Goal: Task Accomplishment & Management: Use online tool/utility

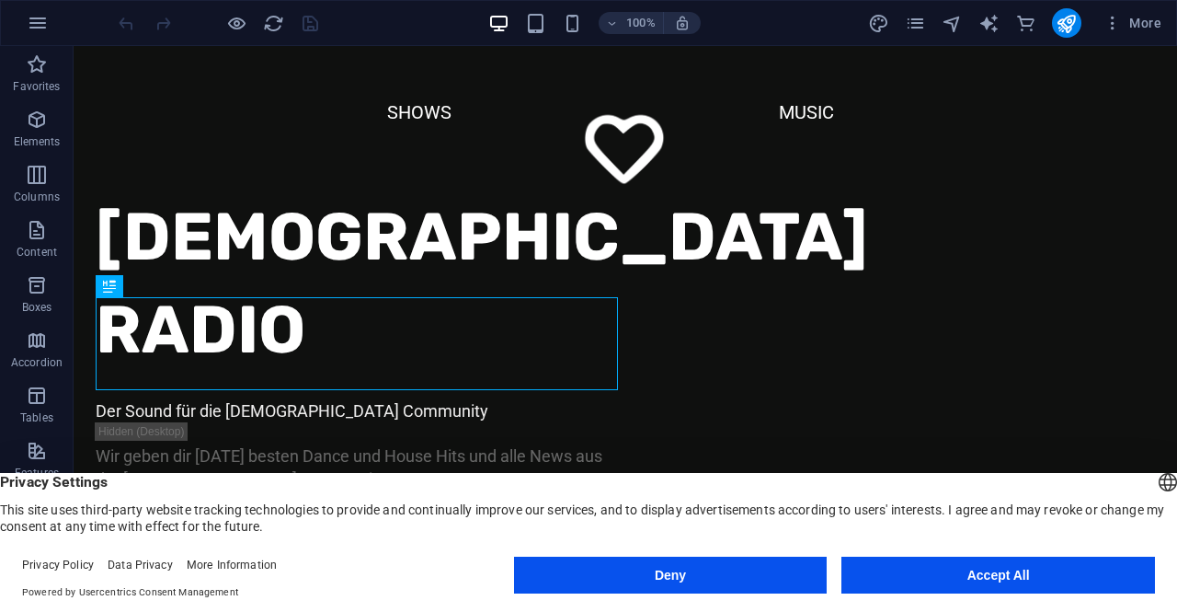
click at [944, 573] on button "Accept All" at bounding box center [998, 574] width 314 height 37
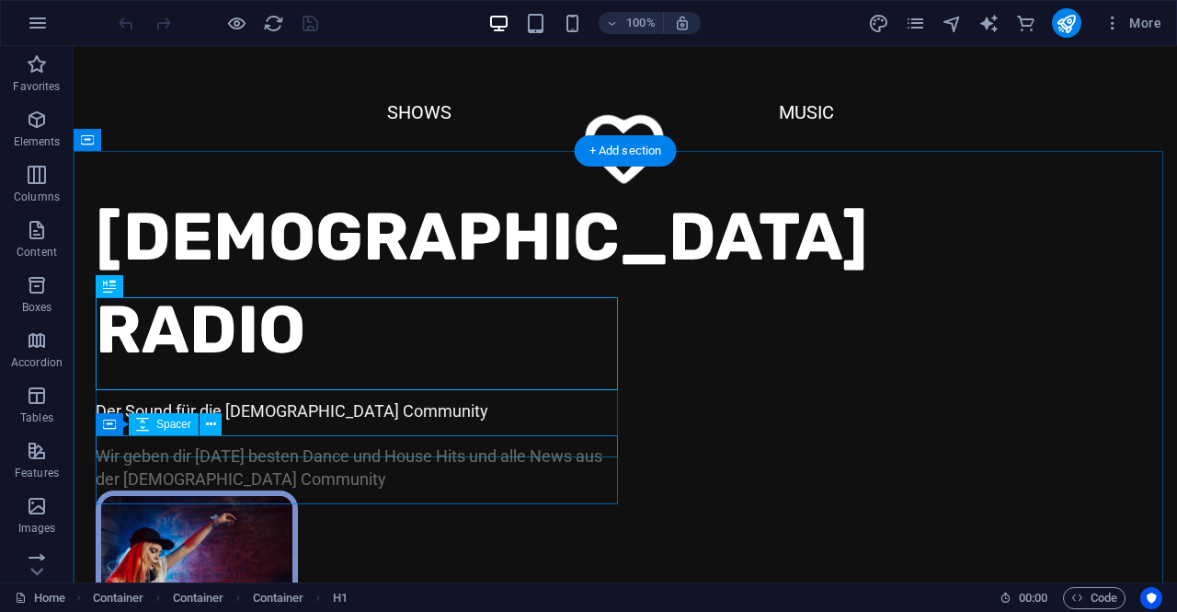
click at [254, 436] on div at bounding box center [361, 433] width 530 height 22
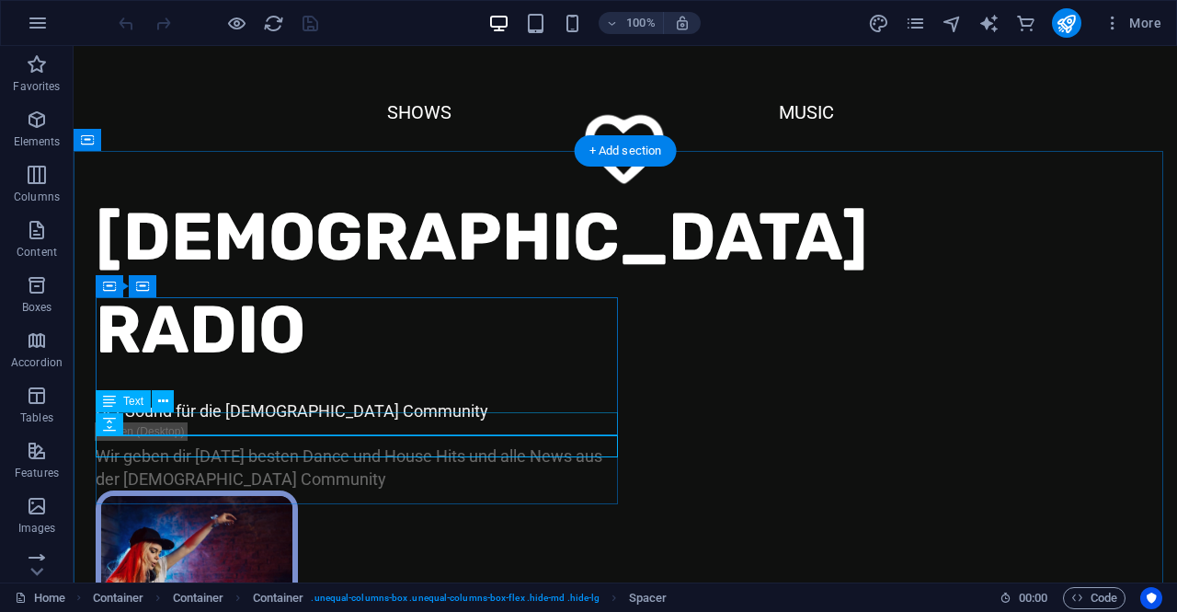
click at [255, 422] on div "Der Sound für die LGBT+ Community" at bounding box center [361, 410] width 530 height 23
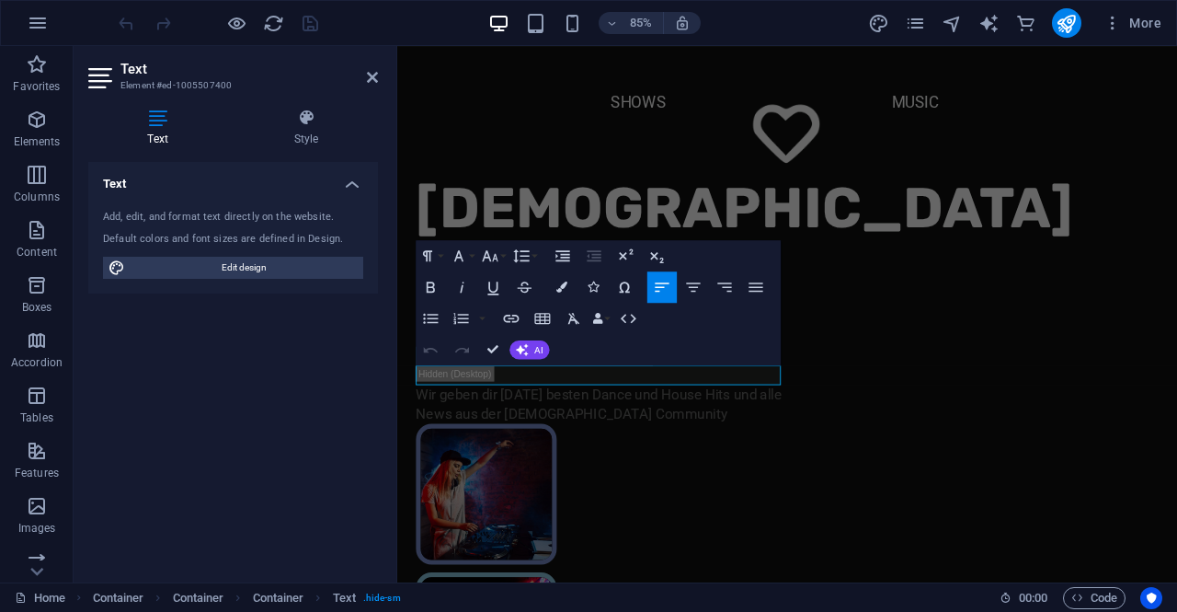
drag, startPoint x: 700, startPoint y: 434, endPoint x: 384, endPoint y: 438, distance: 315.5
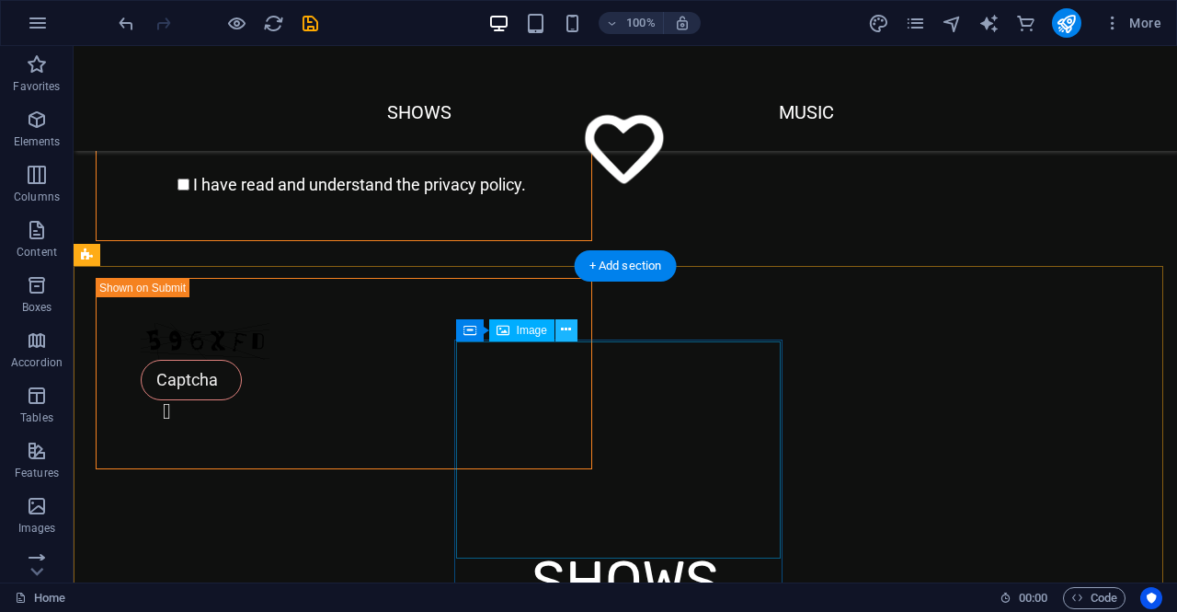
scroll to position [1655, 0]
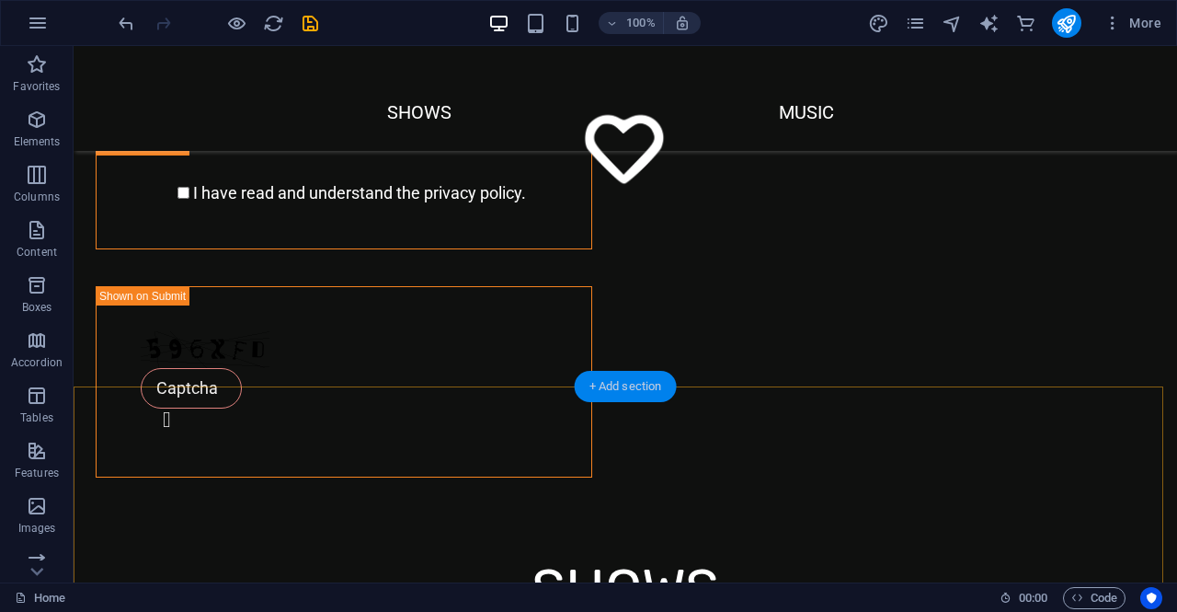
click at [605, 397] on div "+ Add section" at bounding box center [626, 386] width 102 height 31
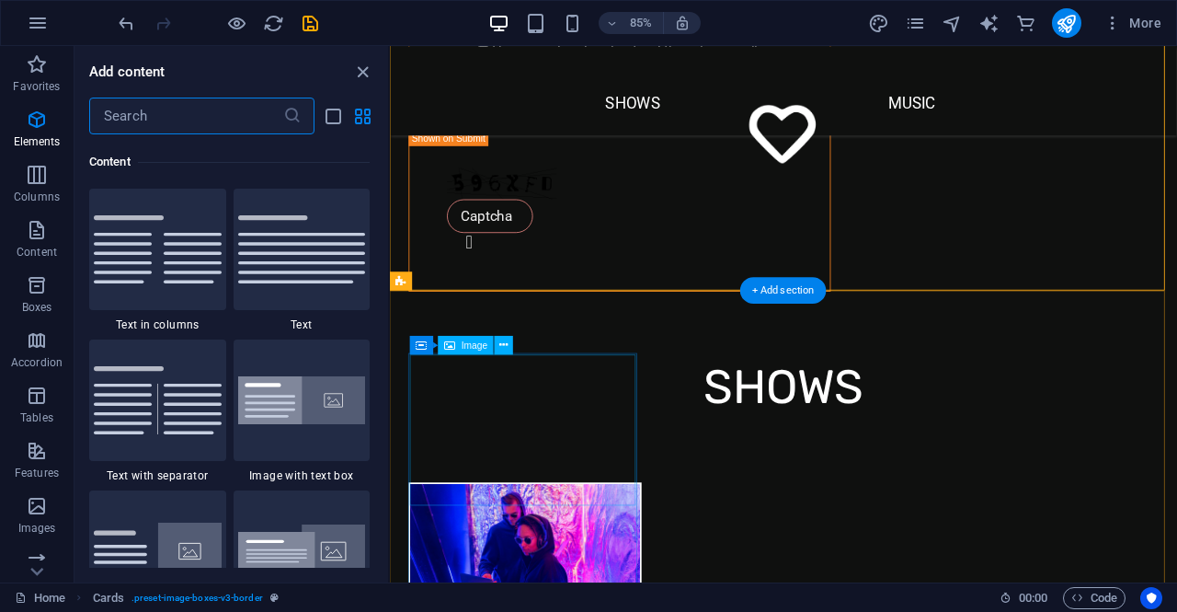
scroll to position [3218, 0]
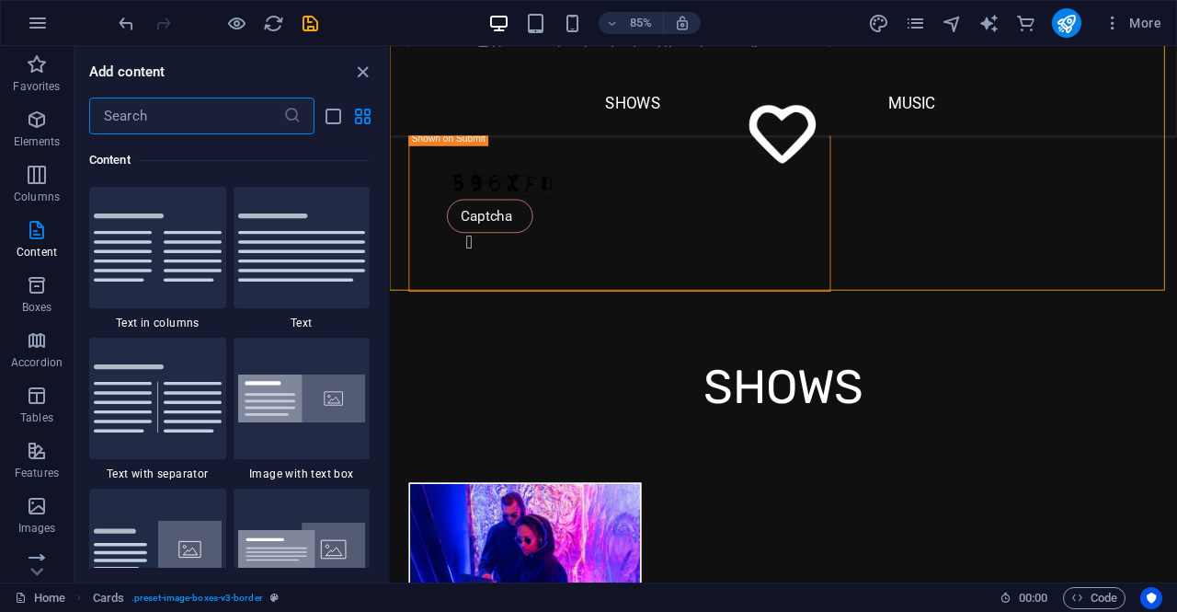
click at [164, 108] on input "text" at bounding box center [186, 115] width 194 height 37
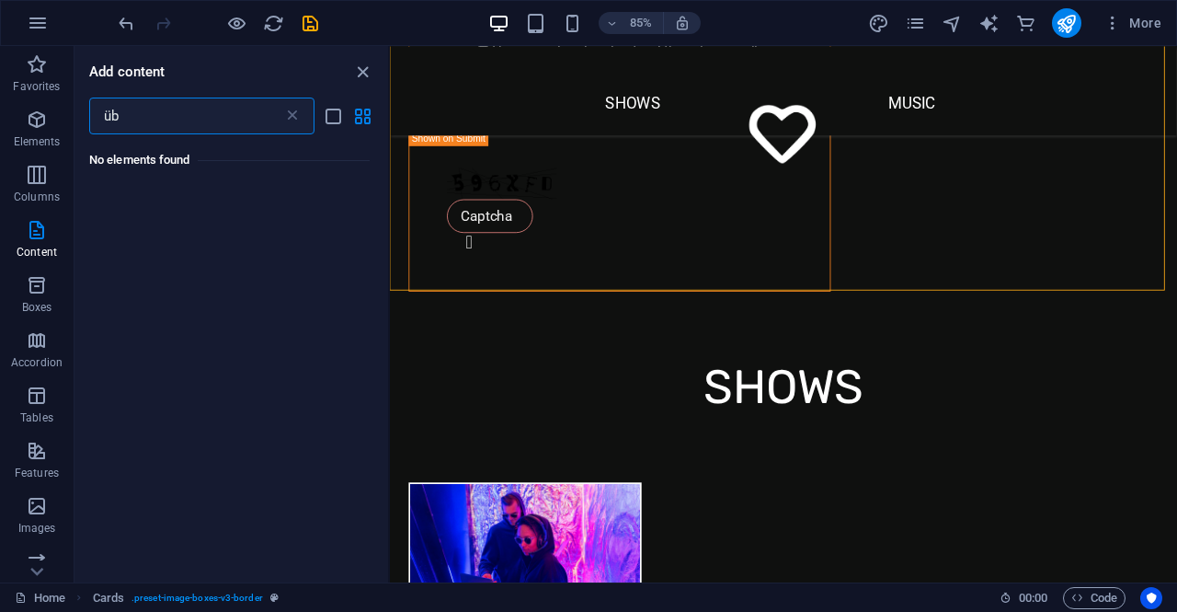
scroll to position [0, 0]
type input "ü"
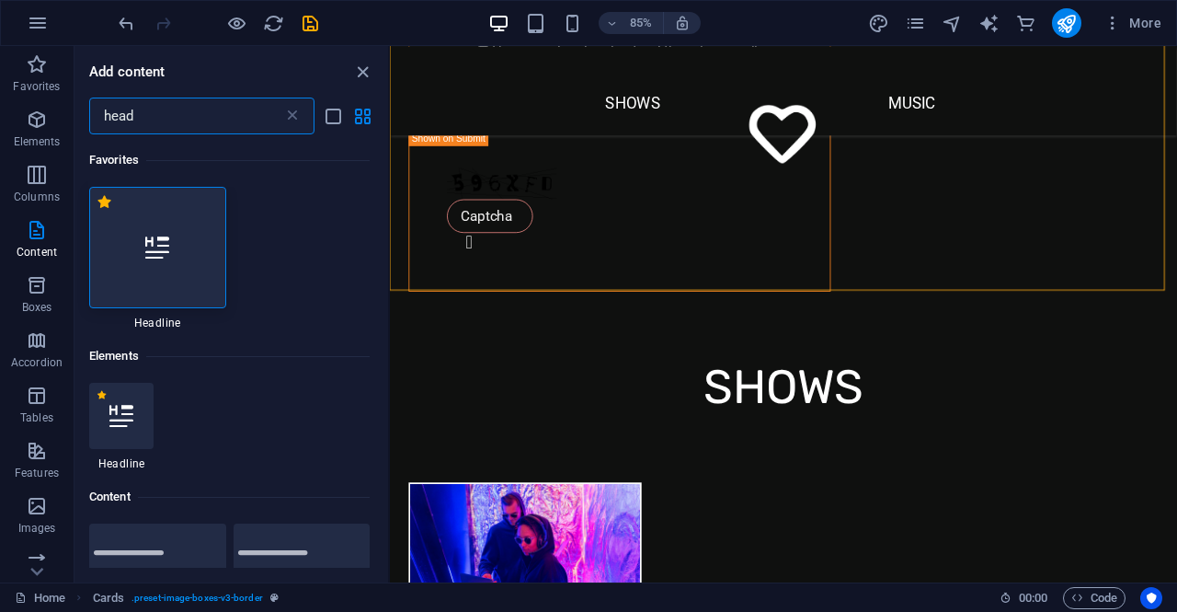
type input "head"
click at [150, 246] on icon at bounding box center [157, 247] width 24 height 24
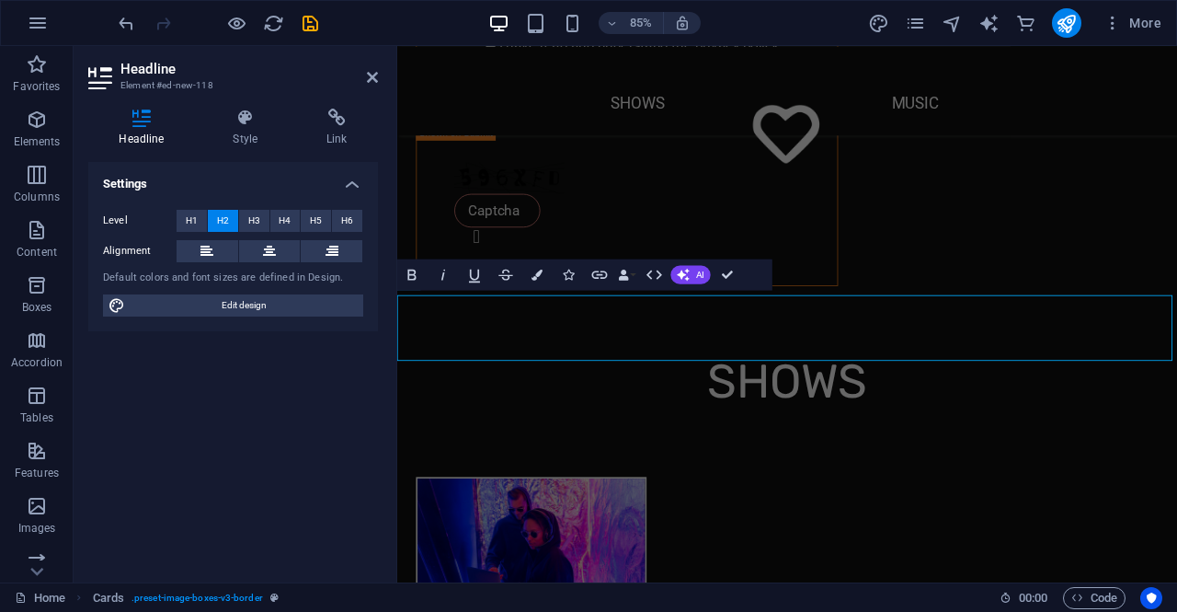
scroll to position [1649, 0]
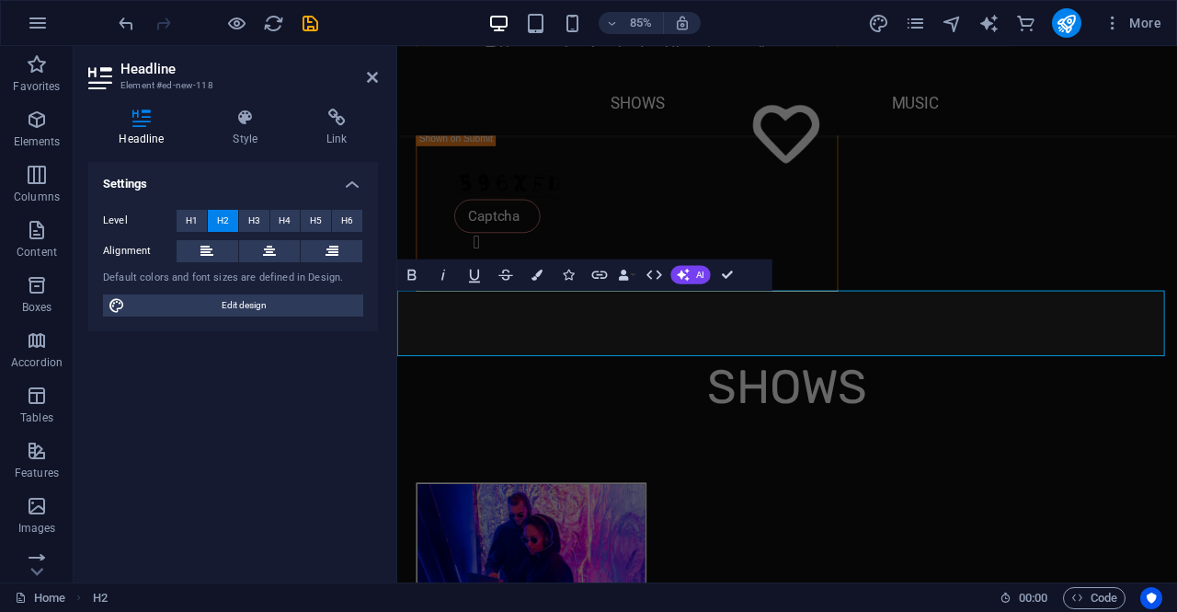
click at [114, 20] on div "85% More" at bounding box center [588, 23] width 1175 height 44
click at [125, 20] on icon "undo" at bounding box center [126, 23] width 21 height 21
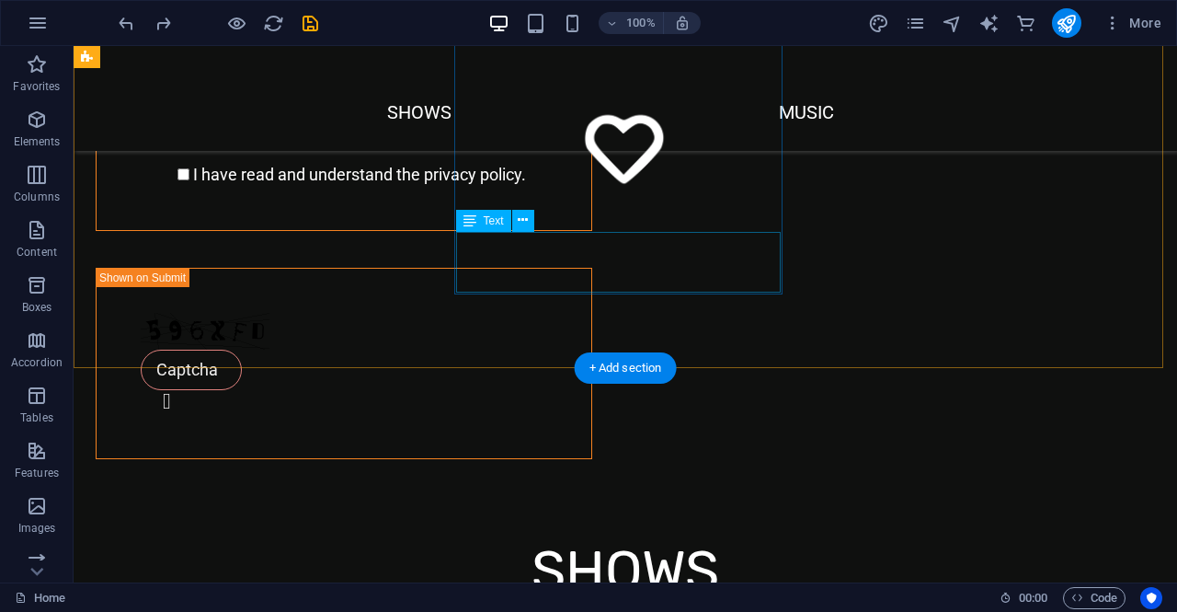
scroll to position [1766, 0]
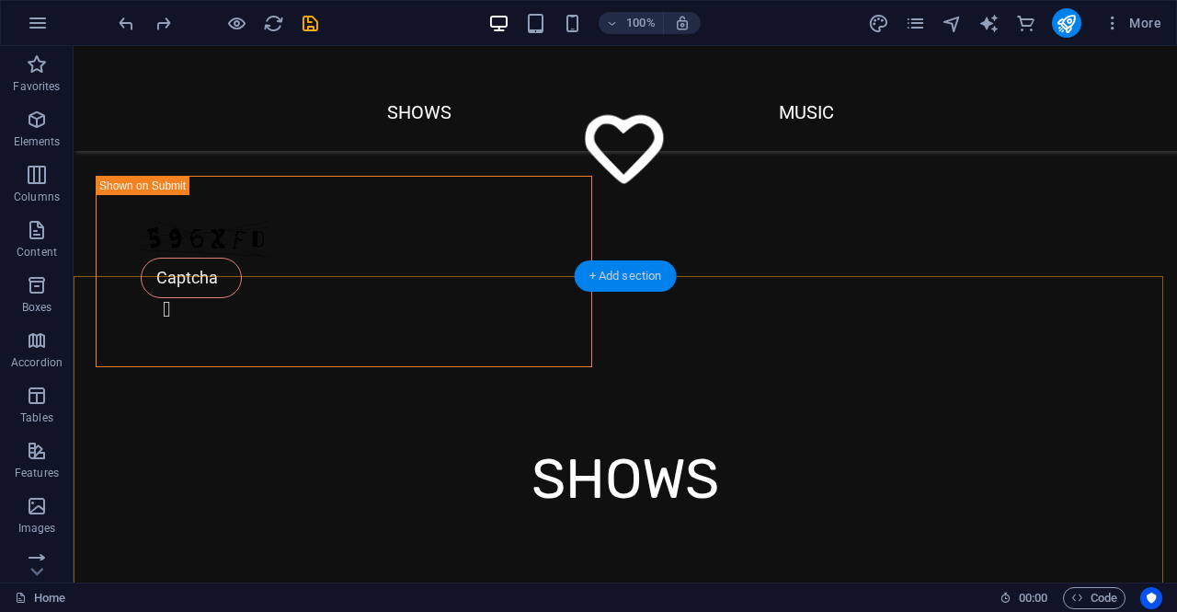
click at [598, 270] on div "+ Add section" at bounding box center [626, 275] width 102 height 31
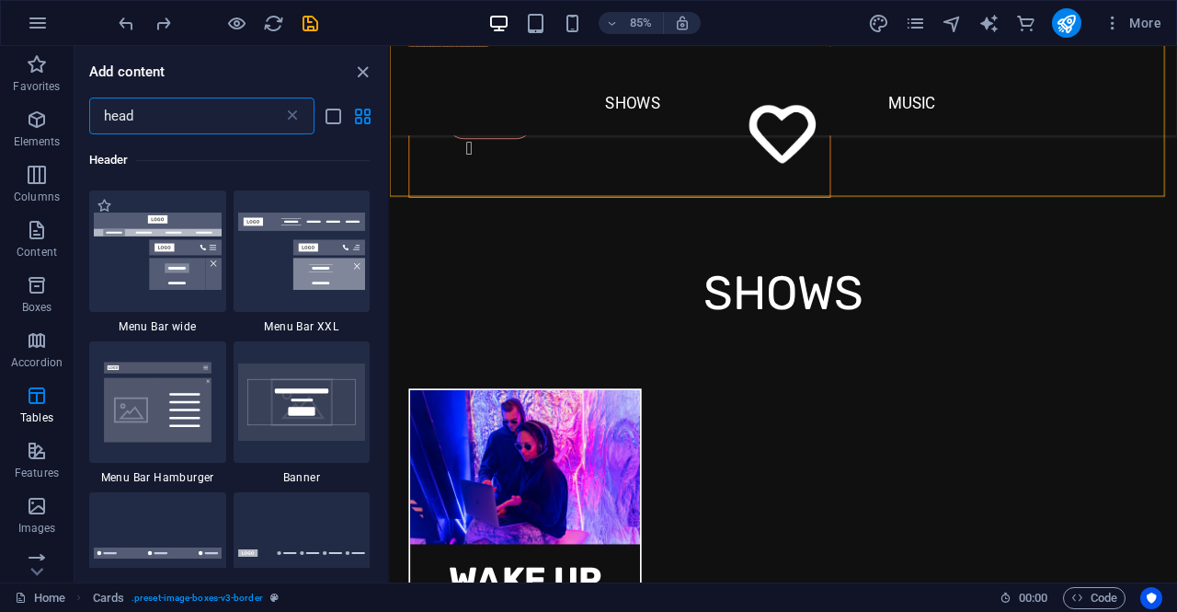
scroll to position [1348, 0]
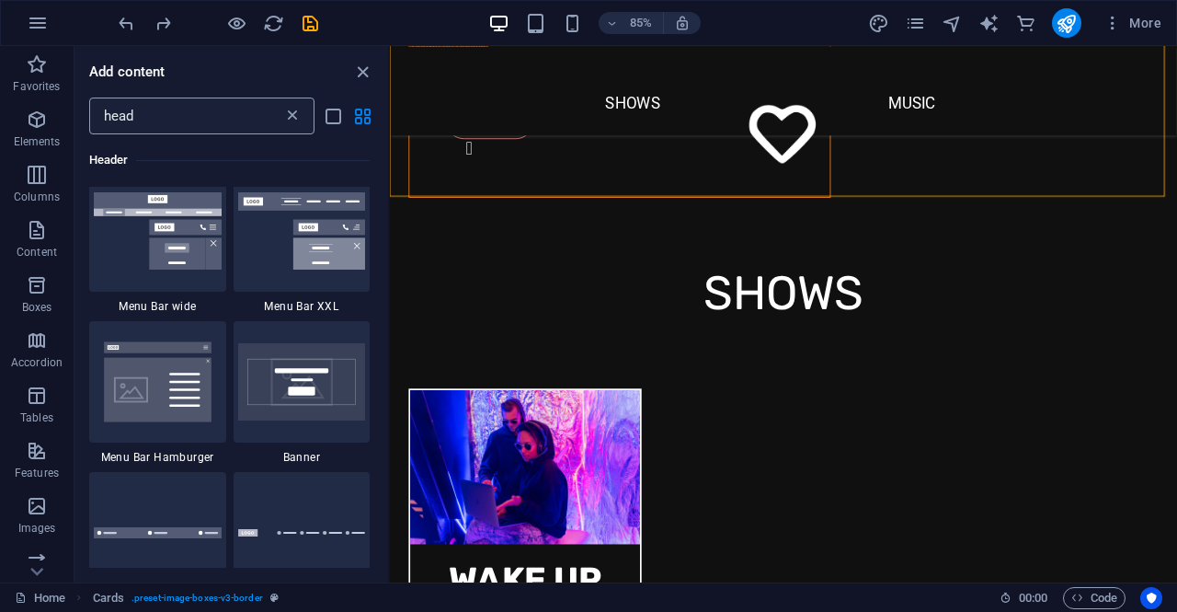
click at [289, 121] on icon at bounding box center [292, 116] width 18 height 18
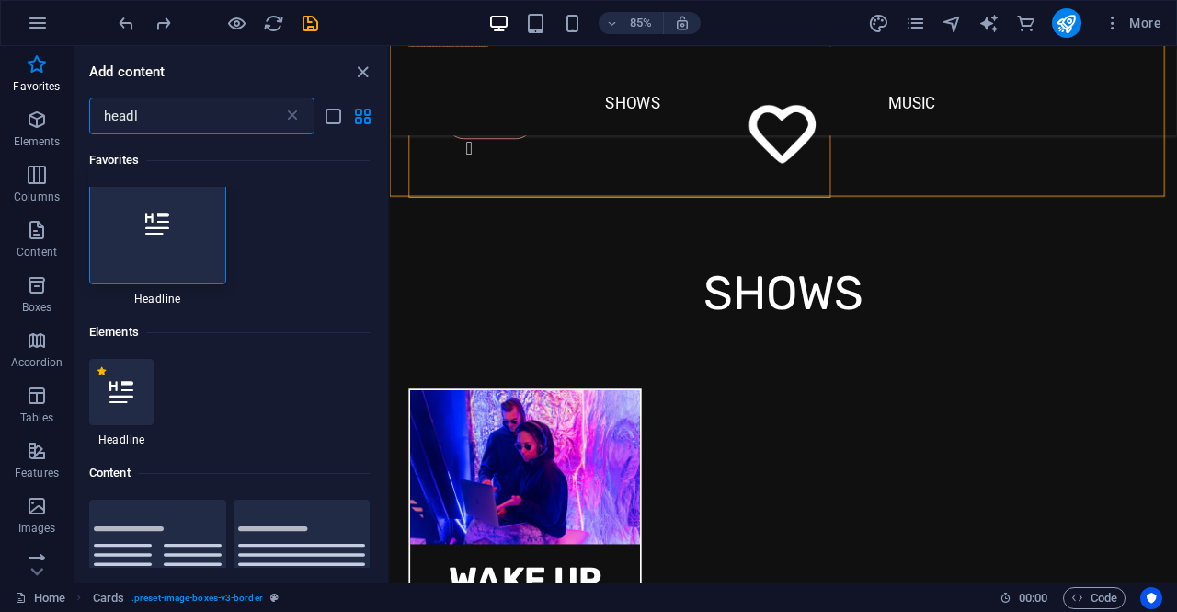
scroll to position [0, 0]
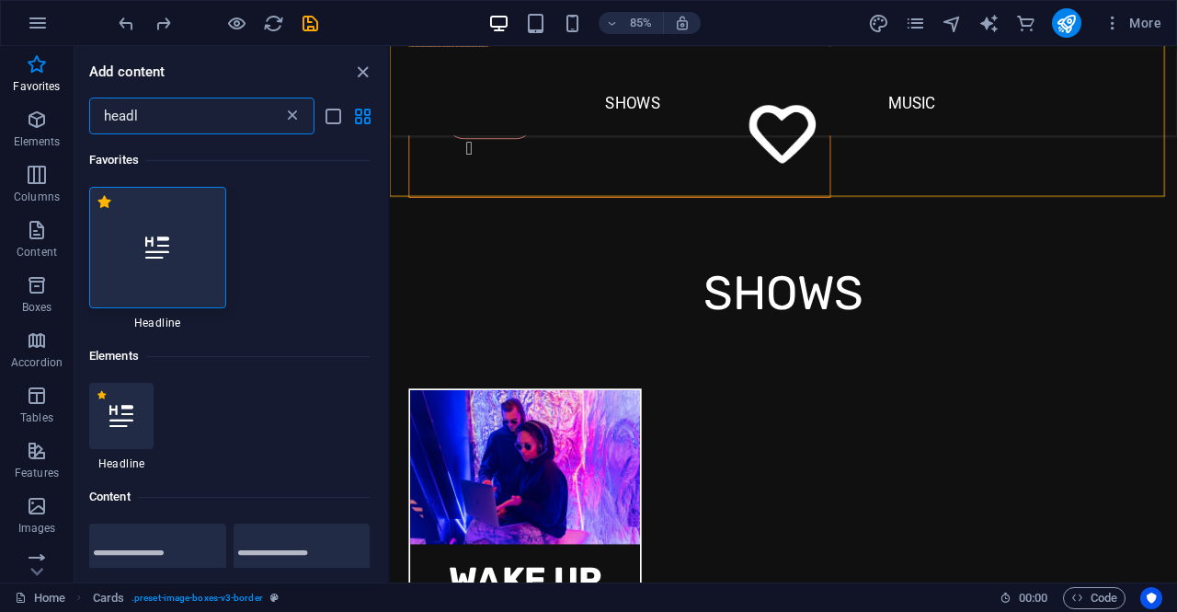
type input "headl"
click at [294, 113] on icon at bounding box center [292, 116] width 18 height 18
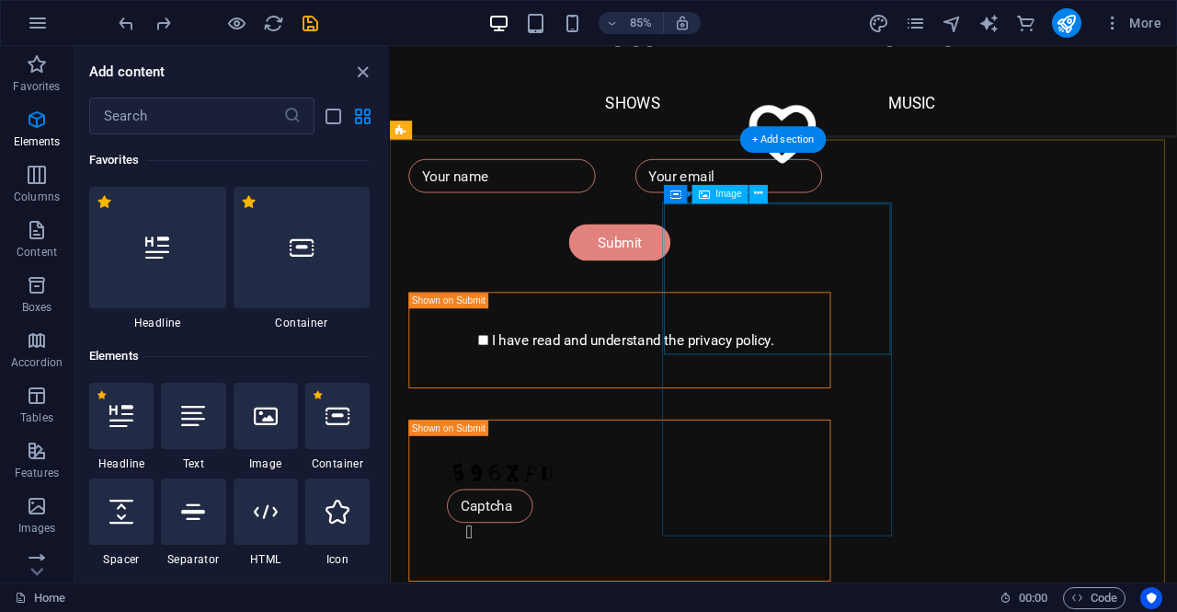
scroll to position [1214, 0]
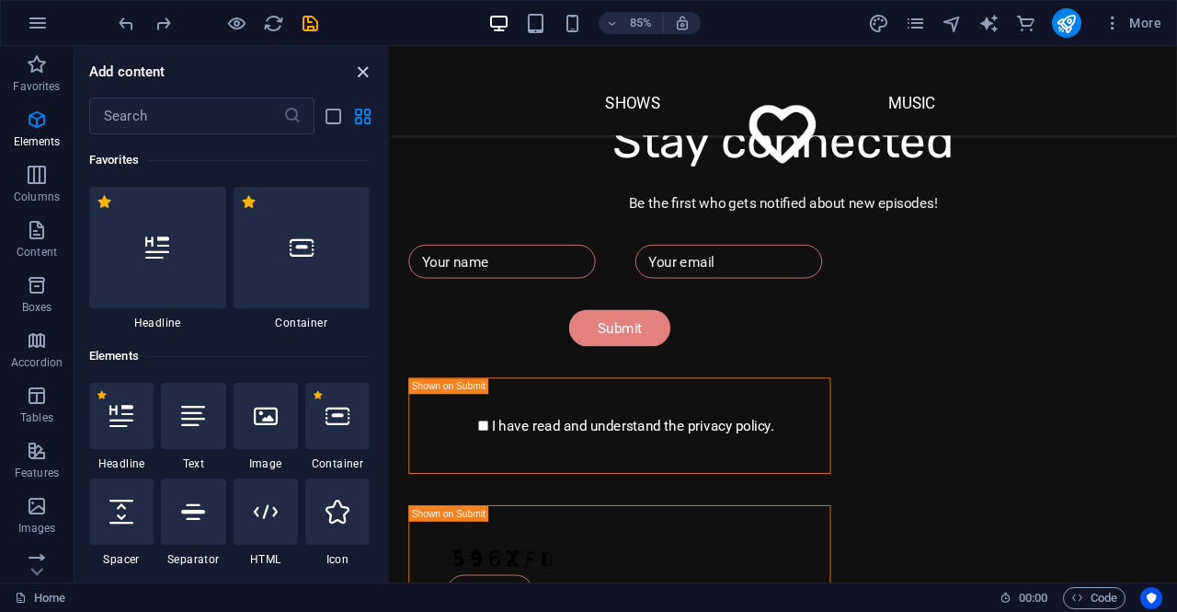
click at [360, 69] on icon "close panel" at bounding box center [362, 72] width 21 height 21
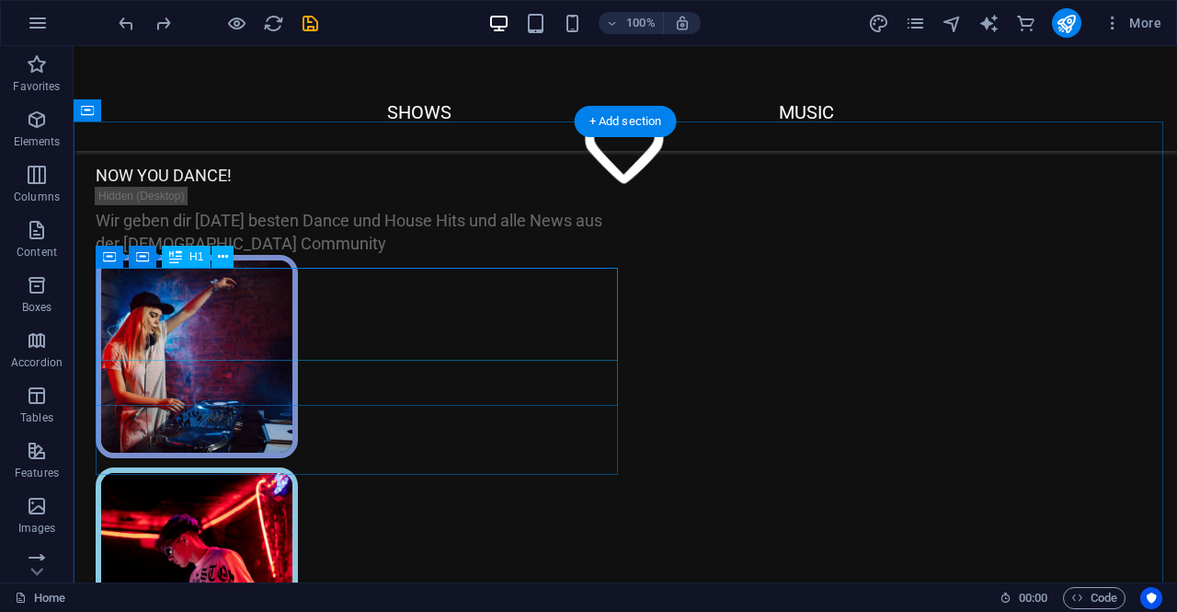
scroll to position [0, 0]
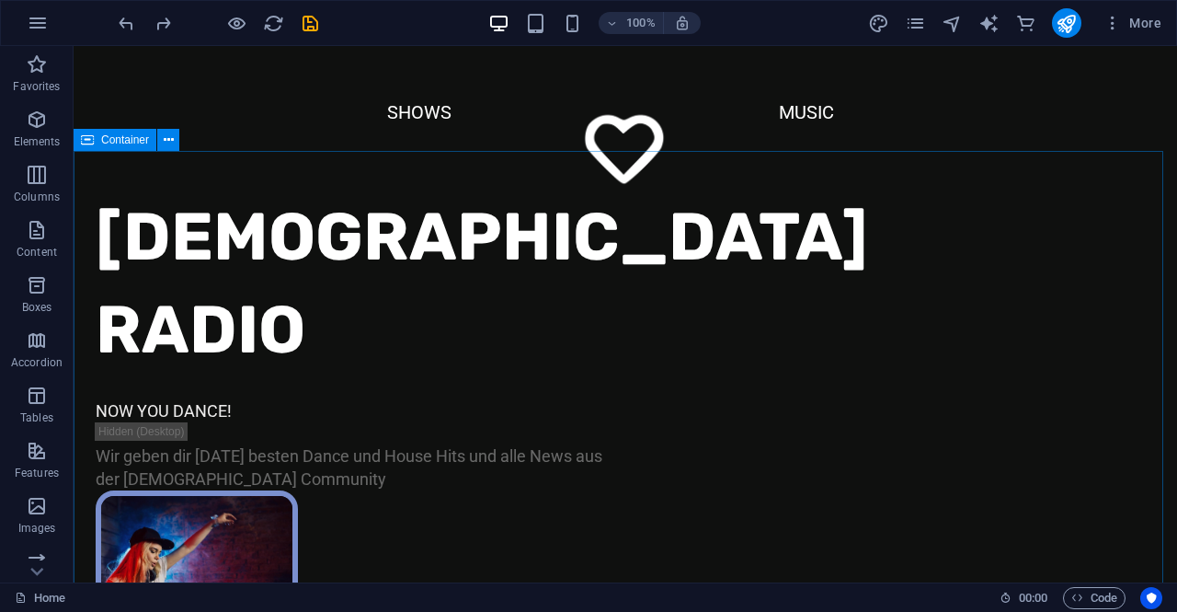
click at [97, 143] on div "Container" at bounding box center [115, 140] width 83 height 22
click at [162, 143] on button at bounding box center [168, 140] width 22 height 22
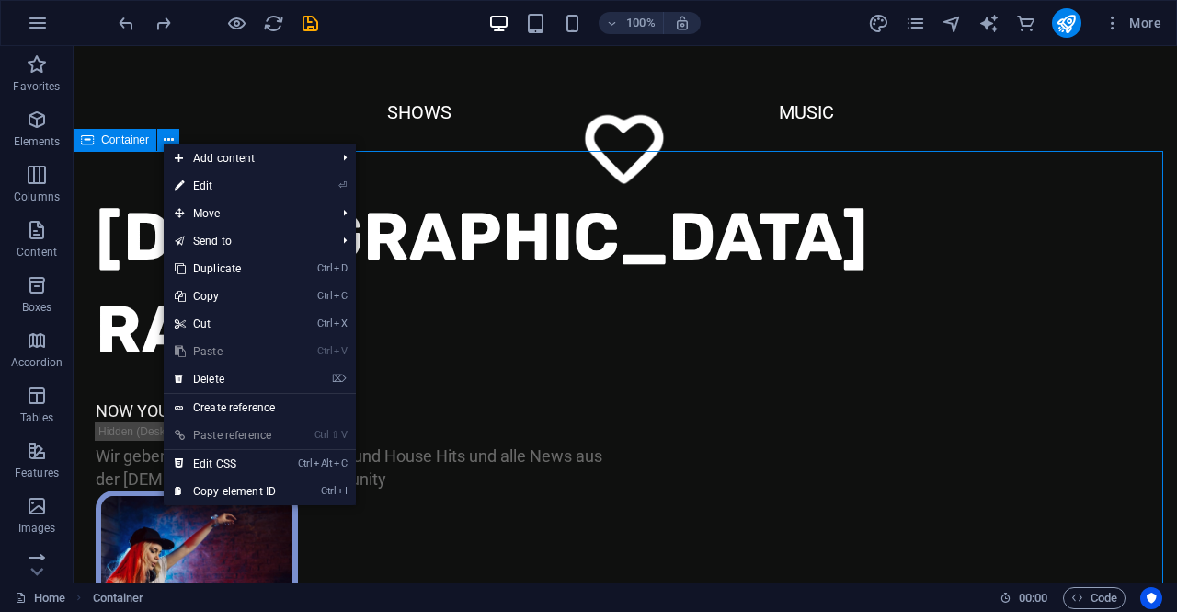
click at [113, 145] on span "Container" at bounding box center [125, 139] width 48 height 11
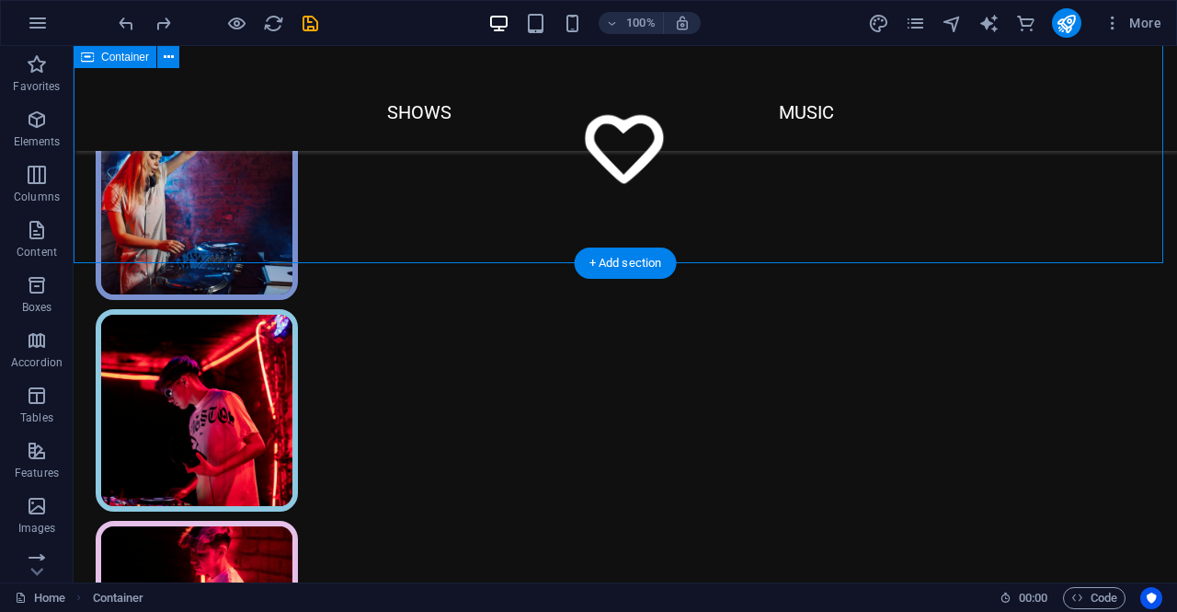
scroll to position [460, 0]
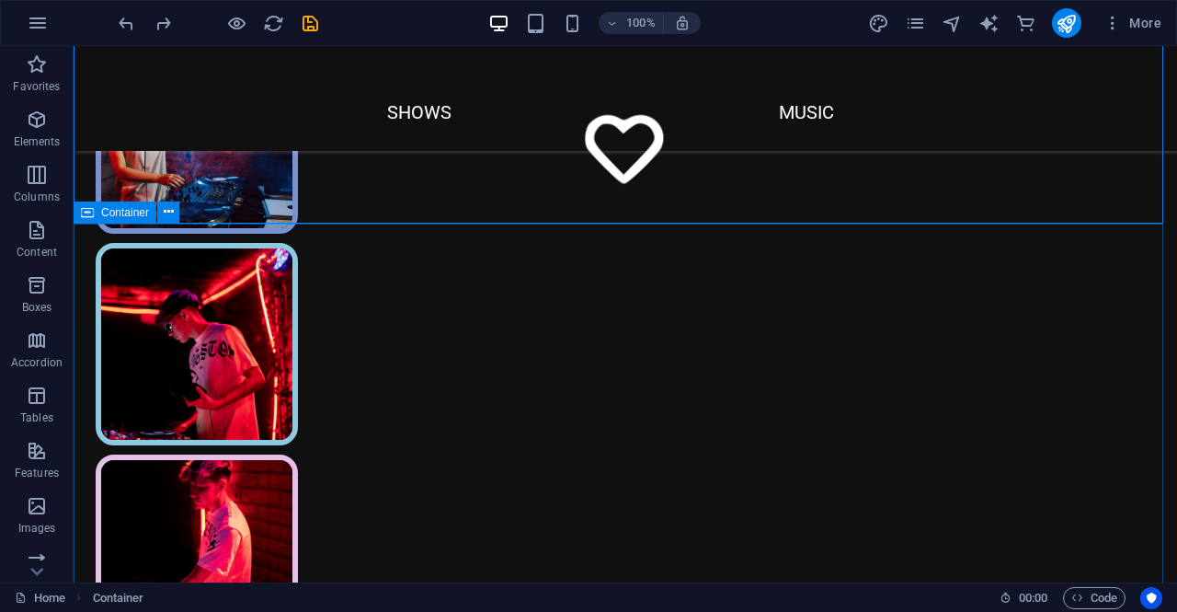
click at [123, 210] on span "Container" at bounding box center [125, 212] width 48 height 11
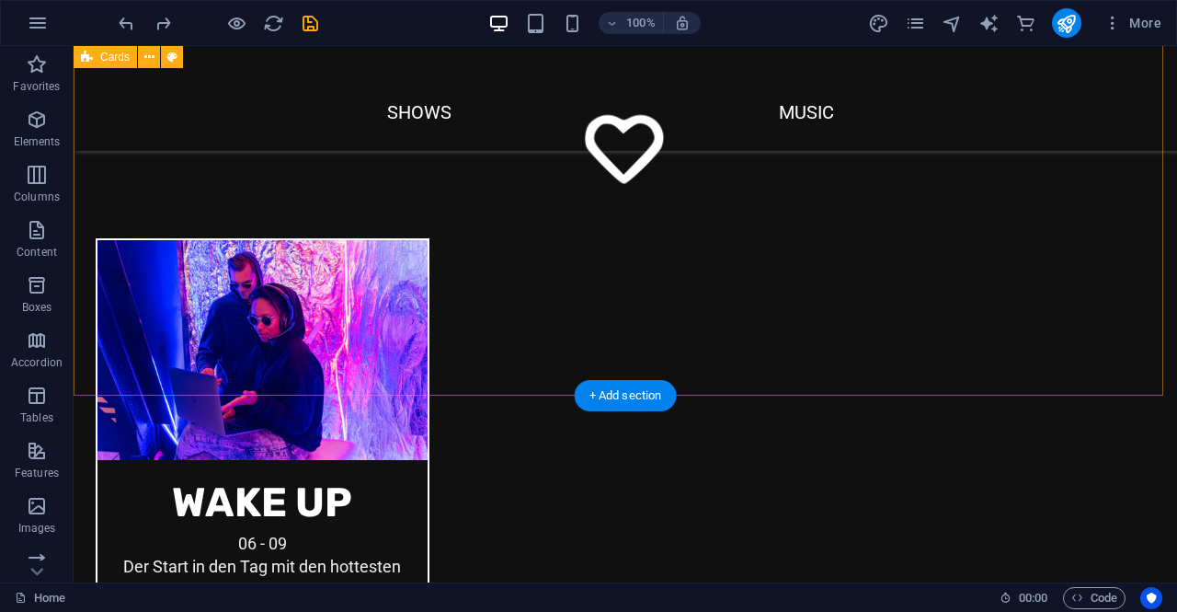
scroll to position [2299, 0]
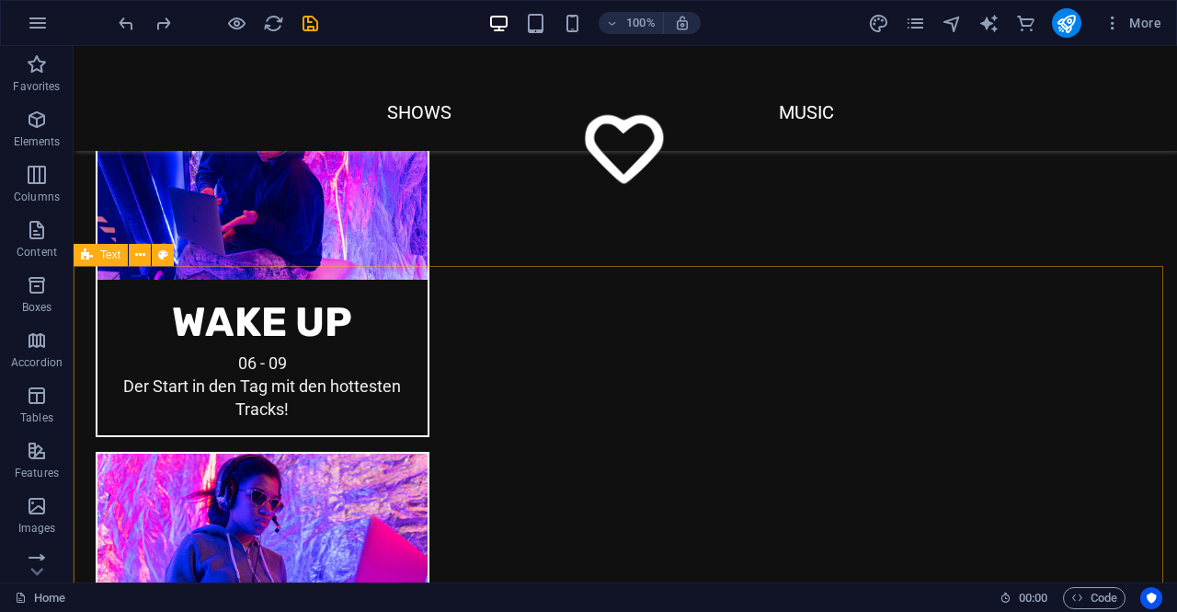
click at [103, 255] on span "Text" at bounding box center [110, 254] width 20 height 11
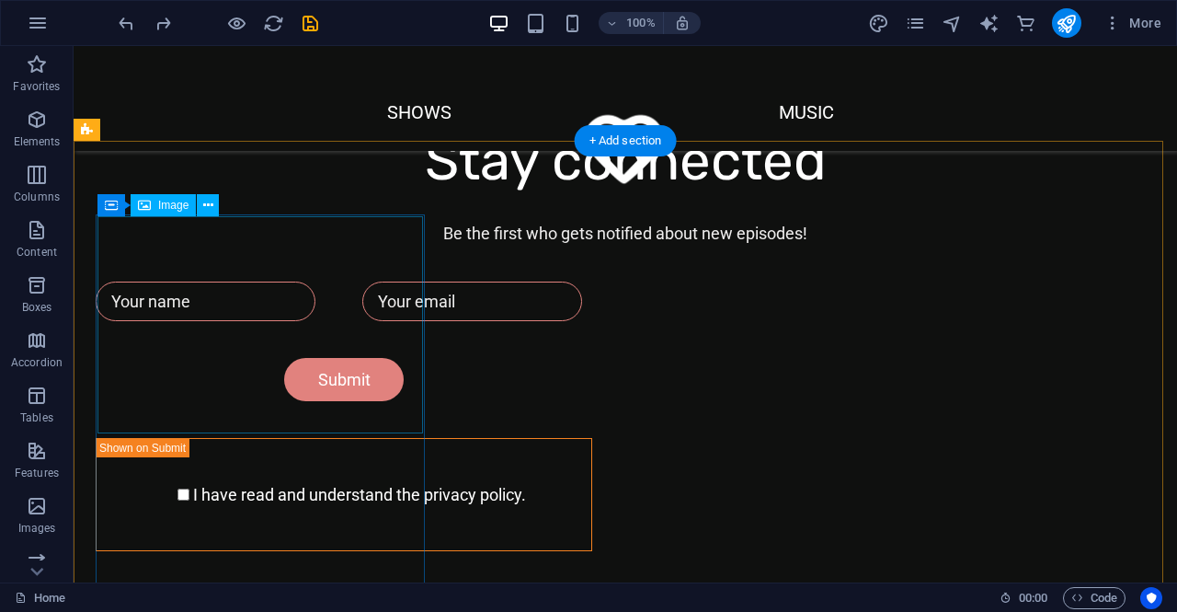
scroll to position [1379, 0]
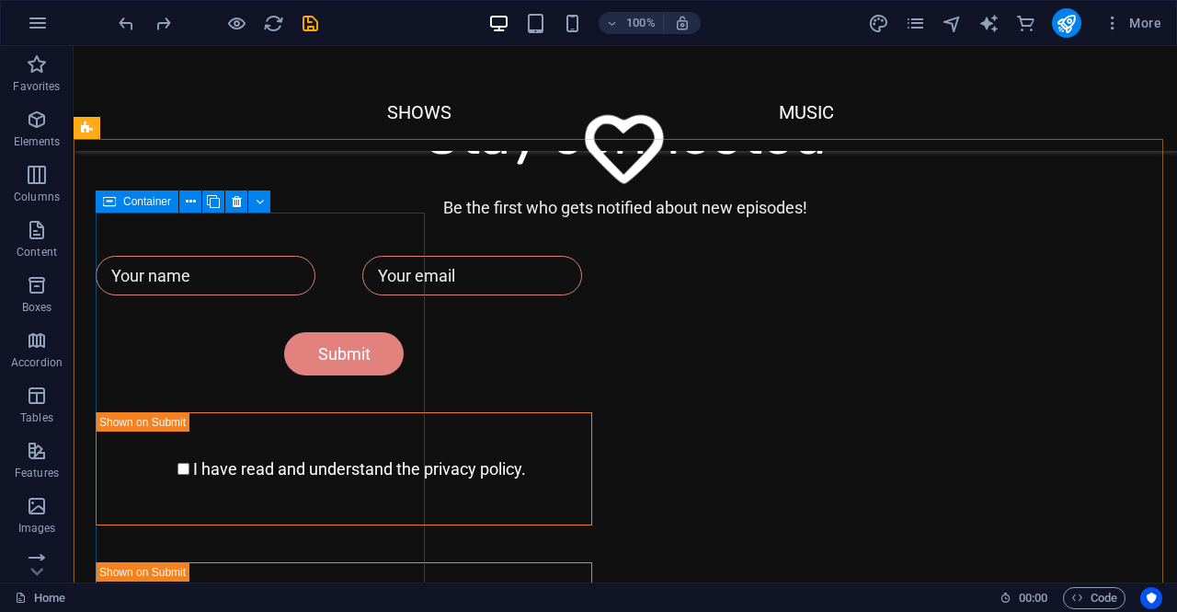
click at [166, 204] on span "Container" at bounding box center [147, 201] width 48 height 11
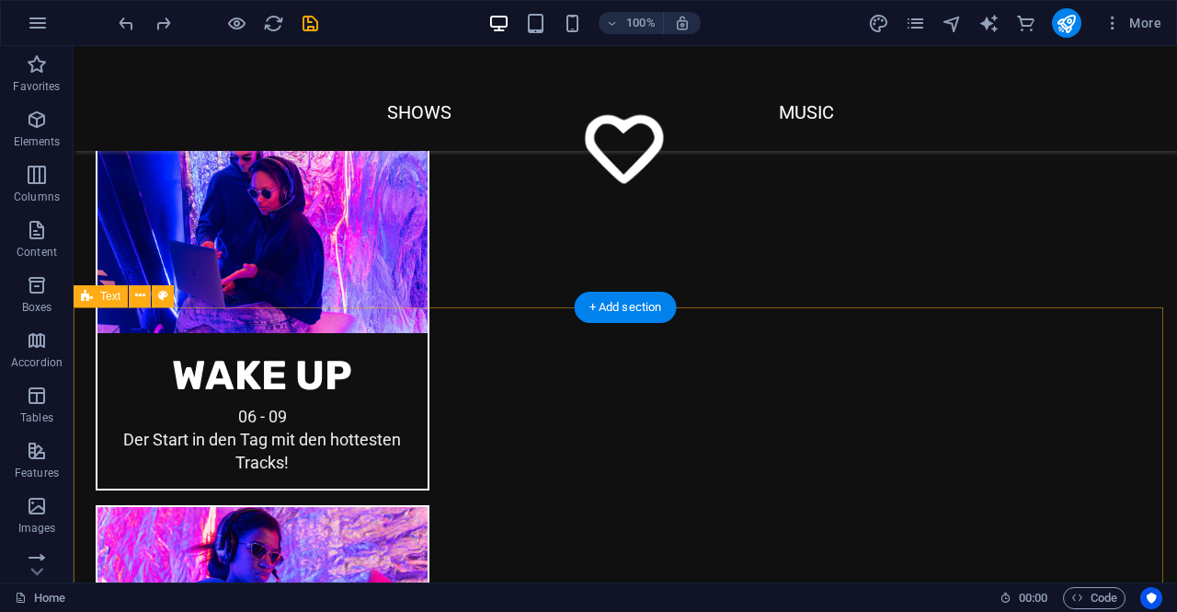
scroll to position [2299, 0]
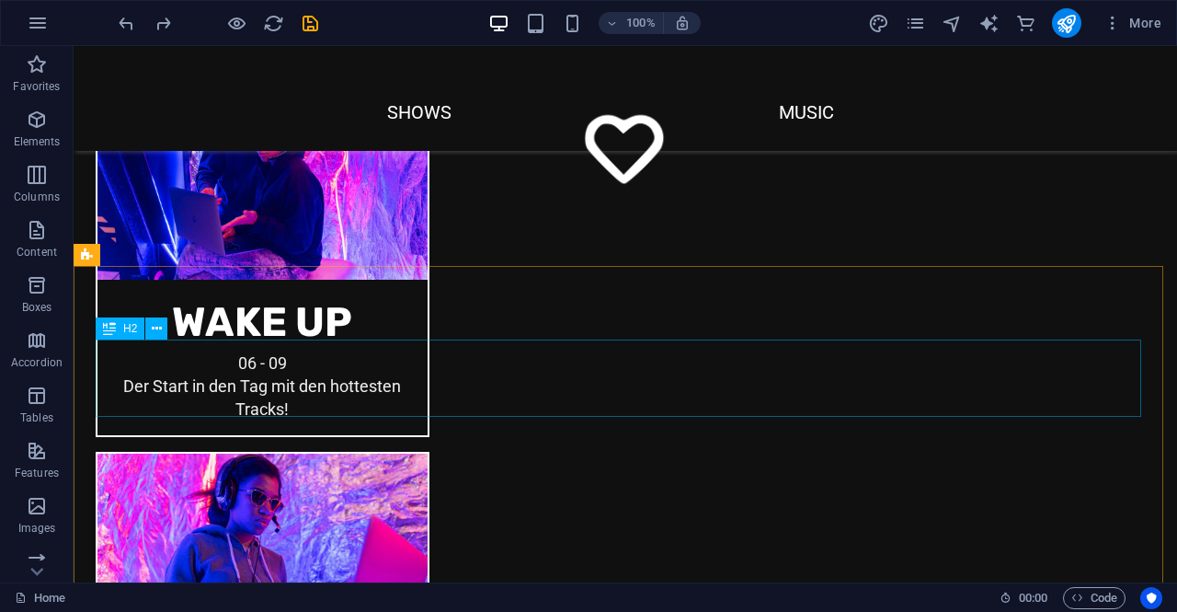
click at [120, 329] on div "H2" at bounding box center [120, 328] width 49 height 22
click at [152, 326] on icon at bounding box center [157, 328] width 10 height 19
click at [115, 326] on icon at bounding box center [109, 328] width 13 height 22
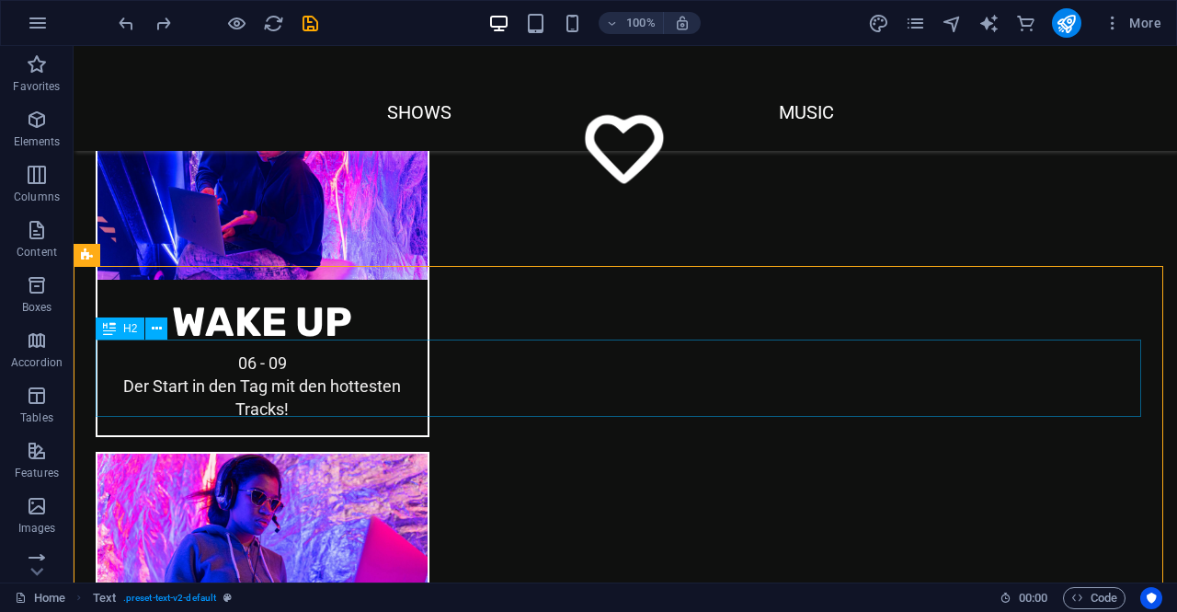
click at [127, 330] on span "H2" at bounding box center [130, 328] width 14 height 11
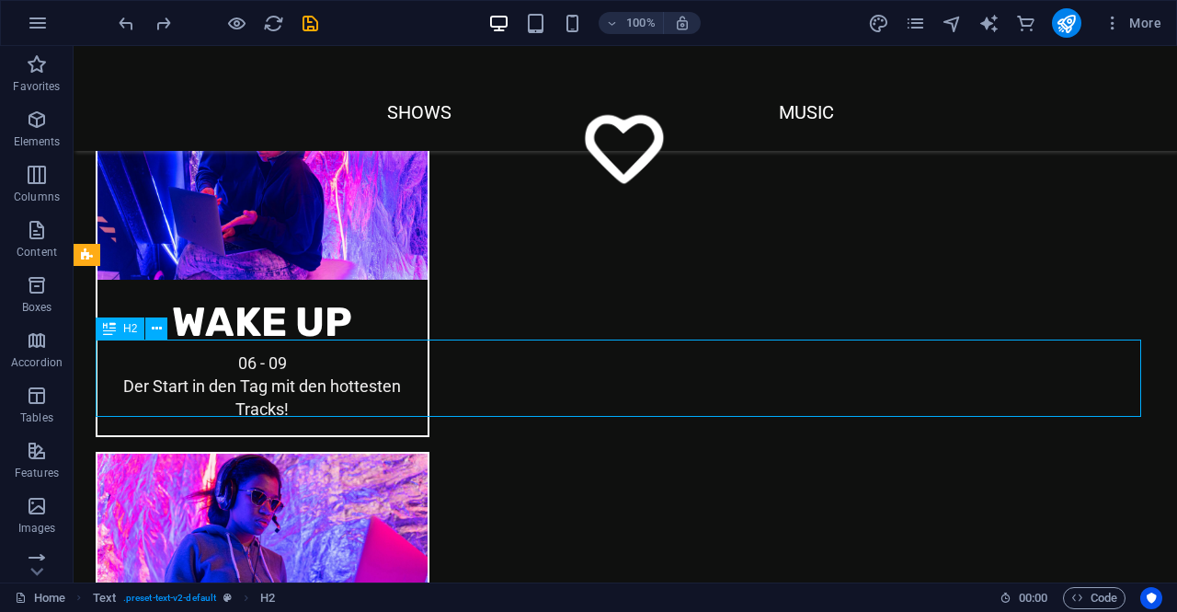
click at [117, 330] on div "H2" at bounding box center [120, 328] width 49 height 22
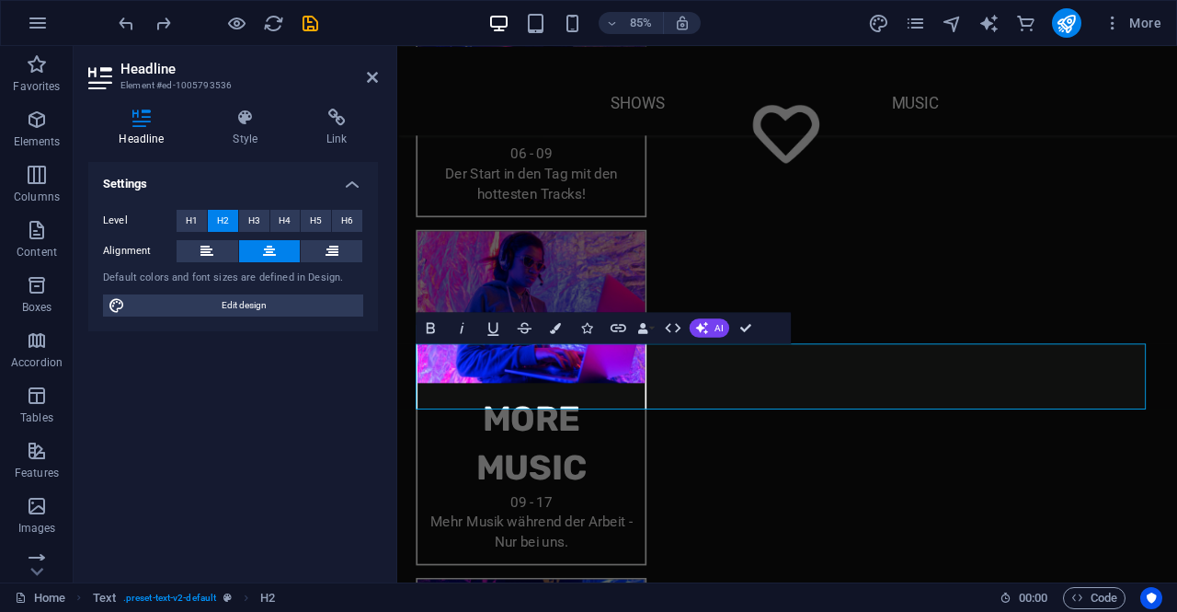
scroll to position [2198, 0]
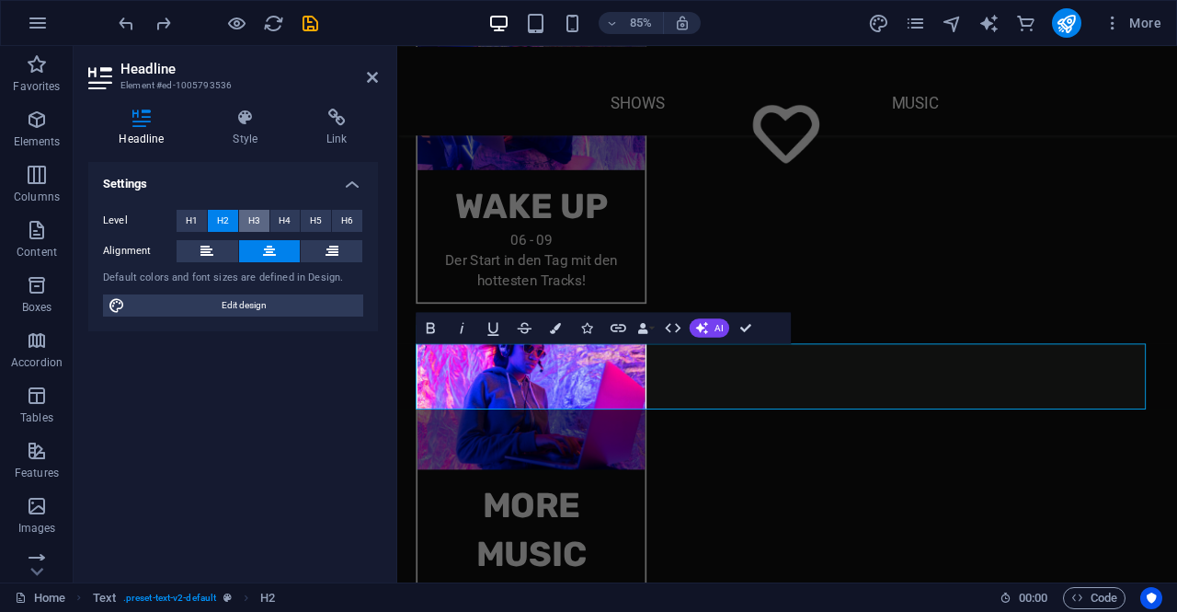
click at [246, 219] on button "H3" at bounding box center [254, 221] width 30 height 22
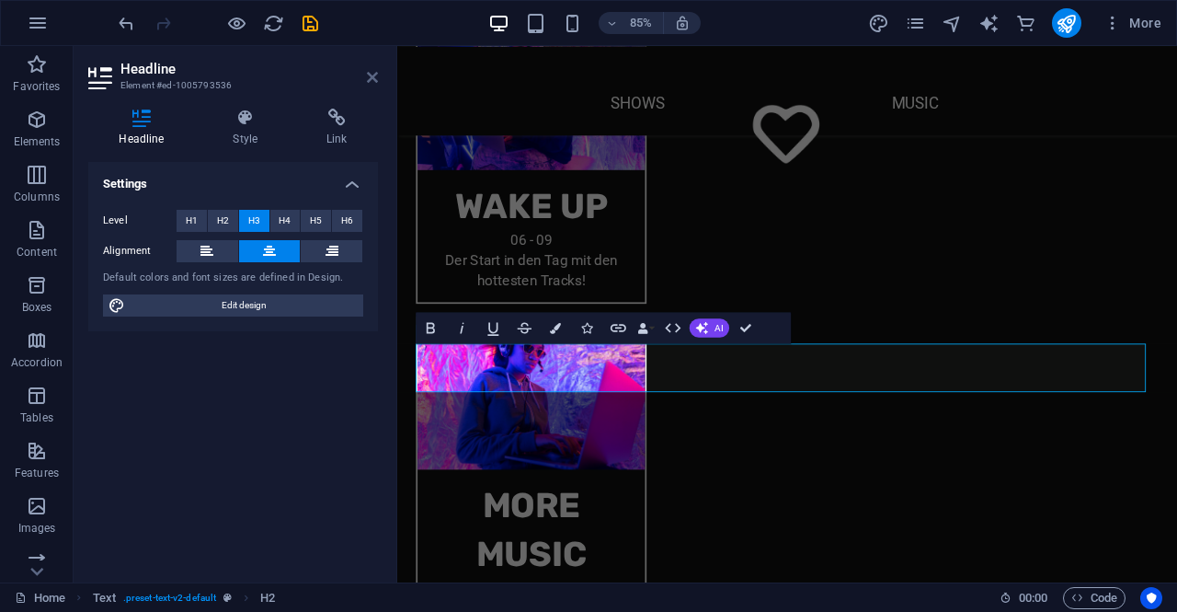
click at [372, 75] on icon at bounding box center [372, 77] width 11 height 15
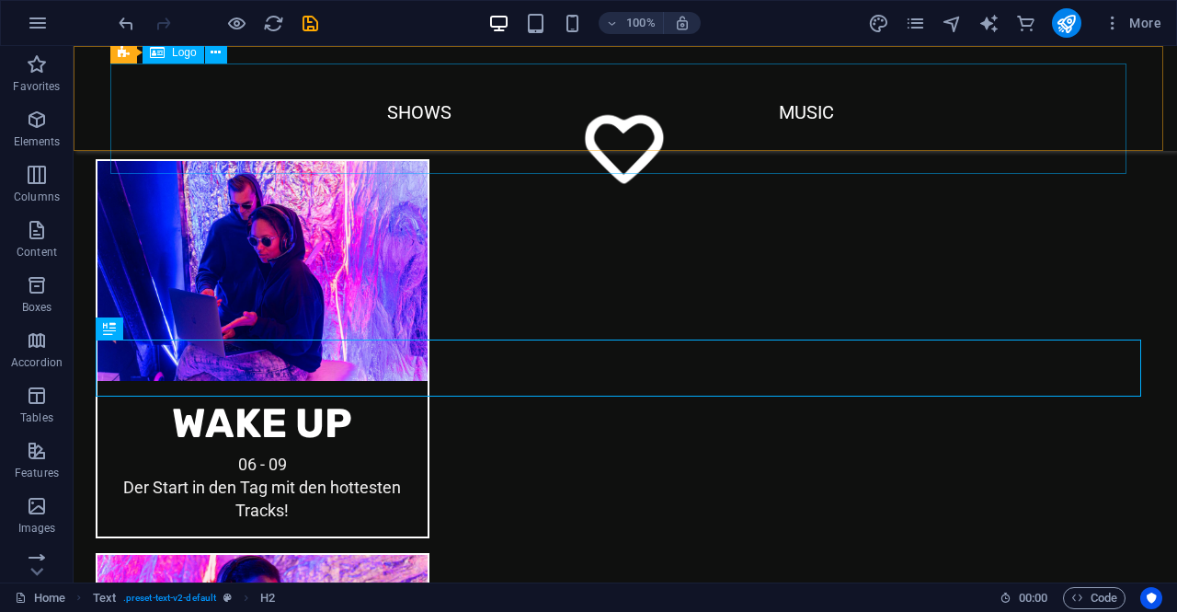
scroll to position [2299, 0]
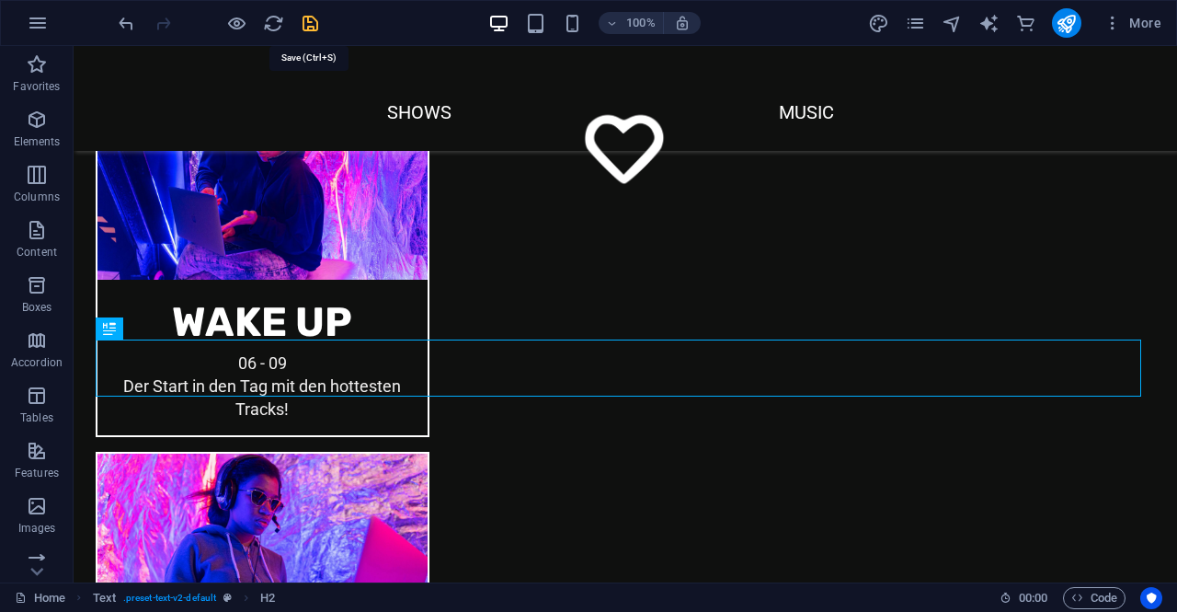
click at [308, 19] on icon "save" at bounding box center [310, 23] width 21 height 21
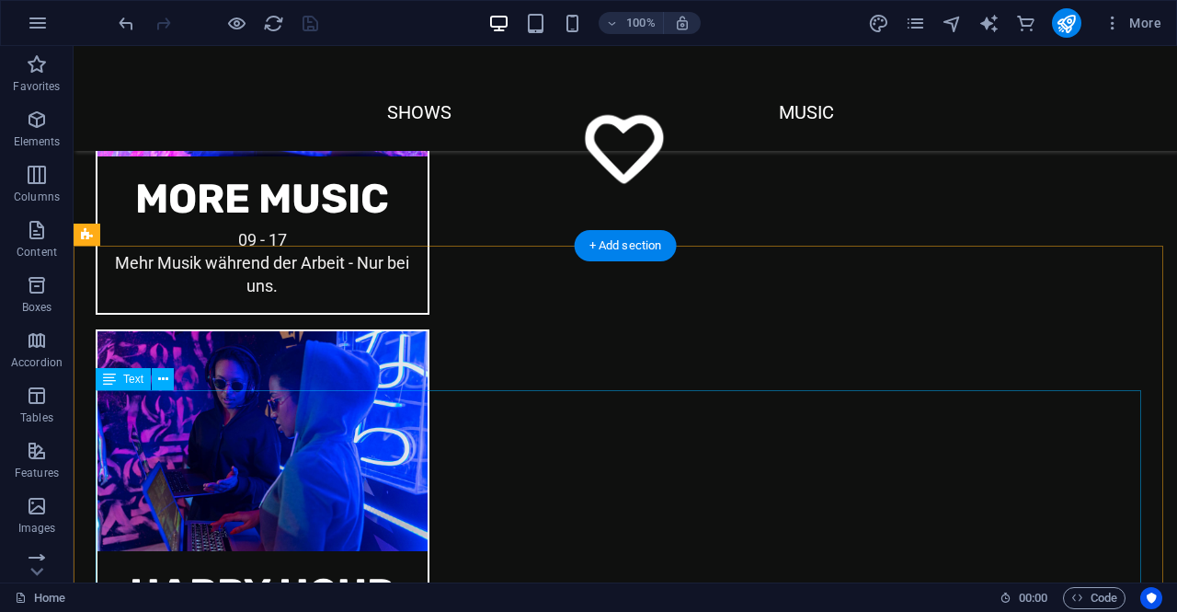
scroll to position [2851, 0]
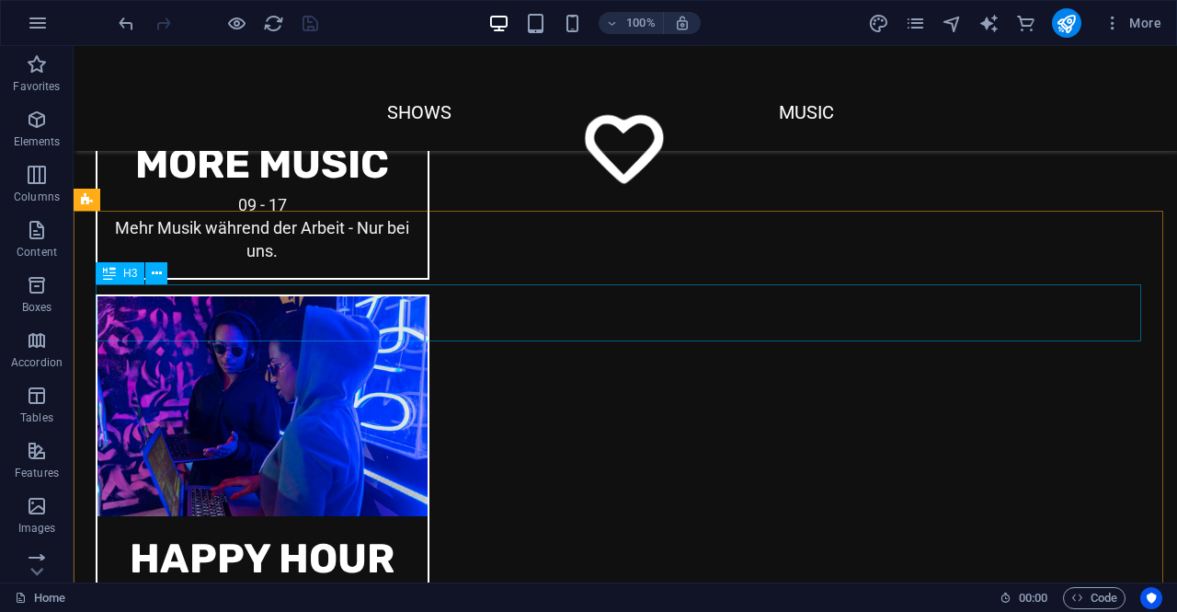
click at [121, 275] on div "H3" at bounding box center [120, 273] width 49 height 22
click at [121, 274] on div "H3" at bounding box center [120, 273] width 49 height 22
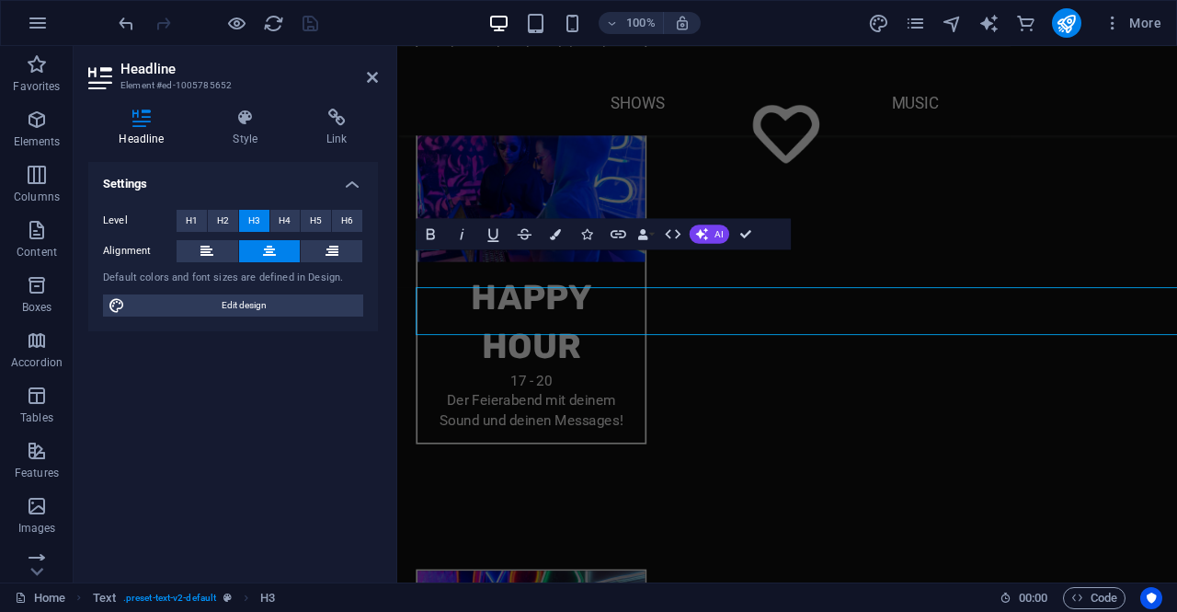
scroll to position [2806, 0]
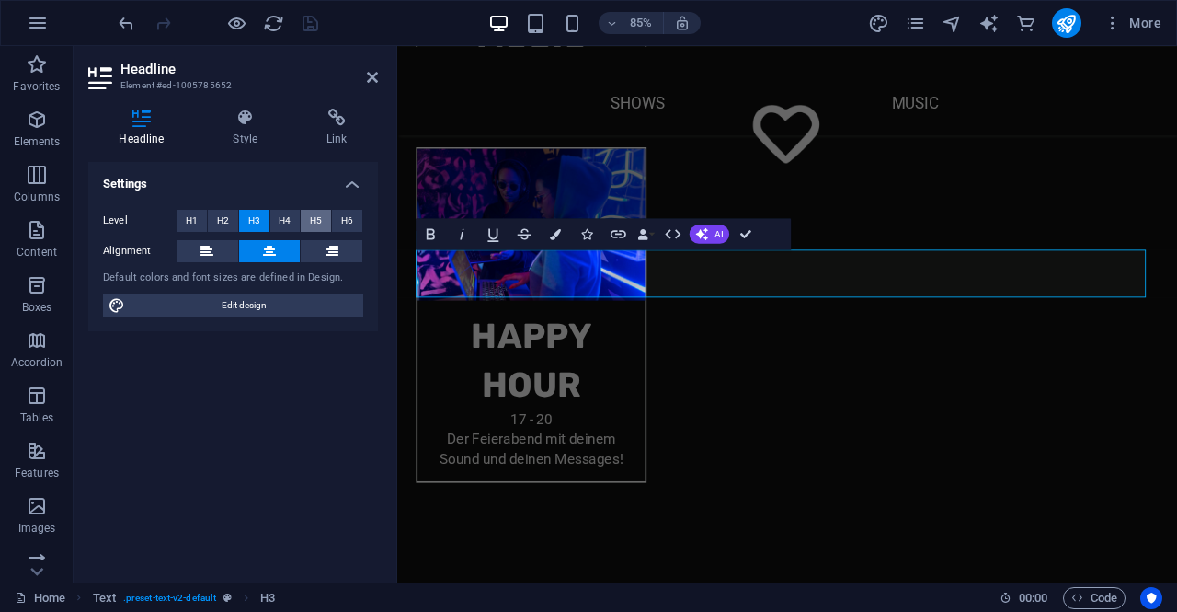
click at [315, 220] on span "H5" at bounding box center [316, 221] width 12 height 22
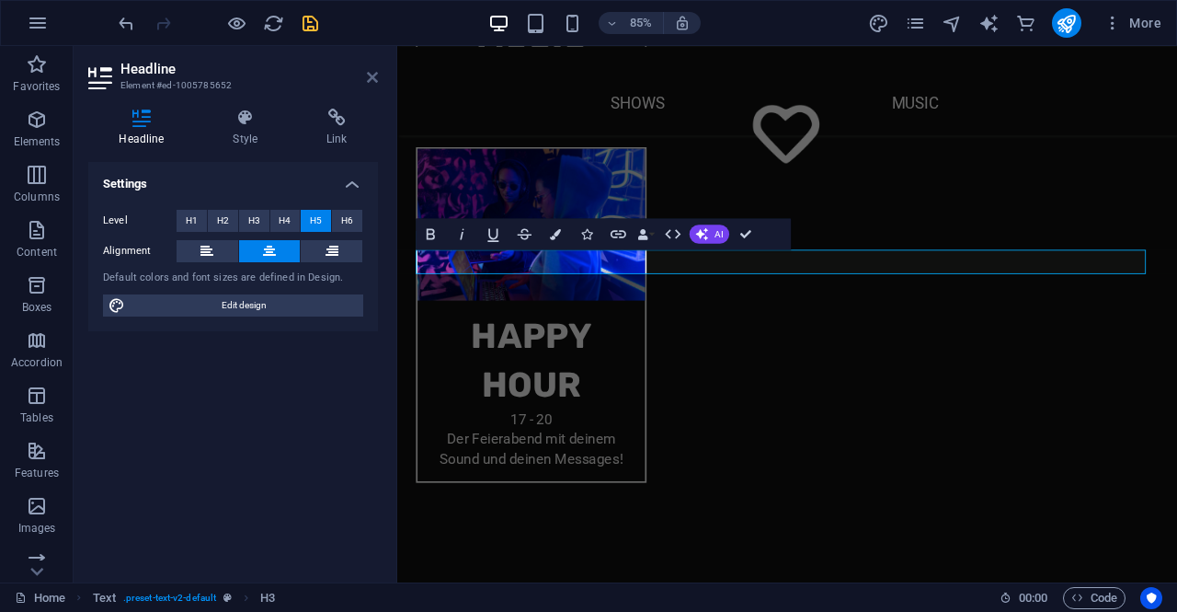
click at [368, 75] on icon at bounding box center [372, 77] width 11 height 15
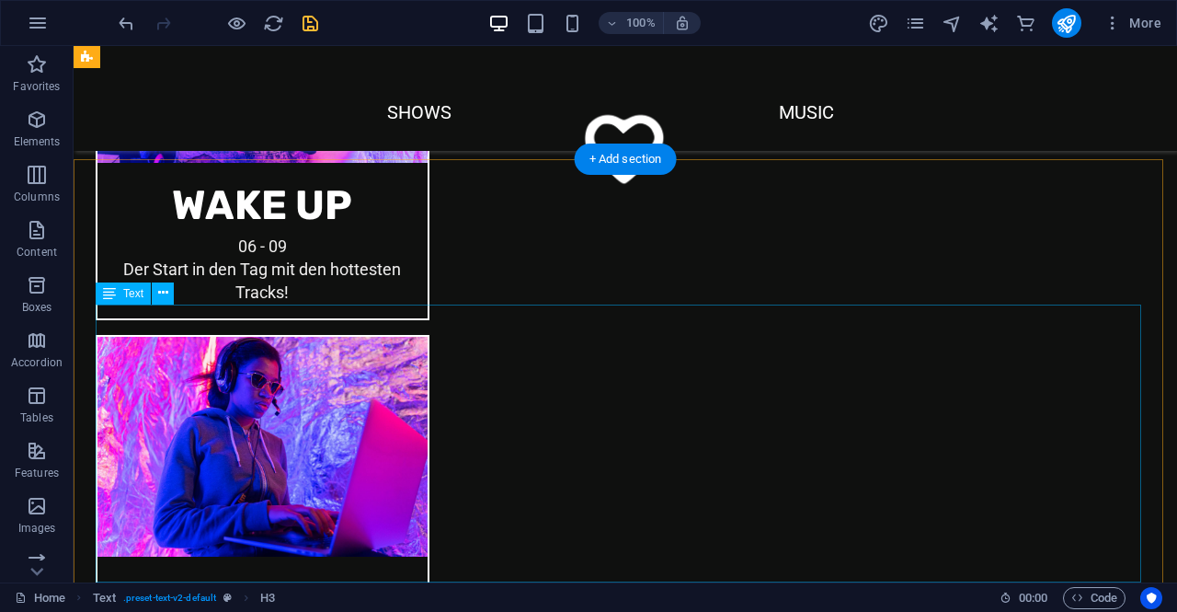
scroll to position [2391, 0]
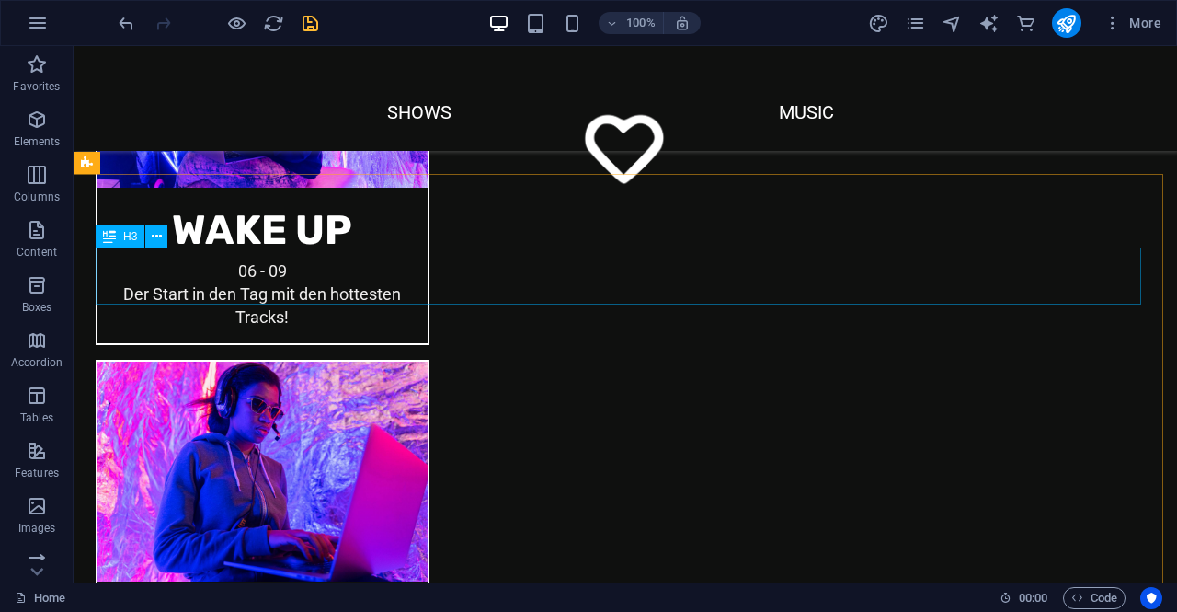
click at [125, 237] on span "H3" at bounding box center [130, 236] width 14 height 11
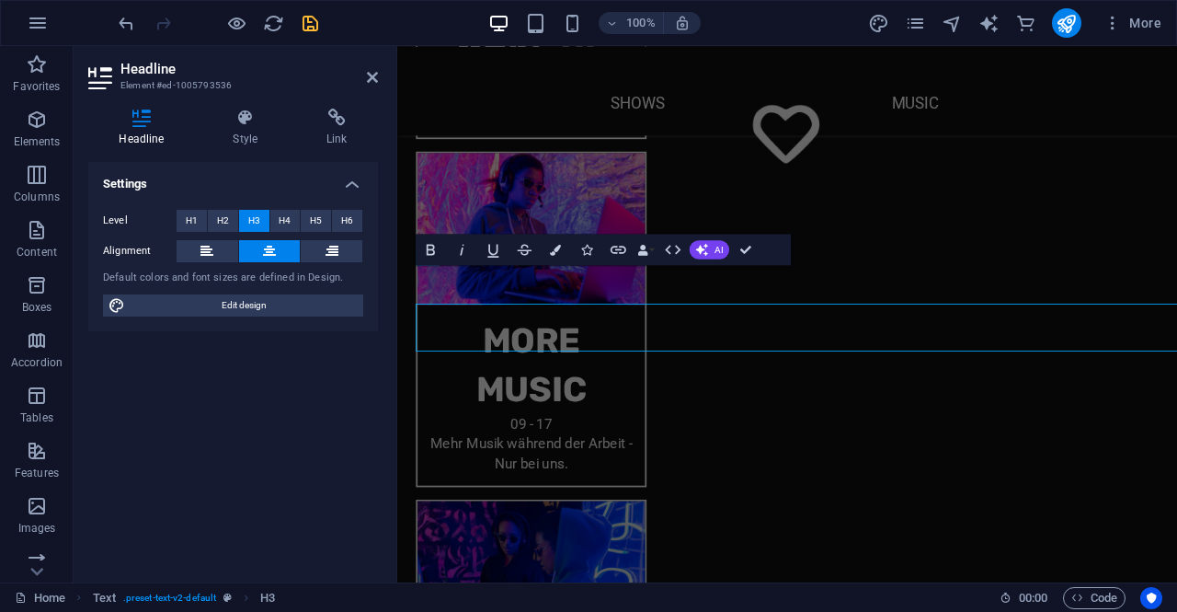
scroll to position [2290, 0]
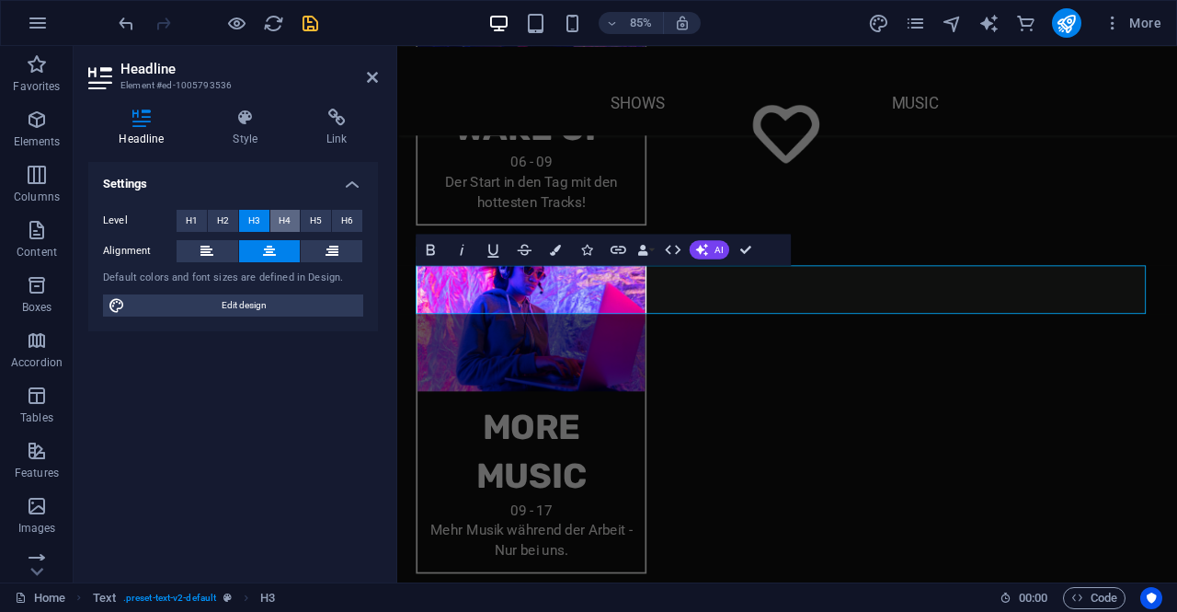
click at [289, 212] on span "H4" at bounding box center [285, 221] width 12 height 22
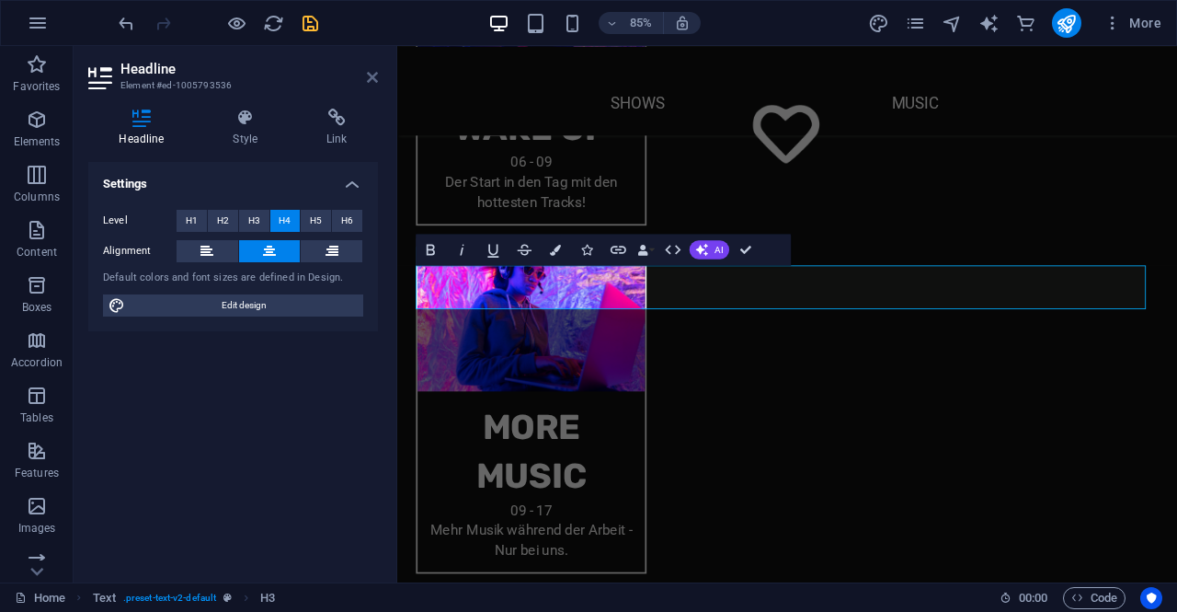
click at [368, 82] on icon at bounding box center [372, 77] width 11 height 15
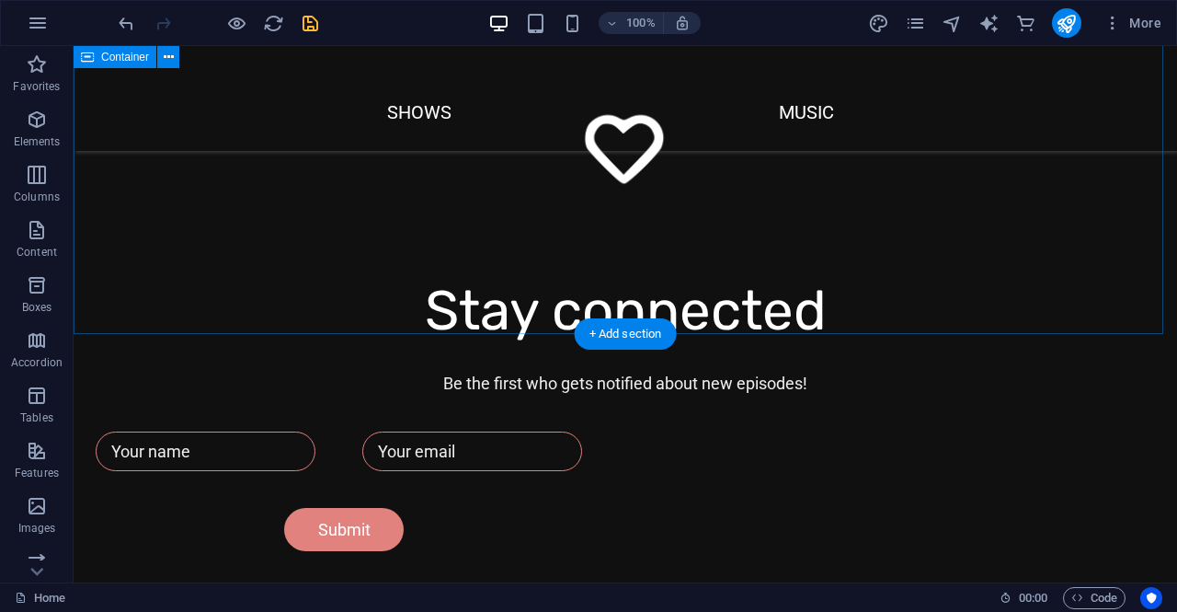
scroll to position [1104, 0]
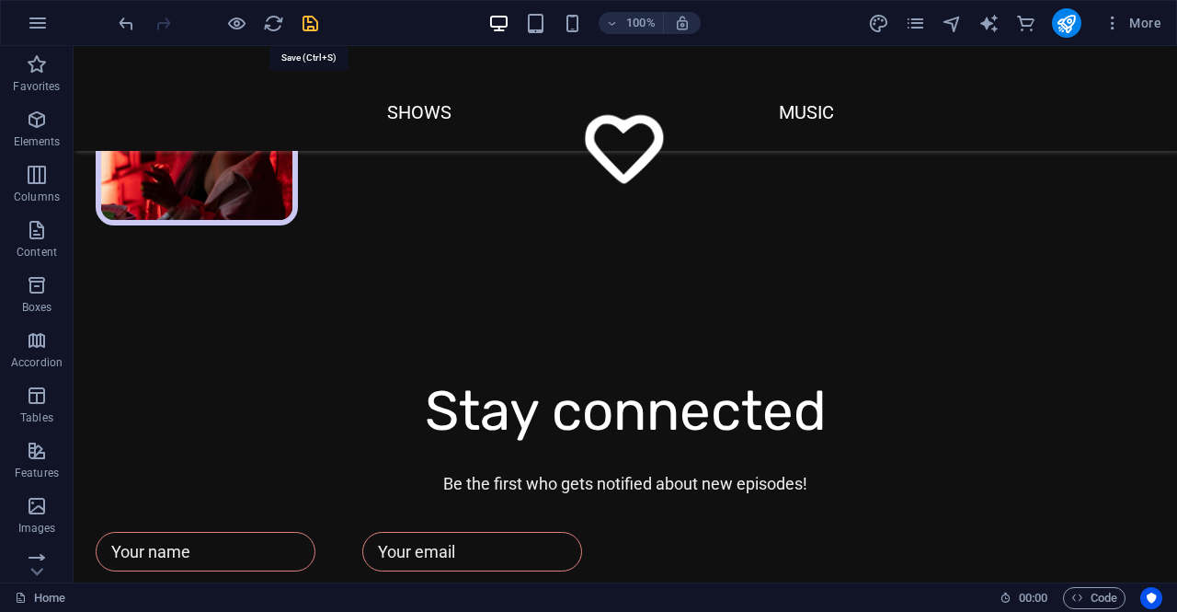
click at [305, 20] on icon "save" at bounding box center [310, 23] width 21 height 21
checkbox input "false"
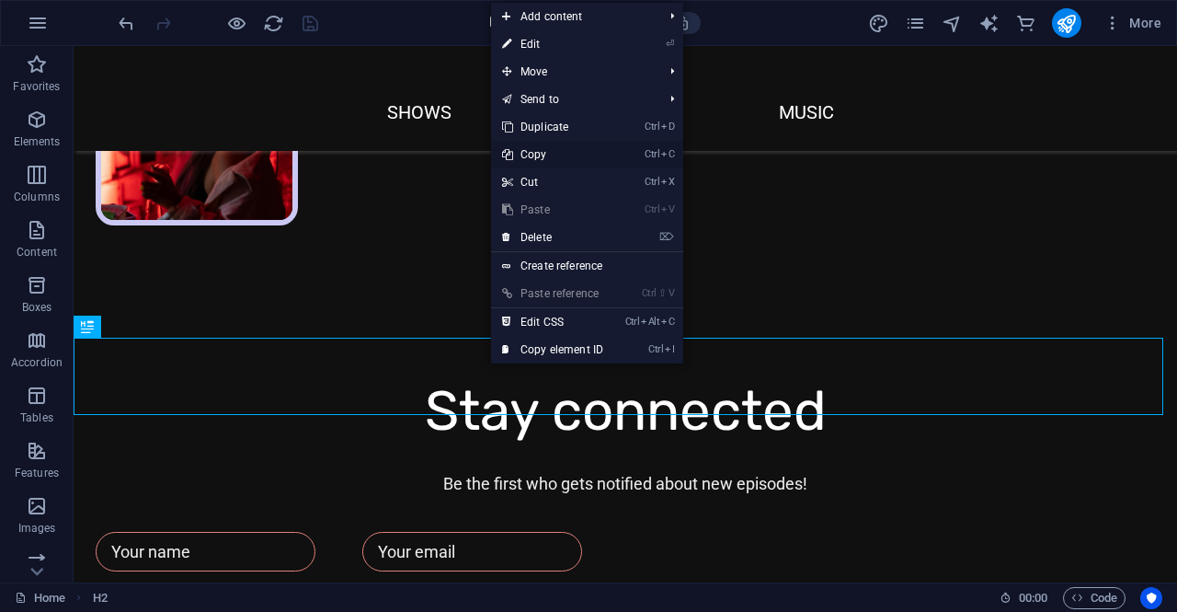
click at [548, 157] on link "Ctrl C Copy" at bounding box center [552, 155] width 123 height 28
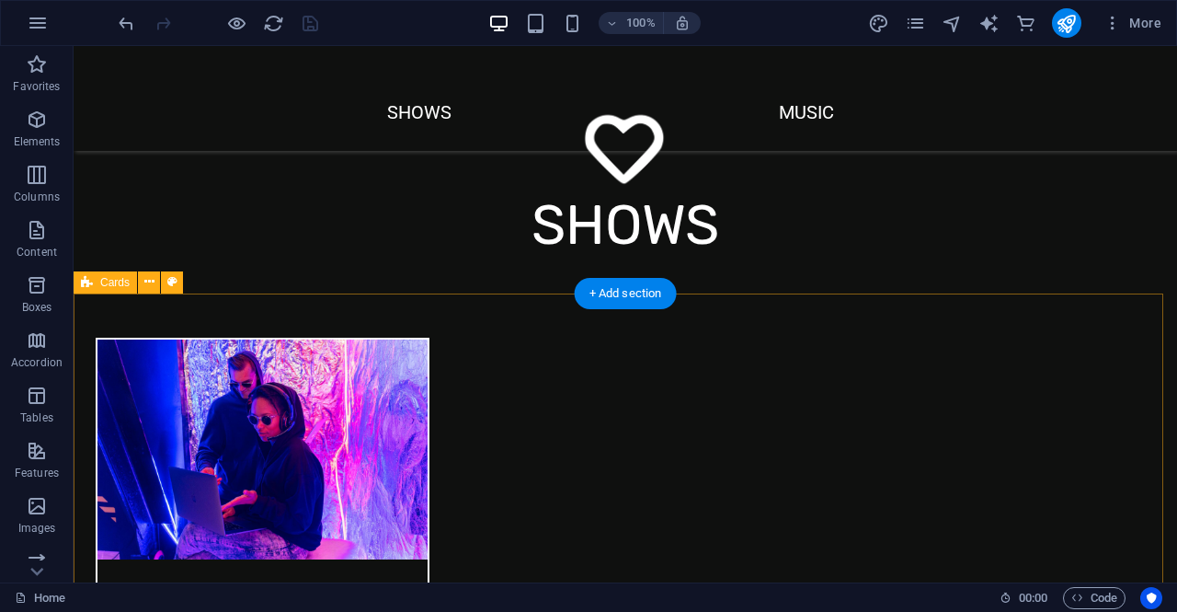
scroll to position [2207, 0]
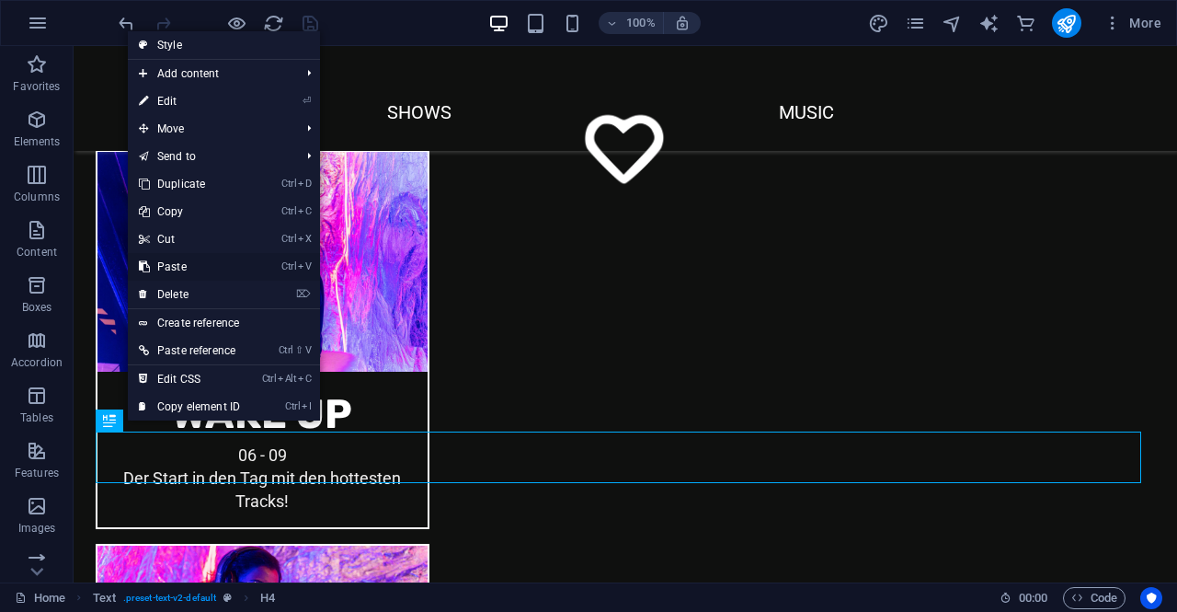
click at [190, 262] on link "Ctrl V Paste" at bounding box center [189, 267] width 123 height 28
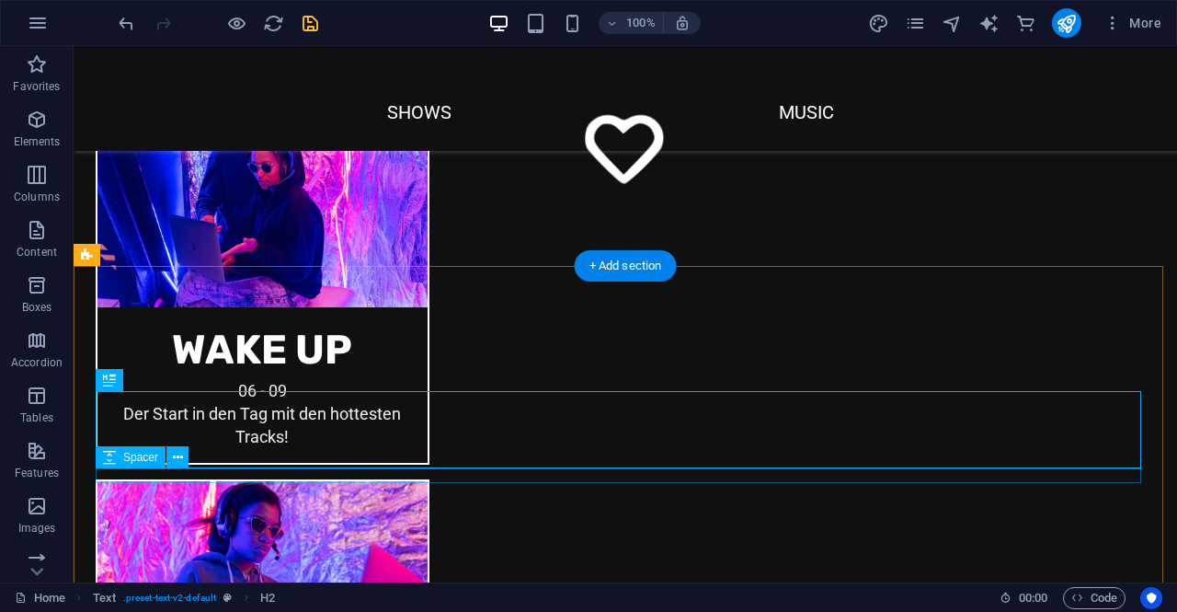
scroll to position [2299, 0]
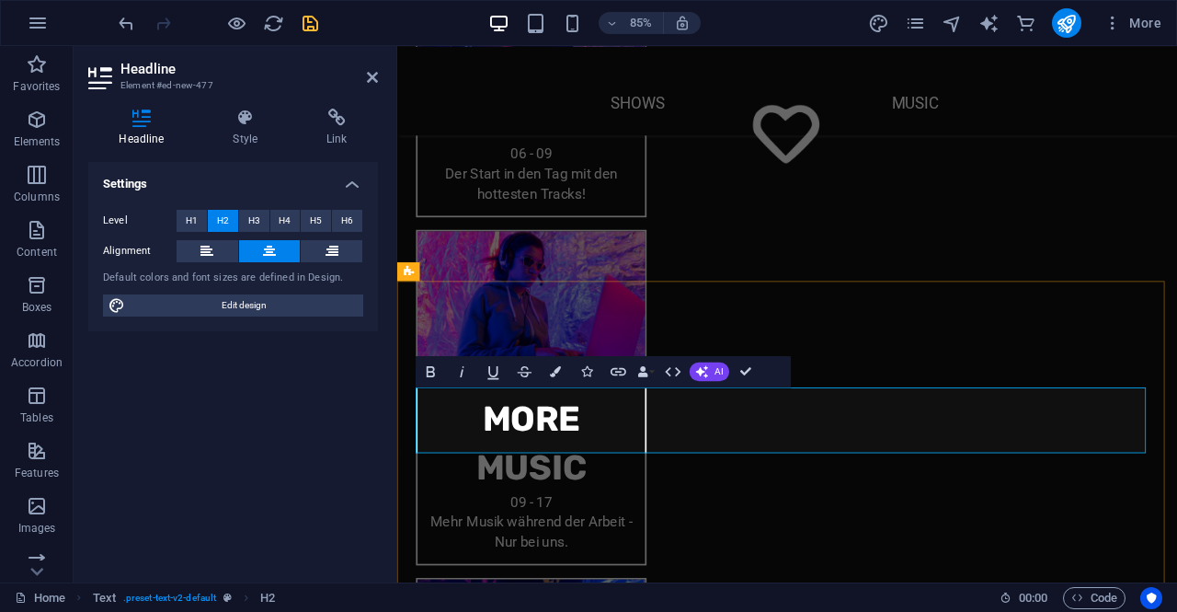
scroll to position [2198, 0]
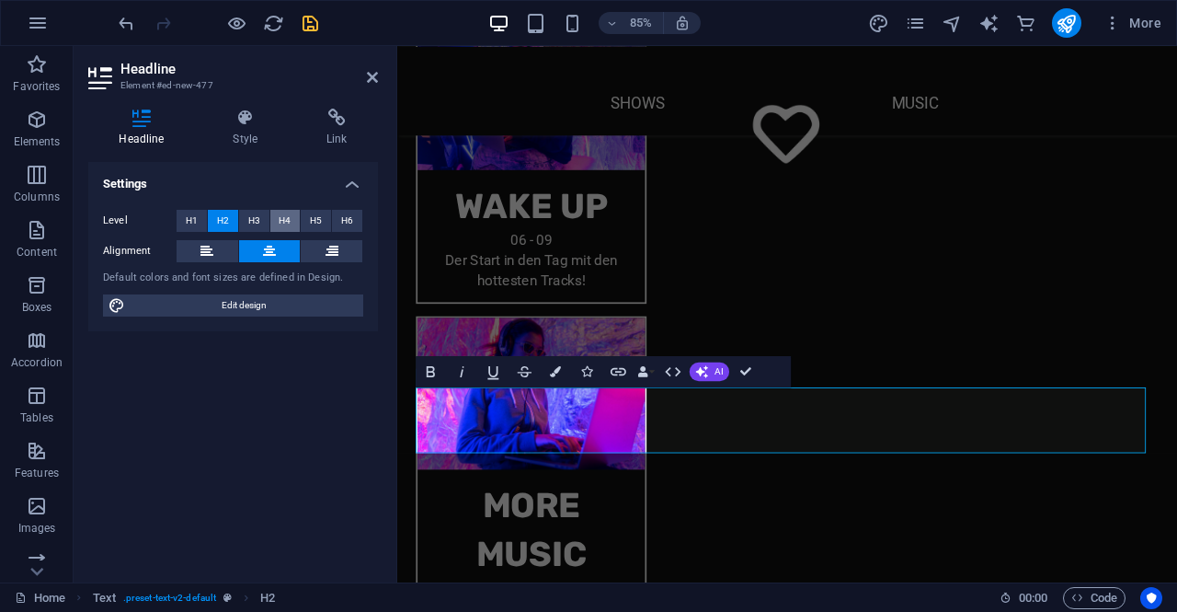
click at [287, 214] on span "H4" at bounding box center [285, 221] width 12 height 22
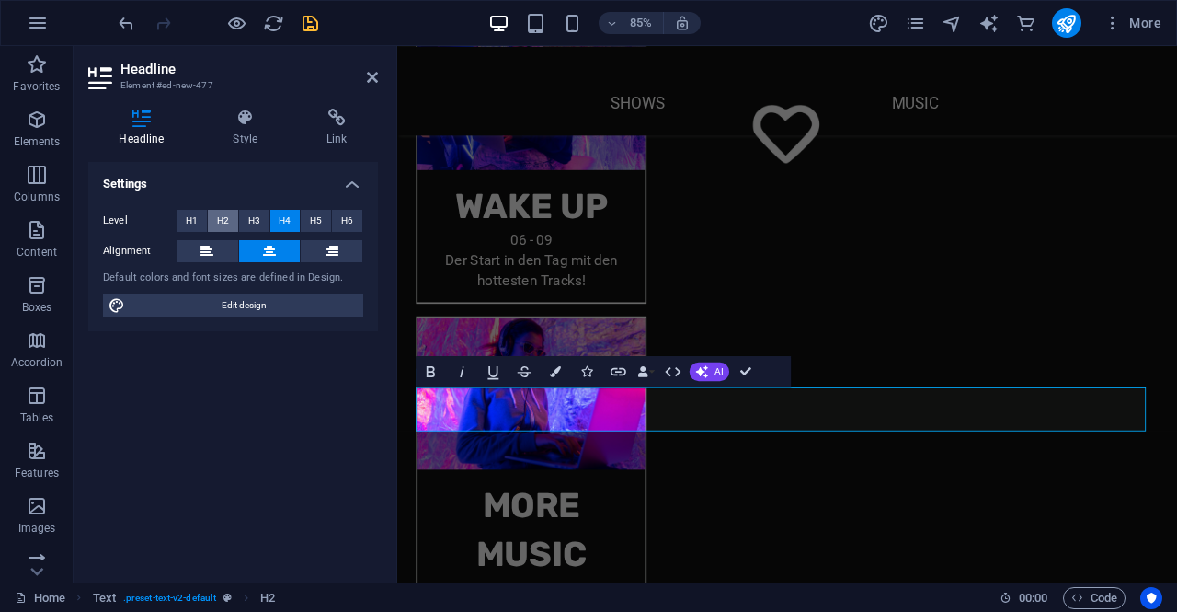
click at [217, 219] on span "H2" at bounding box center [223, 221] width 12 height 22
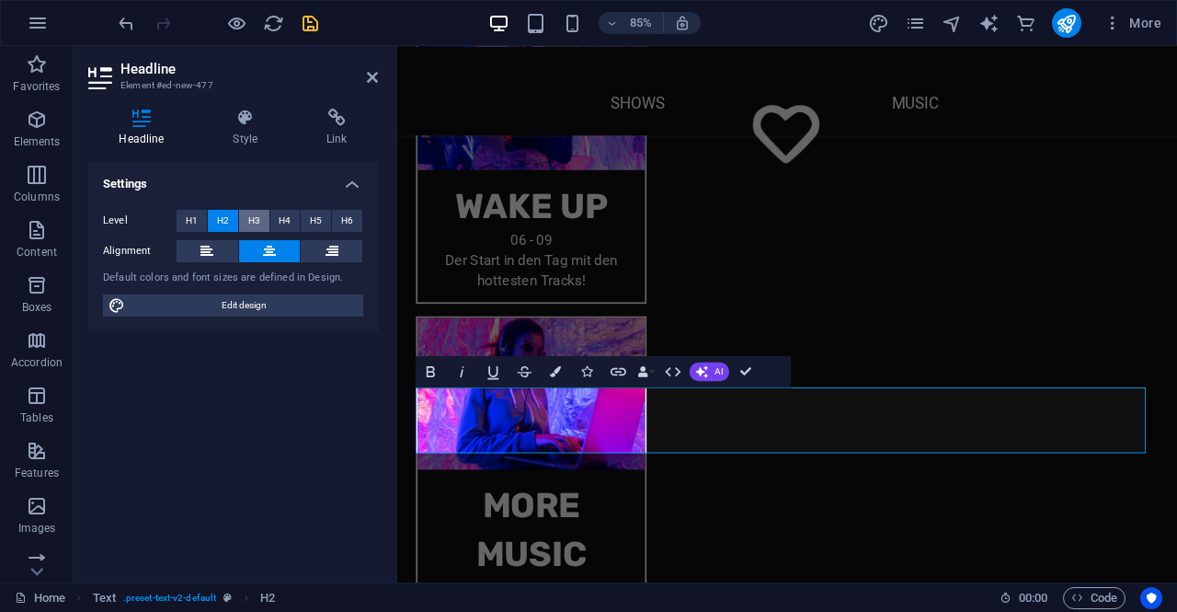
click at [252, 216] on span "H3" at bounding box center [254, 221] width 12 height 22
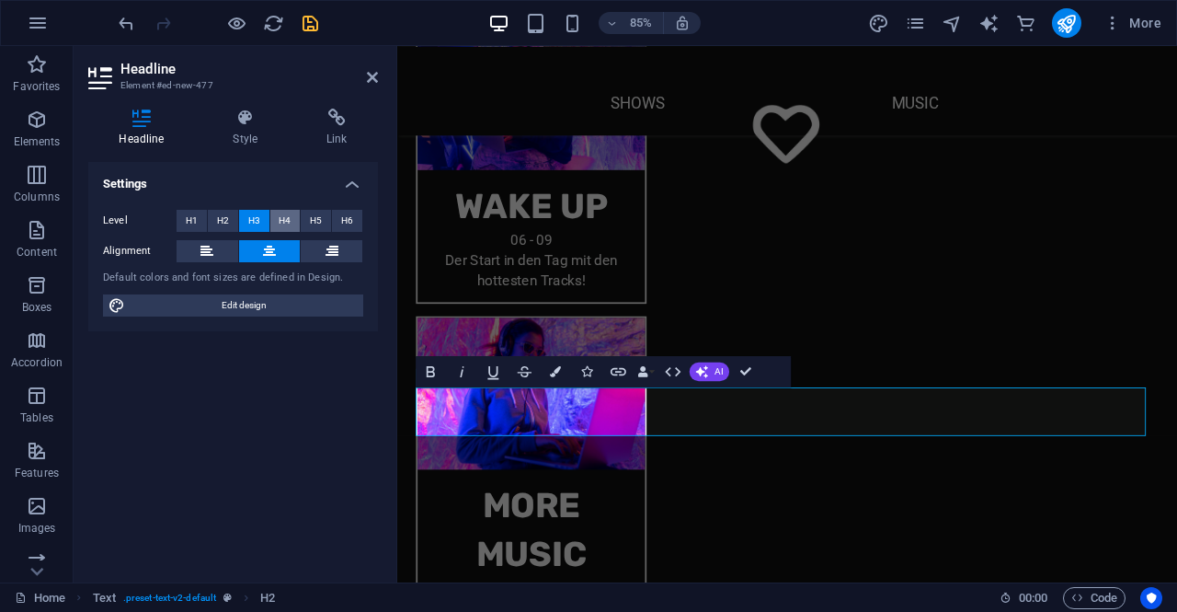
click at [275, 216] on button "H4" at bounding box center [285, 221] width 30 height 22
click at [312, 215] on span "H5" at bounding box center [316, 221] width 12 height 22
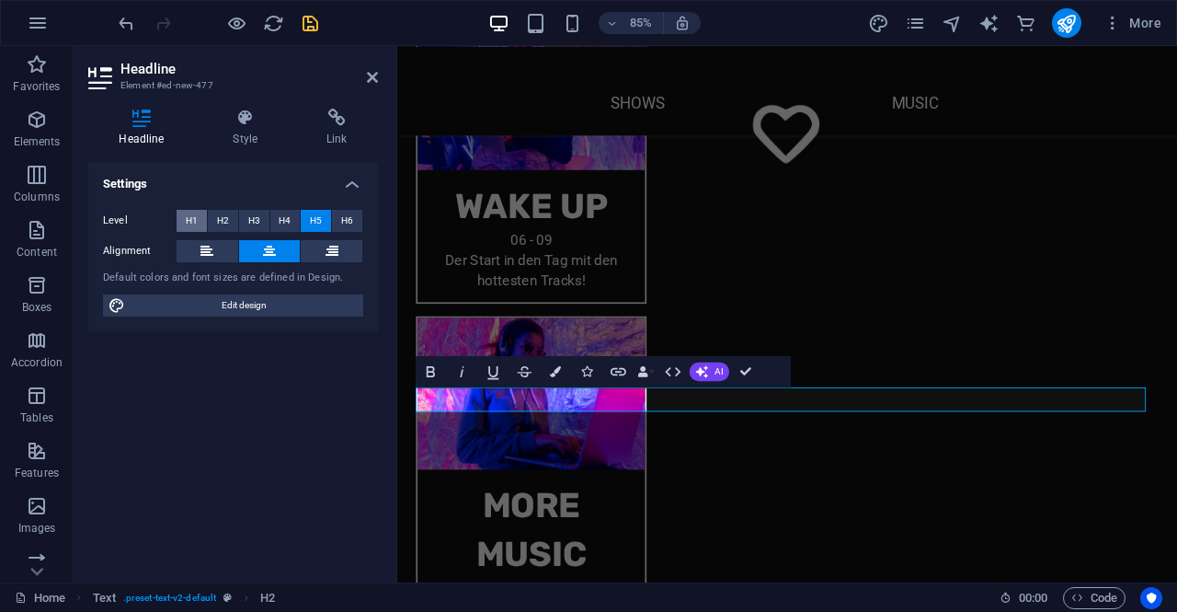
click at [199, 215] on button "H1" at bounding box center [192, 221] width 30 height 22
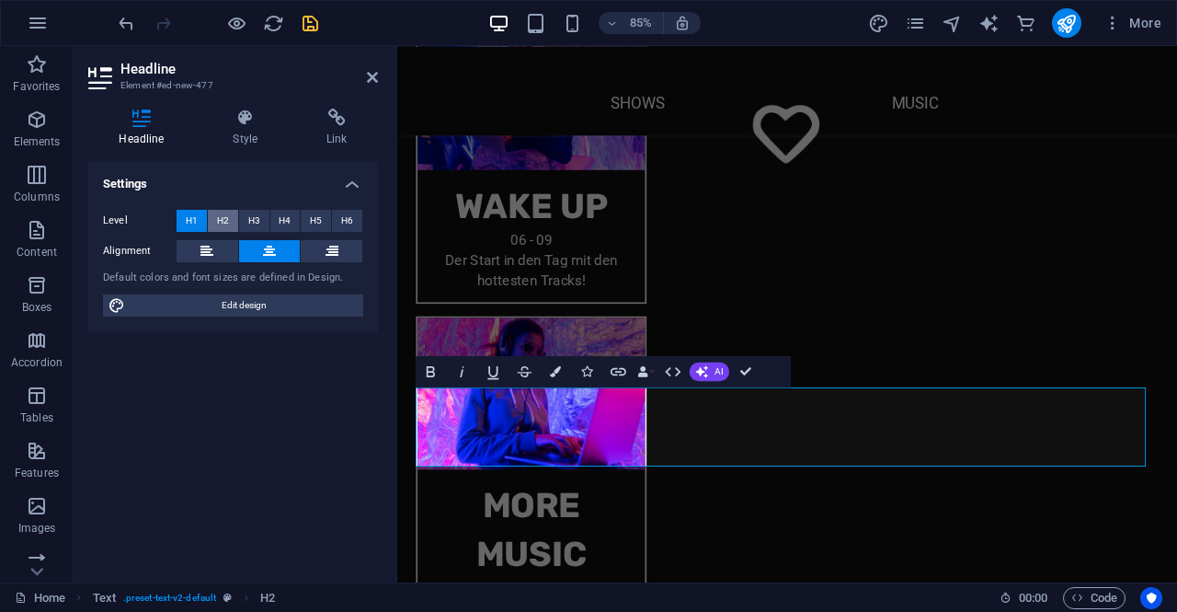
click at [224, 221] on span "H2" at bounding box center [223, 221] width 12 height 22
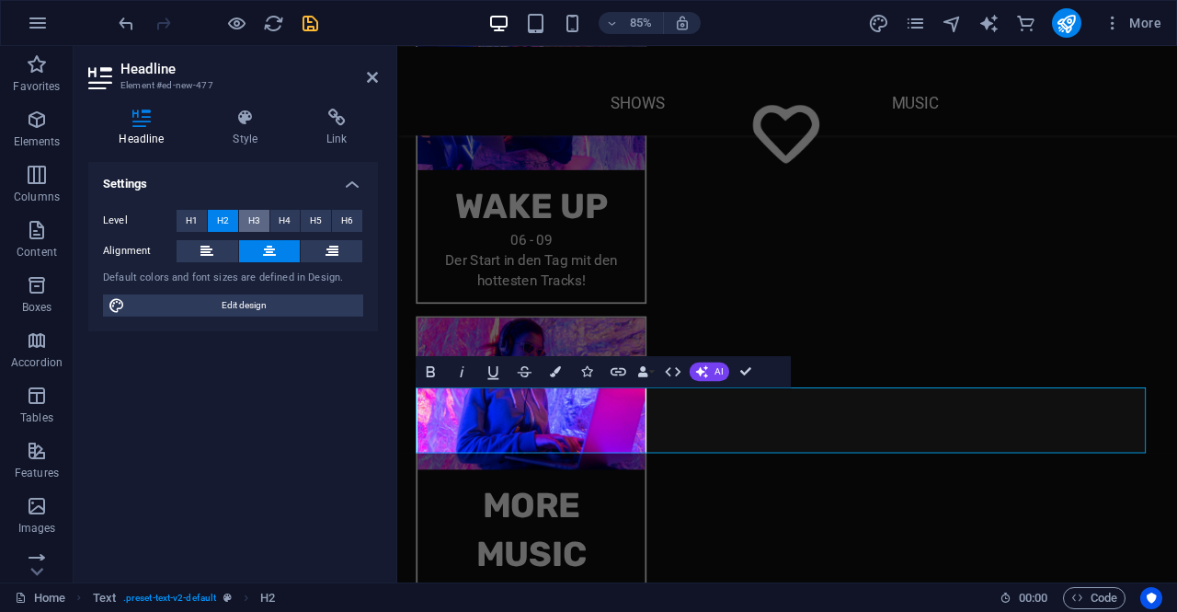
click at [241, 222] on button "H3" at bounding box center [254, 221] width 30 height 22
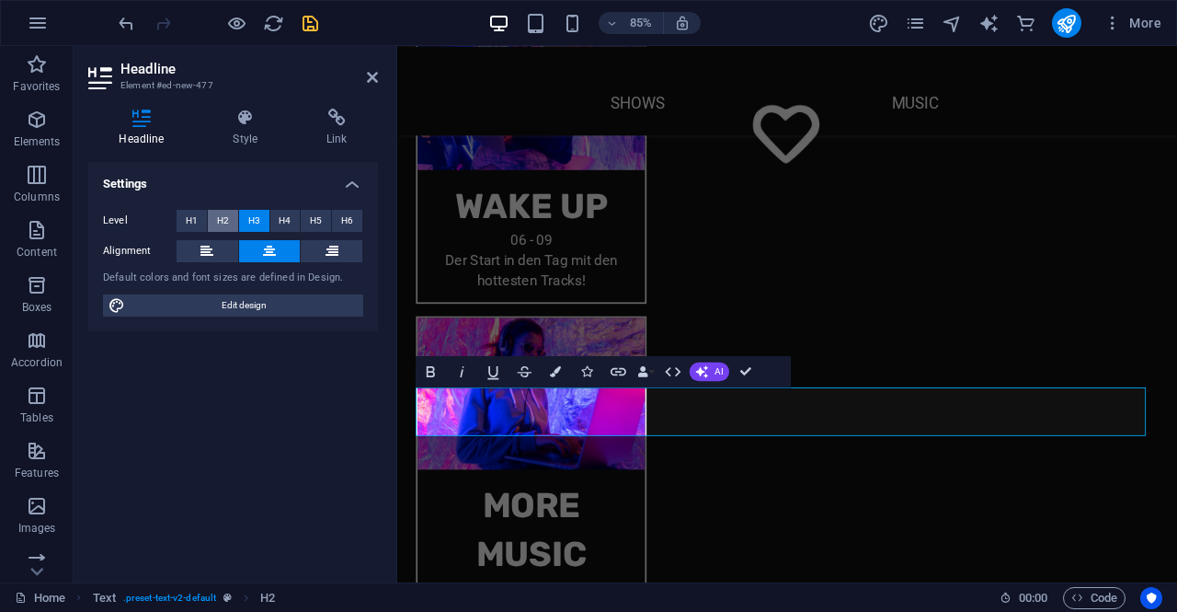
click at [217, 223] on span "H2" at bounding box center [223, 221] width 12 height 22
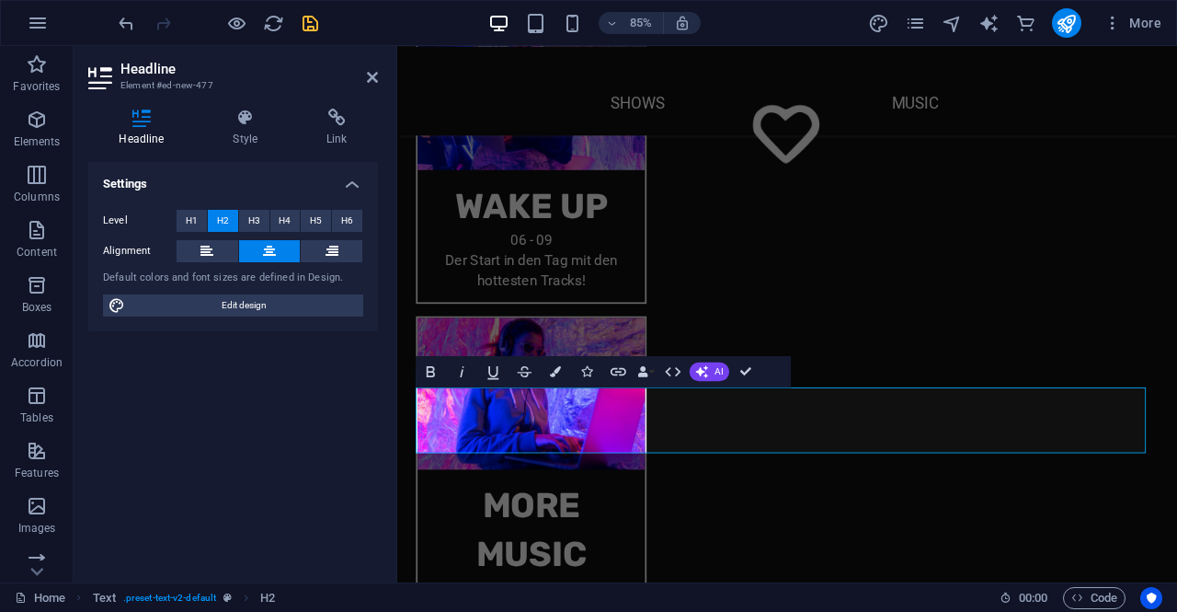
click at [364, 80] on header "Headline Element #ed-new-477" at bounding box center [233, 70] width 290 height 48
click at [130, 22] on icon "undo" at bounding box center [126, 23] width 21 height 21
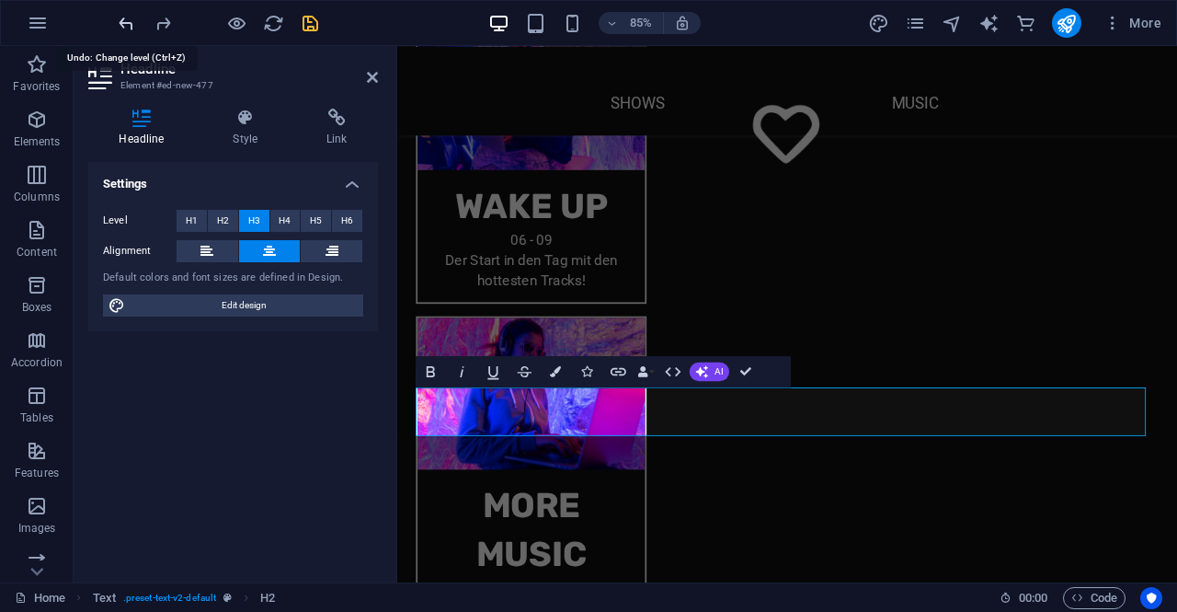
click at [129, 22] on icon "undo" at bounding box center [126, 23] width 21 height 21
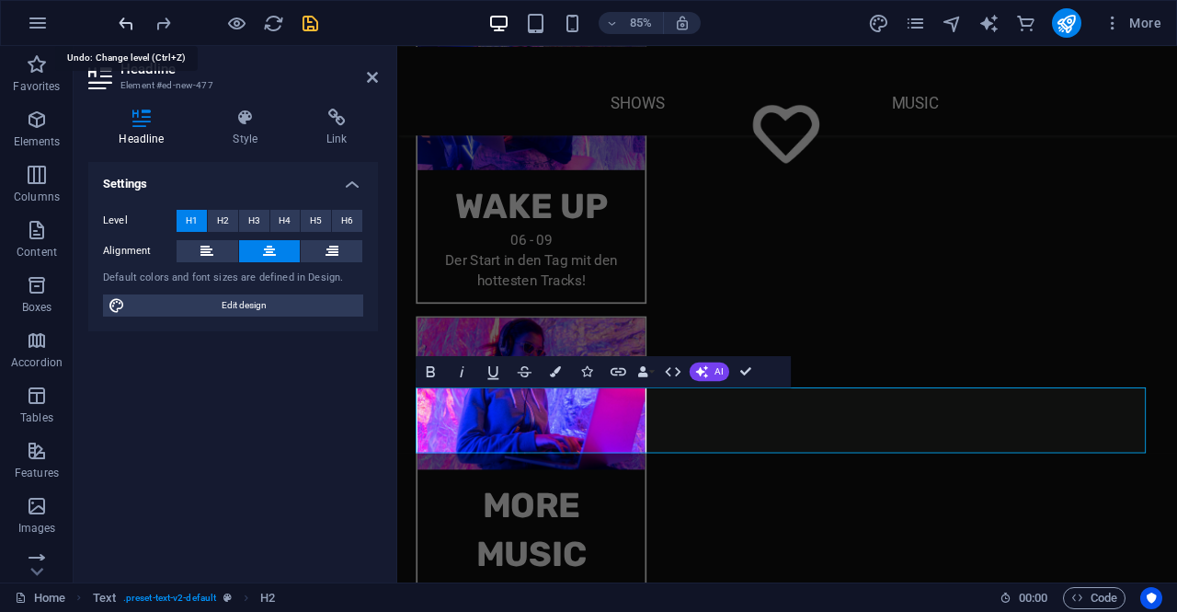
click at [129, 22] on icon "undo" at bounding box center [126, 23] width 21 height 21
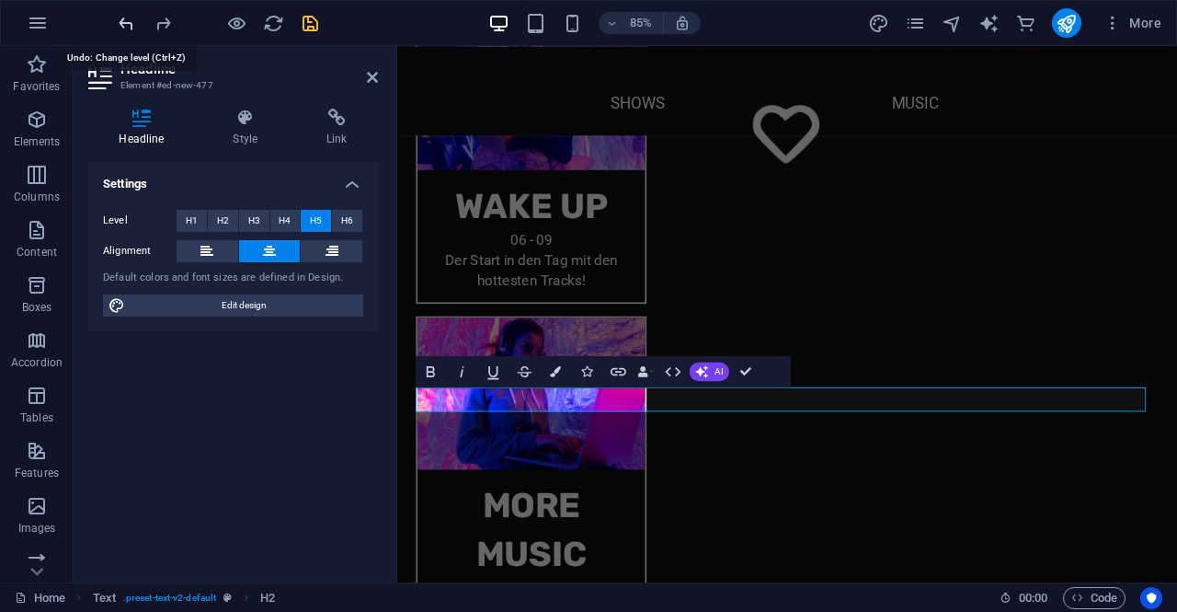
click at [129, 22] on icon "undo" at bounding box center [126, 23] width 21 height 21
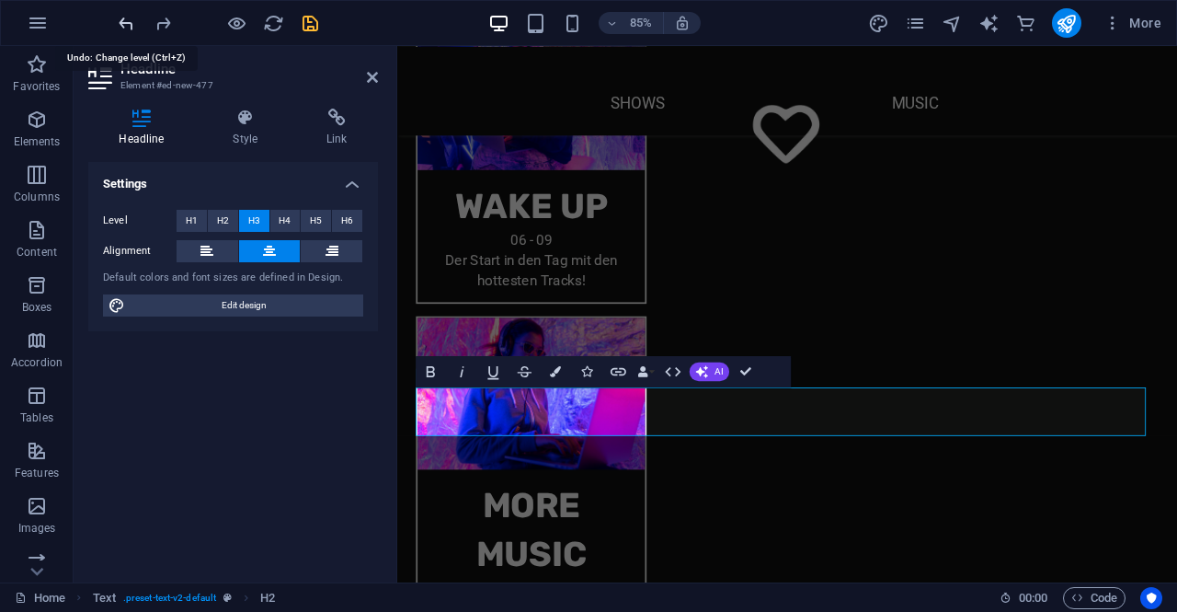
click at [129, 22] on icon "undo" at bounding box center [126, 23] width 21 height 21
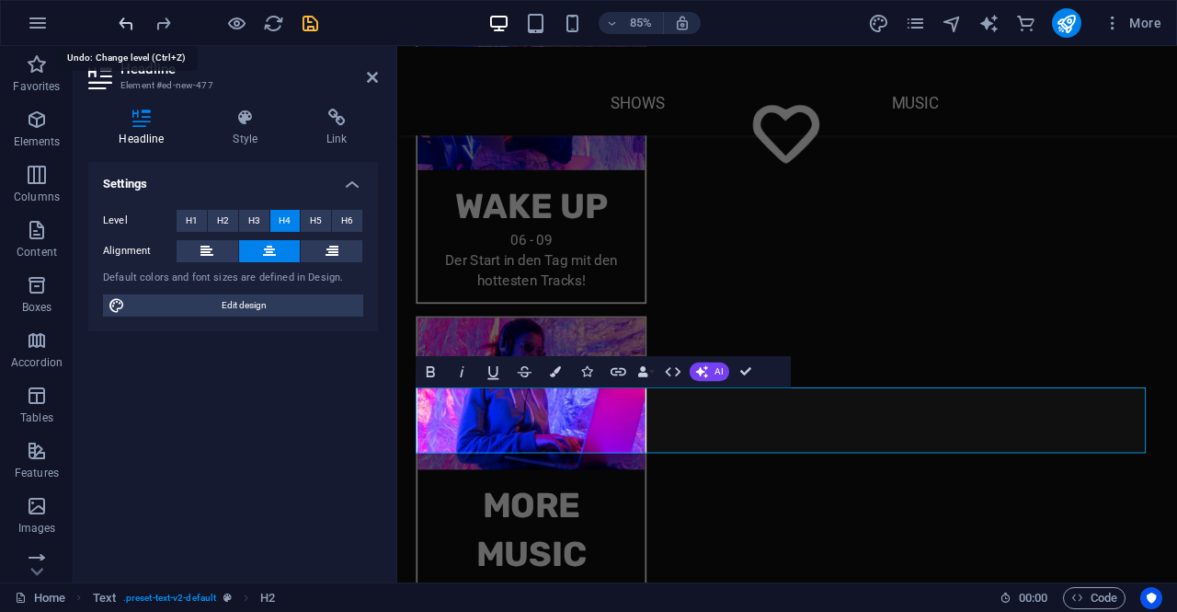
click at [129, 22] on icon "undo" at bounding box center [126, 23] width 21 height 21
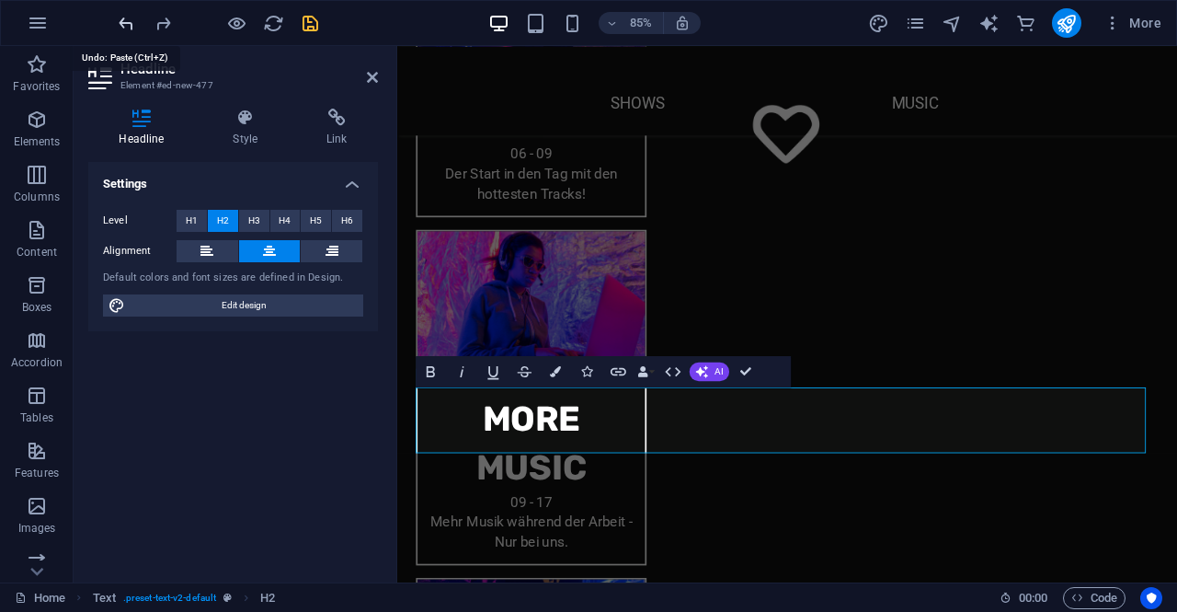
click at [129, 22] on icon "undo" at bounding box center [126, 23] width 21 height 21
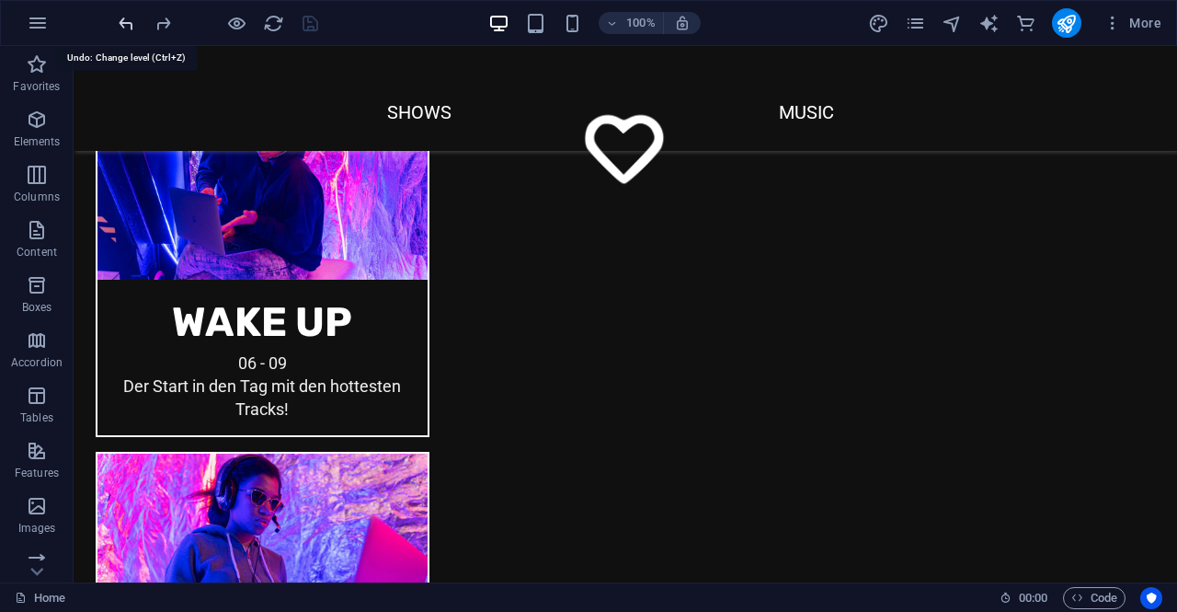
click at [129, 22] on icon "undo" at bounding box center [126, 23] width 21 height 21
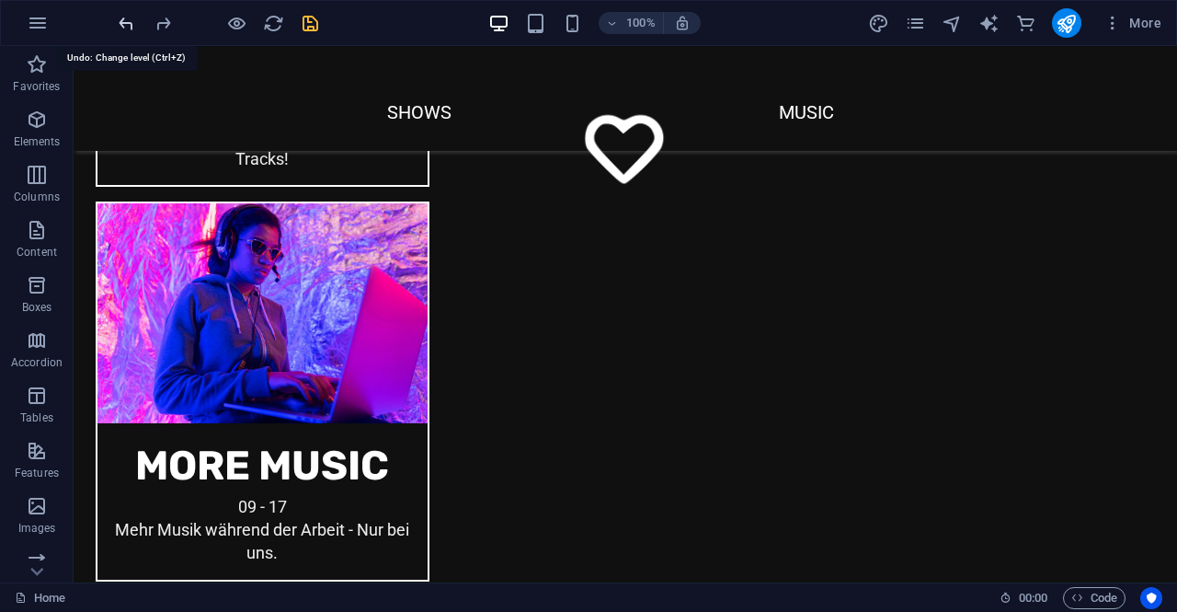
click at [129, 22] on icon "undo" at bounding box center [126, 23] width 21 height 21
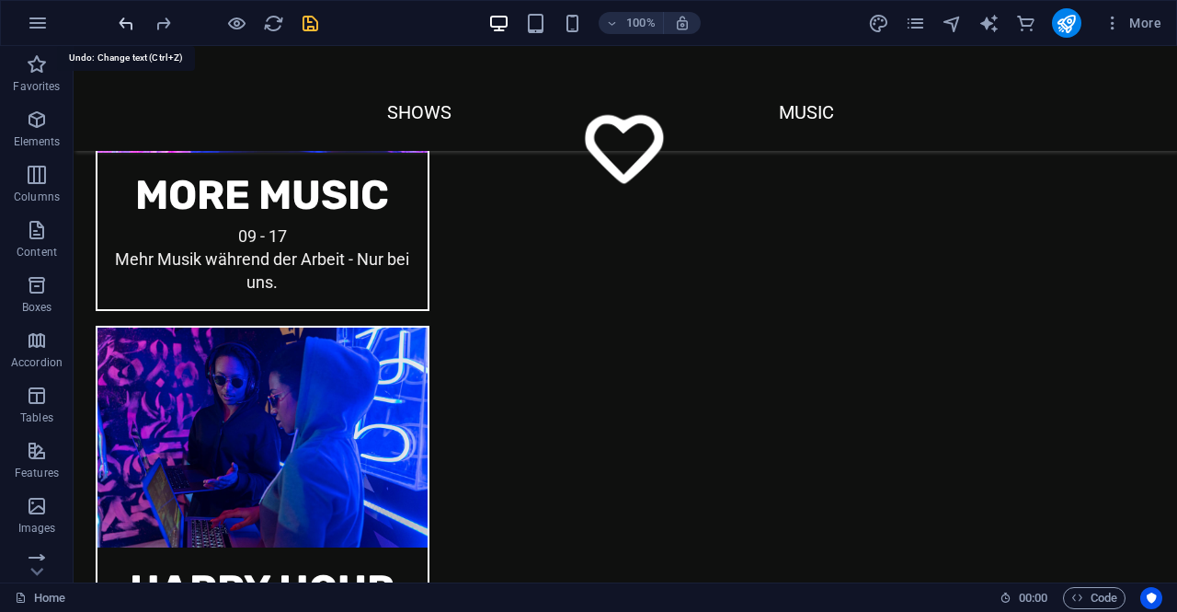
click at [129, 22] on icon "undo" at bounding box center [126, 23] width 21 height 21
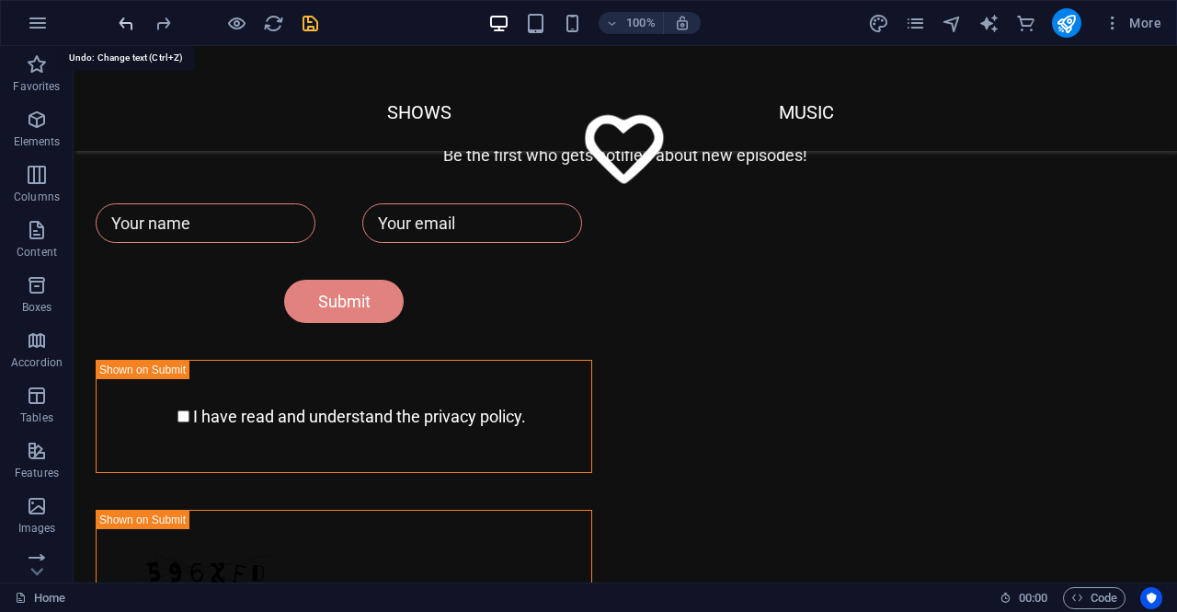
click at [129, 22] on div at bounding box center [218, 22] width 206 height 29
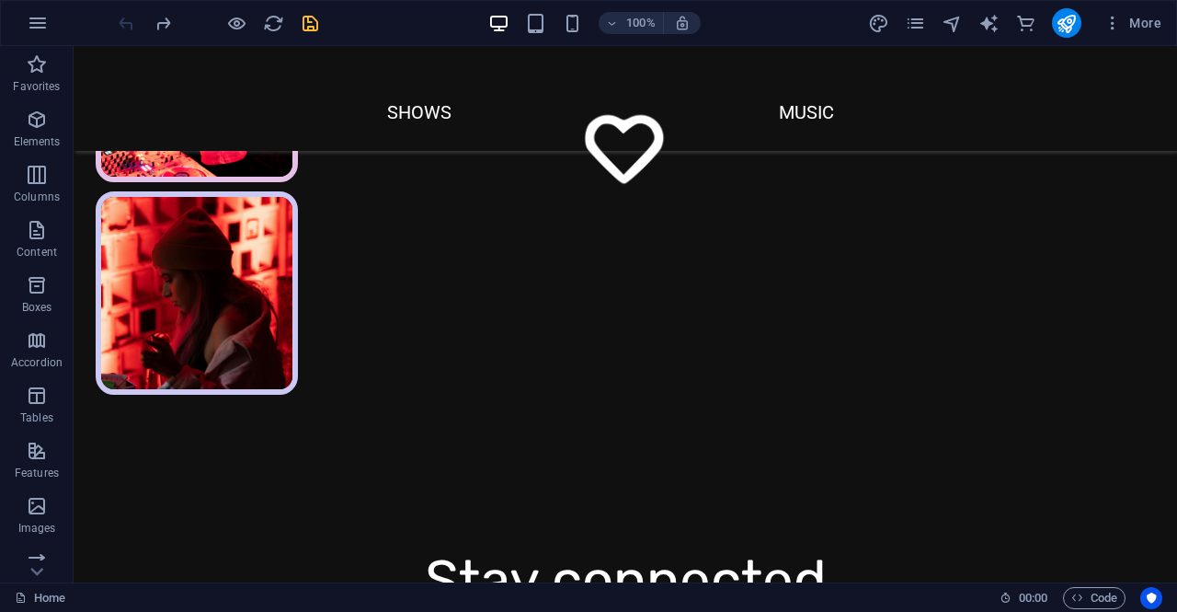
scroll to position [109, 0]
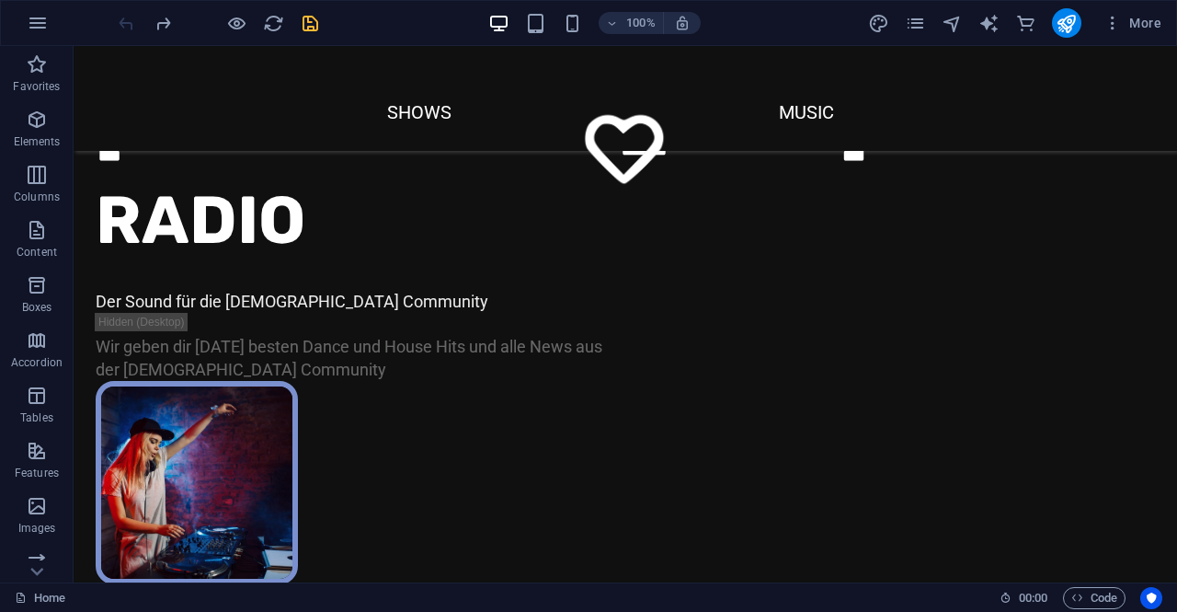
click at [129, 22] on div at bounding box center [218, 22] width 206 height 29
click at [130, 21] on div at bounding box center [218, 22] width 206 height 29
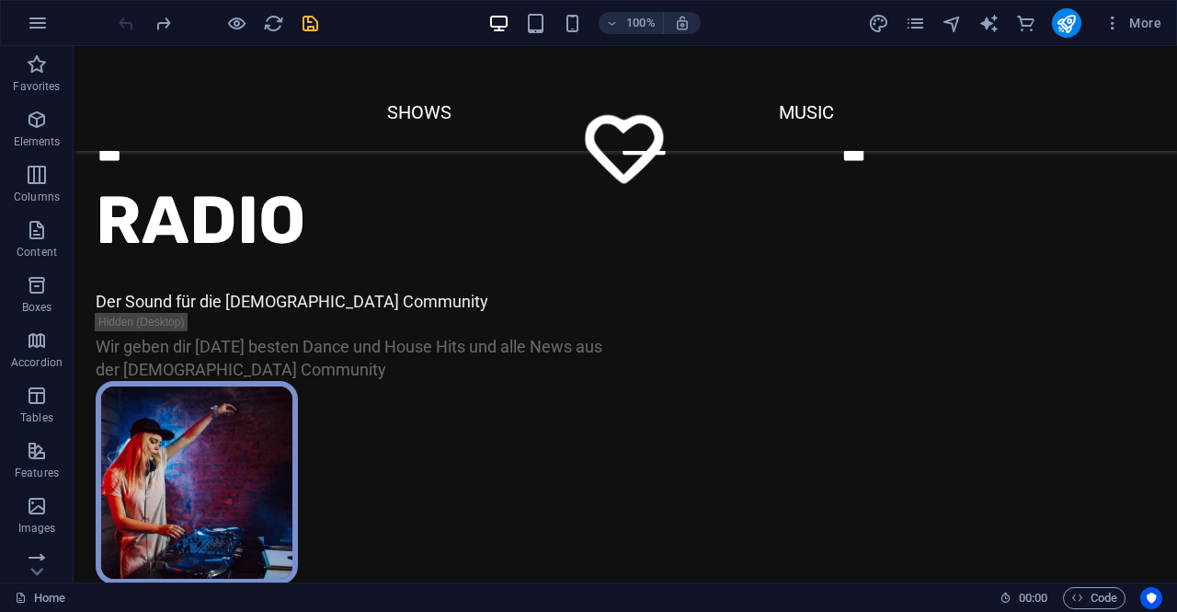
click at [130, 21] on div at bounding box center [218, 22] width 206 height 29
click at [131, 21] on div at bounding box center [218, 22] width 206 height 29
click at [313, 21] on icon "save" at bounding box center [310, 23] width 21 height 21
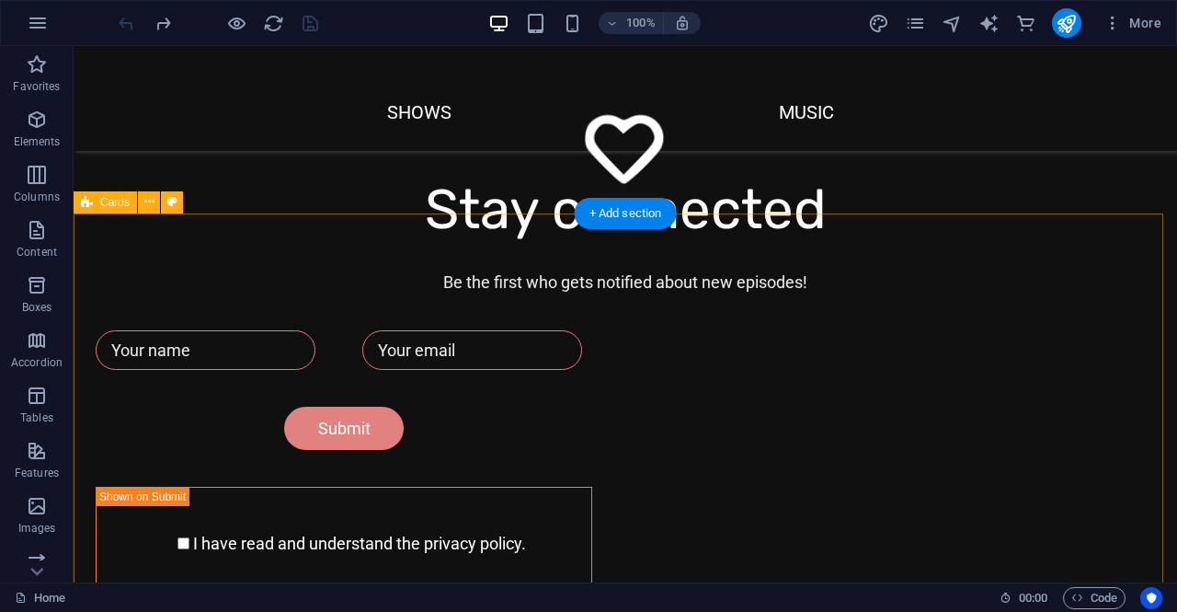
scroll to position [1121, 0]
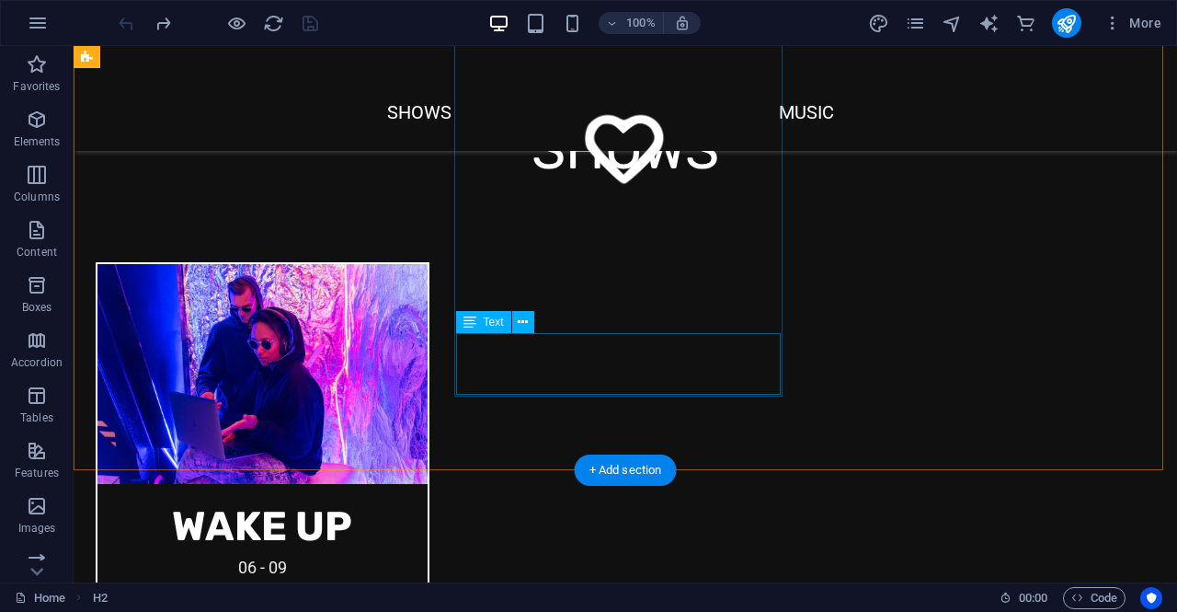
scroll to position [2317, 0]
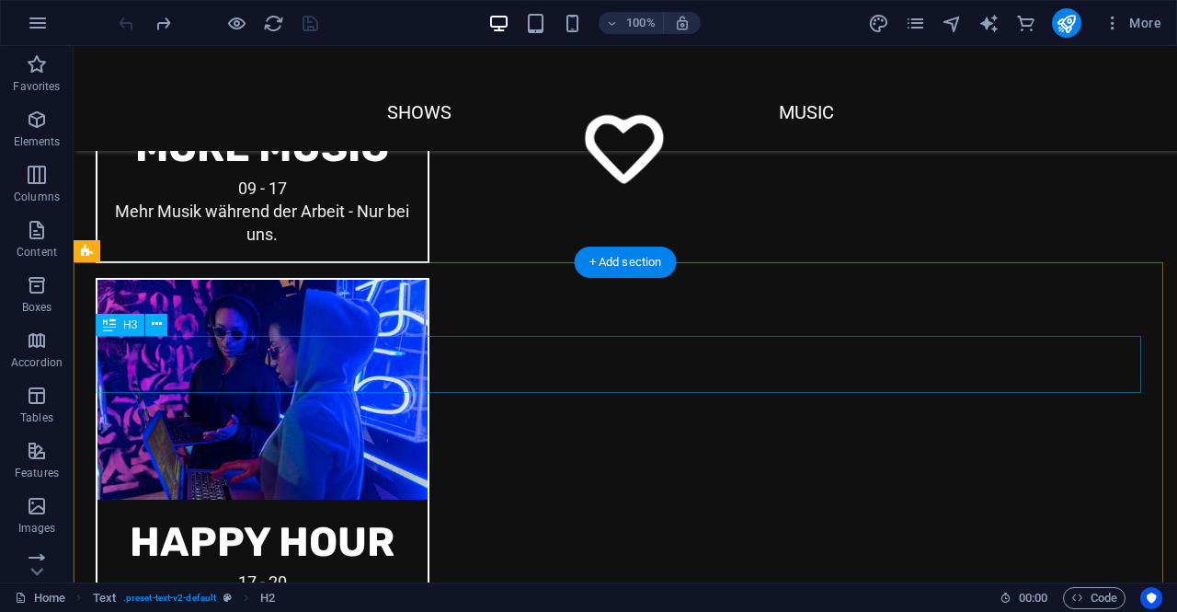
scroll to position [2960, 0]
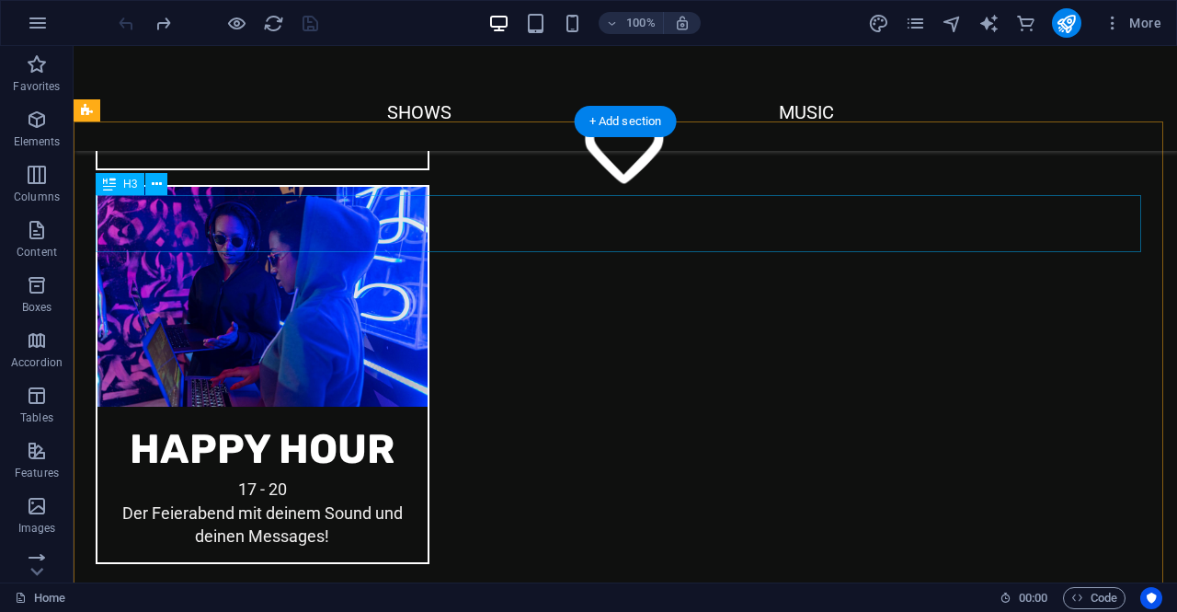
click at [128, 185] on span "H3" at bounding box center [130, 183] width 14 height 11
click at [129, 185] on span "H3" at bounding box center [130, 183] width 14 height 11
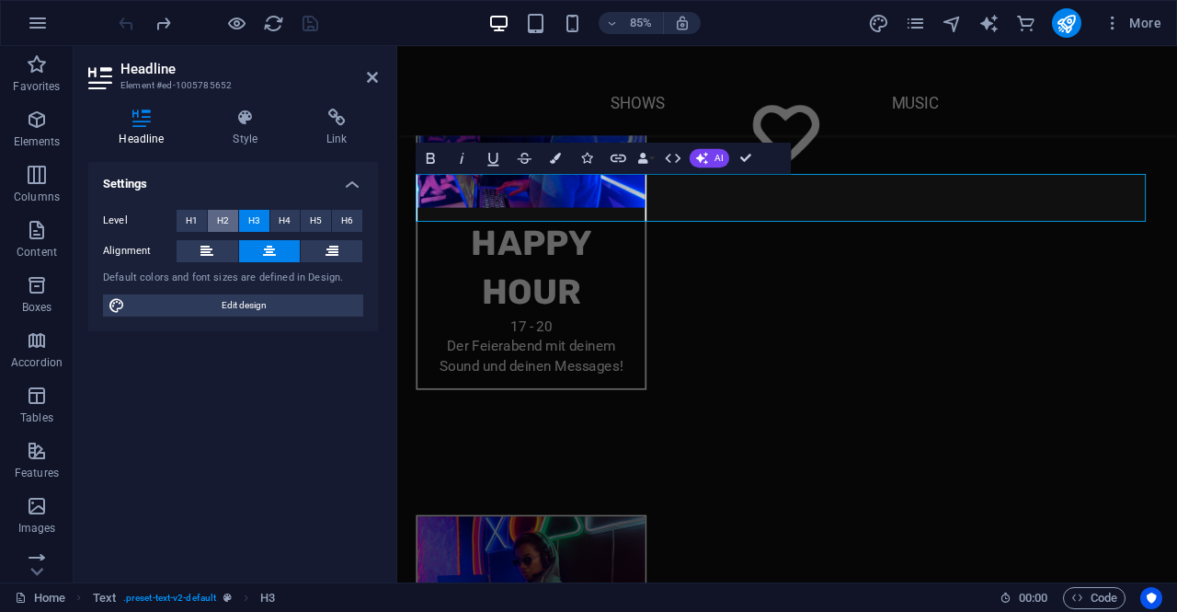
click at [214, 222] on button "H2" at bounding box center [223, 221] width 30 height 22
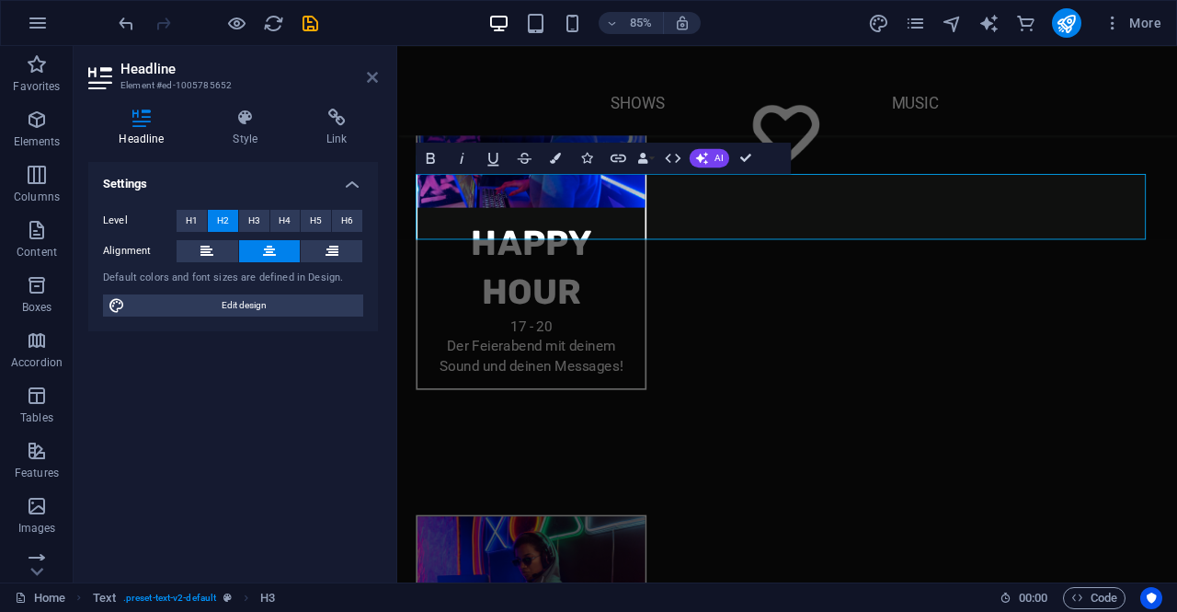
click at [374, 74] on icon at bounding box center [372, 77] width 11 height 15
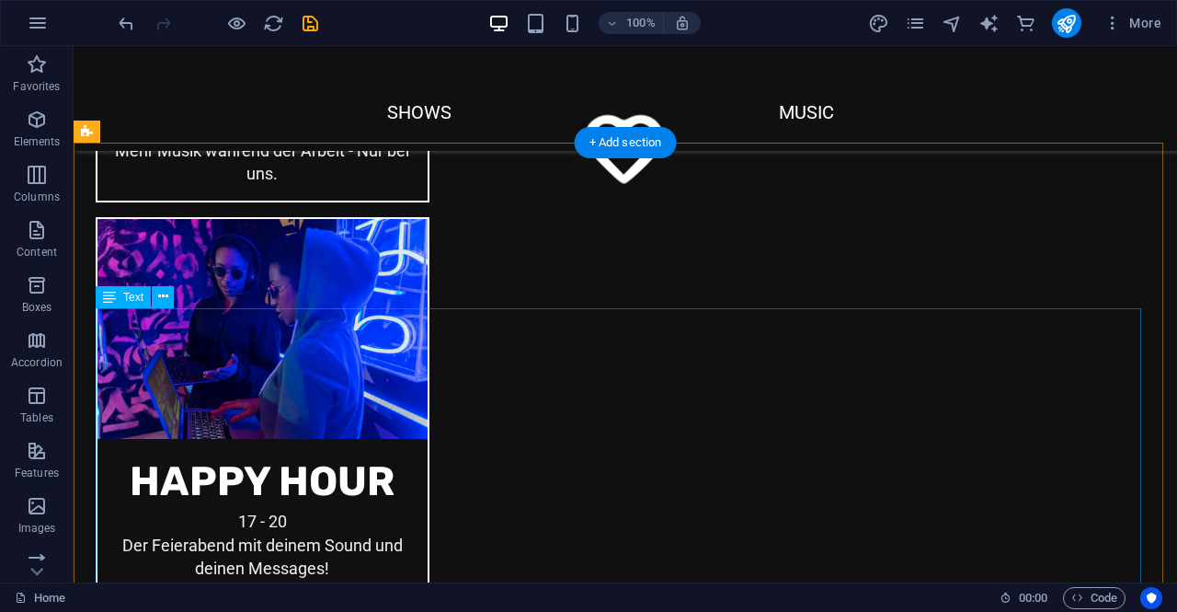
scroll to position [2955, 0]
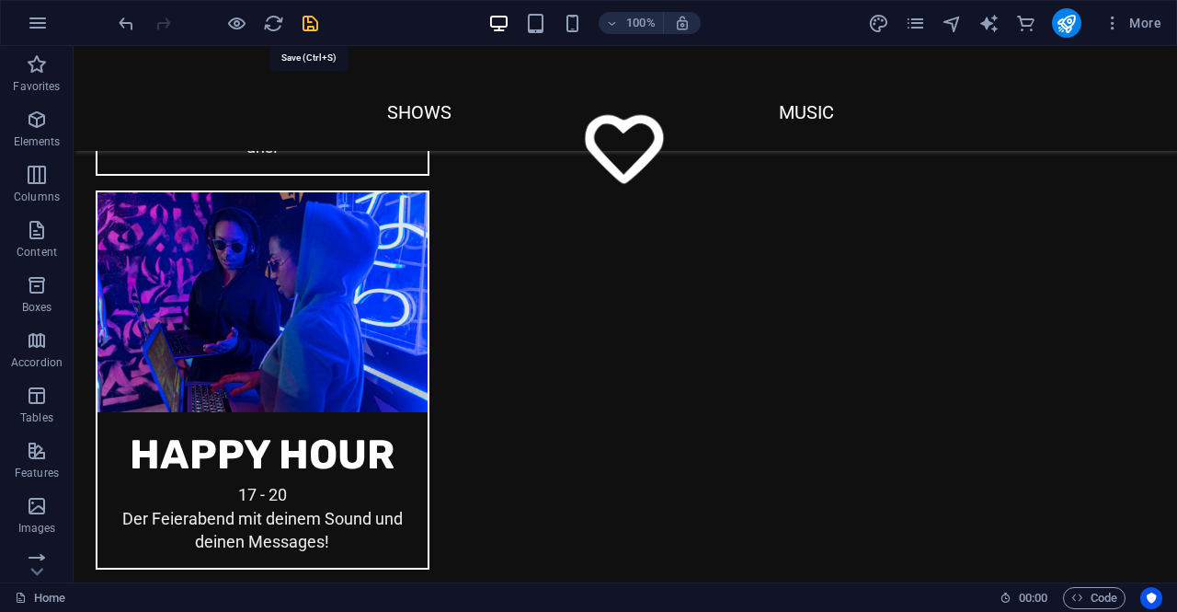
click at [315, 23] on icon "save" at bounding box center [310, 23] width 21 height 21
checkbox input "false"
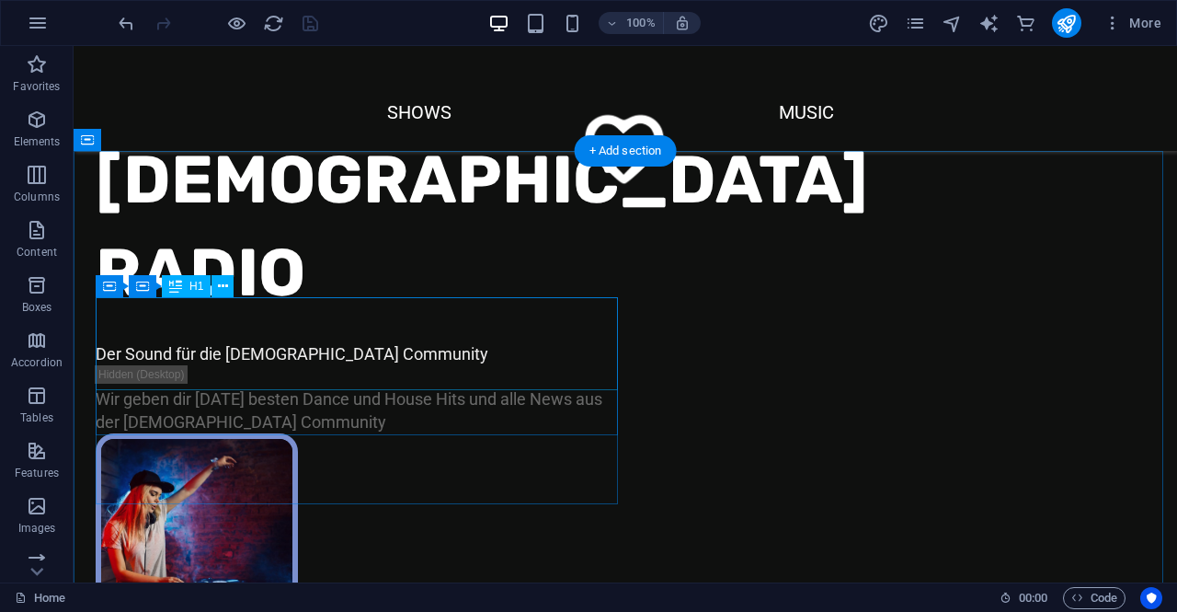
scroll to position [0, 0]
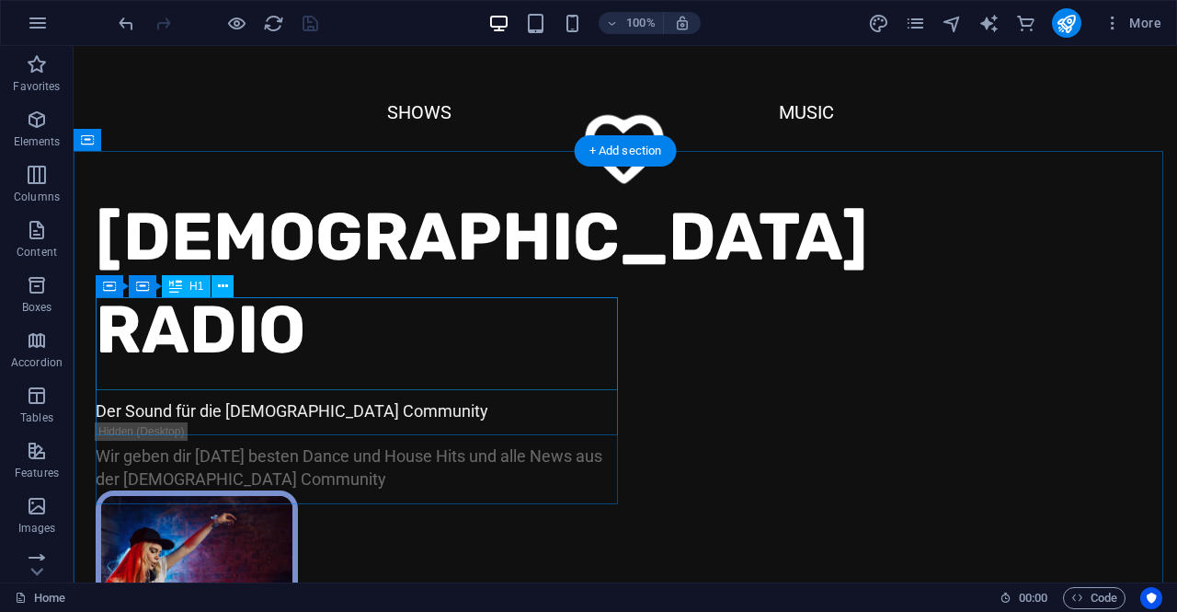
click at [333, 324] on div "[DEMOGRAPHIC_DATA] RADIO" at bounding box center [361, 284] width 530 height 186
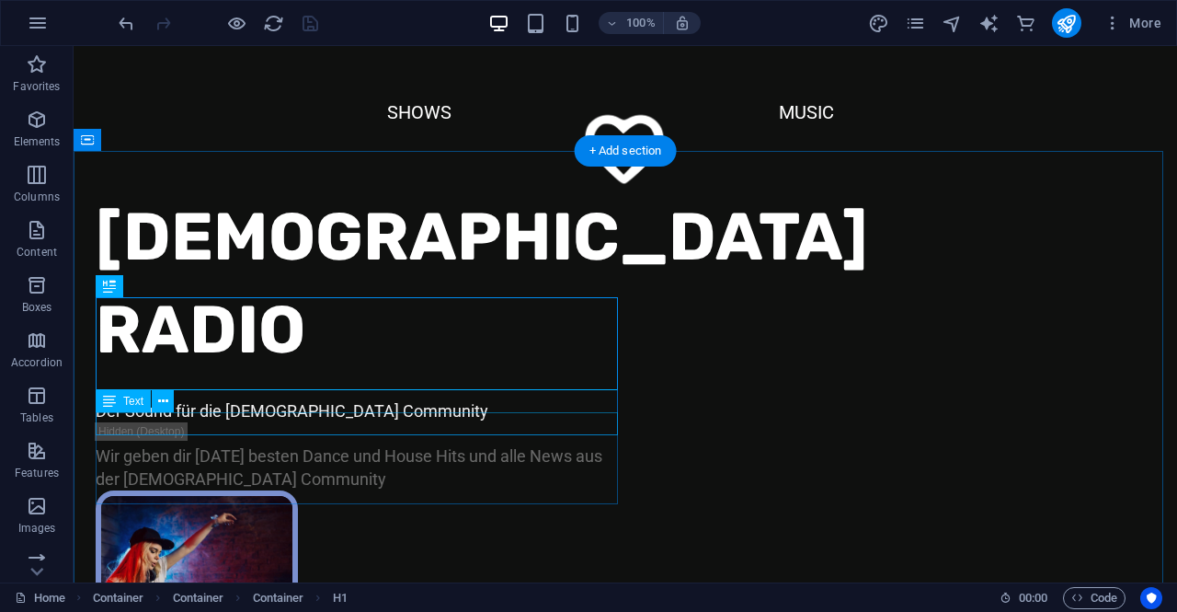
click at [315, 419] on div "Der Sound für die LGBT+ Community" at bounding box center [361, 410] width 530 height 23
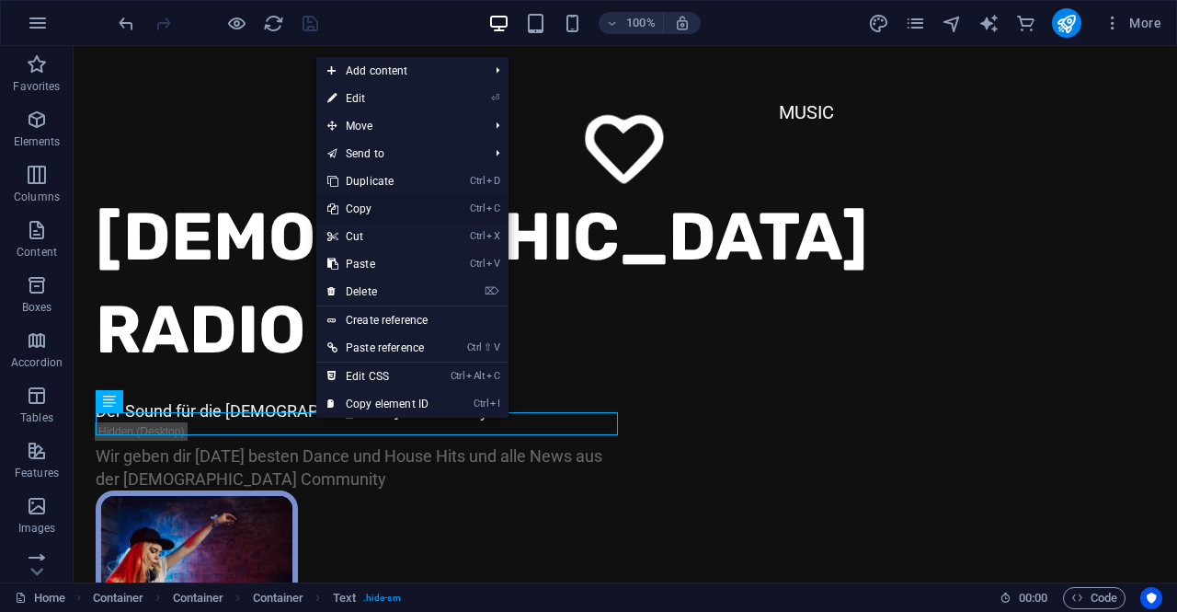
click at [397, 209] on link "Ctrl C Copy" at bounding box center [377, 209] width 123 height 28
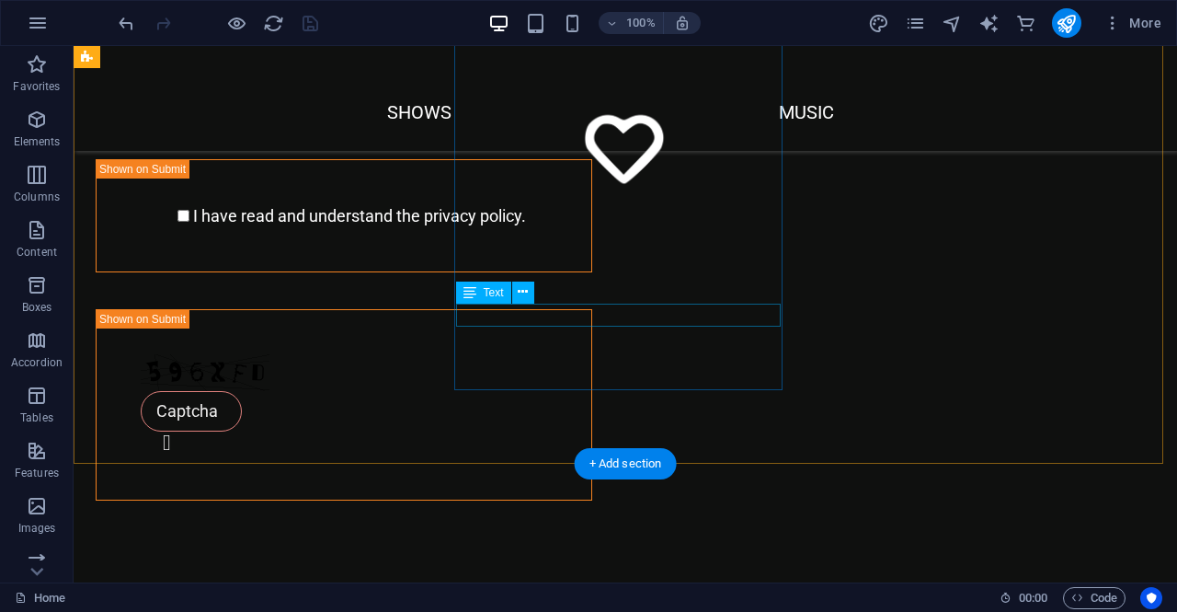
scroll to position [1655, 0]
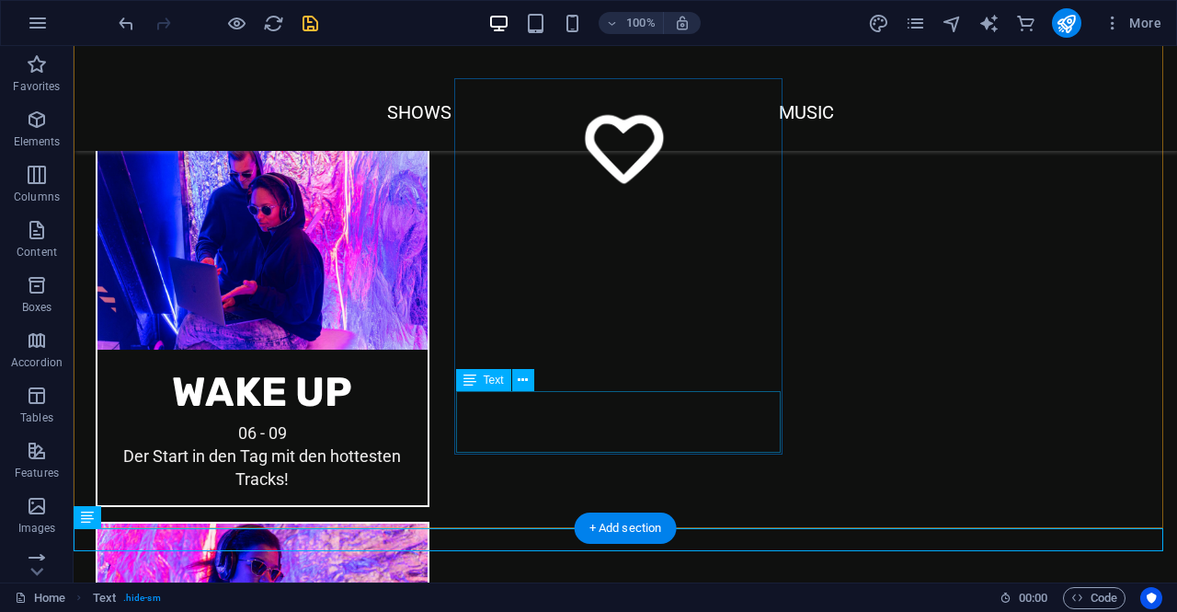
scroll to position [2262, 0]
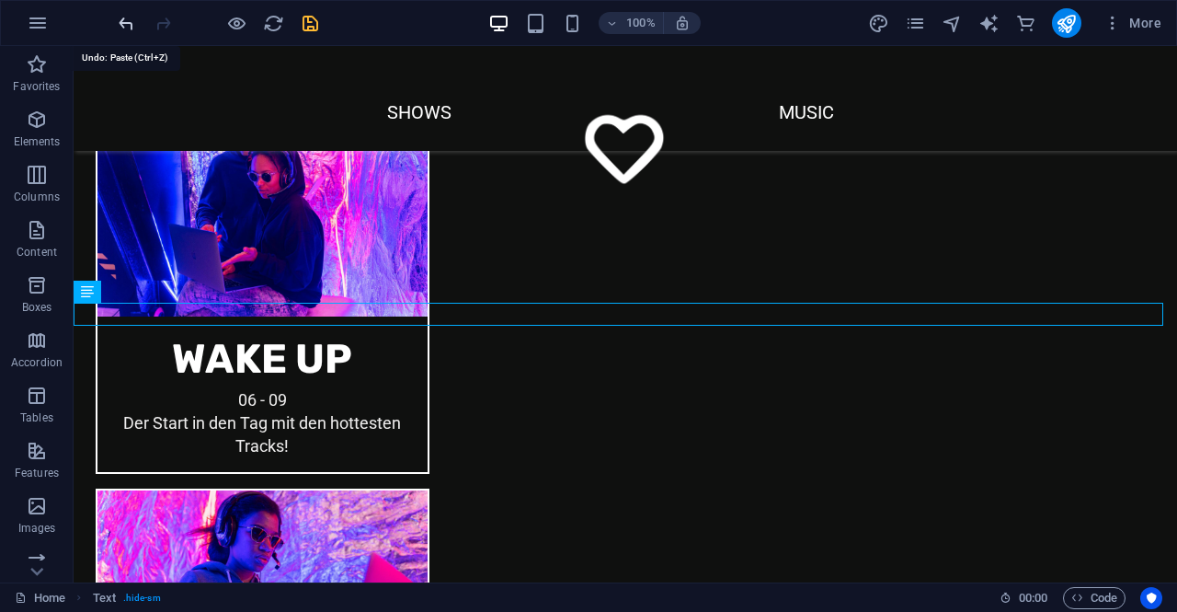
click at [125, 24] on icon "undo" at bounding box center [126, 23] width 21 height 21
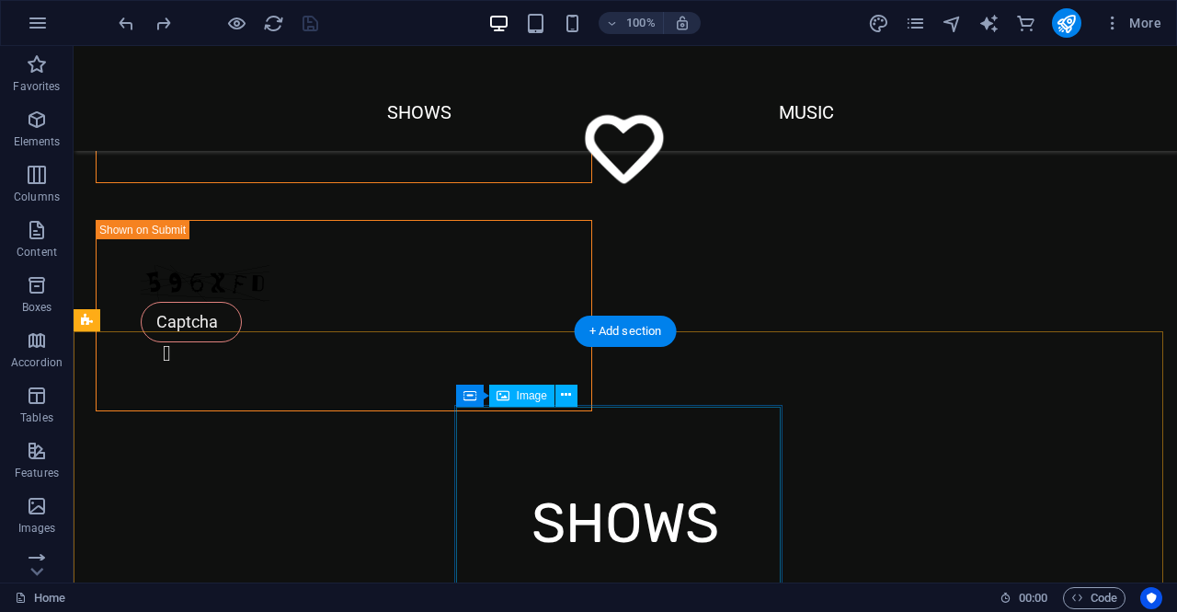
scroll to position [1711, 0]
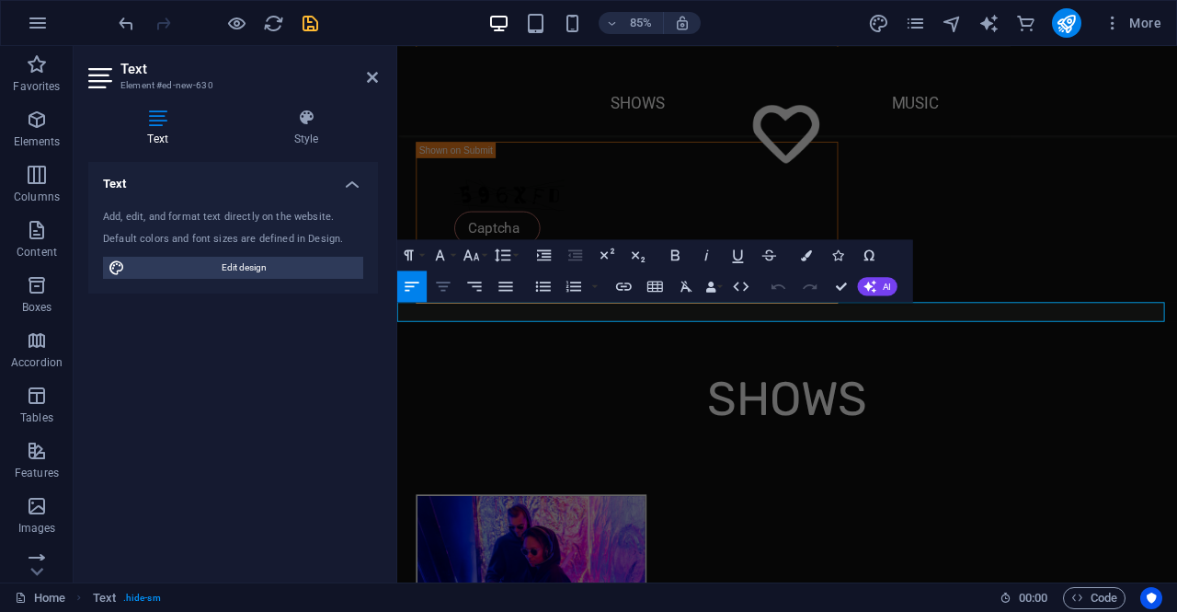
click at [449, 292] on icon "button" at bounding box center [443, 286] width 18 height 18
click at [297, 128] on h4 "Style" at bounding box center [306, 128] width 143 height 39
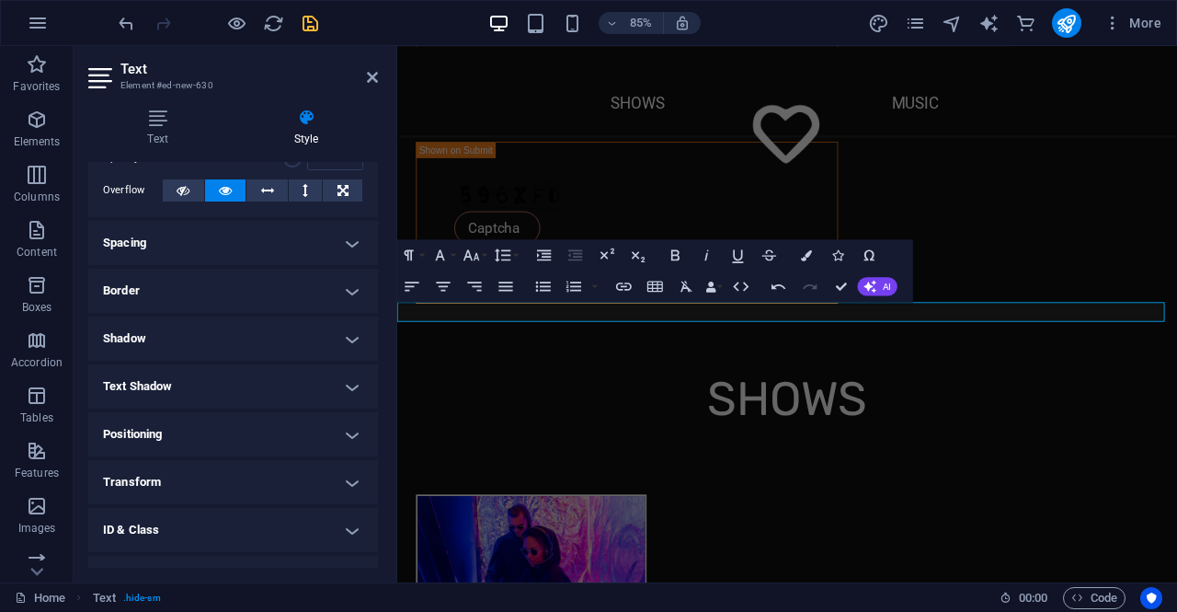
scroll to position [174, 0]
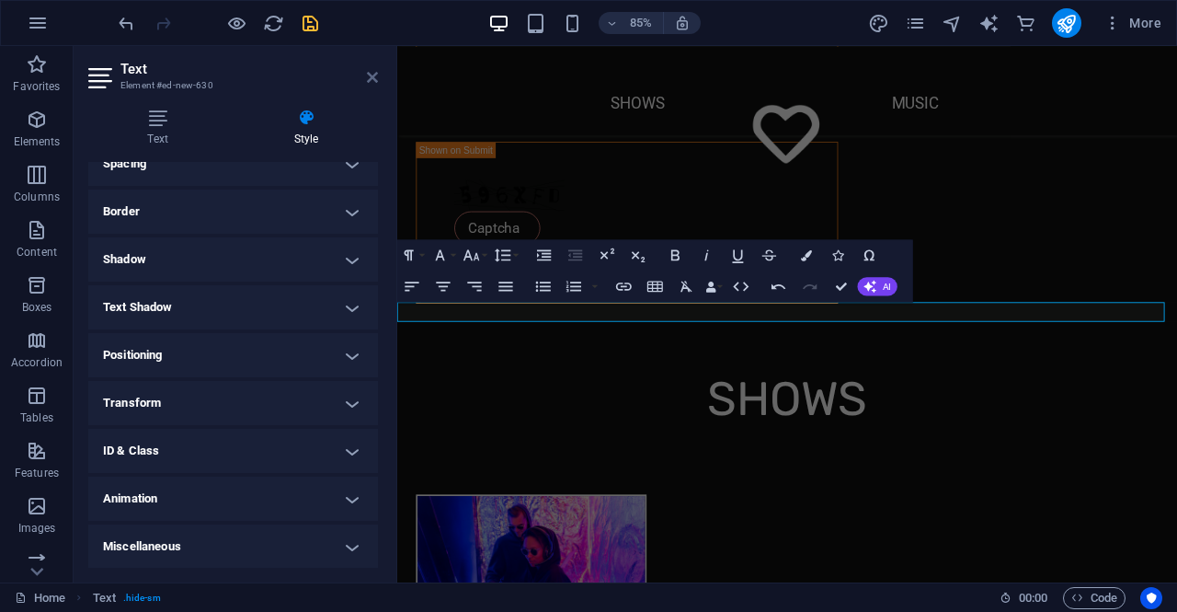
click at [371, 78] on icon at bounding box center [372, 77] width 11 height 15
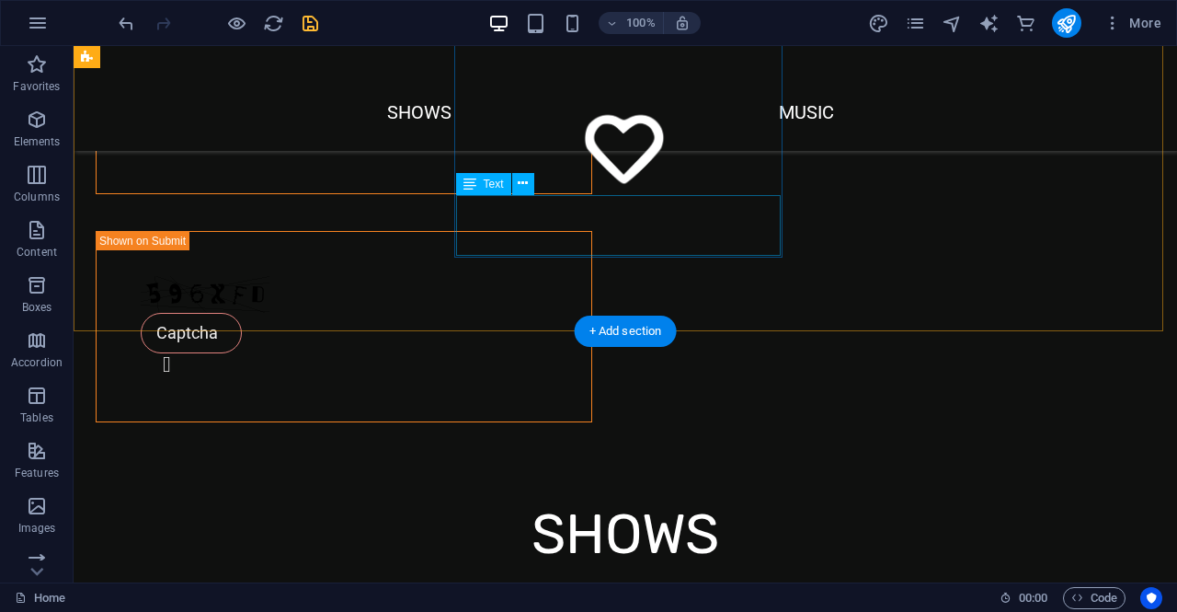
scroll to position [1802, 0]
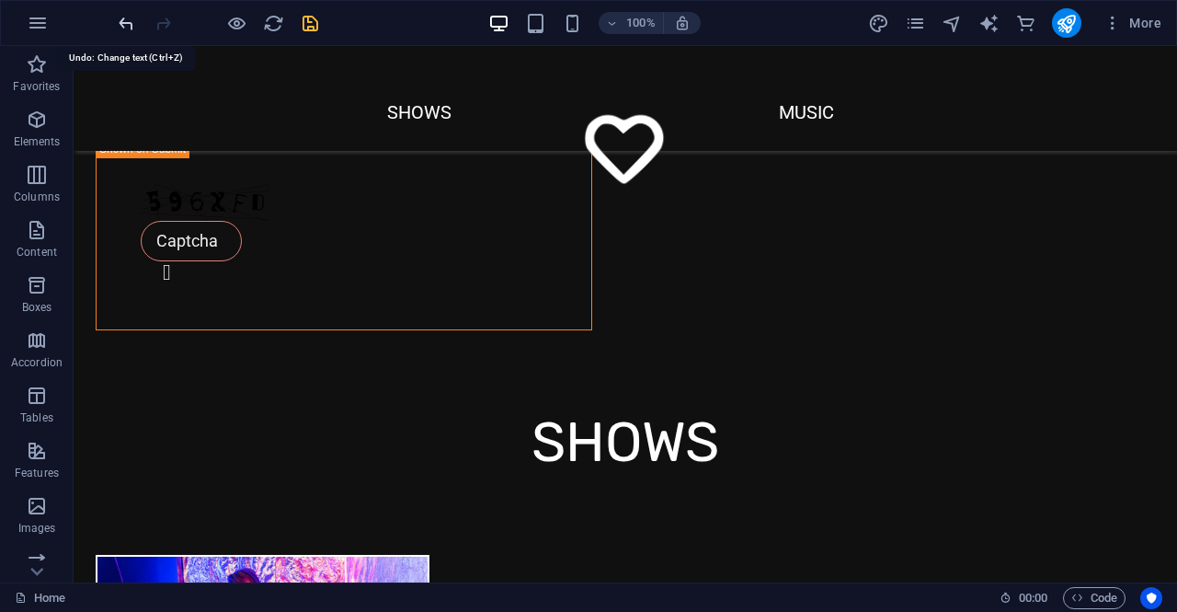
click at [129, 28] on icon "undo" at bounding box center [126, 23] width 21 height 21
click at [128, 27] on icon "undo" at bounding box center [126, 23] width 21 height 21
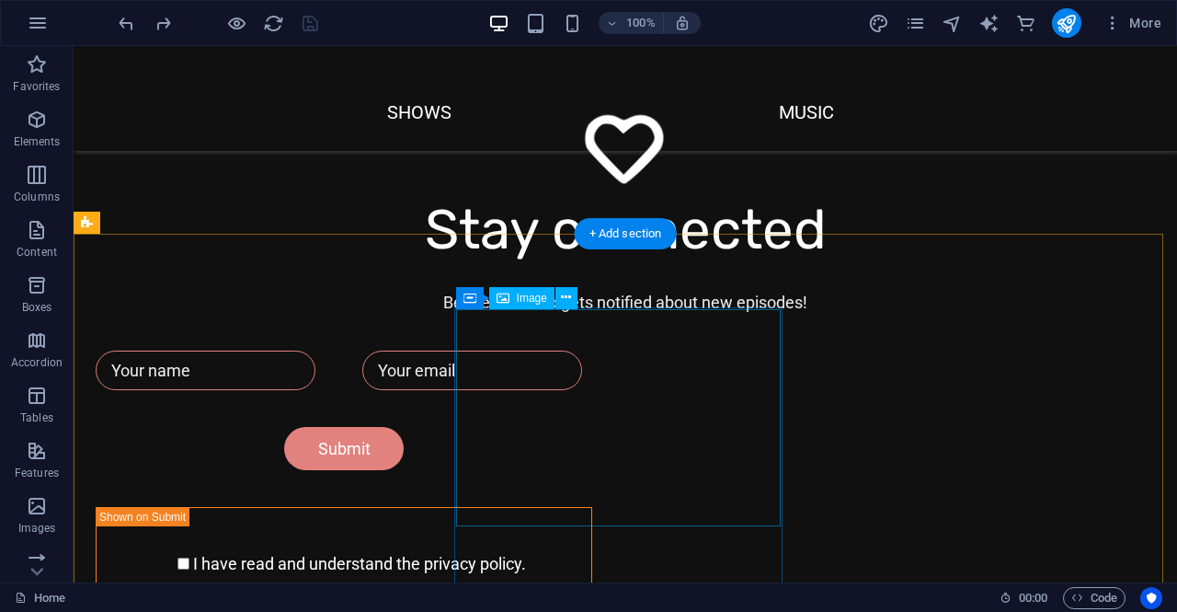
scroll to position [1251, 0]
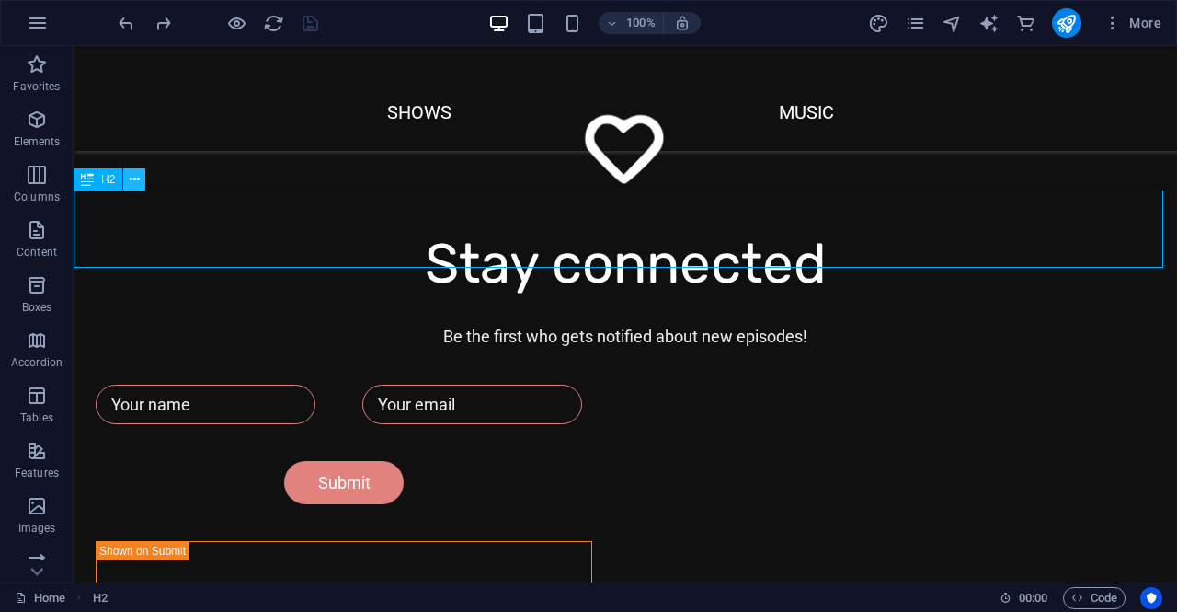
click at [132, 183] on icon at bounding box center [135, 179] width 10 height 19
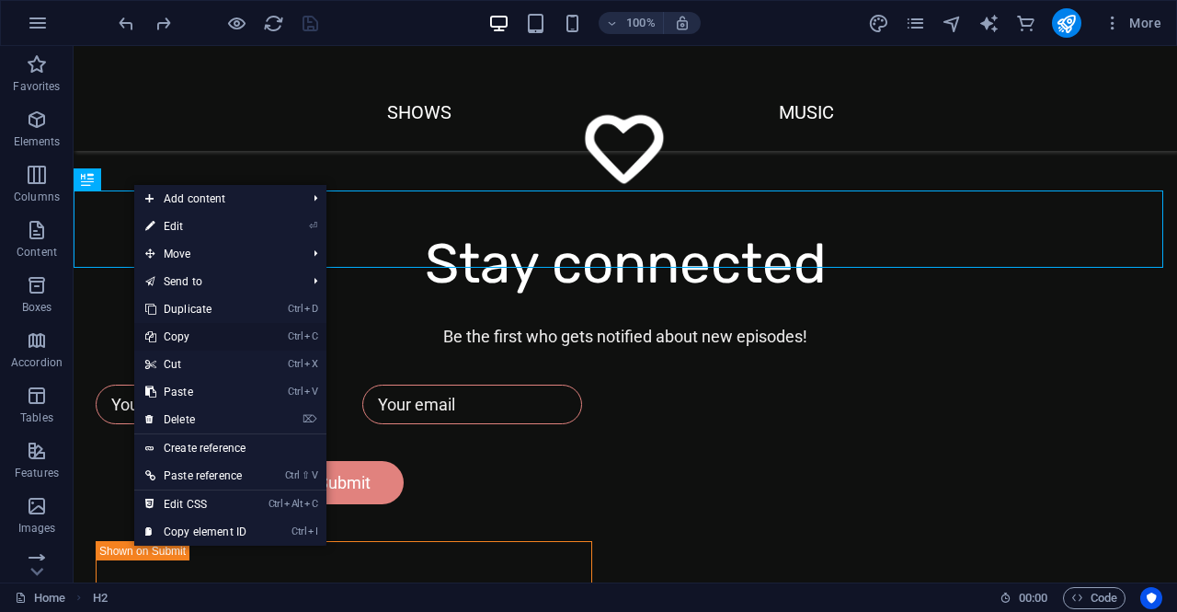
click at [199, 334] on link "Ctrl C Copy" at bounding box center [195, 337] width 123 height 28
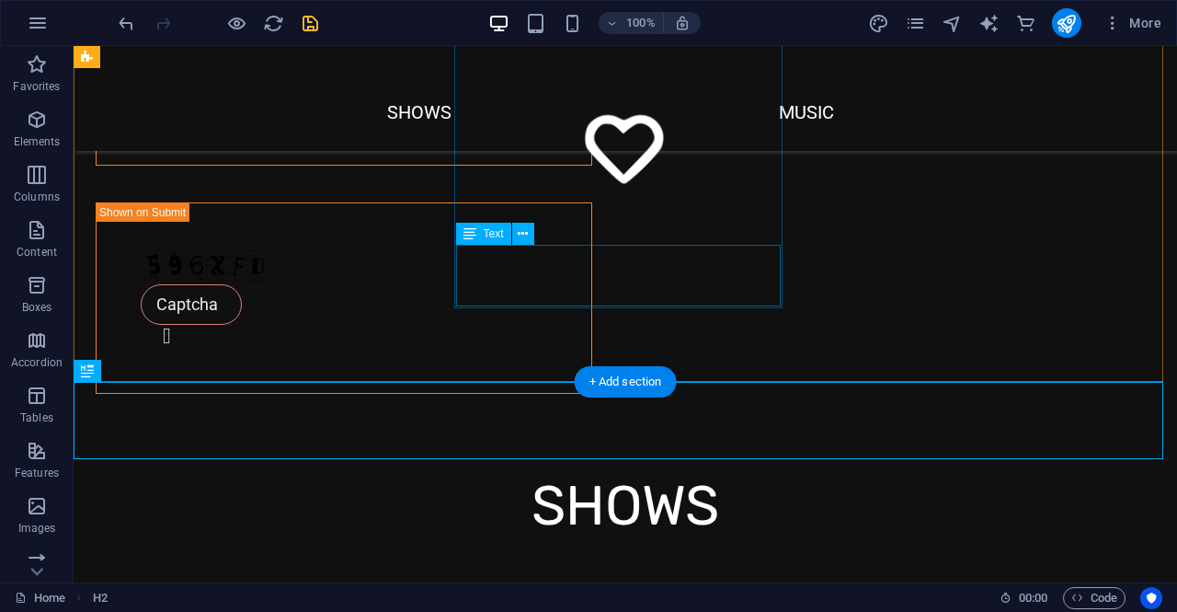
scroll to position [1766, 0]
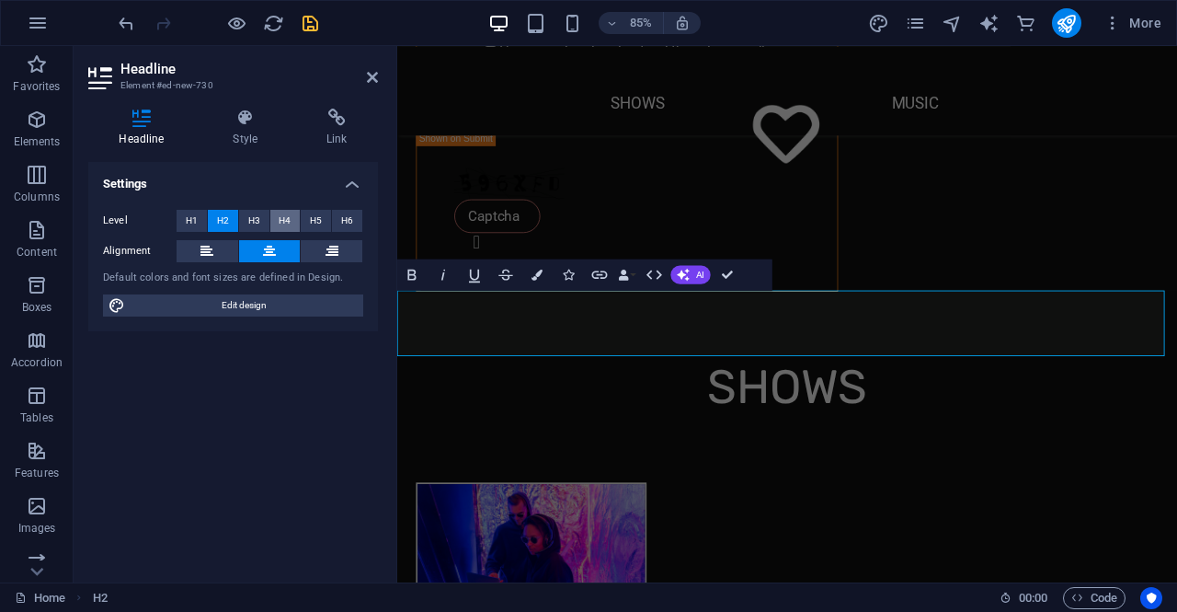
click at [280, 216] on span "H4" at bounding box center [285, 221] width 12 height 22
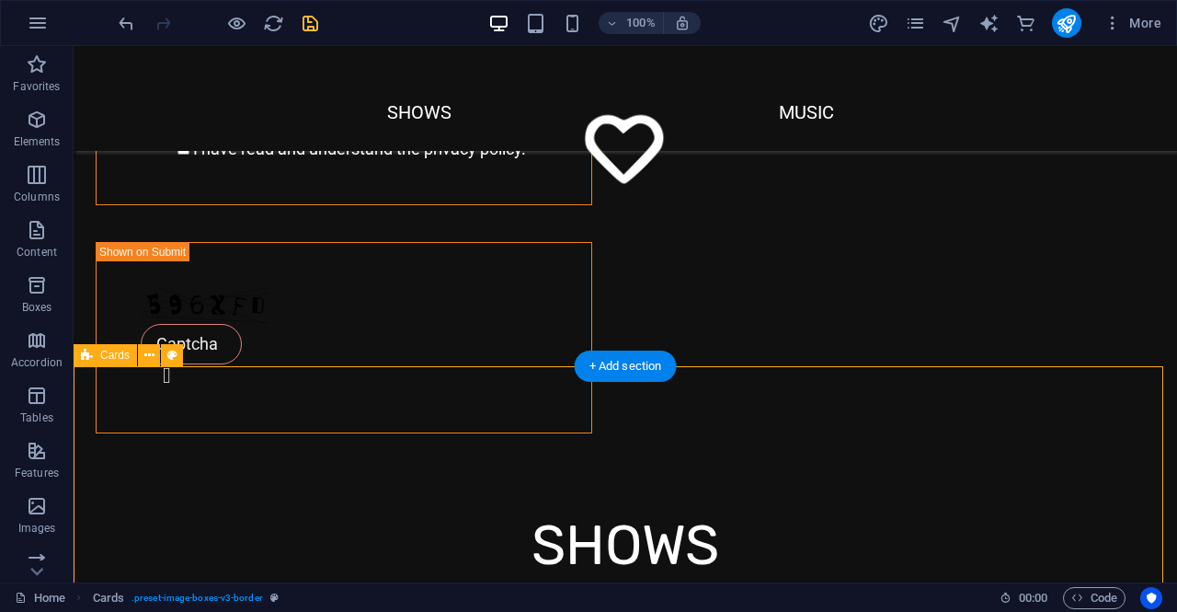
scroll to position [1674, 0]
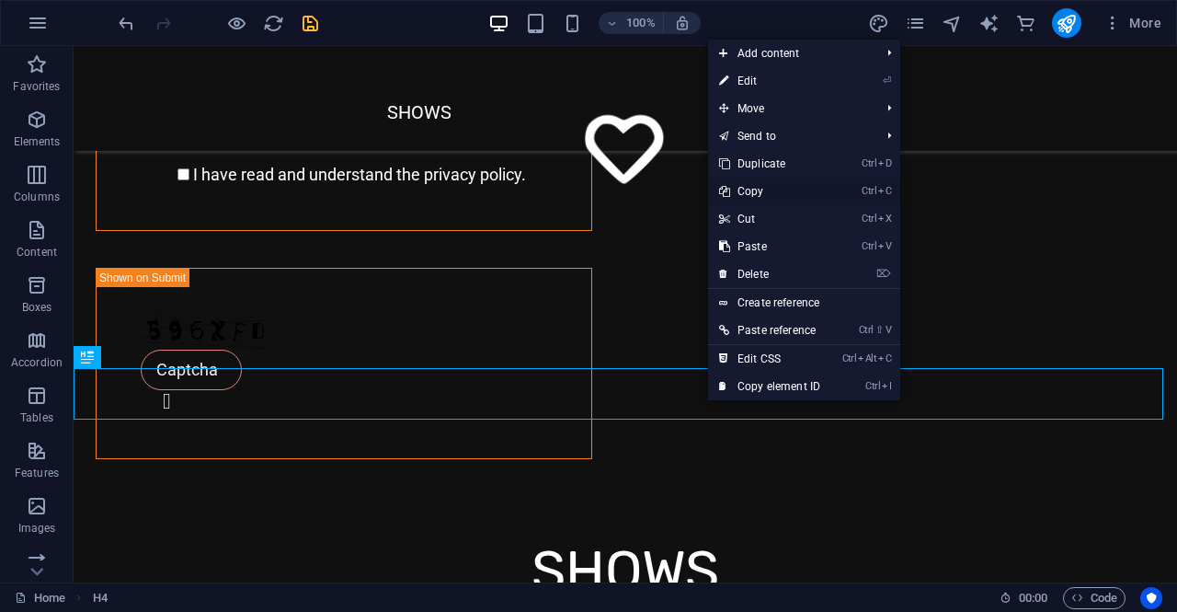
click at [761, 194] on link "Ctrl C Copy" at bounding box center [769, 191] width 123 height 28
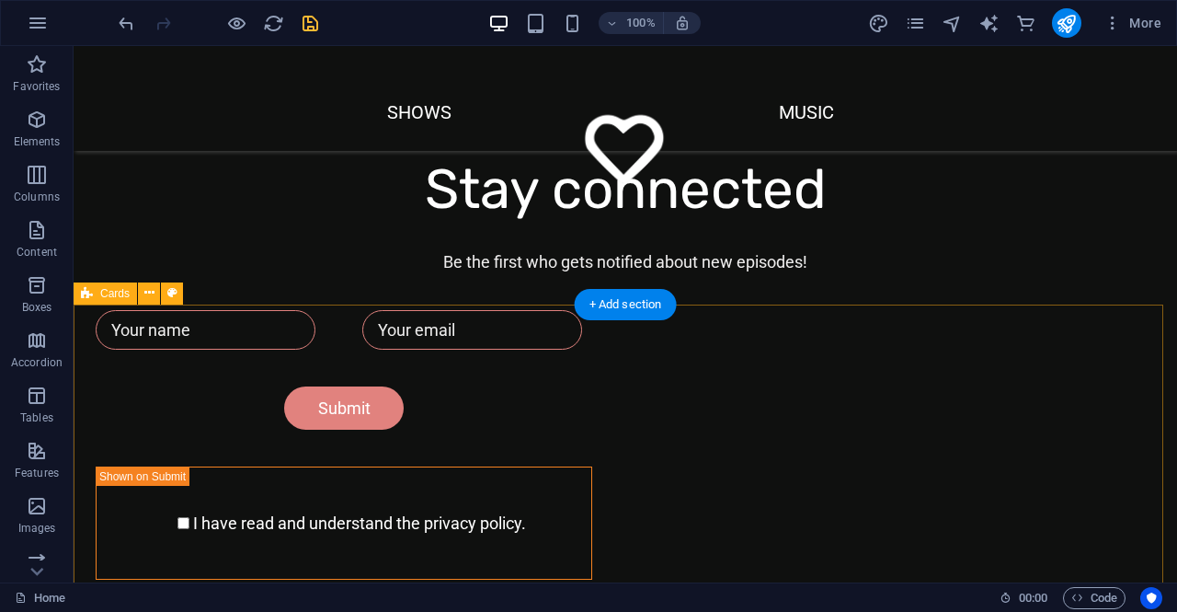
scroll to position [1214, 0]
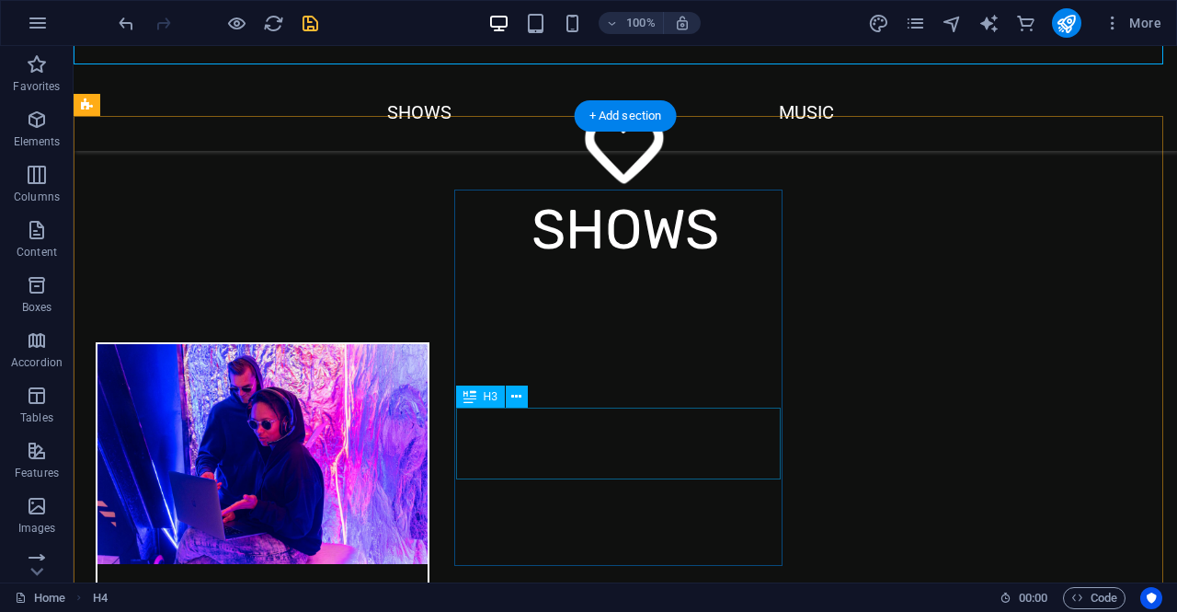
scroll to position [1845, 0]
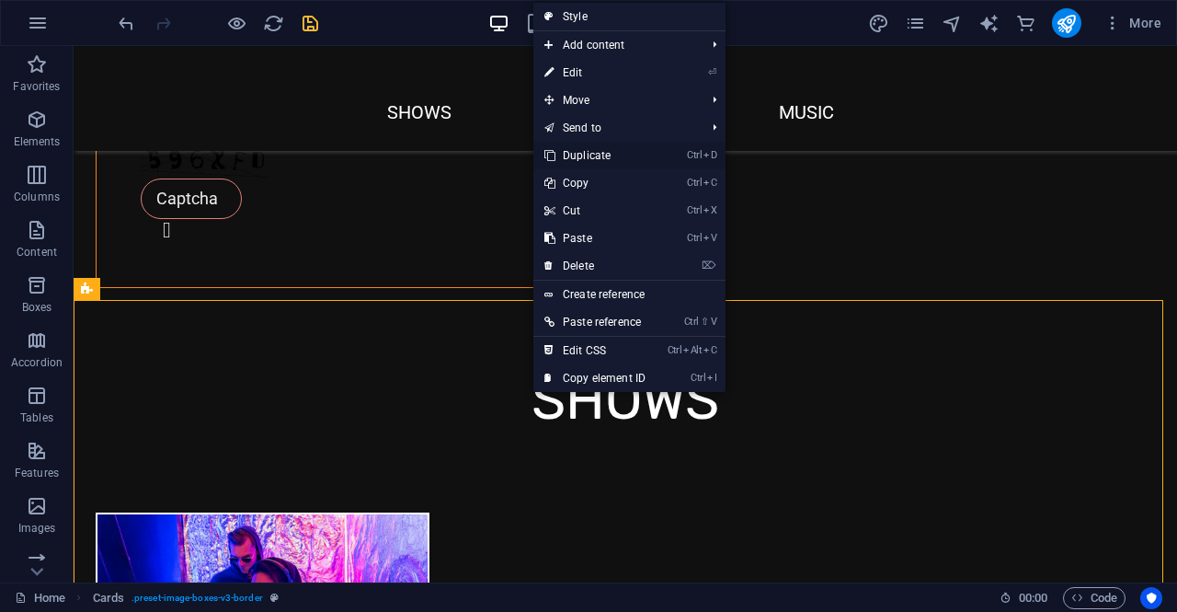
click at [603, 149] on link "Ctrl D Duplicate" at bounding box center [594, 156] width 123 height 28
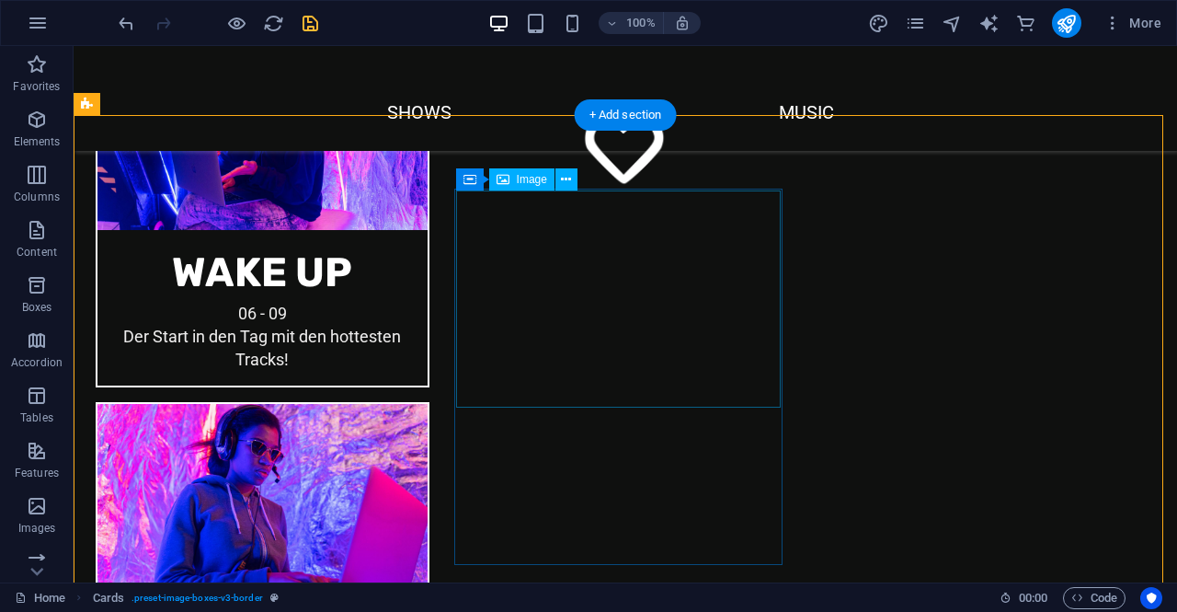
scroll to position [2340, 0]
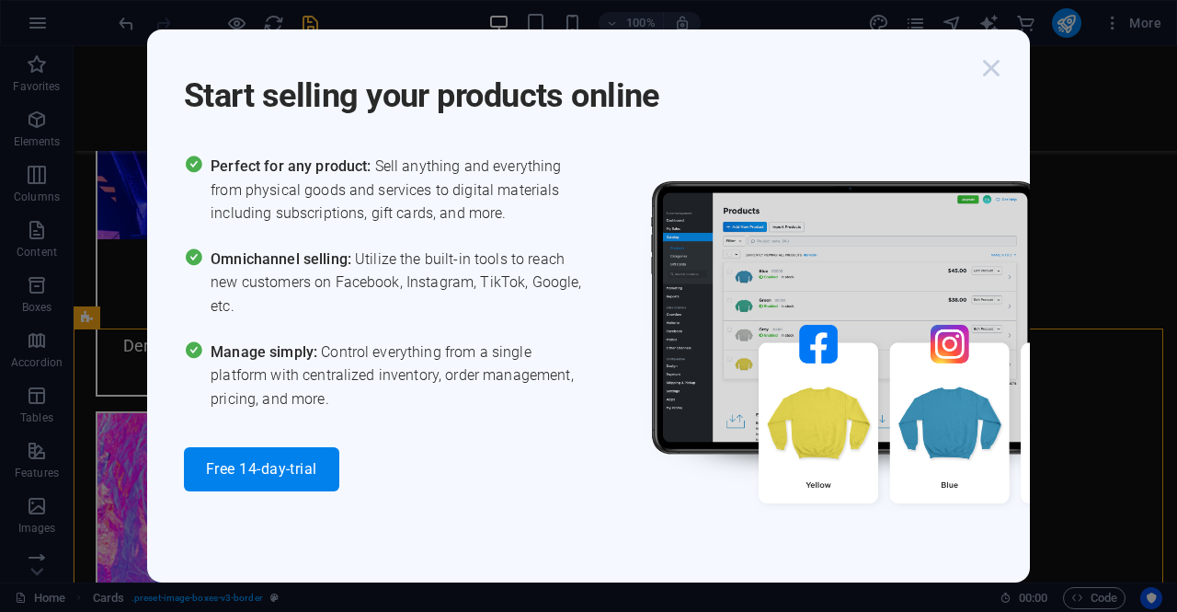
click at [988, 63] on icon "button" at bounding box center [991, 67] width 33 height 33
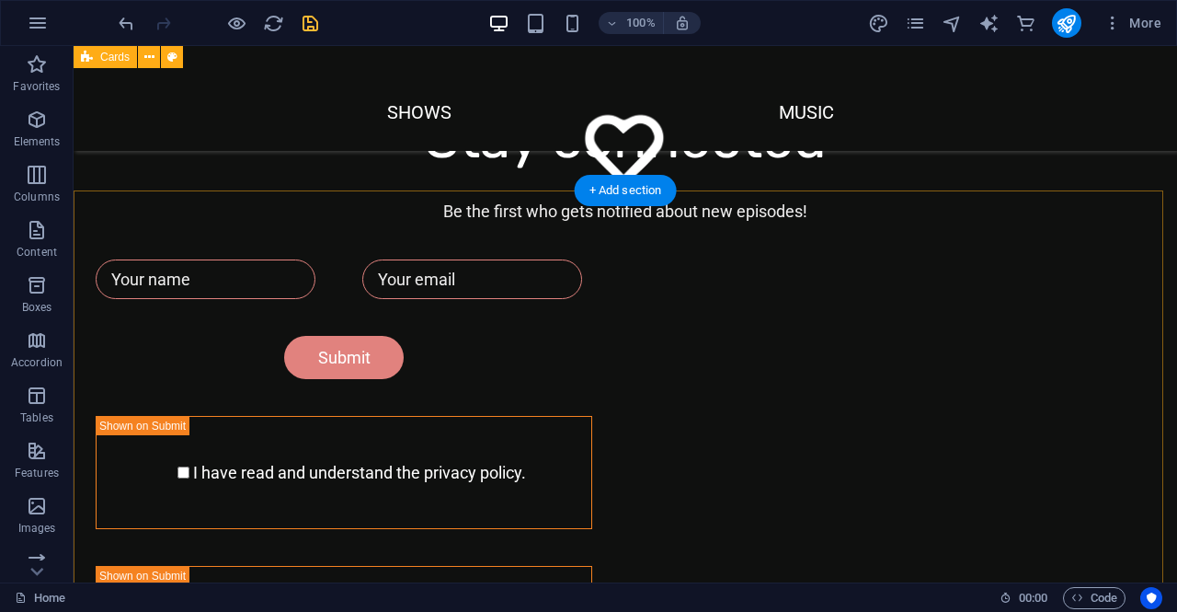
scroll to position [1328, 0]
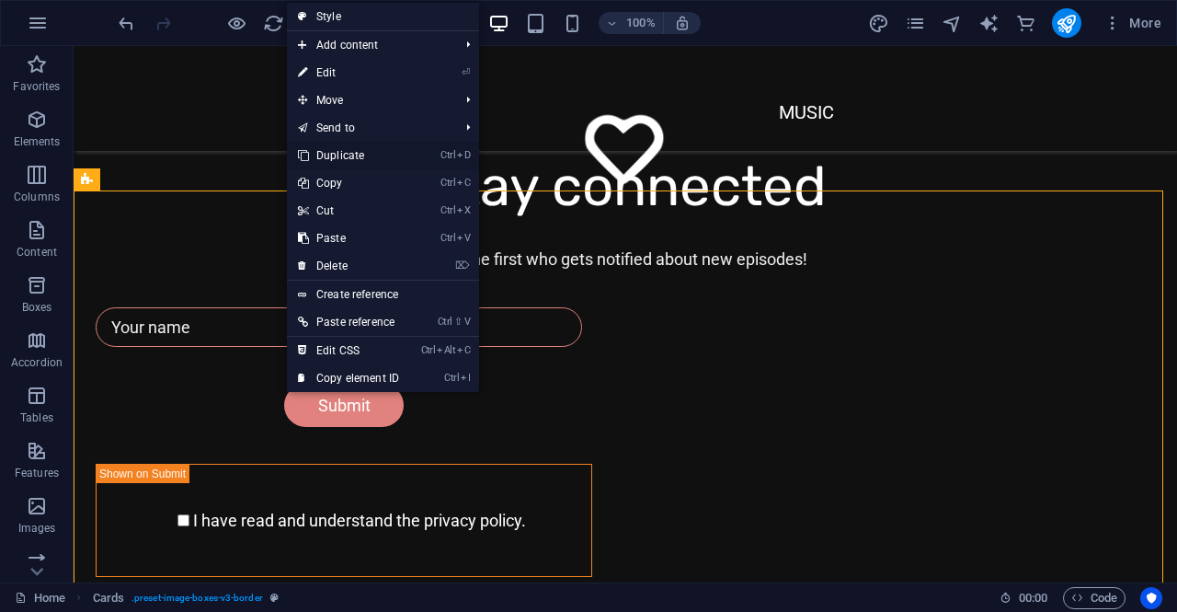
click at [379, 152] on link "Ctrl D Duplicate" at bounding box center [348, 156] width 123 height 28
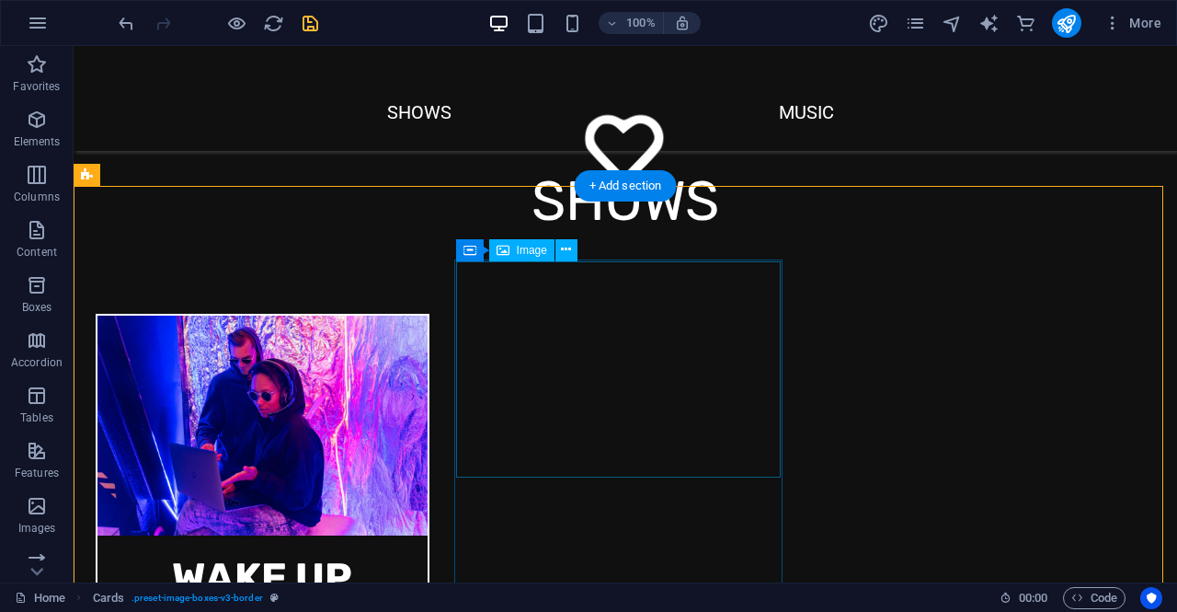
scroll to position [2173, 0]
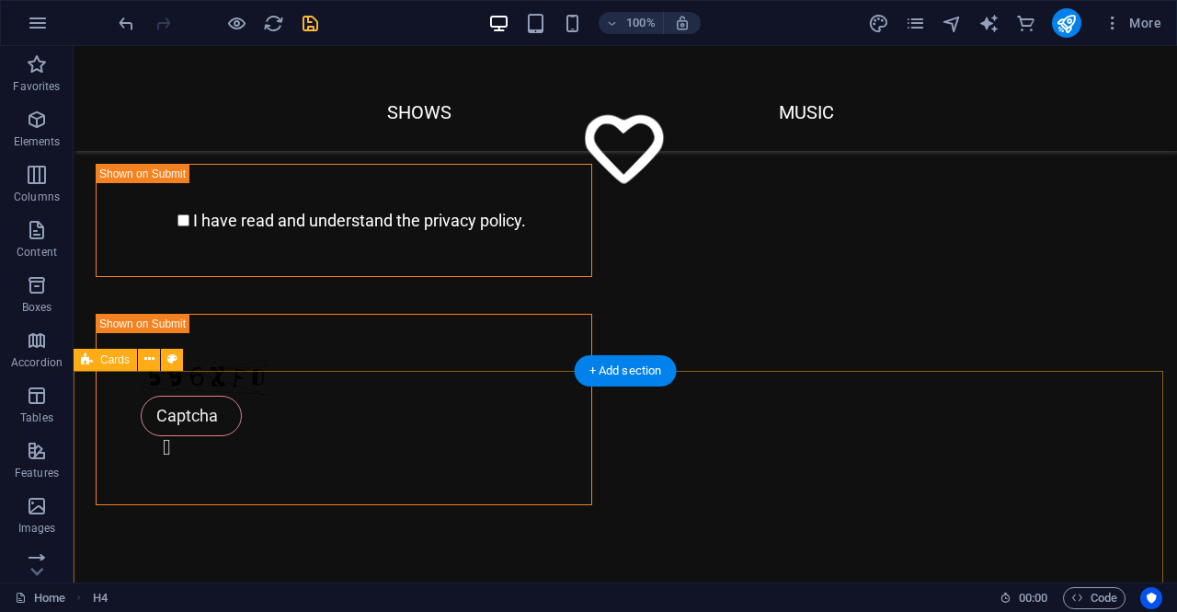
scroll to position [1621, 0]
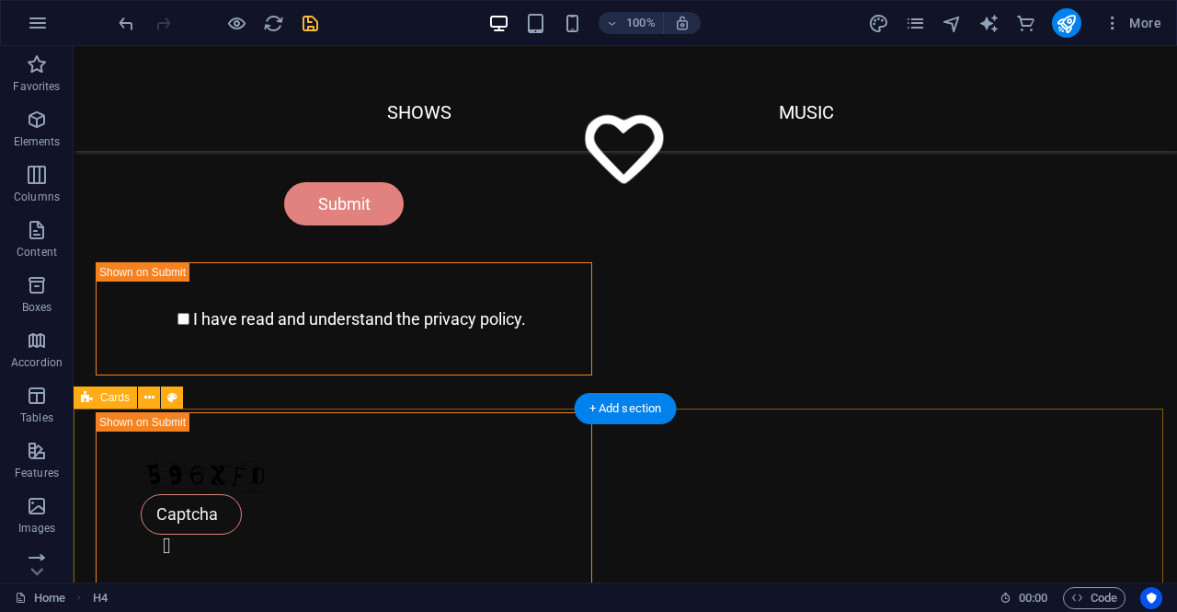
scroll to position [1357, 0]
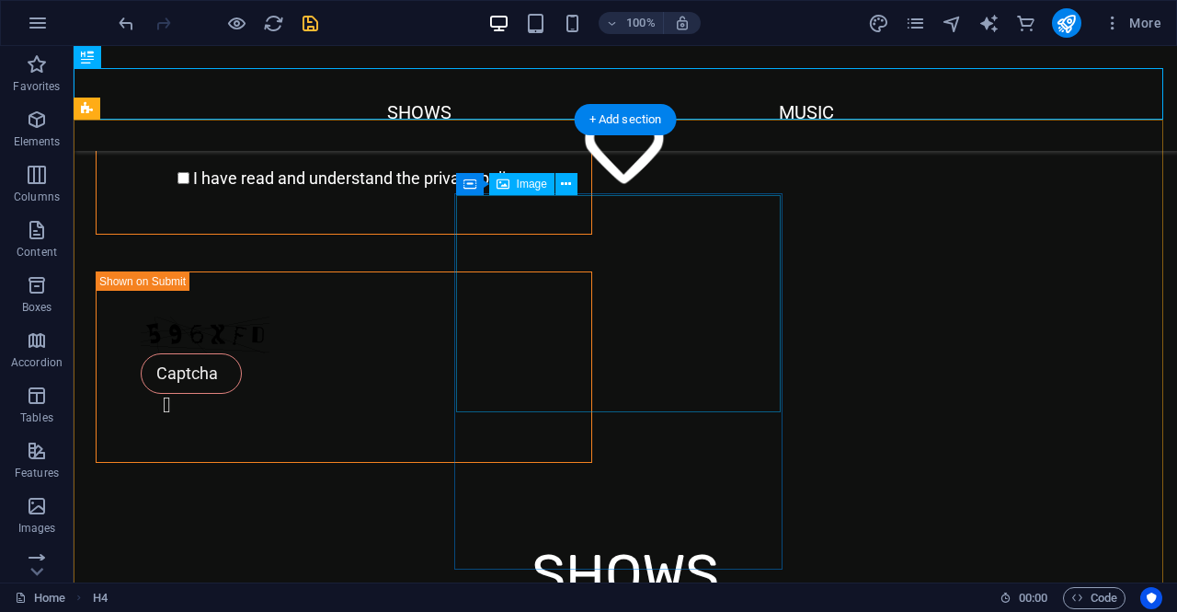
scroll to position [1661, 0]
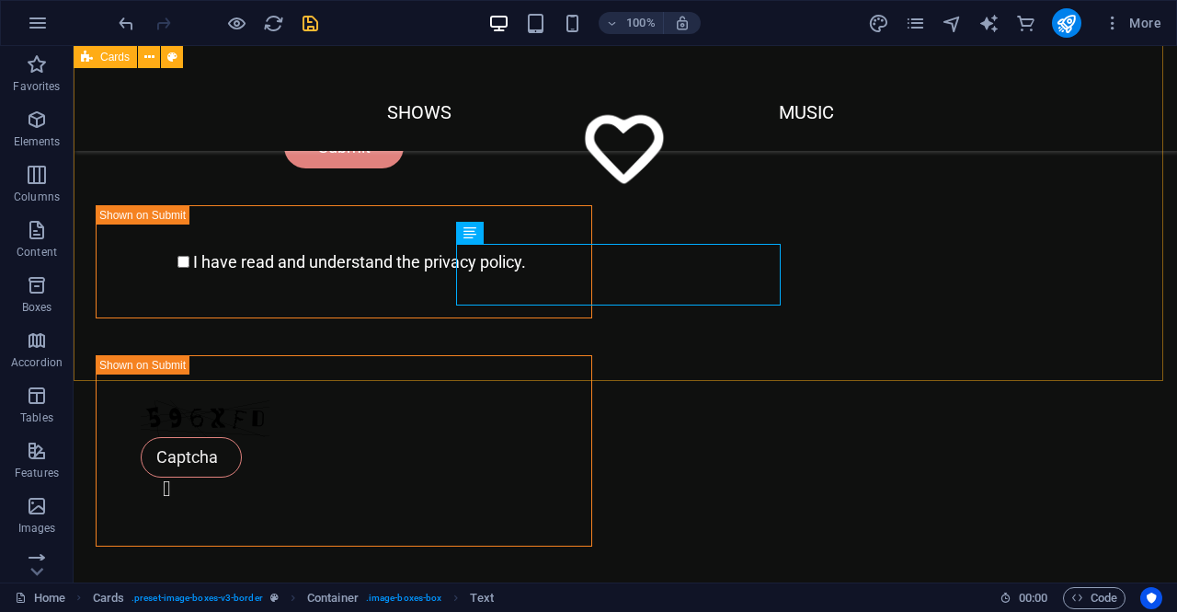
scroll to position [1661, 0]
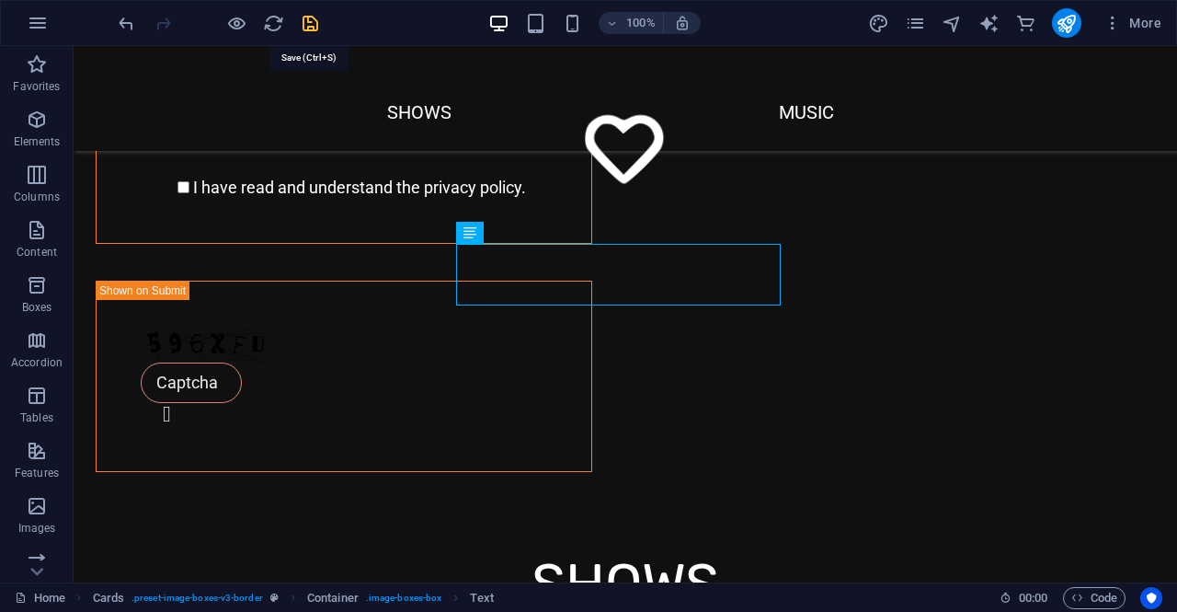
click at [312, 18] on icon "save" at bounding box center [310, 23] width 21 height 21
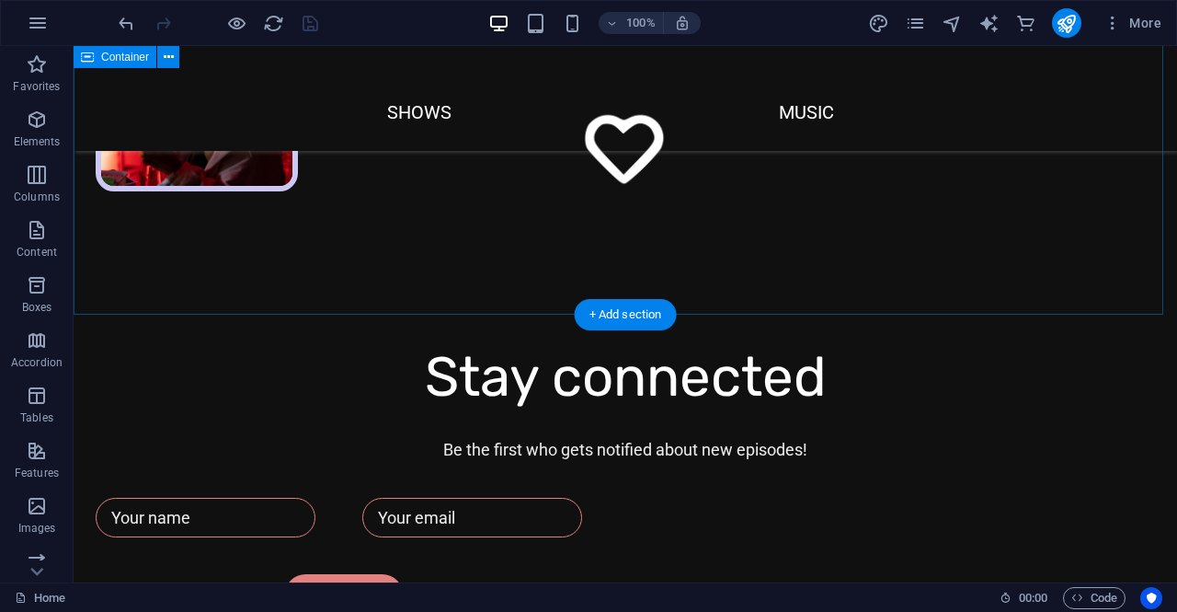
scroll to position [1109, 0]
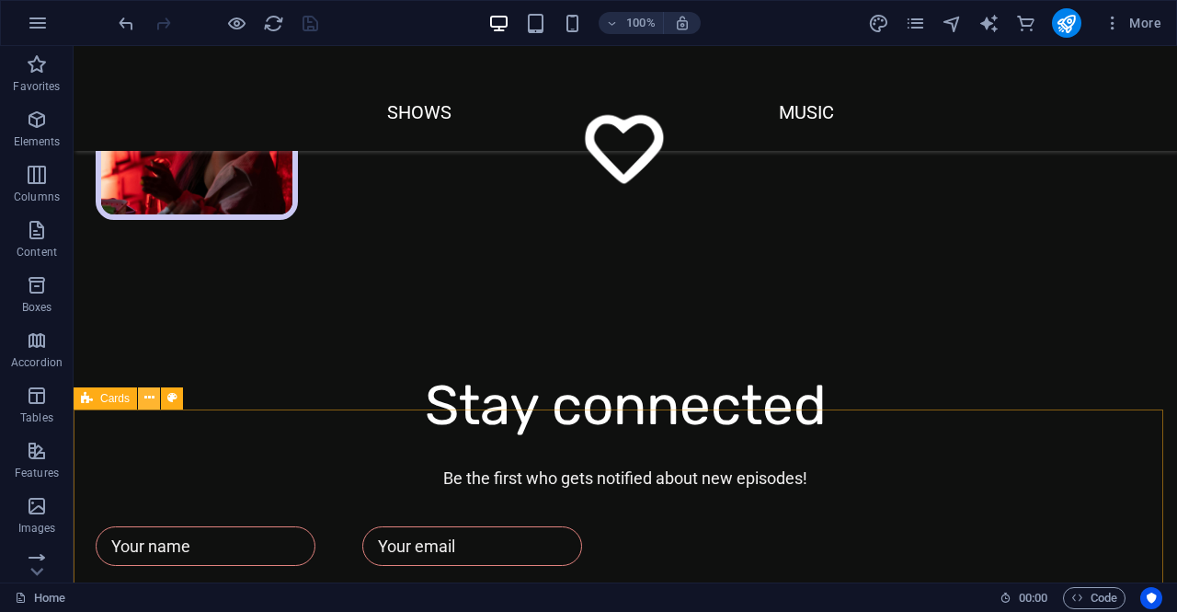
click at [149, 400] on icon at bounding box center [149, 397] width 10 height 19
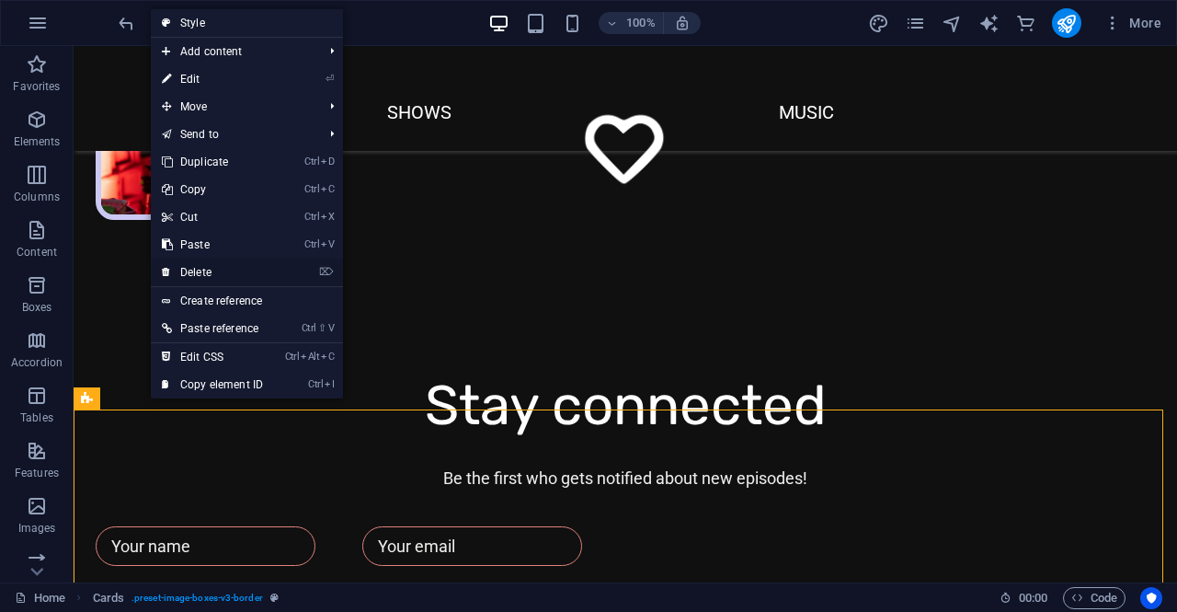
click at [208, 269] on link "⌦ Delete" at bounding box center [212, 272] width 123 height 28
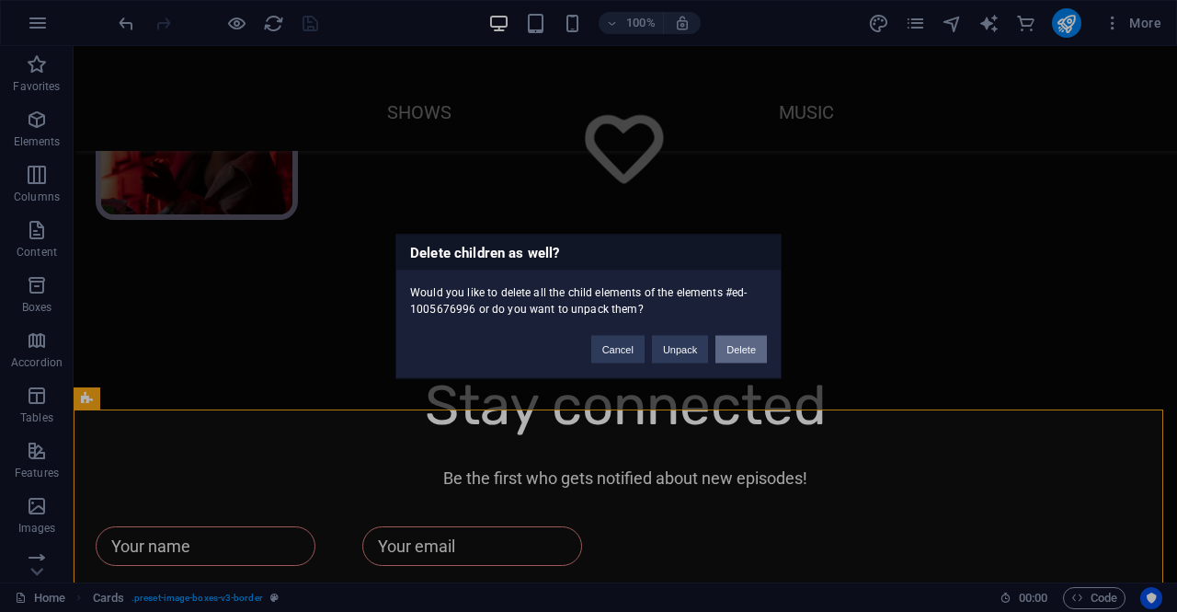
click at [733, 348] on button "Delete" at bounding box center [740, 349] width 51 height 28
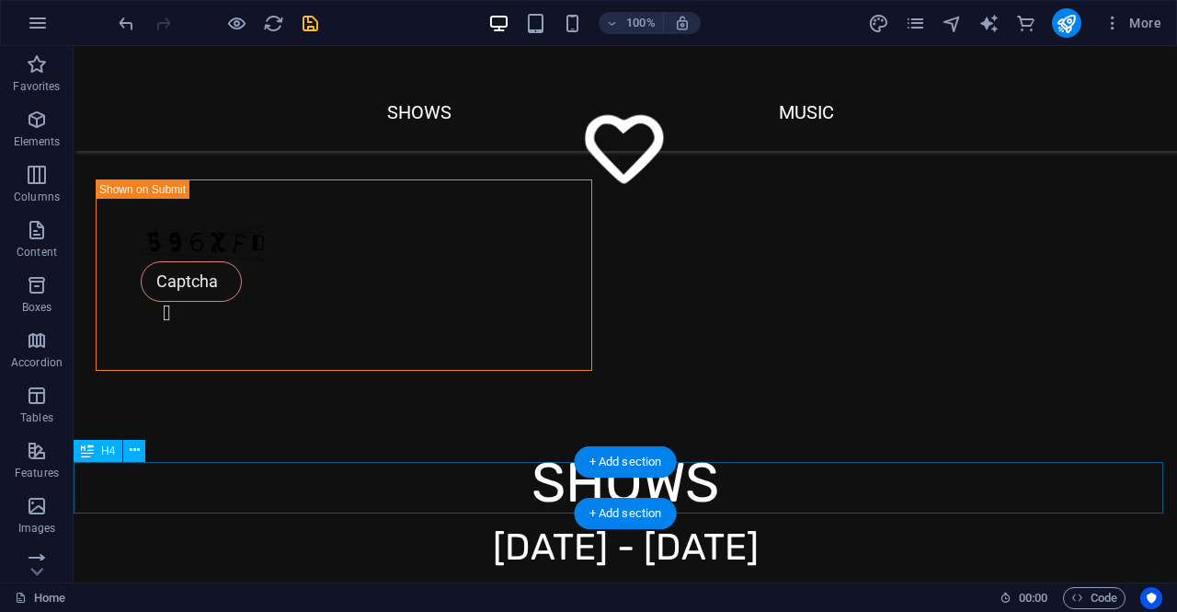
scroll to position [1845, 0]
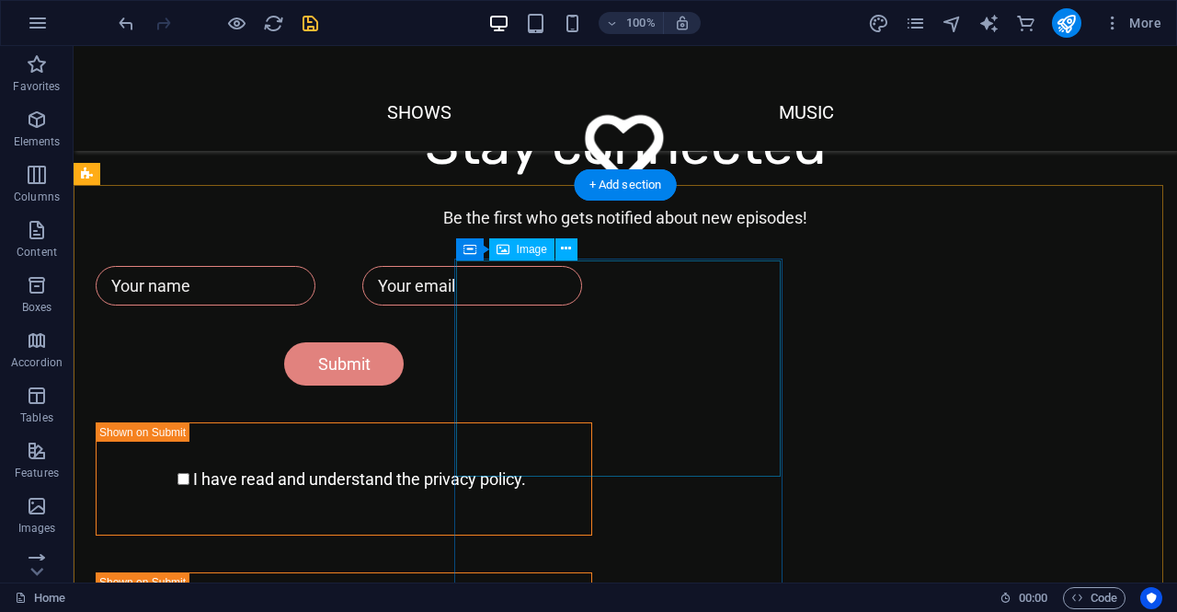
scroll to position [1293, 0]
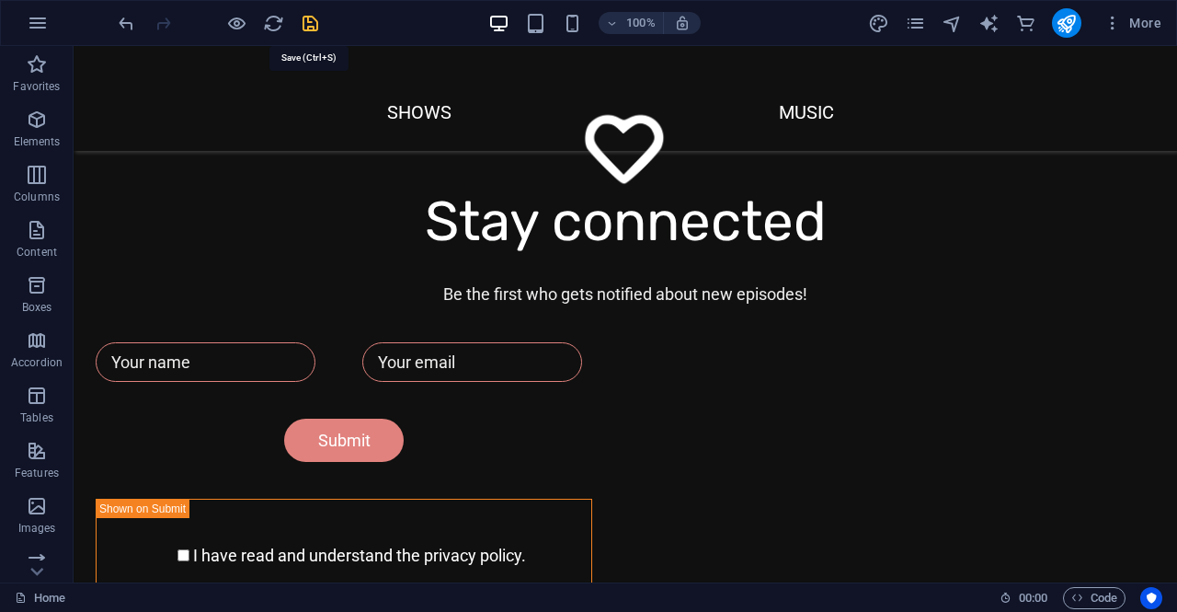
click at [311, 22] on icon "save" at bounding box center [310, 23] width 21 height 21
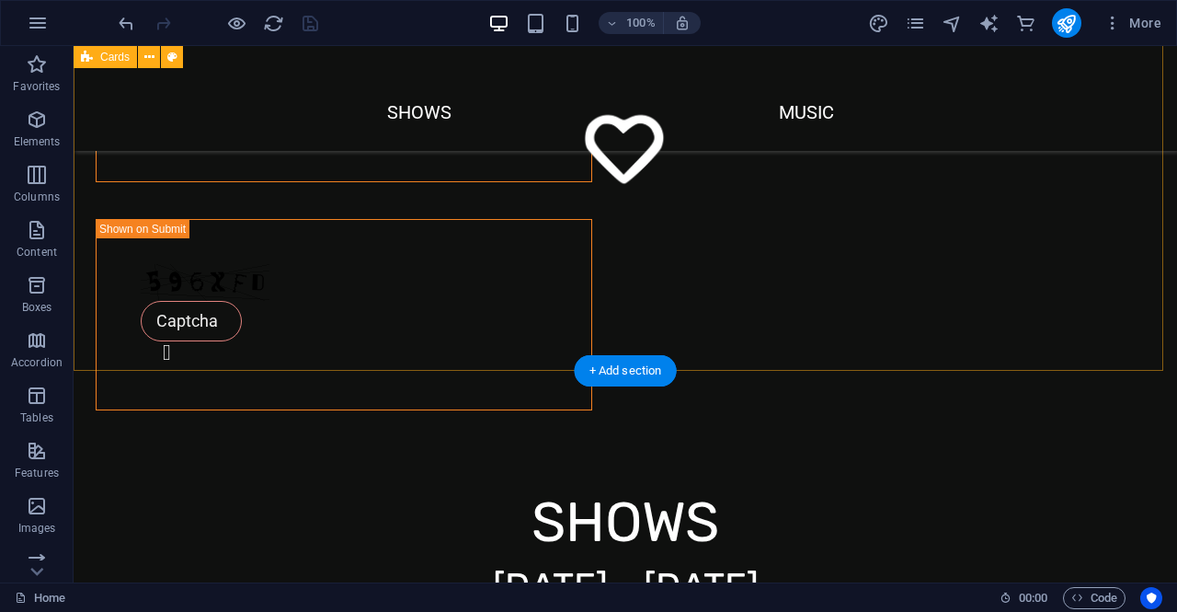
scroll to position [1753, 0]
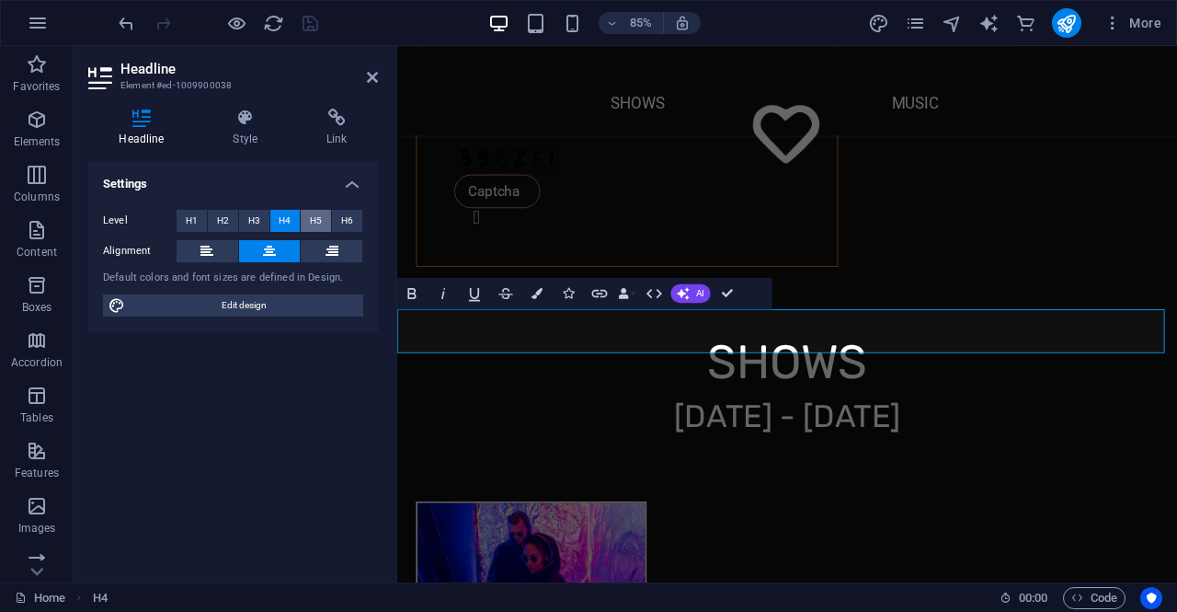
click at [309, 215] on button "H5" at bounding box center [316, 221] width 30 height 22
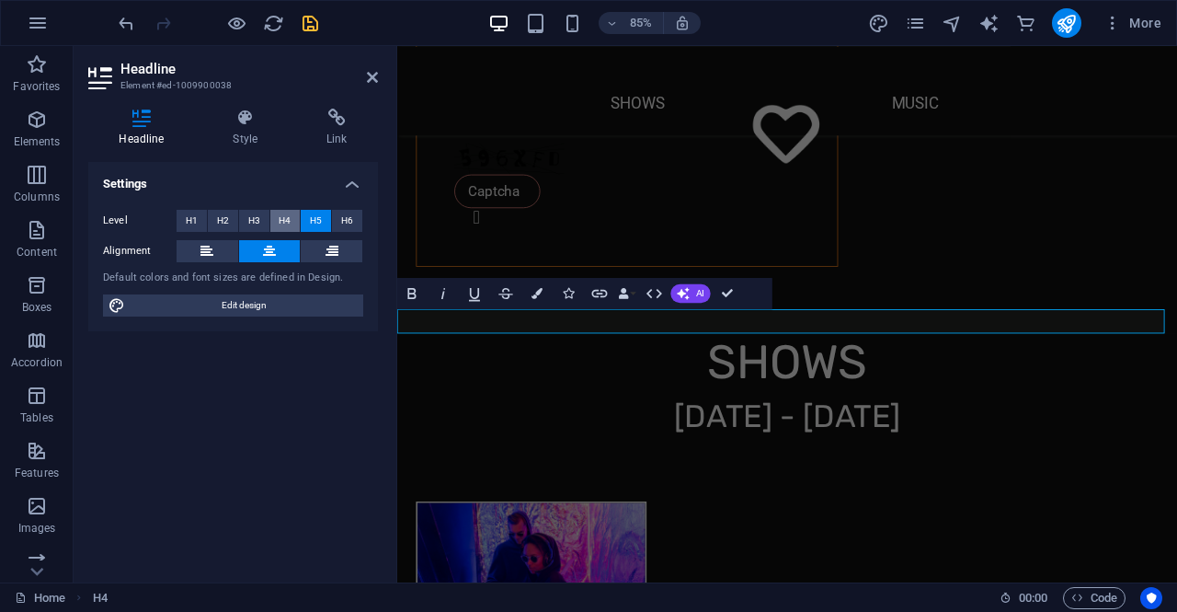
click at [285, 219] on span "H4" at bounding box center [285, 221] width 12 height 22
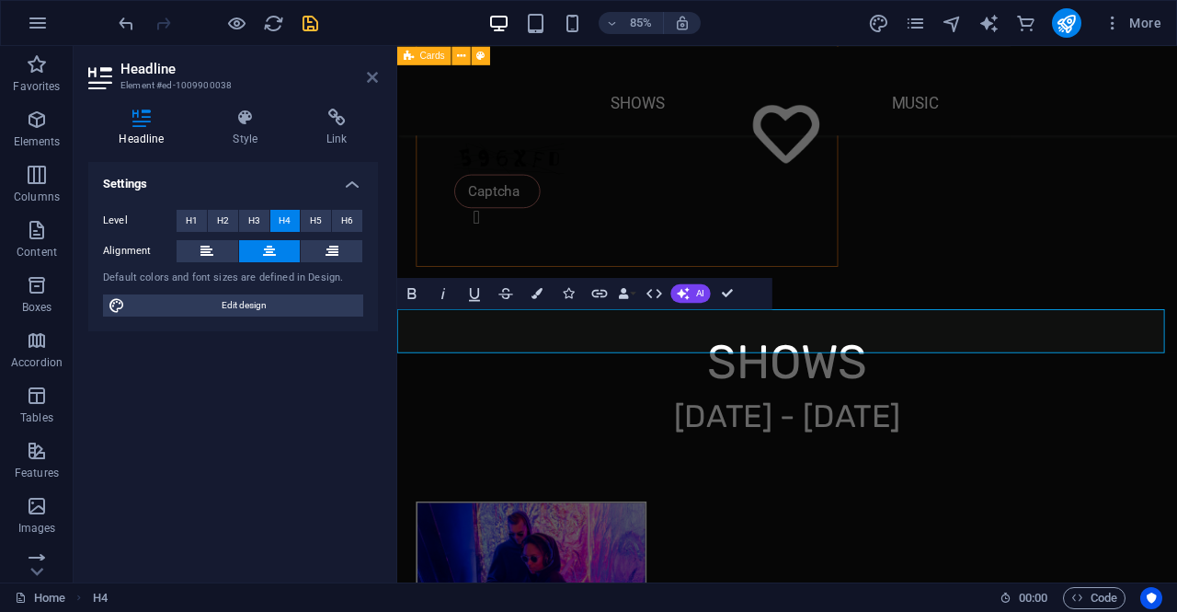
click at [368, 73] on icon at bounding box center [372, 77] width 11 height 15
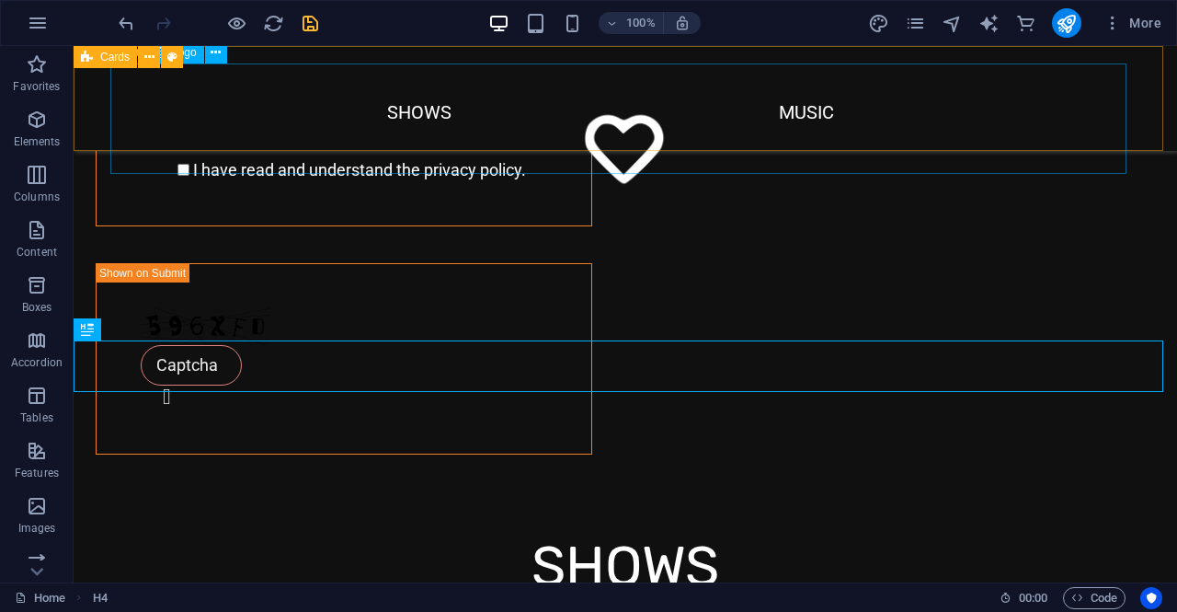
scroll to position [1753, 0]
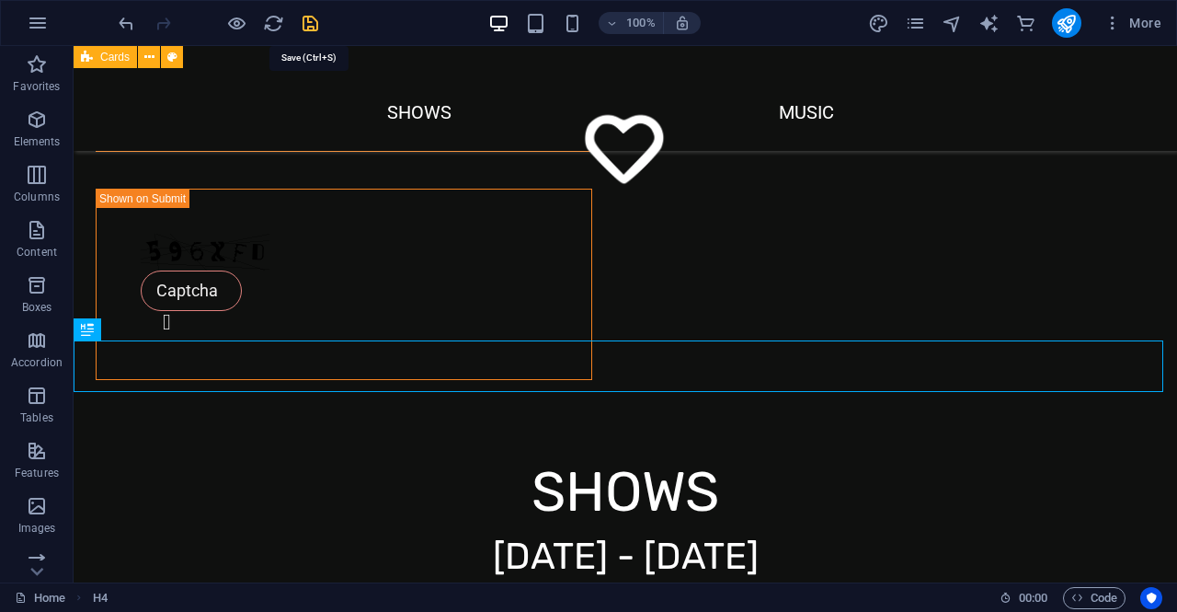
click at [311, 25] on icon "save" at bounding box center [310, 23] width 21 height 21
checkbox input "false"
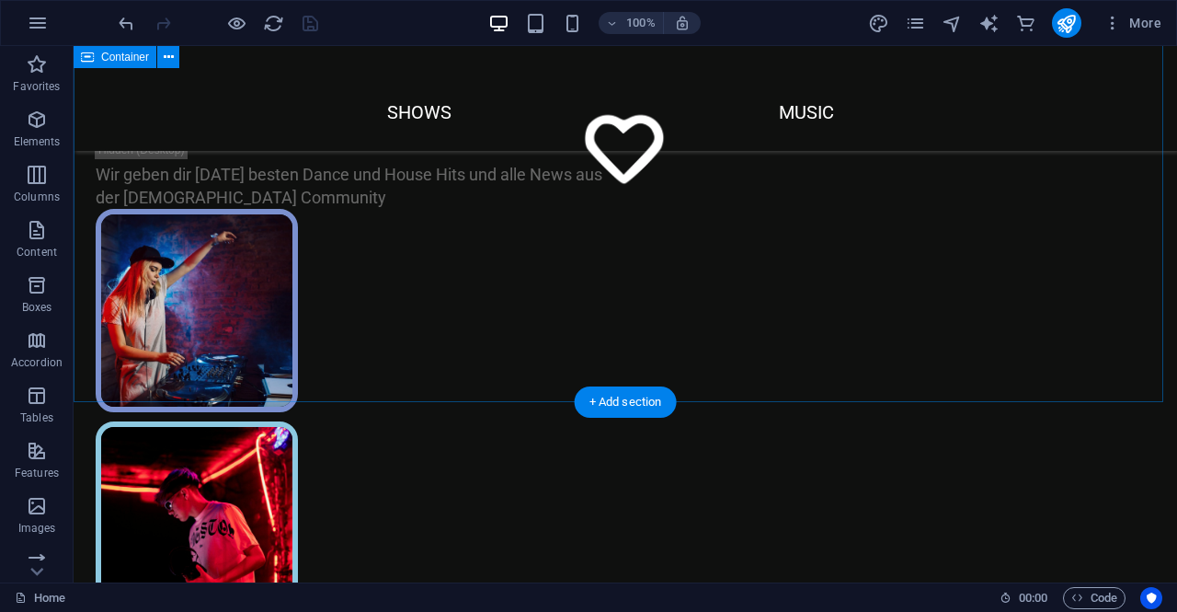
scroll to position [270, 0]
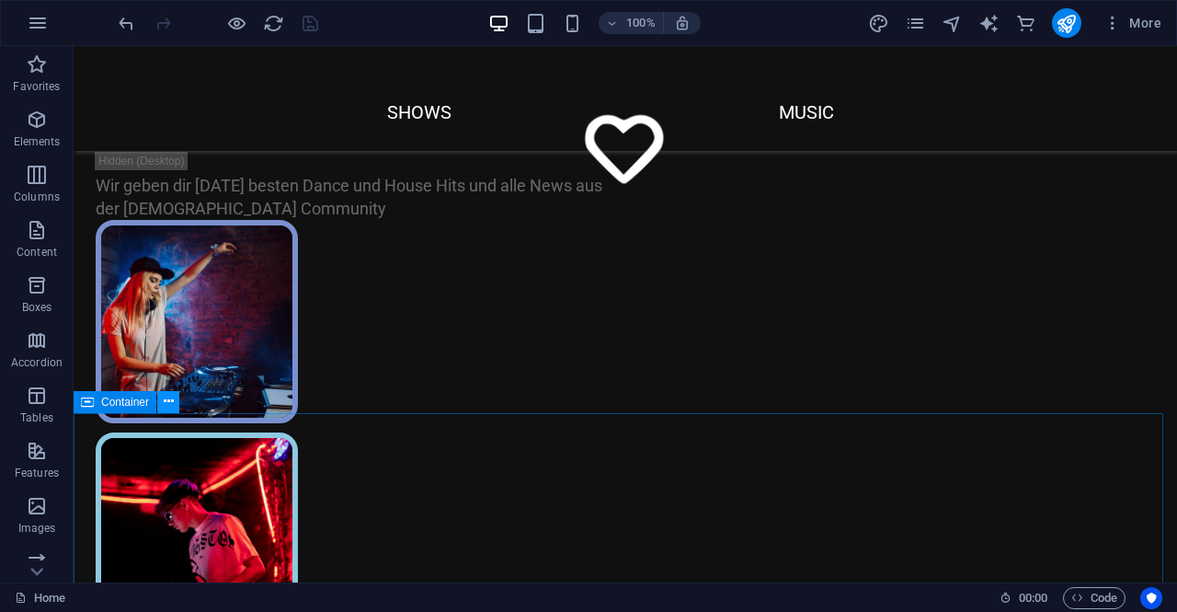
click at [164, 405] on icon at bounding box center [169, 401] width 10 height 19
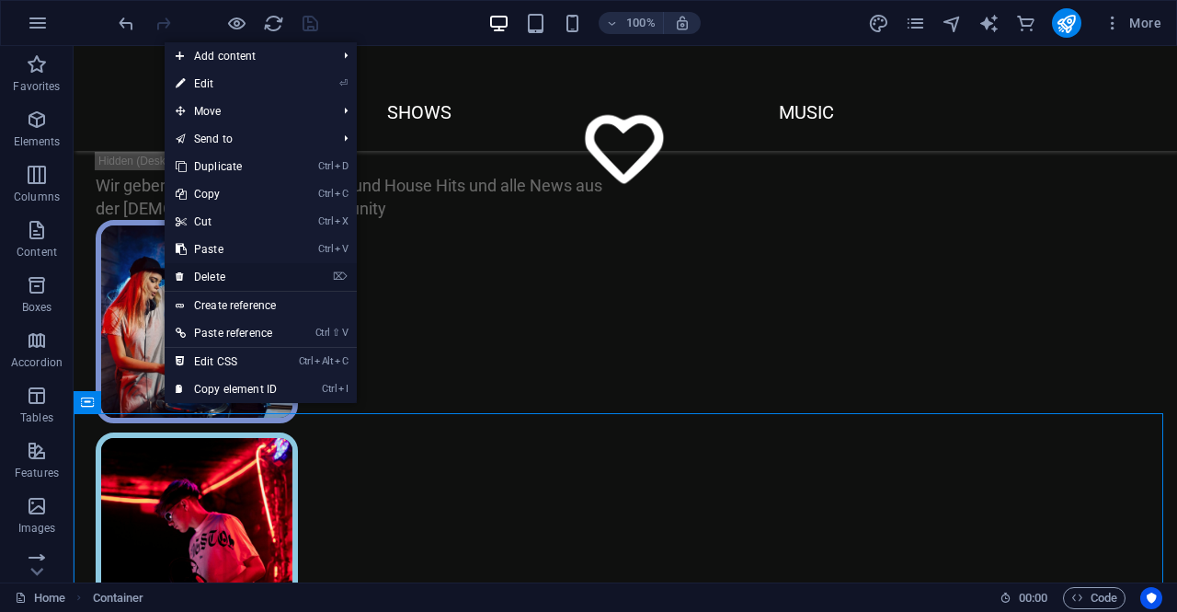
click at [223, 283] on link "⌦ Delete" at bounding box center [226, 277] width 123 height 28
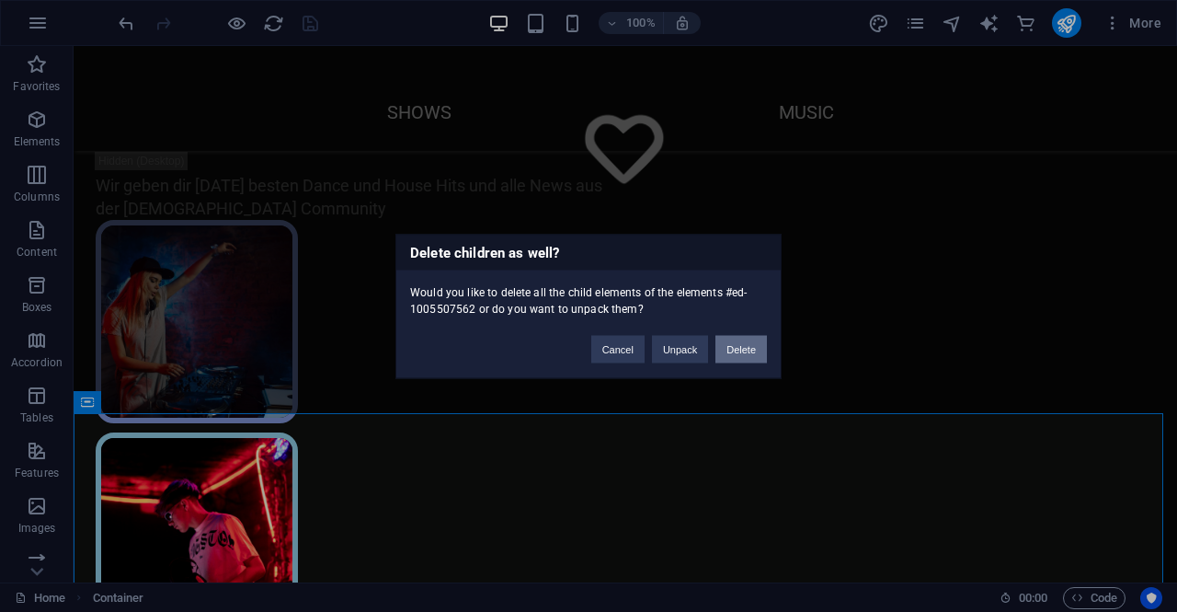
click at [736, 355] on button "Delete" at bounding box center [740, 349] width 51 height 28
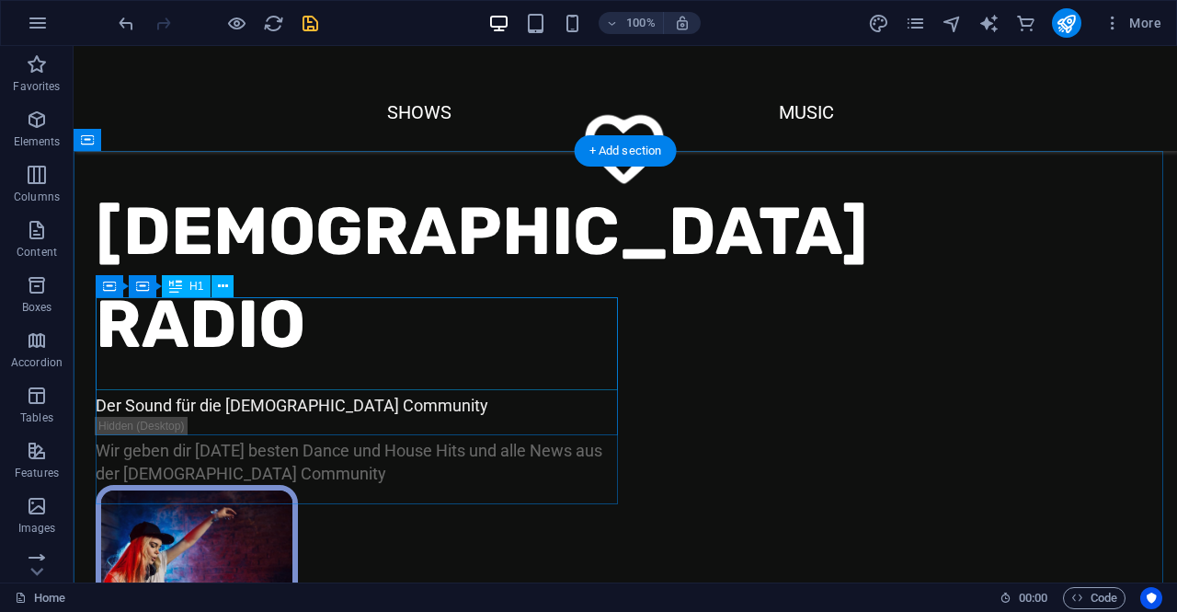
scroll to position [0, 0]
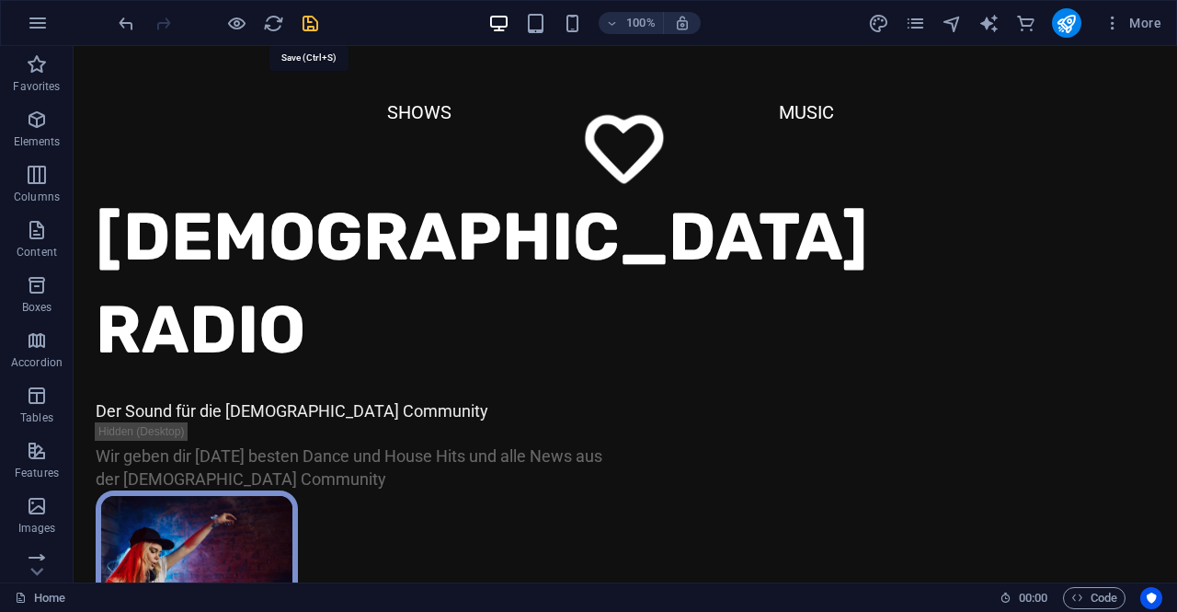
click at [310, 31] on icon "save" at bounding box center [310, 23] width 21 height 21
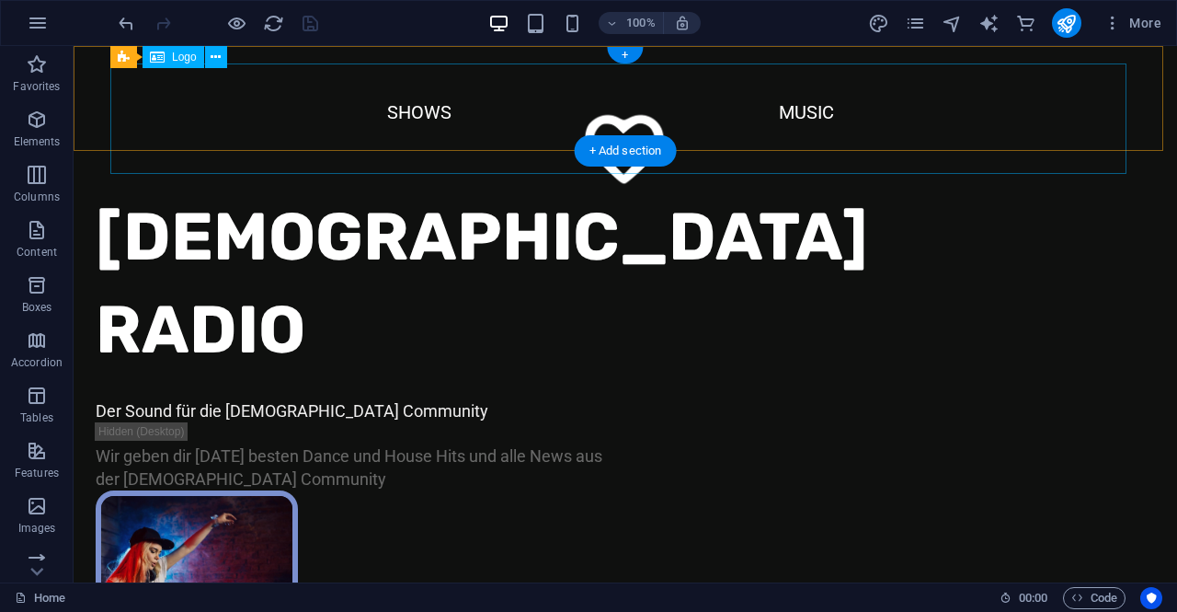
click at [428, 117] on div at bounding box center [625, 156] width 1030 height 110
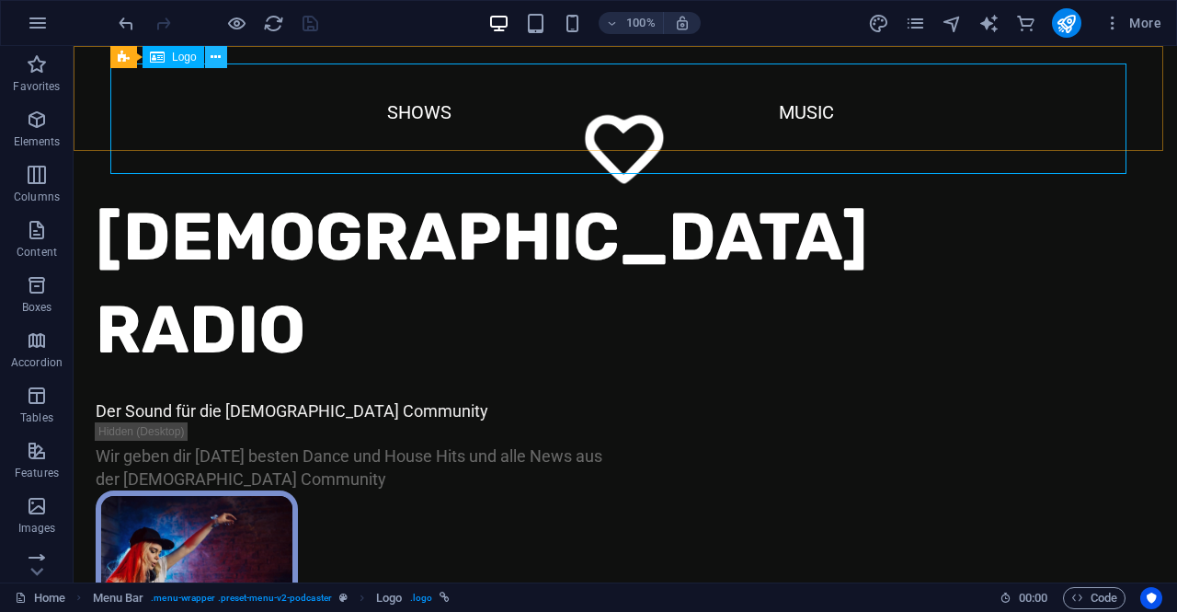
click at [212, 63] on icon at bounding box center [216, 57] width 10 height 19
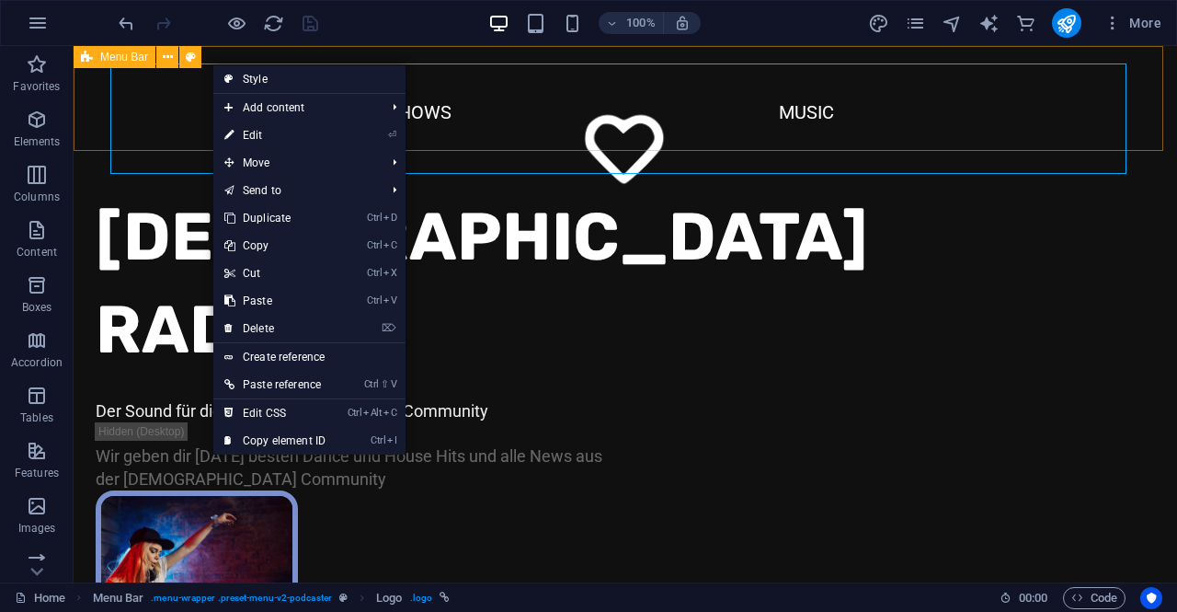
click at [129, 62] on span "Menu Bar" at bounding box center [124, 56] width 48 height 11
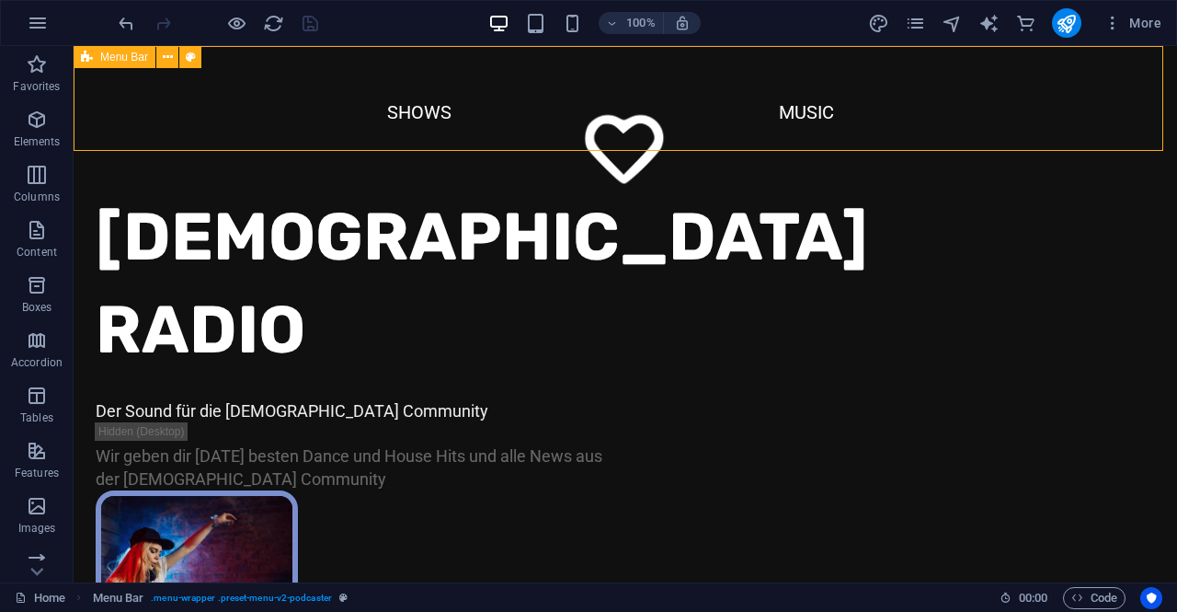
click at [127, 60] on span "Menu Bar" at bounding box center [124, 56] width 48 height 11
click at [177, 54] on button at bounding box center [167, 57] width 22 height 22
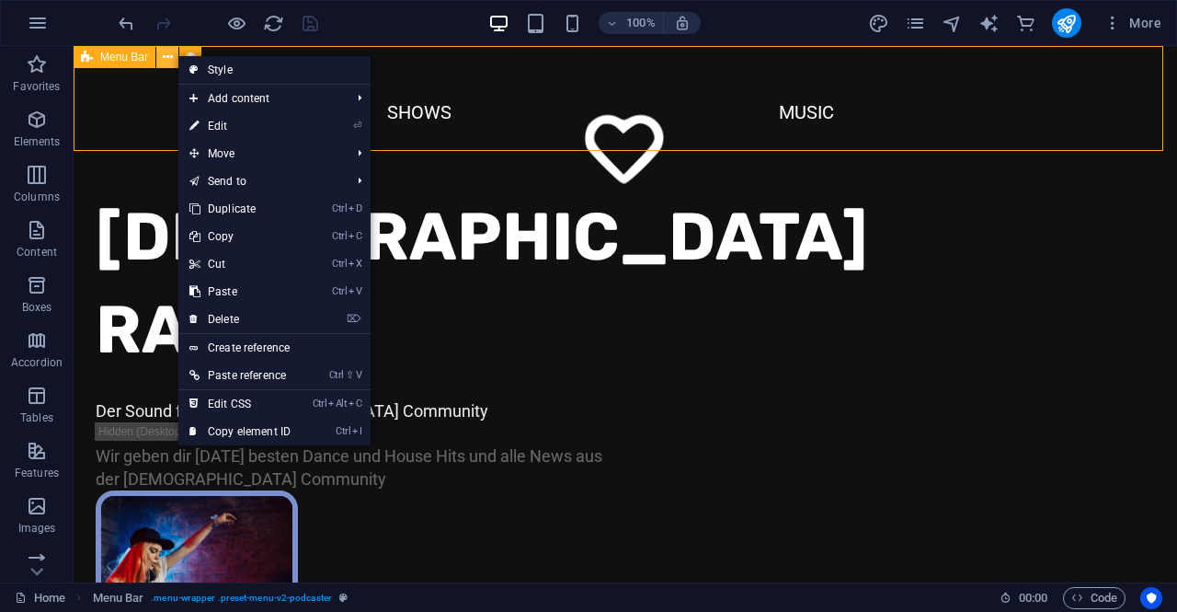
click at [157, 55] on button at bounding box center [167, 57] width 22 height 22
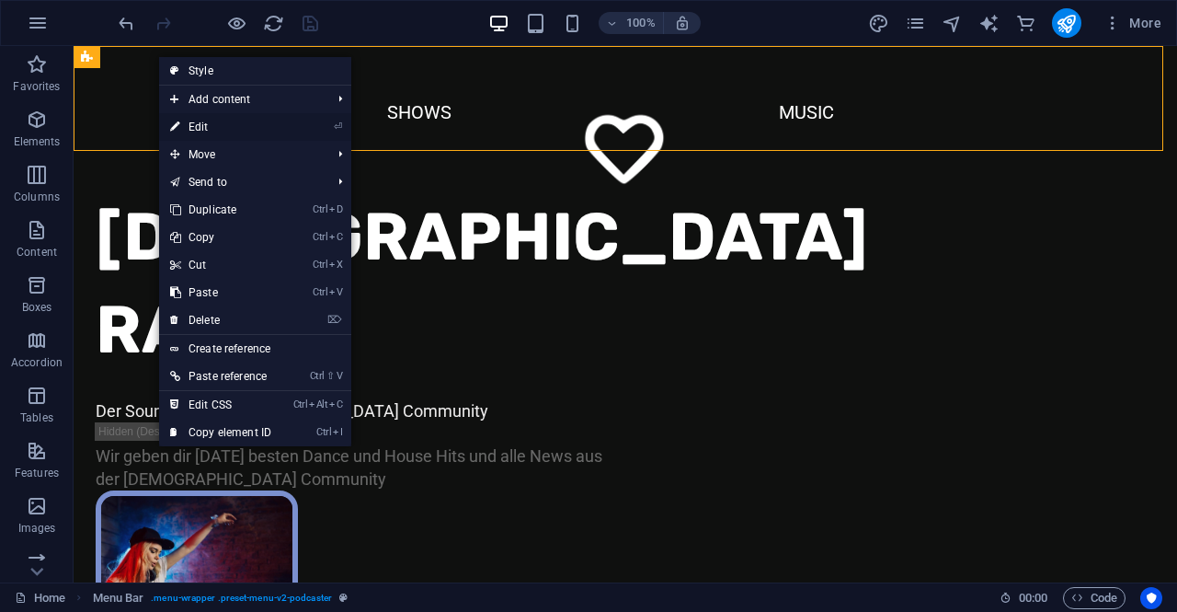
click at [212, 120] on link "⏎ Edit" at bounding box center [220, 127] width 123 height 28
select select "header"
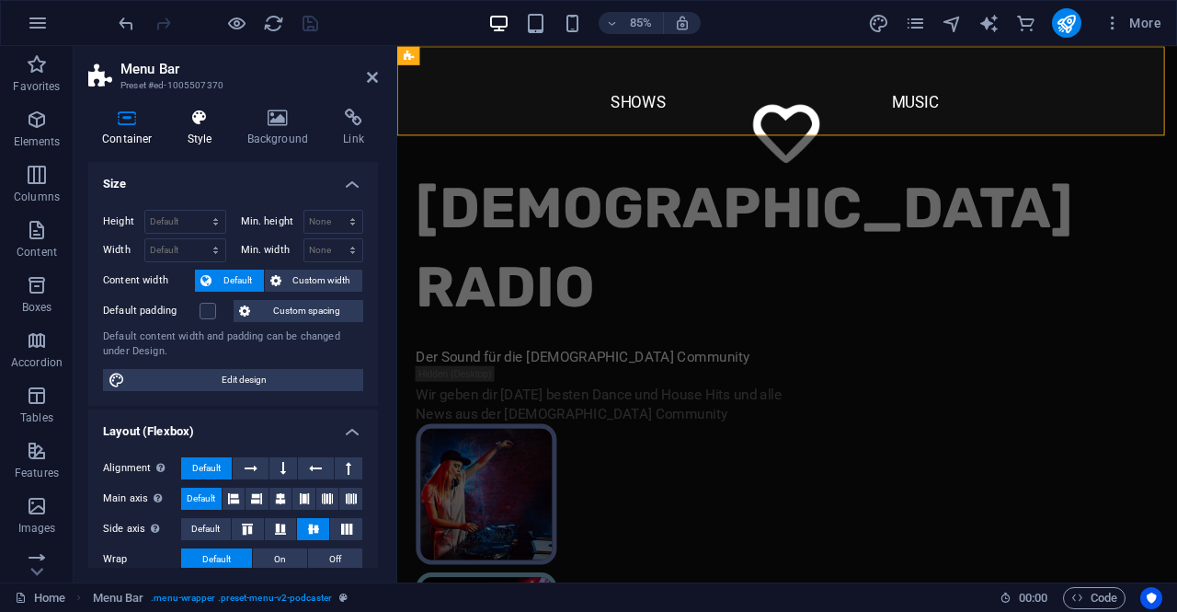
click at [191, 118] on icon at bounding box center [200, 118] width 52 height 18
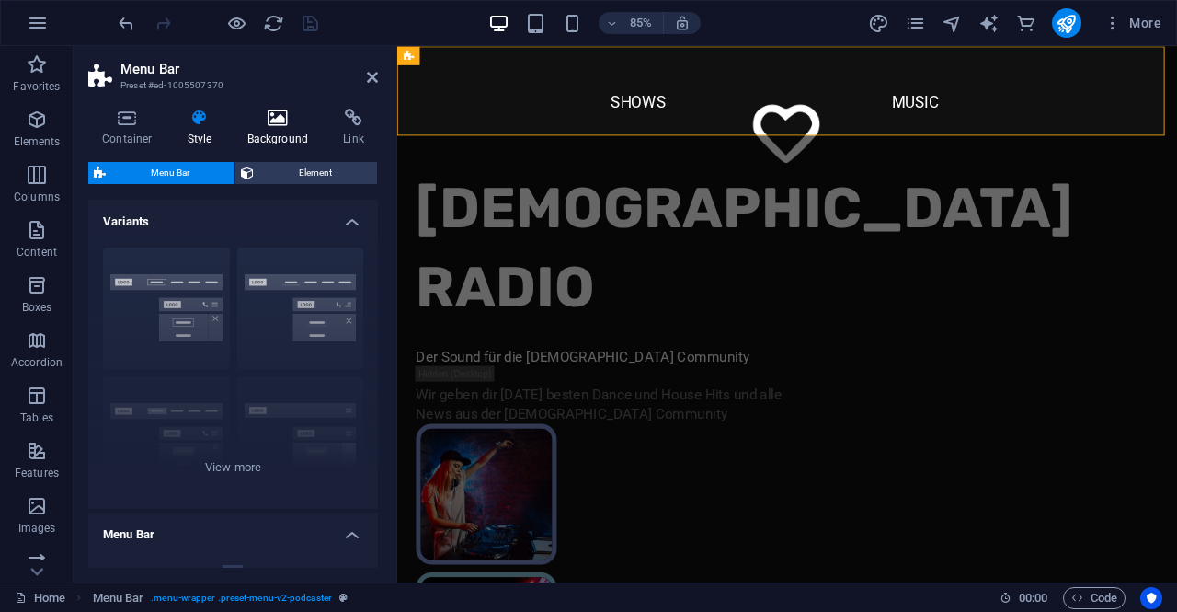
click at [260, 120] on icon at bounding box center [278, 118] width 89 height 18
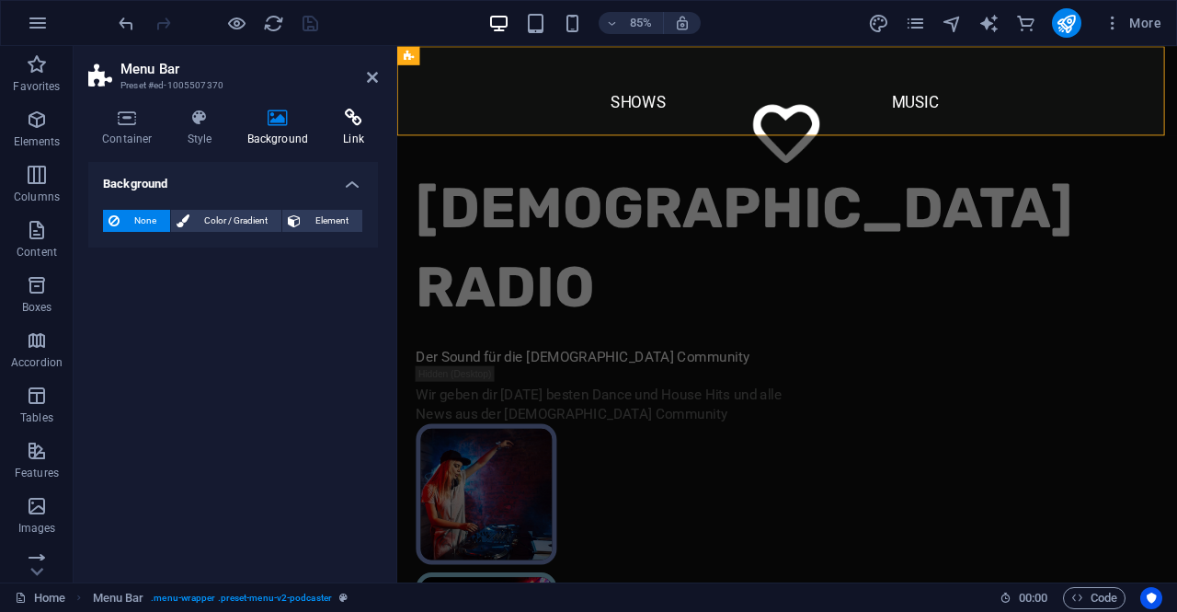
click at [344, 117] on icon at bounding box center [353, 118] width 49 height 18
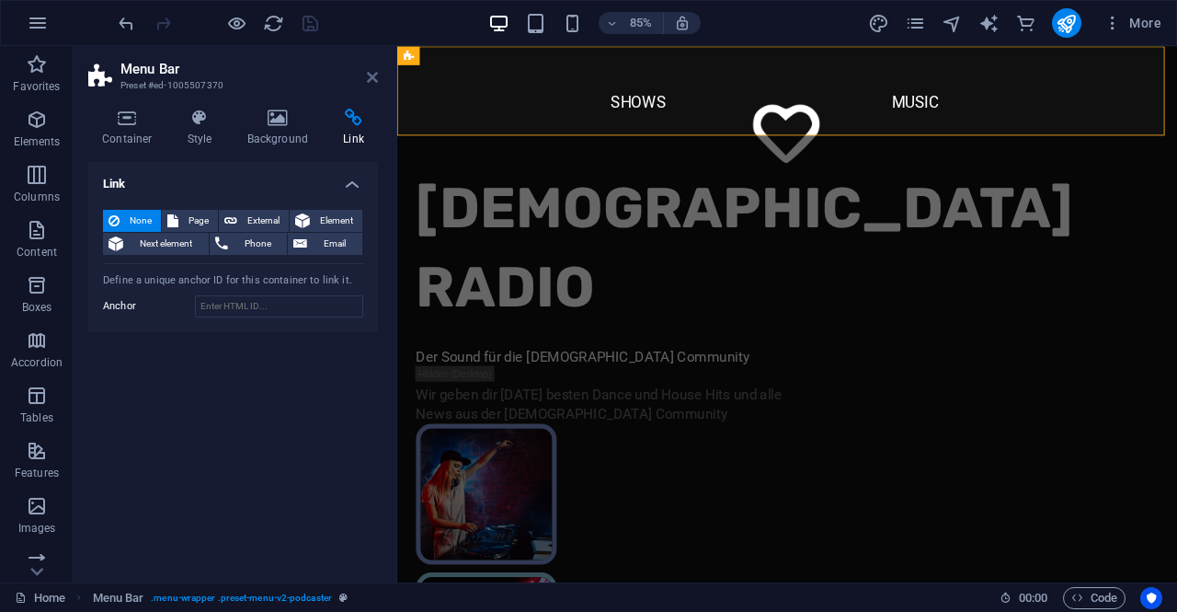
click at [374, 84] on icon at bounding box center [372, 77] width 11 height 15
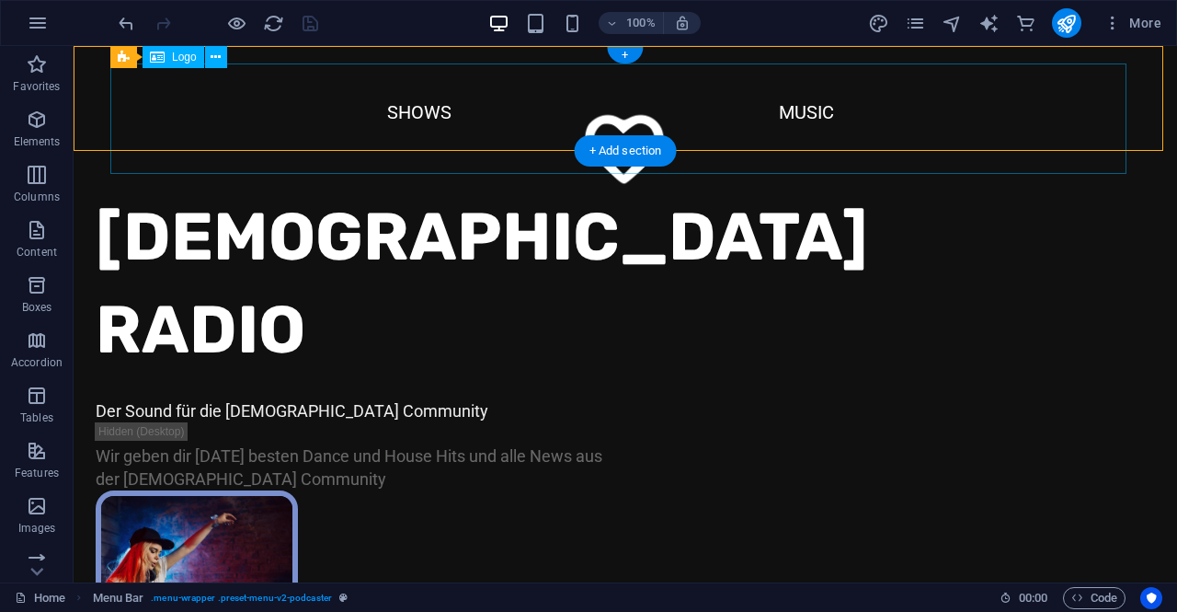
click at [405, 116] on div at bounding box center [625, 156] width 1030 height 110
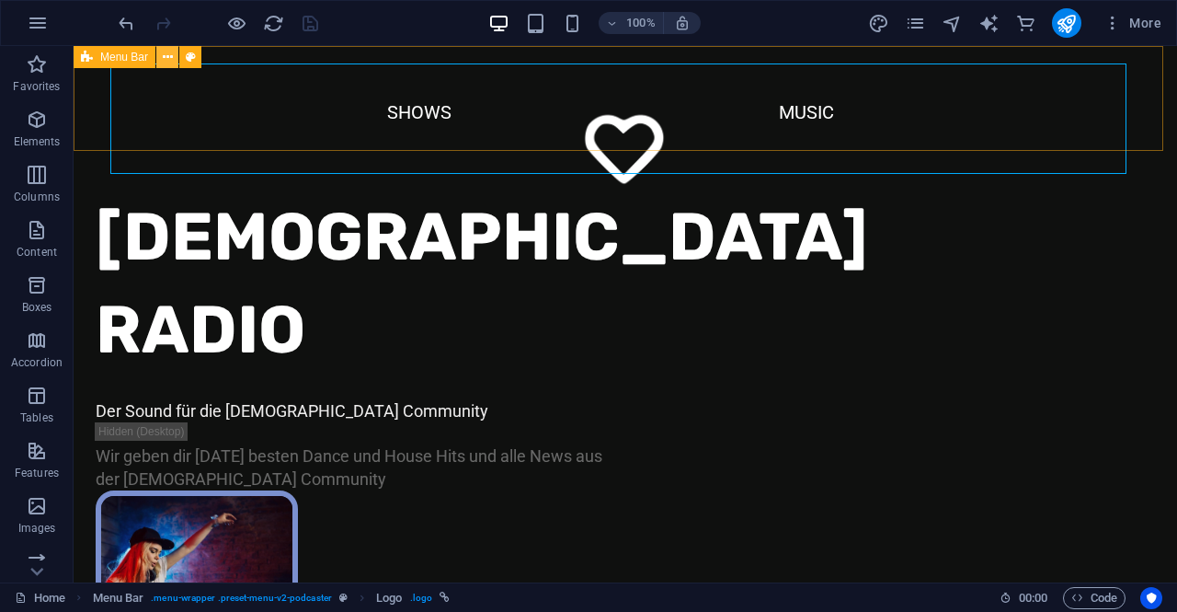
click at [169, 56] on icon at bounding box center [168, 57] width 10 height 19
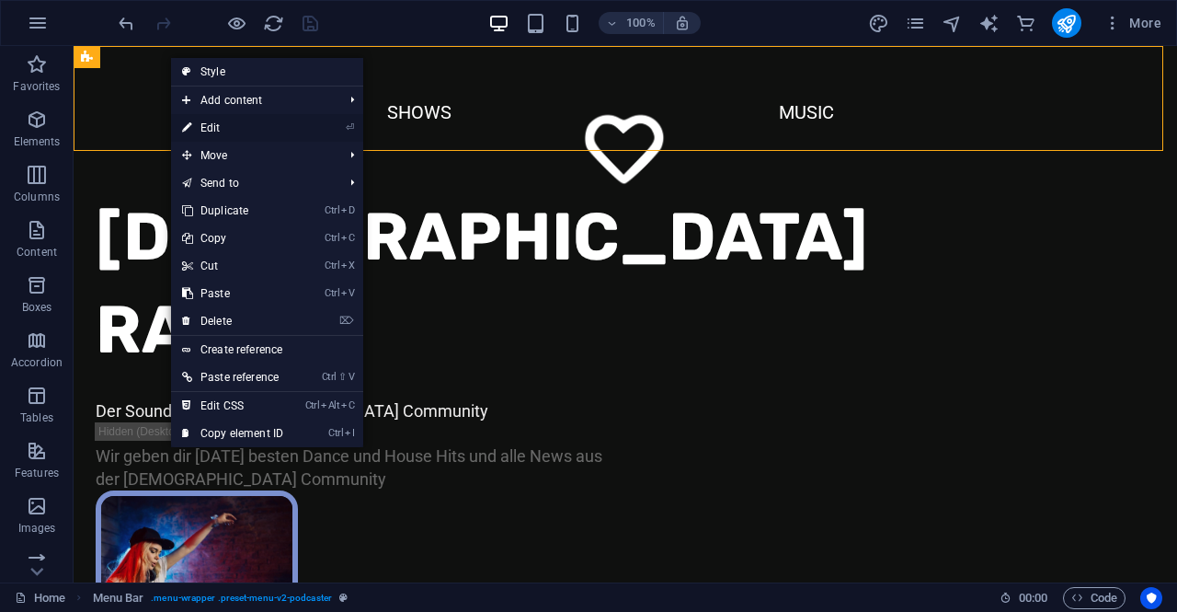
click at [252, 126] on link "⏎ Edit" at bounding box center [232, 128] width 123 height 28
select select "header"
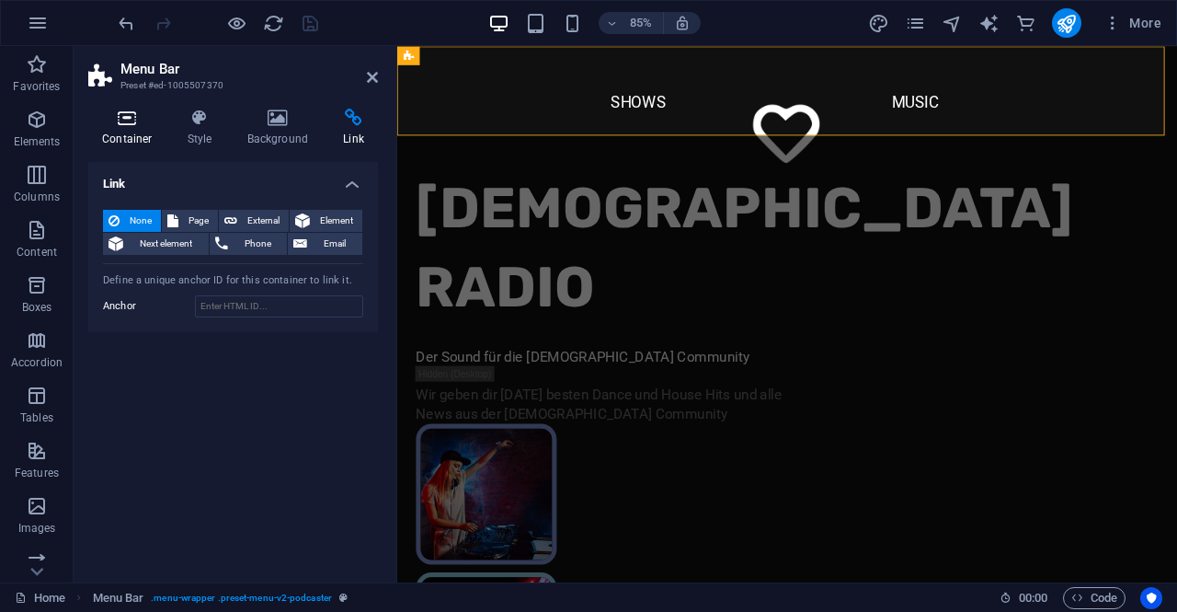
click at [140, 129] on h4 "Container" at bounding box center [131, 128] width 86 height 39
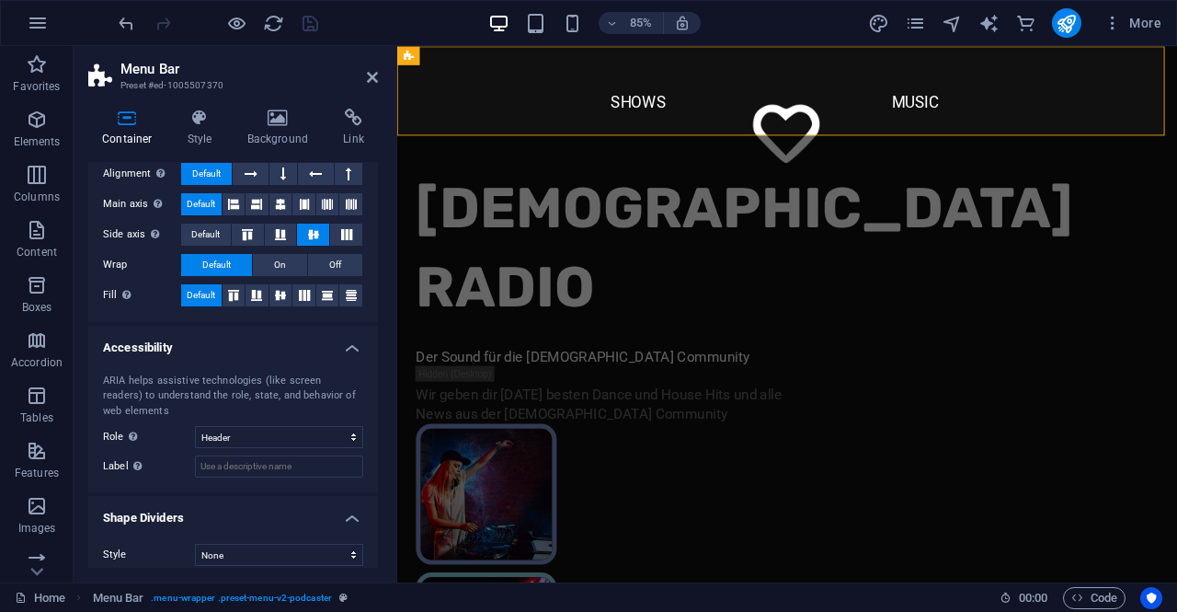
scroll to position [305, 0]
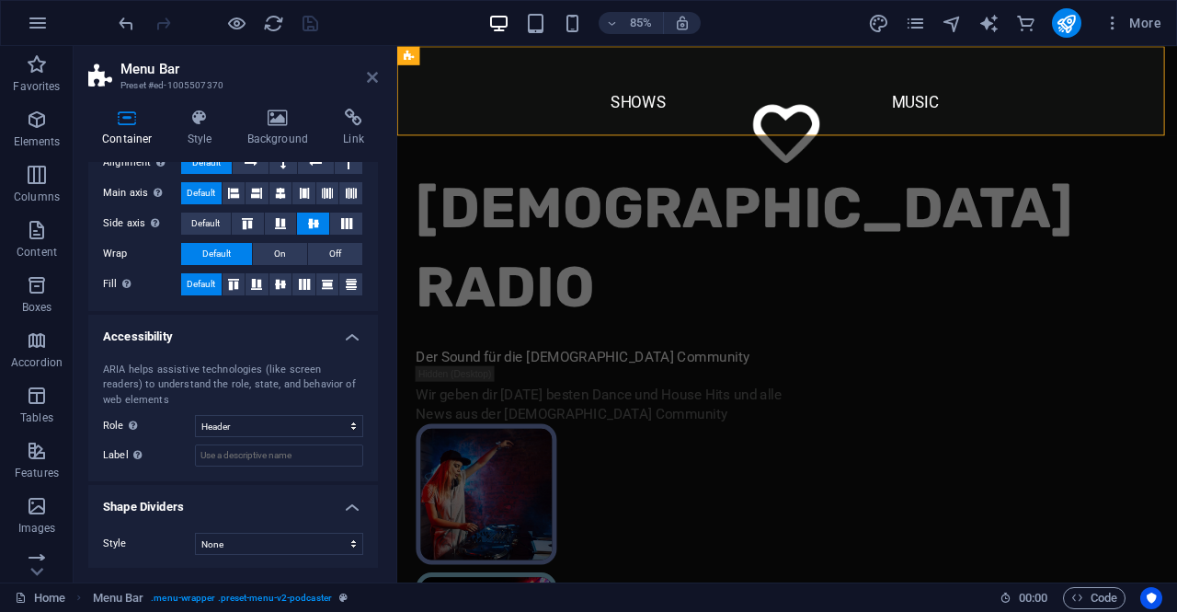
click at [370, 80] on icon at bounding box center [372, 77] width 11 height 15
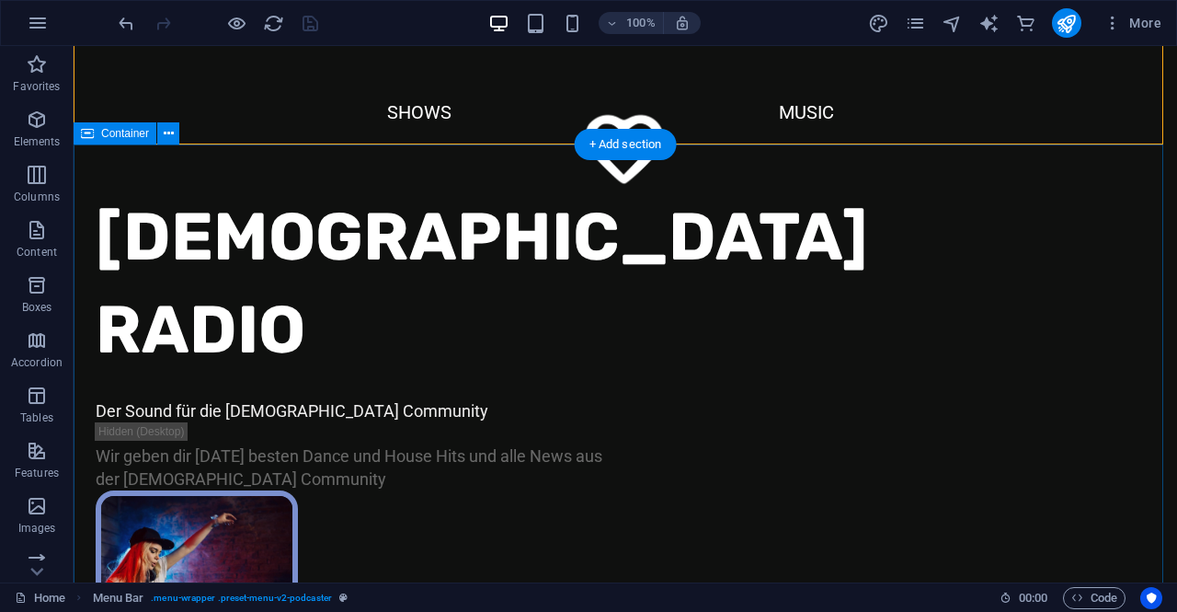
scroll to position [92, 0]
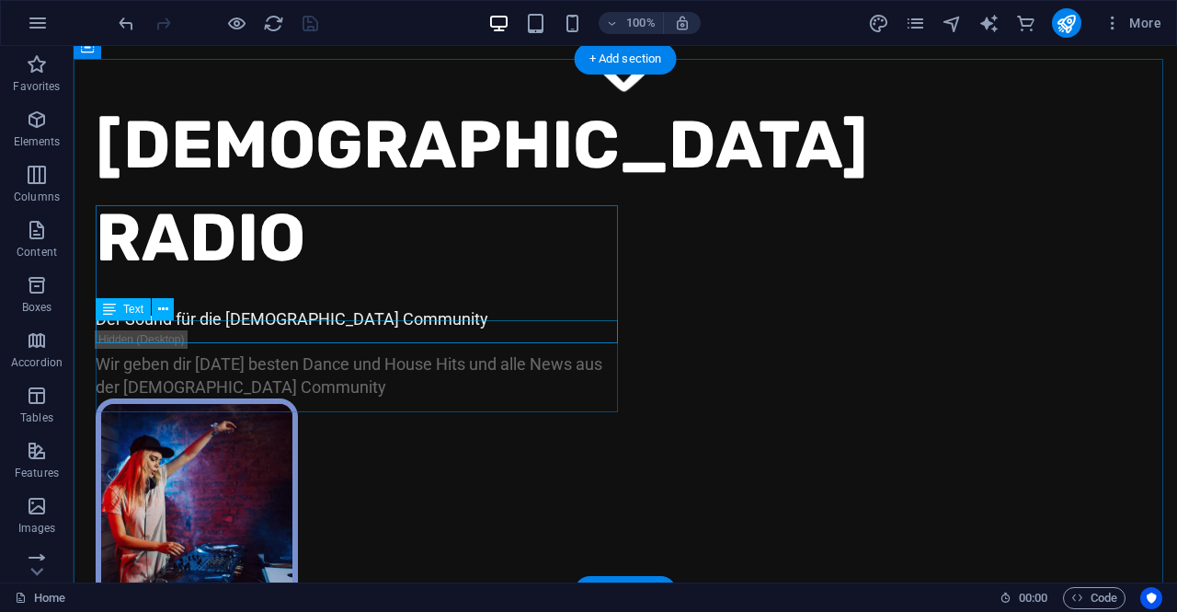
click at [247, 325] on div "Der Sound für die LGBT+ Community" at bounding box center [361, 318] width 530 height 23
click at [246, 326] on div "Der Sound für die LGBT+ Community" at bounding box center [361, 318] width 530 height 23
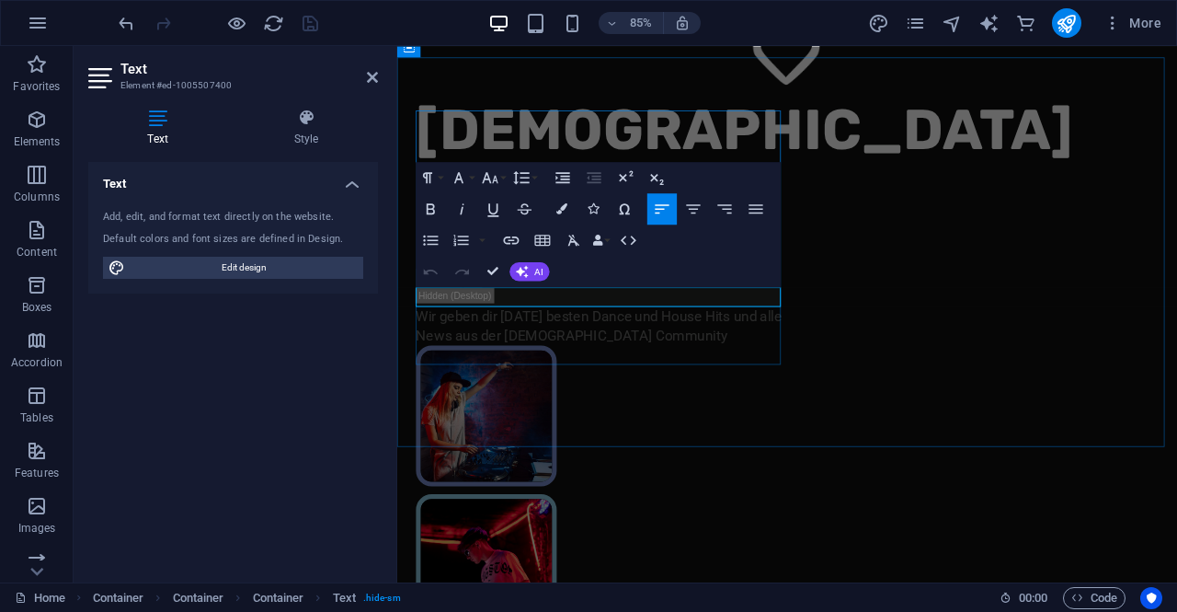
click at [629, 330] on p "Der Sound für die LGBT+ Community" at bounding box center [637, 318] width 437 height 23
drag, startPoint x: 654, startPoint y: 340, endPoint x: 261, endPoint y: 345, distance: 392.7
click at [891, 151] on div "QUEER RADIO NOW YOU DANCE! Wir geben dir 24/7 die besten Dance und House Hits u…" at bounding box center [856, 610] width 918 height 1103
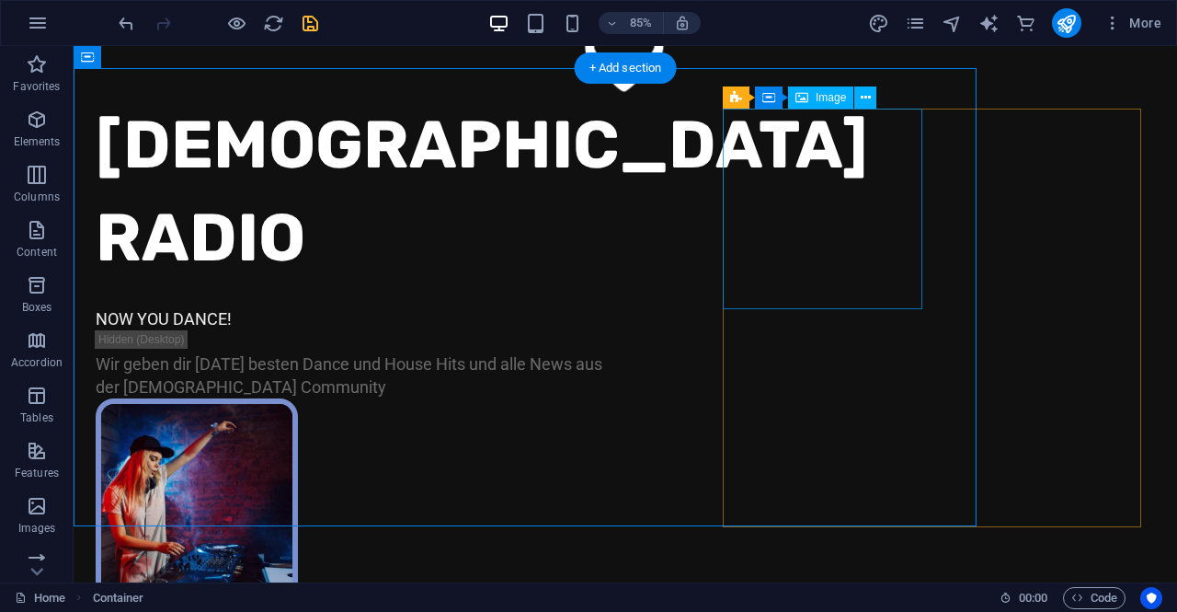
scroll to position [83, 0]
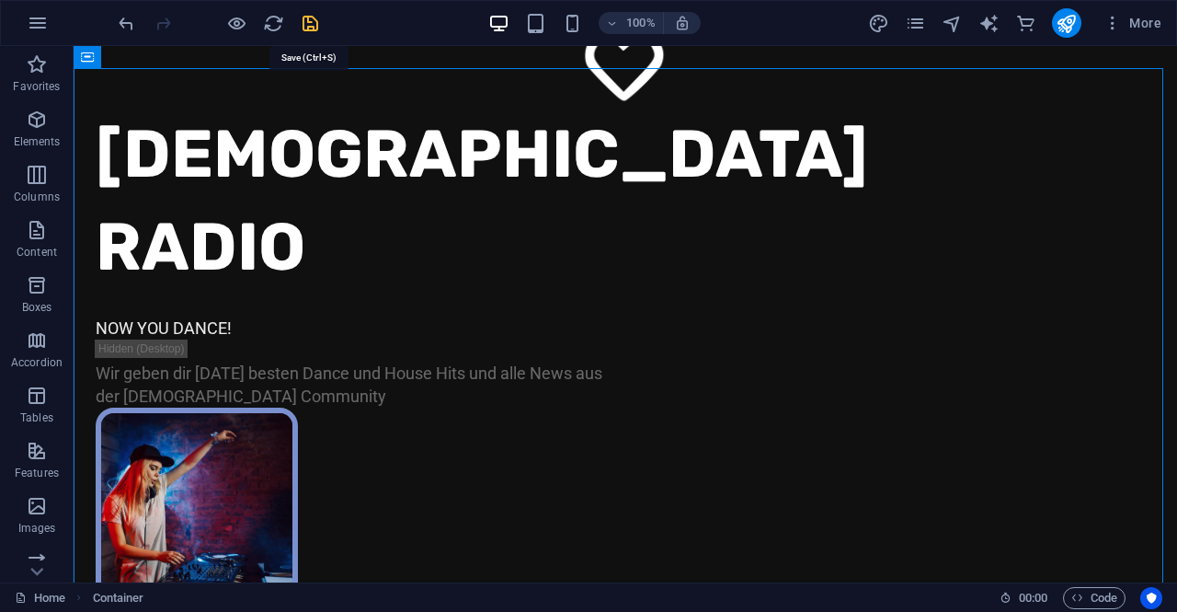
click at [309, 21] on icon "save" at bounding box center [310, 23] width 21 height 21
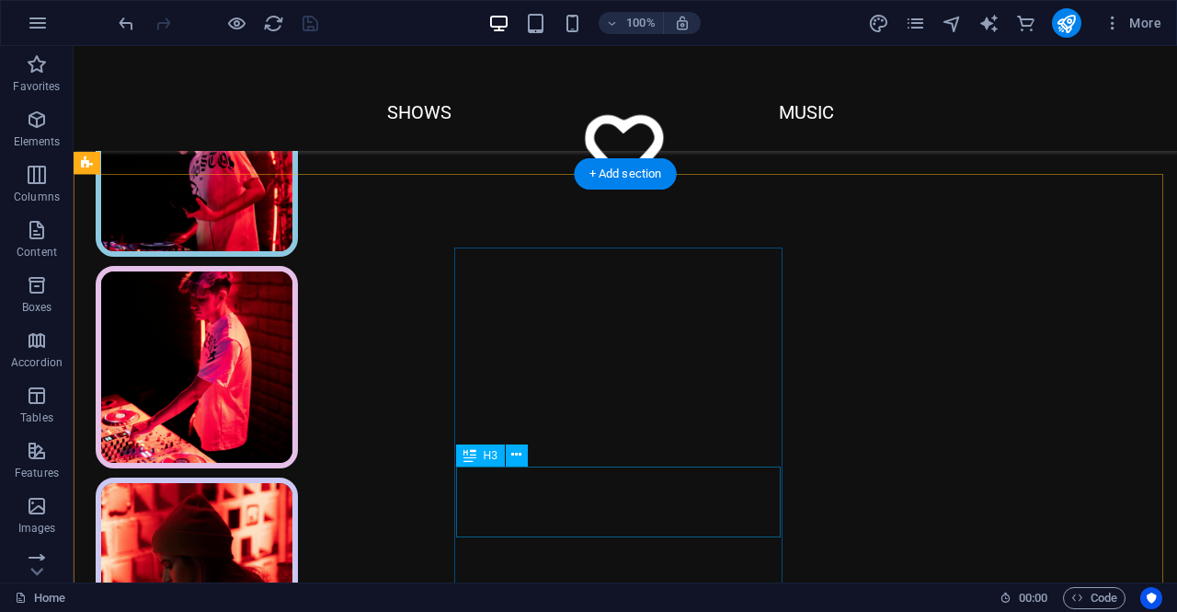
scroll to position [635, 0]
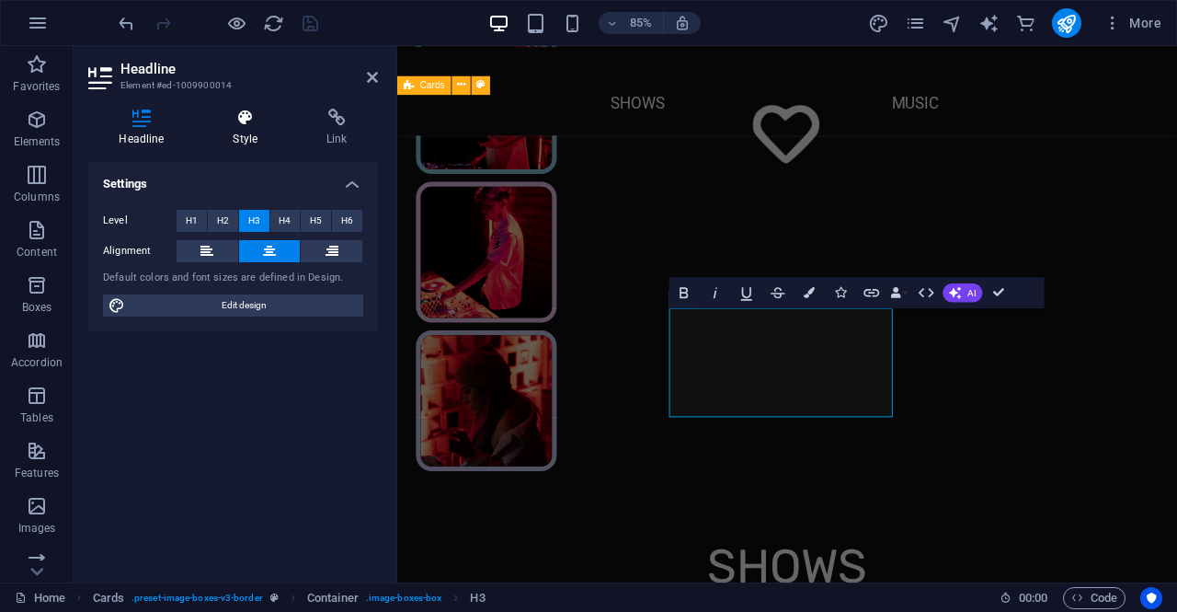
click at [254, 132] on h4 "Style" at bounding box center [249, 128] width 94 height 39
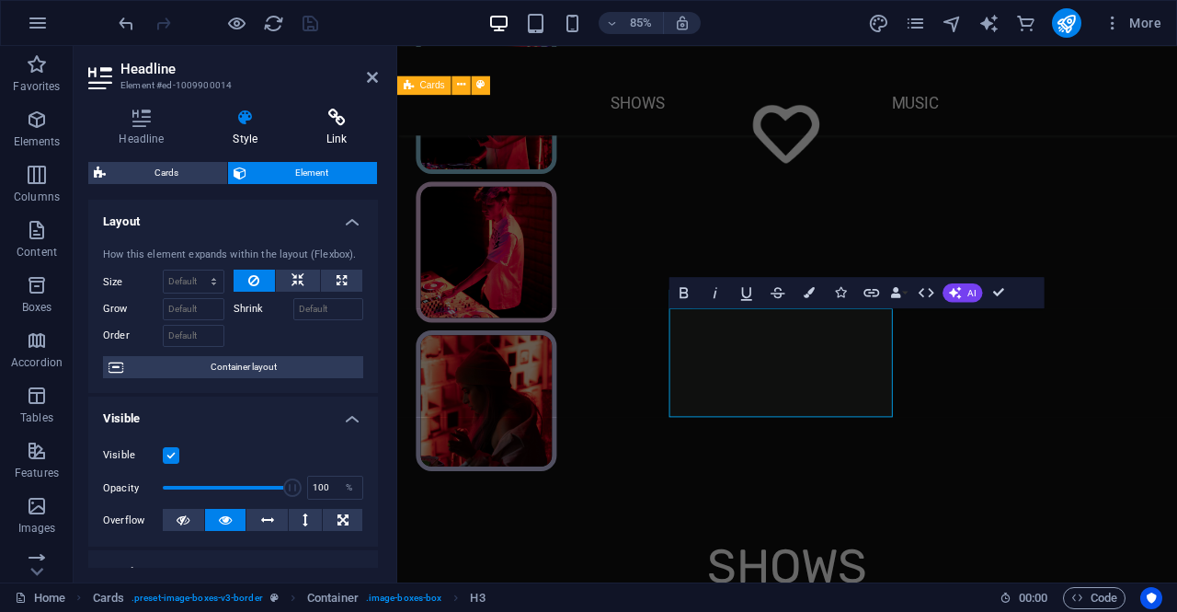
click at [338, 129] on h4 "Link" at bounding box center [337, 128] width 82 height 39
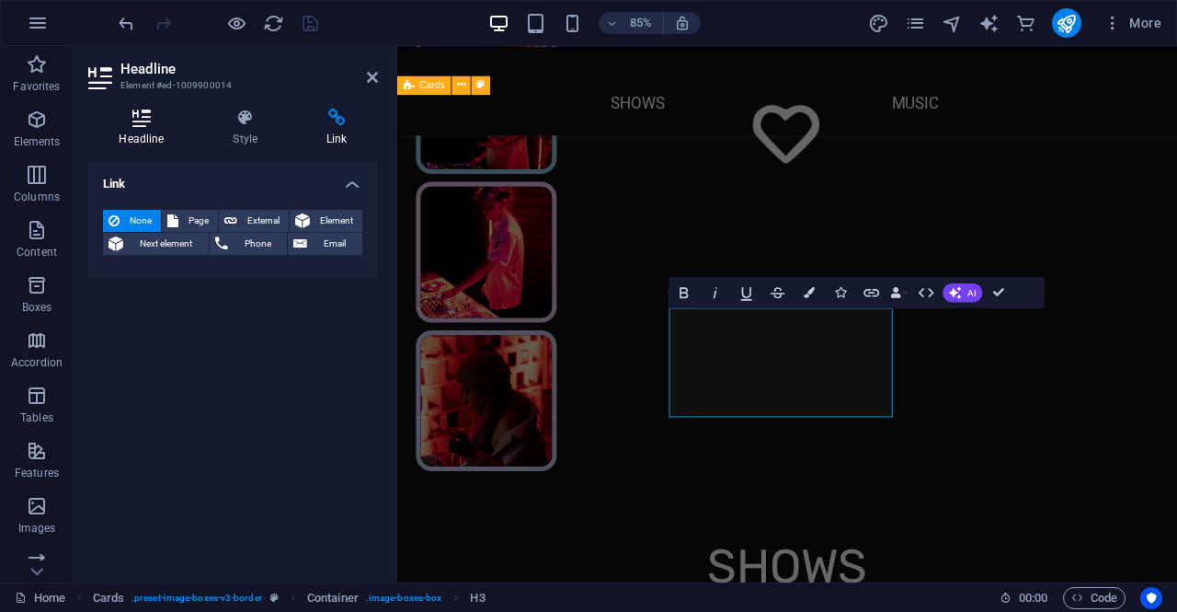
click at [131, 126] on icon at bounding box center [141, 118] width 107 height 18
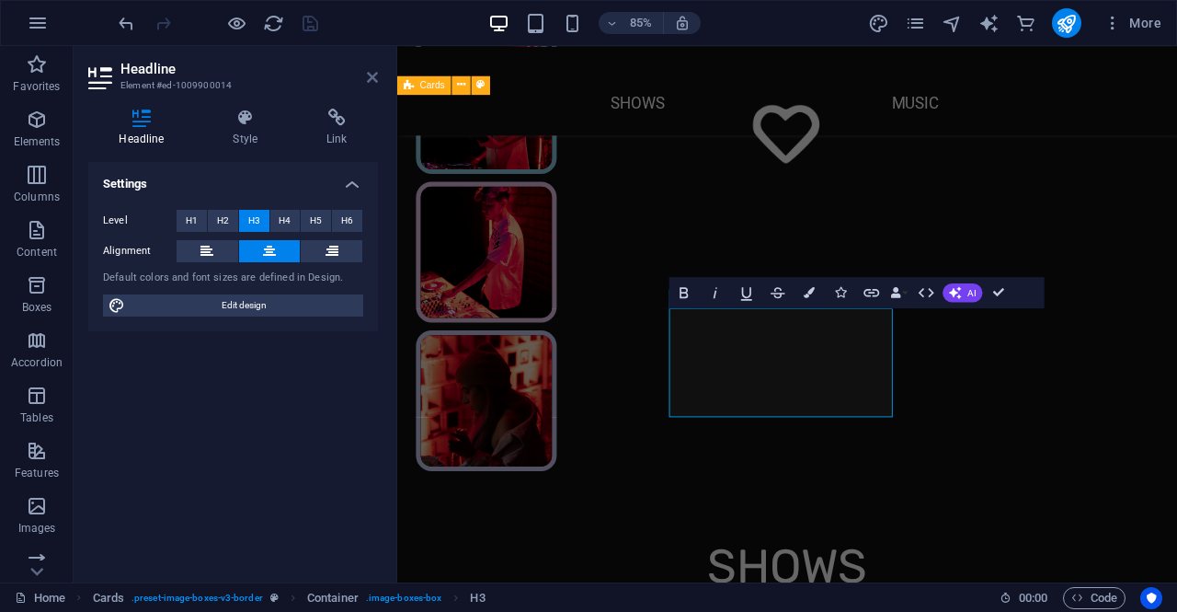
click at [368, 74] on icon at bounding box center [372, 77] width 11 height 15
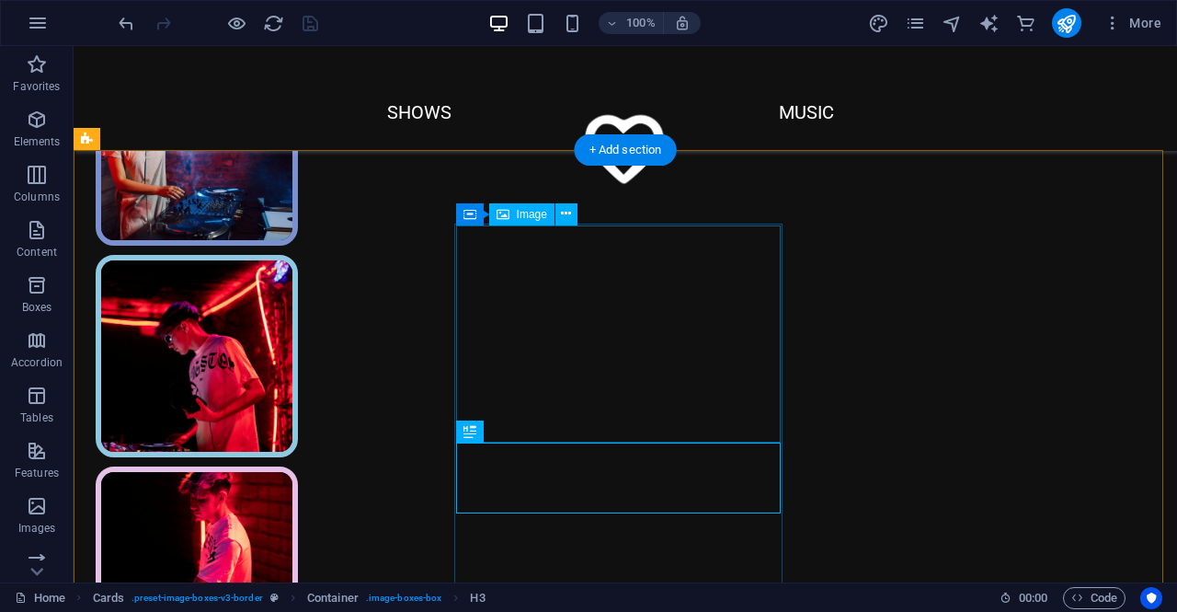
scroll to position [432, 0]
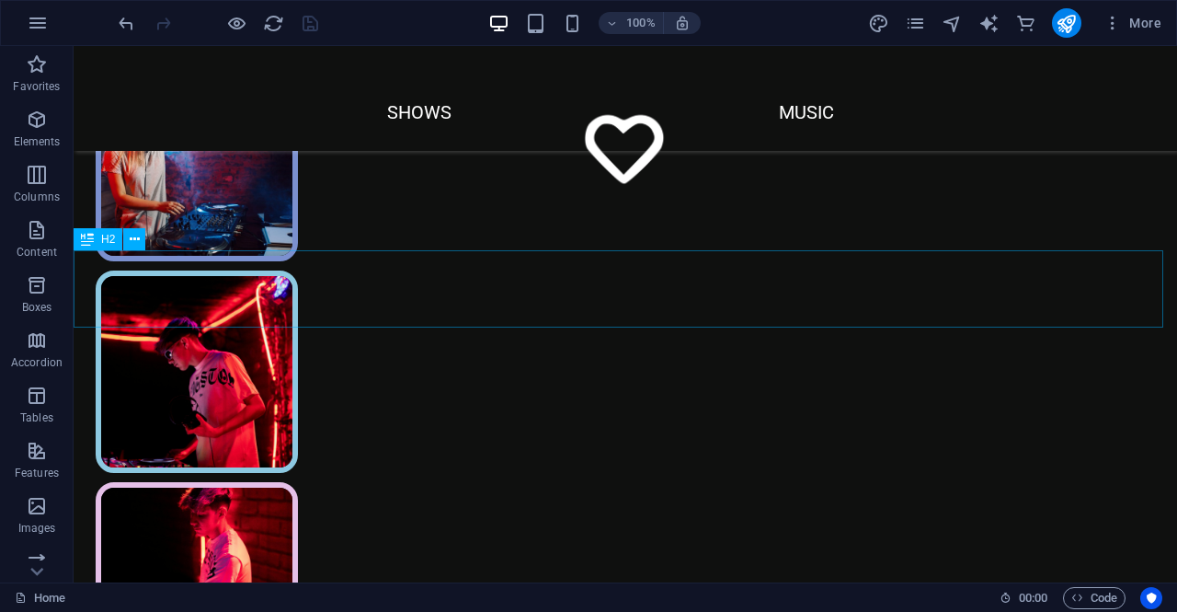
click at [102, 240] on span "H2" at bounding box center [108, 239] width 14 height 11
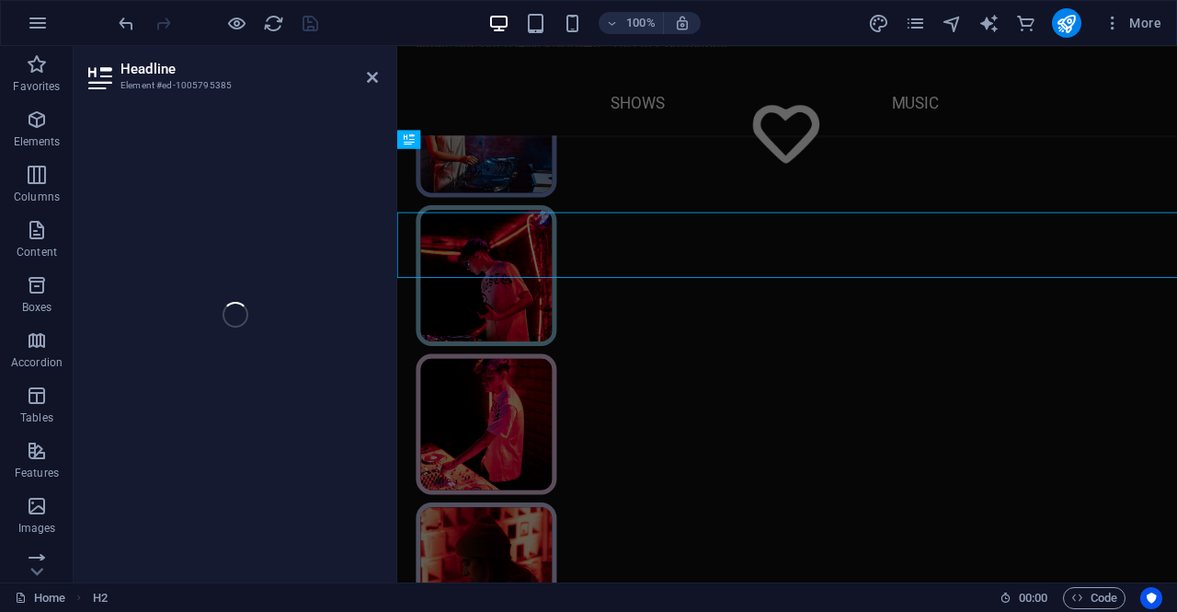
scroll to position [441, 0]
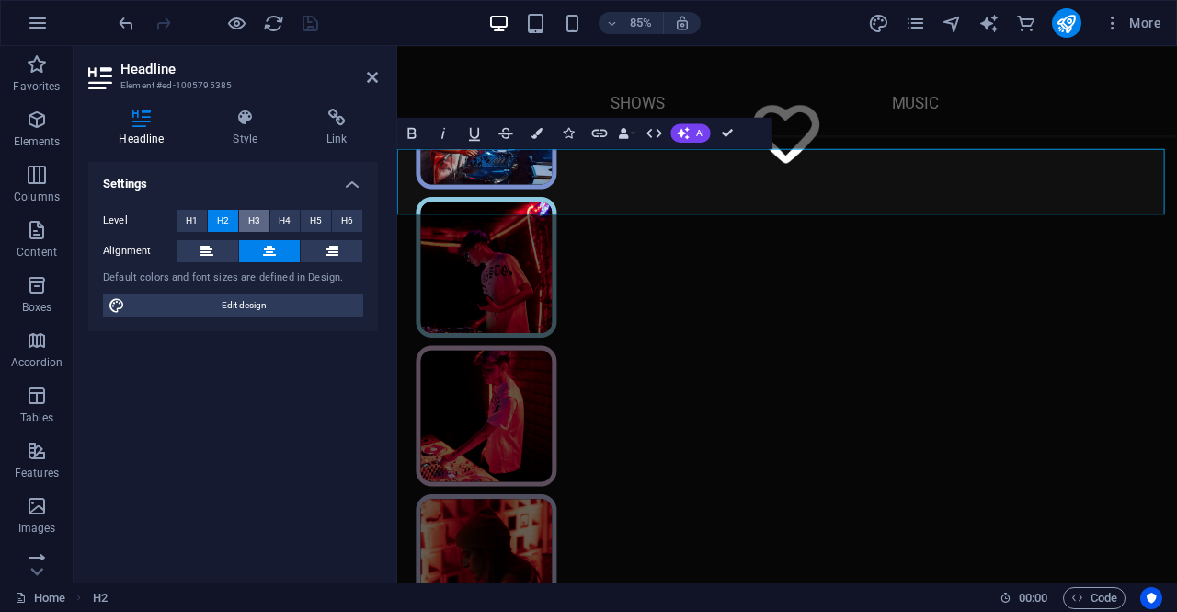
click at [254, 222] on span "H3" at bounding box center [254, 221] width 12 height 22
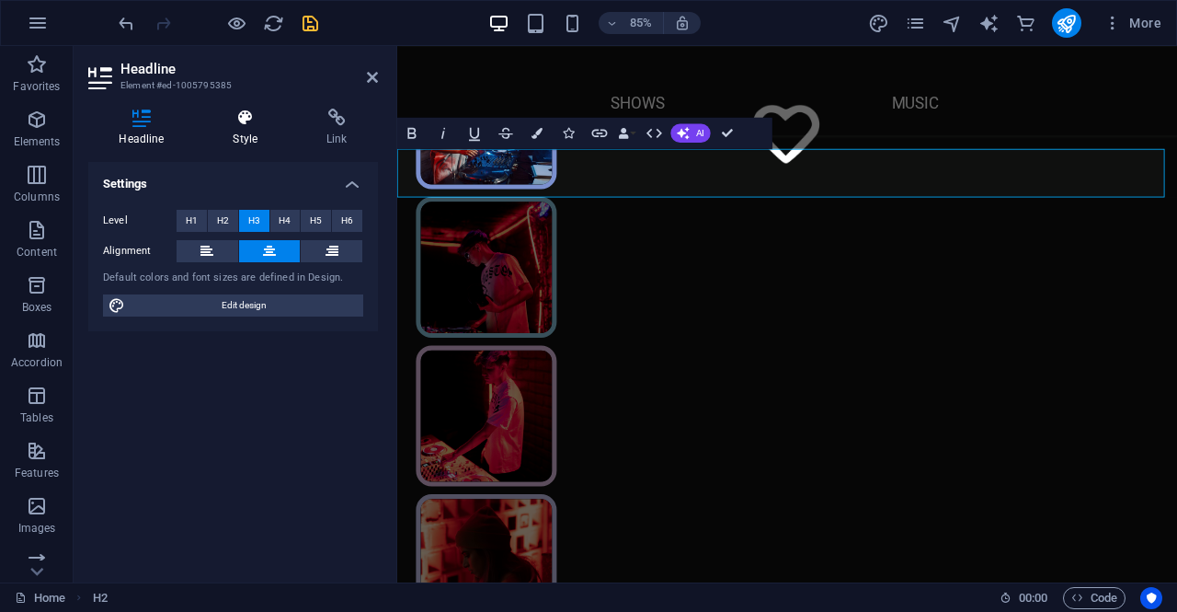
click at [254, 131] on h4 "Style" at bounding box center [249, 128] width 94 height 39
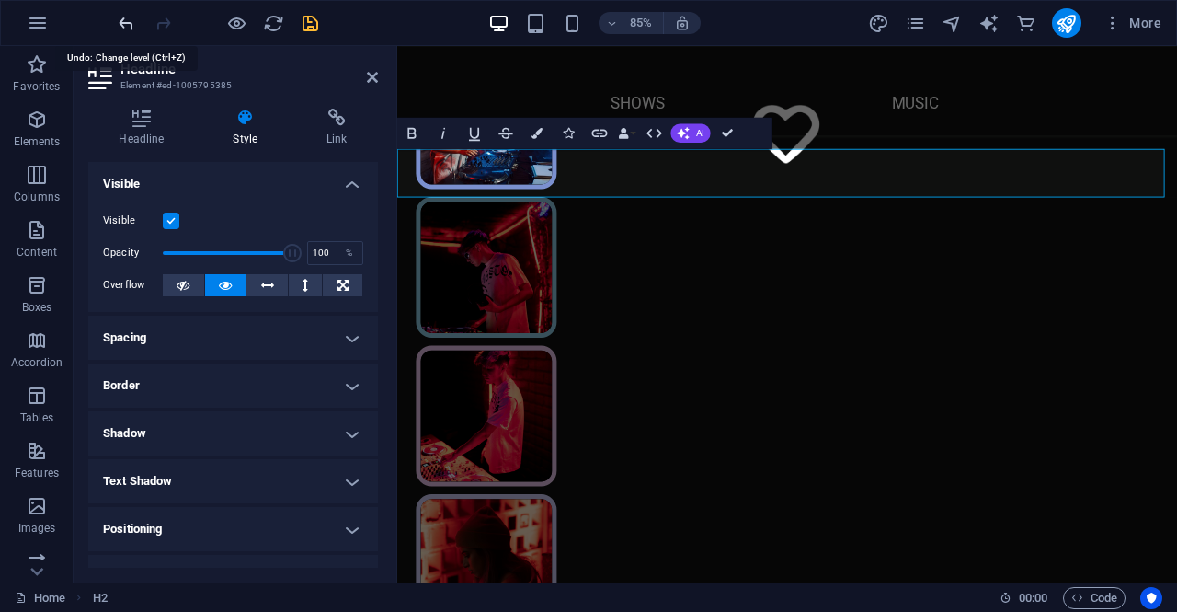
click at [126, 19] on icon "undo" at bounding box center [126, 23] width 21 height 21
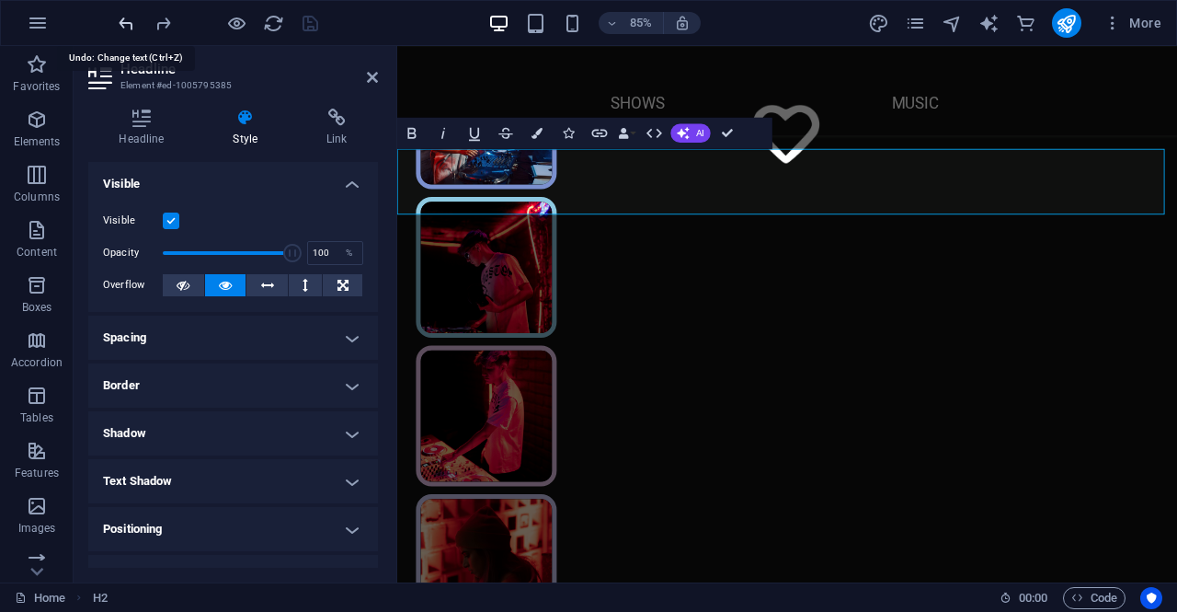
click at [125, 19] on icon "undo" at bounding box center [126, 23] width 21 height 21
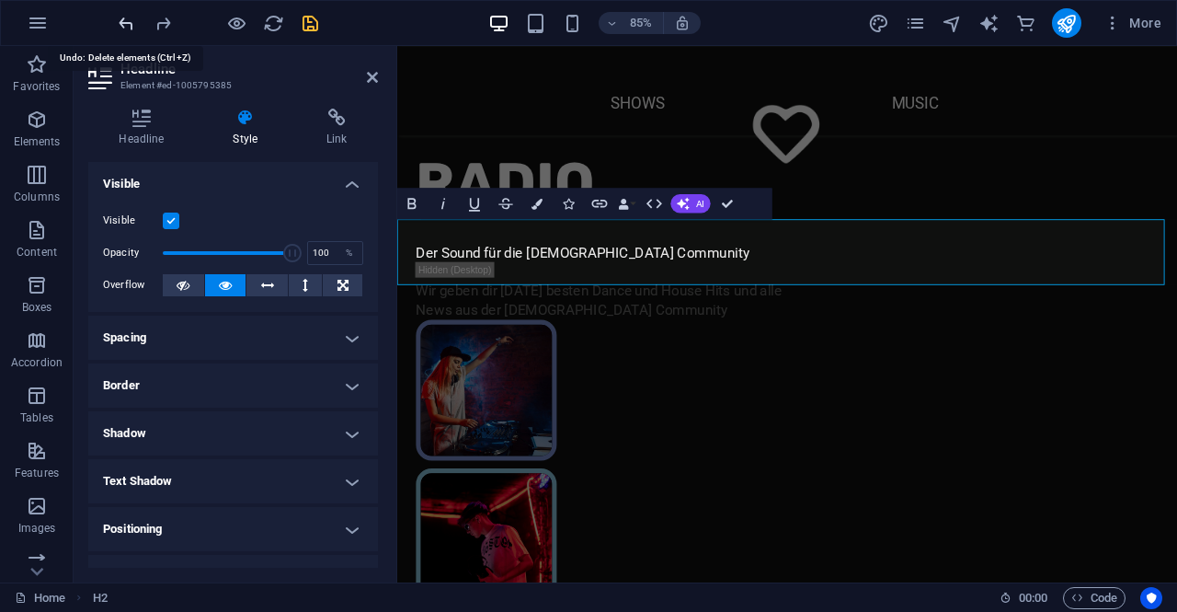
scroll to position [71, 0]
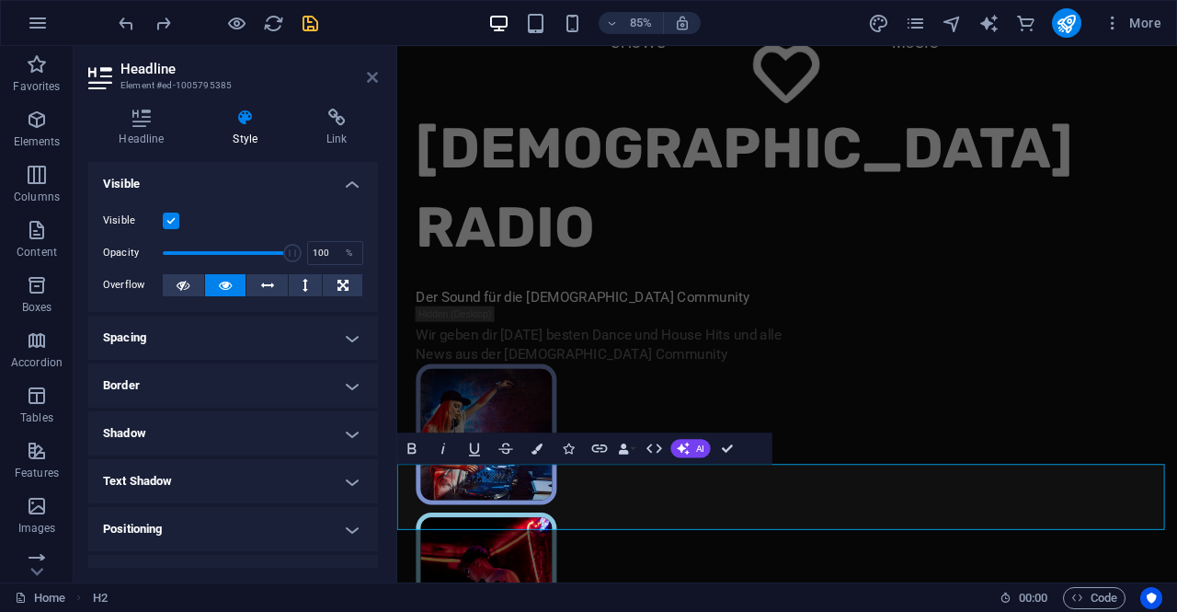
click at [371, 78] on icon at bounding box center [372, 77] width 11 height 15
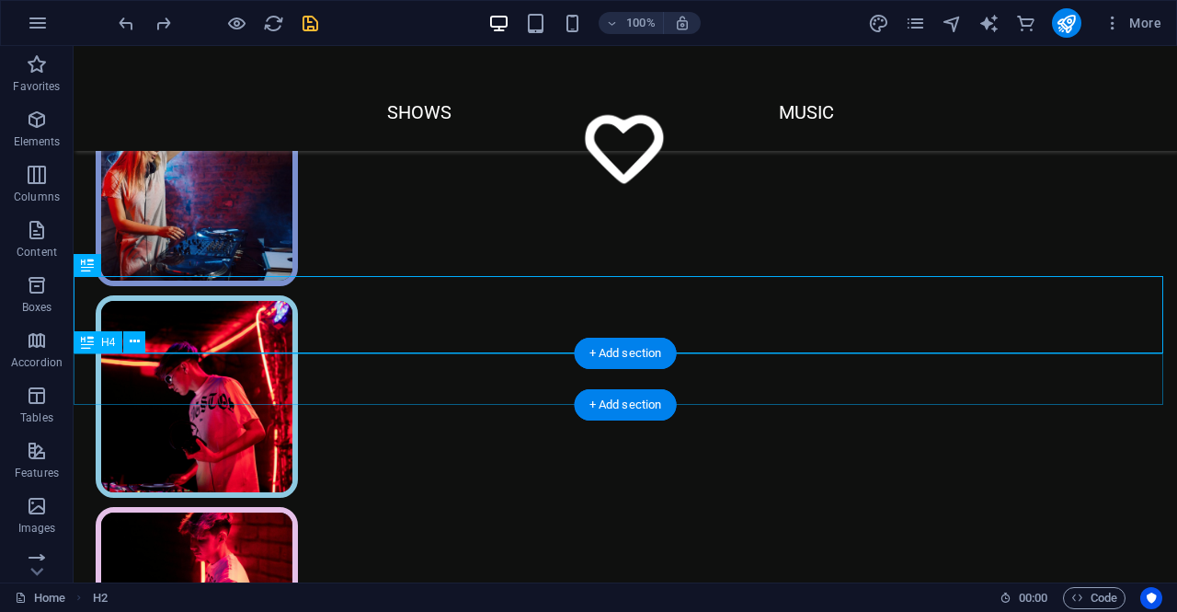
scroll to position [0, 0]
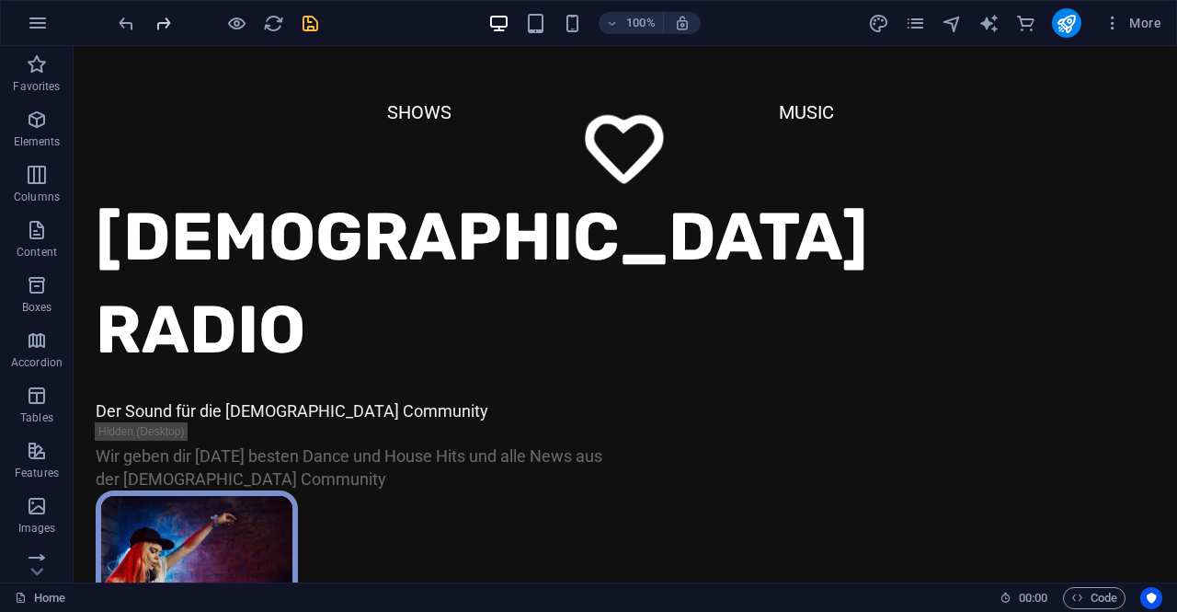
click at [166, 24] on icon "redo" at bounding box center [163, 23] width 21 height 21
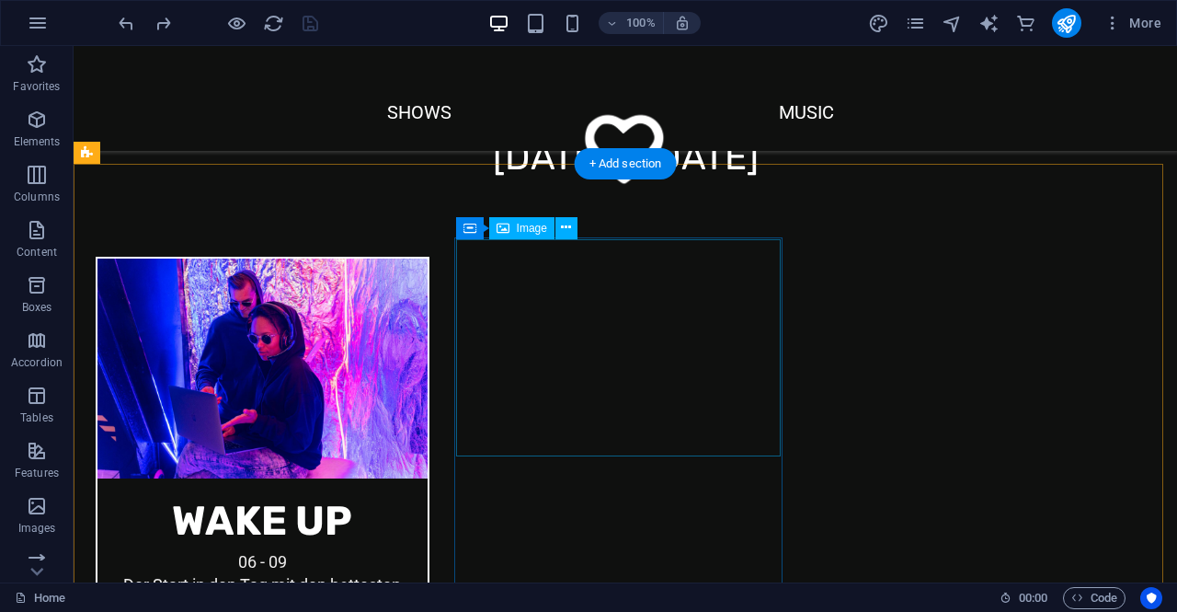
scroll to position [1379, 0]
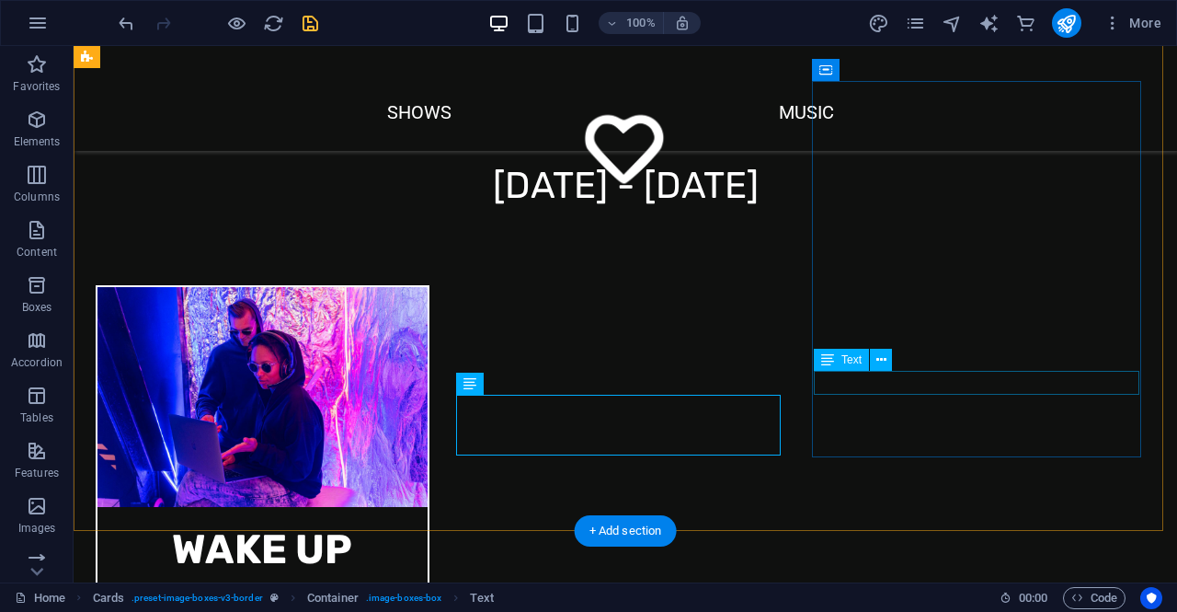
scroll to position [1379, 0]
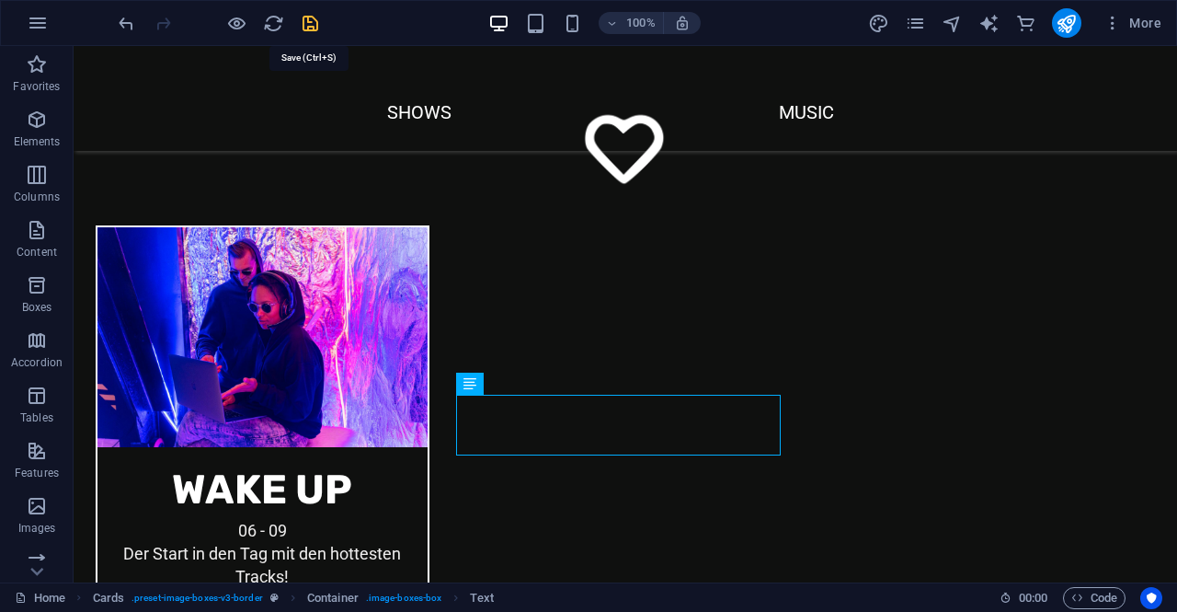
click at [309, 17] on icon "save" at bounding box center [310, 23] width 21 height 21
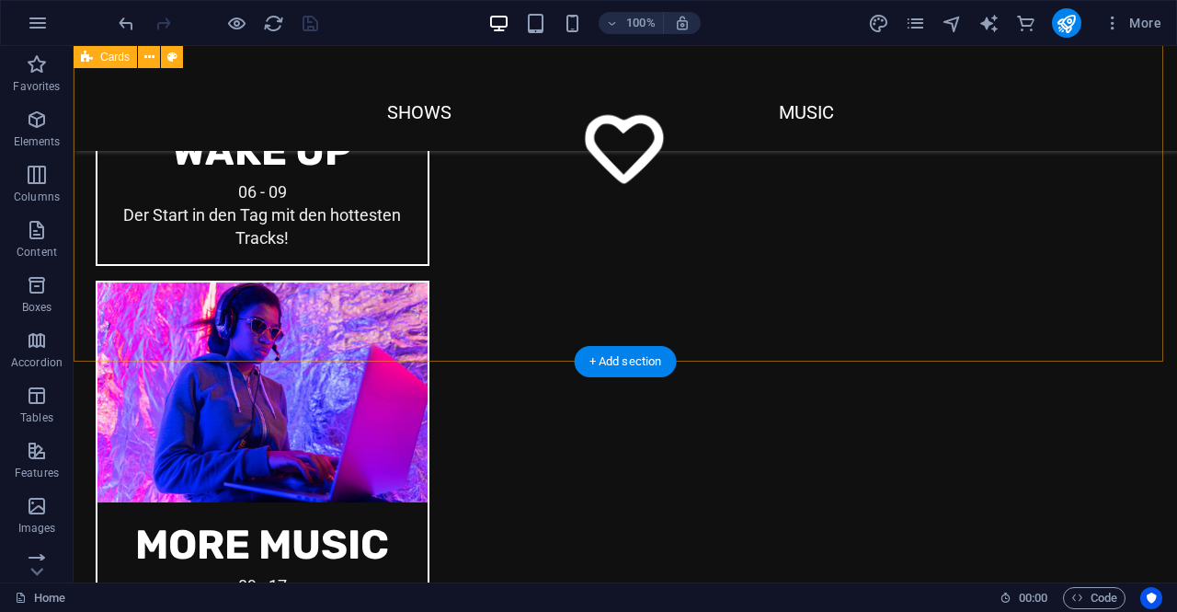
scroll to position [1747, 0]
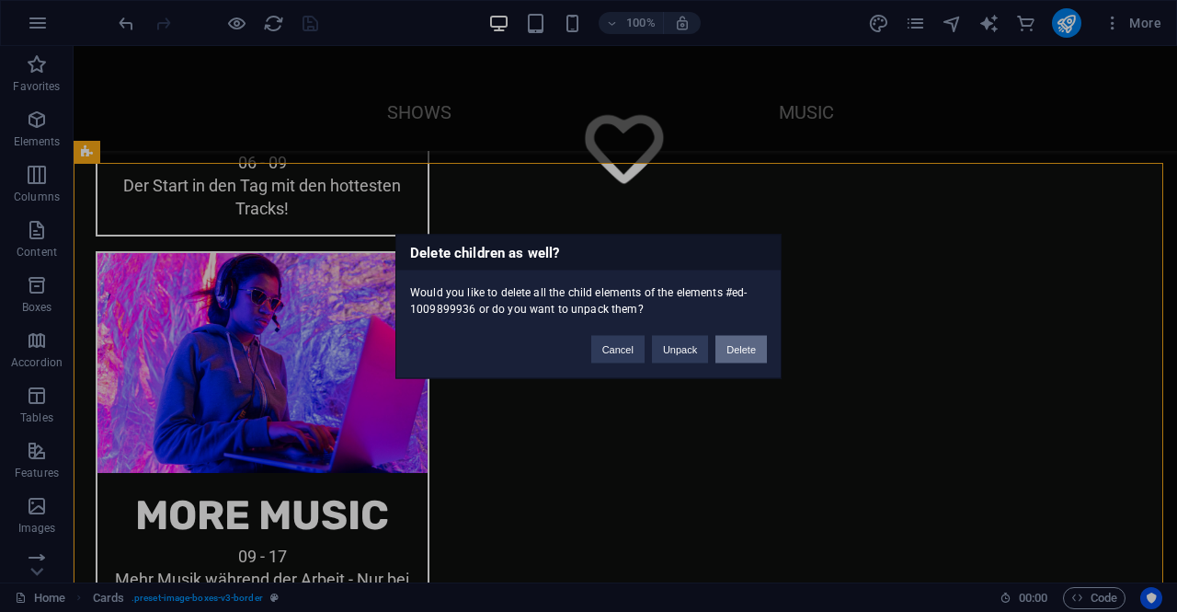
drag, startPoint x: 728, startPoint y: 347, endPoint x: 655, endPoint y: 301, distance: 86.8
click at [728, 347] on button "Delete" at bounding box center [740, 349] width 51 height 28
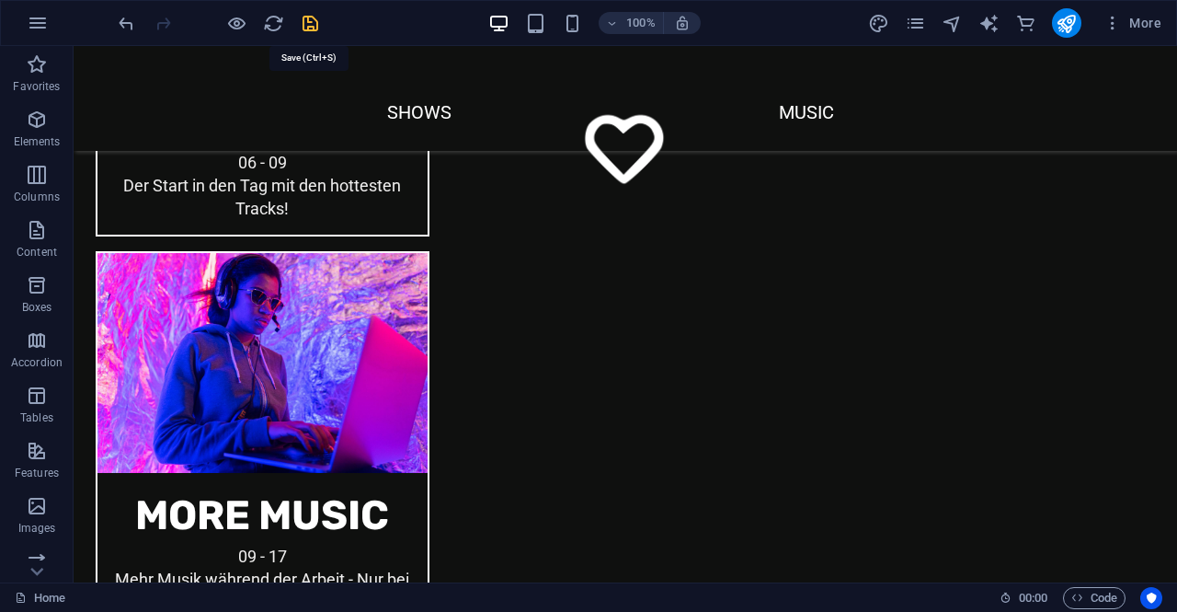
click at [307, 23] on icon "save" at bounding box center [310, 23] width 21 height 21
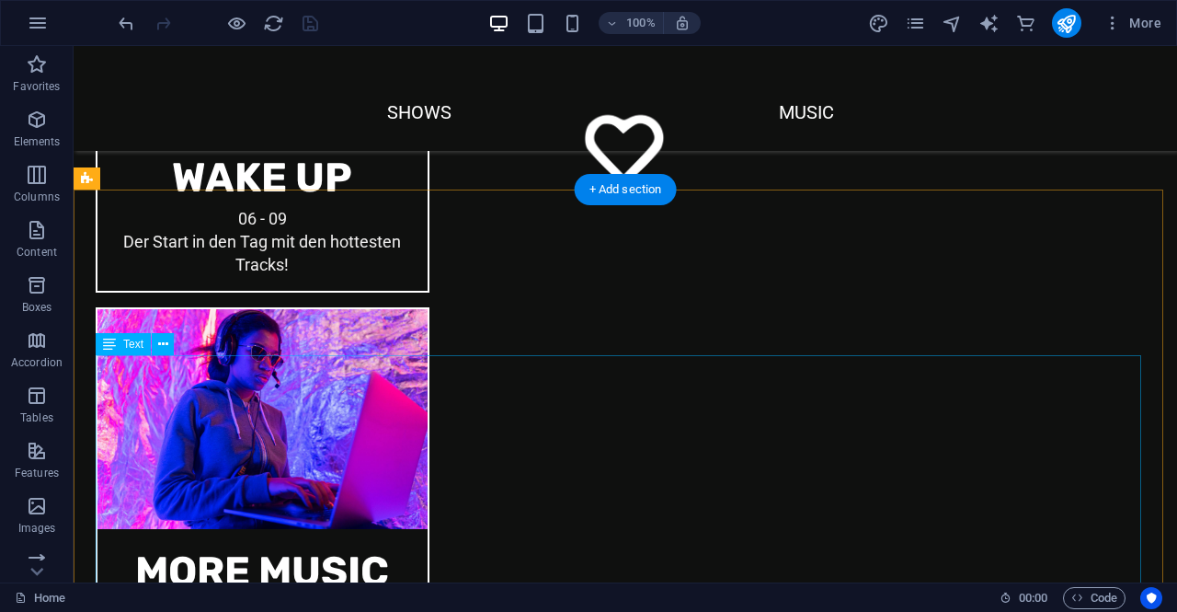
scroll to position [1655, 0]
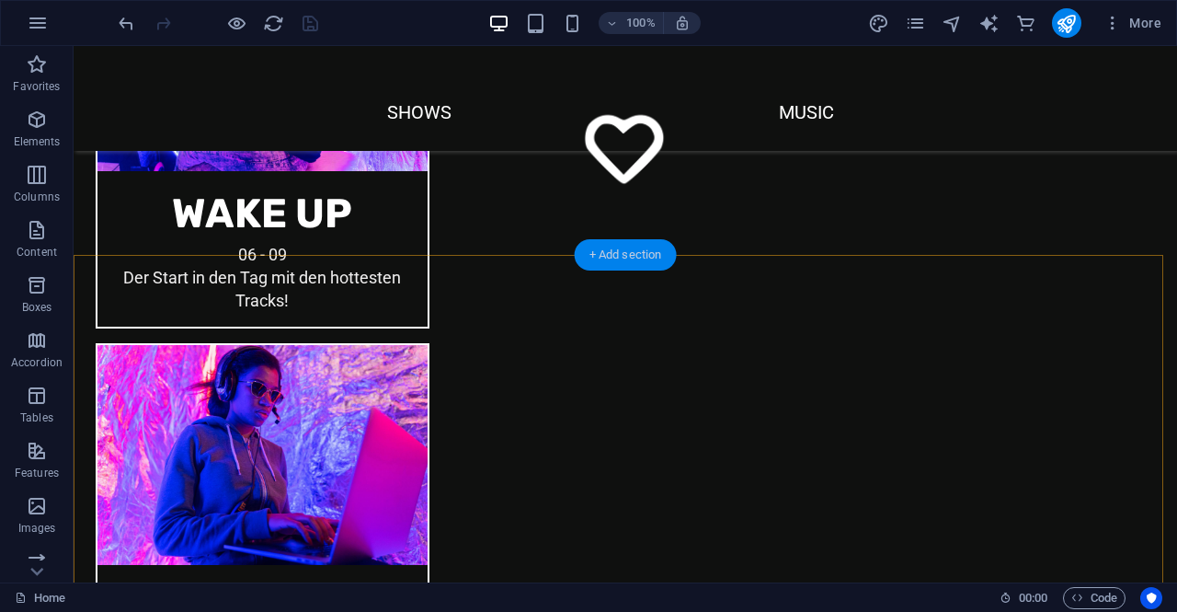
click at [594, 261] on div "+ Add section" at bounding box center [626, 254] width 102 height 31
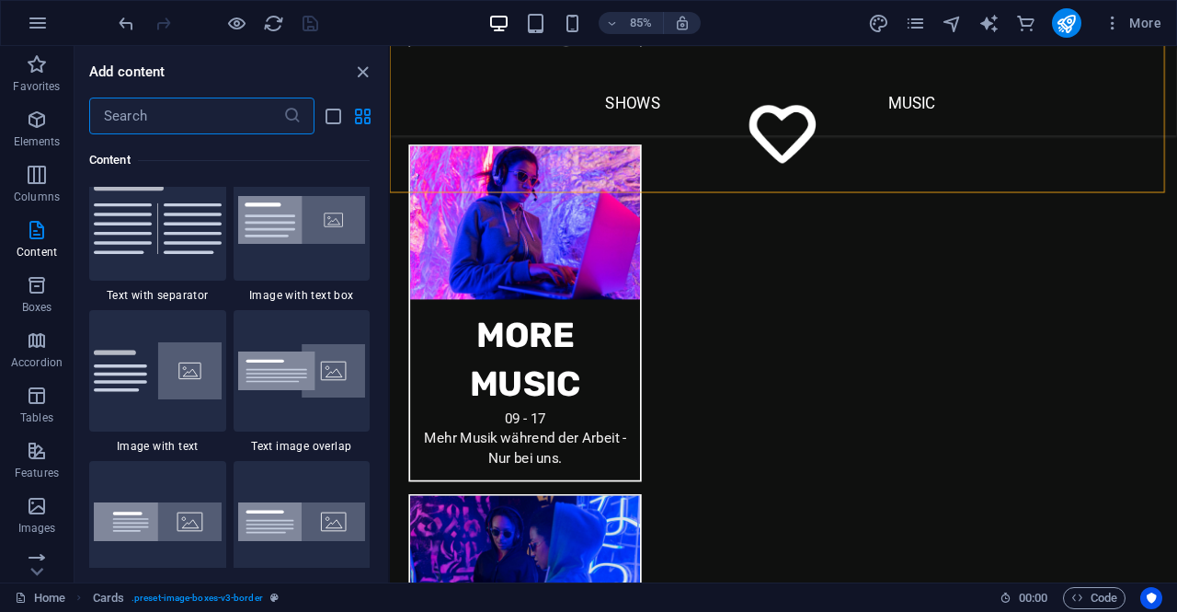
scroll to position [3402, 0]
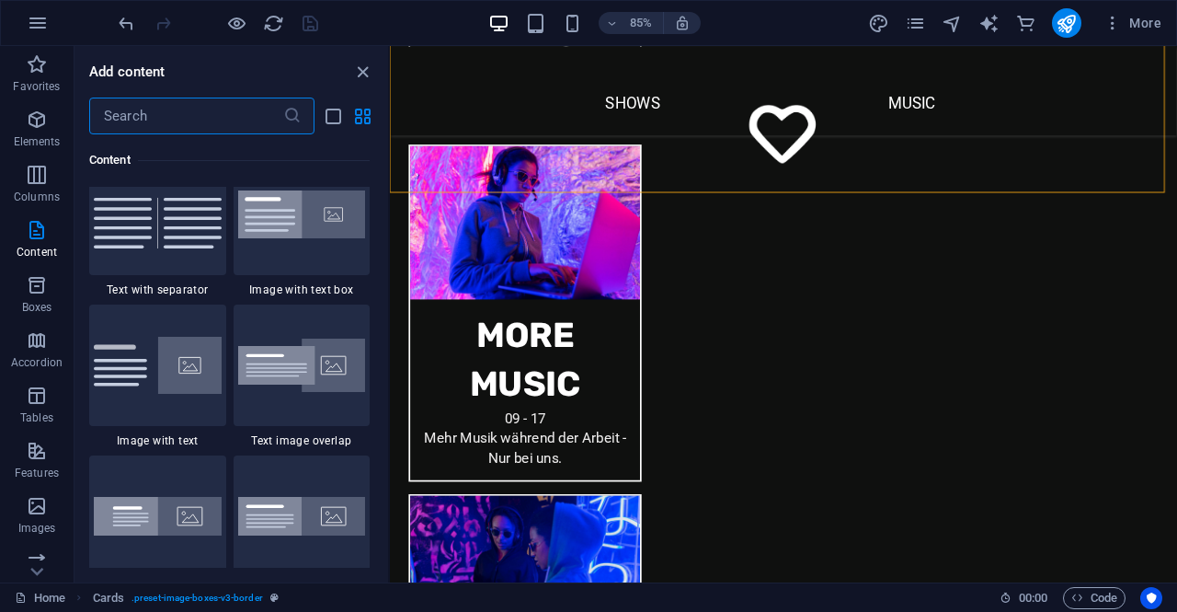
click at [191, 122] on input "text" at bounding box center [186, 115] width 194 height 37
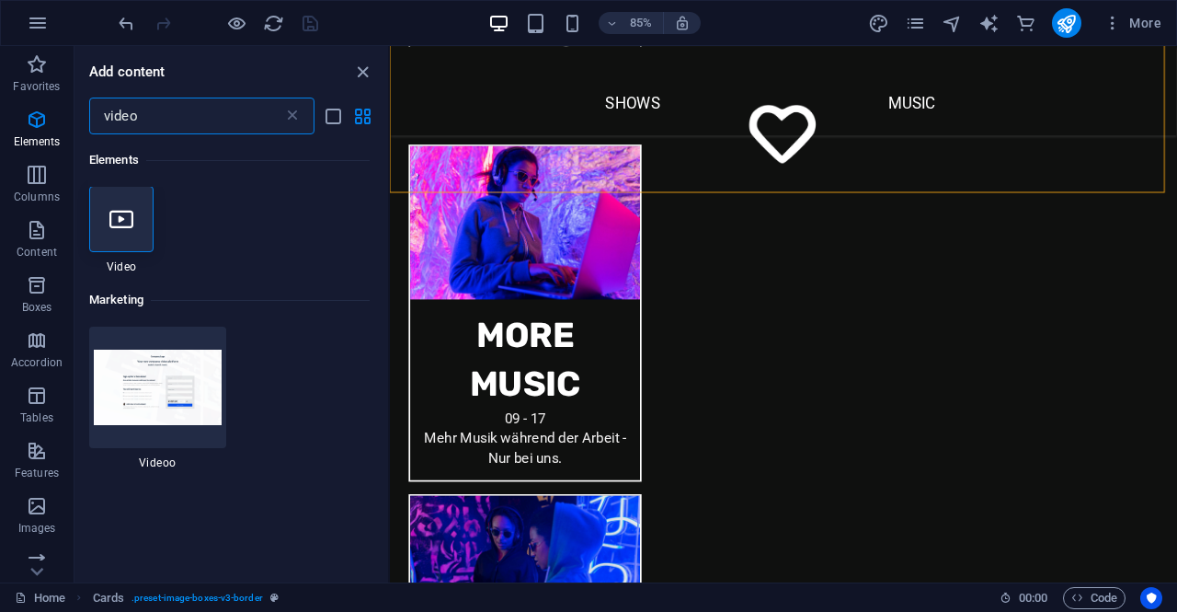
scroll to position [0, 0]
type input "video"
click at [120, 203] on div at bounding box center [121, 220] width 64 height 66
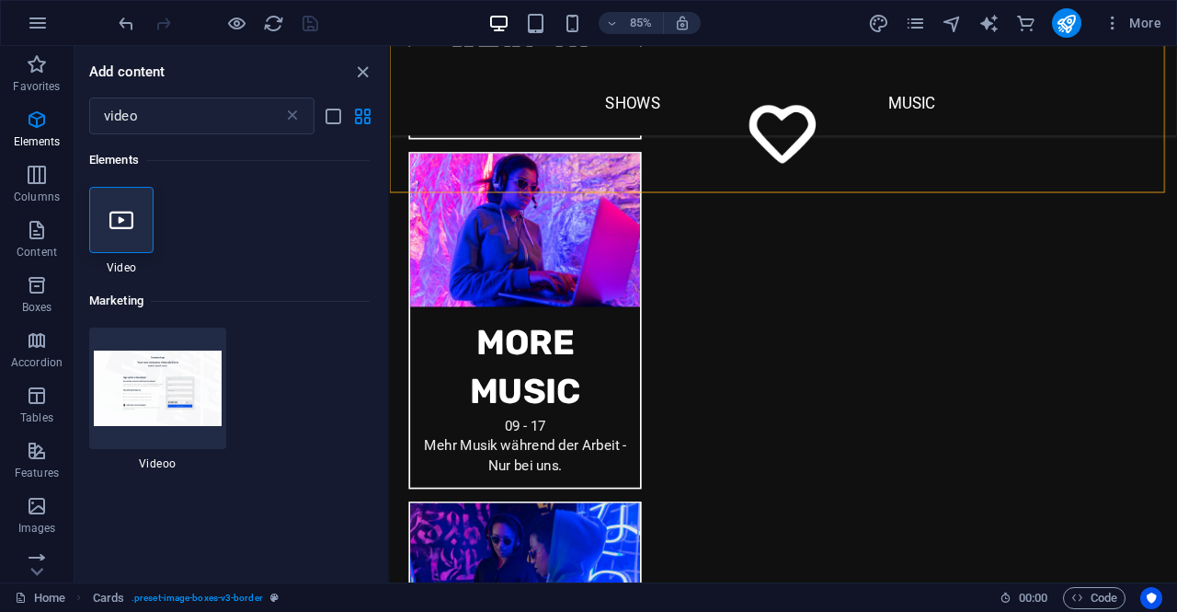
select select "%"
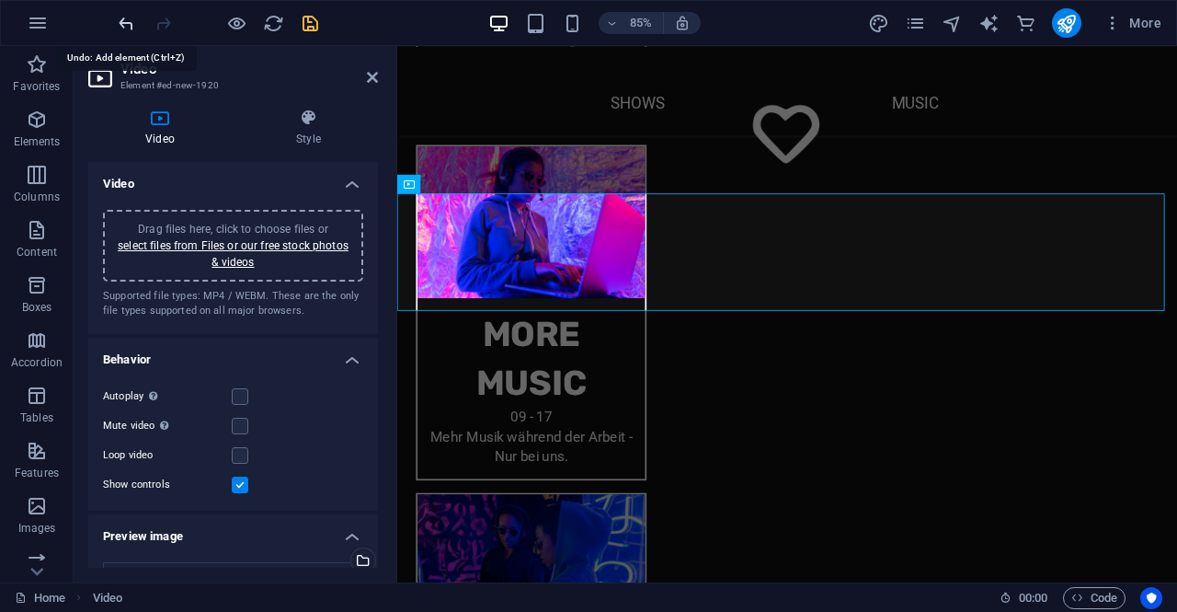
click at [127, 19] on icon "undo" at bounding box center [126, 23] width 21 height 21
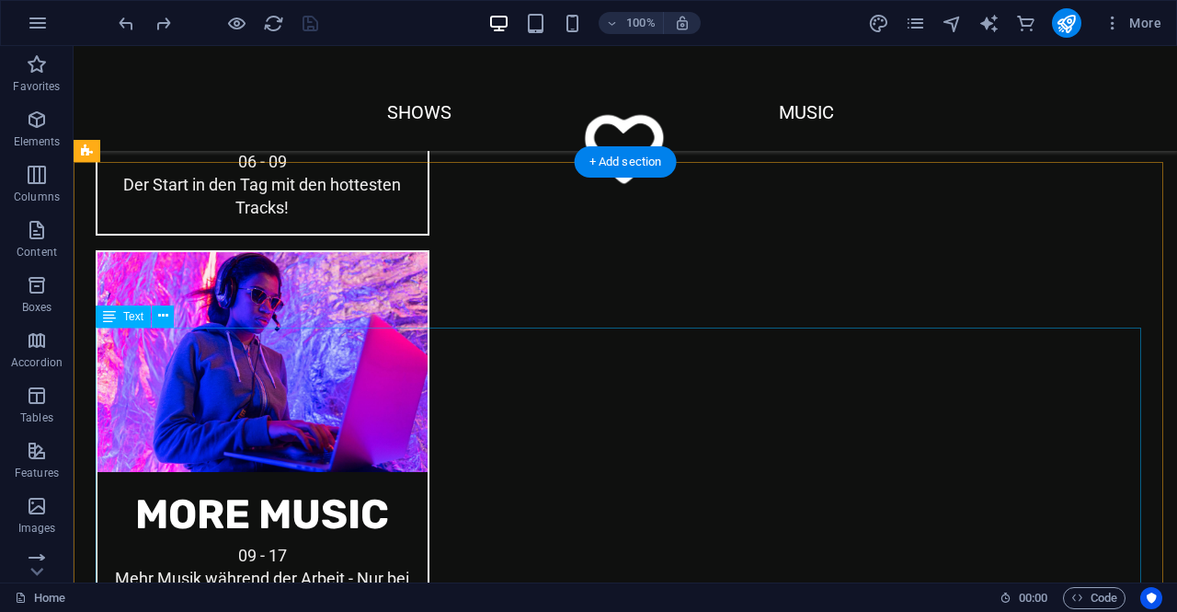
scroll to position [1656, 0]
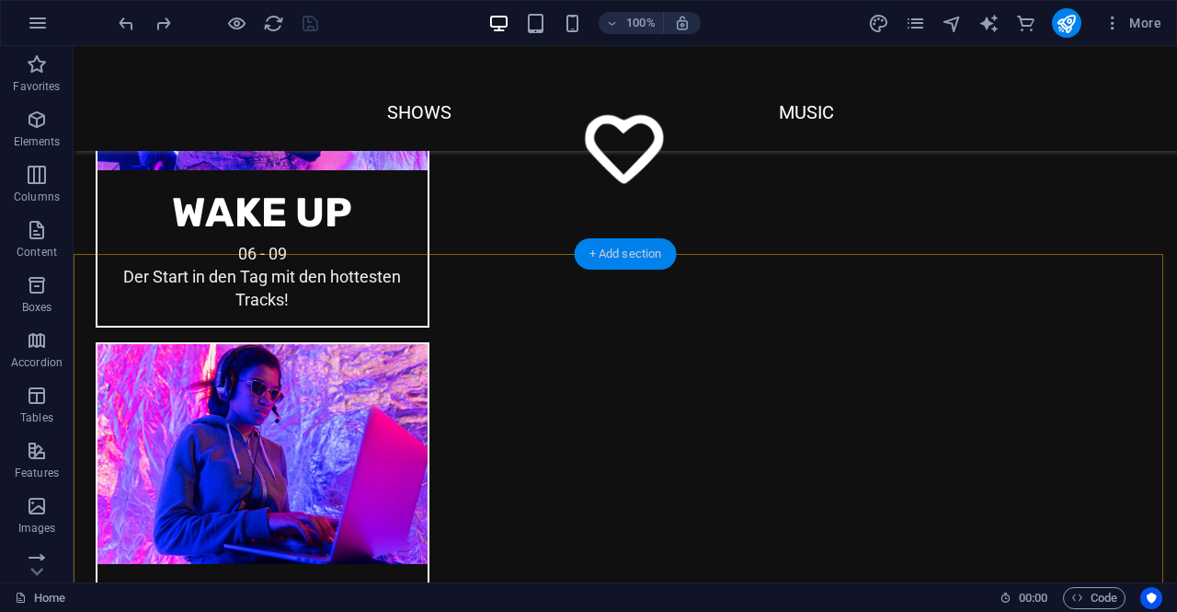
click at [622, 246] on div "+ Add section" at bounding box center [626, 253] width 102 height 31
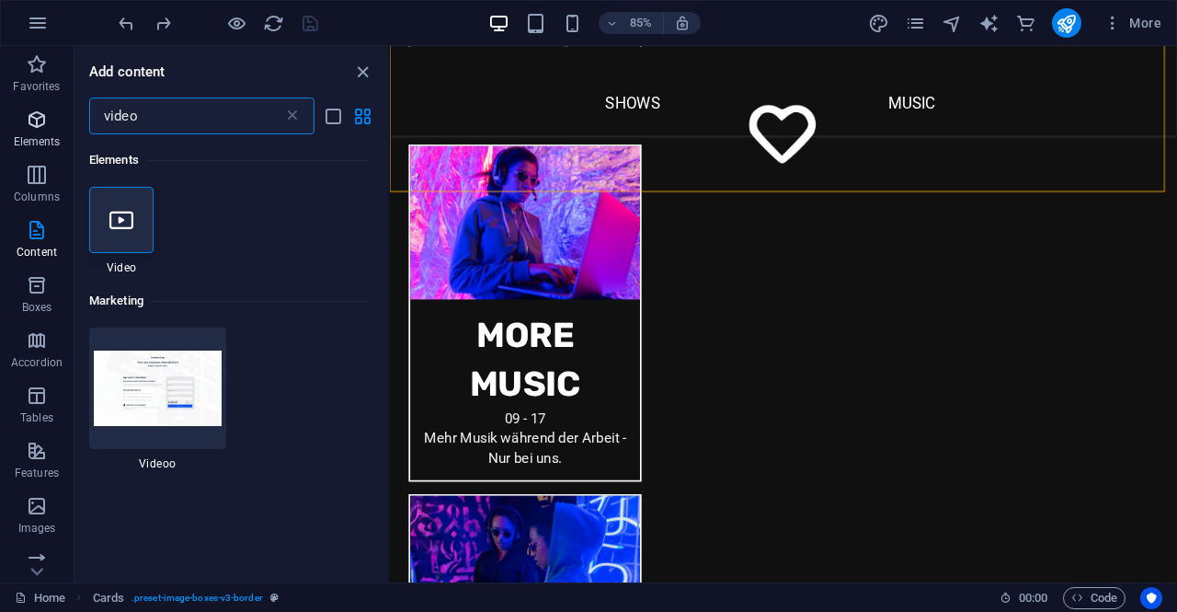
drag, startPoint x: 166, startPoint y: 120, endPoint x: 66, endPoint y: 120, distance: 100.2
click at [66, 120] on div "Favorites Elements Columns Content Boxes Accordion Tables Features Images Slide…" at bounding box center [195, 314] width 390 height 536
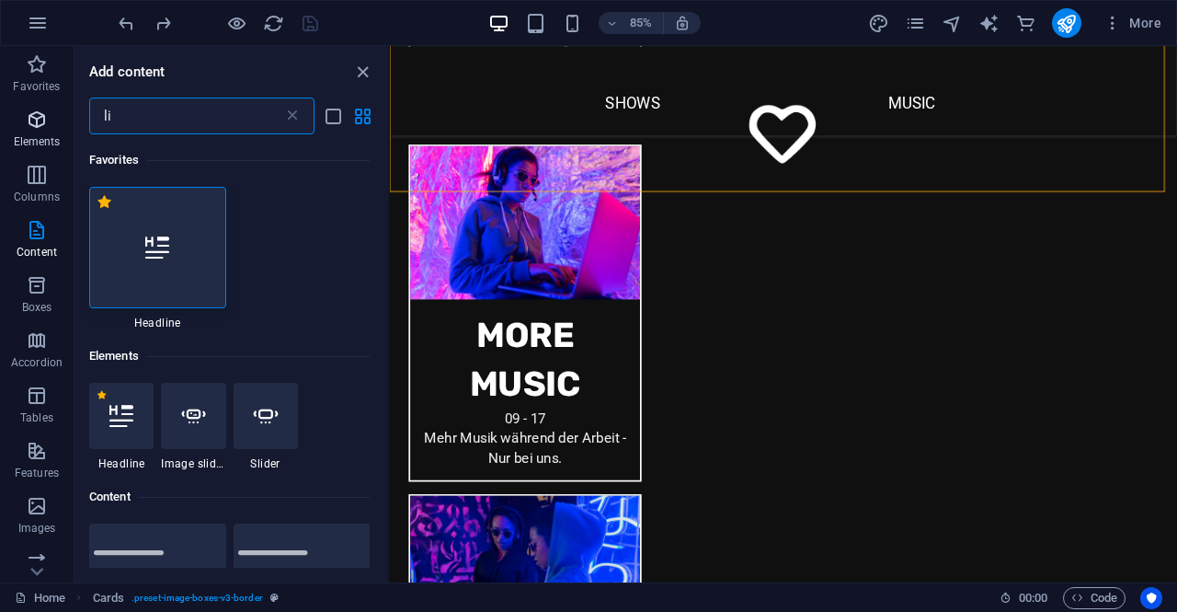
type input "l"
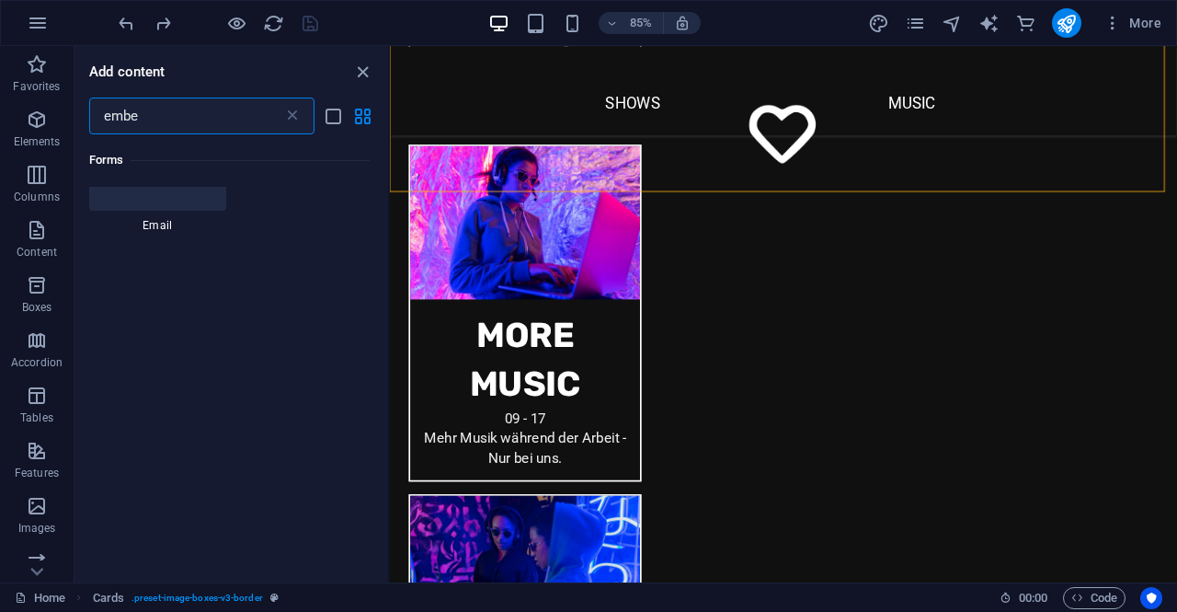
scroll to position [0, 0]
type input "e"
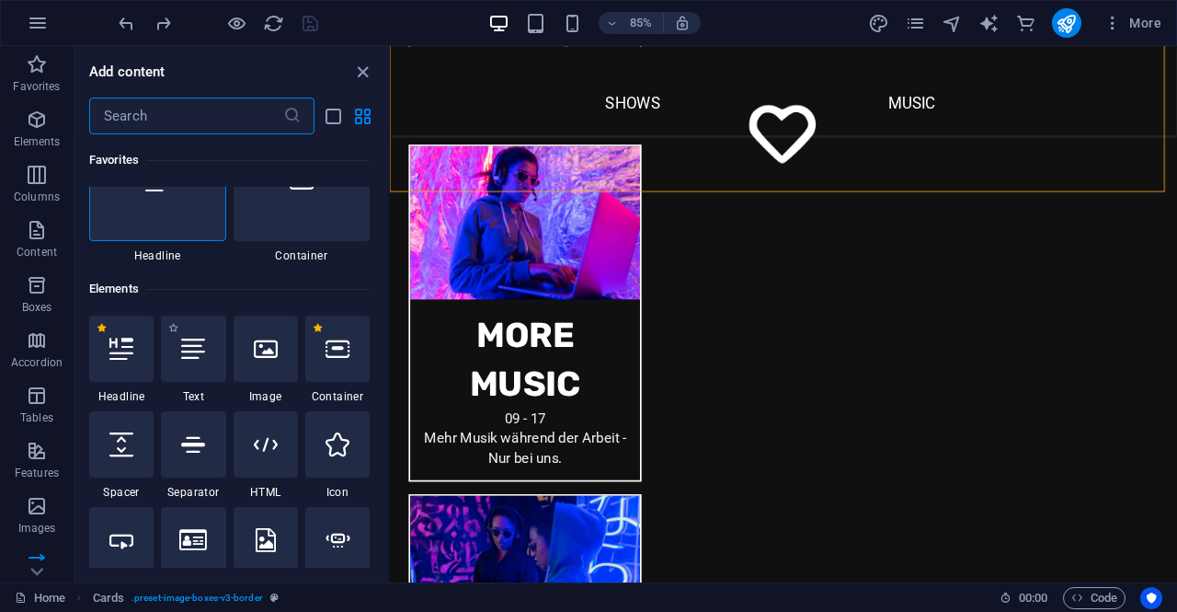
scroll to position [92, 0]
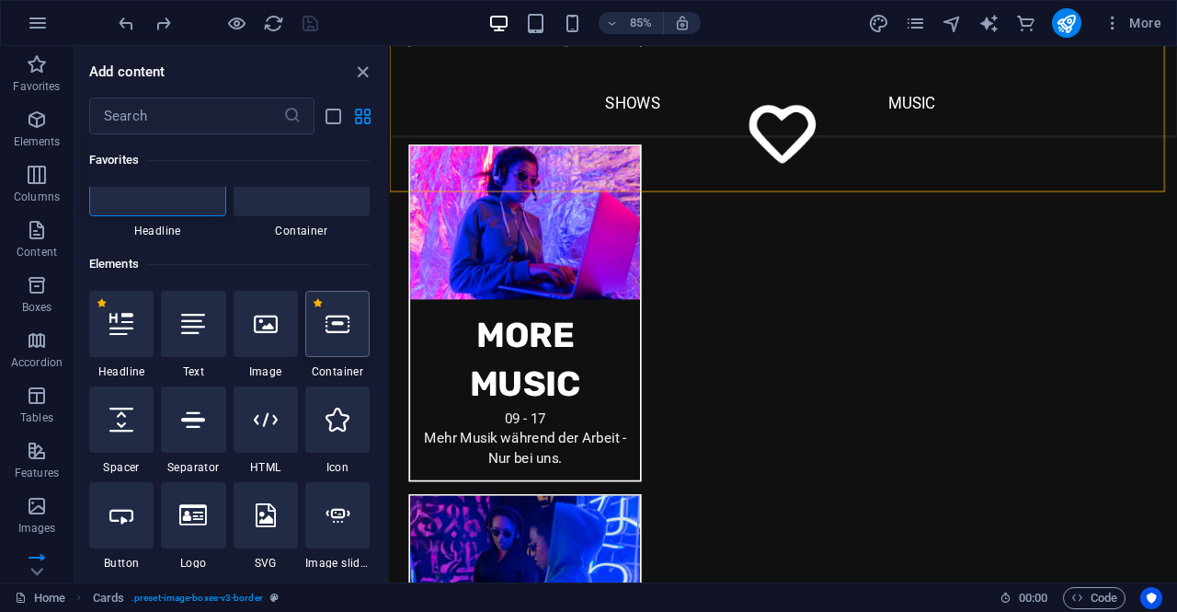
click at [329, 330] on icon at bounding box center [338, 324] width 24 height 24
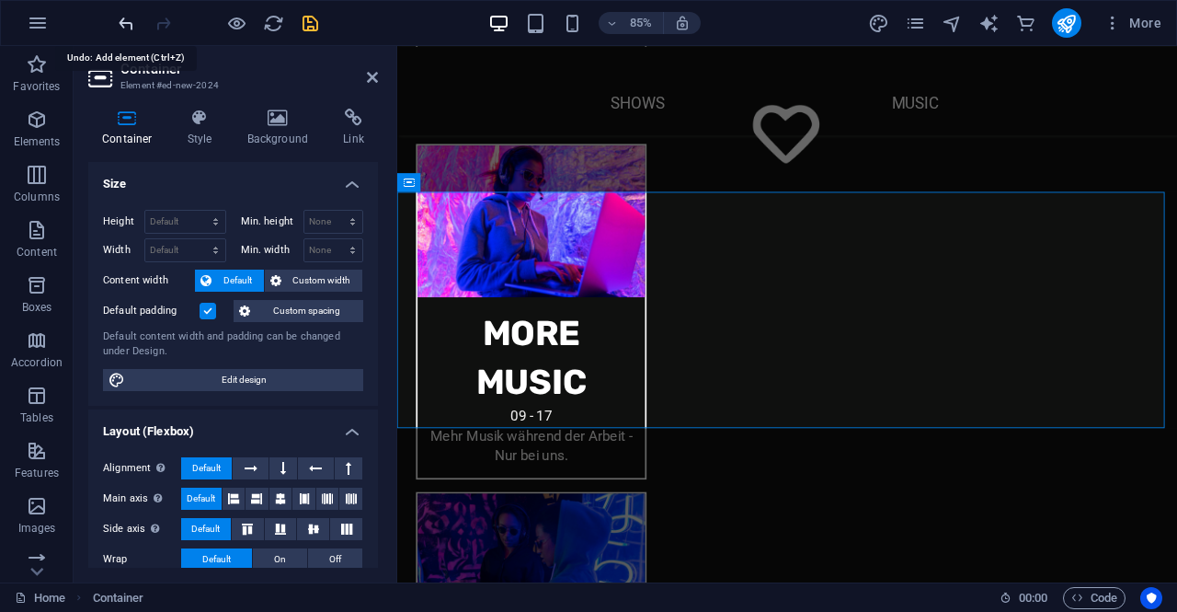
click at [121, 21] on icon "undo" at bounding box center [126, 23] width 21 height 21
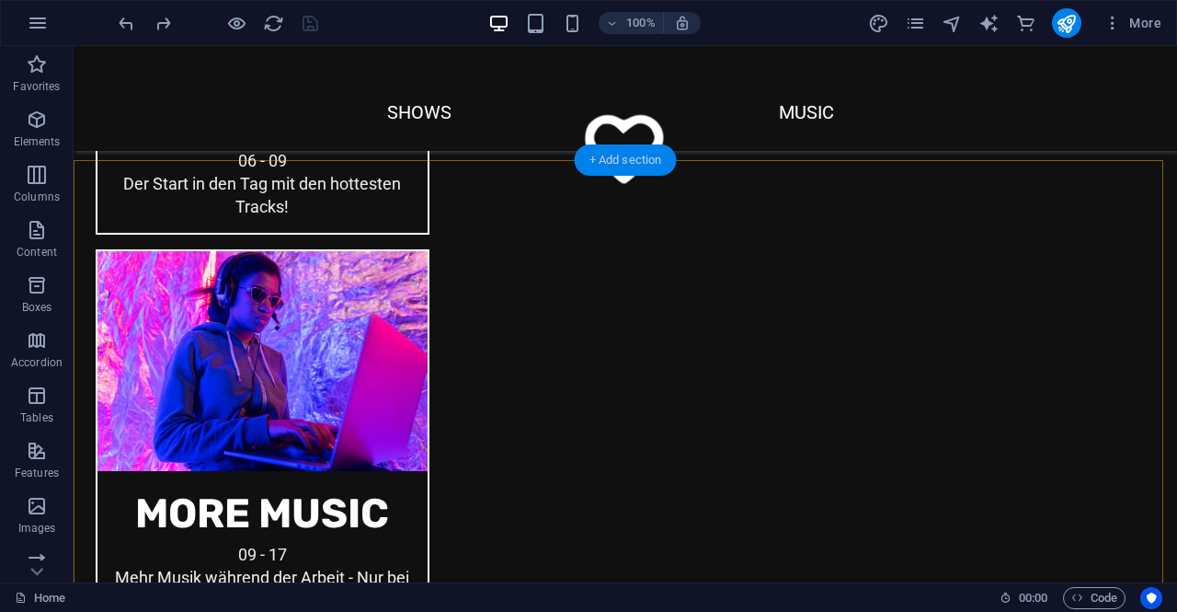
click at [617, 160] on div "+ Add section" at bounding box center [626, 159] width 102 height 31
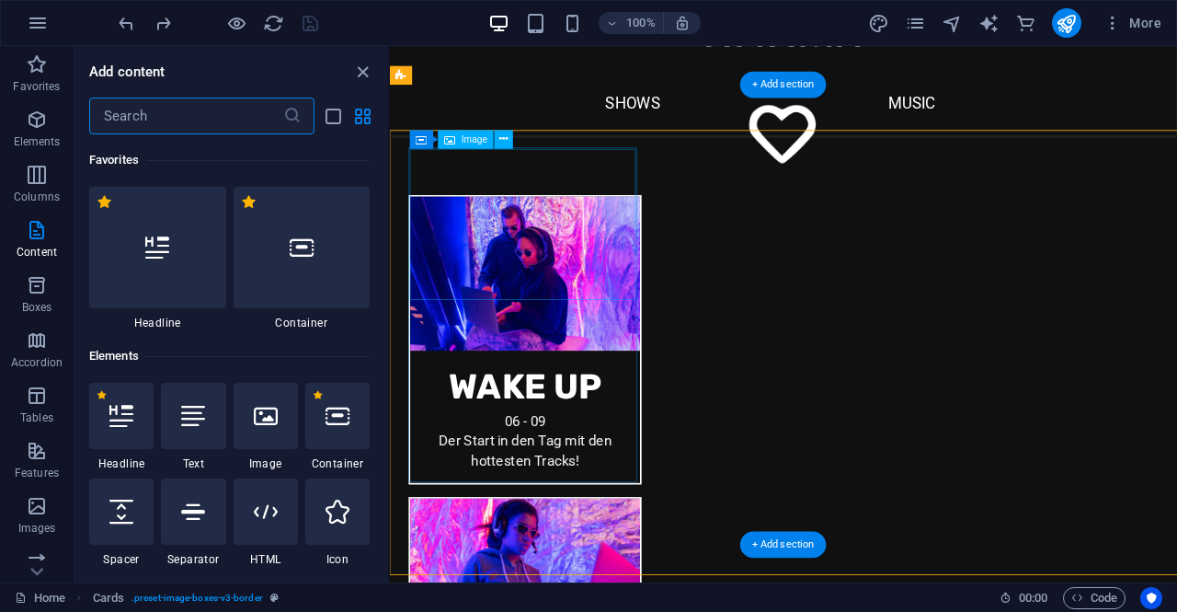
scroll to position [77, 0]
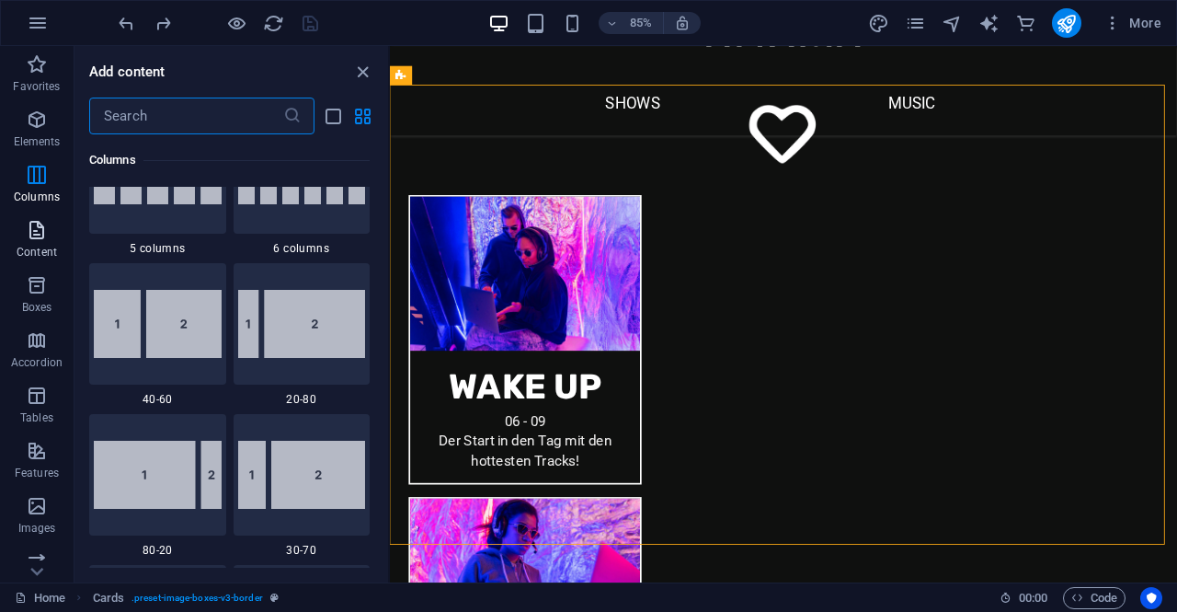
click at [45, 246] on p "Content" at bounding box center [37, 252] width 40 height 15
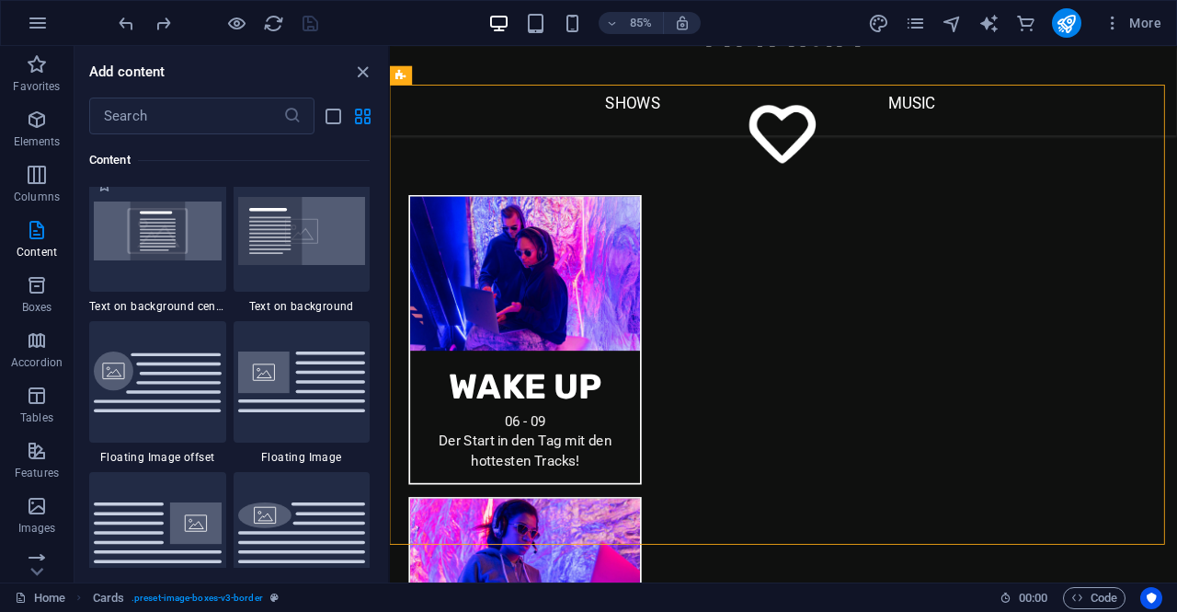
scroll to position [3862, 0]
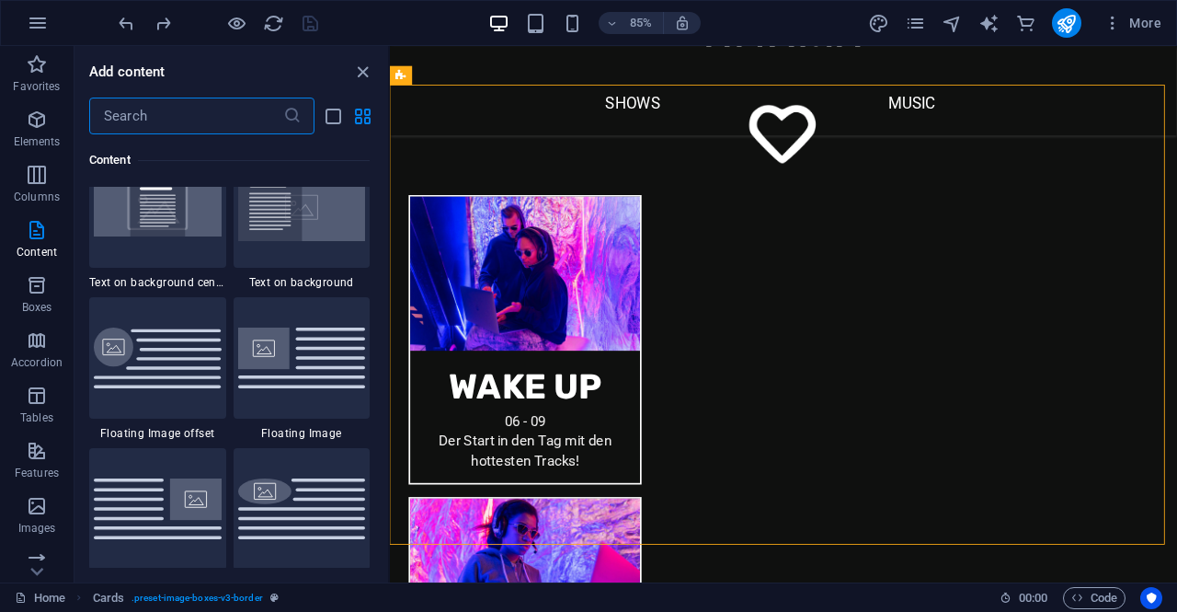
click at [152, 126] on input "text" at bounding box center [186, 115] width 194 height 37
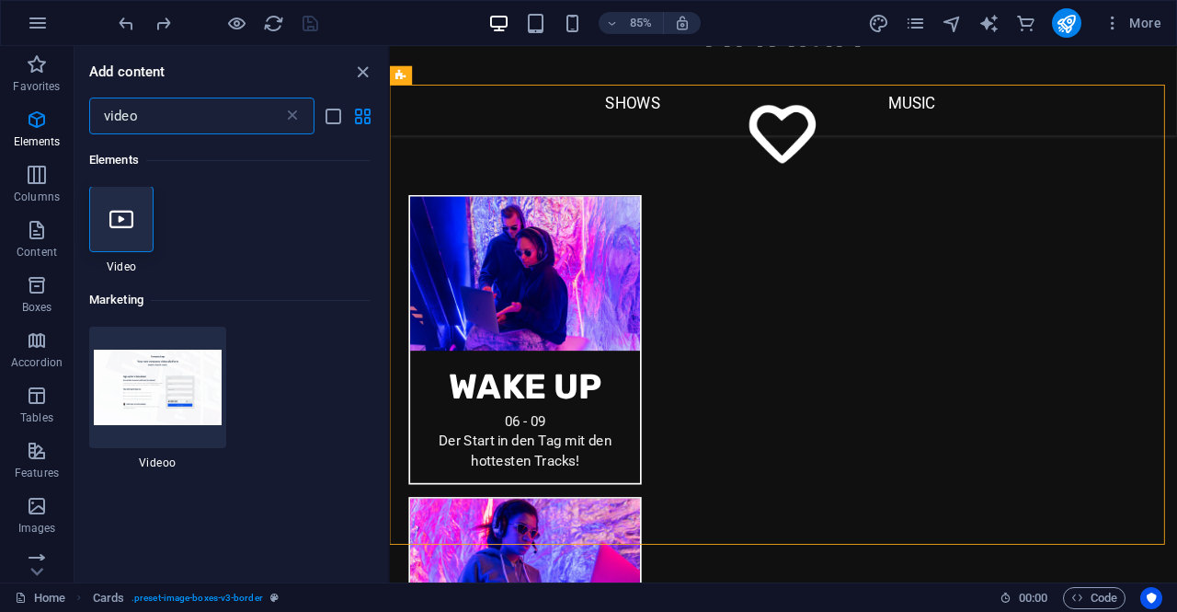
scroll to position [0, 0]
type input "video"
drag, startPoint x: 151, startPoint y: 393, endPoint x: 243, endPoint y: 409, distance: 93.4
click at [151, 393] on img at bounding box center [158, 387] width 128 height 74
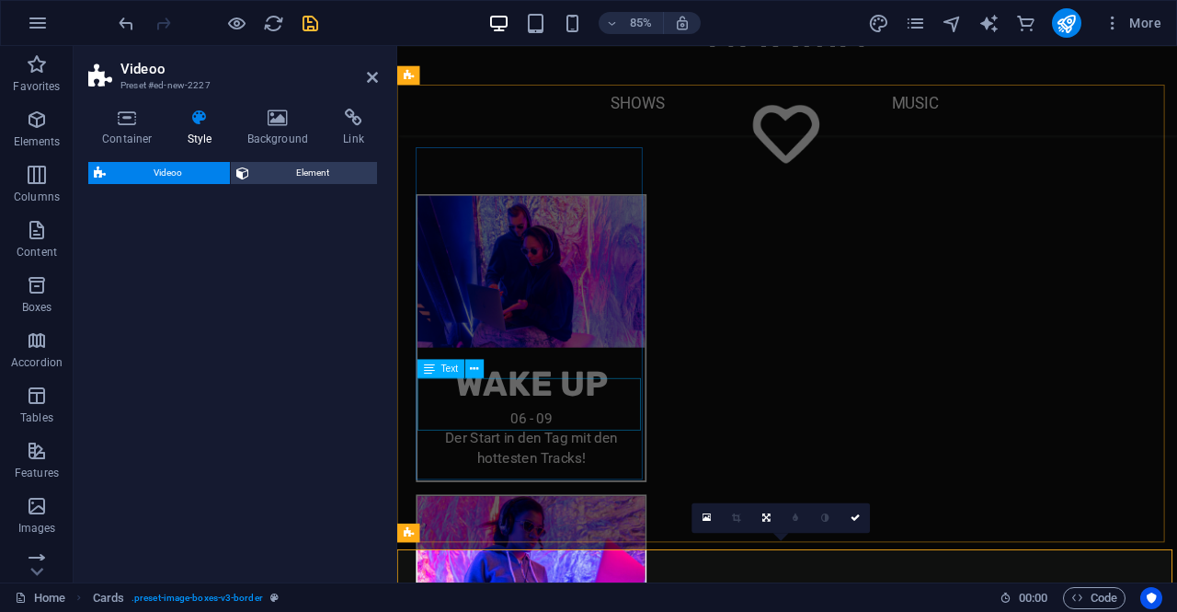
select select "%"
select select "rem"
select select "px"
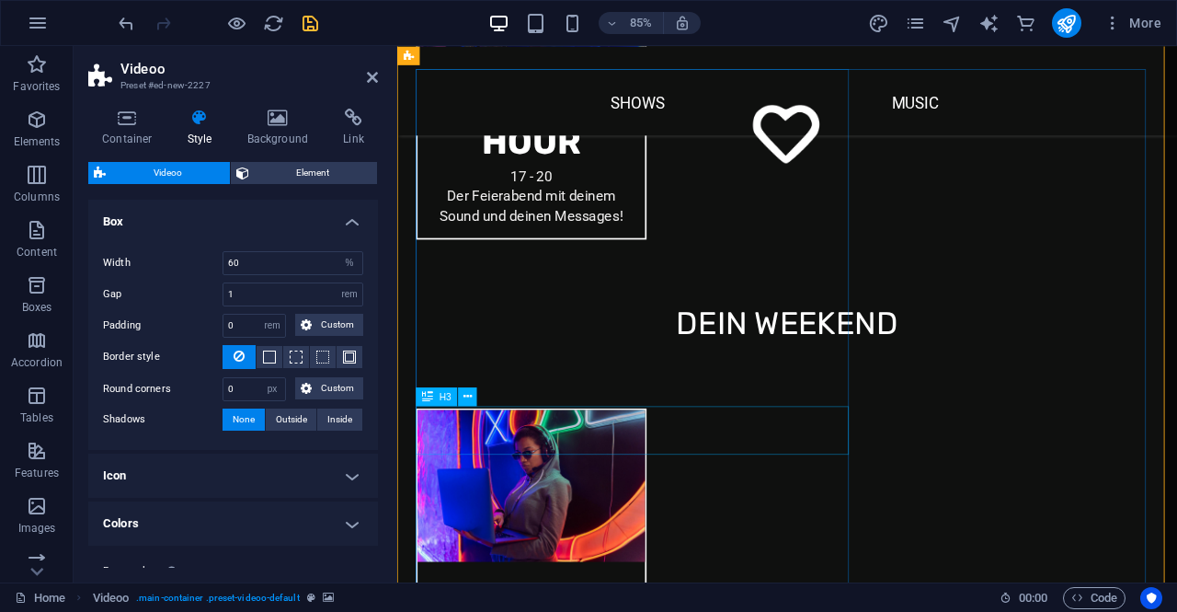
scroll to position [2340, 0]
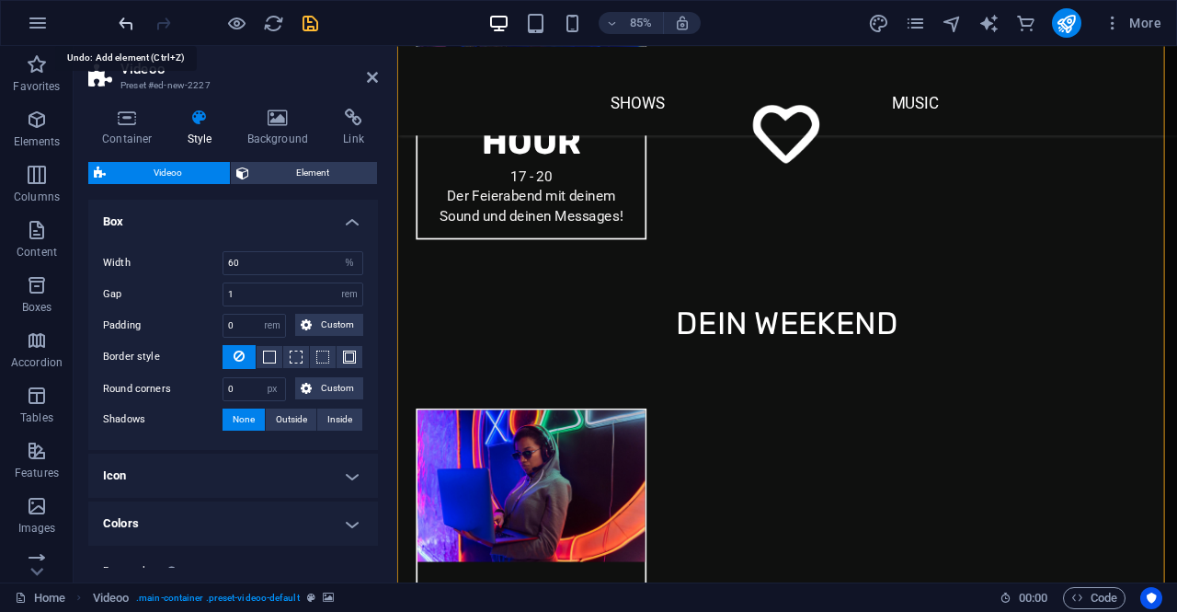
click at [134, 15] on icon "undo" at bounding box center [126, 23] width 21 height 21
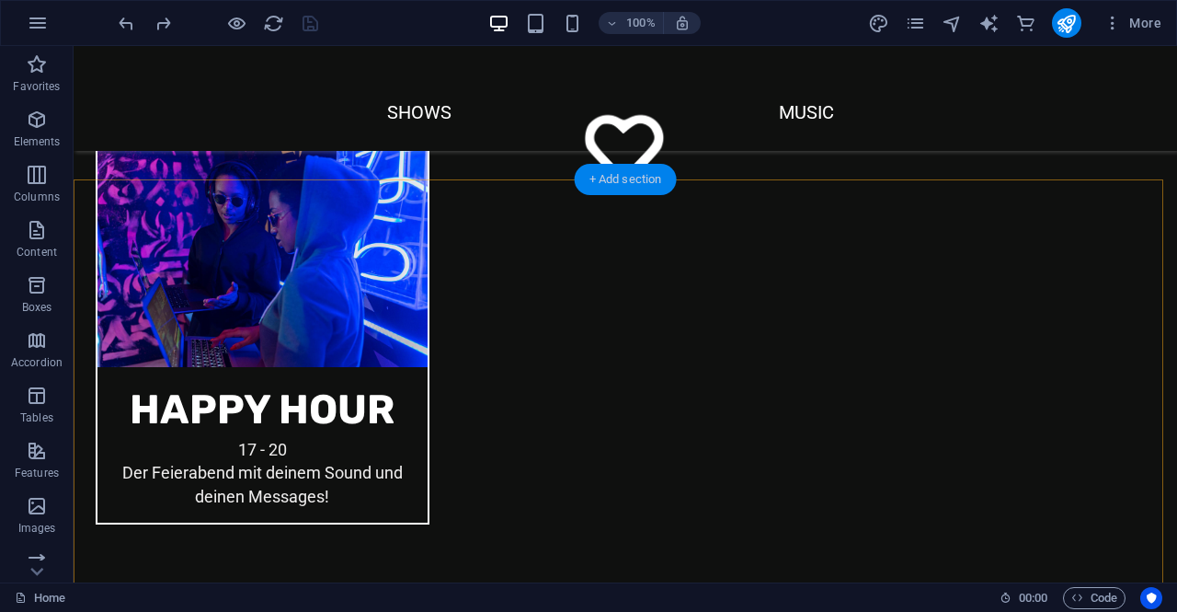
click at [622, 182] on div "+ Add section" at bounding box center [626, 179] width 102 height 31
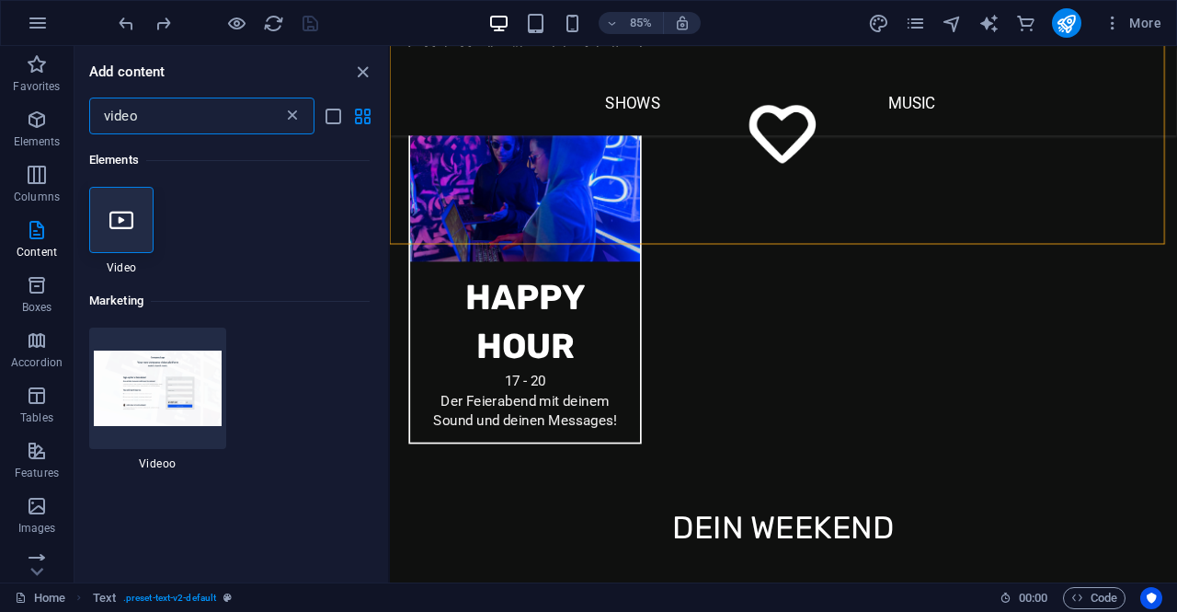
click at [284, 118] on icon at bounding box center [292, 116] width 18 height 18
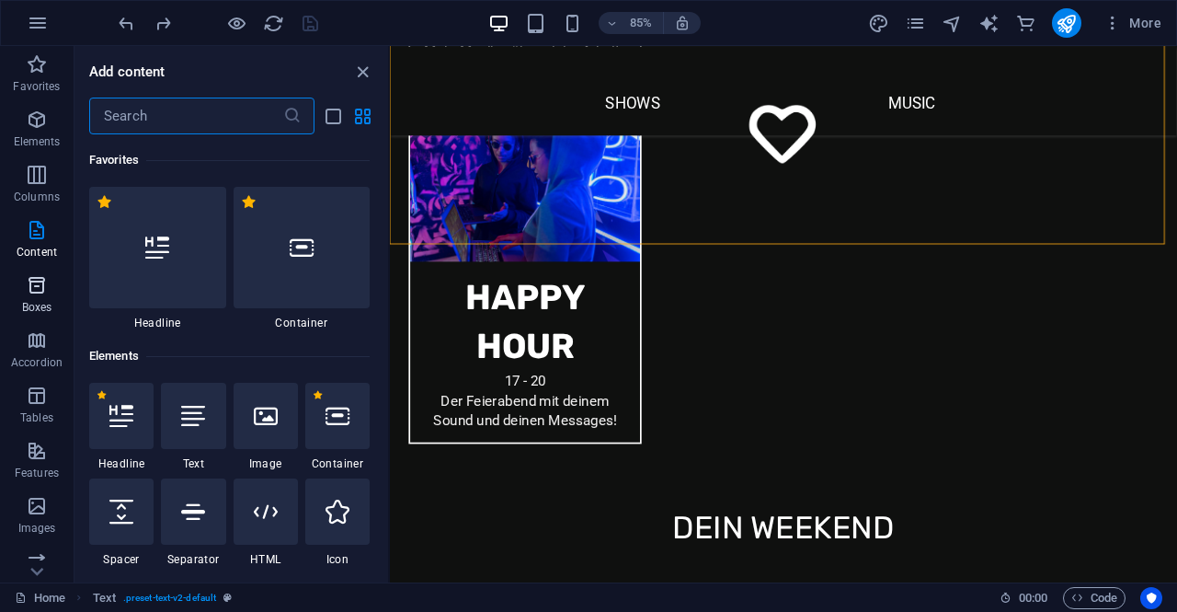
click at [43, 300] on p "Boxes" at bounding box center [37, 307] width 30 height 15
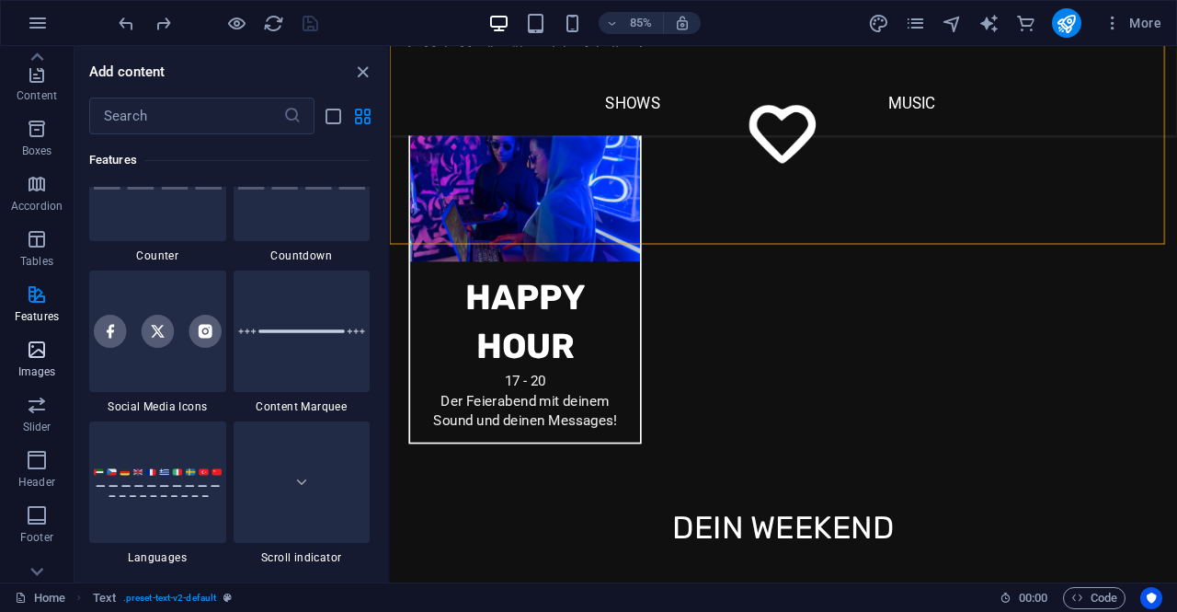
scroll to position [184, 0]
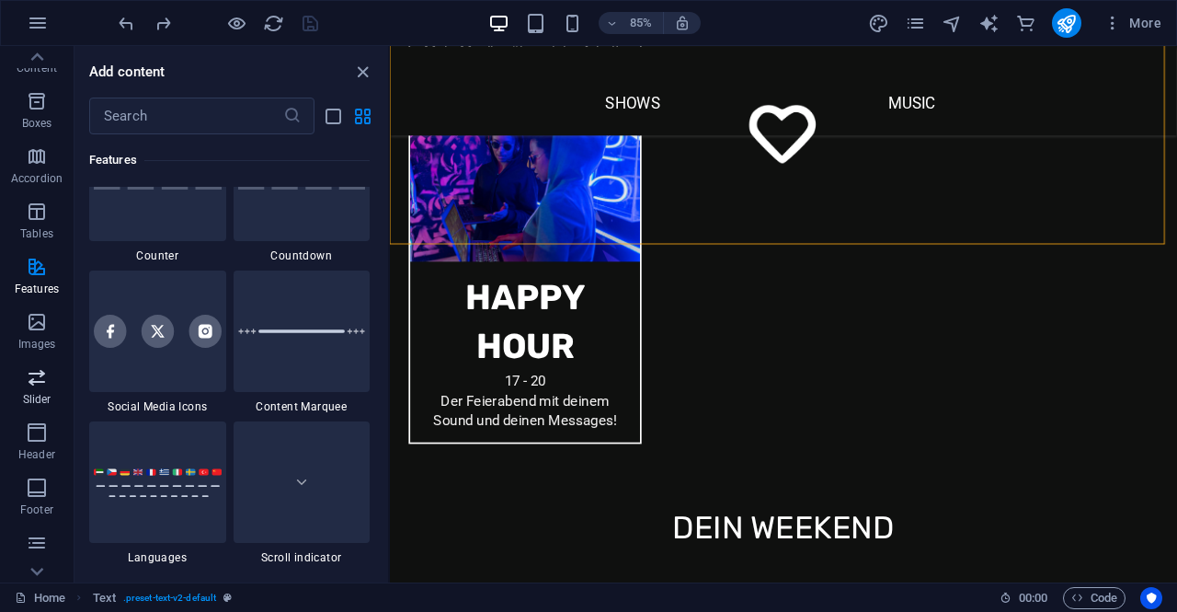
click at [40, 381] on icon "button" at bounding box center [37, 377] width 22 height 22
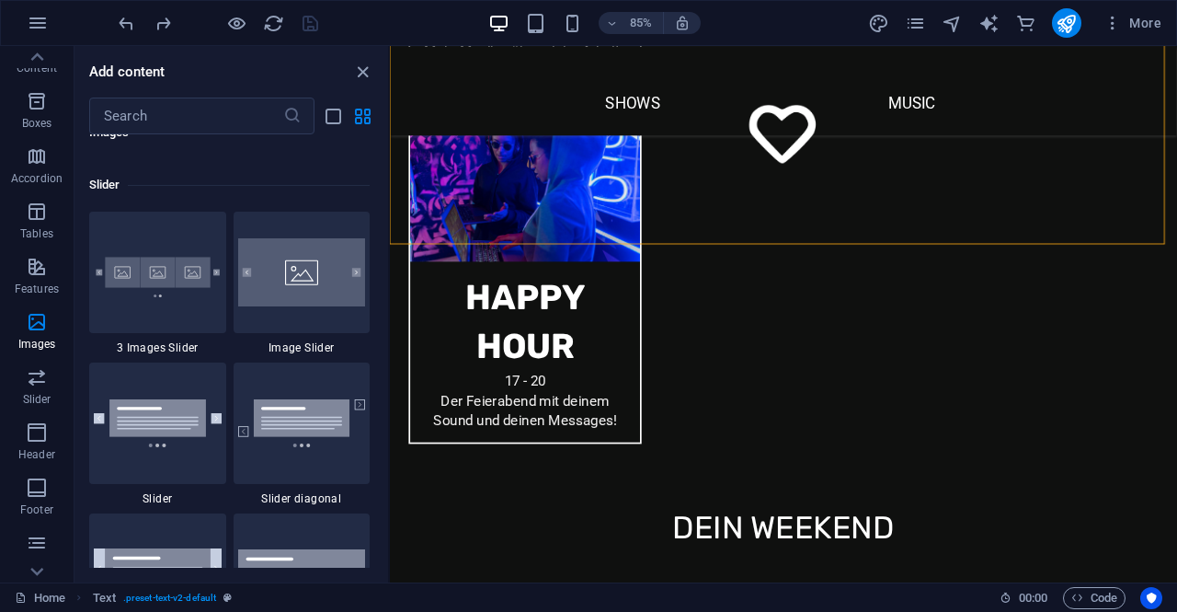
scroll to position [10334, 0]
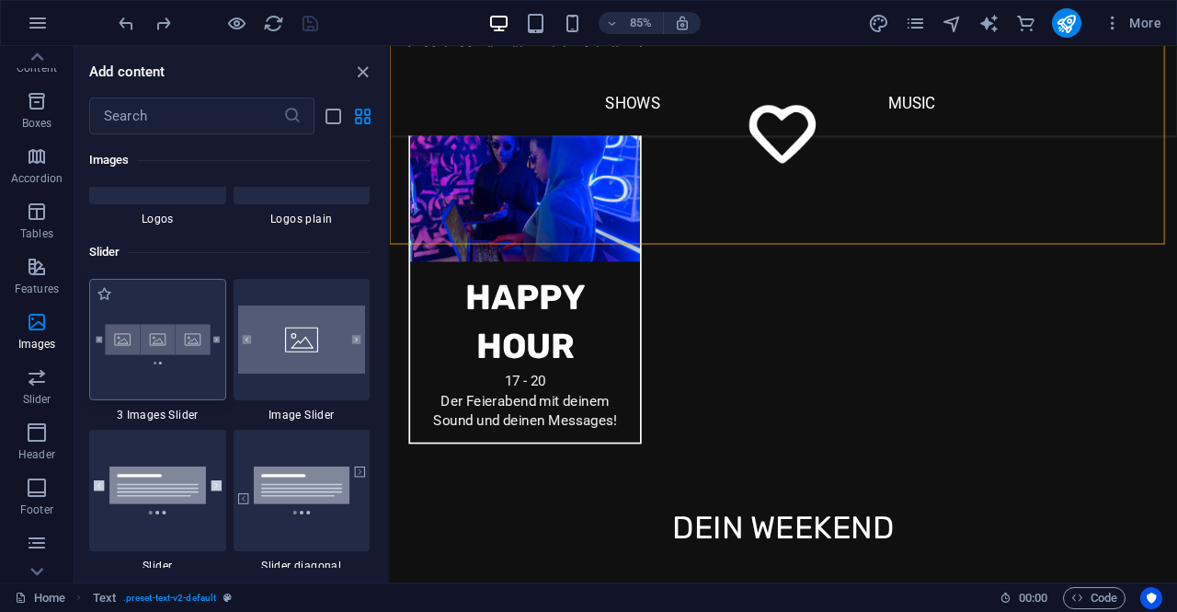
click at [169, 363] on img at bounding box center [158, 339] width 128 height 85
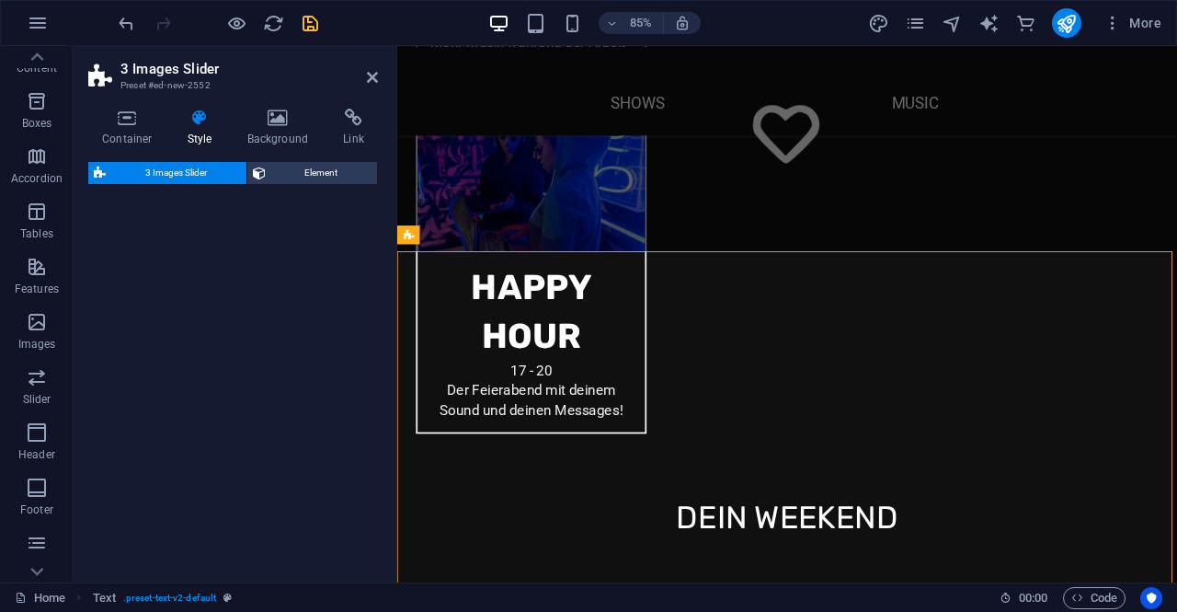
scroll to position [2104, 0]
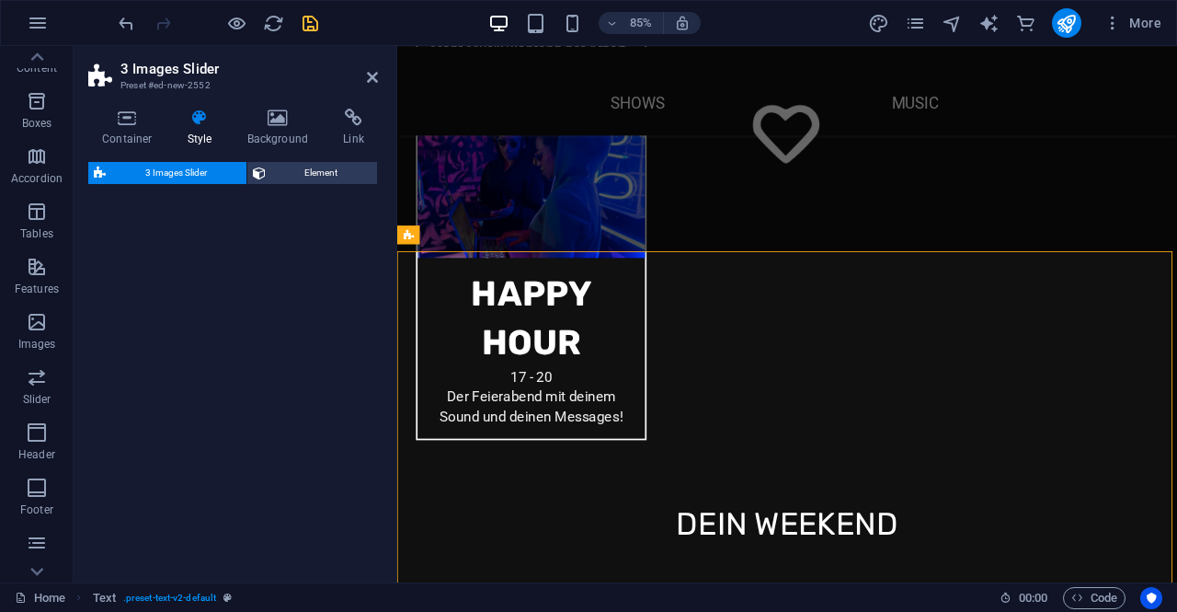
select select "rem"
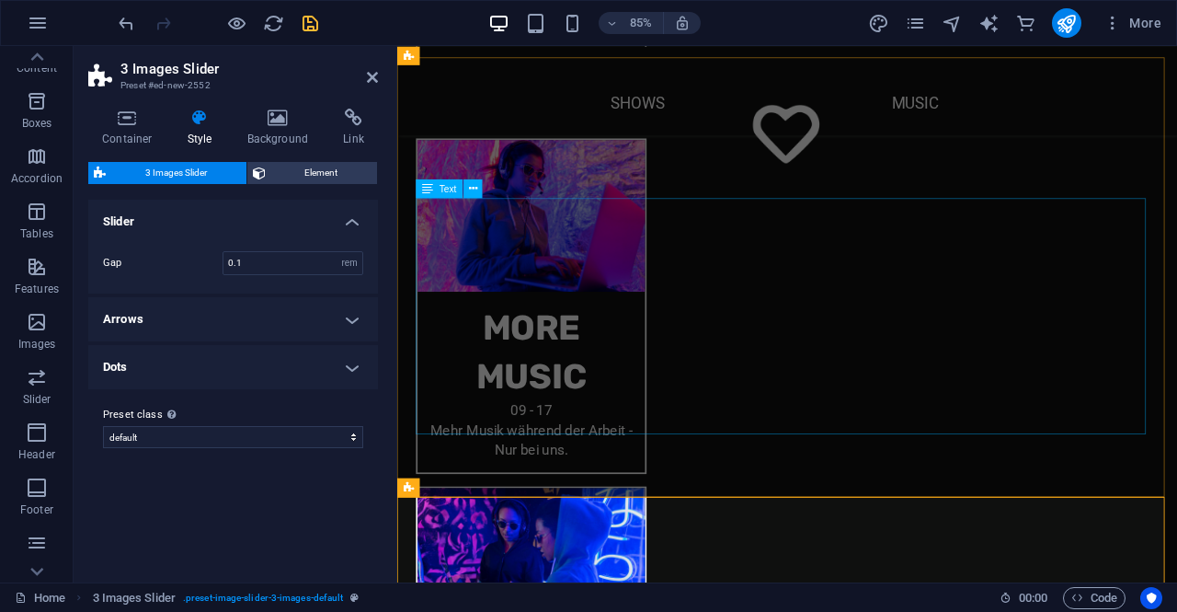
scroll to position [1552, 0]
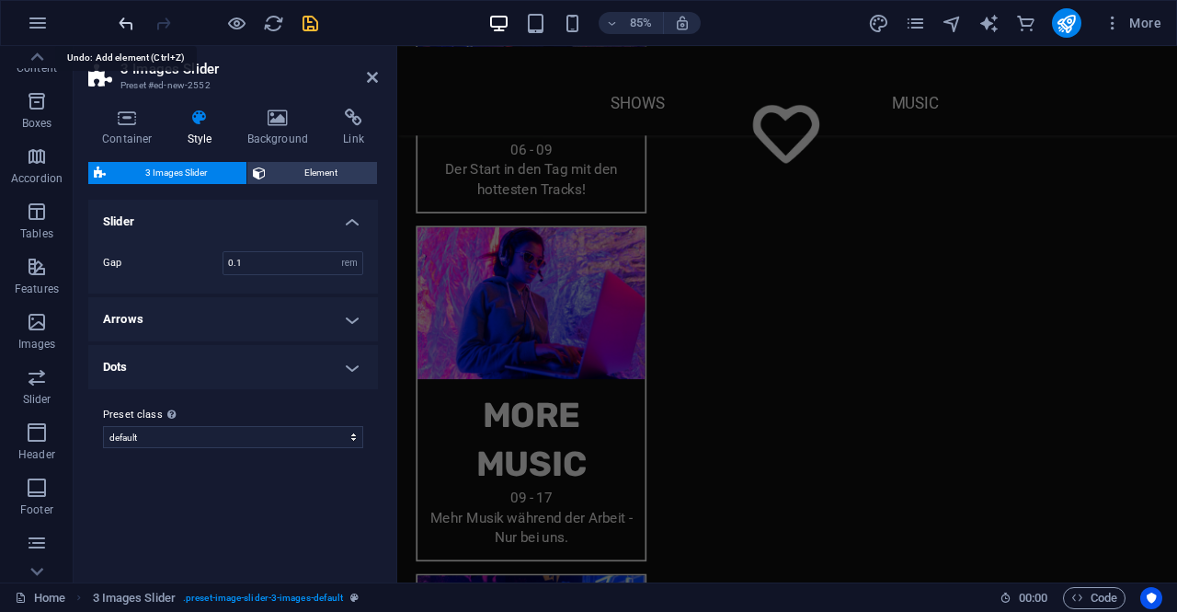
click at [125, 27] on icon "undo" at bounding box center [126, 23] width 21 height 21
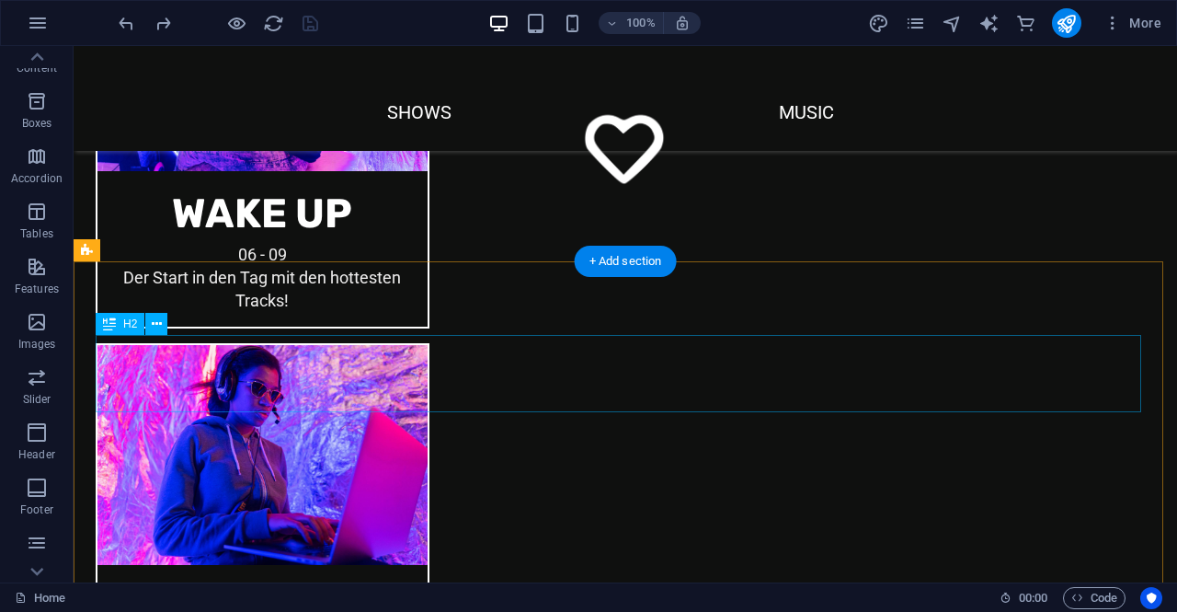
scroll to position [1563, 0]
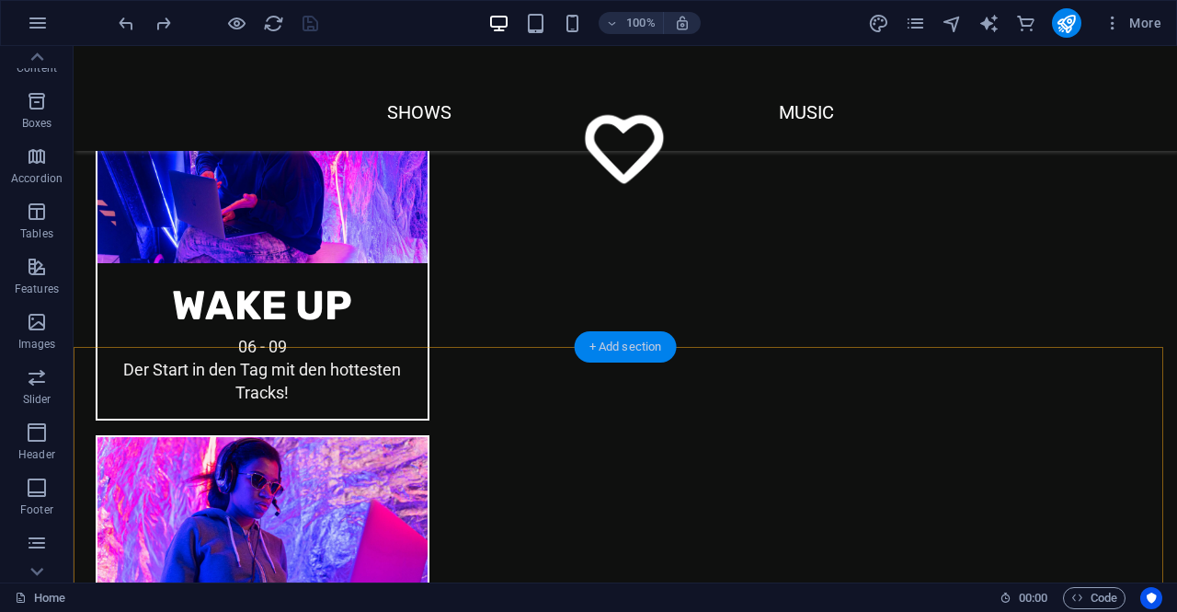
click at [594, 346] on div "+ Add section" at bounding box center [626, 346] width 102 height 31
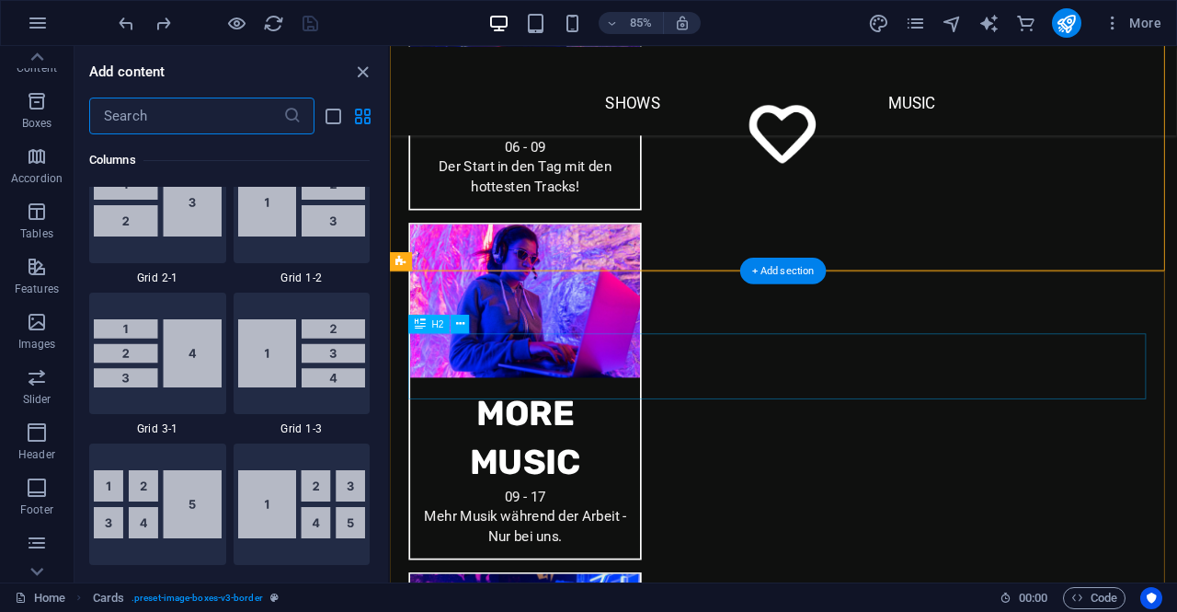
scroll to position [3218, 0]
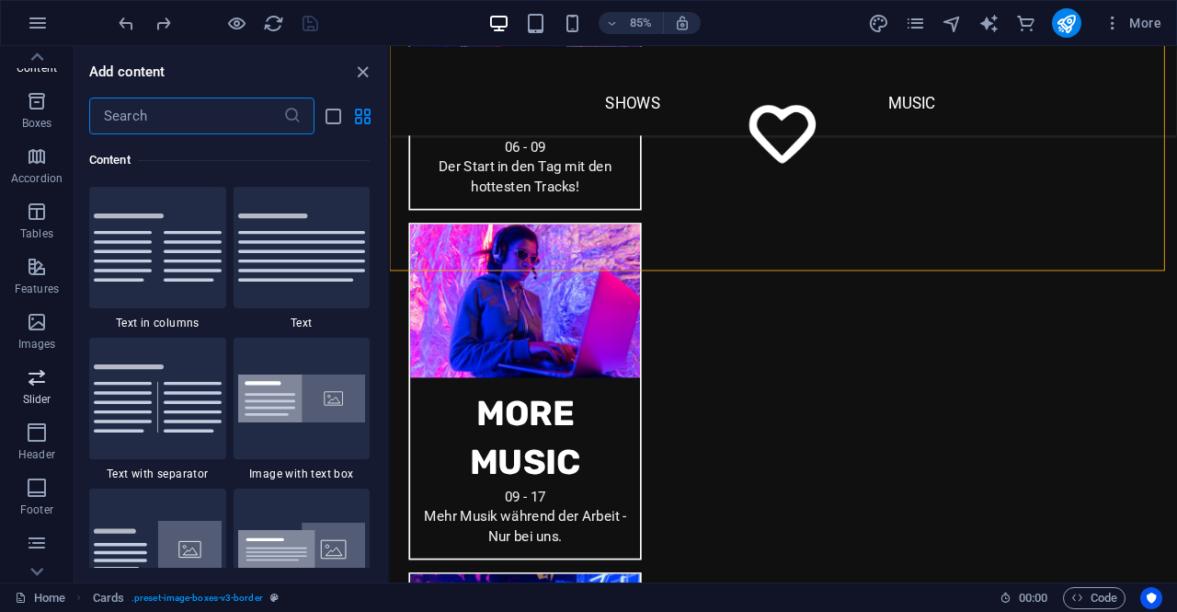
click at [43, 395] on p "Slider" at bounding box center [37, 399] width 29 height 15
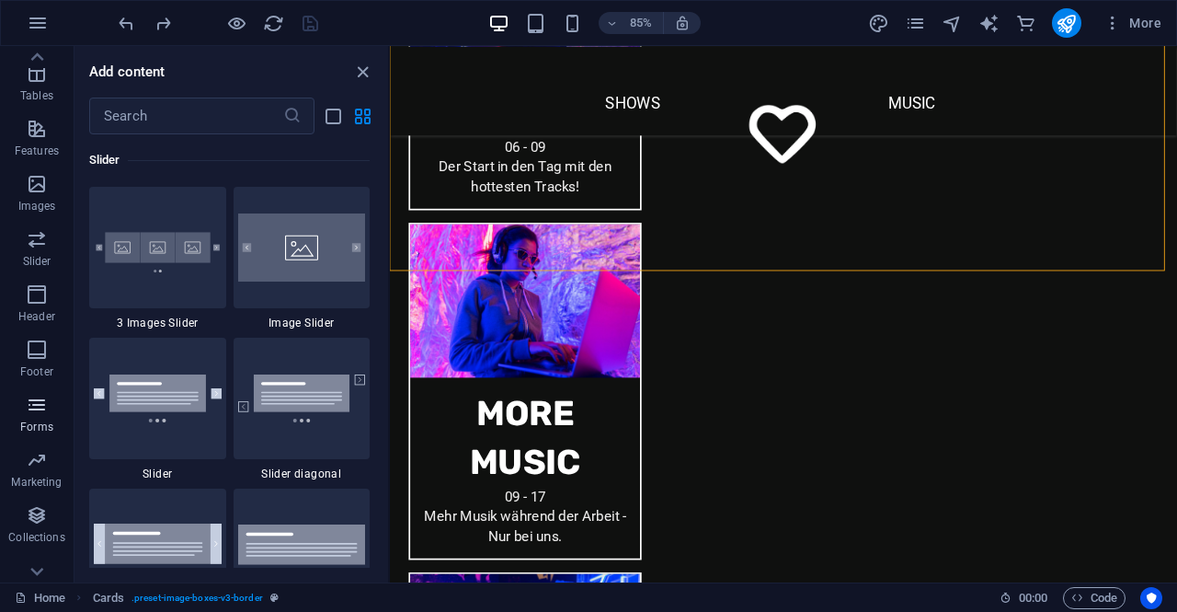
scroll to position [346, 0]
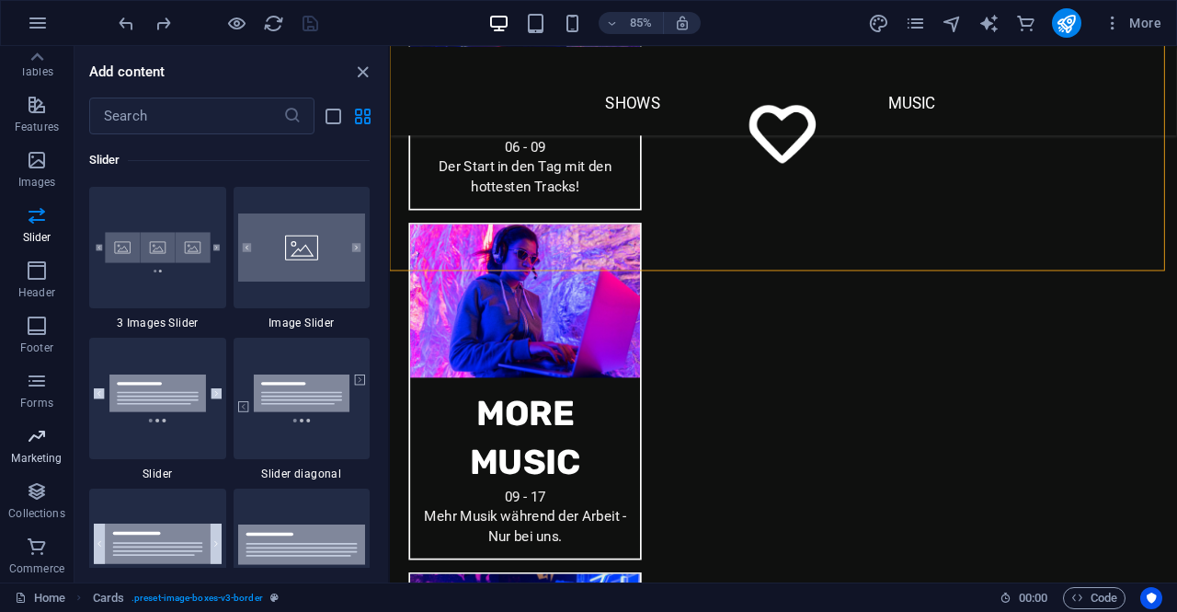
click at [31, 439] on icon "button" at bounding box center [37, 436] width 22 height 22
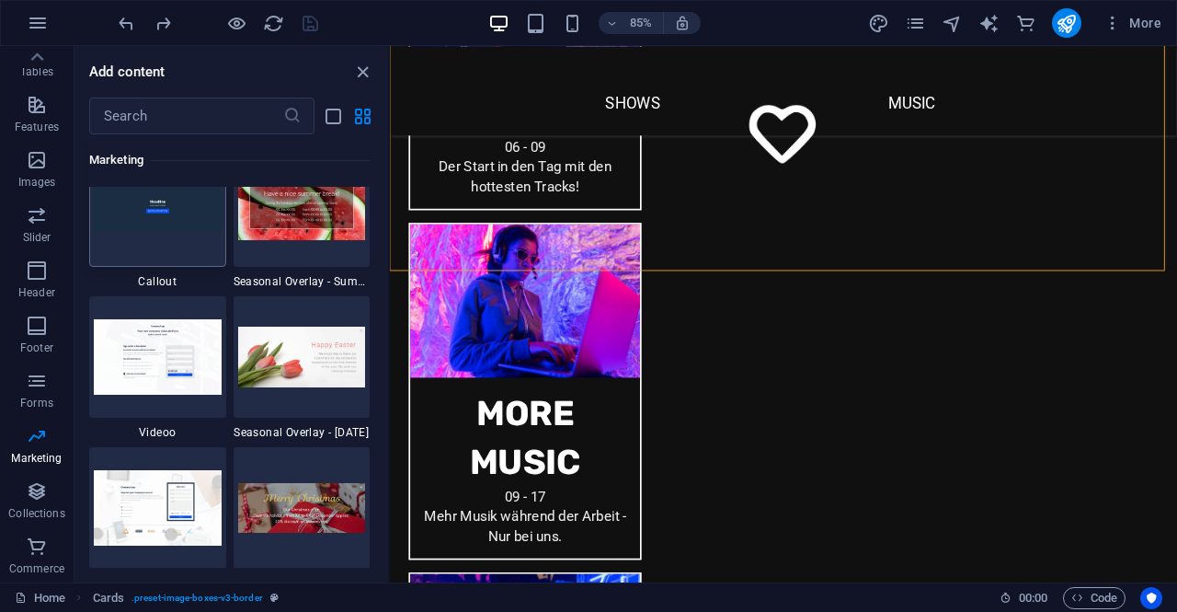
scroll to position [15348, 0]
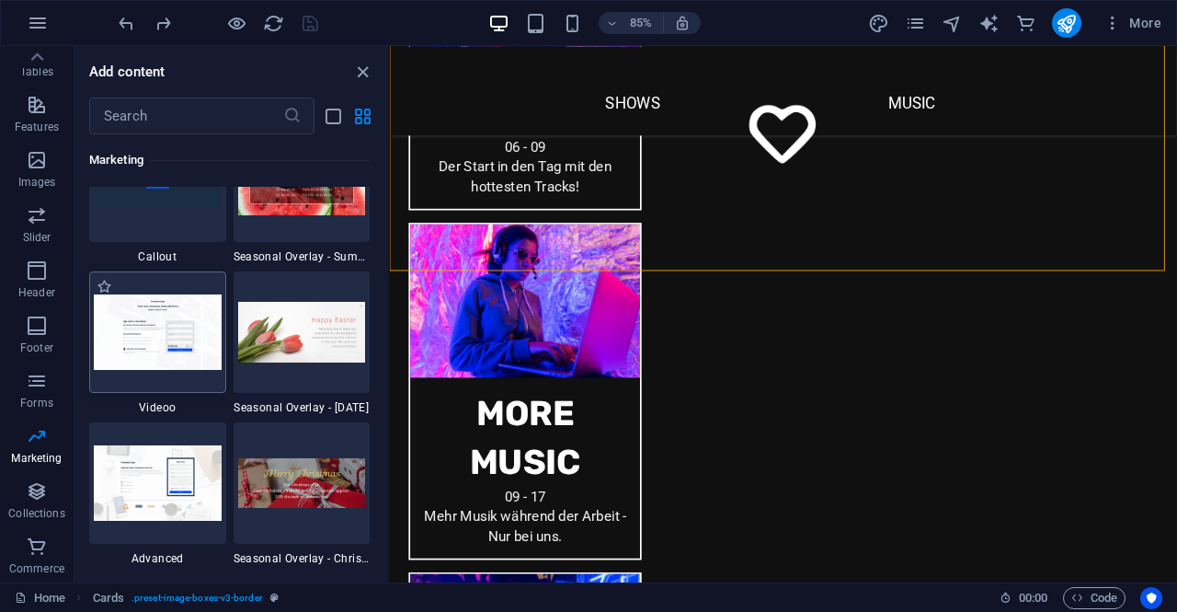
click at [170, 349] on img at bounding box center [158, 331] width 128 height 74
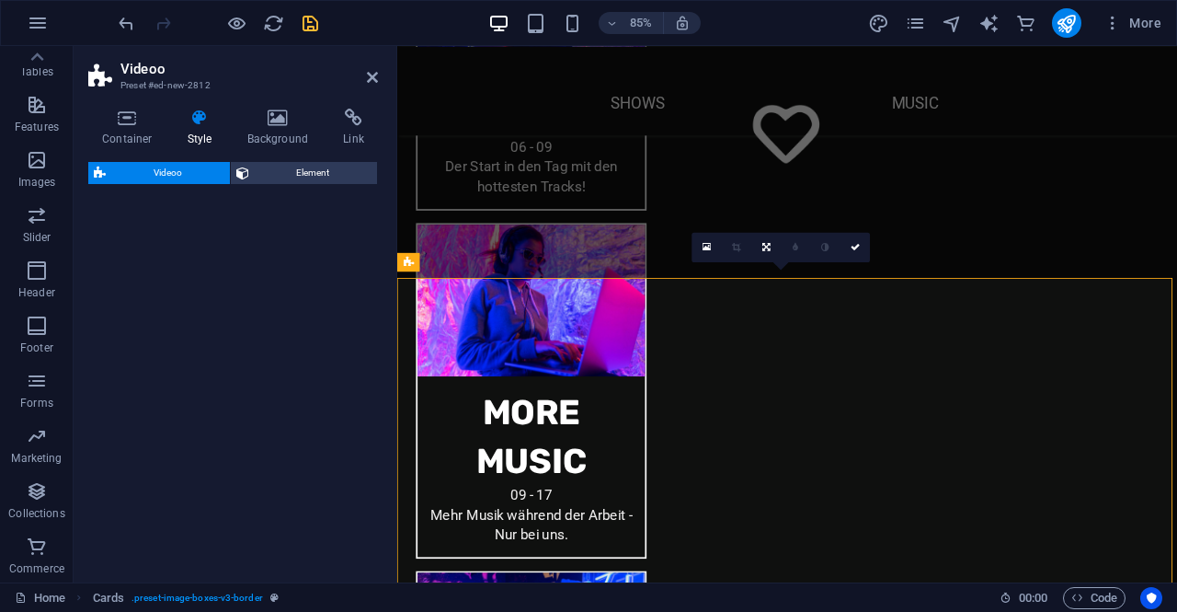
select select "%"
select select "rem"
select select "px"
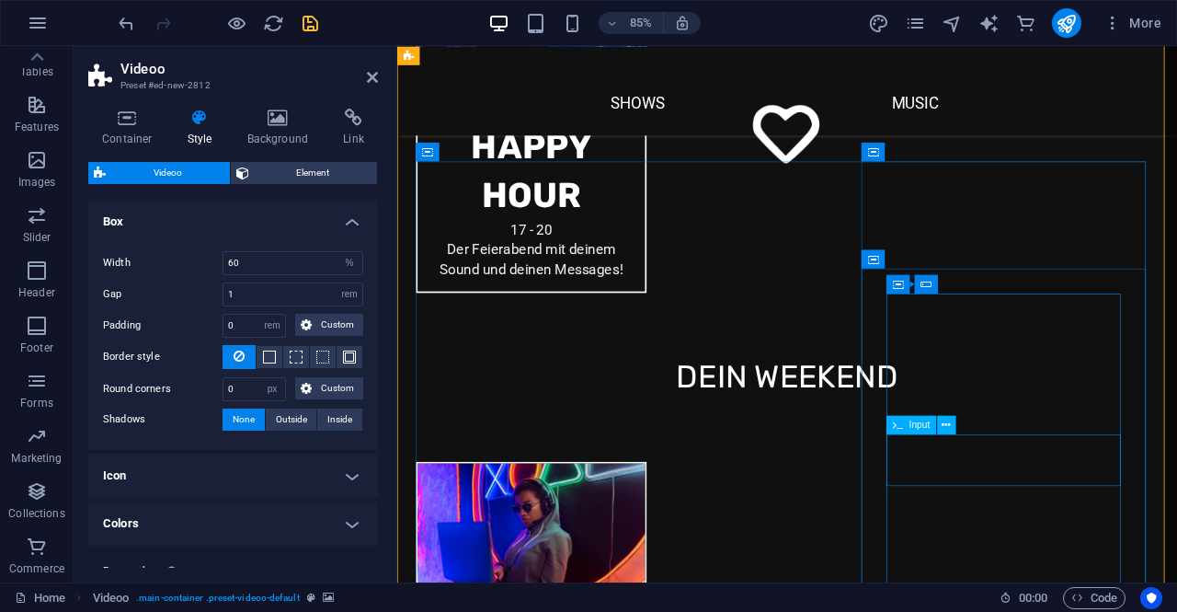
scroll to position [2291, 0]
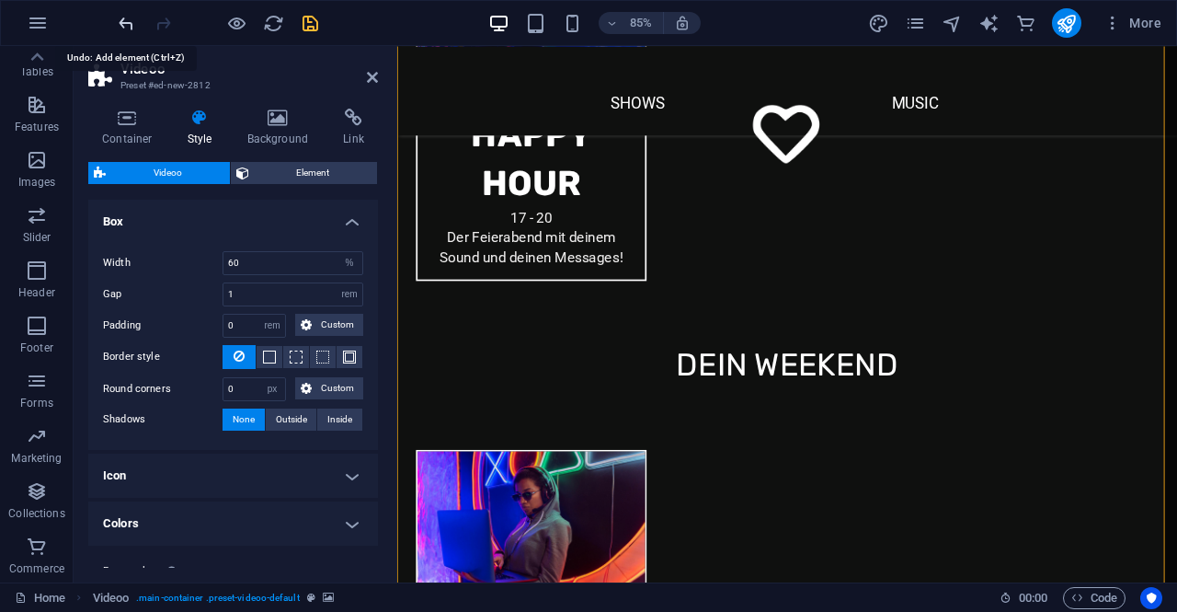
click at [126, 19] on icon "undo" at bounding box center [126, 23] width 21 height 21
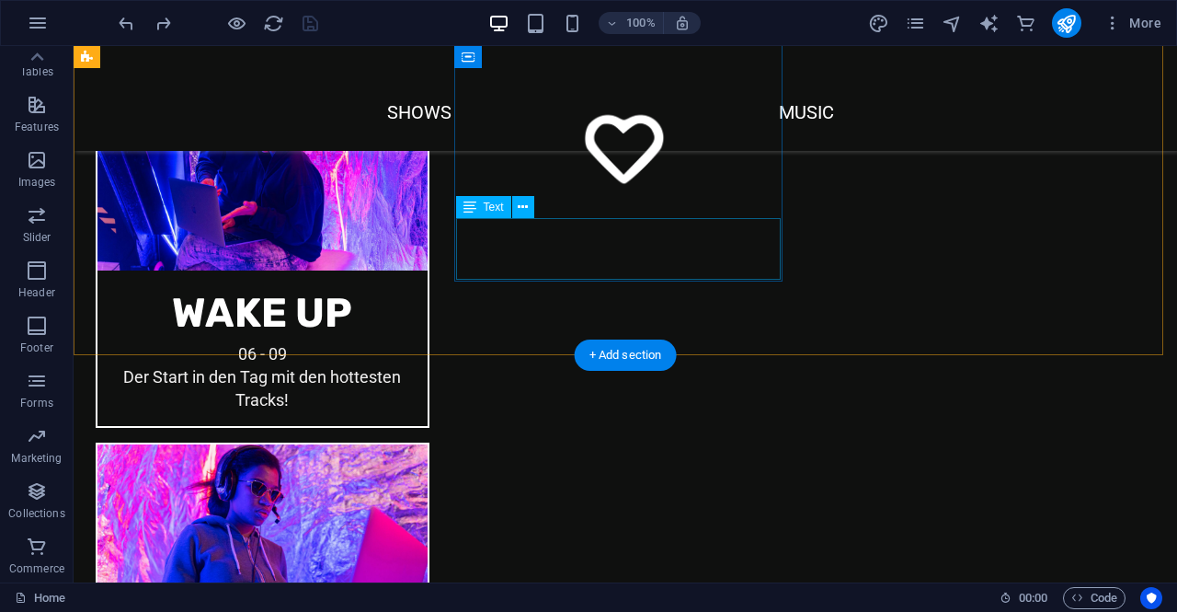
scroll to position [1555, 0]
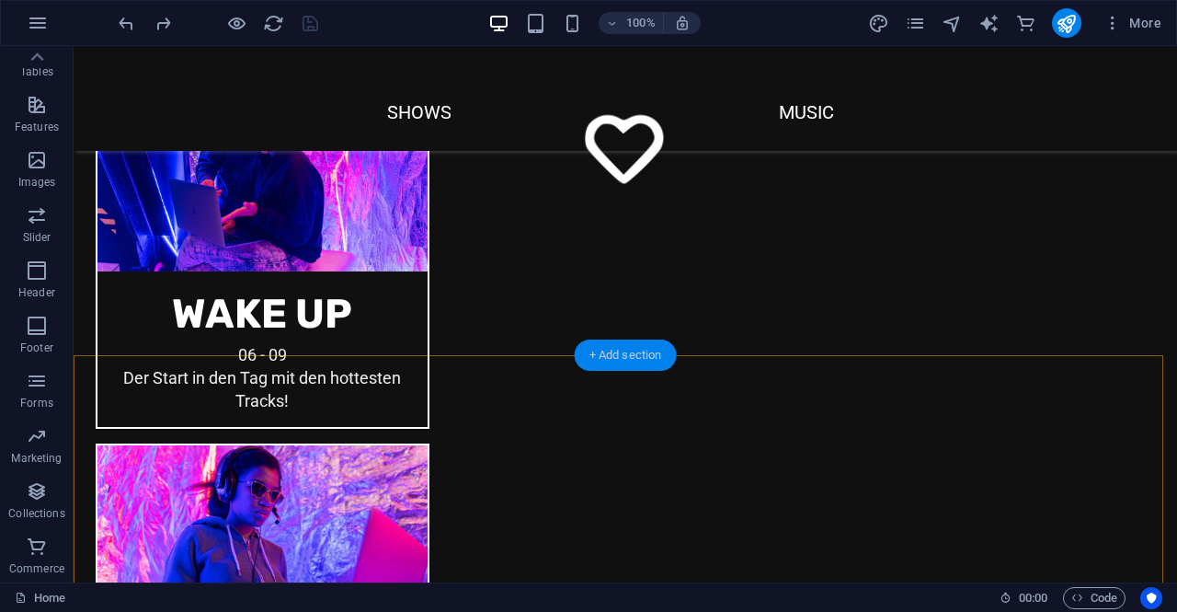
click at [634, 355] on div "+ Add section" at bounding box center [626, 354] width 102 height 31
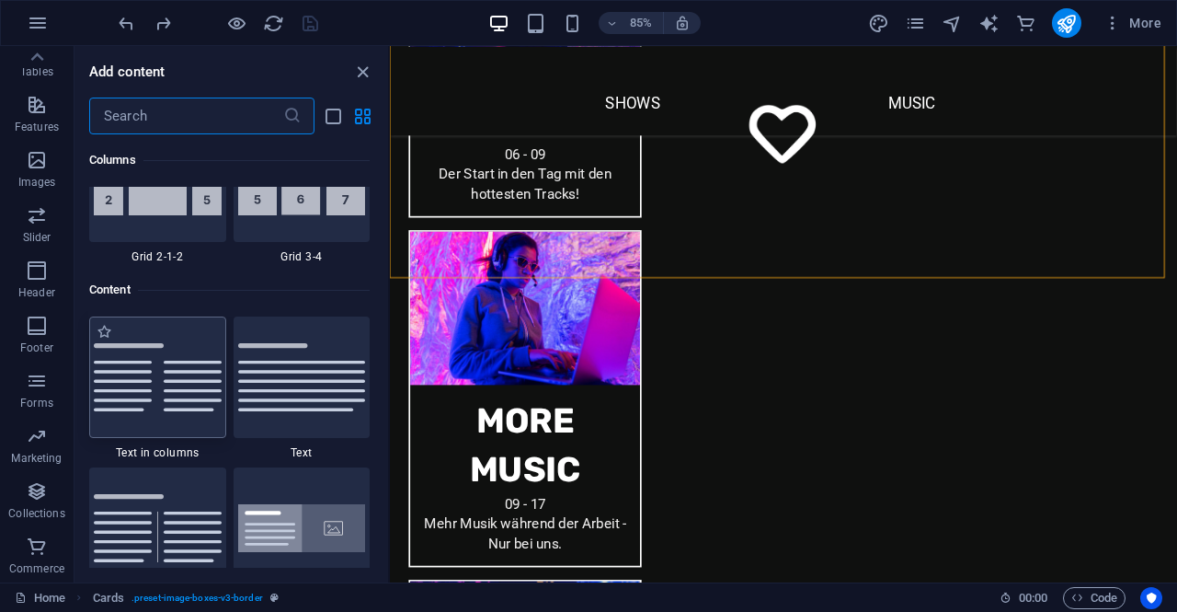
scroll to position [3218, 0]
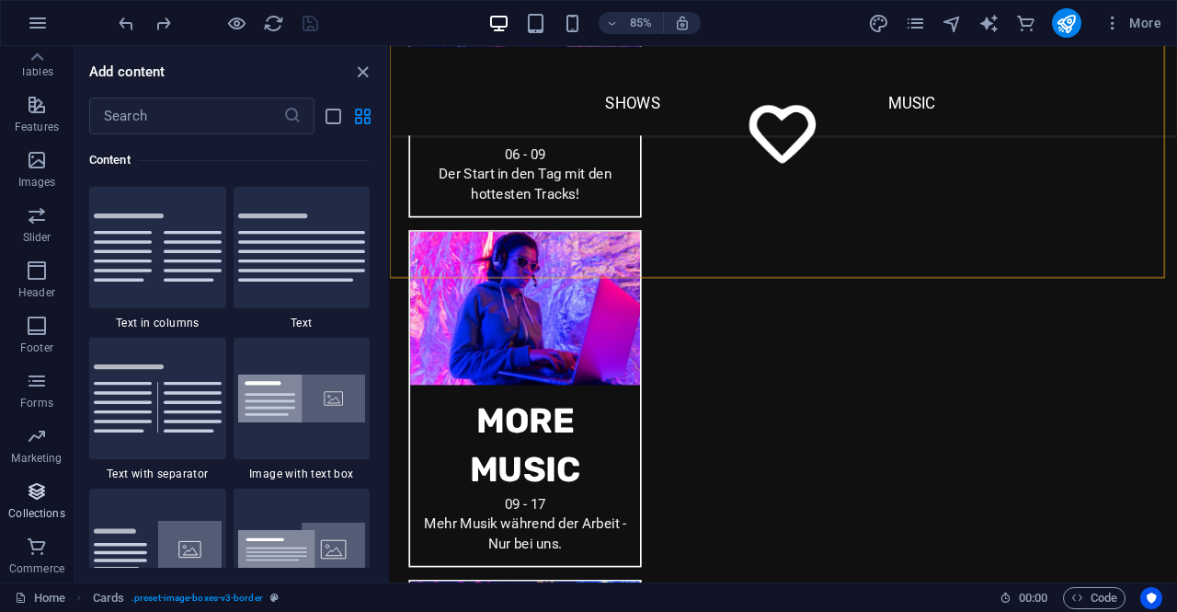
click at [28, 494] on icon "button" at bounding box center [37, 491] width 22 height 22
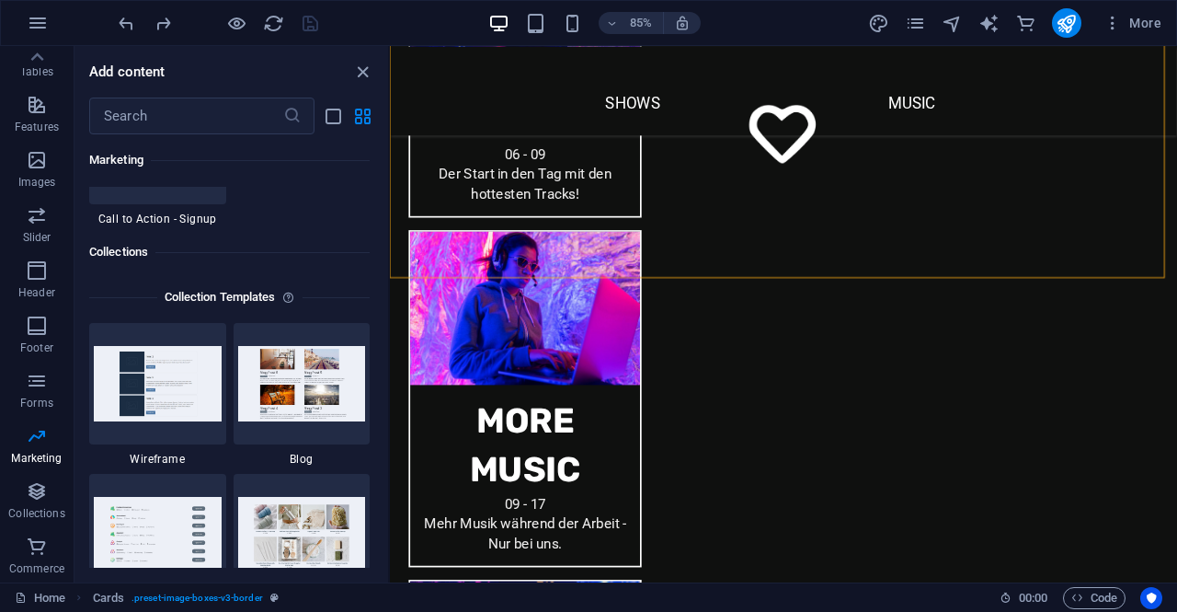
scroll to position [16467, 0]
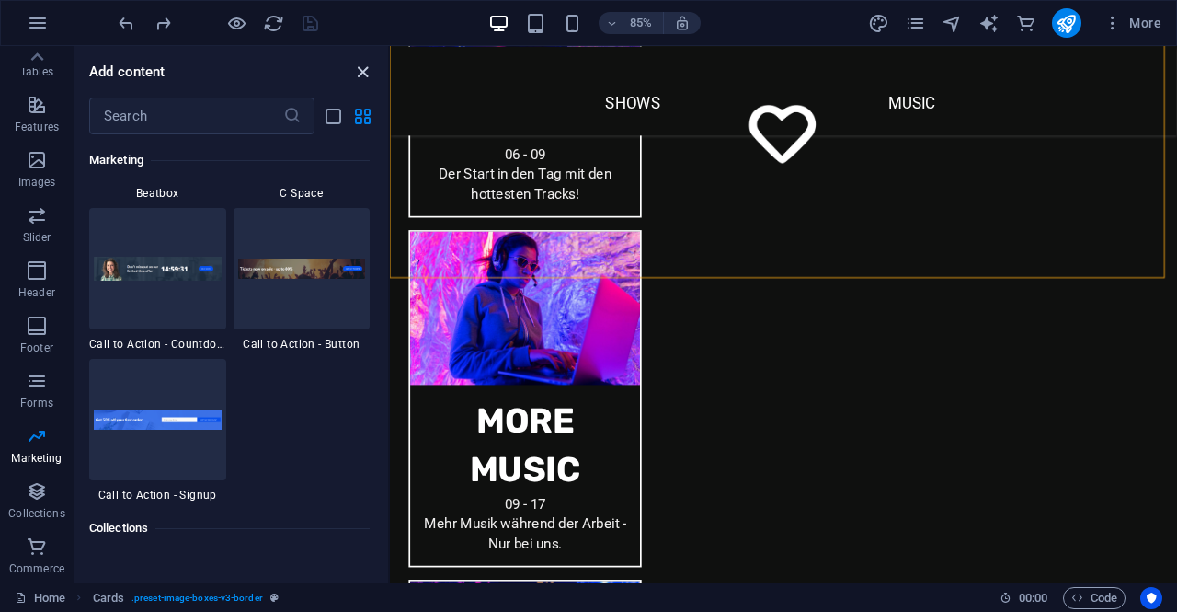
click at [359, 74] on icon "close panel" at bounding box center [362, 72] width 21 height 21
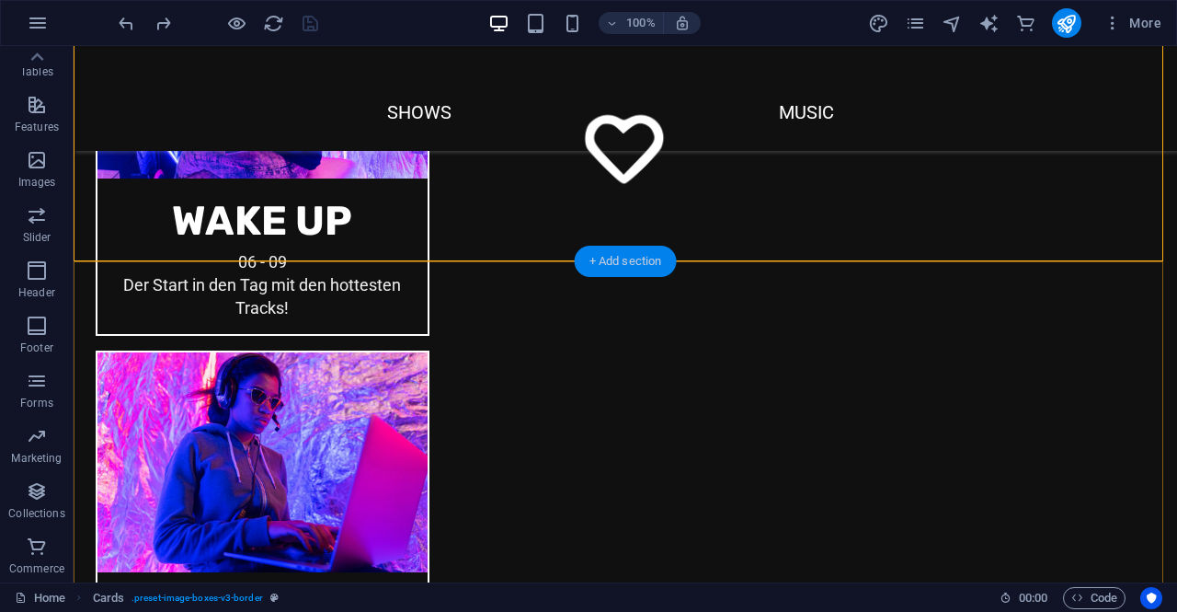
click at [653, 259] on div "+ Add section" at bounding box center [626, 261] width 102 height 31
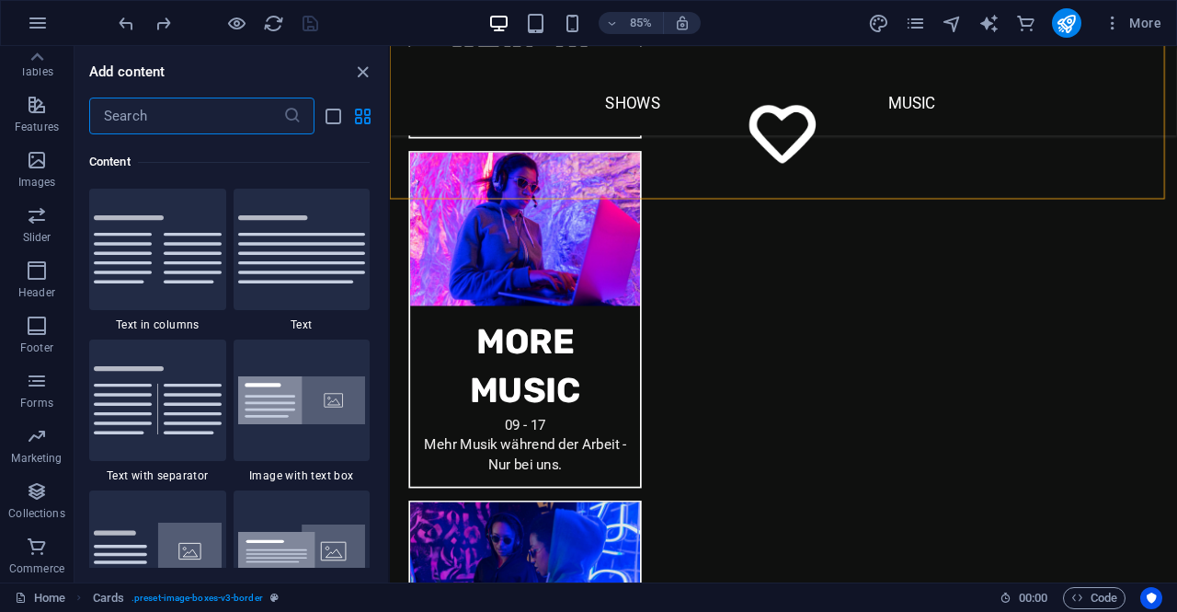
scroll to position [3218, 0]
click at [39, 499] on icon "button" at bounding box center [37, 491] width 22 height 22
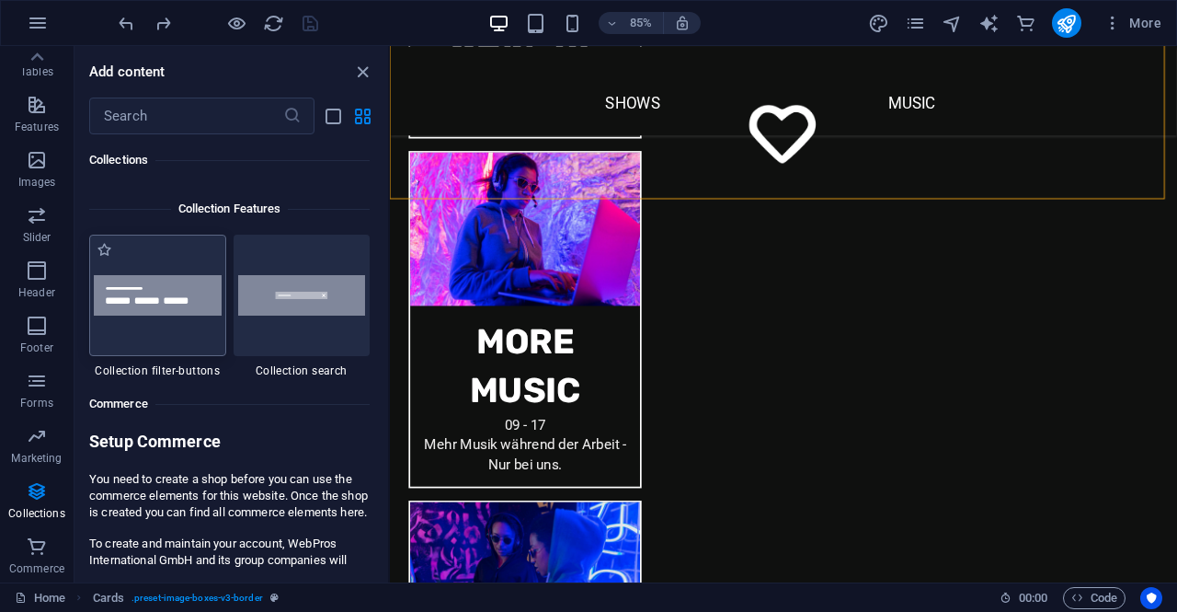
scroll to position [17479, 0]
click at [35, 389] on icon "button" at bounding box center [37, 381] width 22 height 22
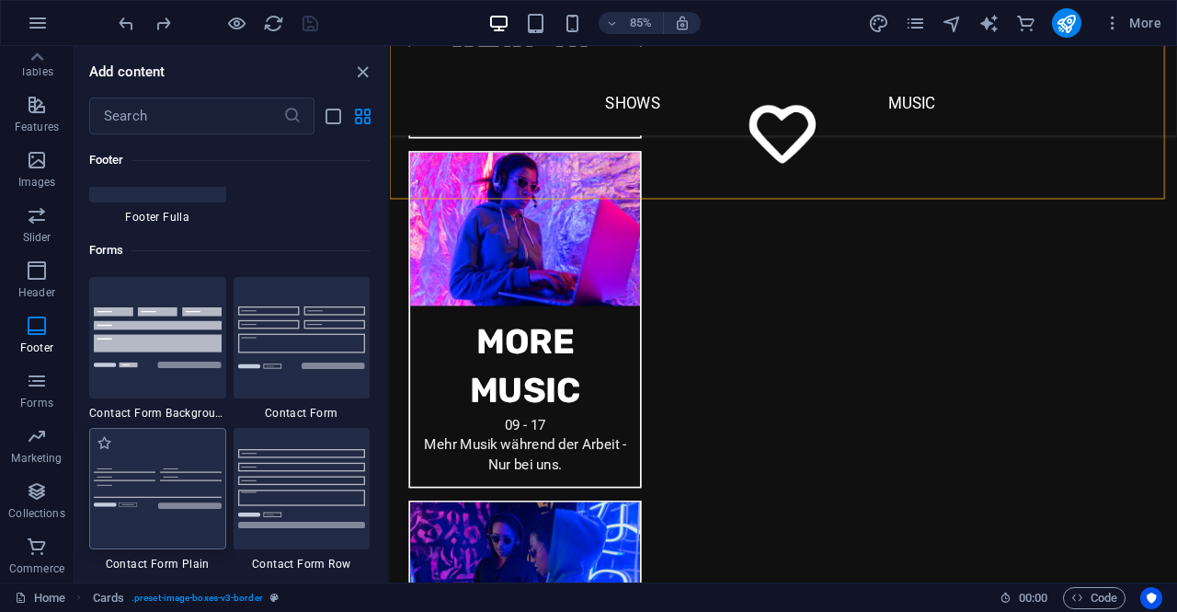
scroll to position [13335, 0]
click at [175, 348] on img at bounding box center [158, 339] width 128 height 60
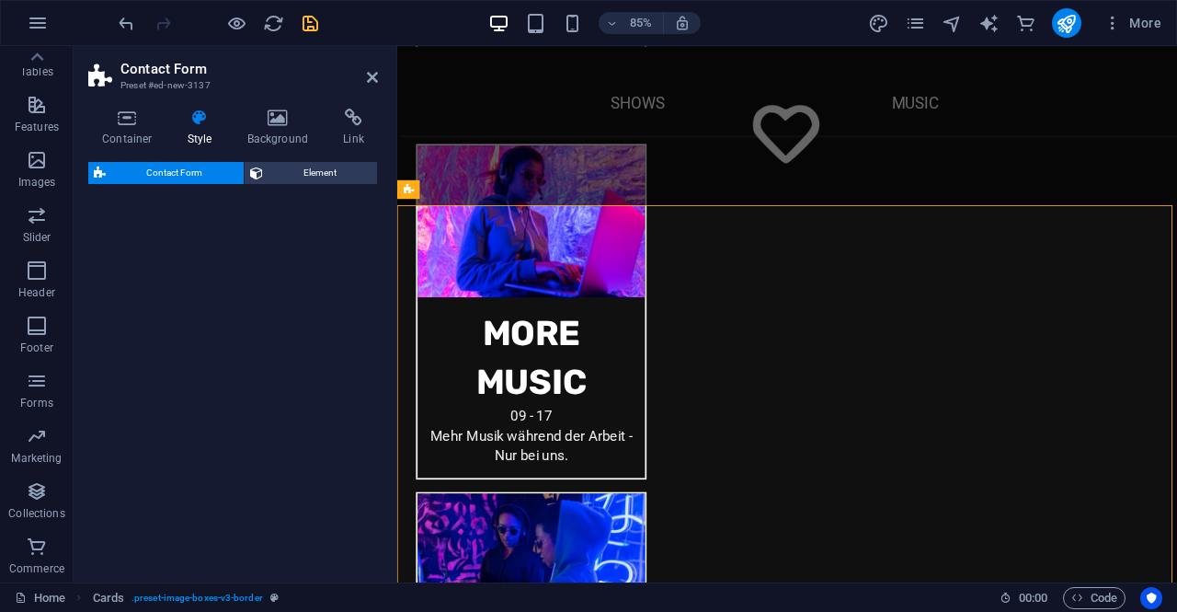
scroll to position [1641, 0]
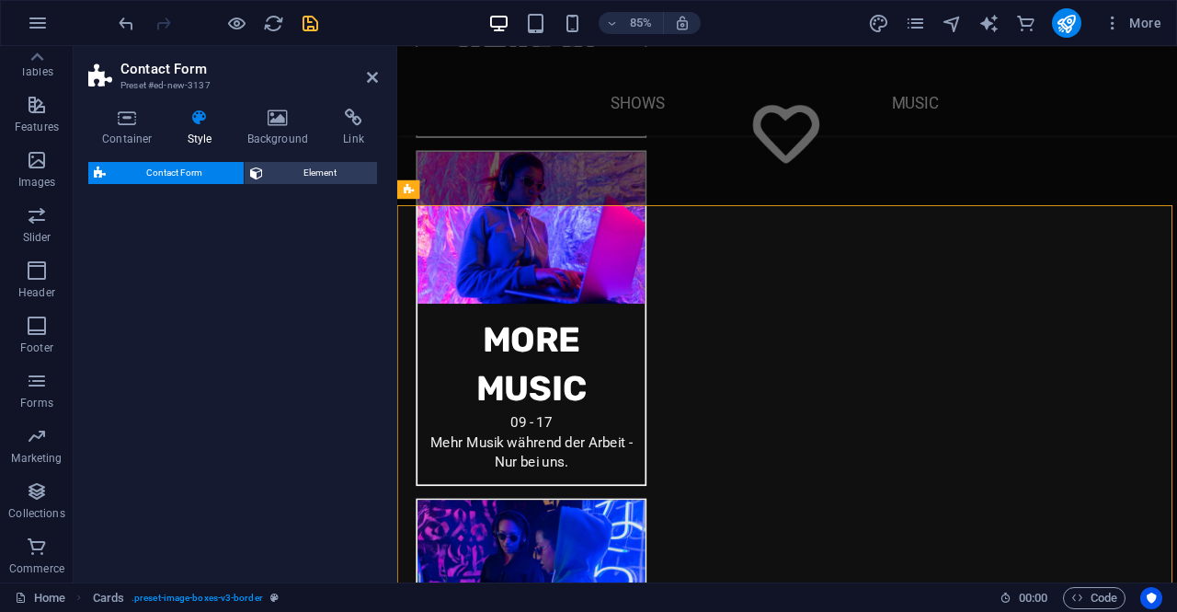
select select "rem"
select select "preset-contact-form-v3-background"
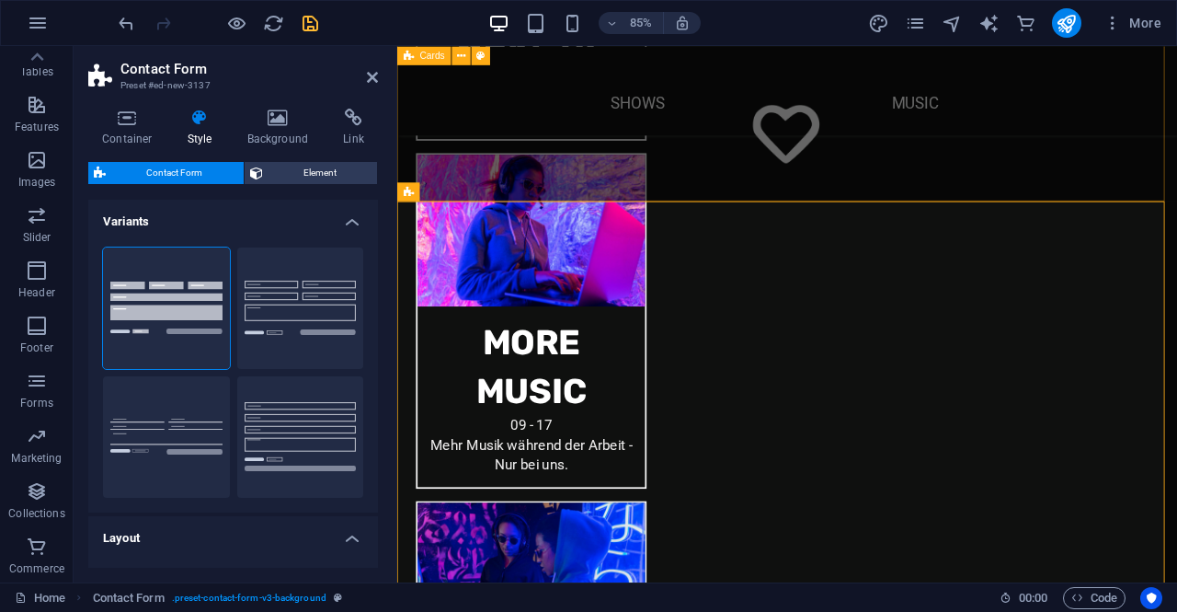
scroll to position [1549, 0]
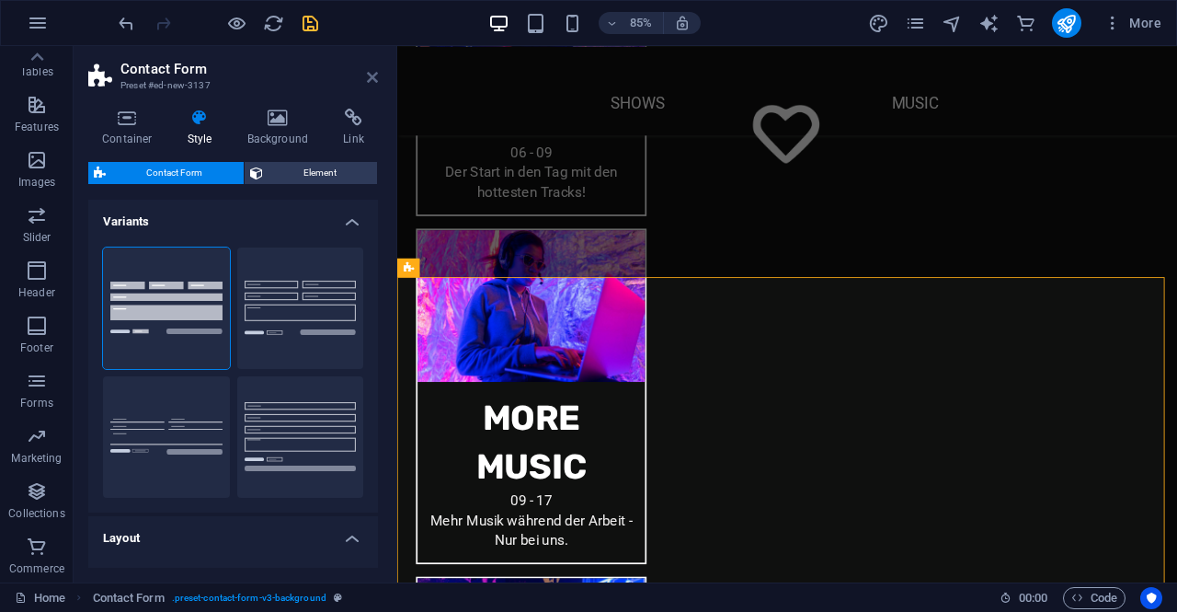
click at [369, 74] on icon at bounding box center [372, 77] width 11 height 15
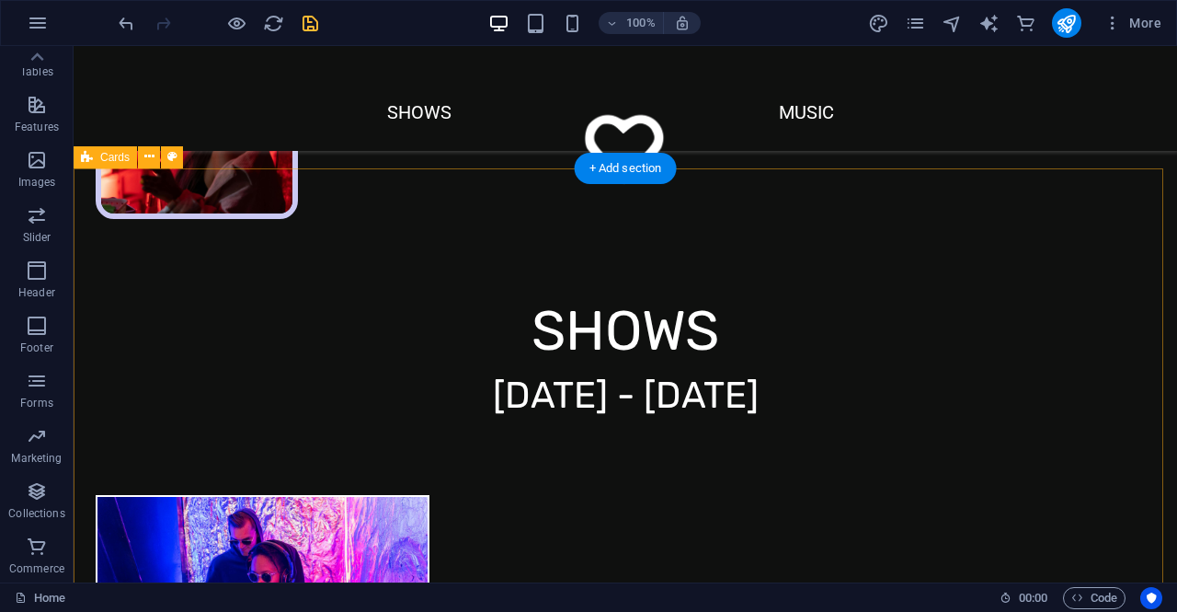
scroll to position [1006, 0]
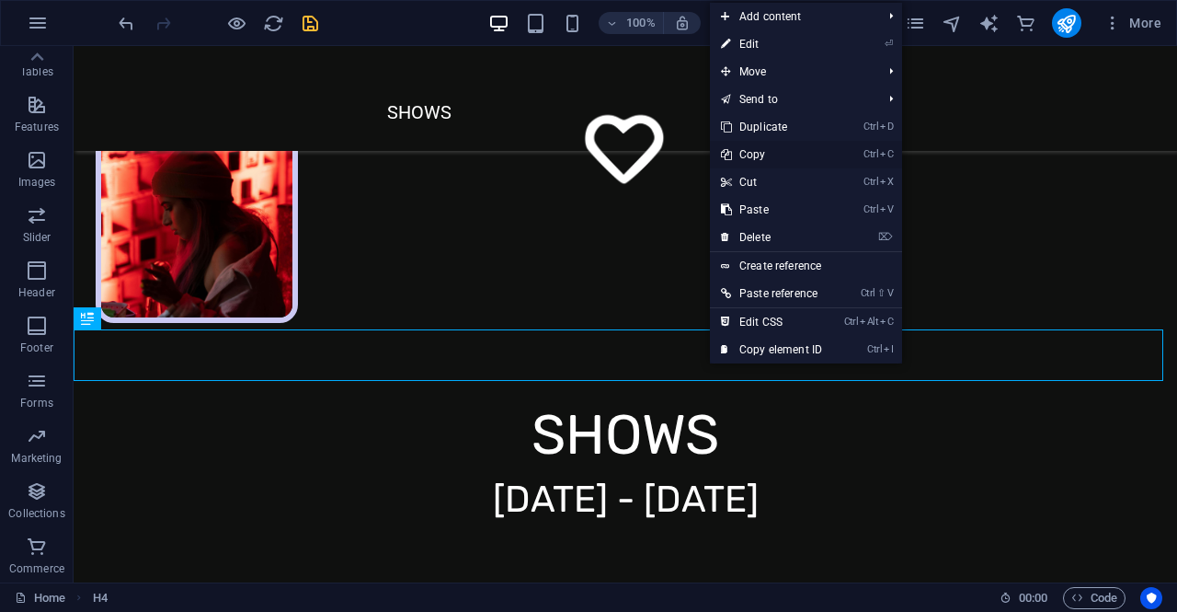
click at [774, 148] on link "Ctrl C Copy" at bounding box center [771, 155] width 123 height 28
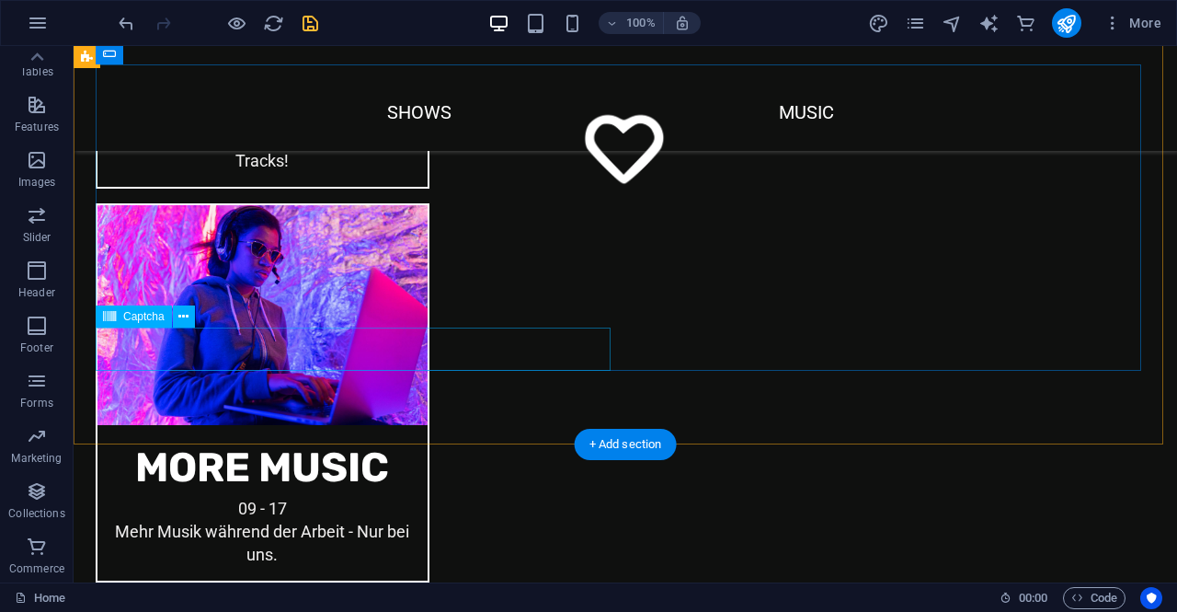
scroll to position [1650, 0]
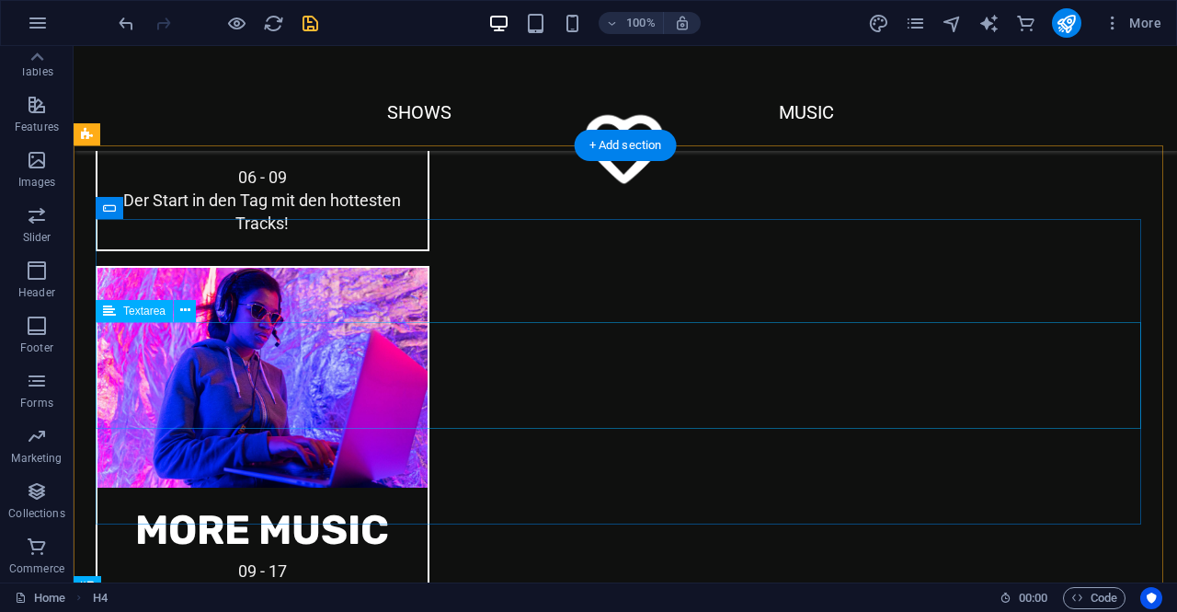
scroll to position [1707, 0]
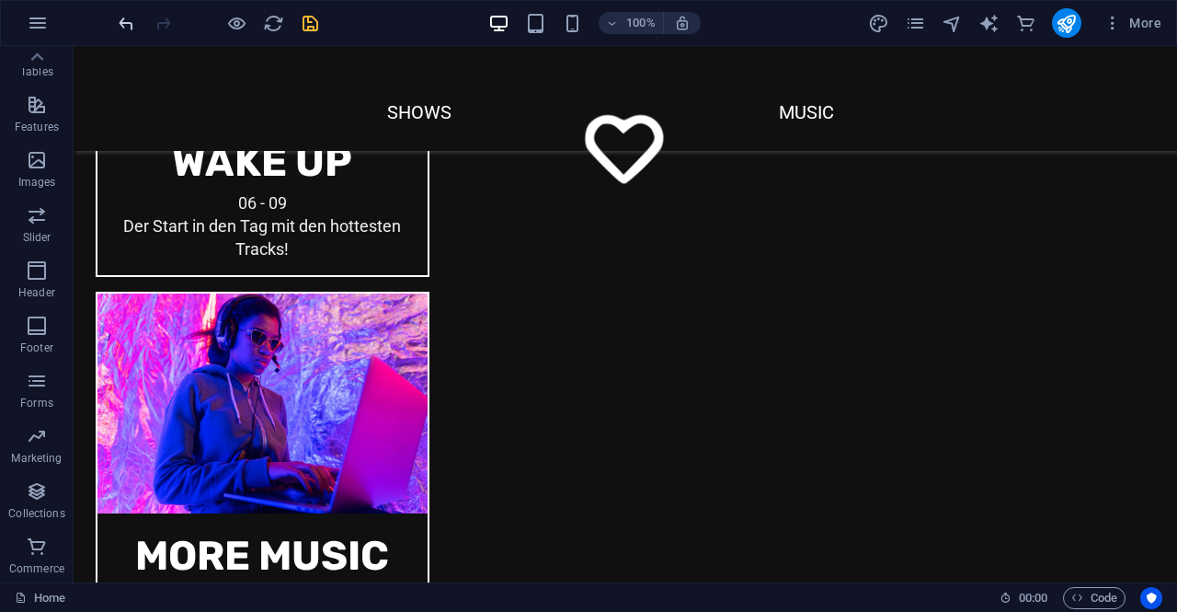
click at [127, 29] on icon "undo" at bounding box center [126, 23] width 21 height 21
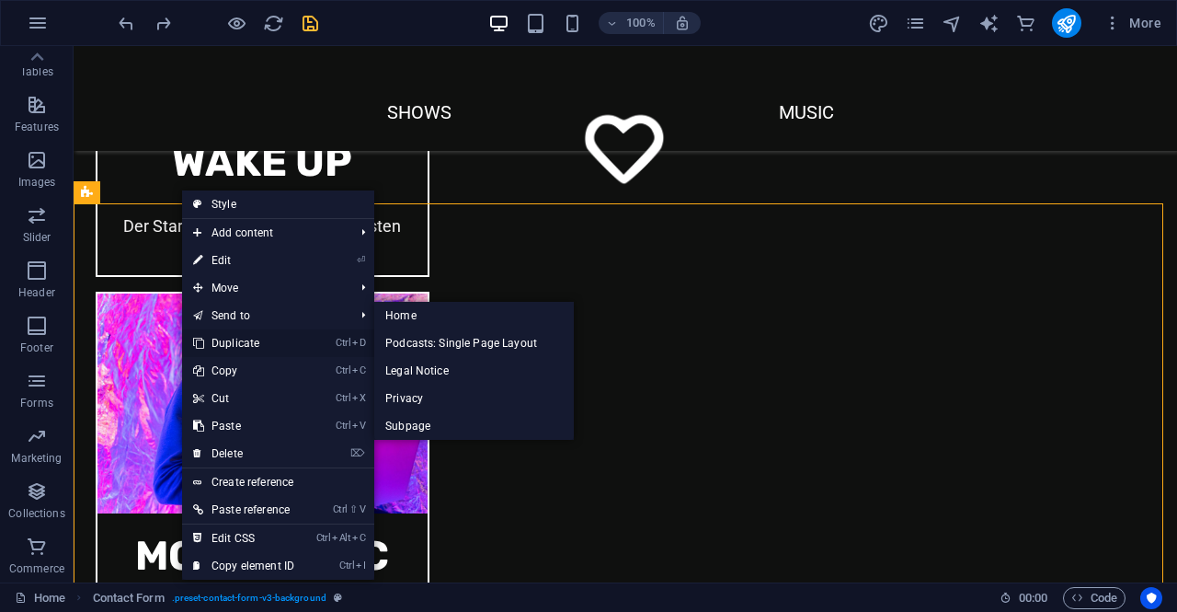
click at [251, 338] on link "Ctrl D Duplicate" at bounding box center [243, 343] width 123 height 28
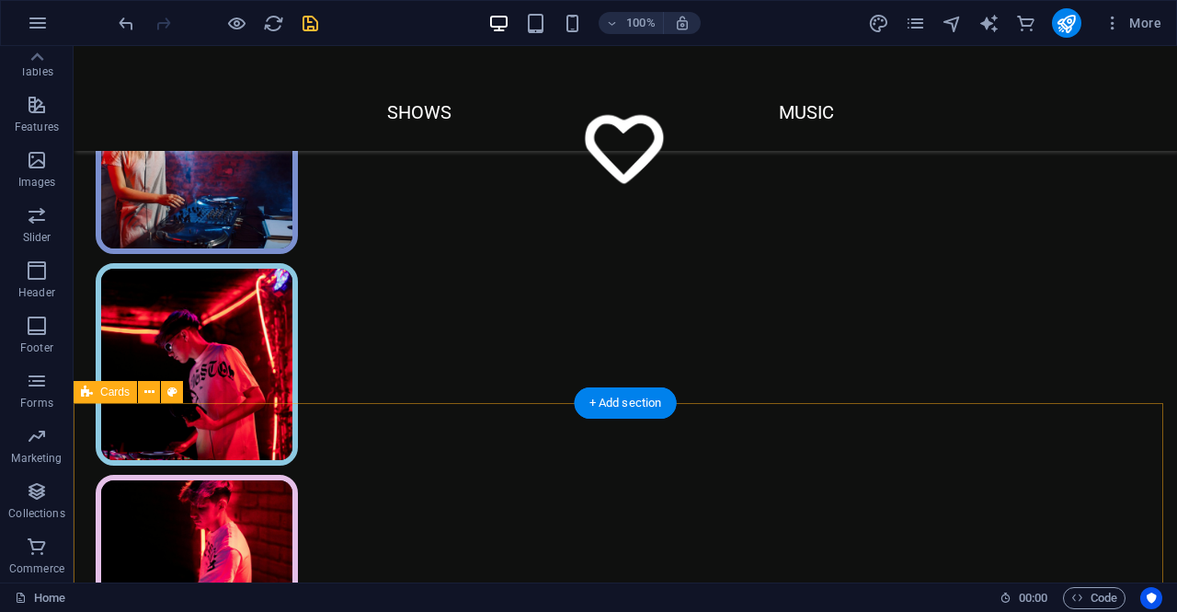
scroll to position [344, 0]
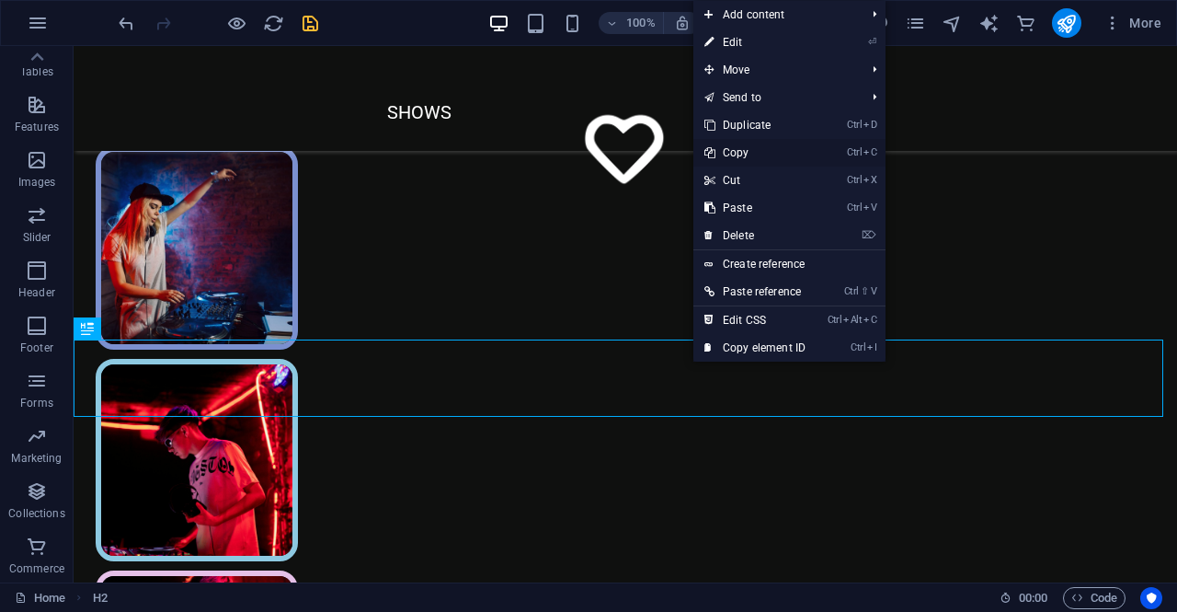
click at [734, 155] on link "Ctrl C Copy" at bounding box center [754, 153] width 123 height 28
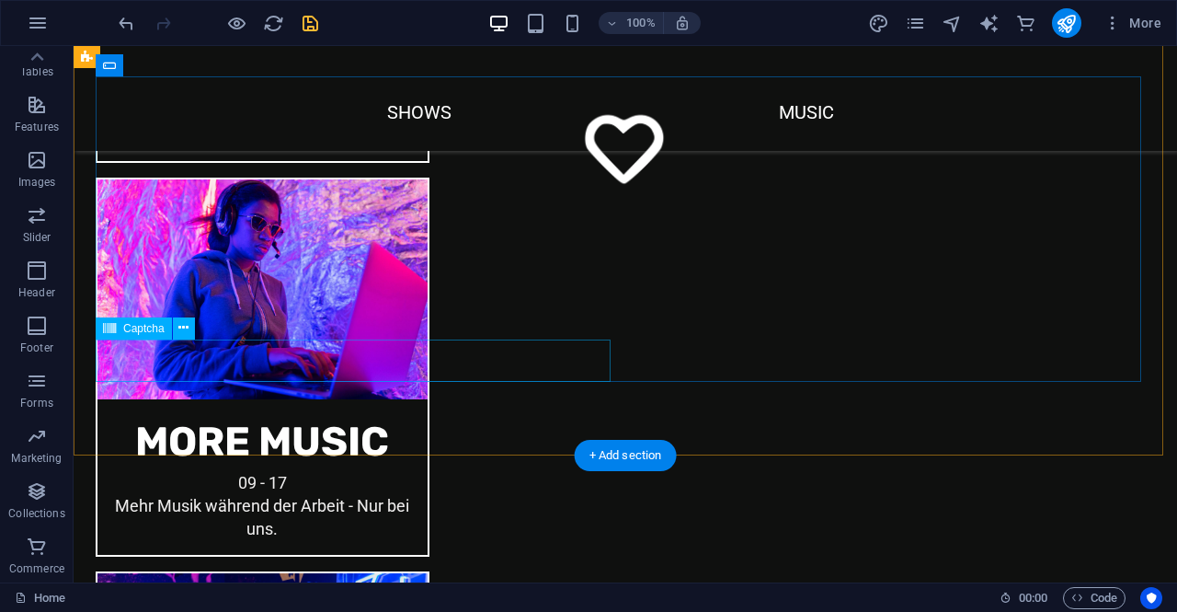
scroll to position [1723, 0]
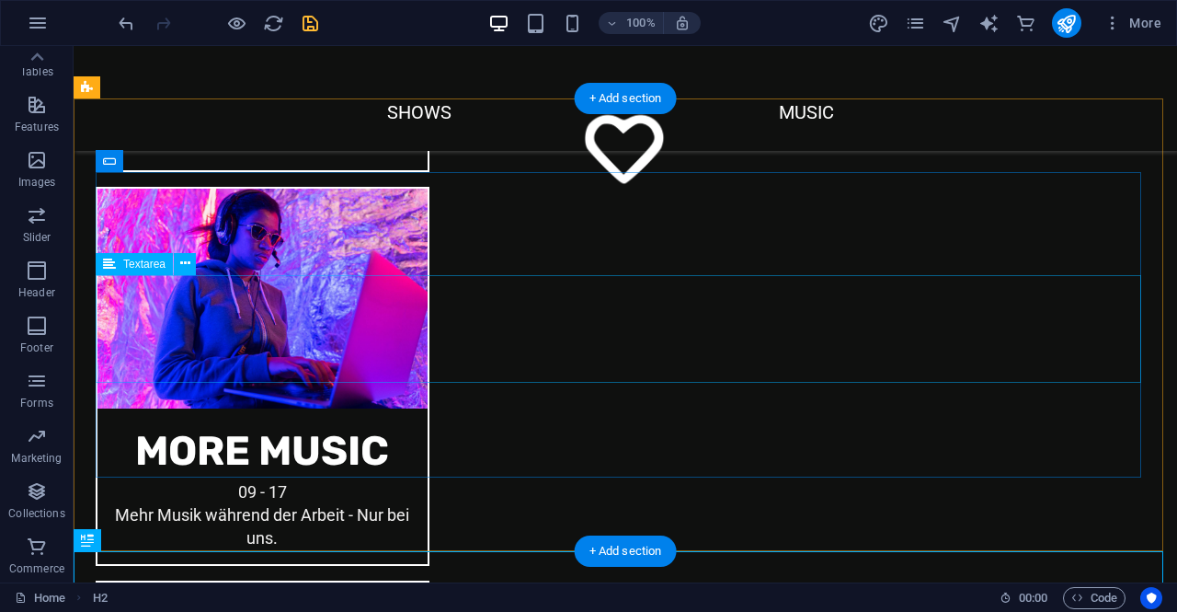
scroll to position [1720, 0]
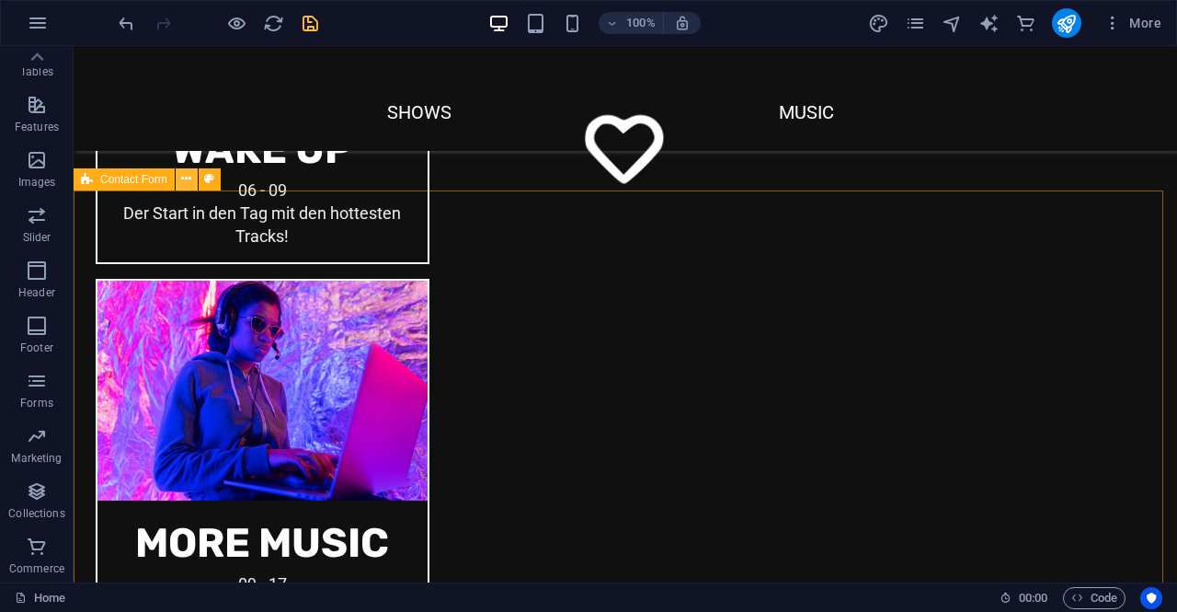
click at [184, 183] on icon at bounding box center [186, 178] width 10 height 19
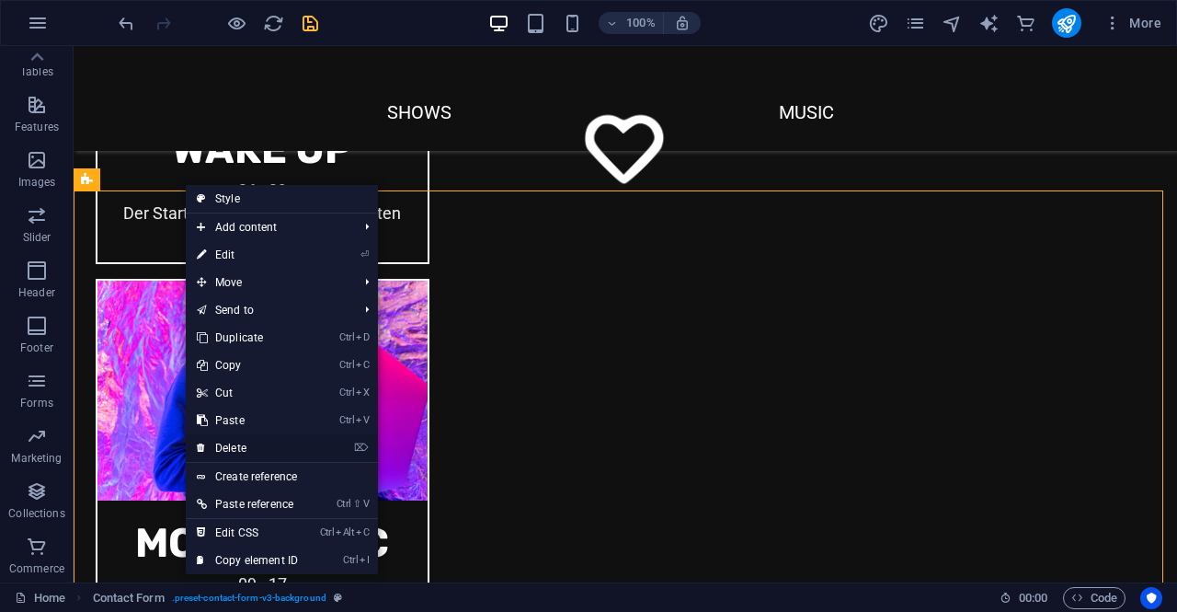
click at [224, 446] on link "⌦ Delete" at bounding box center [247, 448] width 123 height 28
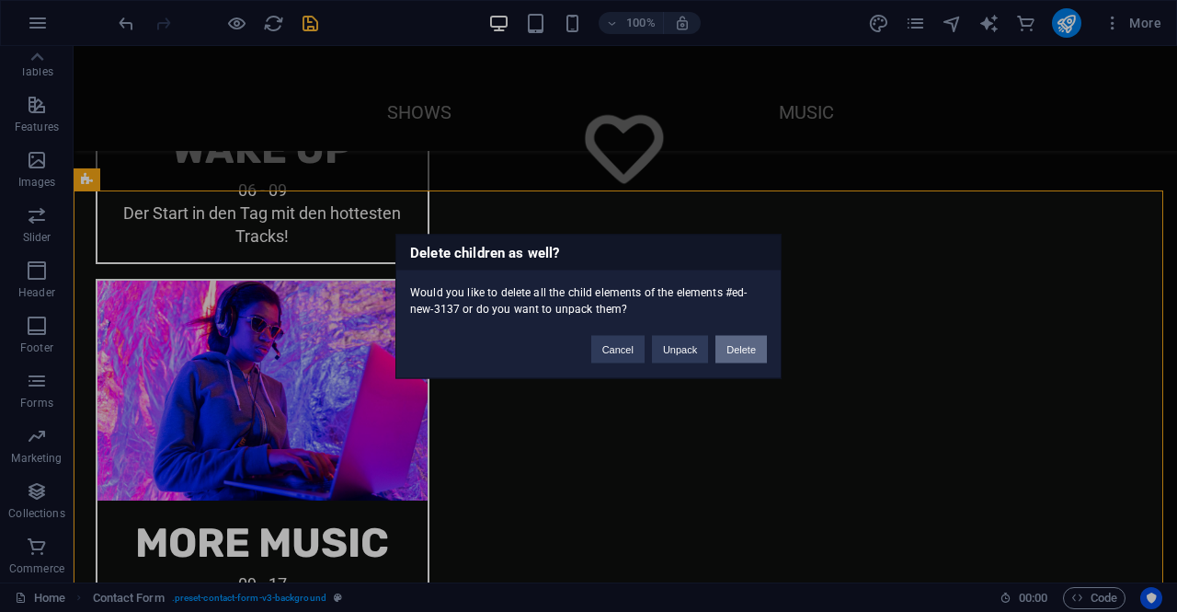
click at [736, 350] on button "Delete" at bounding box center [740, 349] width 51 height 28
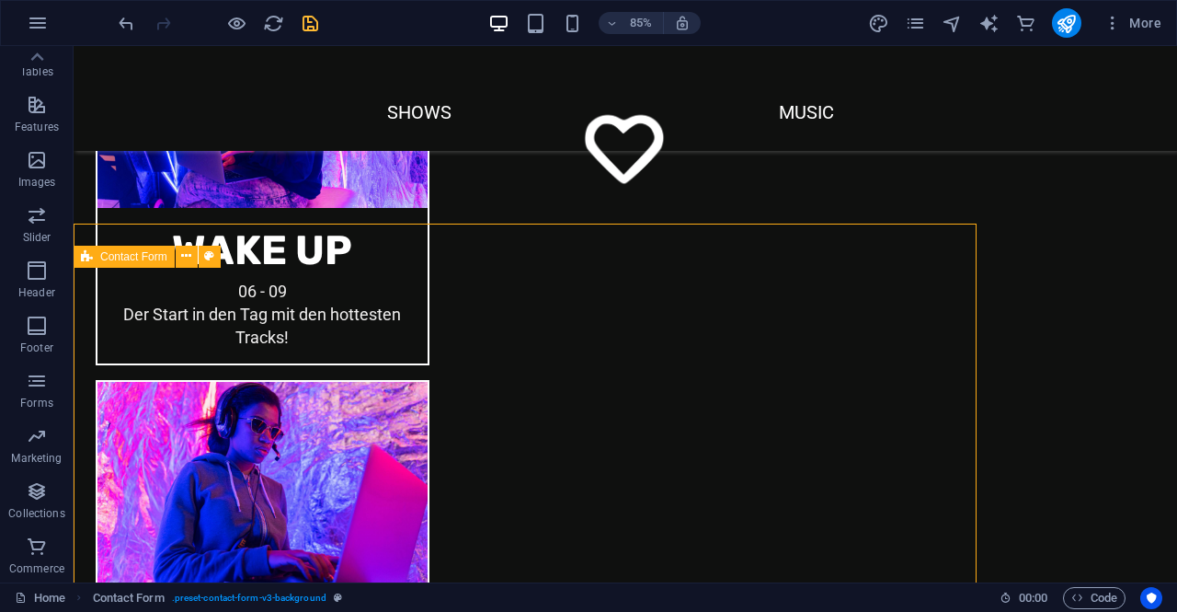
scroll to position [1720, 0]
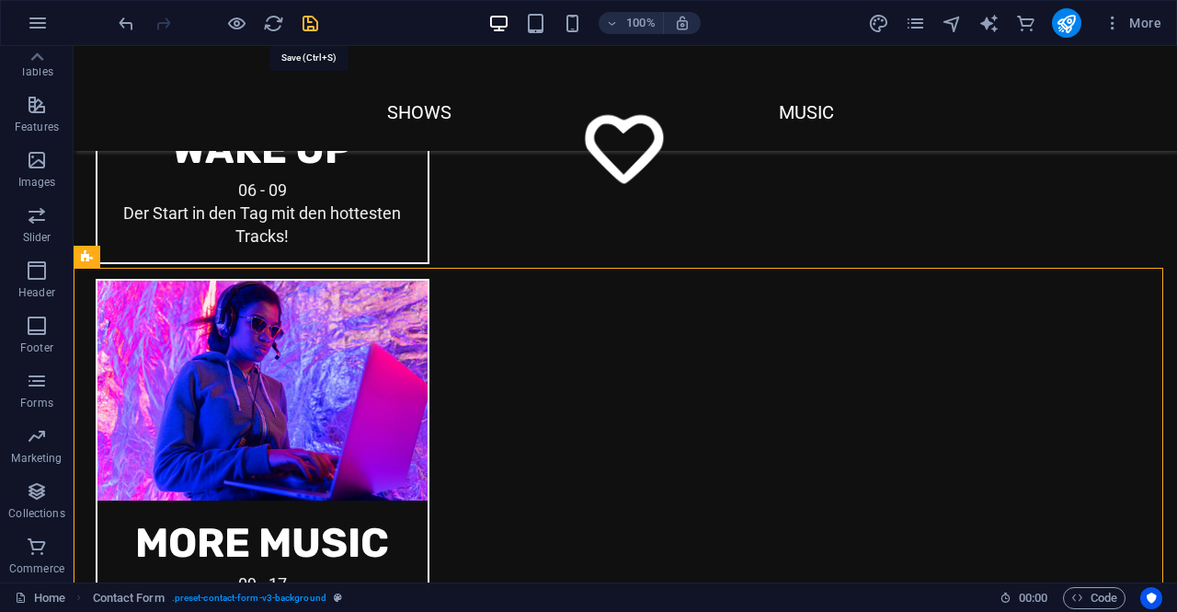
click at [313, 19] on icon "save" at bounding box center [310, 23] width 21 height 21
checkbox input "false"
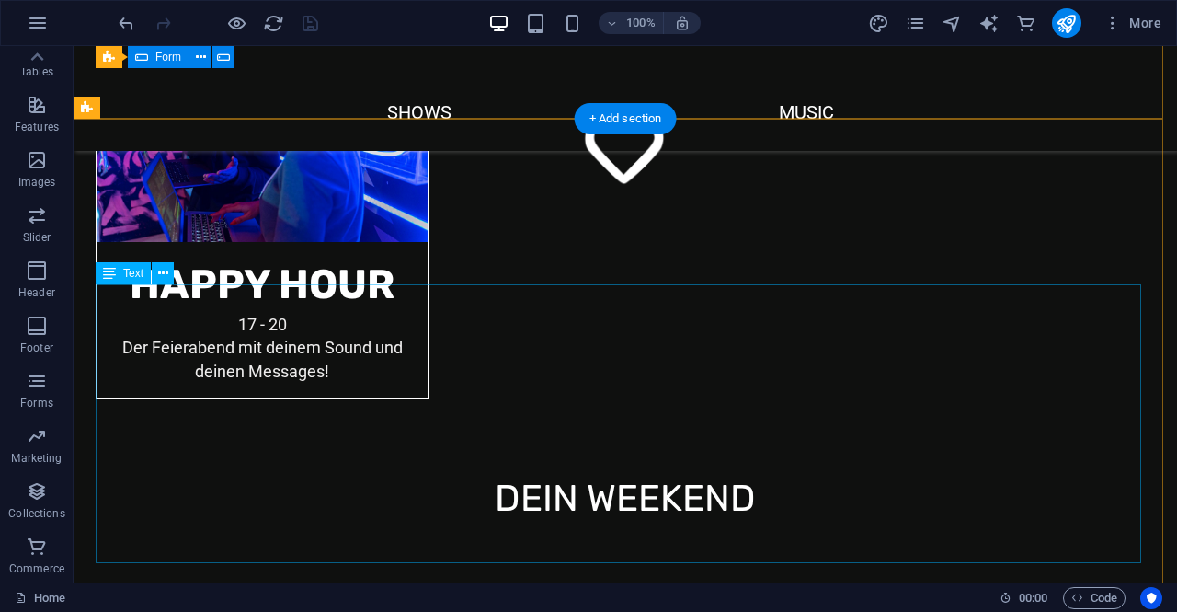
scroll to position [2455, 0]
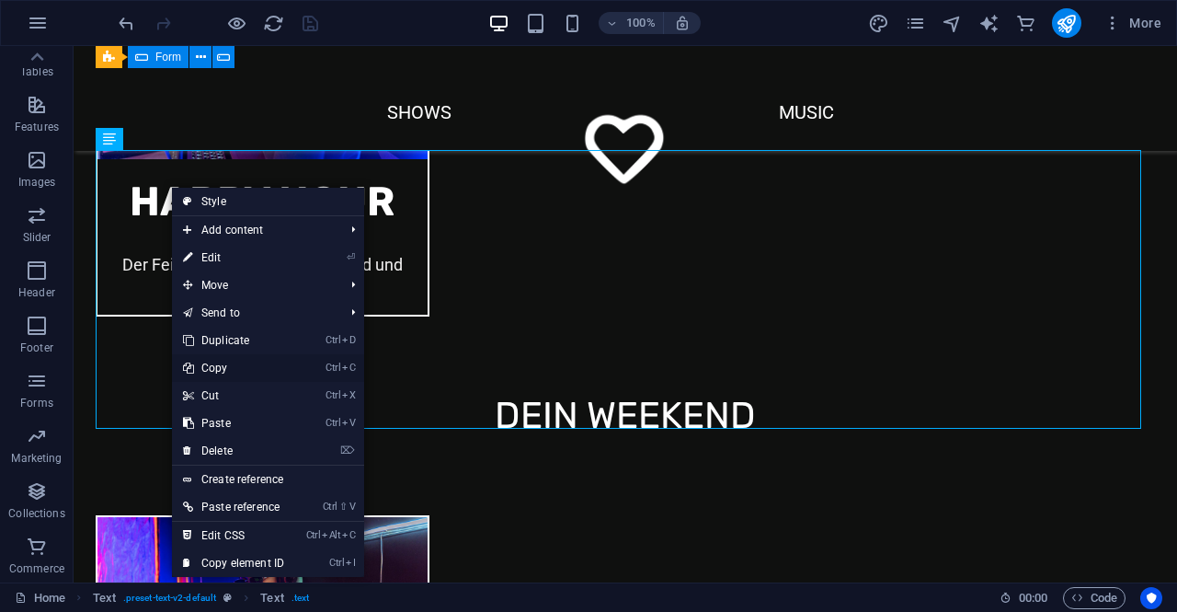
click at [243, 371] on link "Ctrl C Copy" at bounding box center [233, 368] width 123 height 28
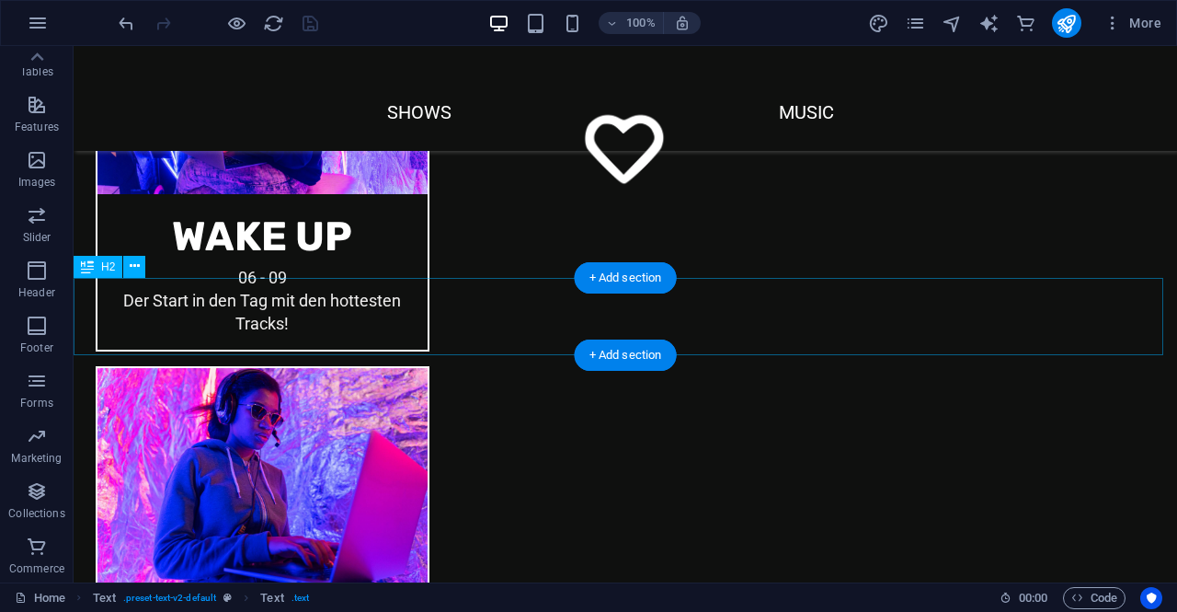
scroll to position [1628, 0]
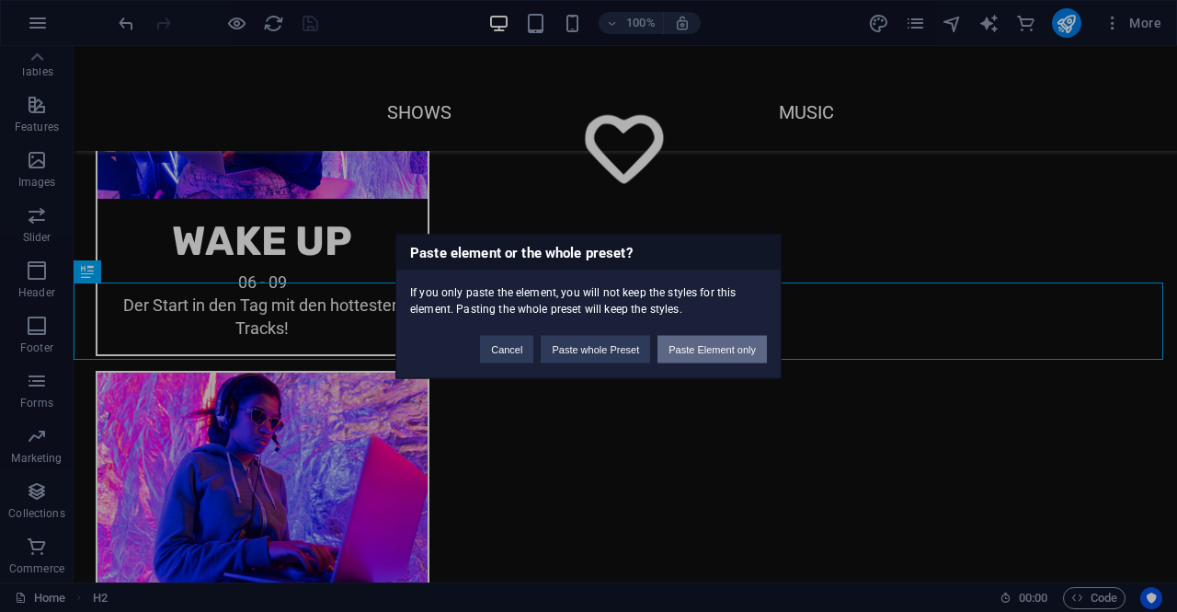
click at [704, 348] on button "Paste Element only" at bounding box center [712, 349] width 109 height 28
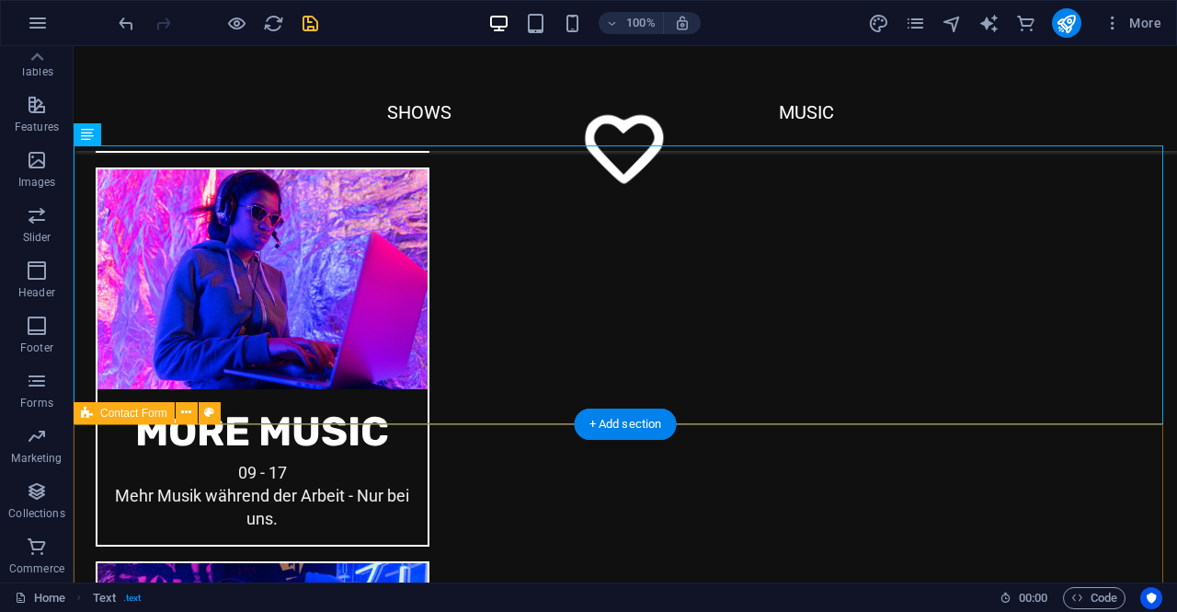
scroll to position [1904, 0]
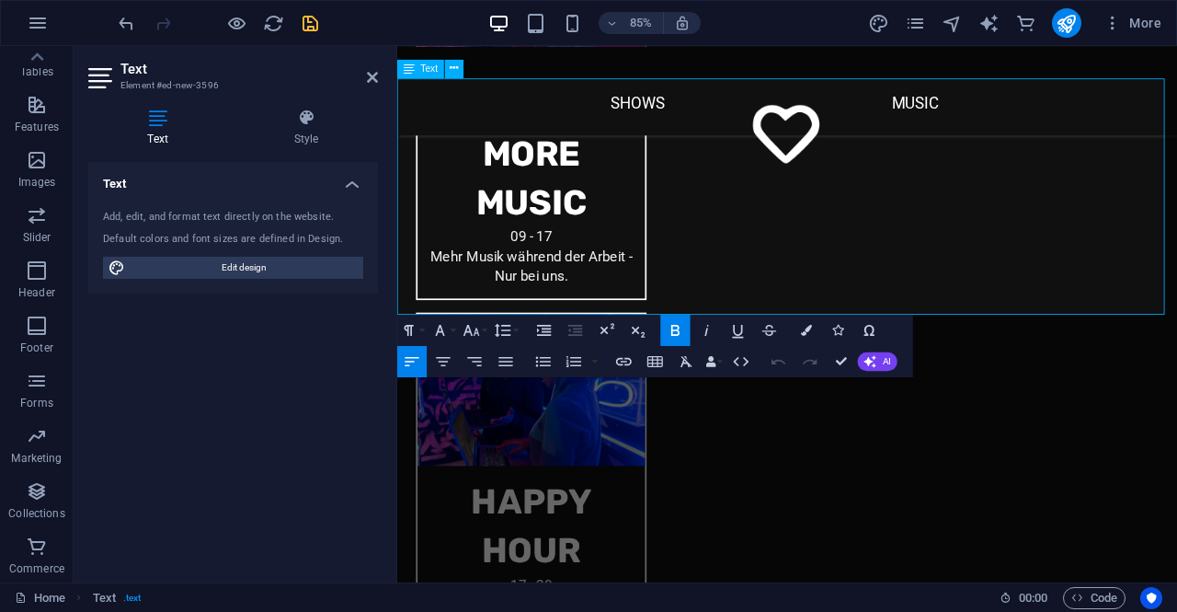
click at [372, 78] on icon at bounding box center [372, 77] width 11 height 15
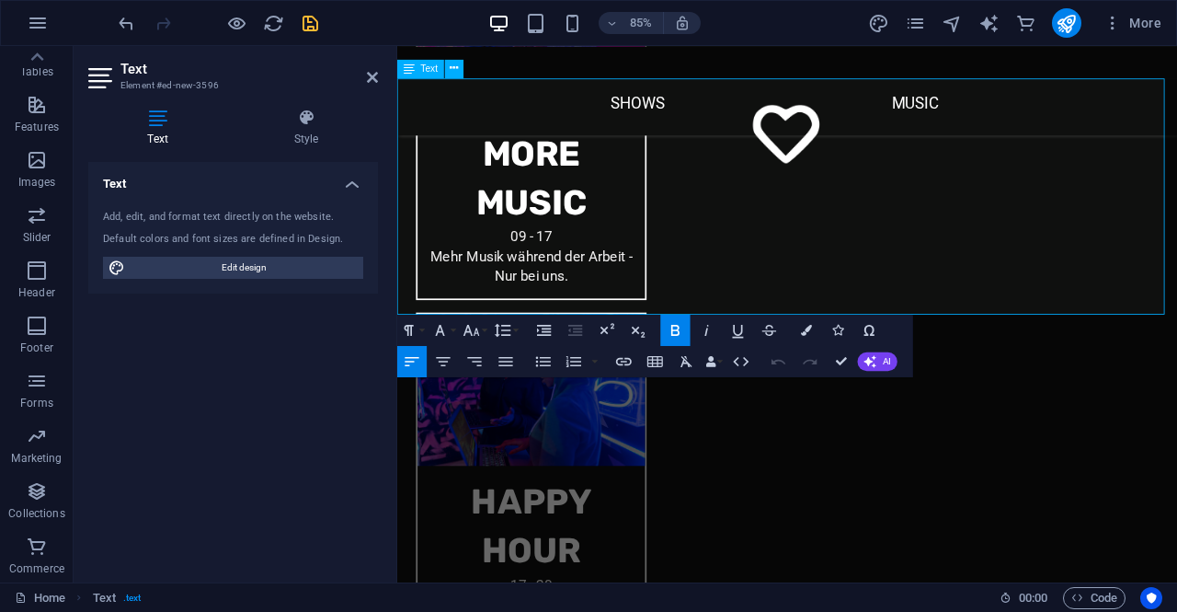
drag, startPoint x: 654, startPoint y: 351, endPoint x: 391, endPoint y: 141, distance: 336.9
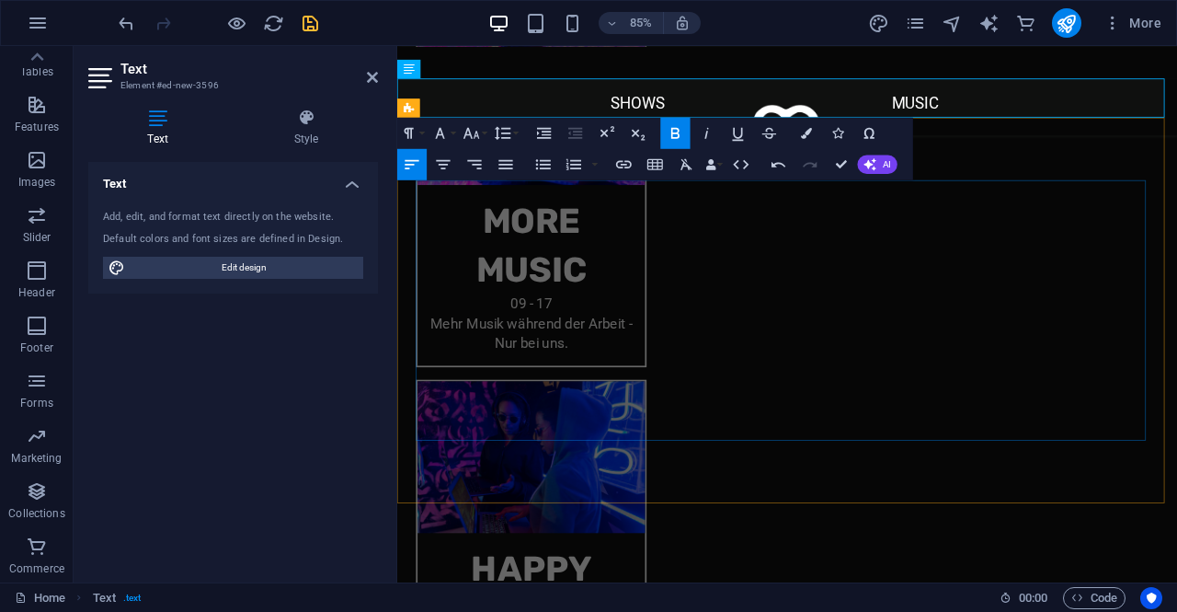
scroll to position [1584, 0]
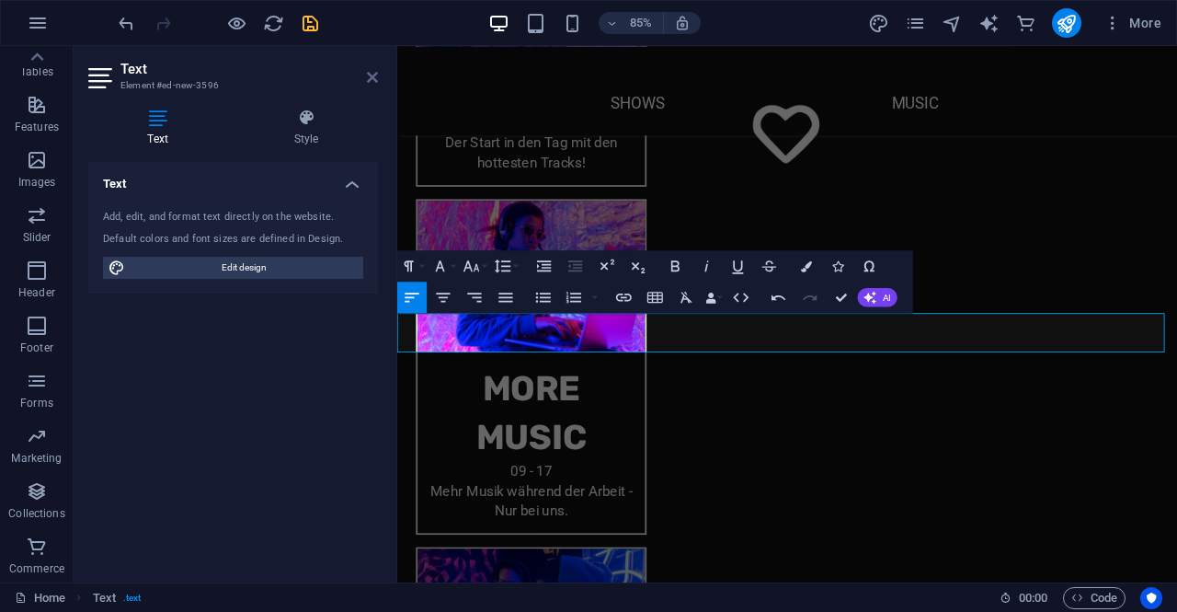
click at [375, 69] on aside "Text Element #ed-new-3596 Text Style Text Add, edit, and format text directly o…" at bounding box center [236, 314] width 324 height 536
click at [372, 78] on icon at bounding box center [372, 77] width 11 height 15
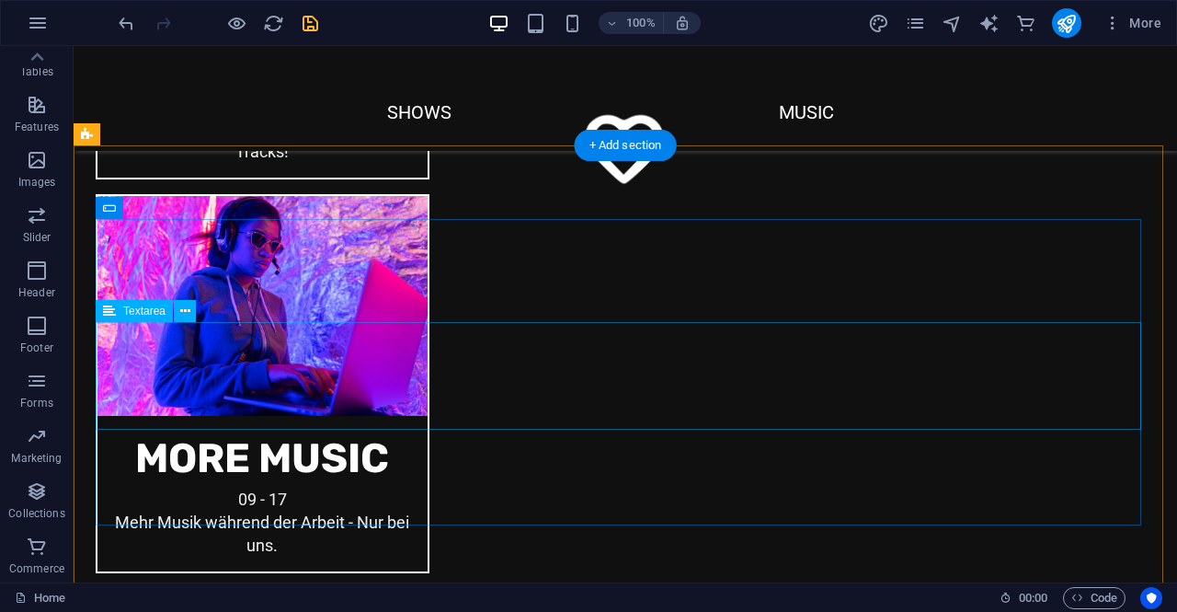
scroll to position [1685, 0]
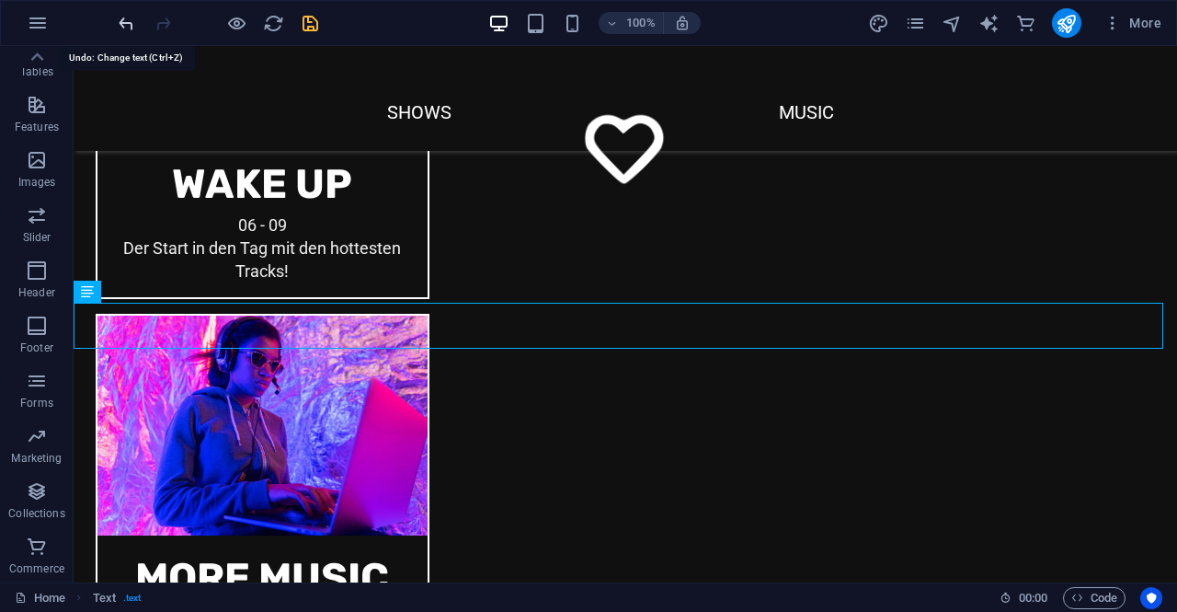
click at [120, 22] on icon "undo" at bounding box center [126, 23] width 21 height 21
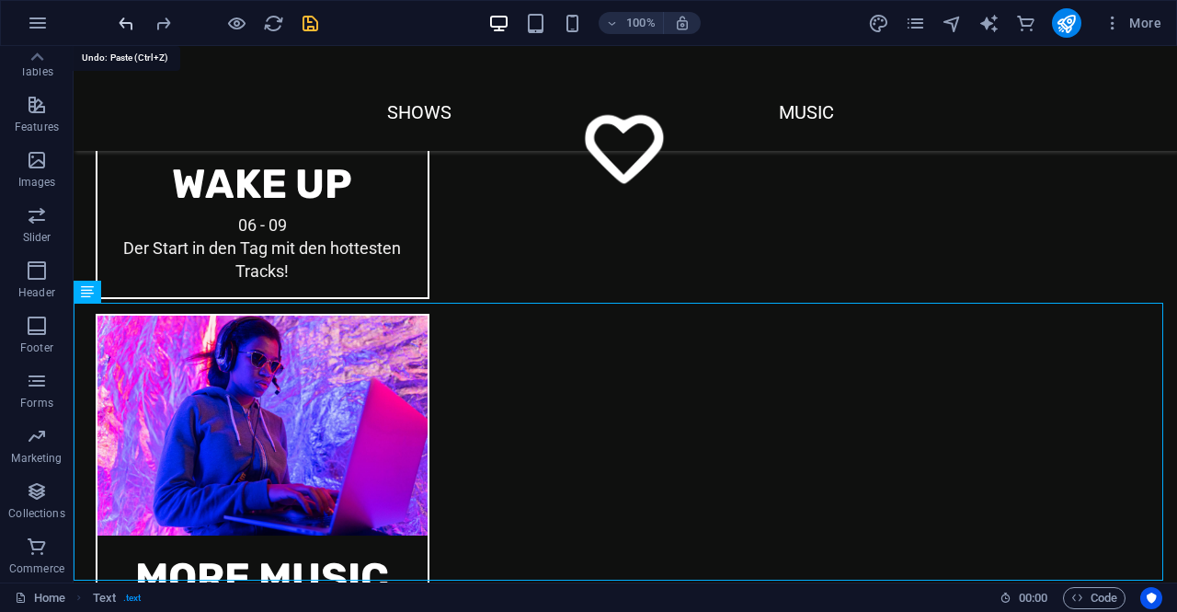
click at [120, 22] on icon "undo" at bounding box center [126, 23] width 21 height 21
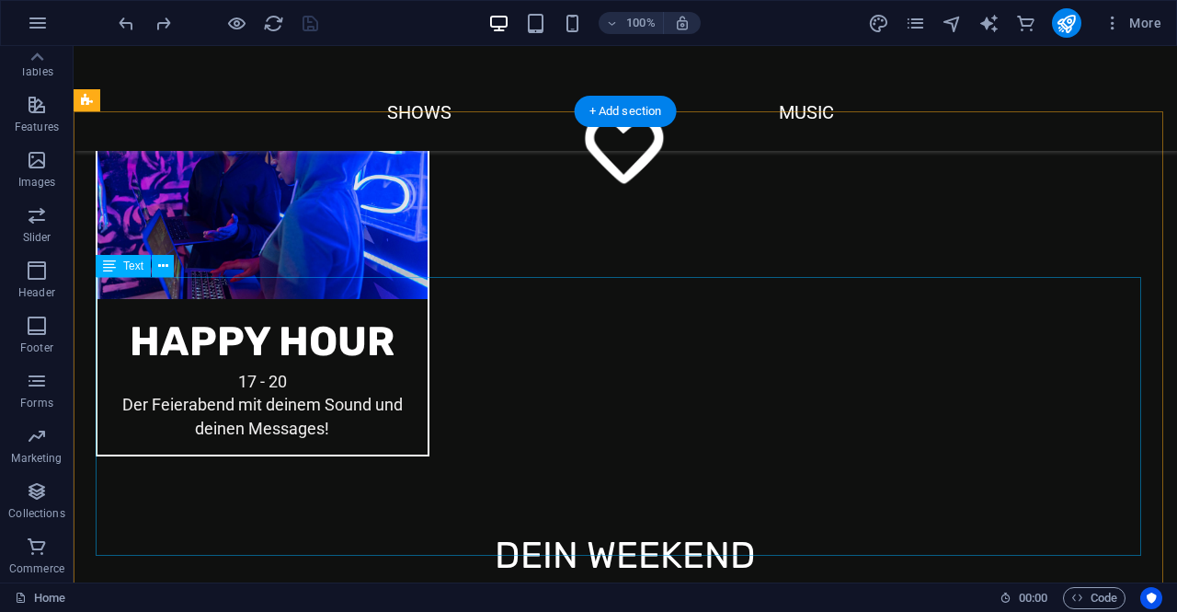
scroll to position [2329, 0]
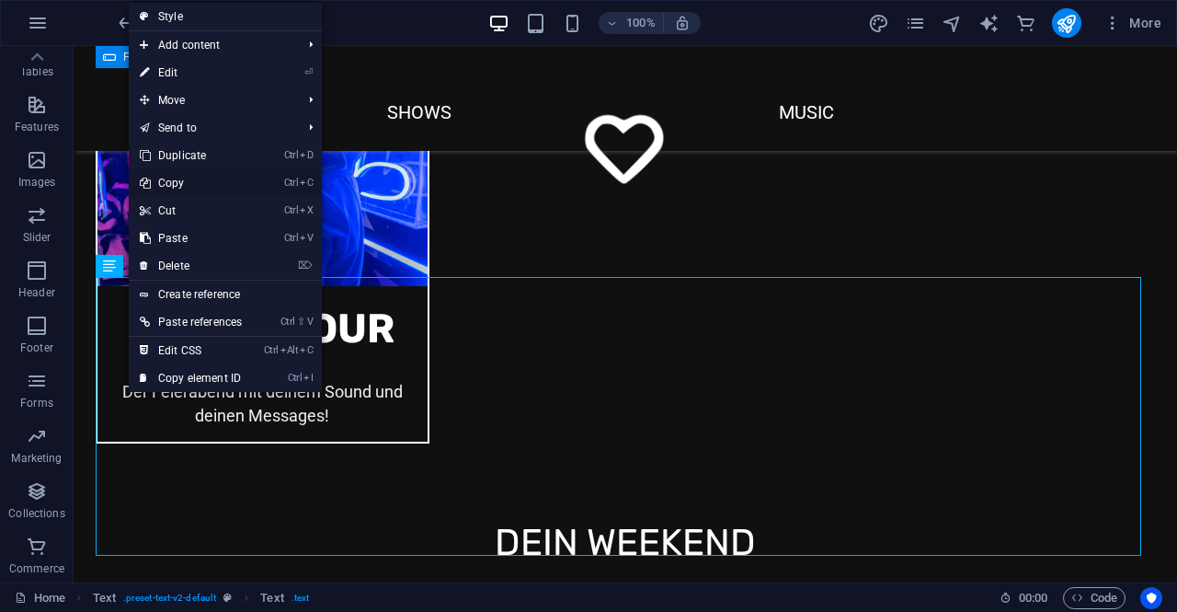
click at [187, 190] on link "Ctrl C Copy" at bounding box center [191, 183] width 124 height 28
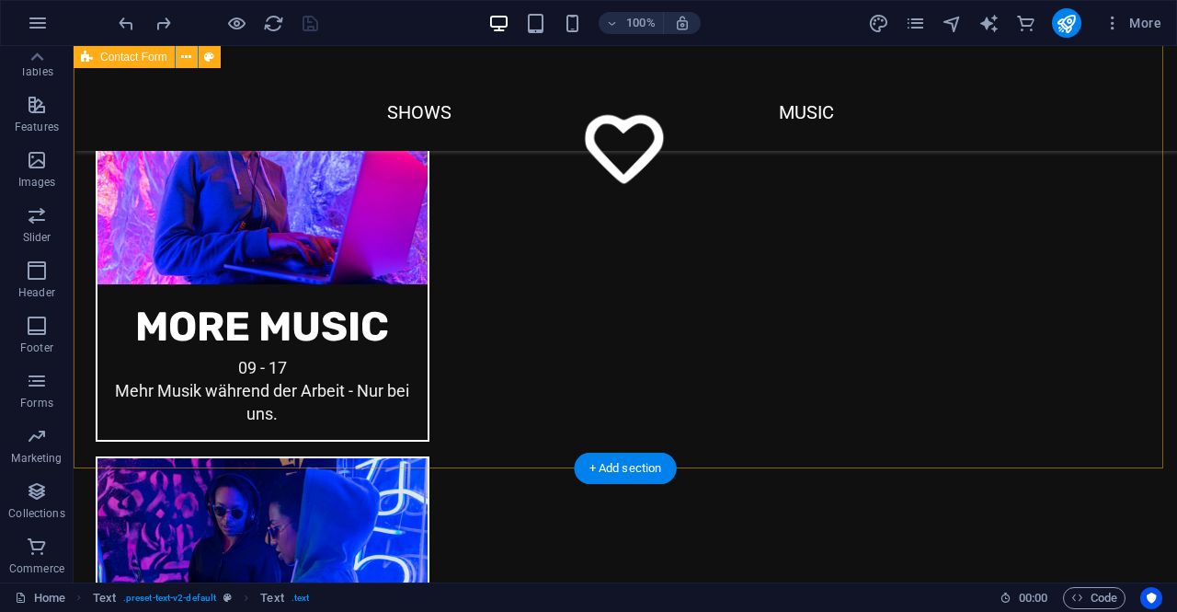
scroll to position [1777, 0]
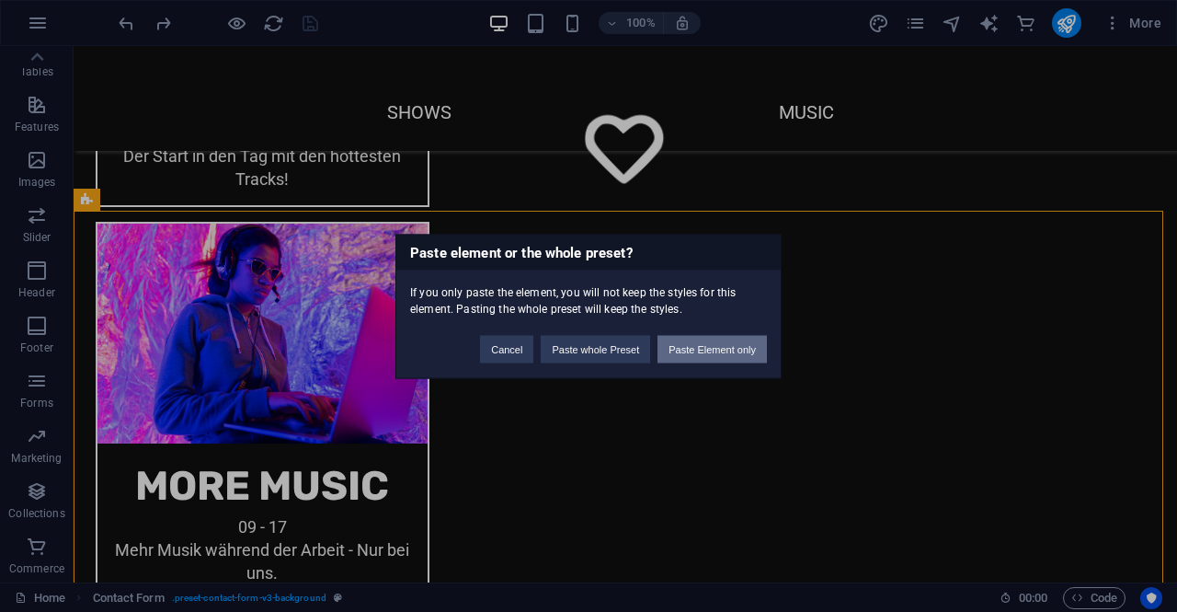
click at [728, 350] on button "Paste Element only" at bounding box center [712, 349] width 109 height 28
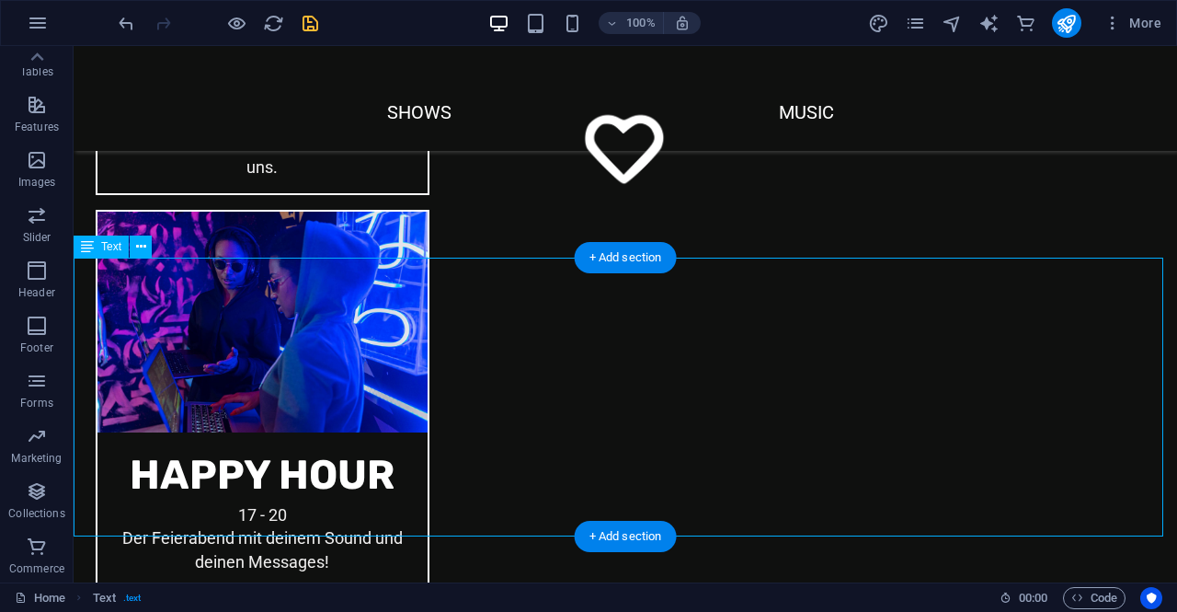
scroll to position [2265, 0]
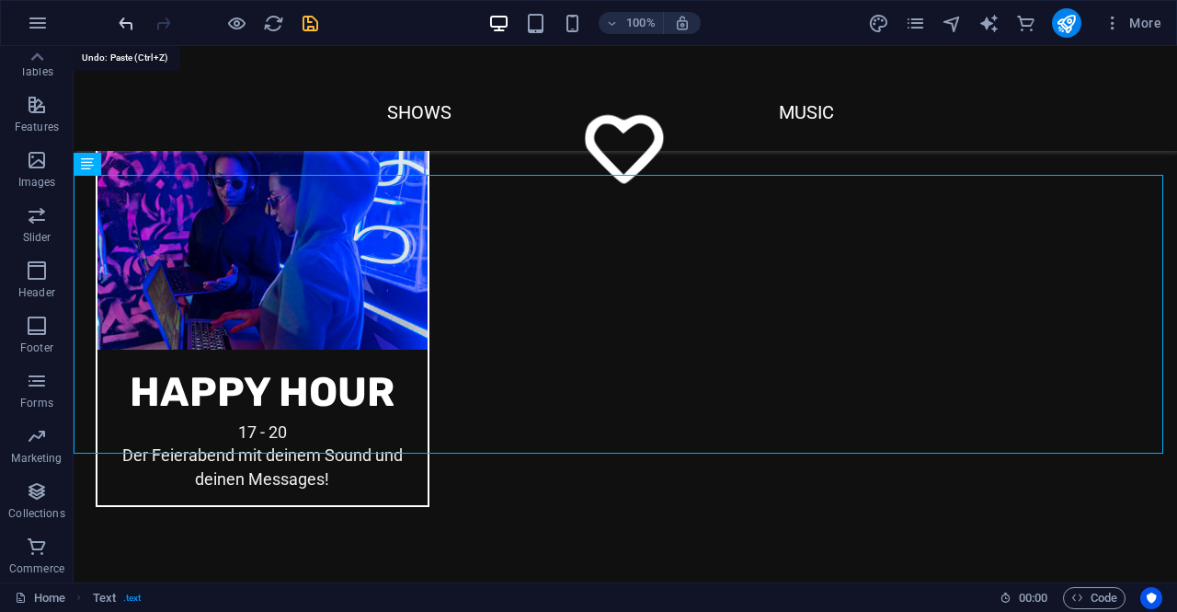
click at [121, 20] on icon "undo" at bounding box center [126, 23] width 21 height 21
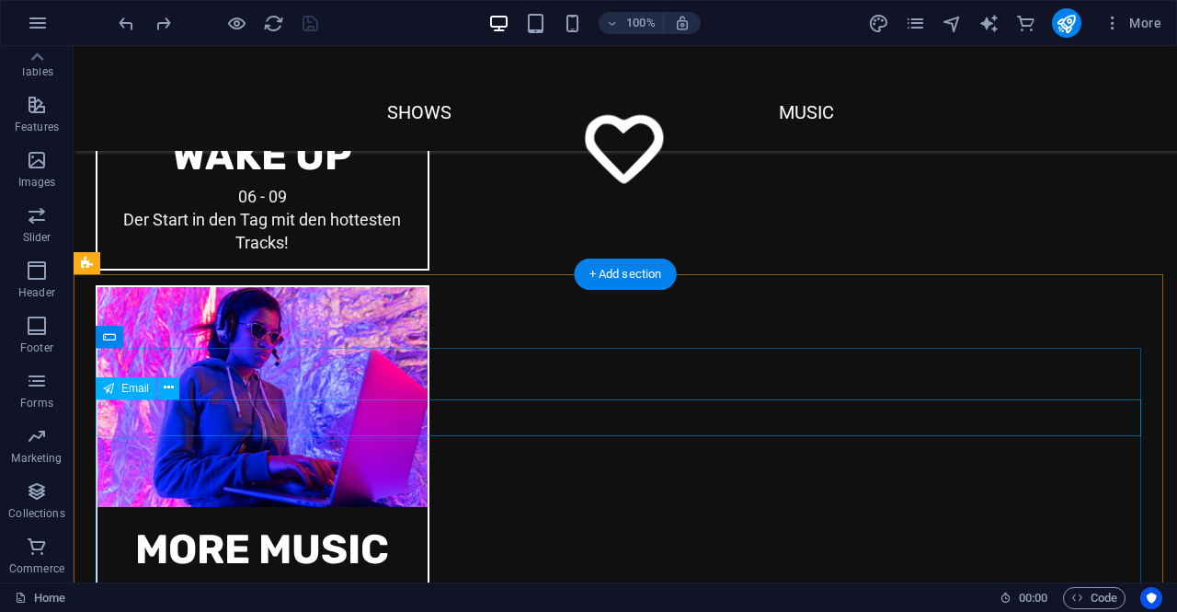
scroll to position [1621, 0]
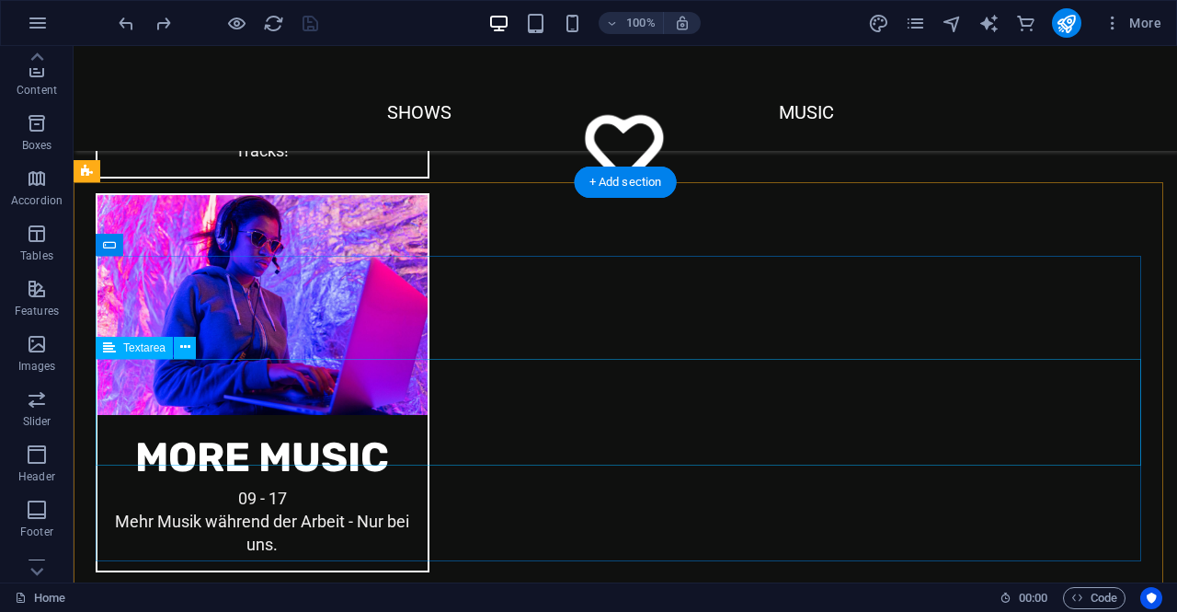
scroll to position [1713, 0]
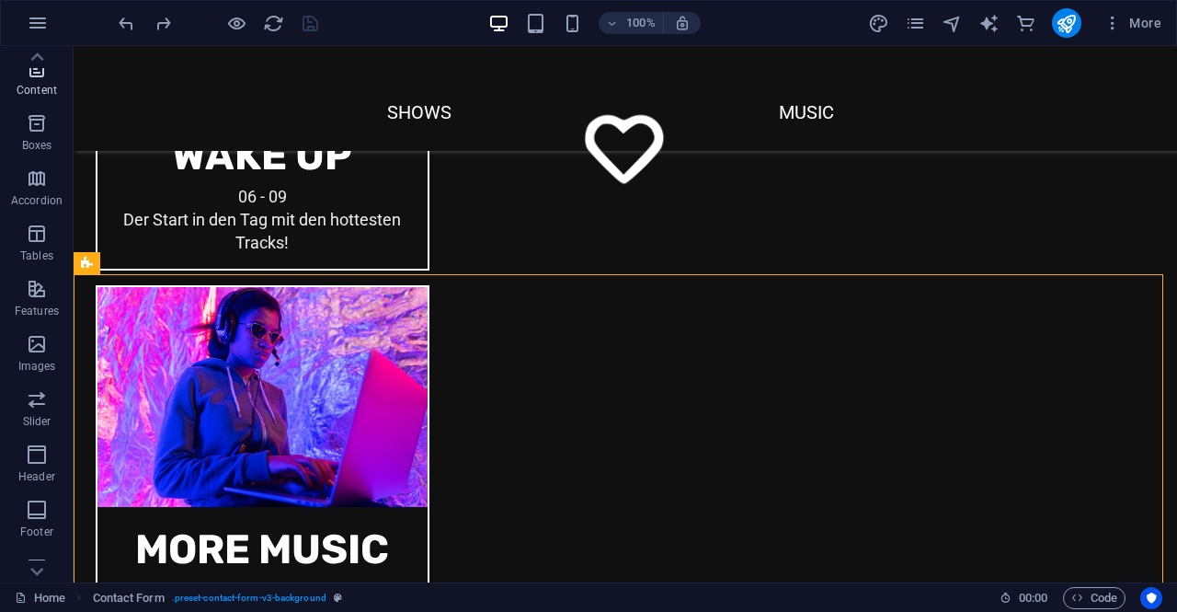
click at [31, 77] on icon "button" at bounding box center [37, 68] width 22 height 22
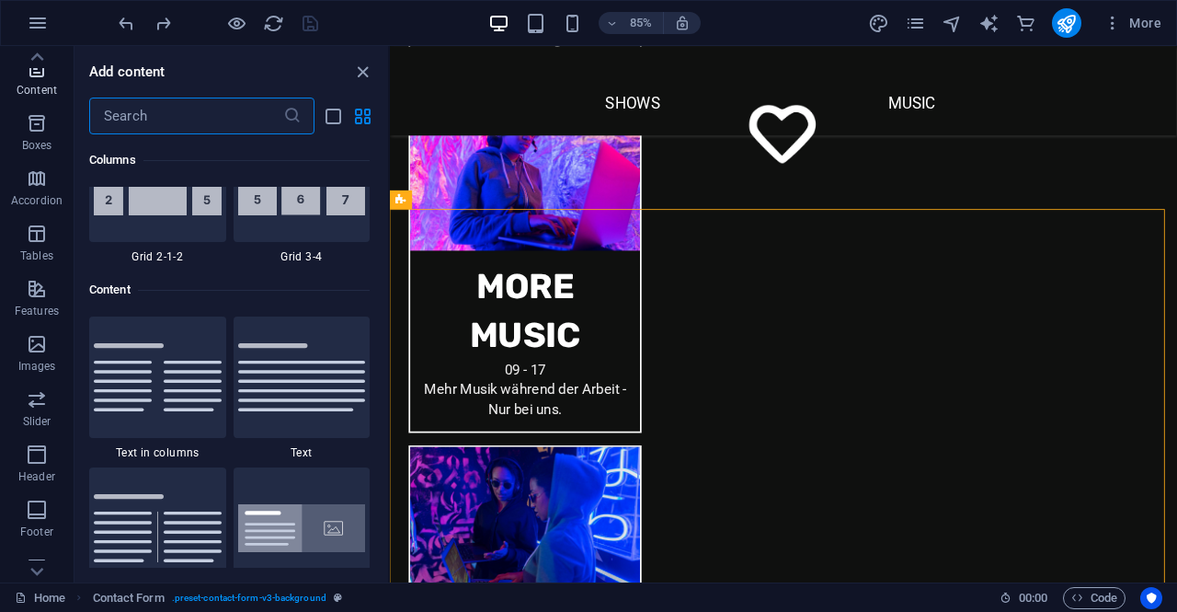
scroll to position [3218, 0]
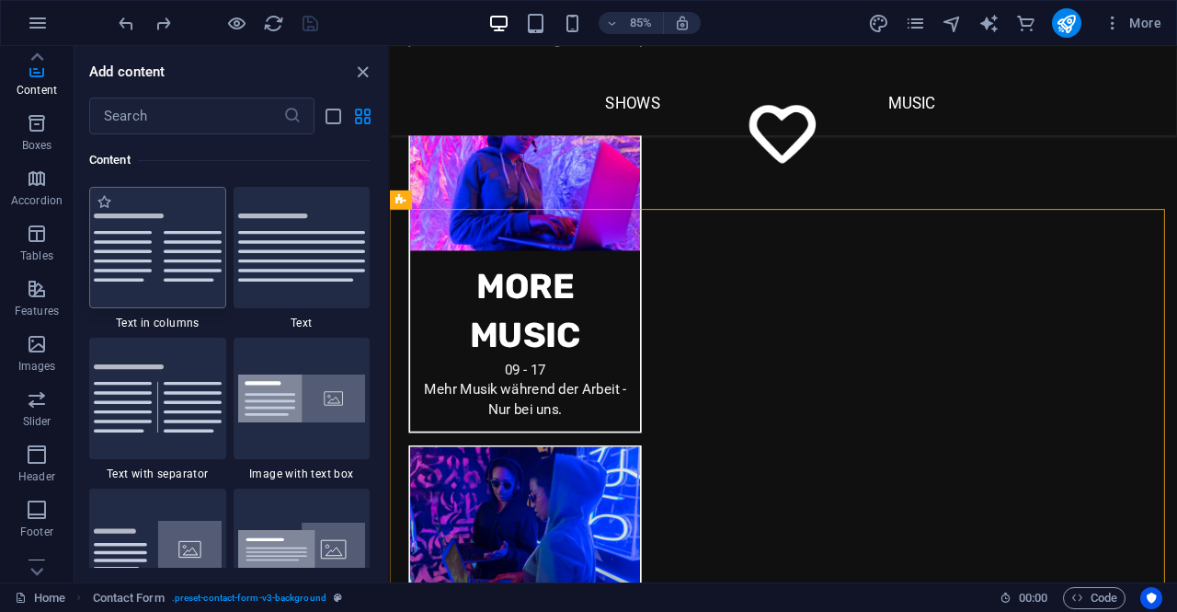
click at [174, 270] on img at bounding box center [158, 247] width 128 height 68
click at [390, 270] on div "Container Container H1 Container Container Container Container Menu Bar Logo Me…" at bounding box center [783, 314] width 787 height 536
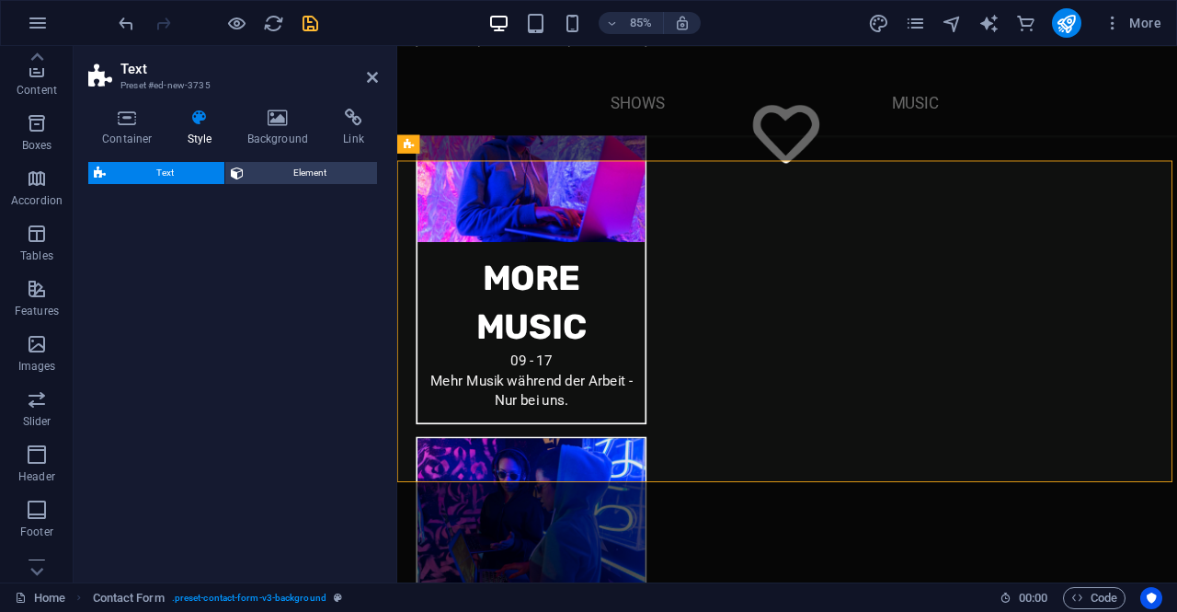
scroll to position [2224, 0]
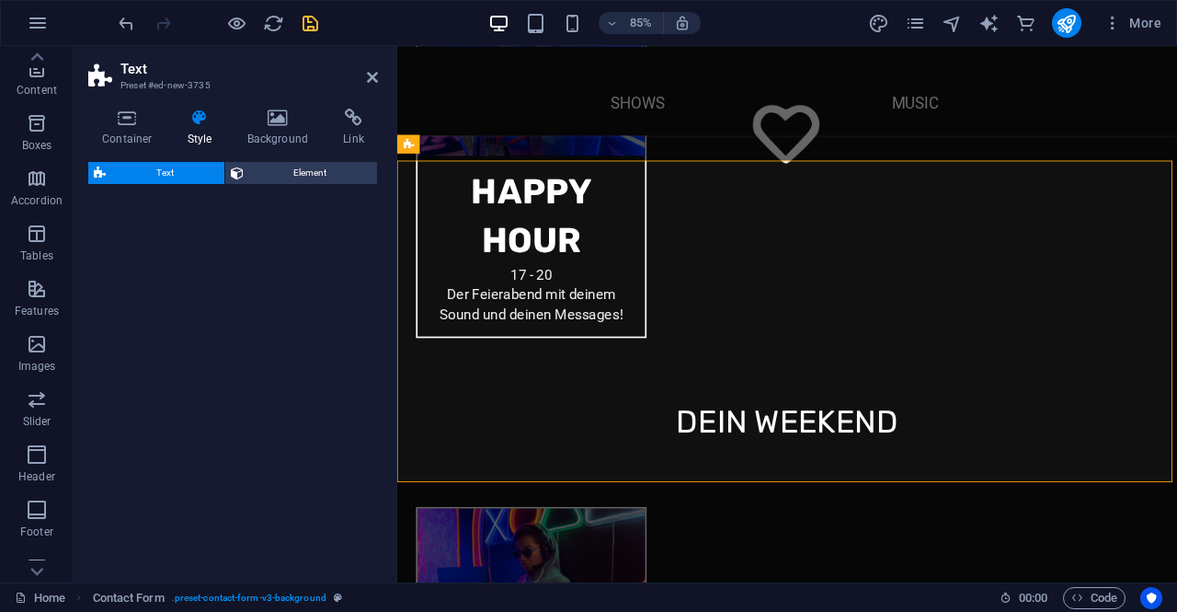
select select "rem"
select select "preset-text-v2-columns"
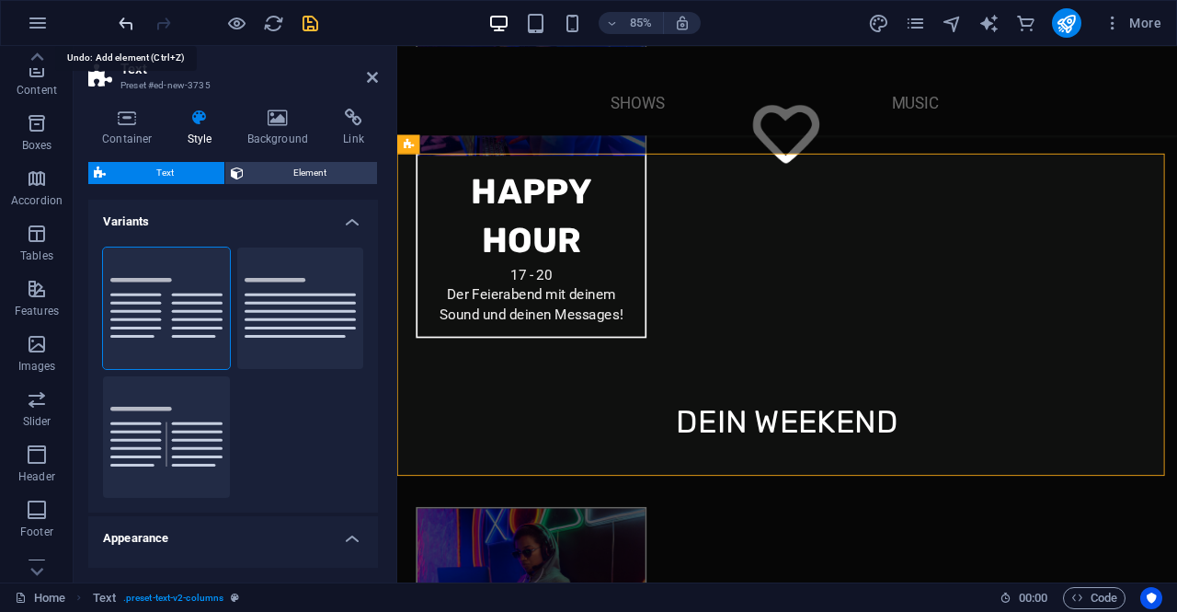
click at [123, 20] on icon "undo" at bounding box center [126, 23] width 21 height 21
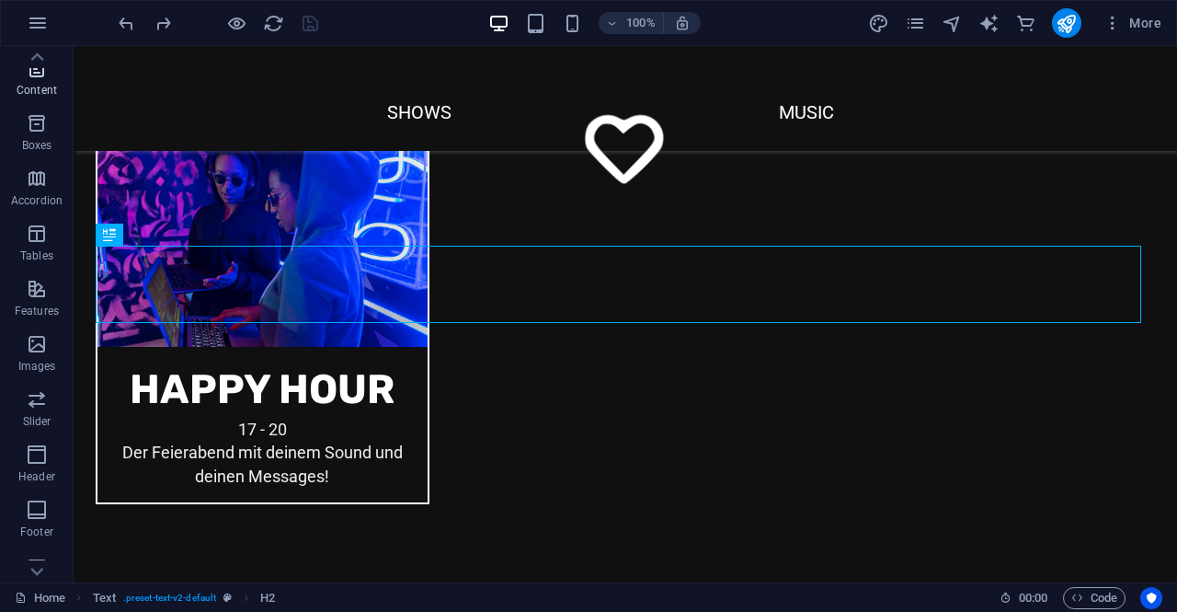
click at [39, 75] on icon "button" at bounding box center [37, 68] width 22 height 22
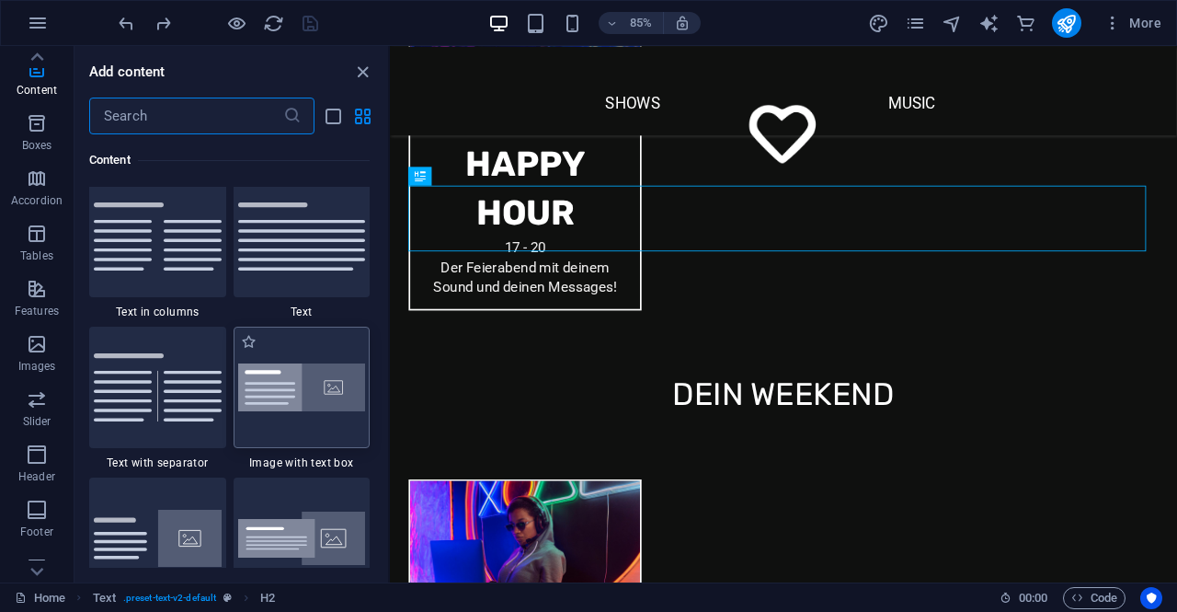
scroll to position [3218, 0]
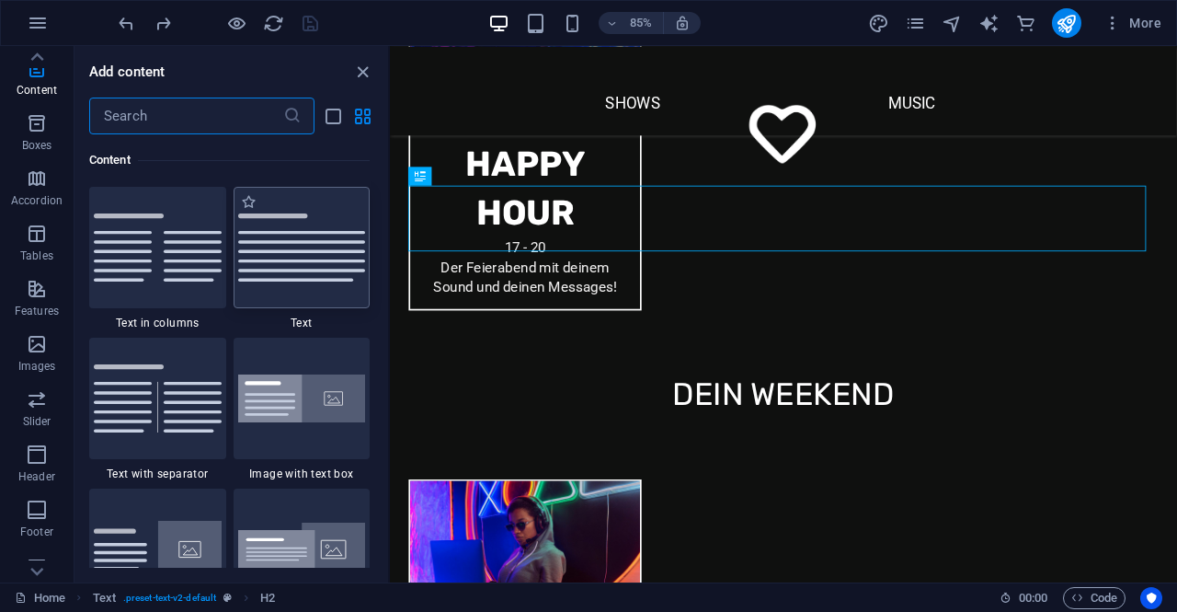
click at [294, 270] on img at bounding box center [302, 247] width 128 height 68
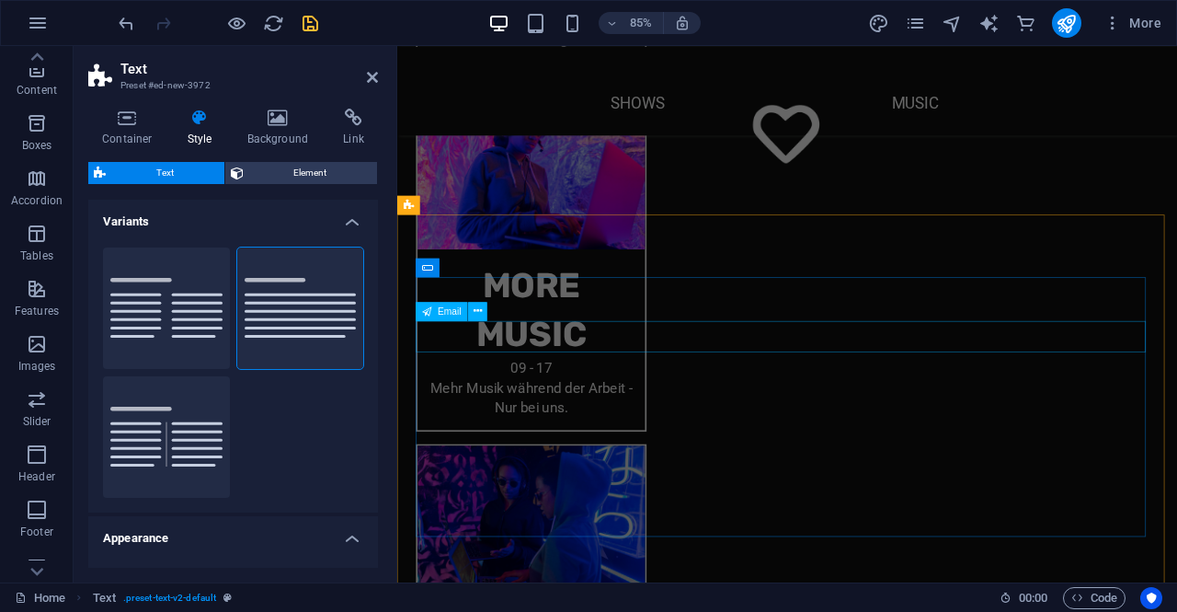
scroll to position [1616, 0]
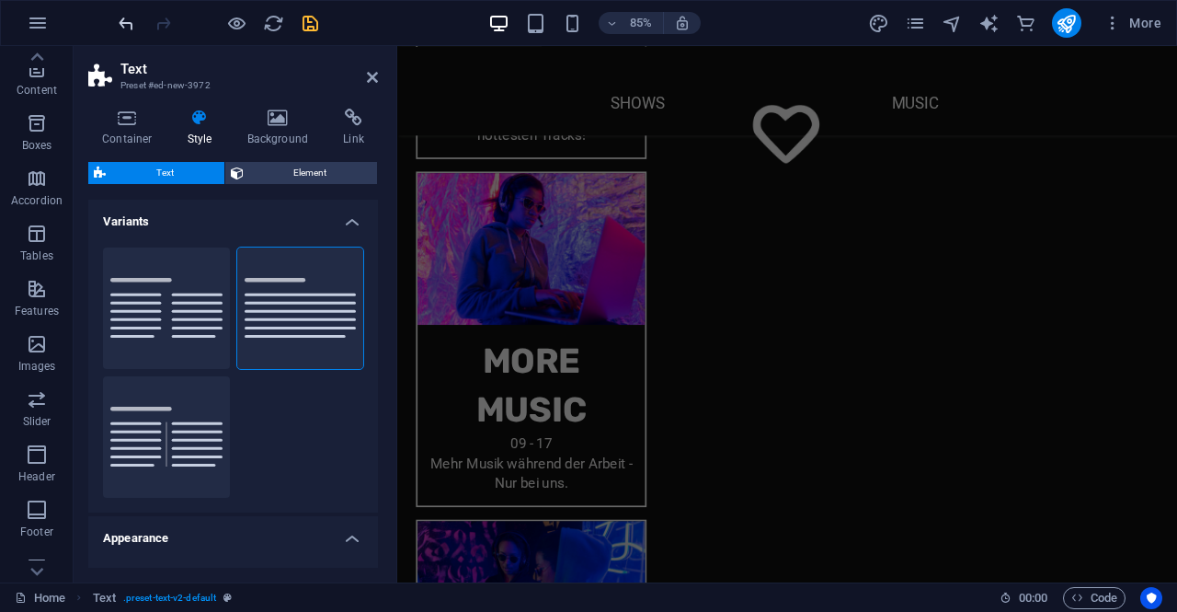
click at [127, 24] on icon "undo" at bounding box center [126, 23] width 21 height 21
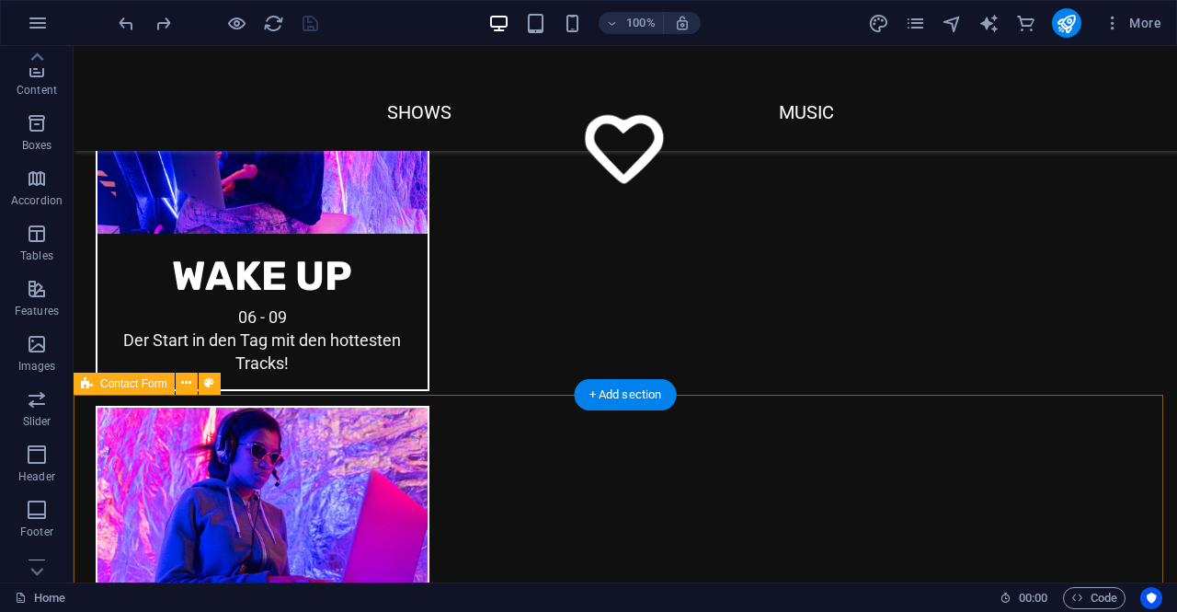
scroll to position [1777, 0]
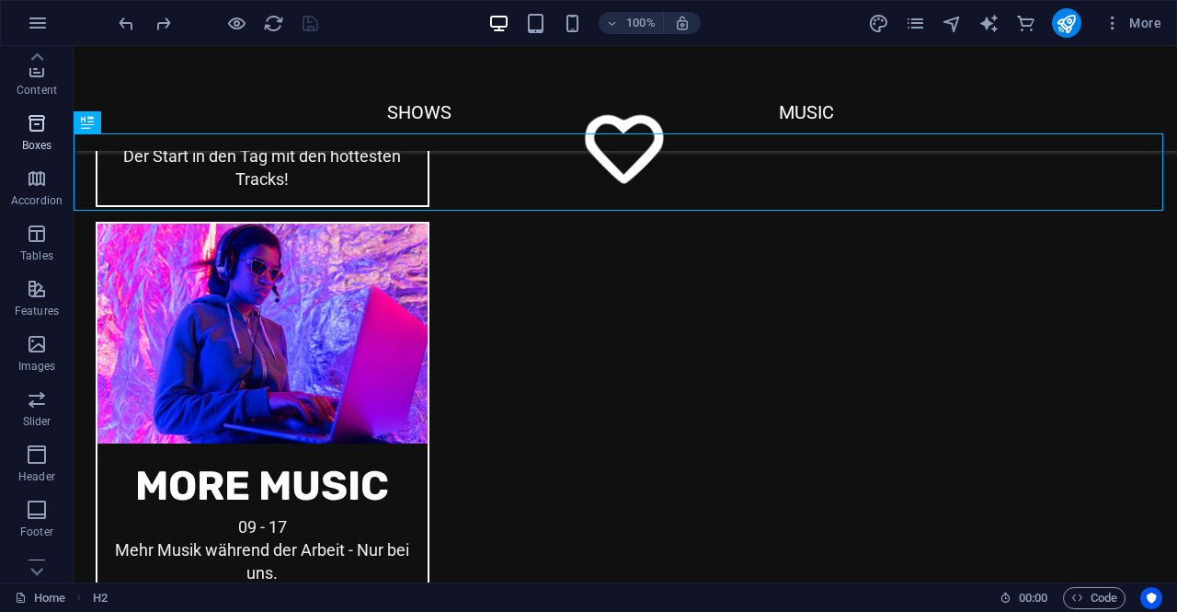
scroll to position [0, 0]
click at [40, 245] on p "Content" at bounding box center [37, 252] width 40 height 15
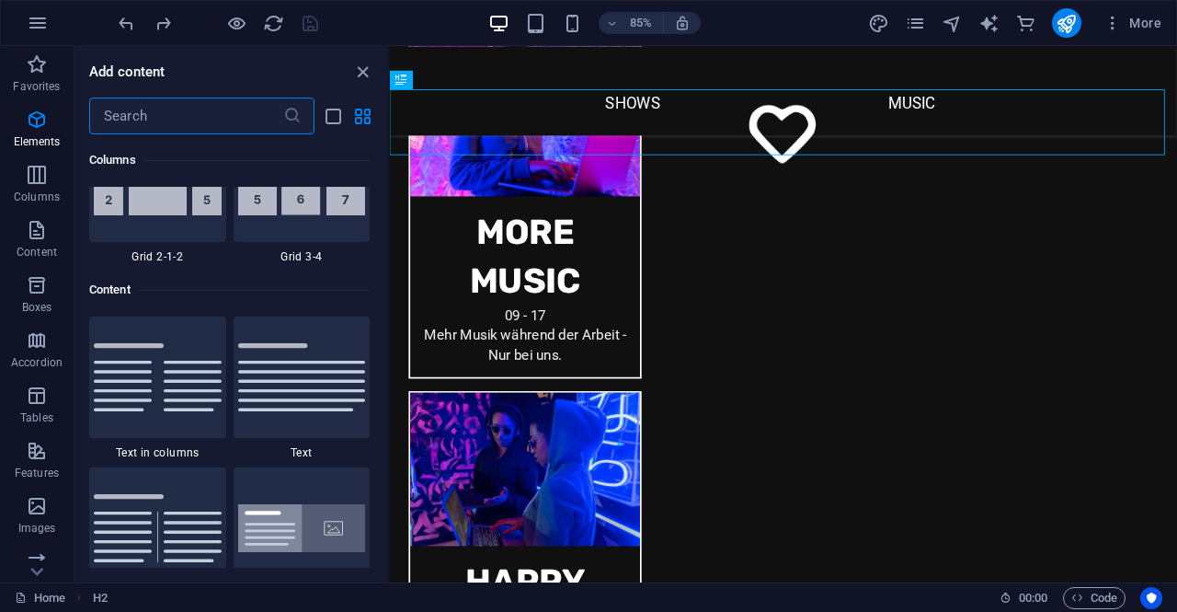
scroll to position [3218, 0]
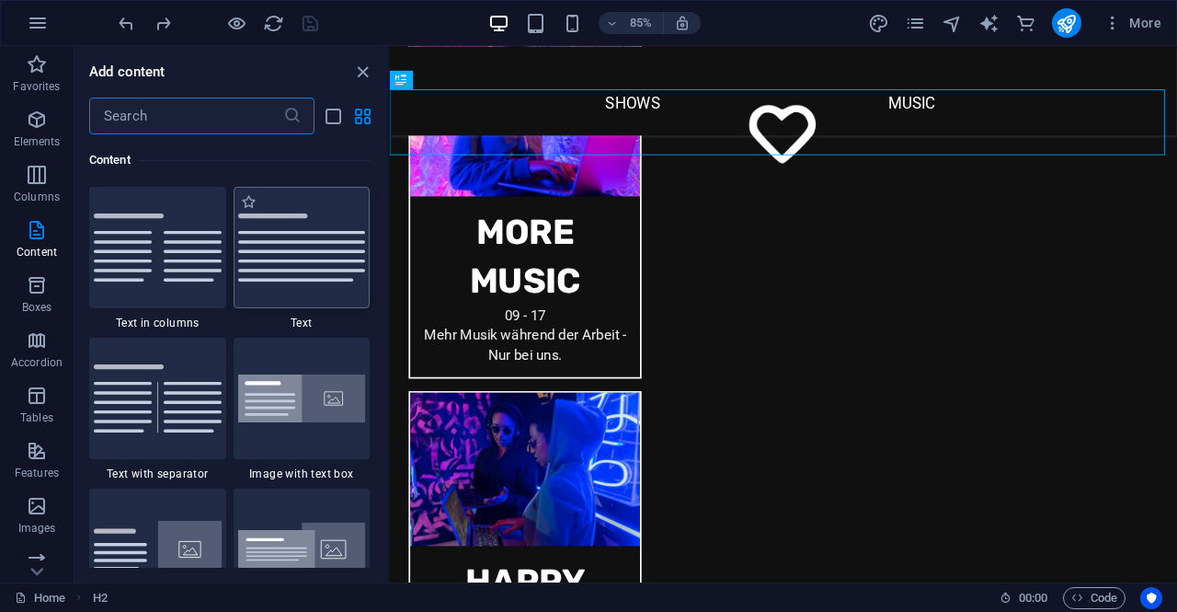
click at [281, 244] on img at bounding box center [302, 247] width 128 height 68
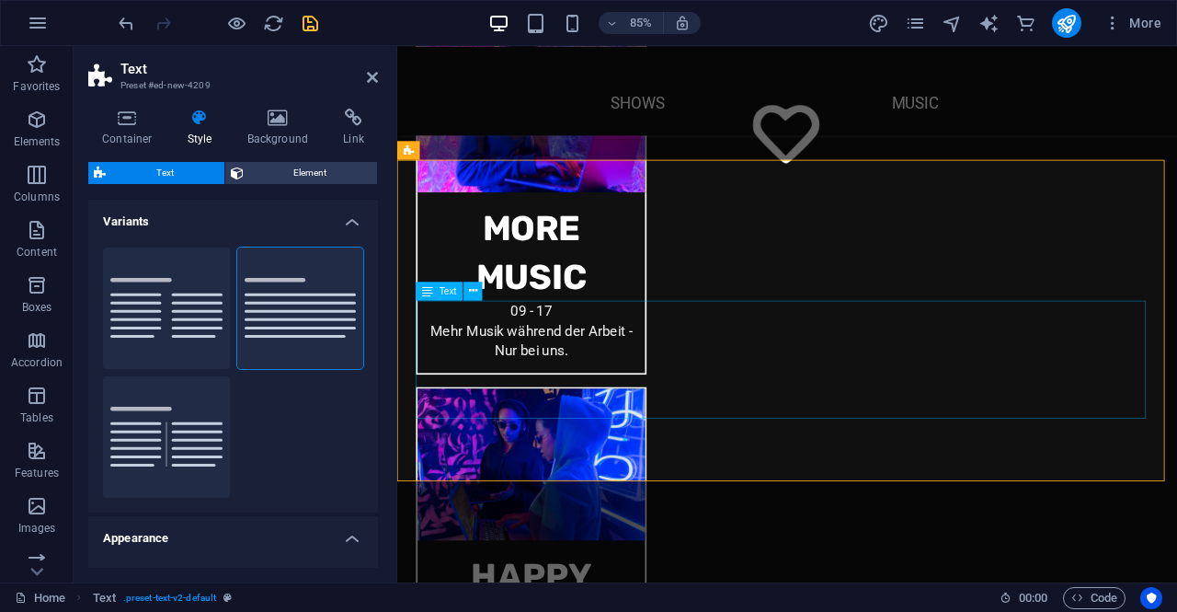
scroll to position [1587, 0]
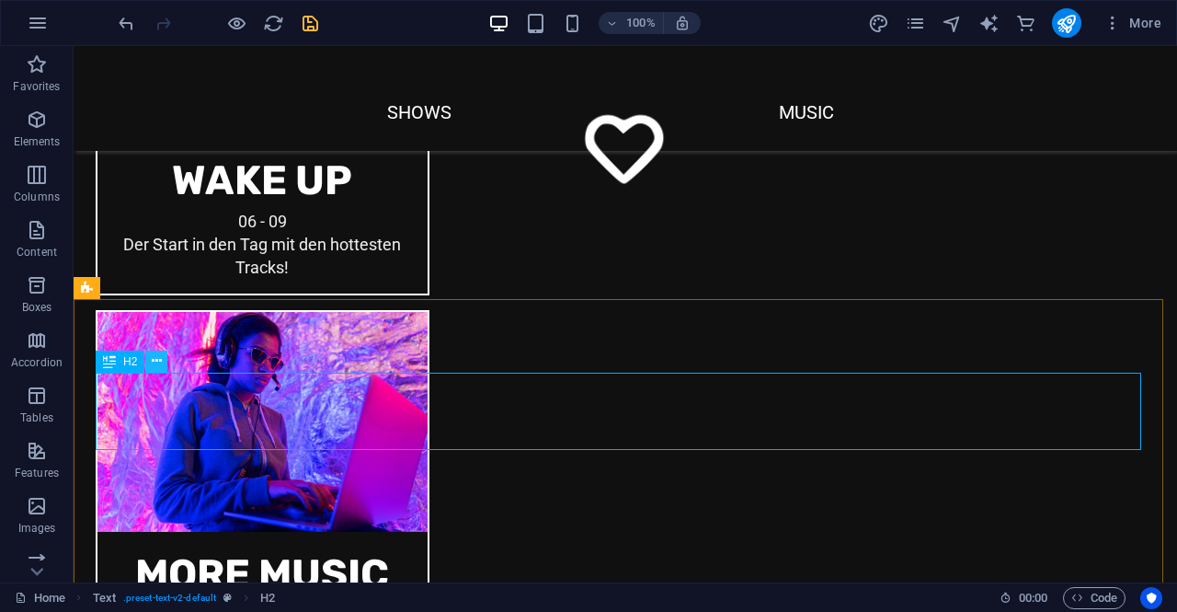
click at [156, 360] on icon at bounding box center [157, 360] width 10 height 19
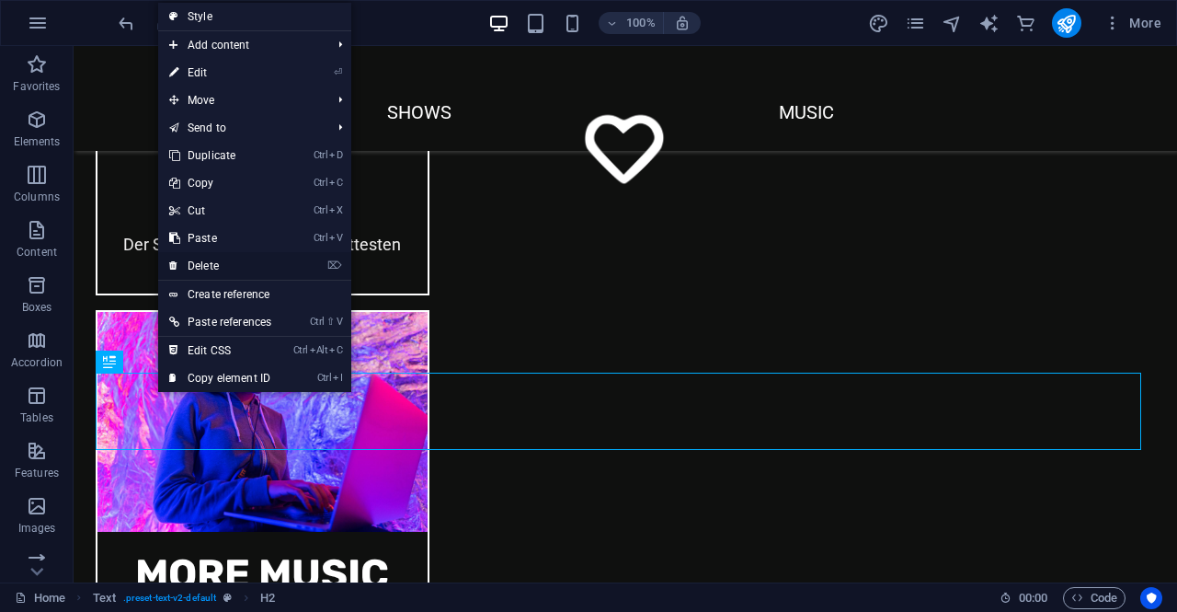
click at [219, 267] on link "⌦ Delete" at bounding box center [220, 266] width 124 height 28
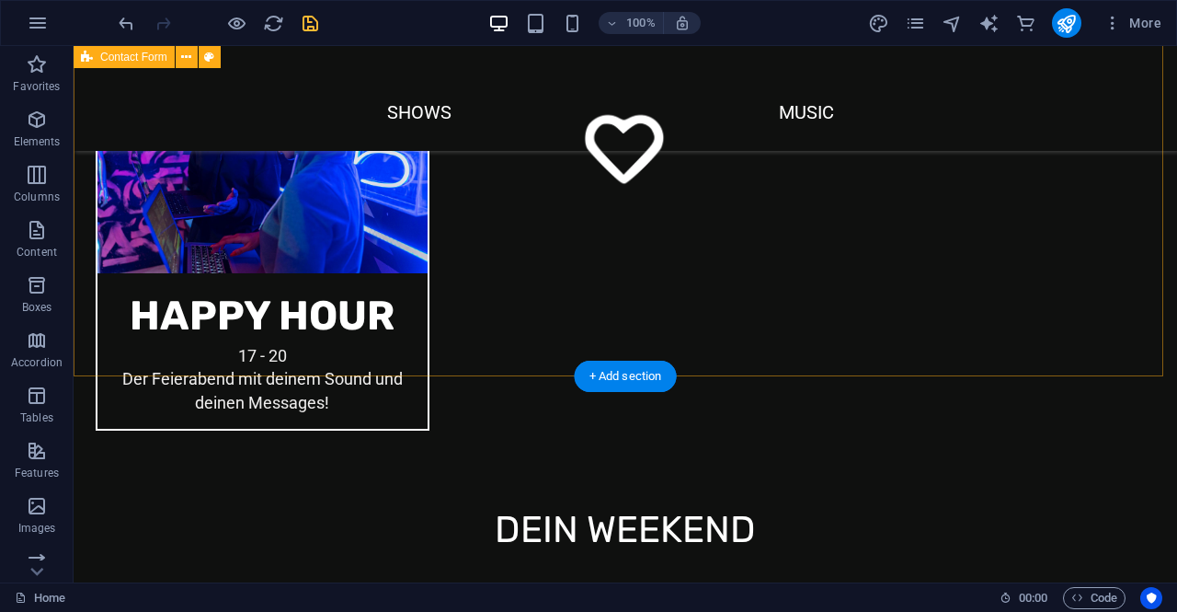
scroll to position [2516, 0]
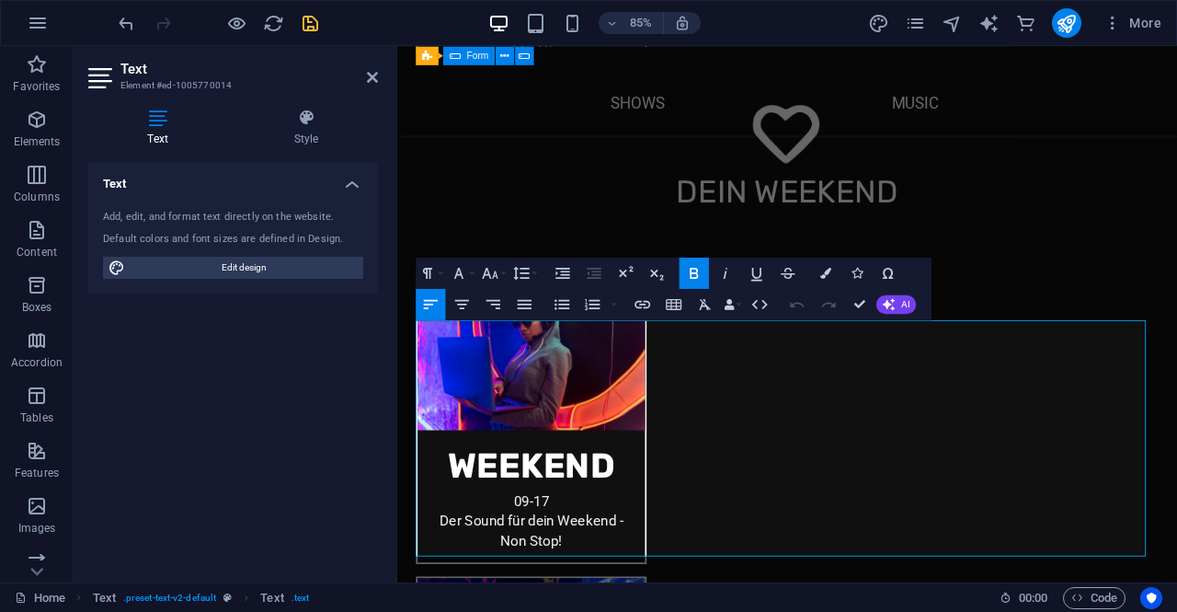
drag, startPoint x: 692, startPoint y: 406, endPoint x: 708, endPoint y: 340, distance: 67.4
copy p "Lesbisch? Schwul? Bi? Trans? Non-binär? Pan? Oder ganz ohne Label? Du bist gena…"
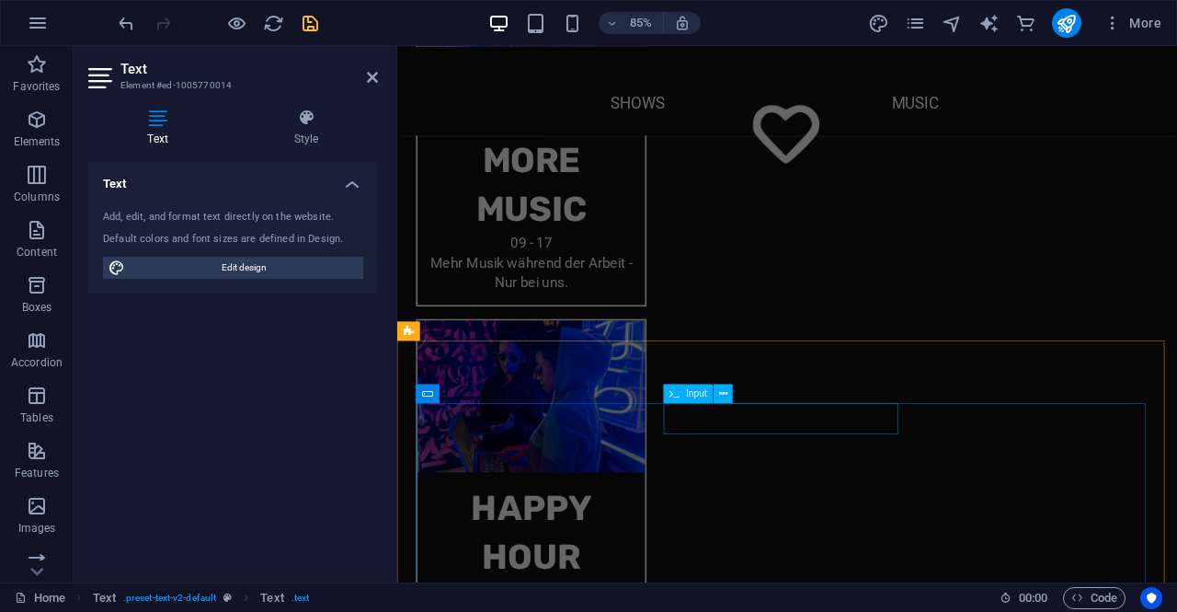
scroll to position [1850, 0]
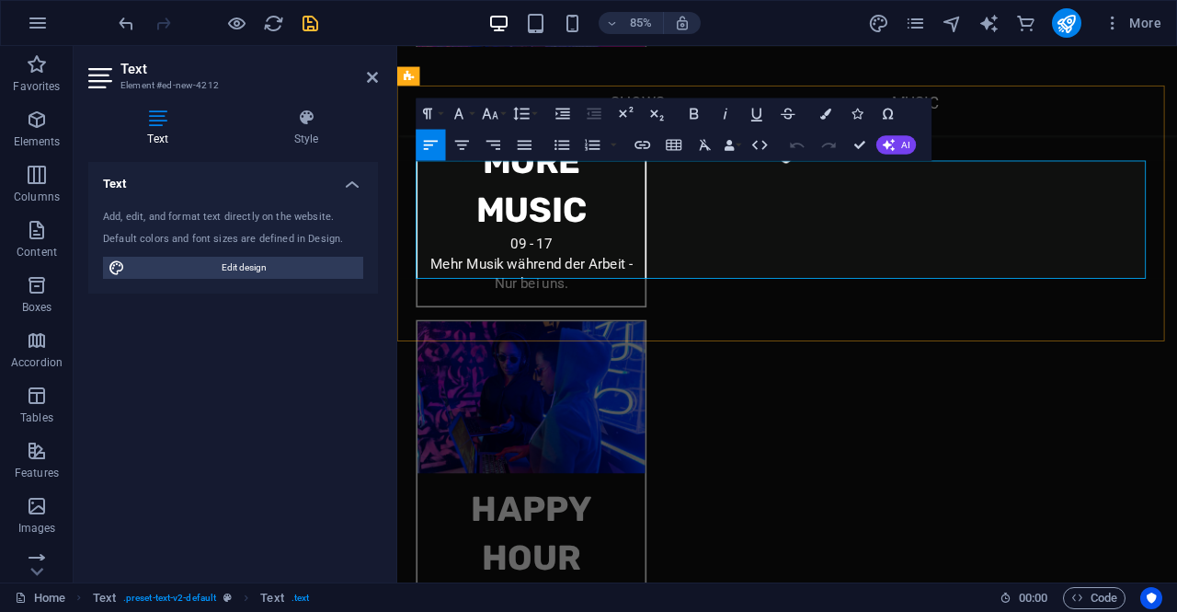
drag, startPoint x: 878, startPoint y: 303, endPoint x: 397, endPoint y: 177, distance: 497.4
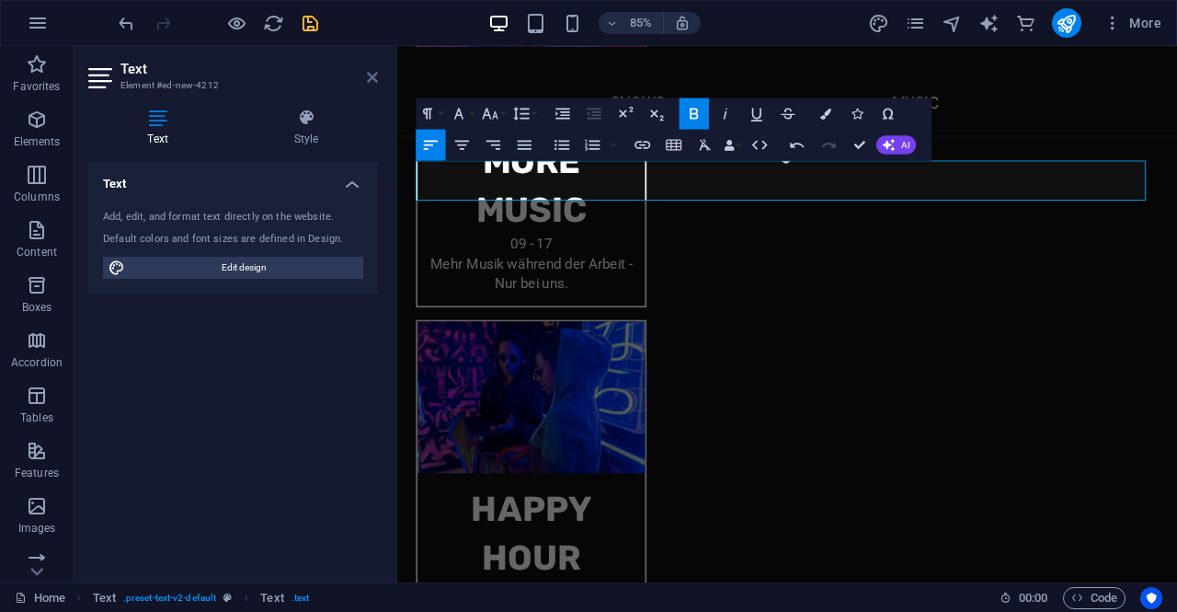
click at [368, 73] on icon at bounding box center [372, 77] width 11 height 15
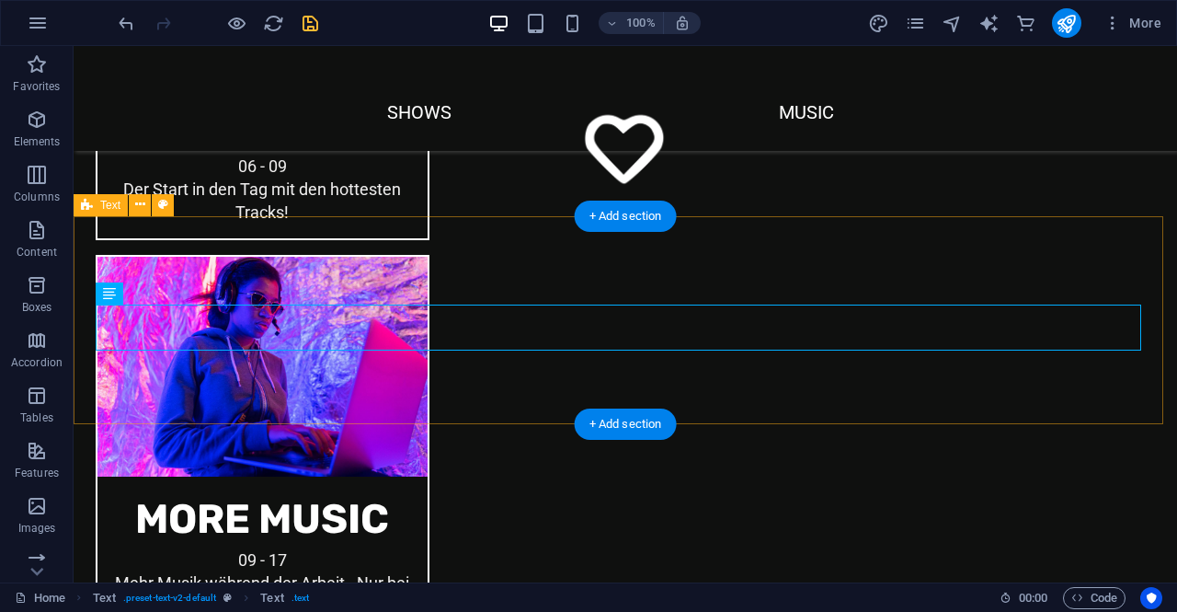
scroll to position [1711, 0]
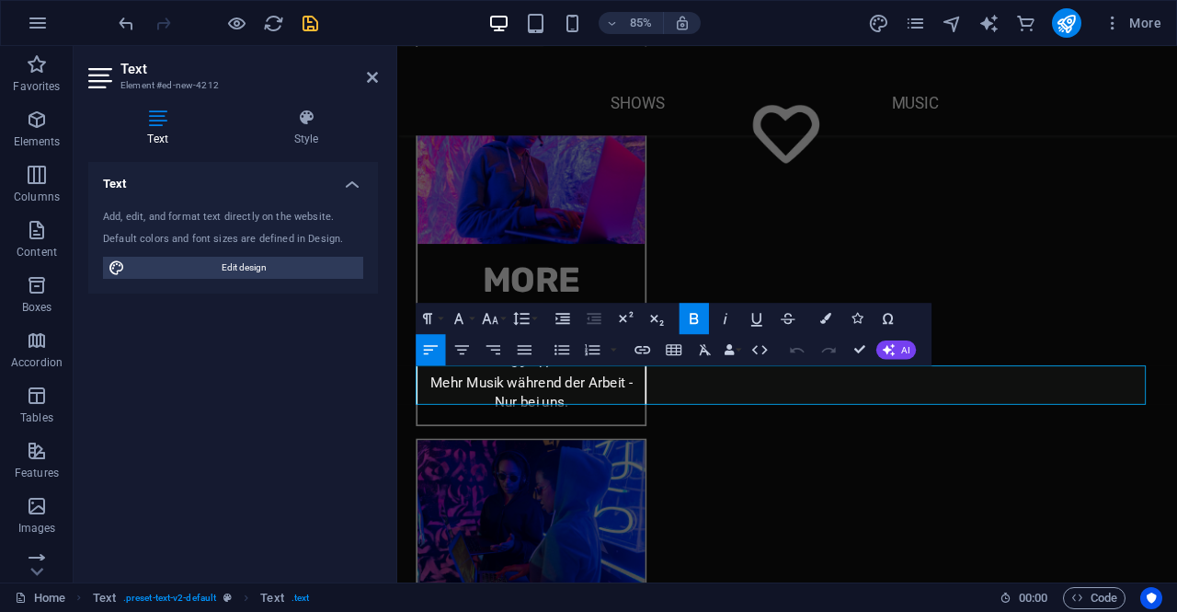
scroll to position [1610, 0]
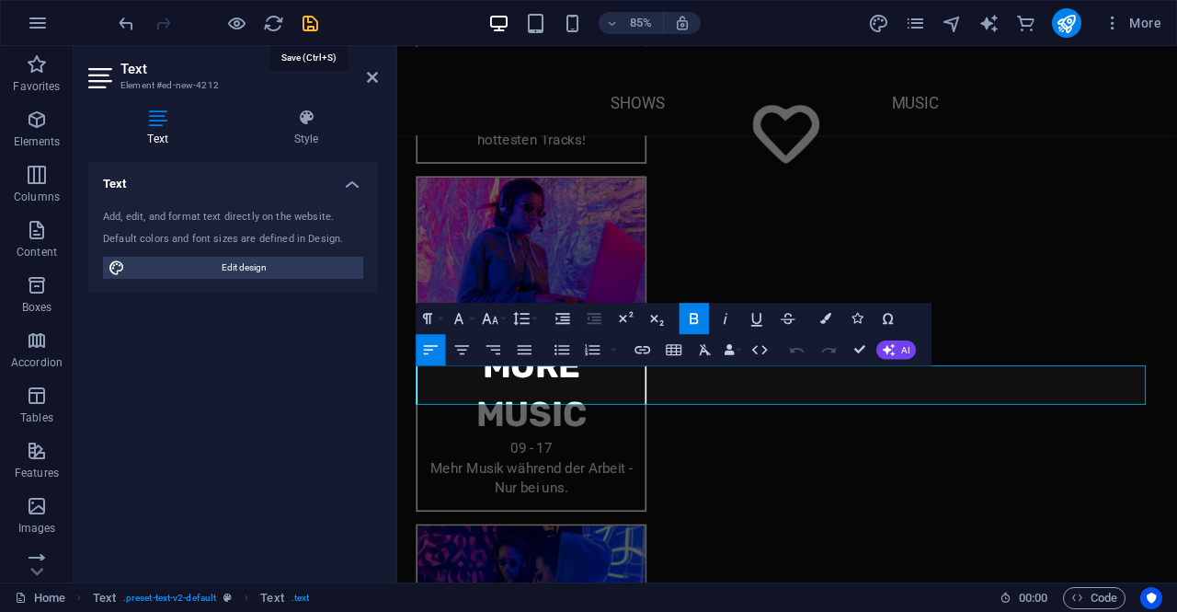
click at [316, 15] on icon "save" at bounding box center [310, 23] width 21 height 21
checkbox input "false"
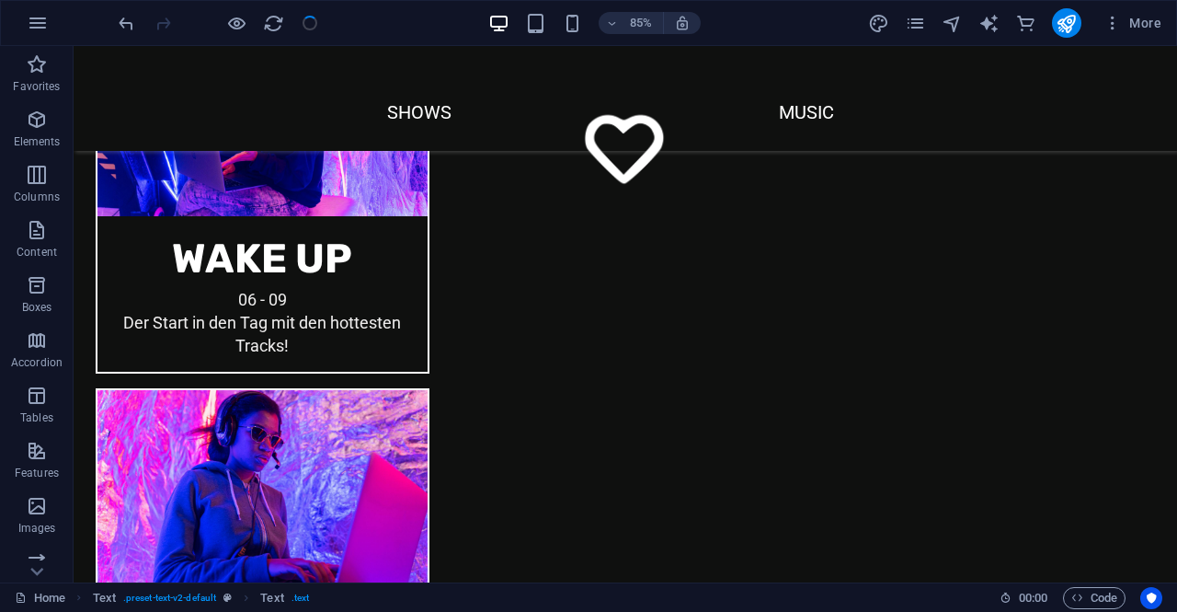
scroll to position [1711, 0]
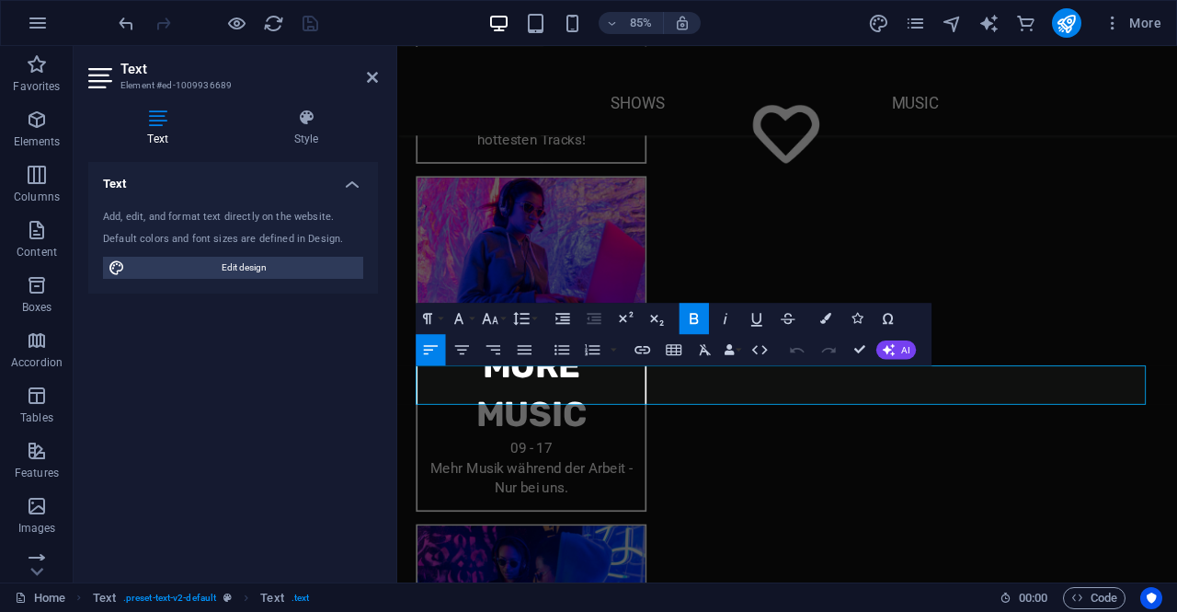
drag, startPoint x: 727, startPoint y: 452, endPoint x: 378, endPoint y: 398, distance: 352.6
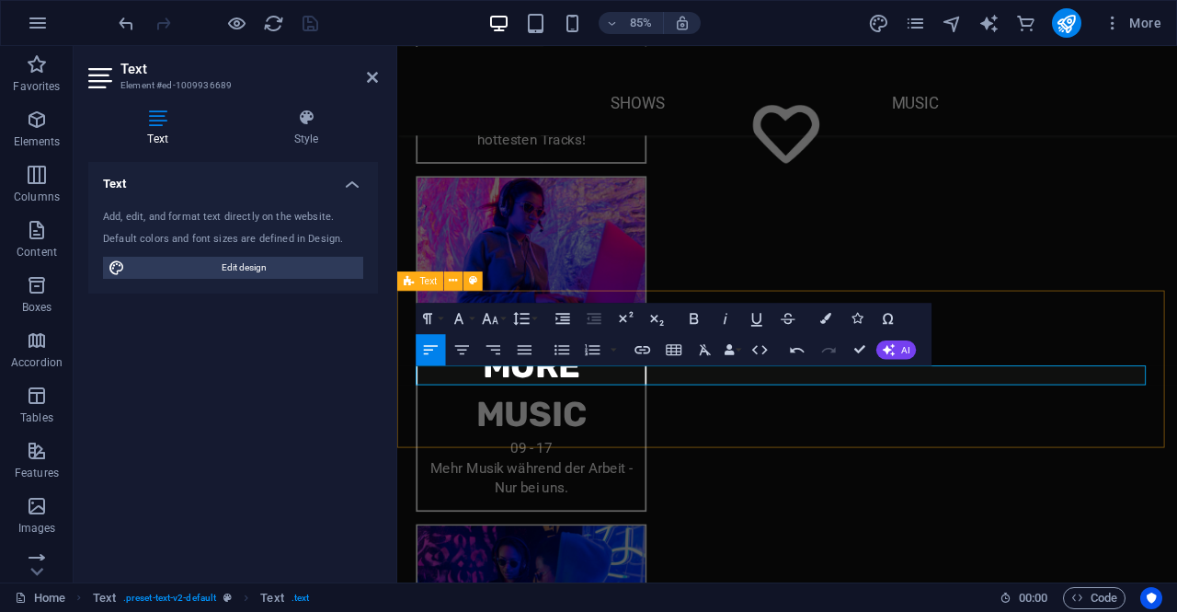
drag, startPoint x: 705, startPoint y: 433, endPoint x: 840, endPoint y: 459, distance: 136.7
drag, startPoint x: 1120, startPoint y: 436, endPoint x: 1082, endPoint y: 441, distance: 38.1
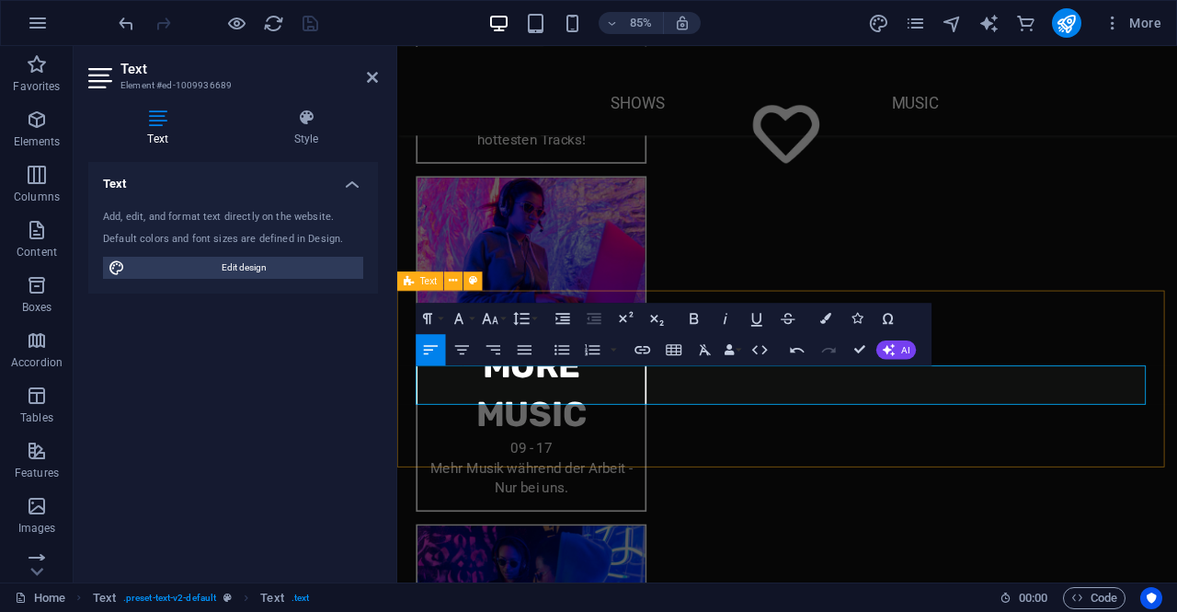
drag, startPoint x: 1217, startPoint y: 426, endPoint x: 1267, endPoint y: 462, distance: 62.0
drag, startPoint x: 475, startPoint y: 452, endPoint x: 413, endPoint y: 429, distance: 66.3
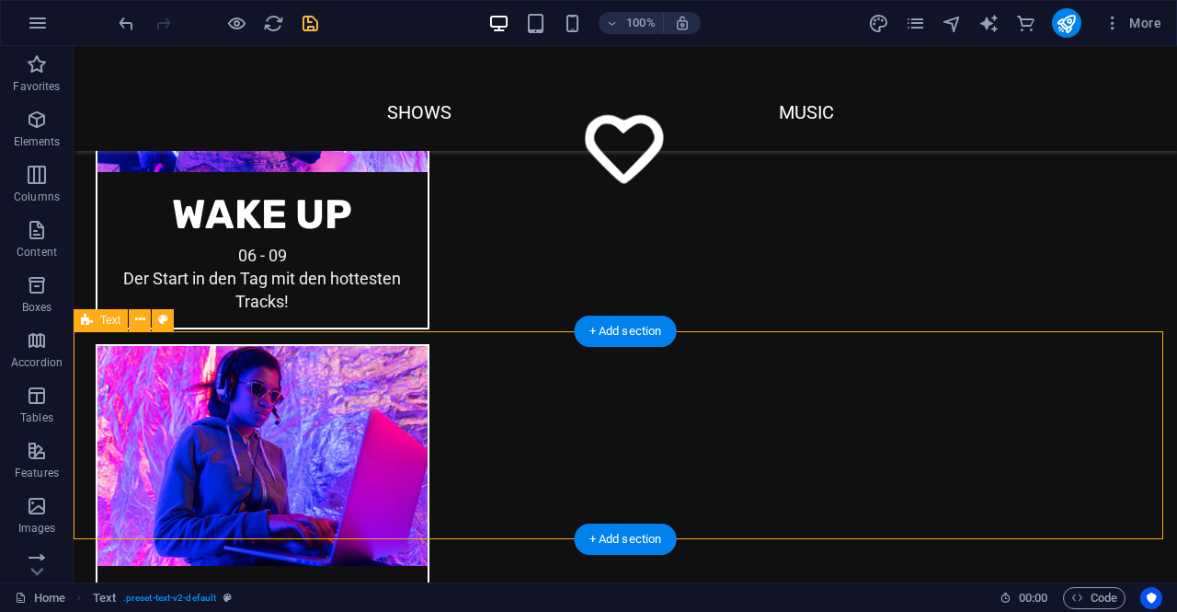
scroll to position [1838, 0]
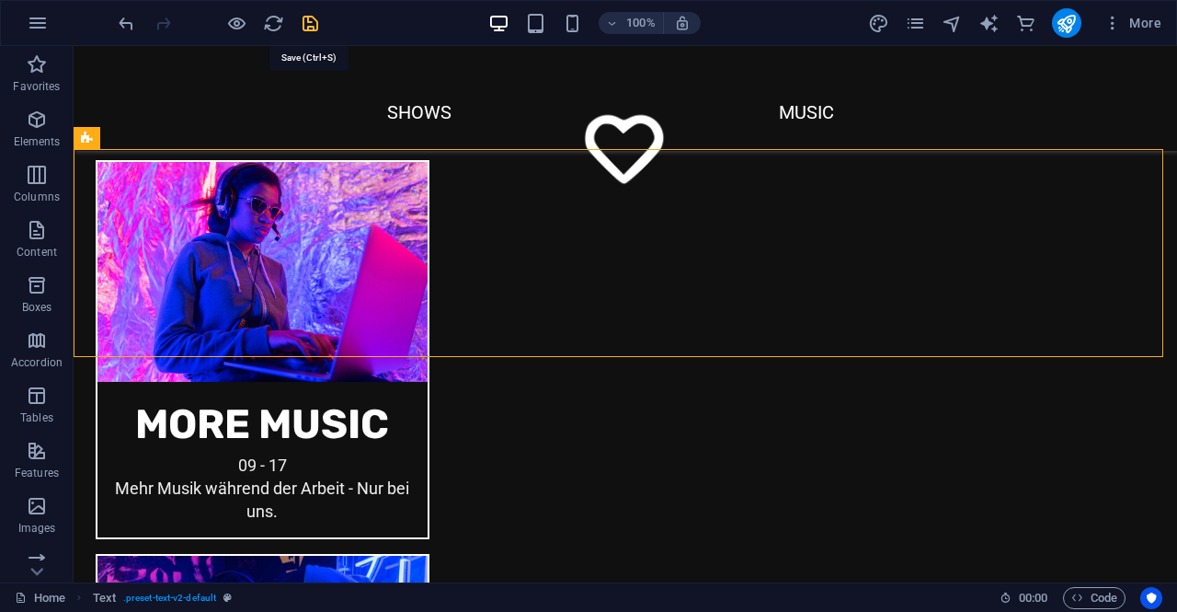
click at [302, 27] on icon "save" at bounding box center [310, 23] width 21 height 21
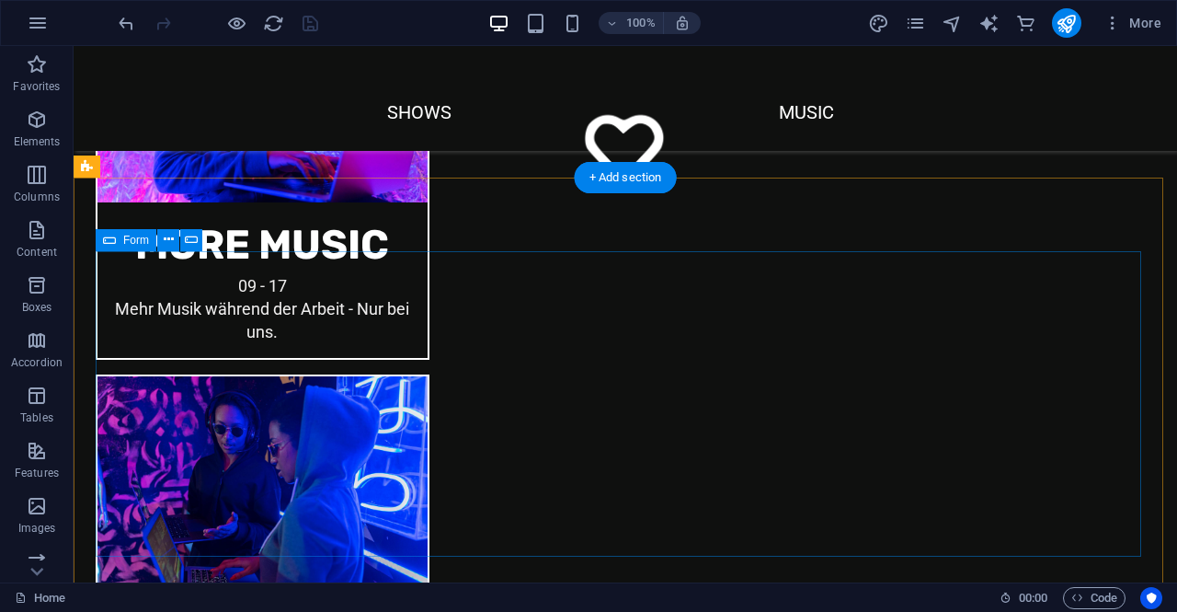
scroll to position [2022, 0]
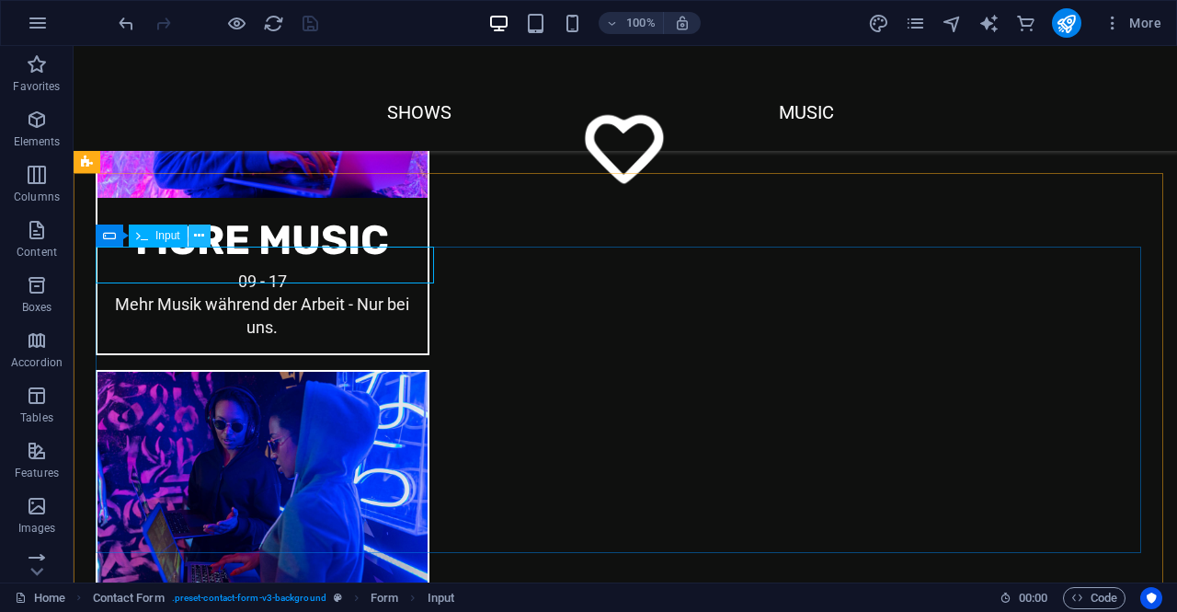
click at [194, 237] on icon at bounding box center [199, 235] width 10 height 19
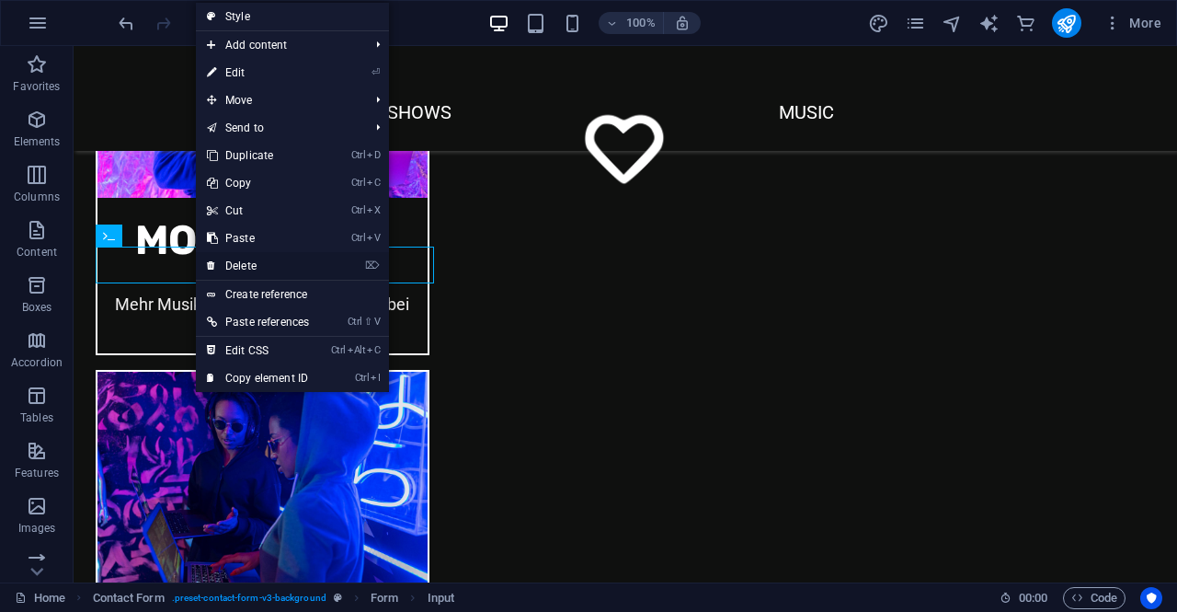
click at [261, 266] on link "⌦ Delete" at bounding box center [258, 266] width 124 height 28
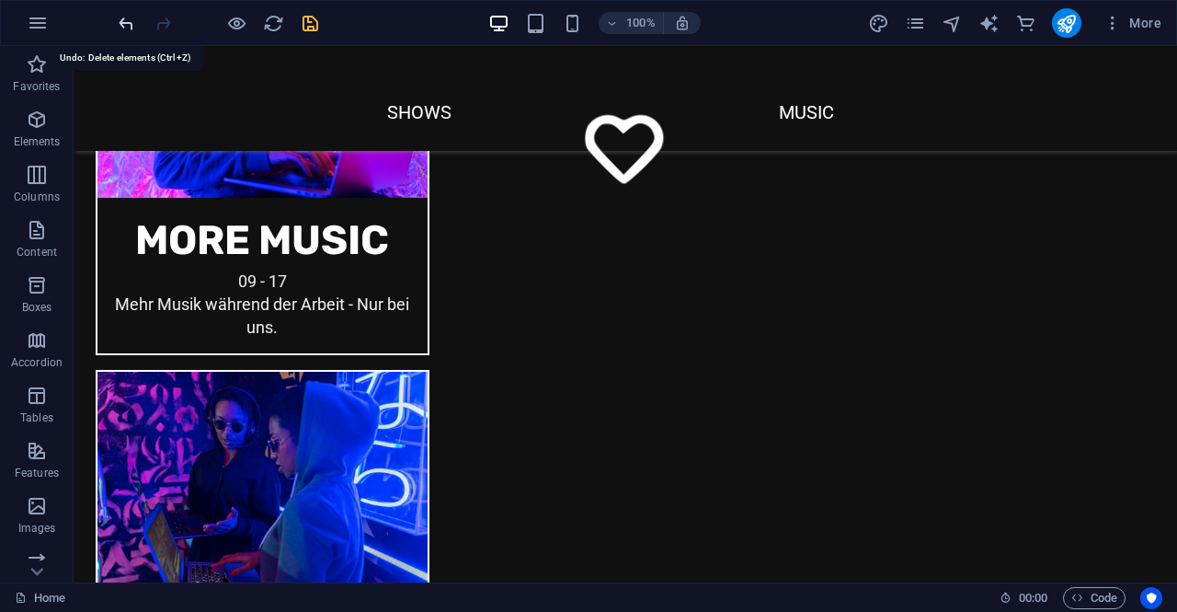
click at [125, 13] on icon "undo" at bounding box center [126, 23] width 21 height 21
click at [165, 26] on icon "redo" at bounding box center [163, 23] width 21 height 21
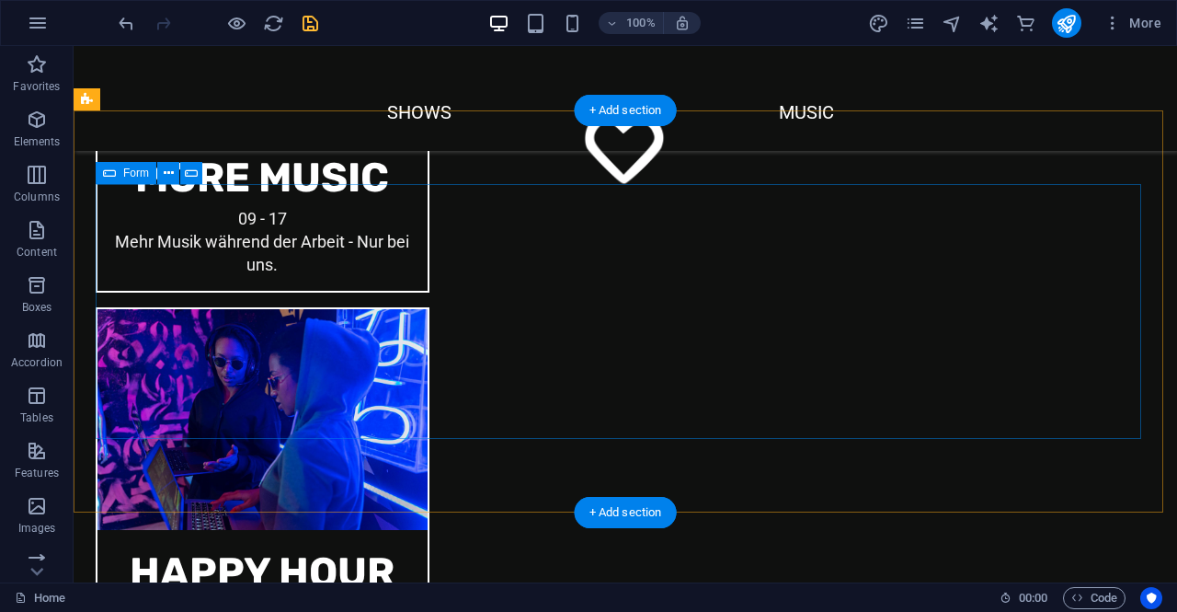
scroll to position [2114, 0]
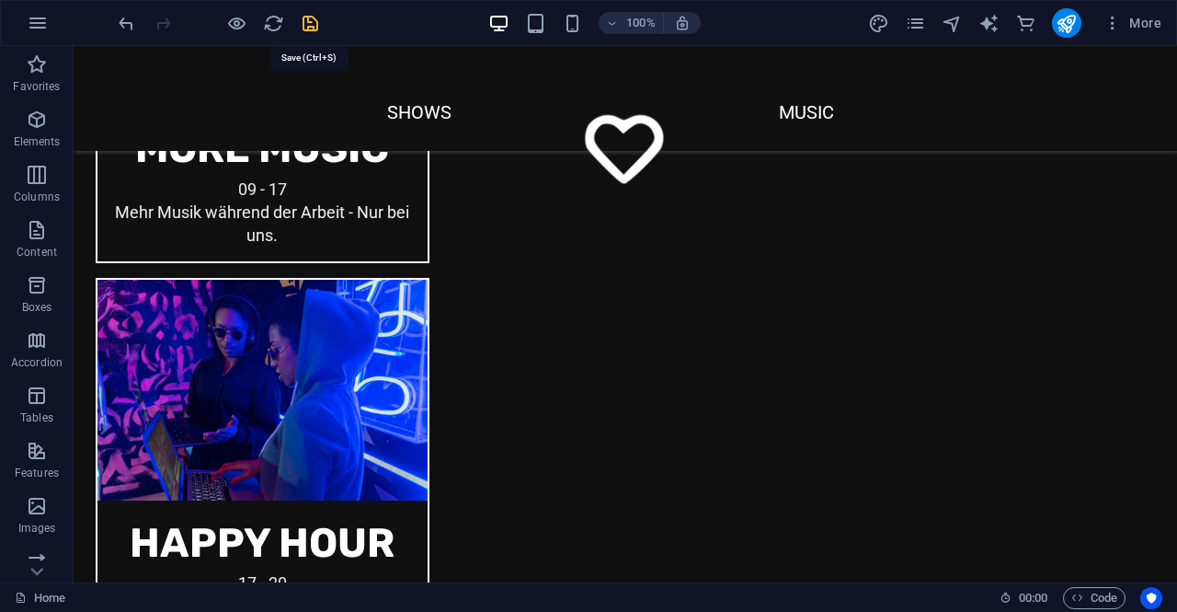
click at [313, 24] on icon "save" at bounding box center [310, 23] width 21 height 21
checkbox input "false"
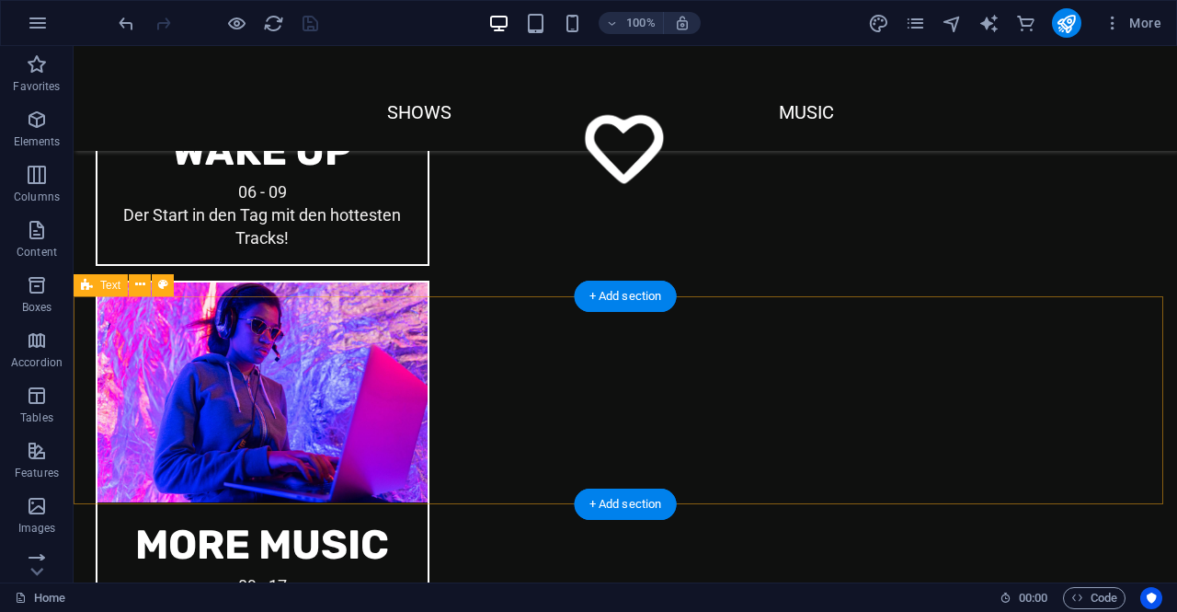
scroll to position [1747, 0]
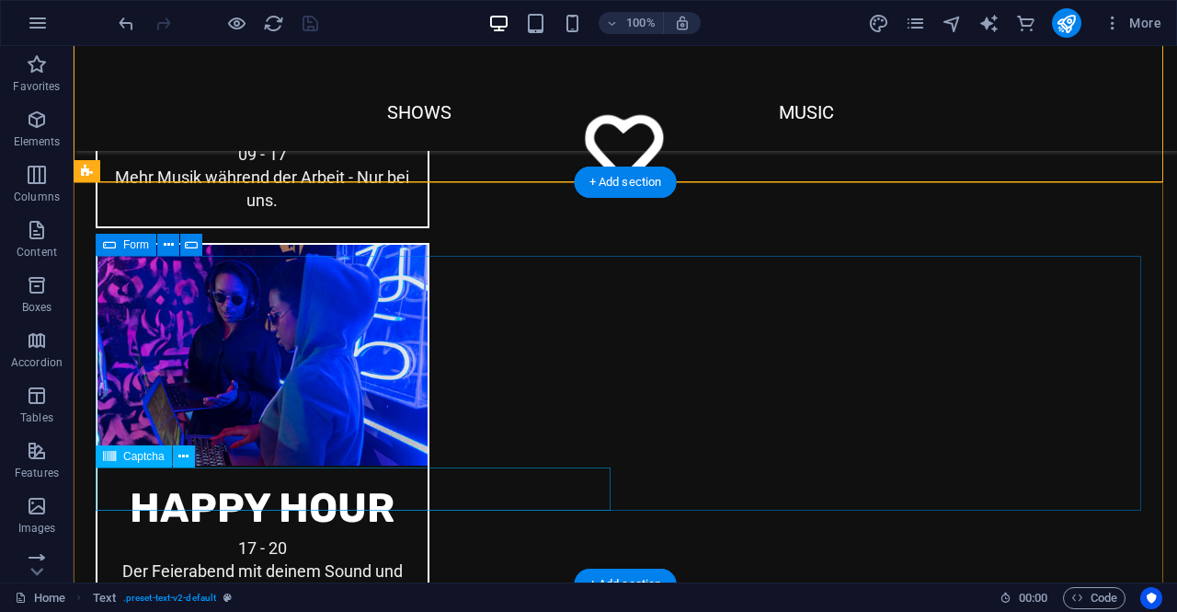
scroll to position [2150, 0]
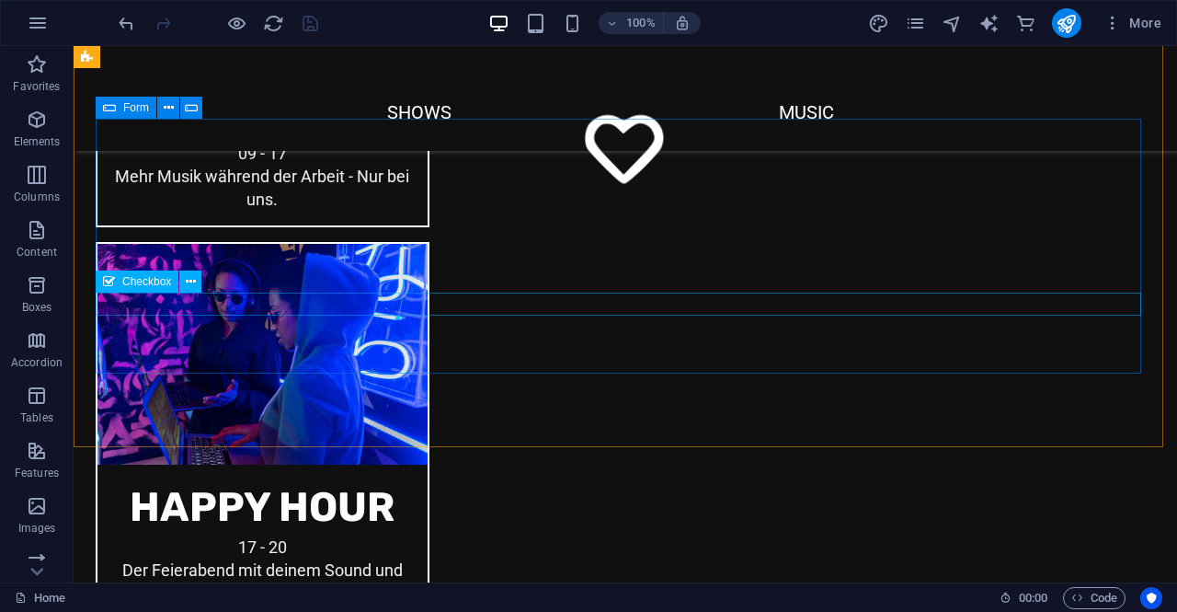
click at [138, 282] on span "Checkbox" at bounding box center [146, 281] width 49 height 11
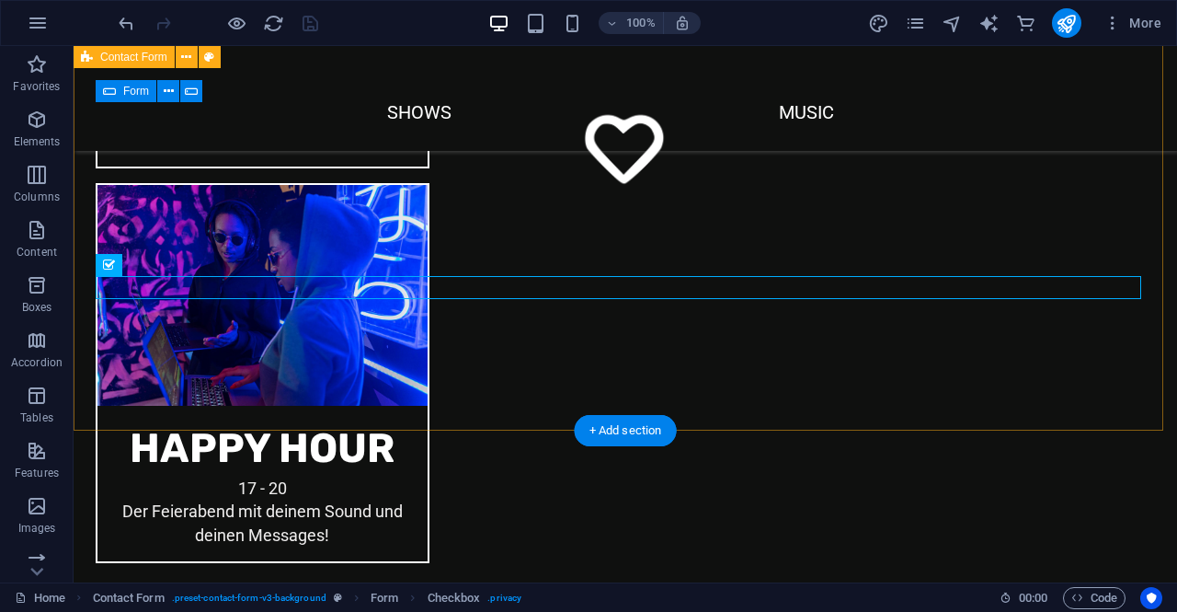
scroll to position [2242, 0]
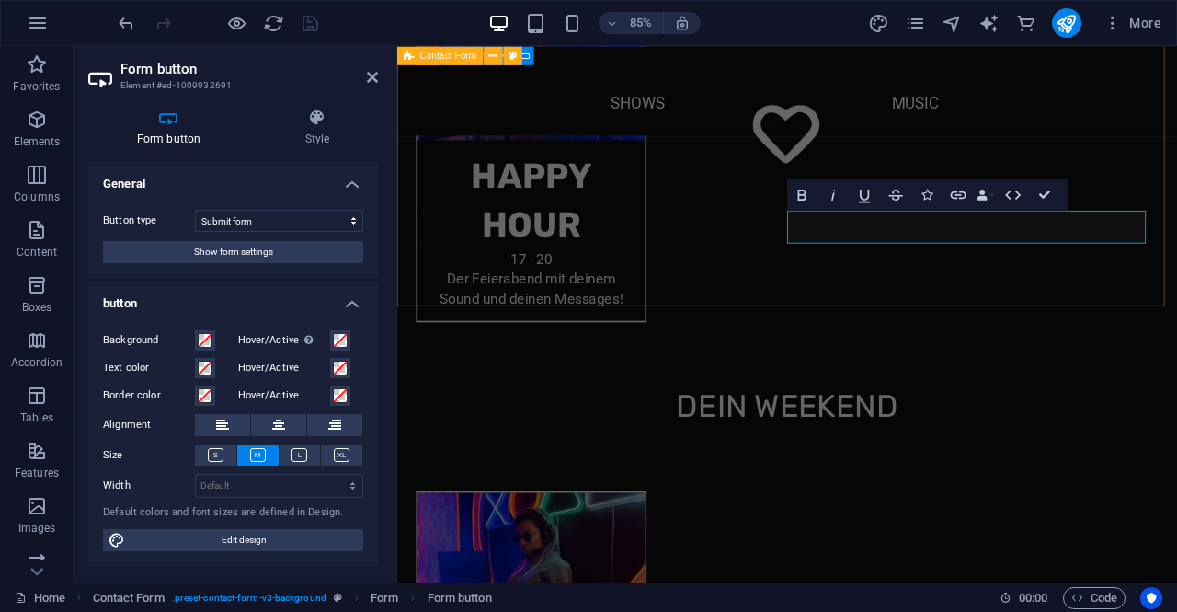
scroll to position [2197, 0]
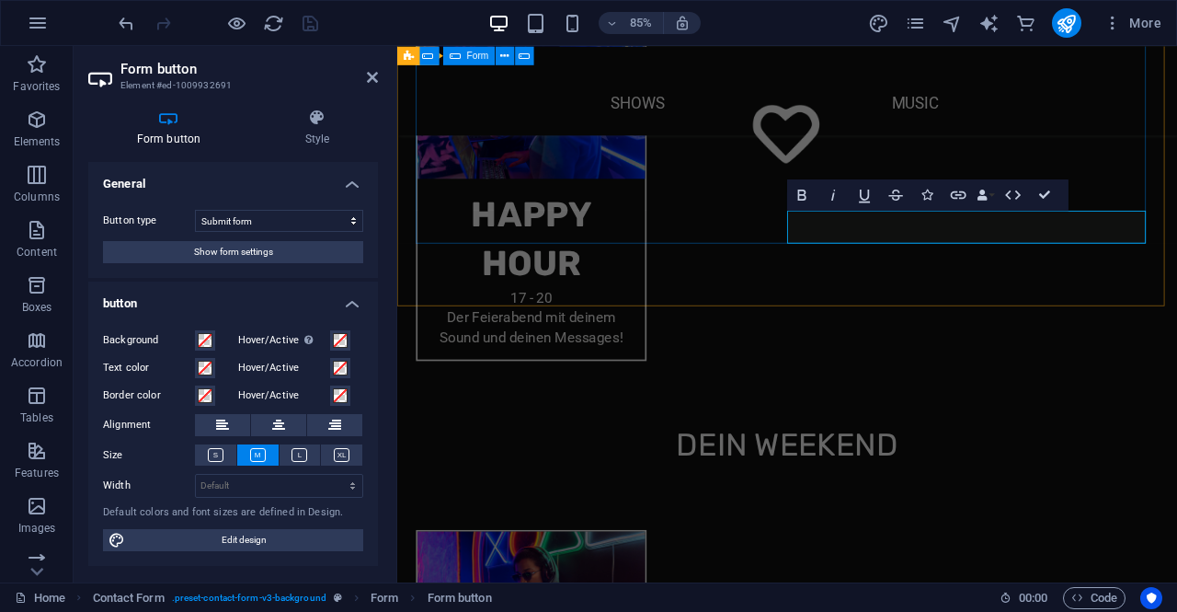
type button "Submit"
drag, startPoint x: 1117, startPoint y: 257, endPoint x: 1005, endPoint y: 258, distance: 112.2
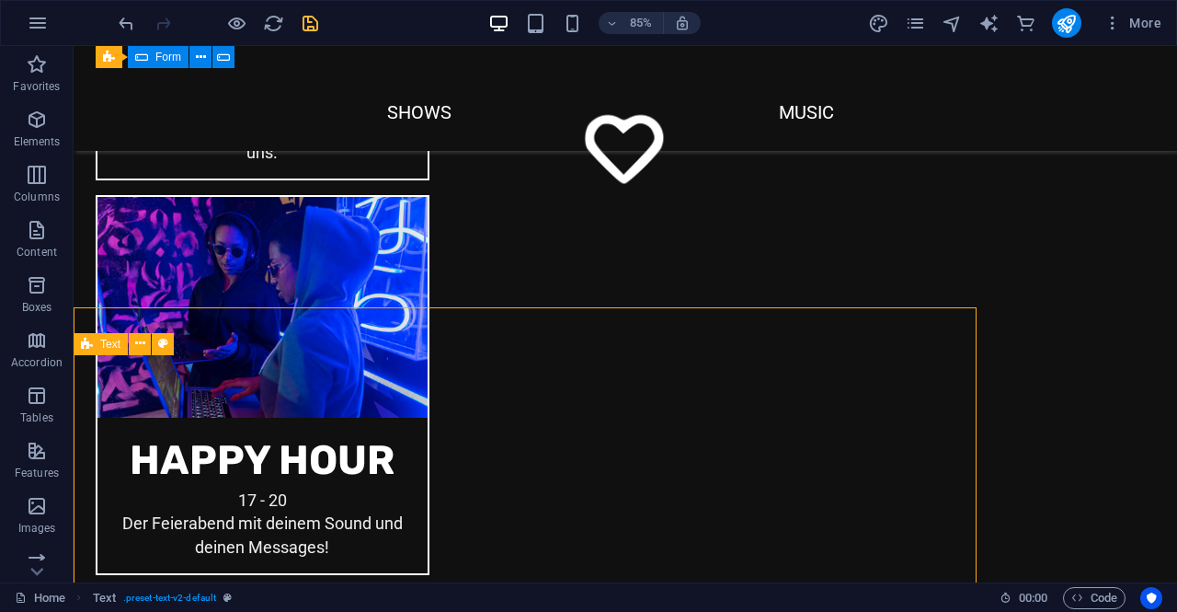
scroll to position [2242, 0]
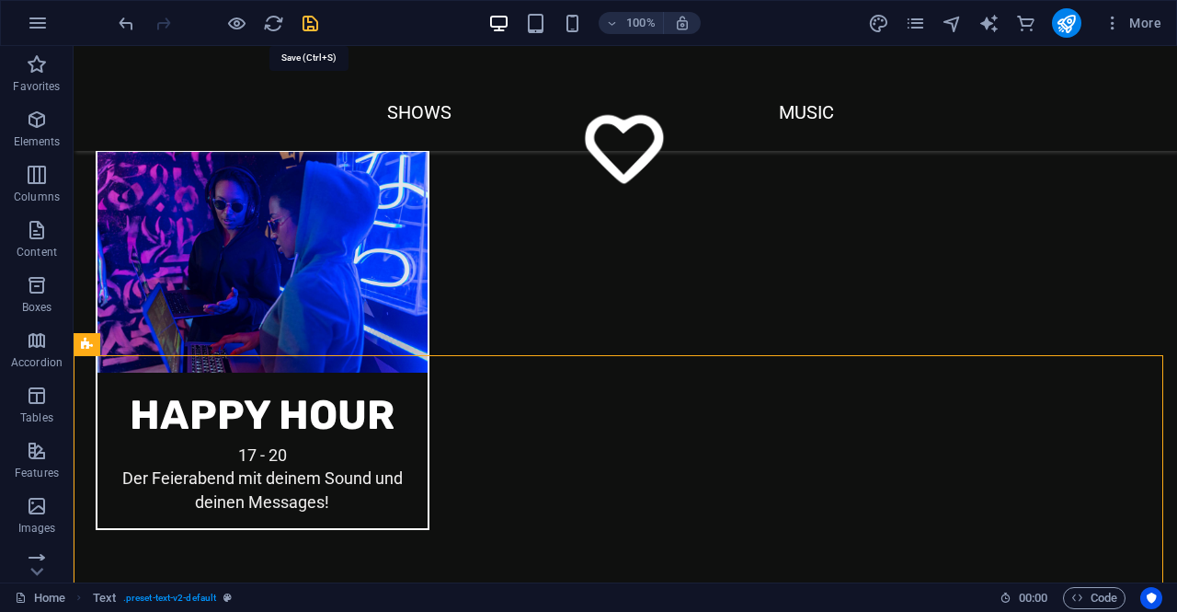
click at [309, 27] on icon "save" at bounding box center [310, 23] width 21 height 21
checkbox input "false"
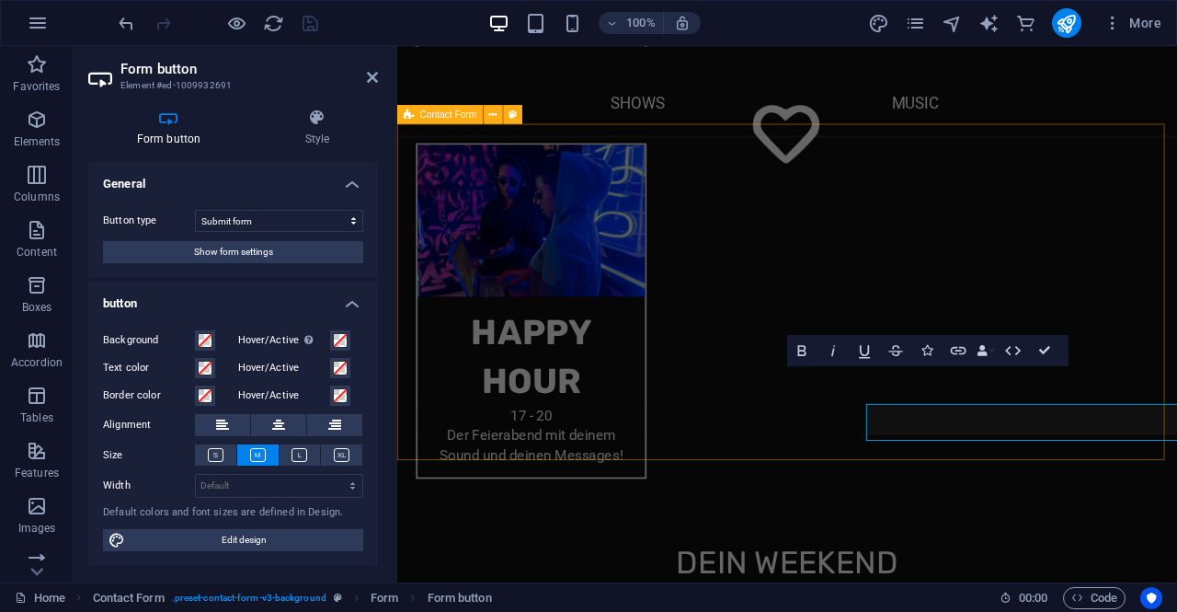
scroll to position [2014, 0]
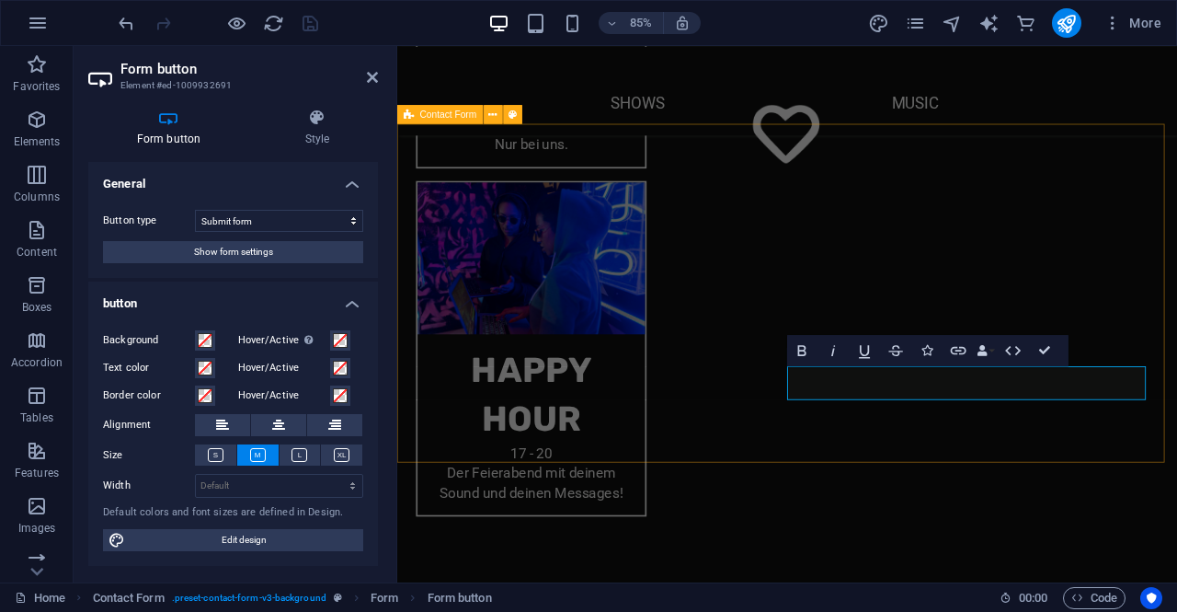
type button "Submit"
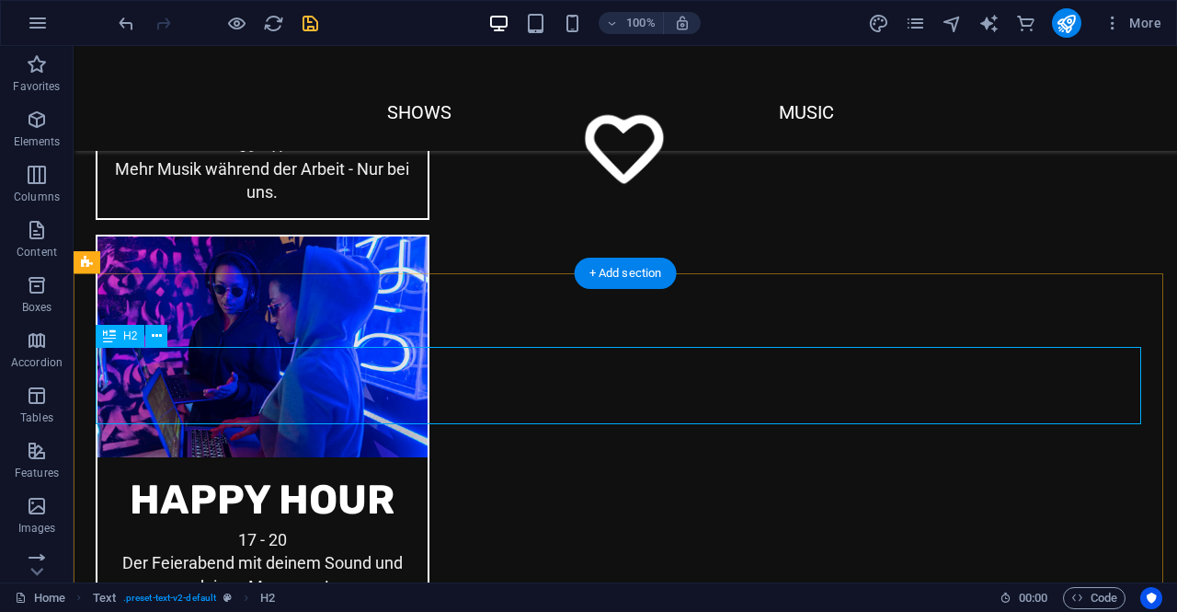
scroll to position [2115, 0]
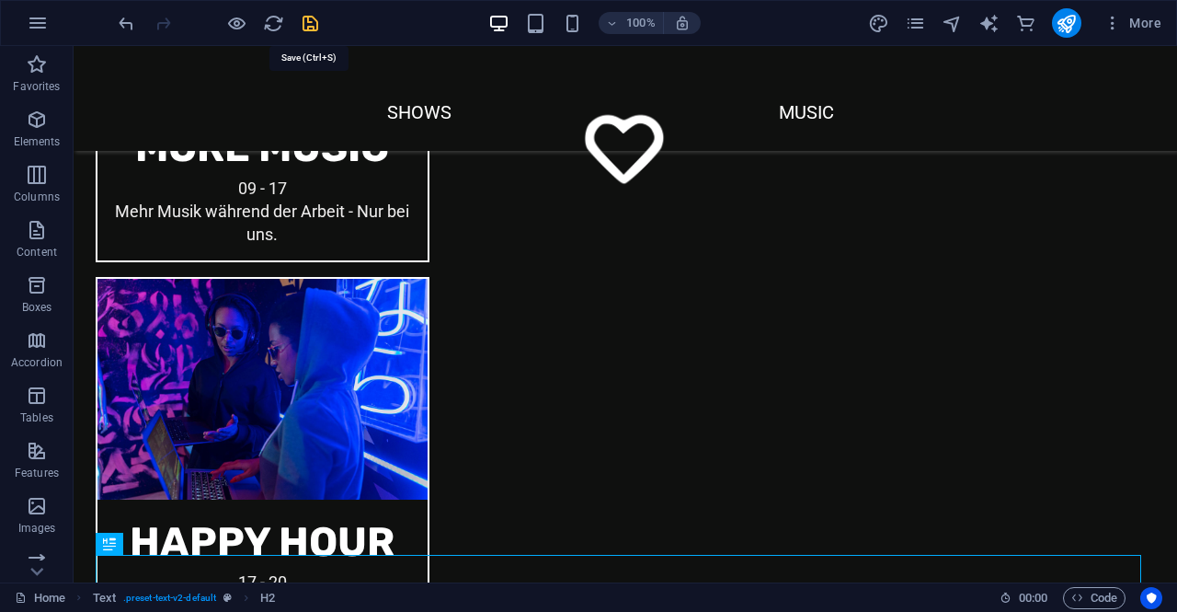
click at [318, 23] on icon "save" at bounding box center [310, 23] width 21 height 21
checkbox input "false"
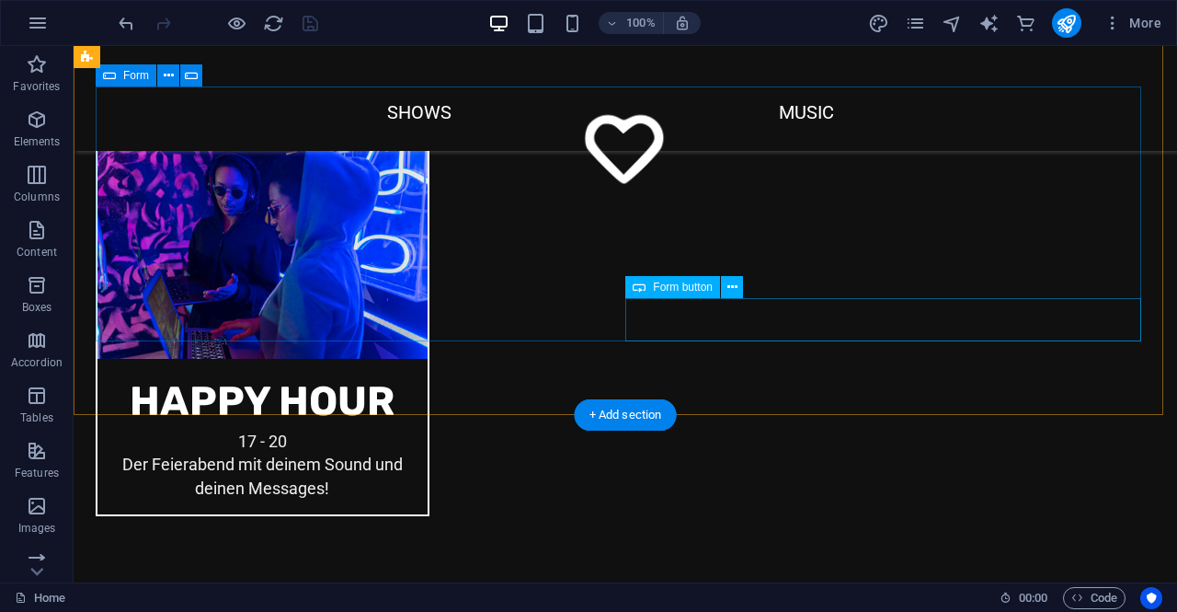
scroll to position [2299, 0]
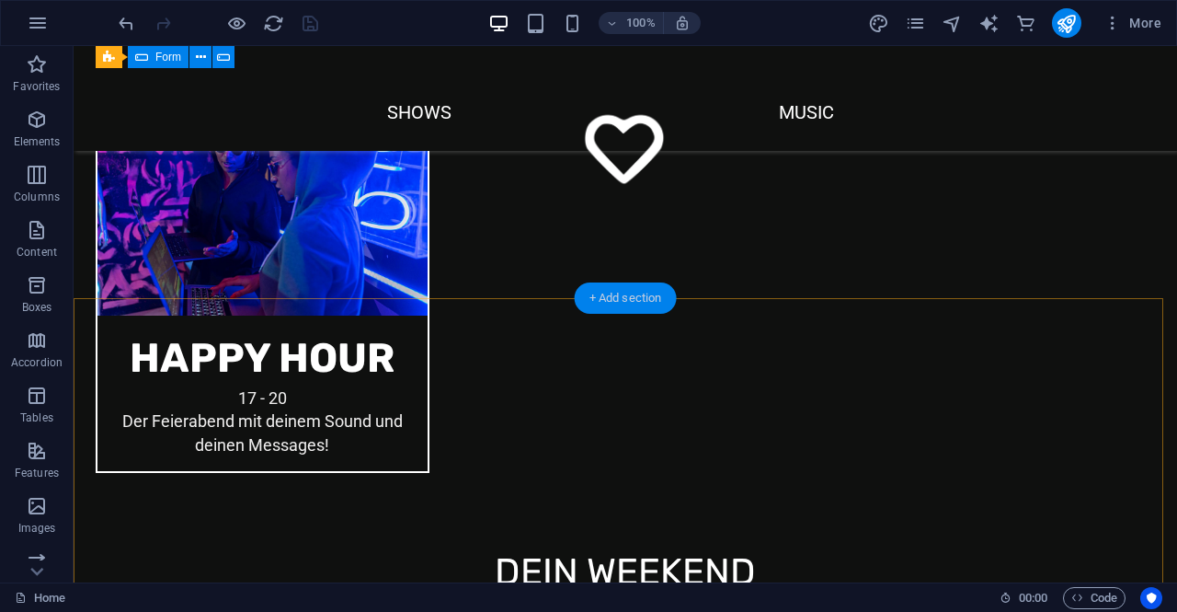
click at [641, 295] on div "+ Add section" at bounding box center [626, 297] width 102 height 31
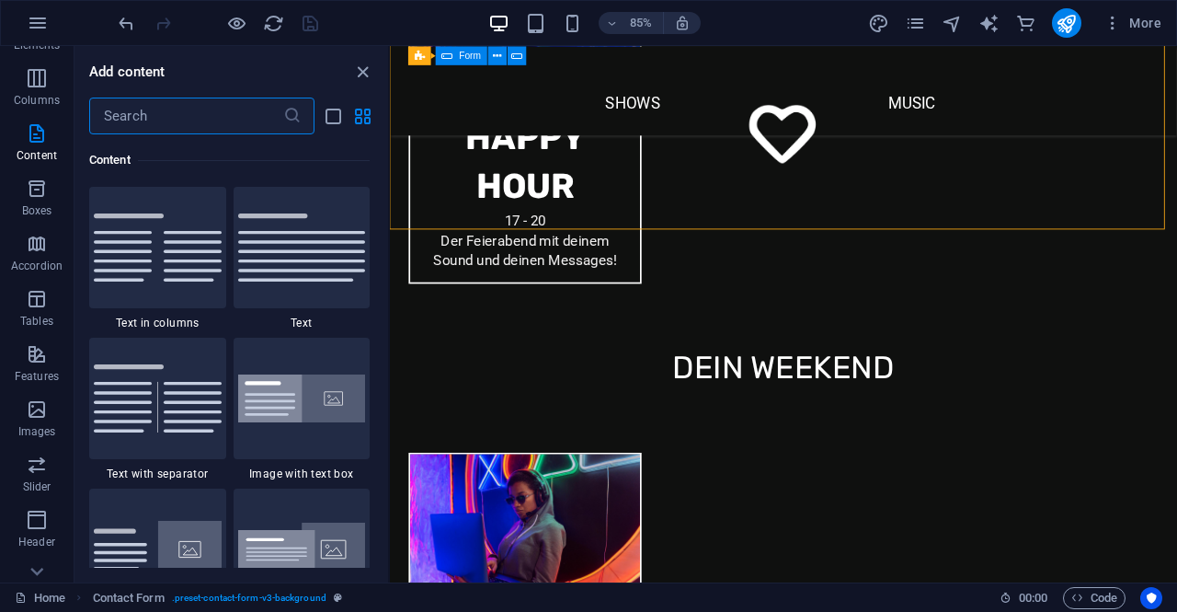
scroll to position [184, 0]
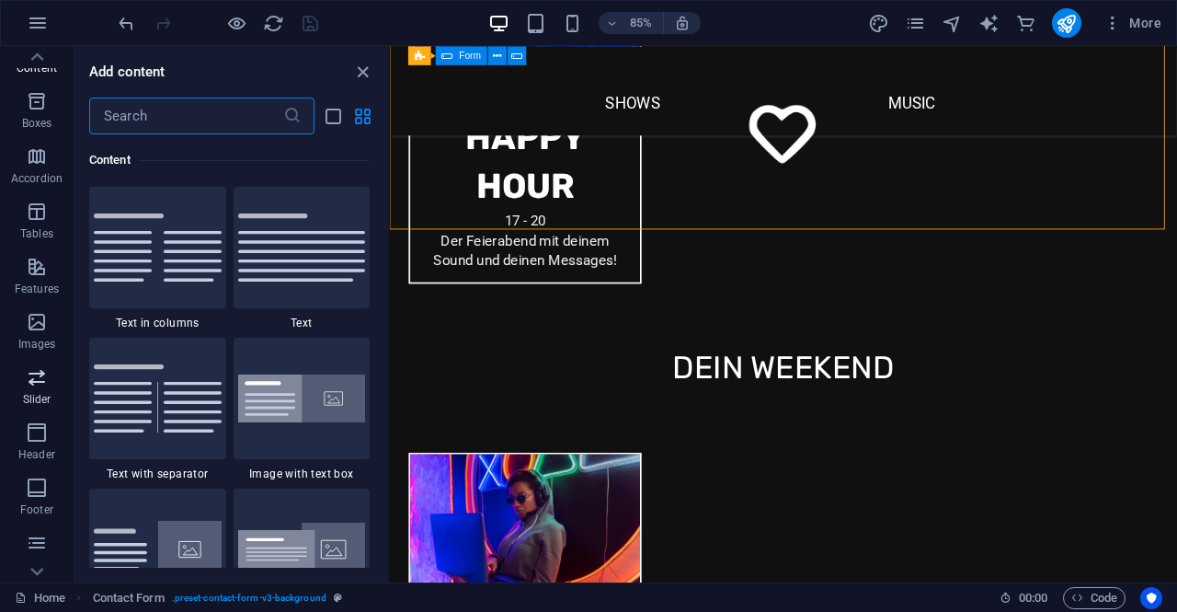
click at [44, 403] on p "Slider" at bounding box center [37, 399] width 29 height 15
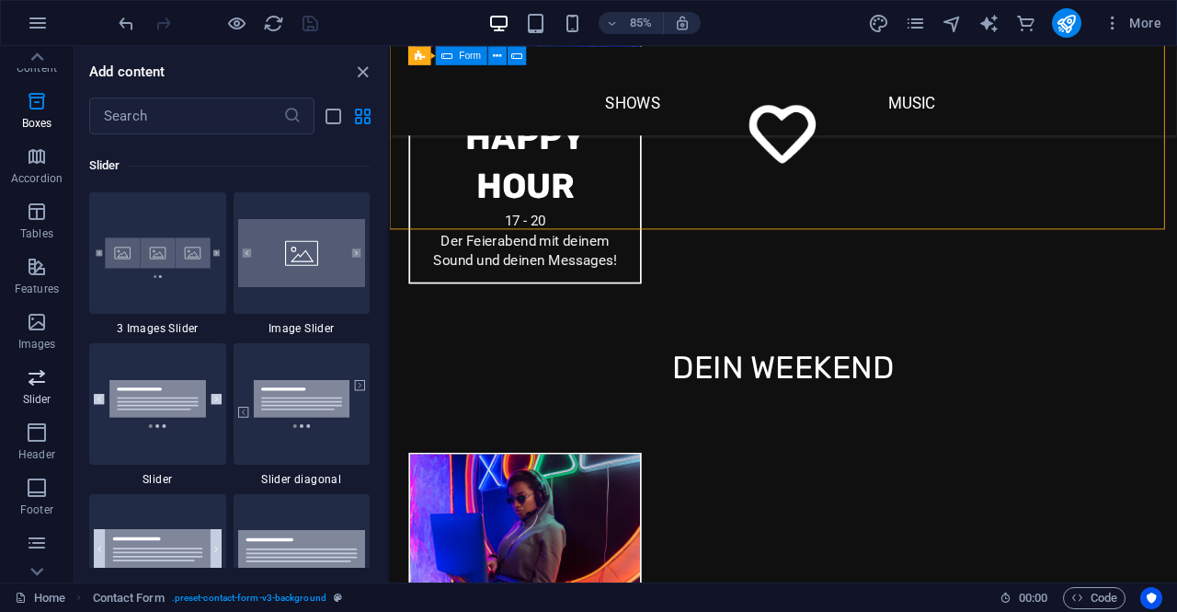
scroll to position [10426, 0]
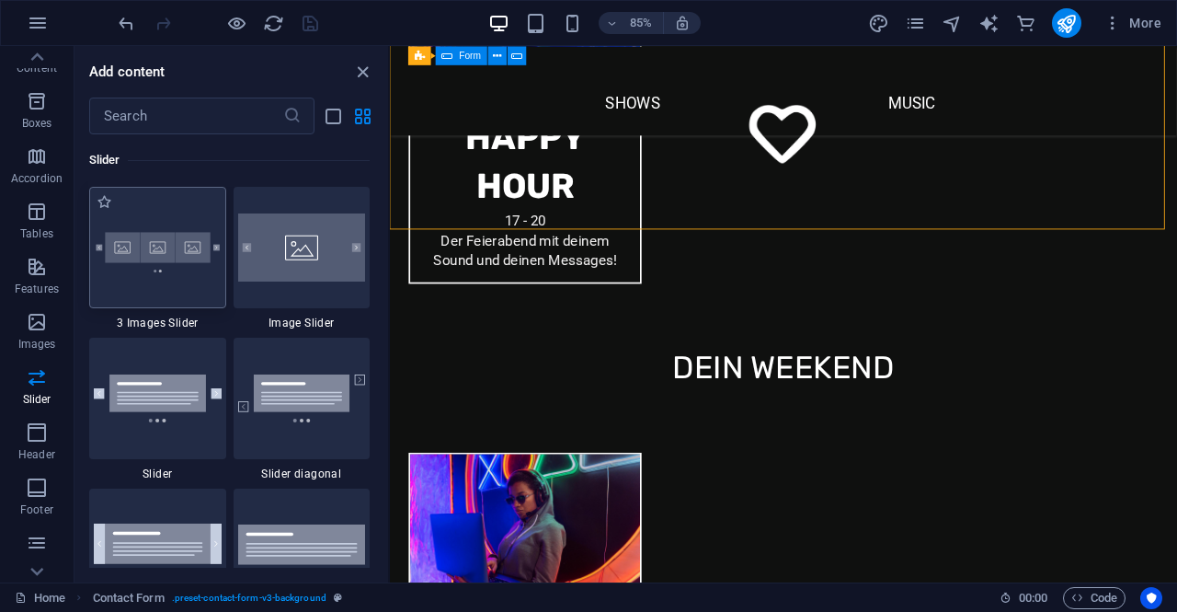
drag, startPoint x: 173, startPoint y: 293, endPoint x: 303, endPoint y: 366, distance: 148.6
click at [173, 293] on div at bounding box center [157, 247] width 137 height 121
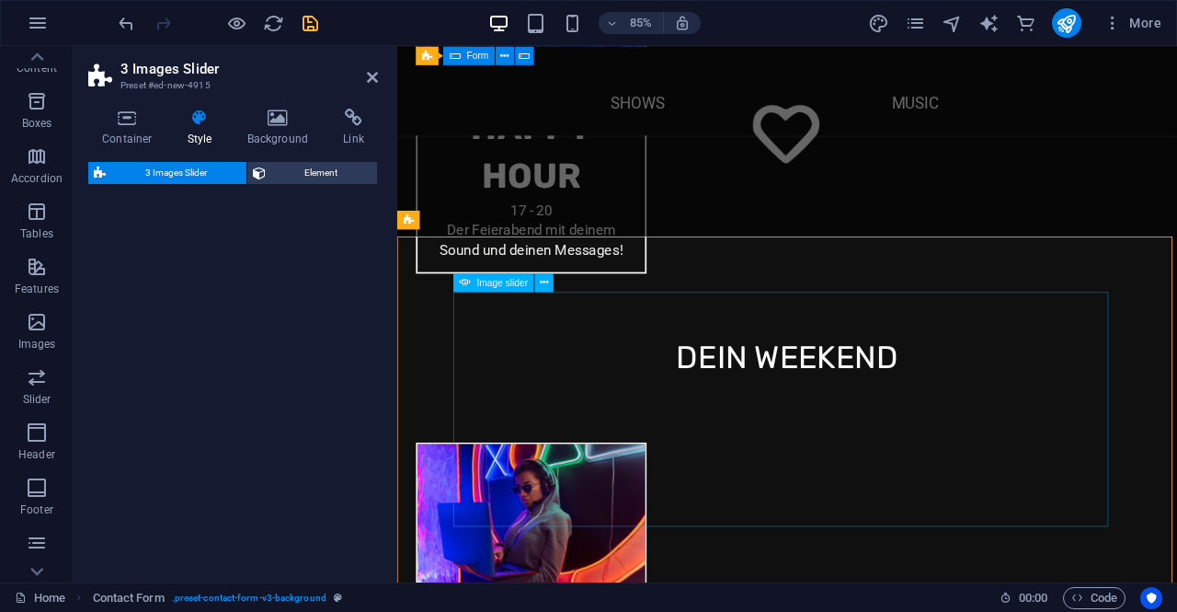
scroll to position [2291, 0]
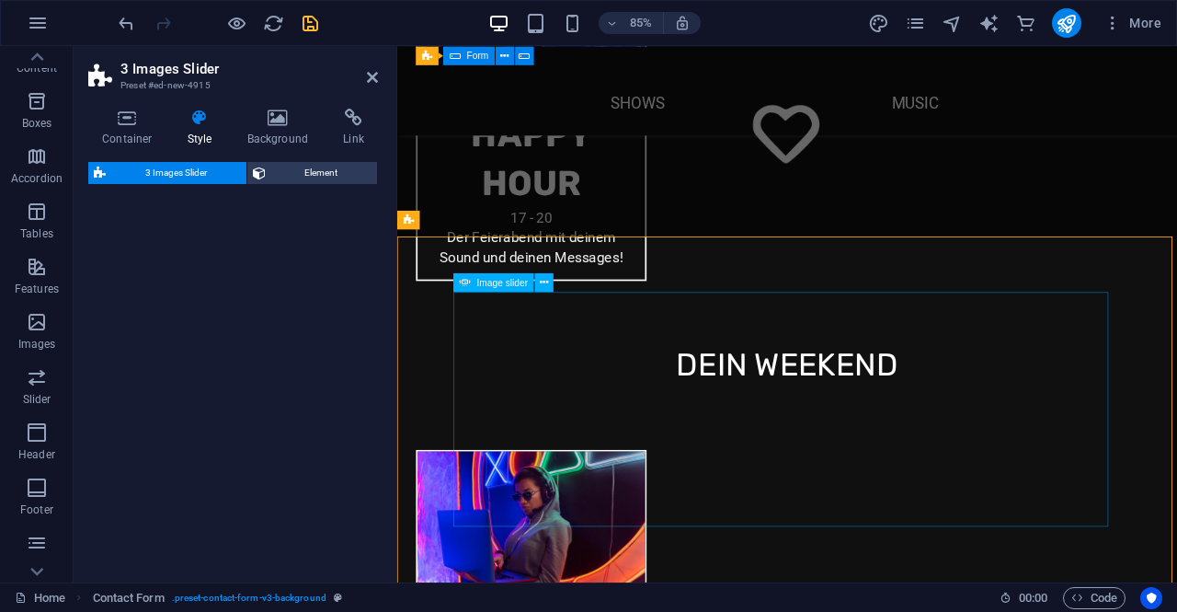
select select "rem"
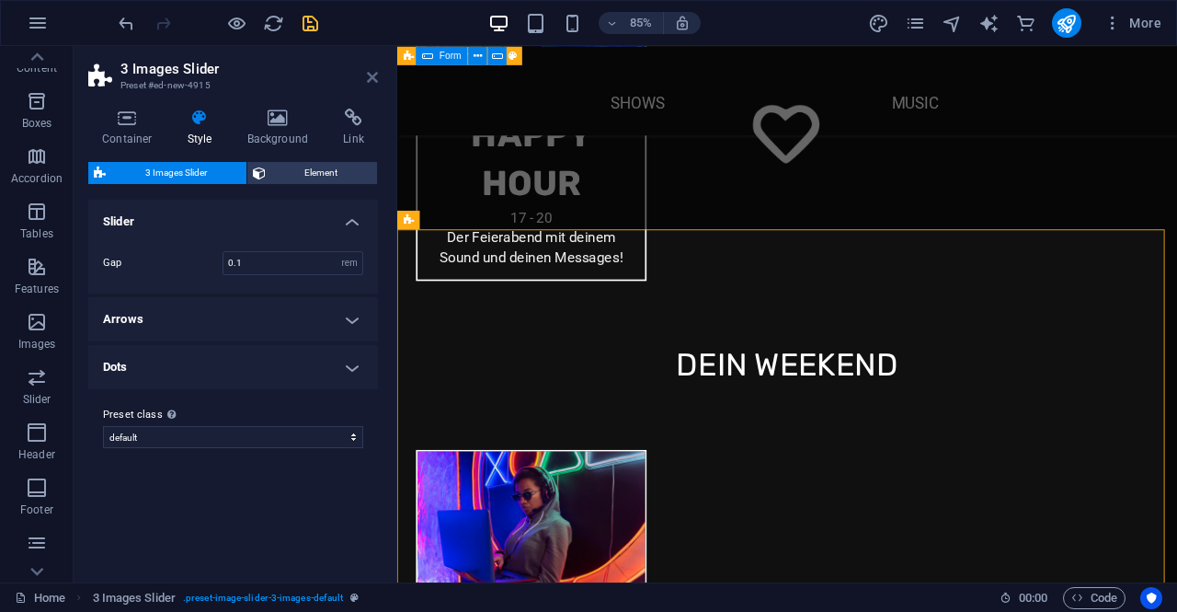
click at [370, 77] on icon at bounding box center [372, 77] width 11 height 15
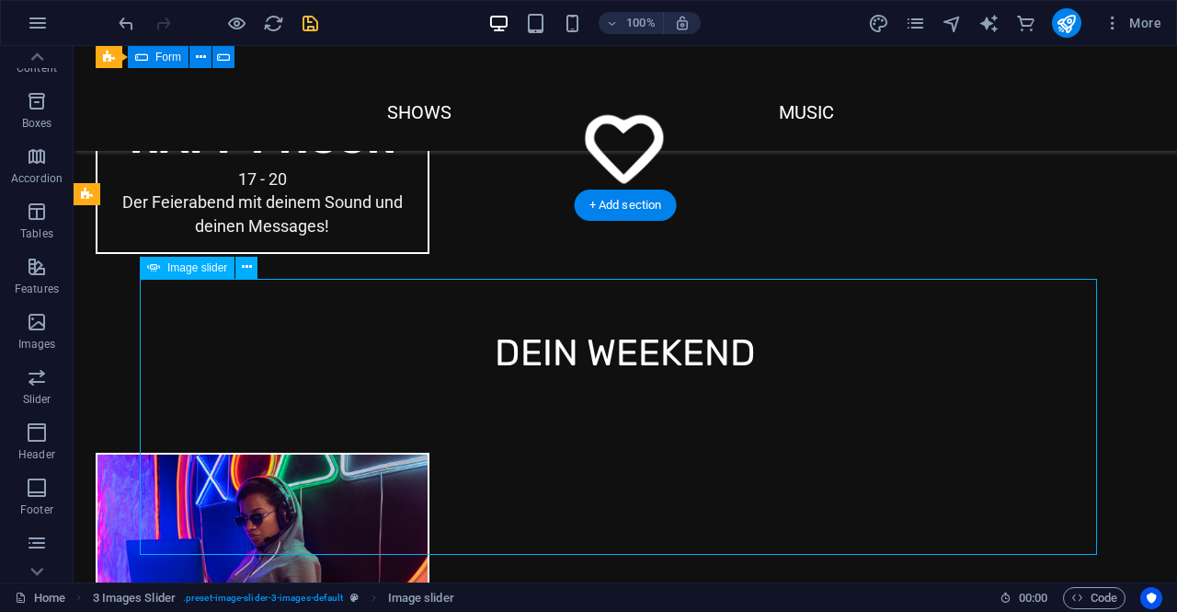
scroll to position [2519, 0]
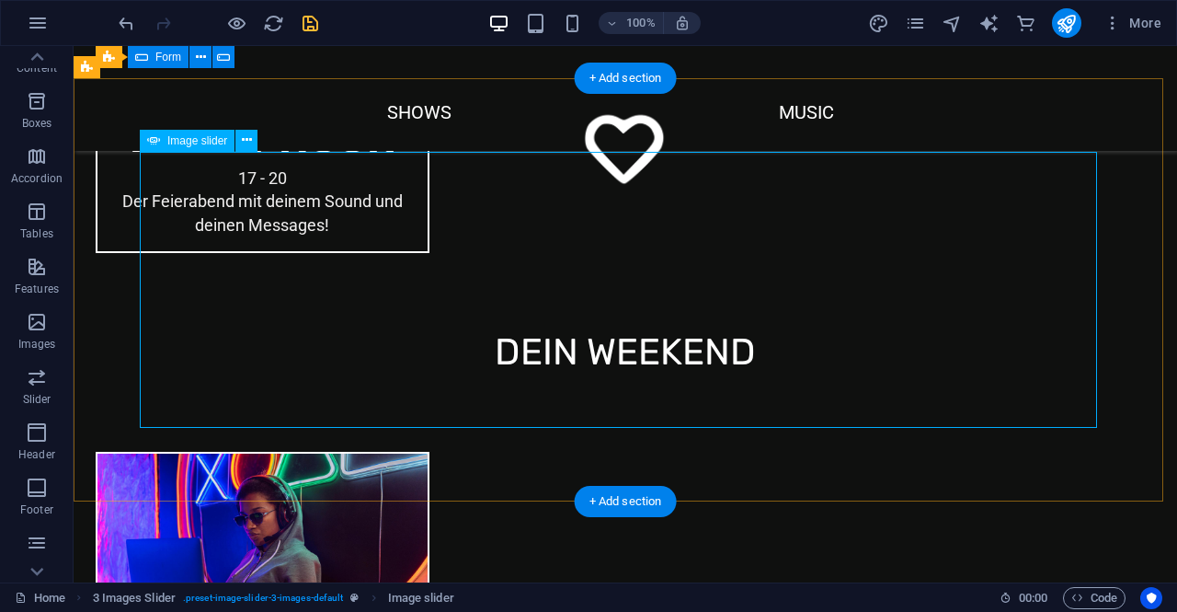
select select "px"
select select "ms"
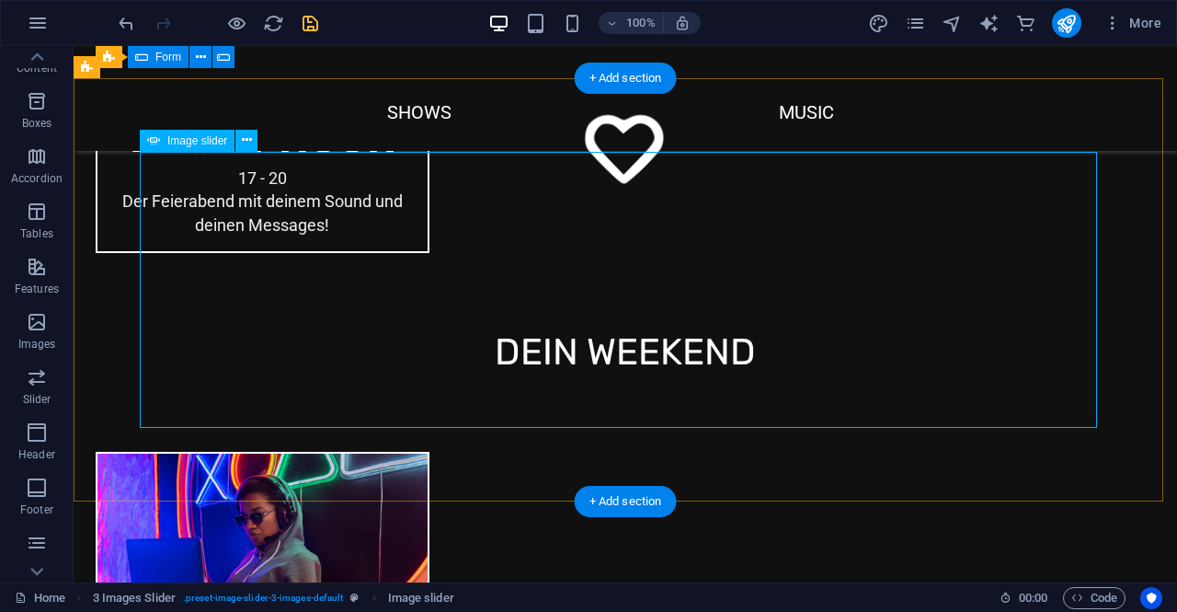
select select "s"
select select "progressive"
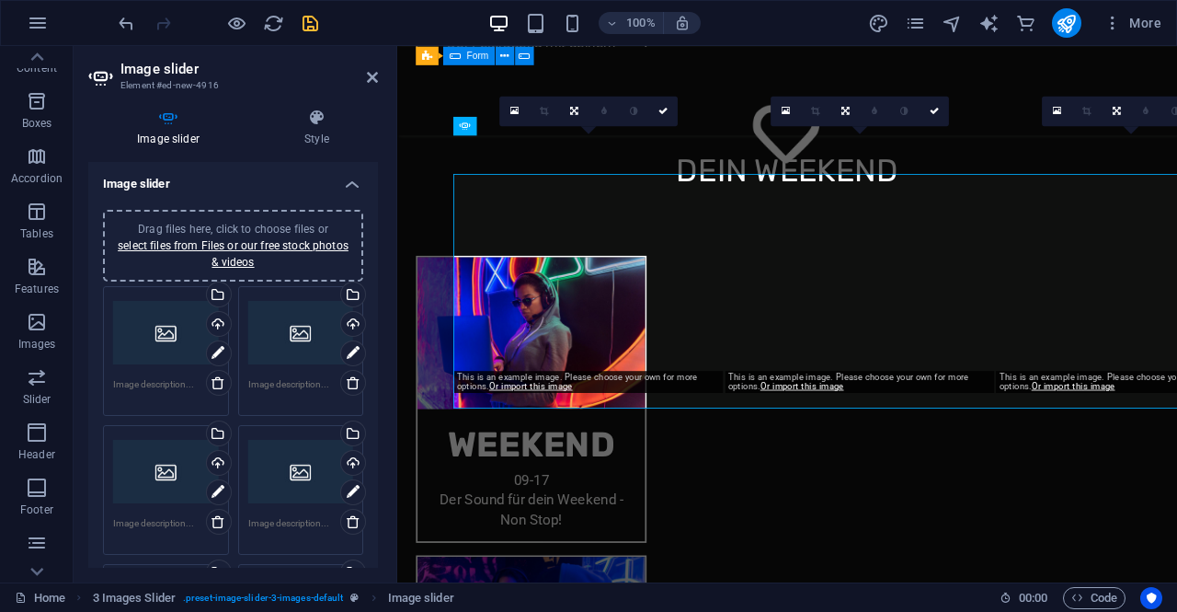
scroll to position [2475, 0]
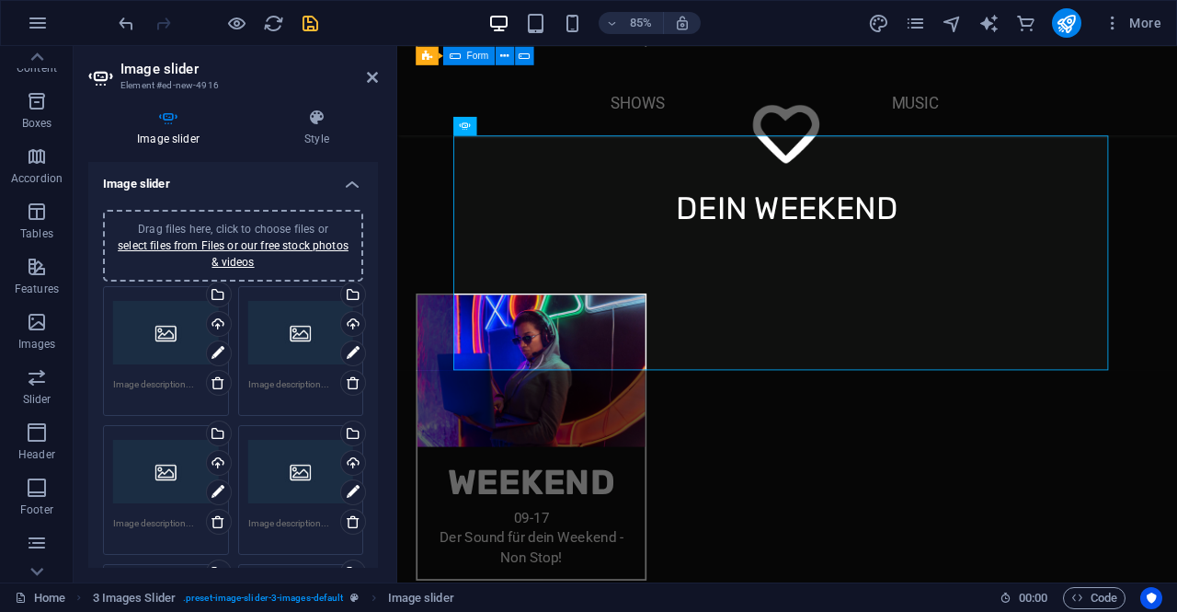
click at [173, 329] on div "Drag files here, click to choose files or select files from Files or our free s…" at bounding box center [166, 333] width 106 height 74
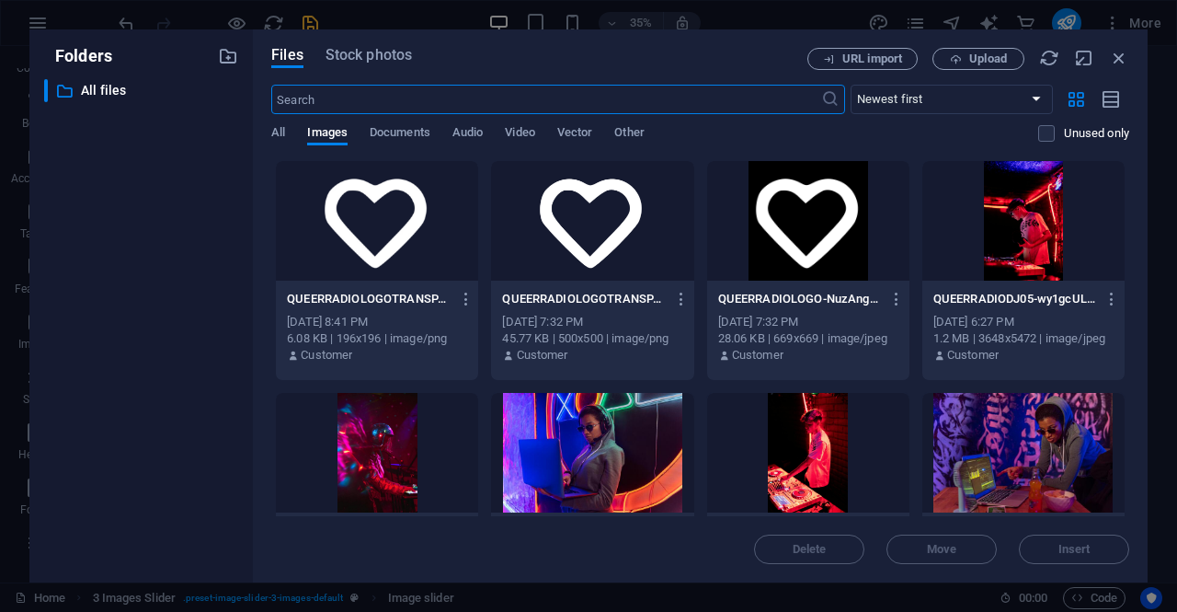
click at [1021, 240] on div at bounding box center [1023, 221] width 202 height 120
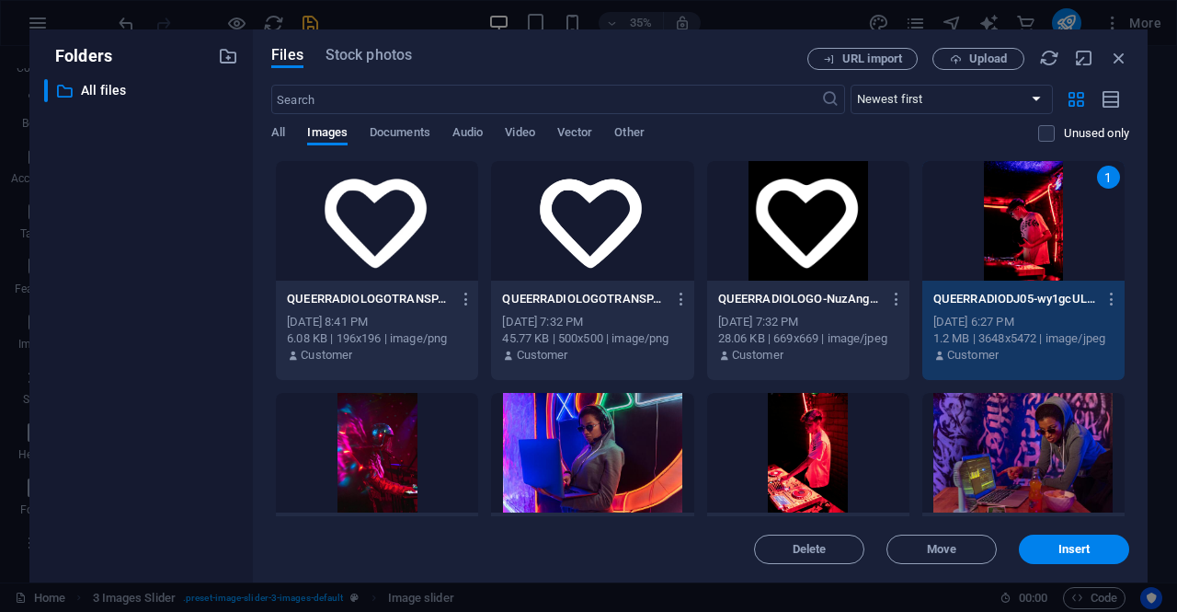
click at [789, 473] on div at bounding box center [808, 453] width 202 height 120
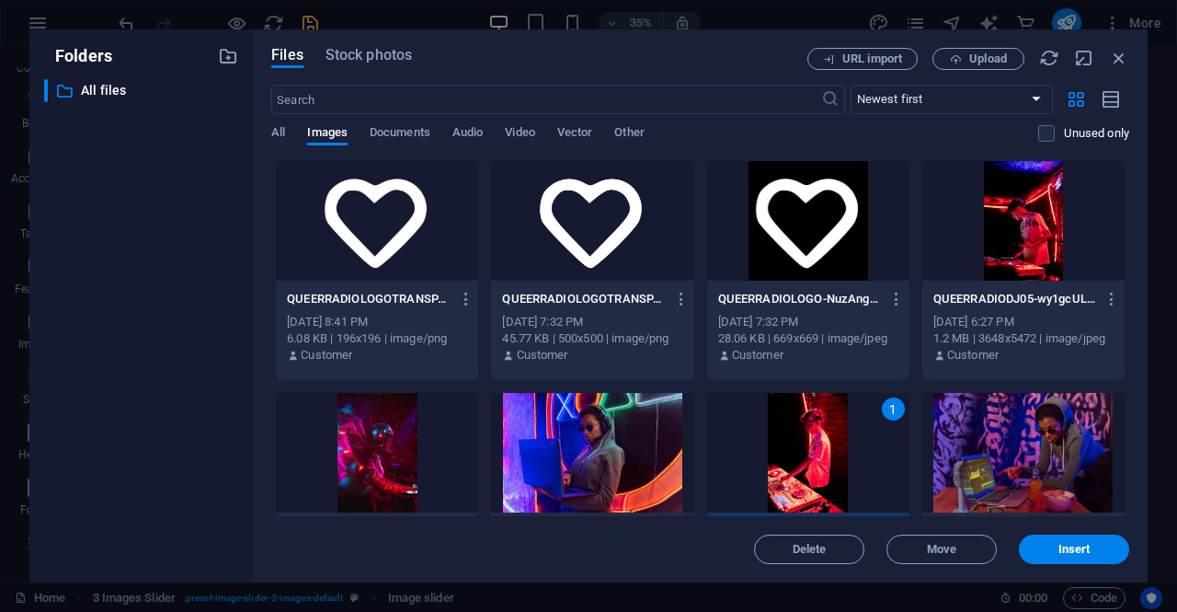
click at [985, 249] on div at bounding box center [1023, 221] width 202 height 120
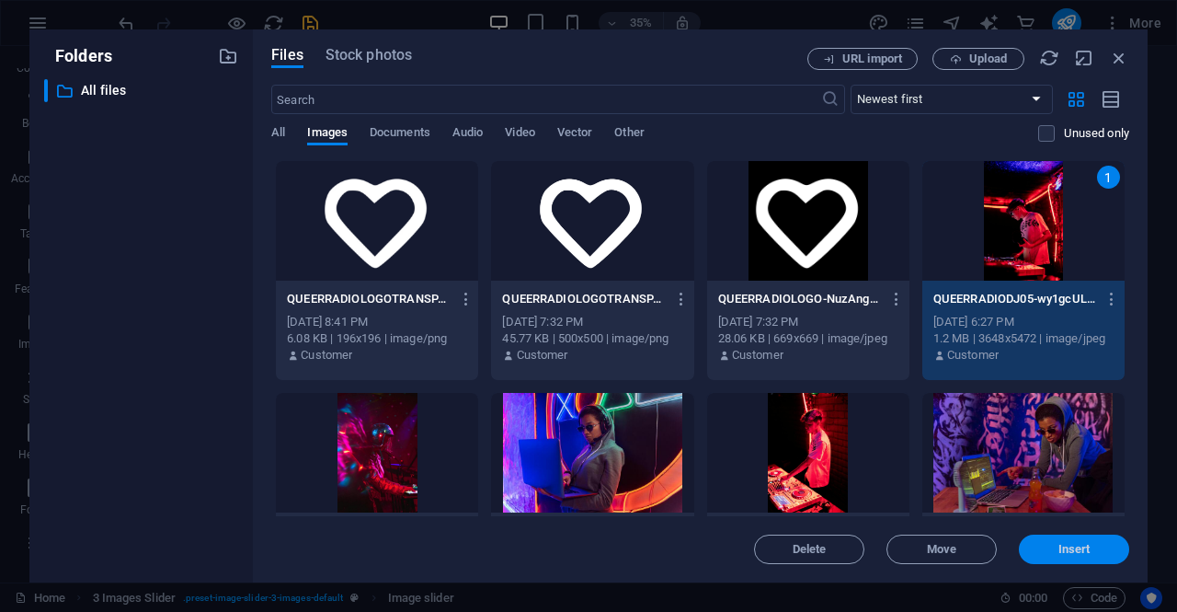
click at [1093, 541] on button "Insert" at bounding box center [1074, 548] width 110 height 29
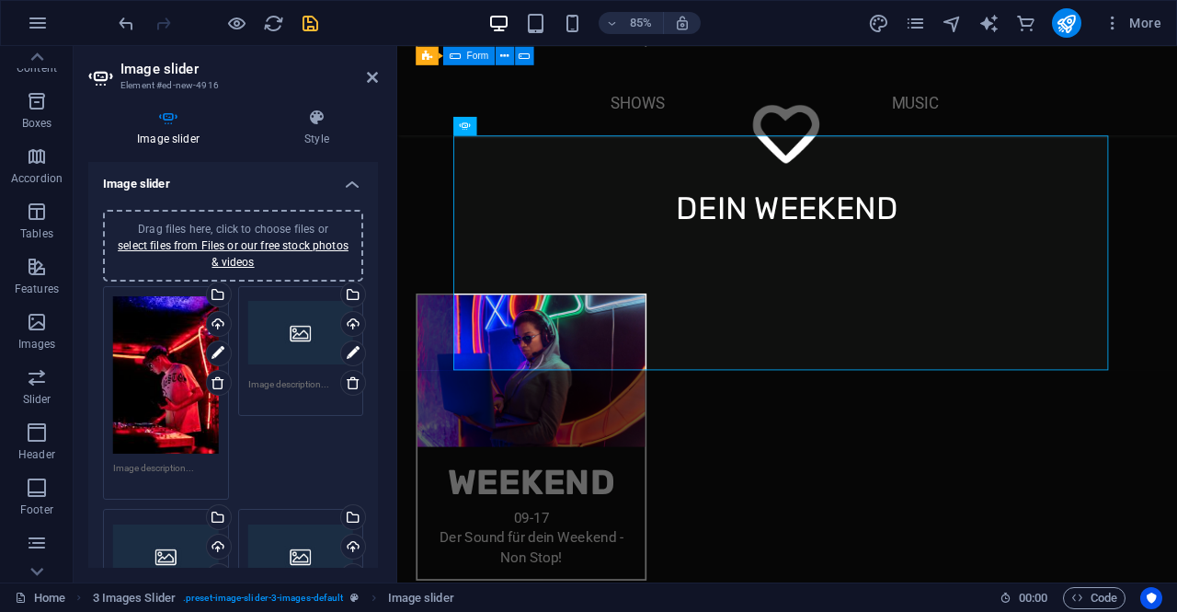
click at [283, 324] on div "Drag files here, click to choose files or select files from Files or our free s…" at bounding box center [301, 333] width 106 height 74
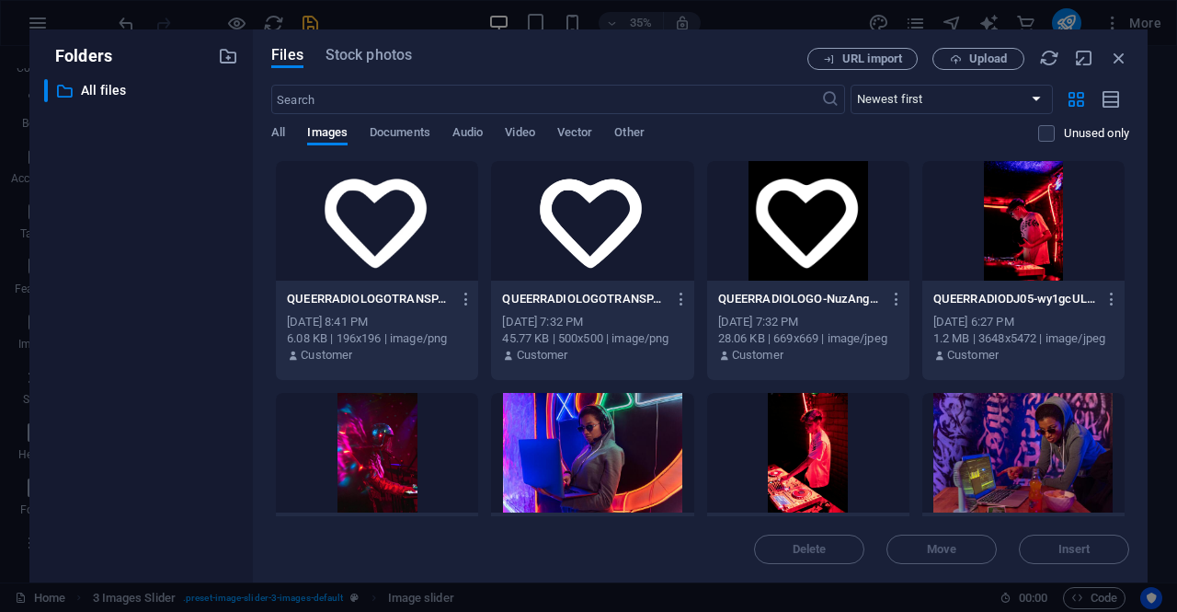
click at [283, 324] on div "QUEERRADIOLOGOTRANSPARENT-2MD25IWPfuwDiLyKdFey-Q-huYlq1FUj2TYylDg_oXQZA.png QUE…" at bounding box center [377, 327] width 202 height 94
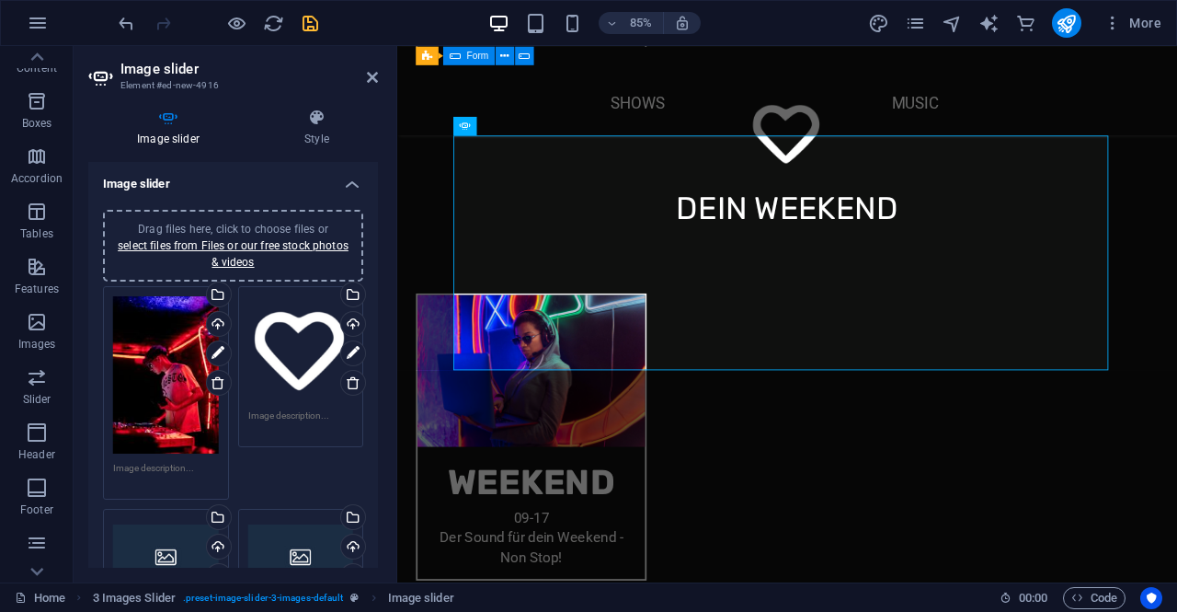
click at [307, 336] on div "Drag files here, click to choose files or select files from Files or our free s…" at bounding box center [301, 349] width 106 height 106
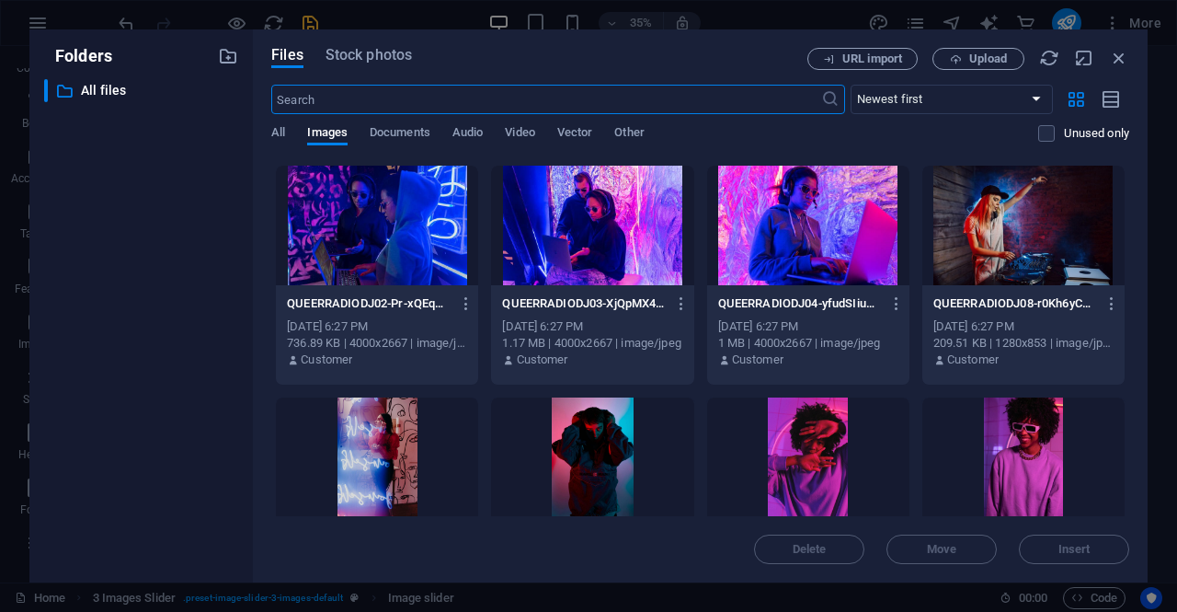
scroll to position [460, 0]
click at [993, 251] on div at bounding box center [1023, 225] width 202 height 120
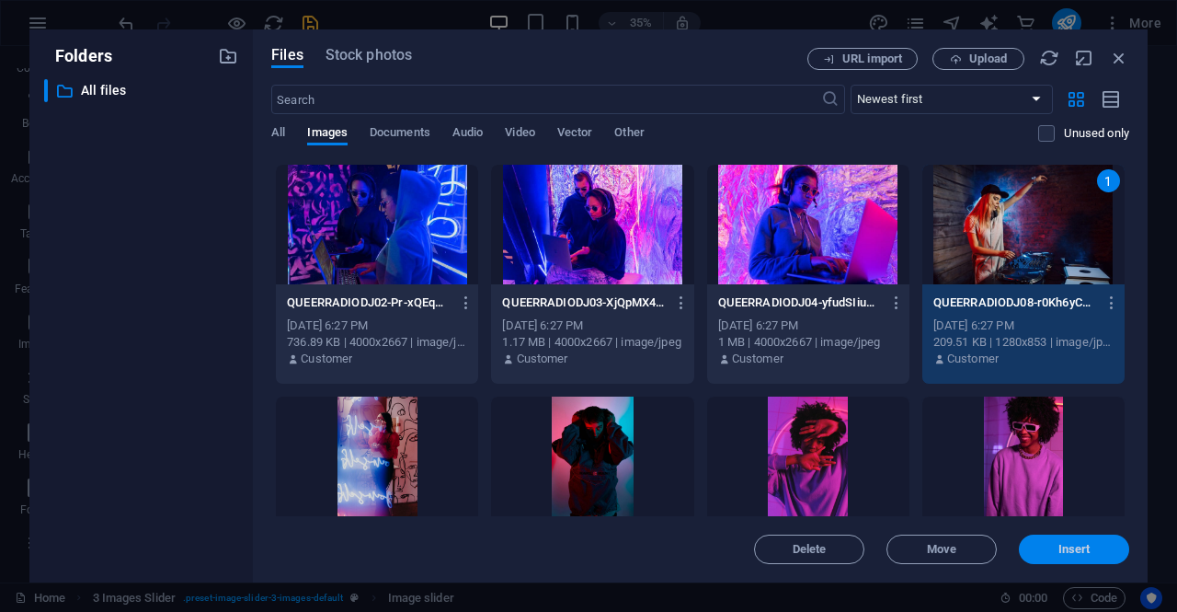
click at [1072, 545] on span "Insert" at bounding box center [1075, 549] width 32 height 11
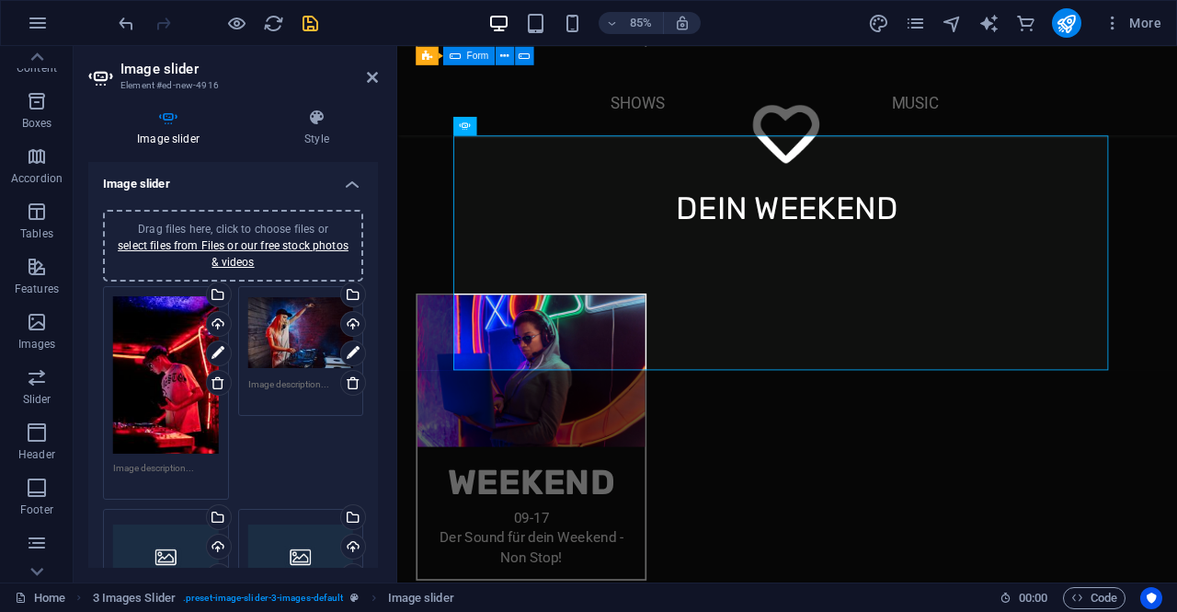
click at [121, 354] on div "Drag files here, click to choose files or select files from Files or our free s…" at bounding box center [166, 375] width 106 height 158
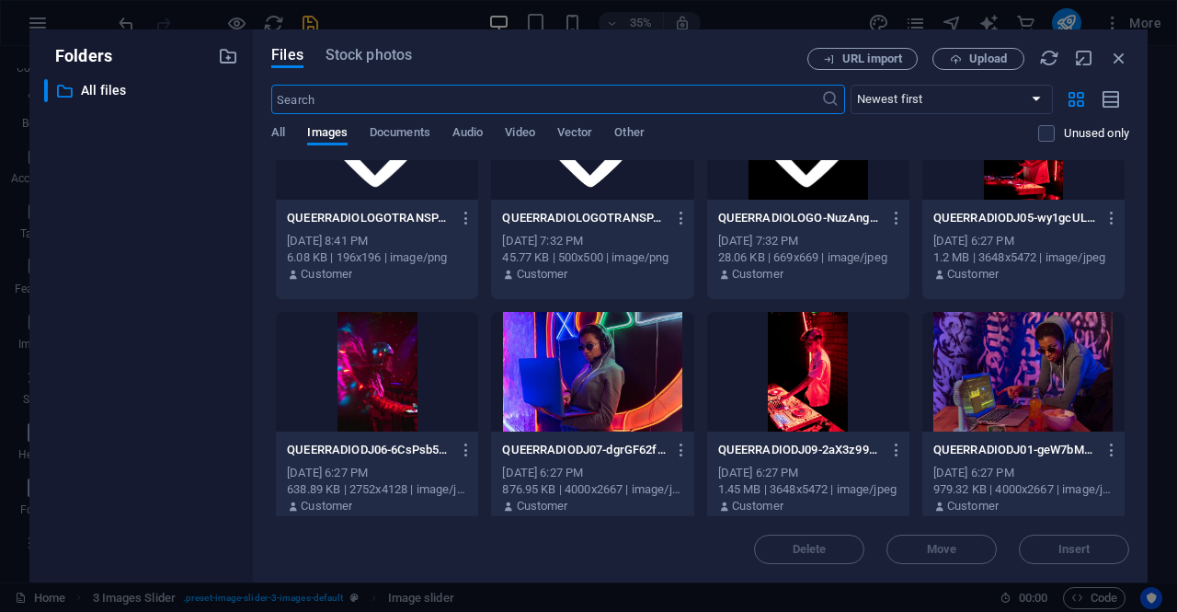
scroll to position [276, 0]
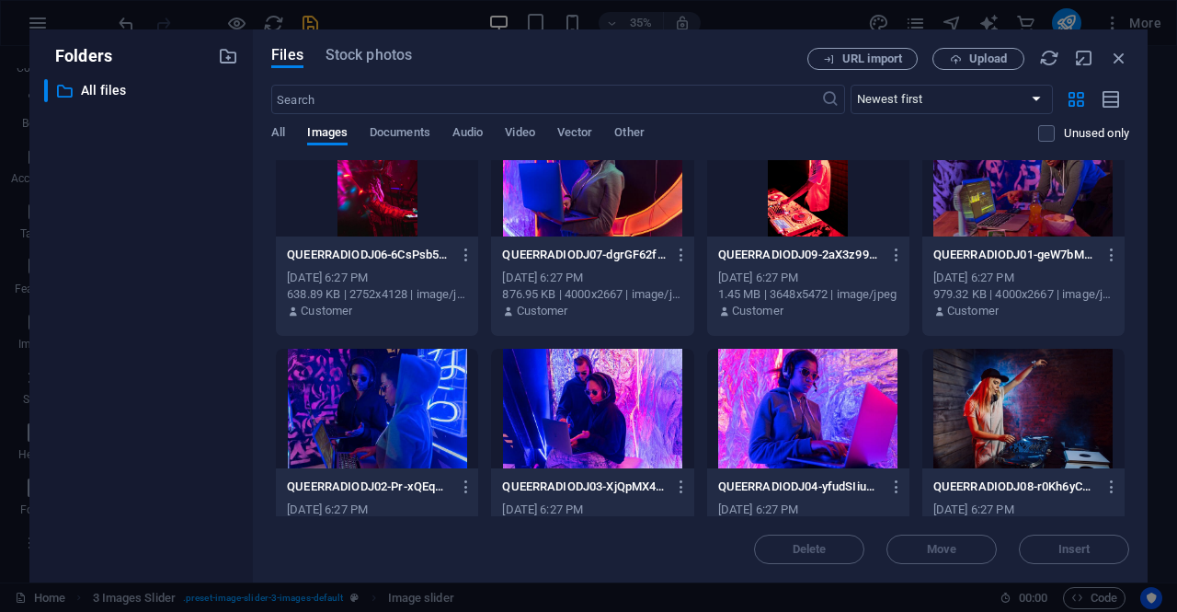
click at [975, 422] on div at bounding box center [1023, 409] width 202 height 120
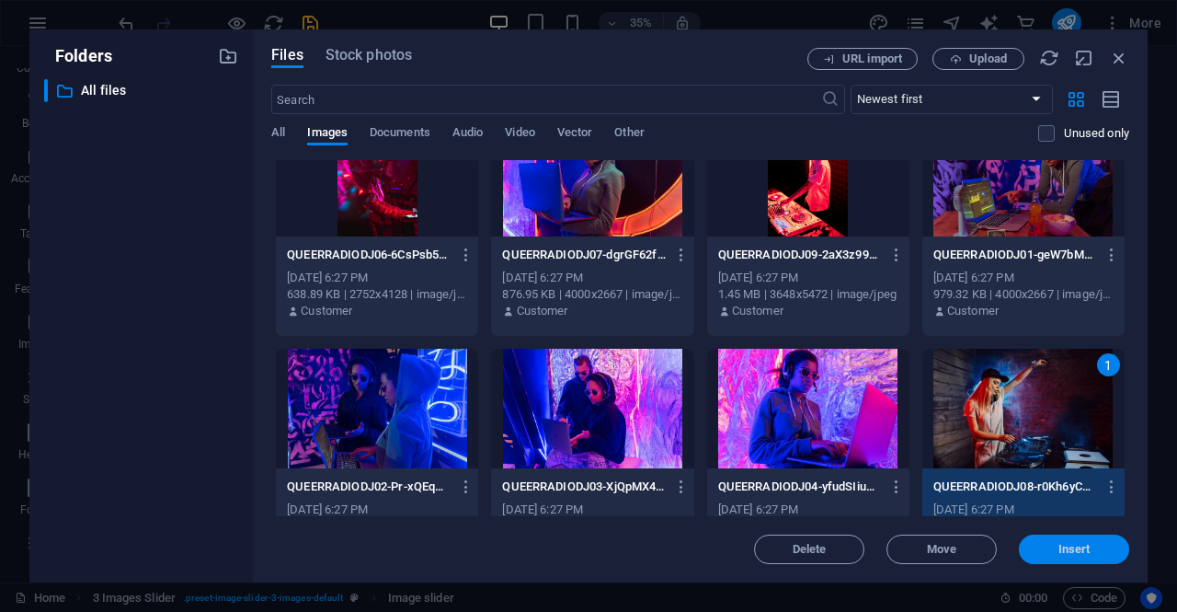
drag, startPoint x: 1069, startPoint y: 546, endPoint x: 605, endPoint y: 400, distance: 486.0
click at [1069, 546] on span "Insert" at bounding box center [1075, 549] width 32 height 11
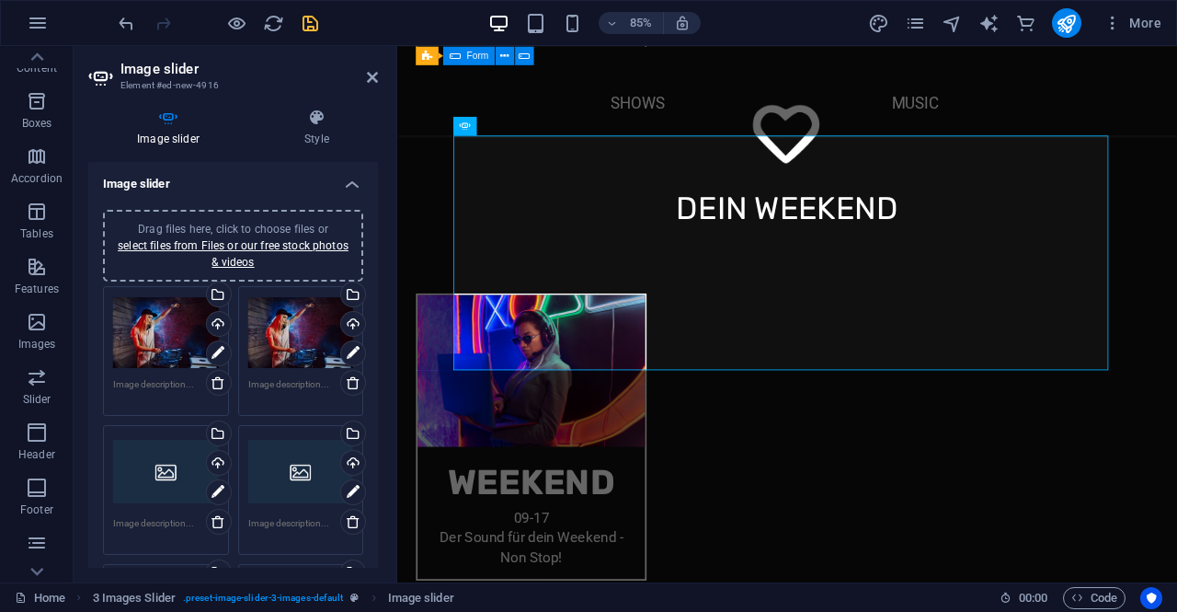
click at [281, 361] on div "Drag files here, click to choose files or select files from Files or our free s…" at bounding box center [301, 333] width 106 height 74
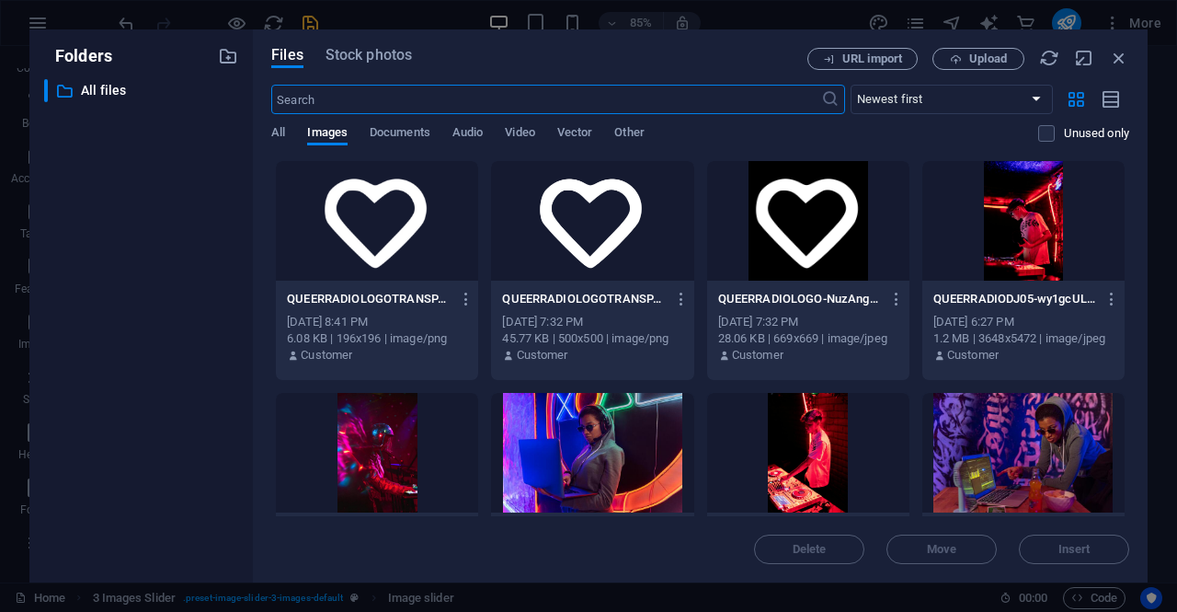
scroll to position [2494, 0]
click at [1025, 223] on div at bounding box center [1023, 221] width 202 height 120
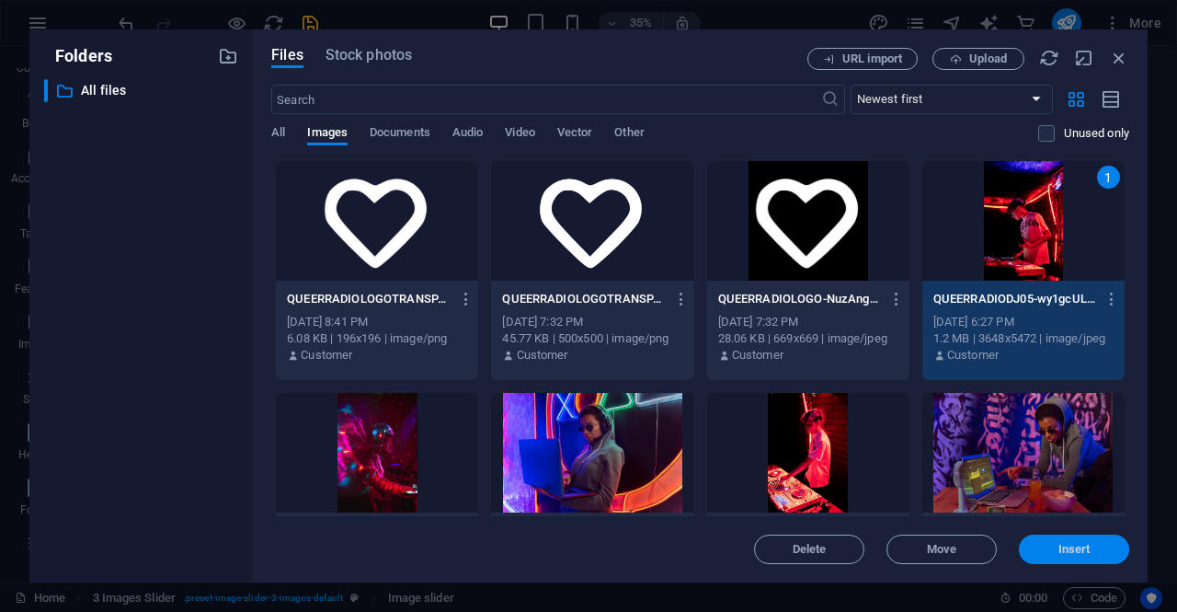
drag, startPoint x: 1081, startPoint y: 548, endPoint x: 799, endPoint y: 586, distance: 283.9
click at [1081, 548] on span "Insert" at bounding box center [1075, 549] width 32 height 11
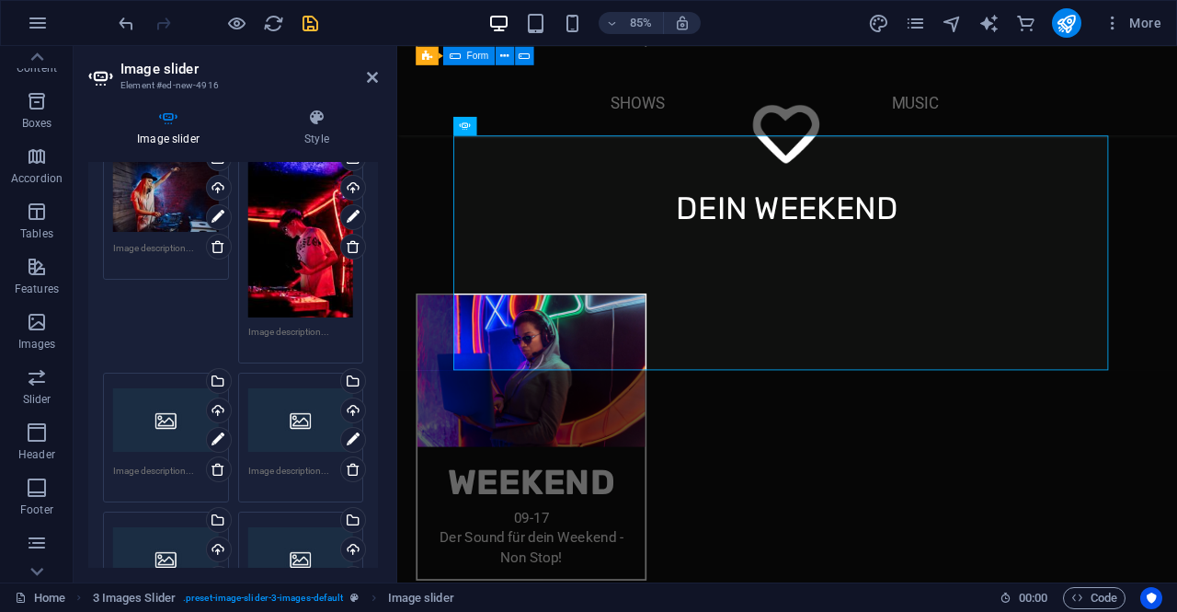
scroll to position [276, 0]
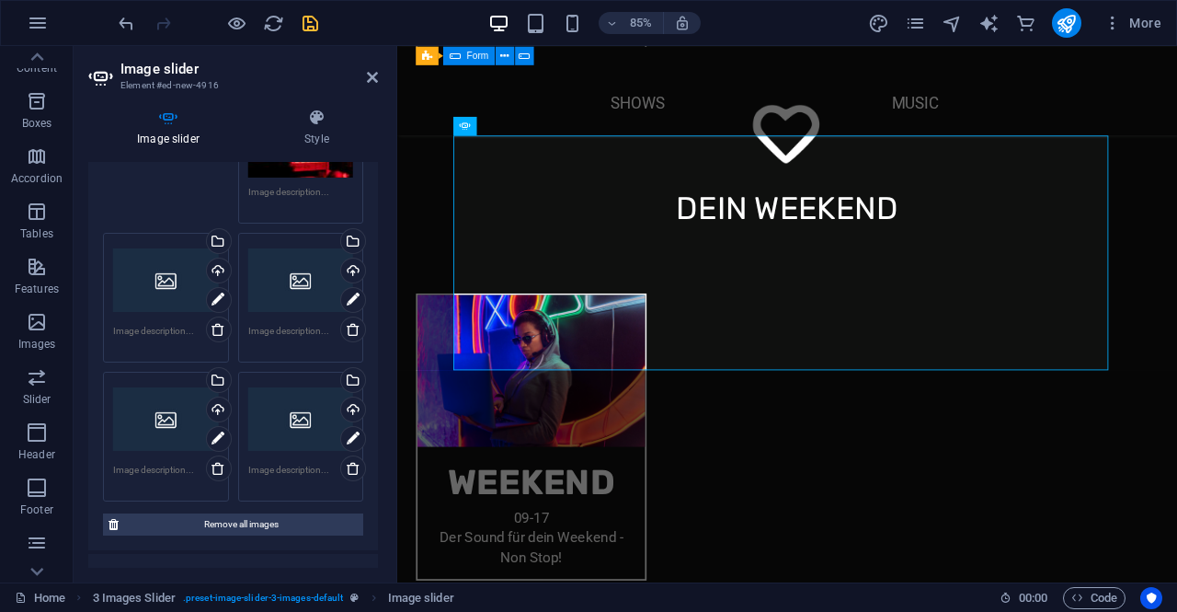
click at [182, 288] on div "Drag files here, click to choose files or select files from Files or our free s…" at bounding box center [166, 280] width 106 height 74
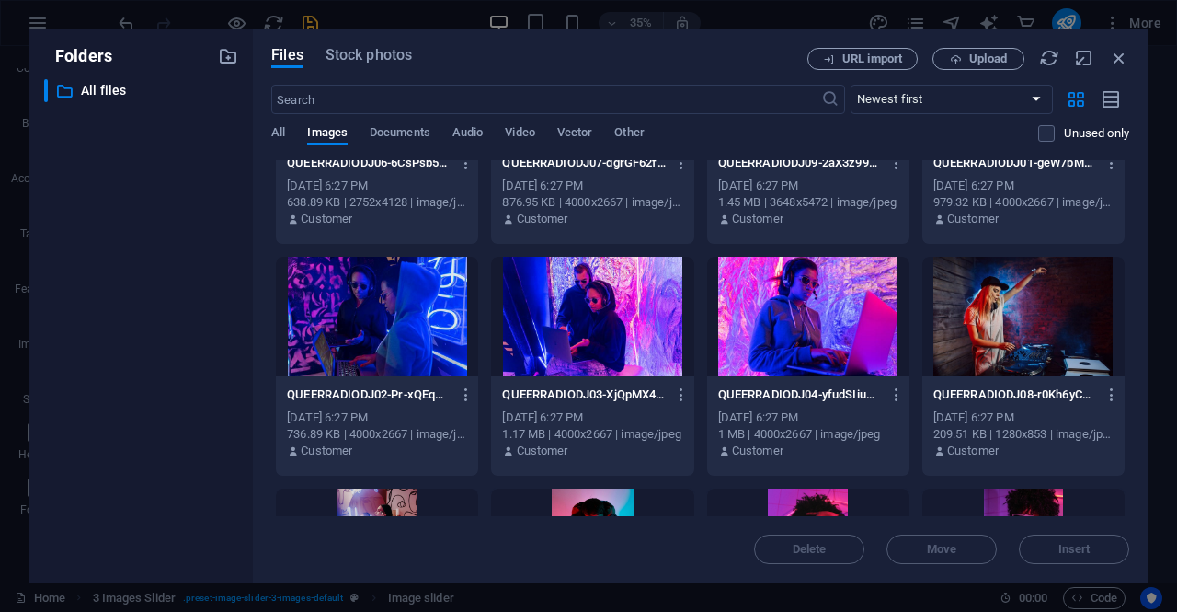
scroll to position [552, 0]
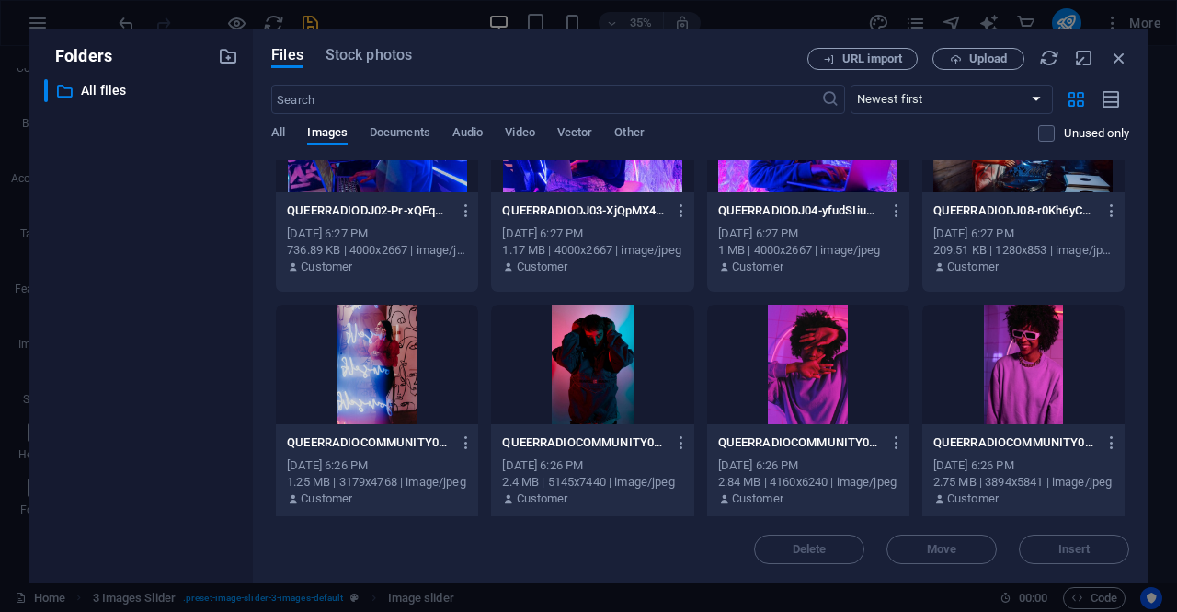
click at [796, 372] on div at bounding box center [808, 364] width 202 height 120
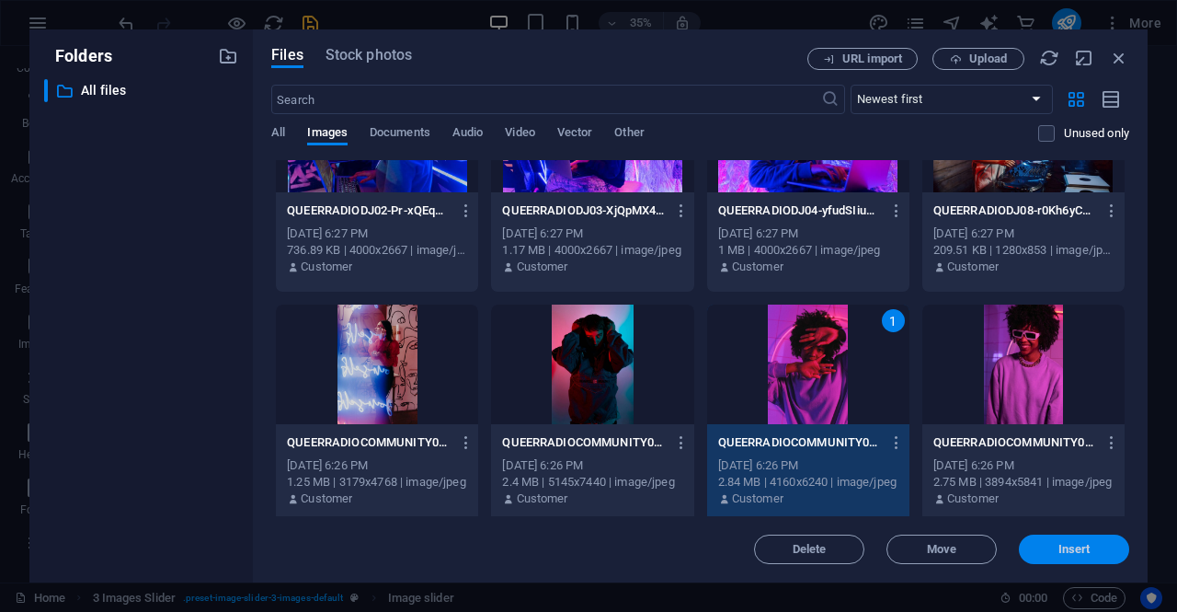
click at [1067, 548] on span "Insert" at bounding box center [1075, 549] width 32 height 11
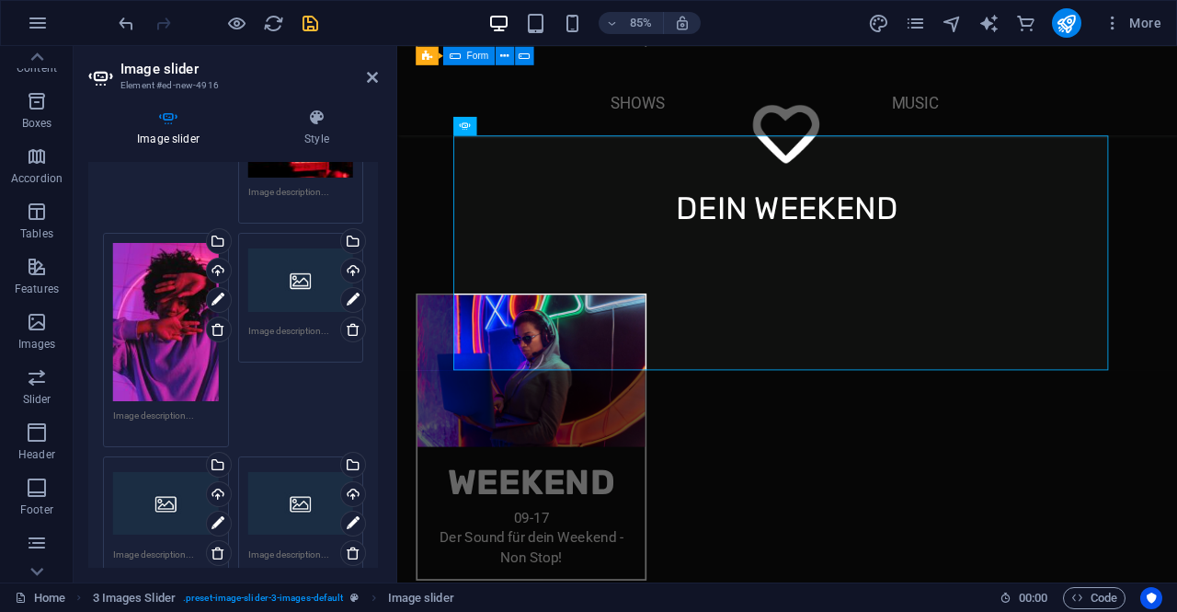
click at [286, 284] on div "Drag files here, click to choose files or select files from Files or our free s…" at bounding box center [301, 280] width 106 height 74
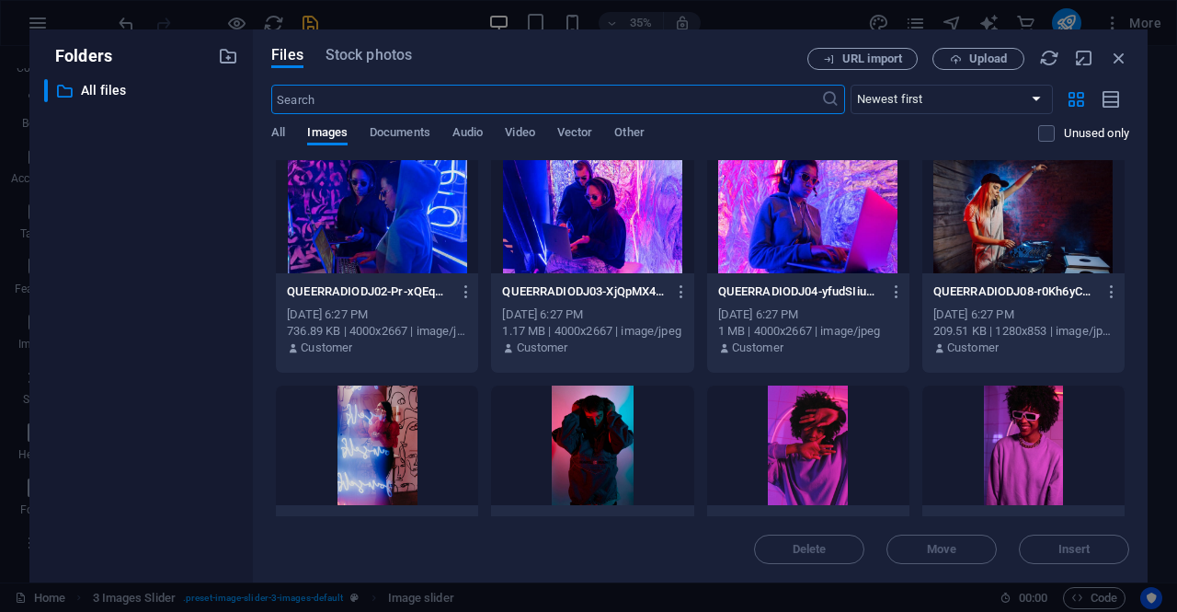
scroll to position [552, 0]
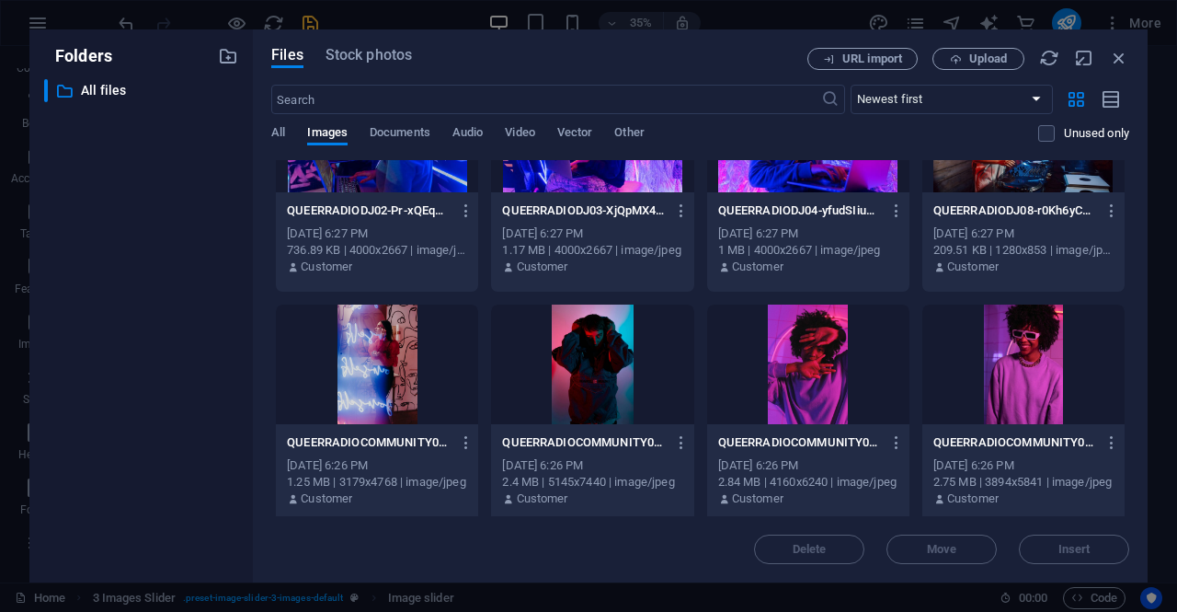
click at [589, 367] on div at bounding box center [592, 364] width 202 height 120
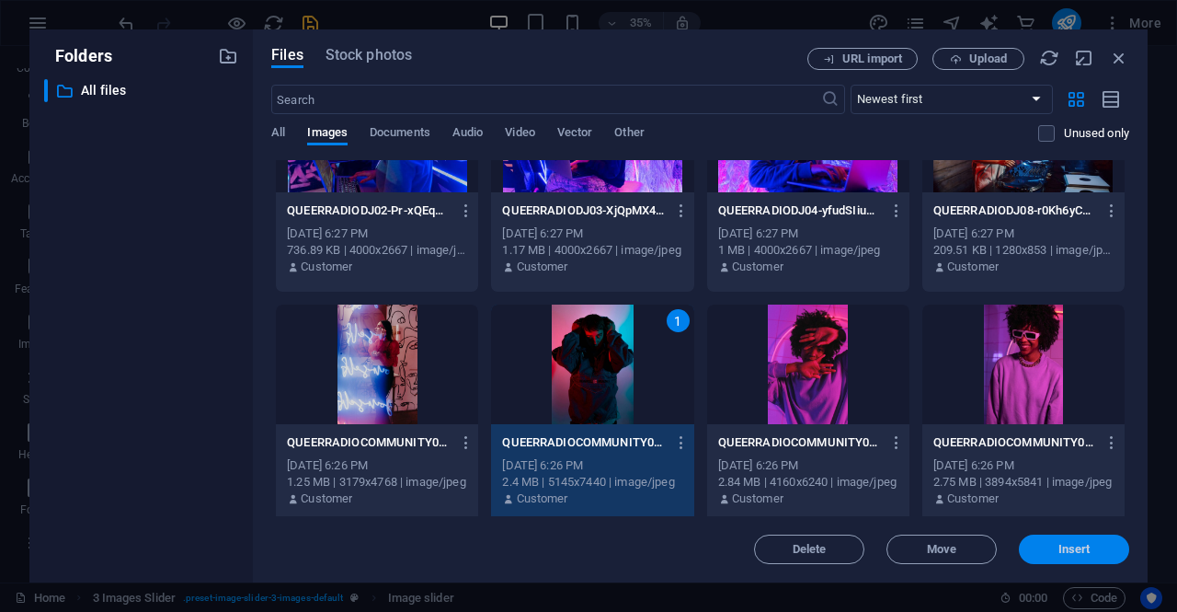
click at [1091, 544] on span "Insert" at bounding box center [1074, 549] width 96 height 11
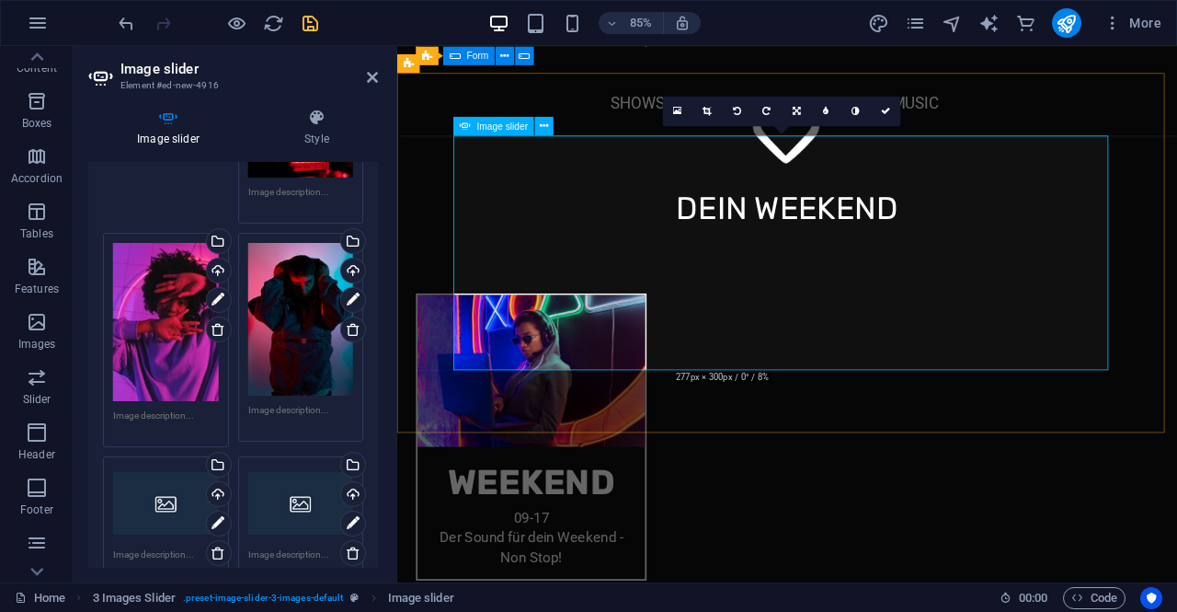
scroll to position [2383, 0]
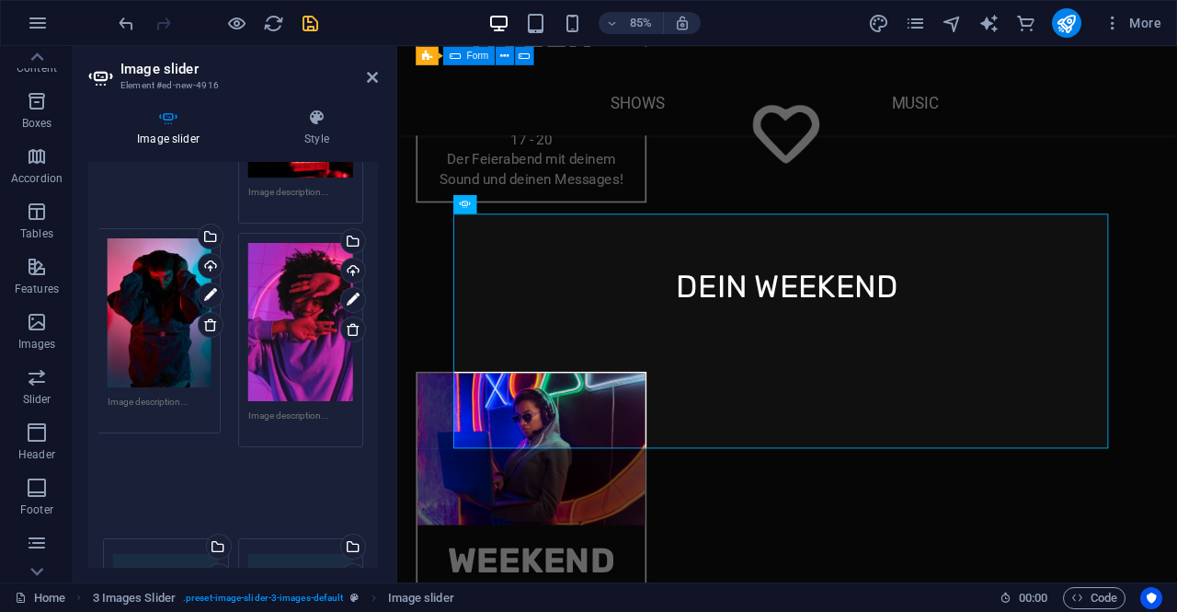
drag, startPoint x: 289, startPoint y: 328, endPoint x: 150, endPoint y: 326, distance: 138.9
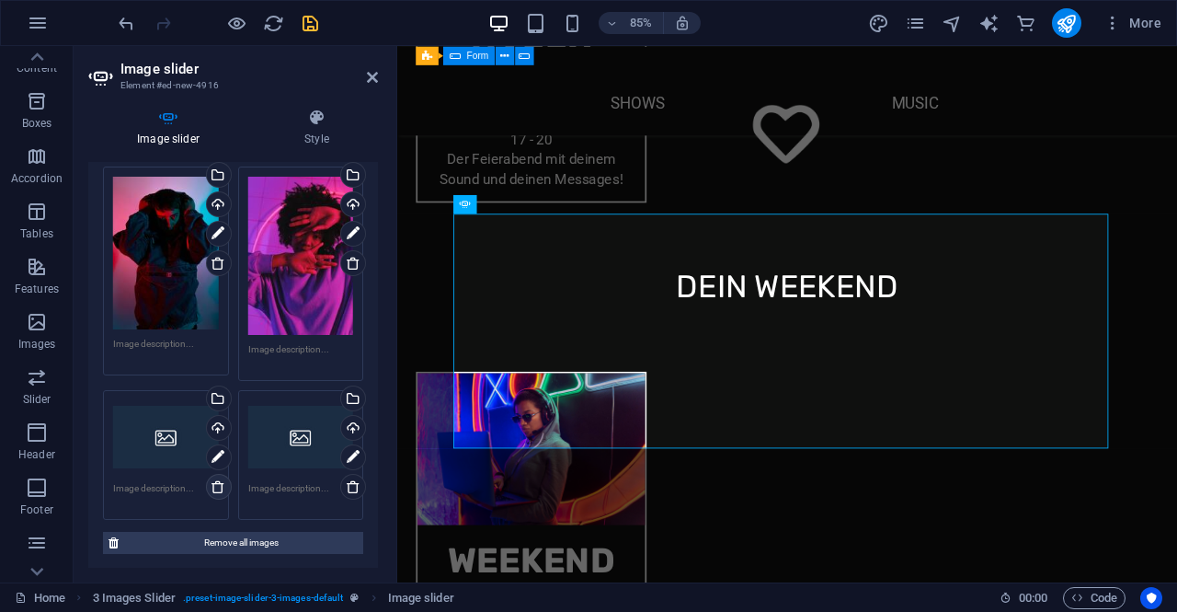
scroll to position [368, 0]
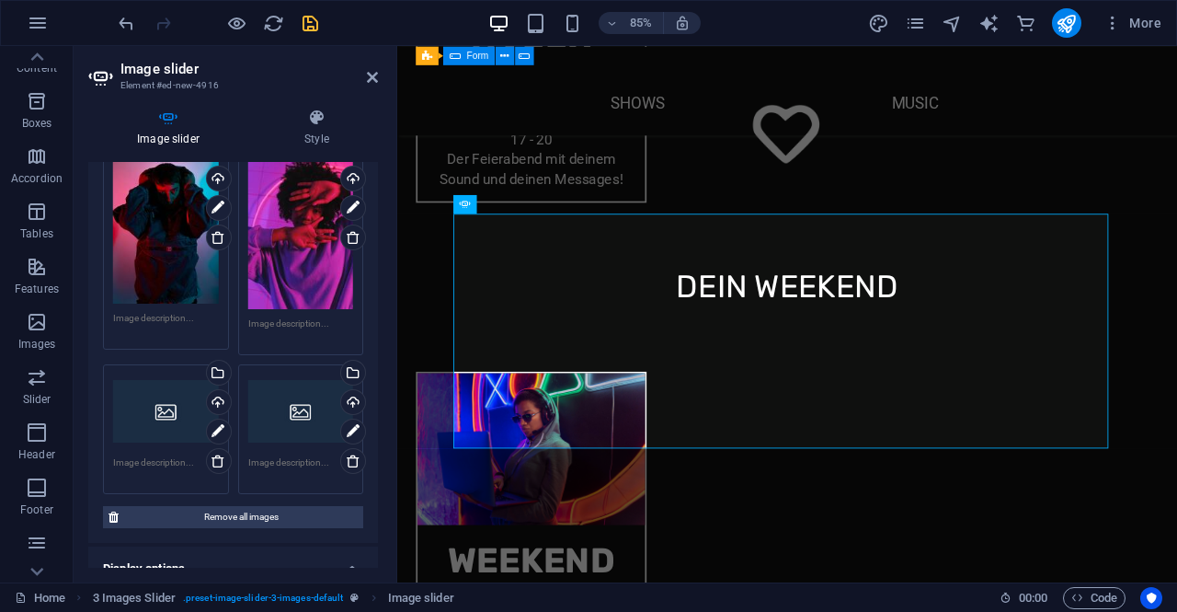
click at [153, 407] on div "Drag files here, click to choose files or select files from Files or our free s…" at bounding box center [166, 411] width 106 height 74
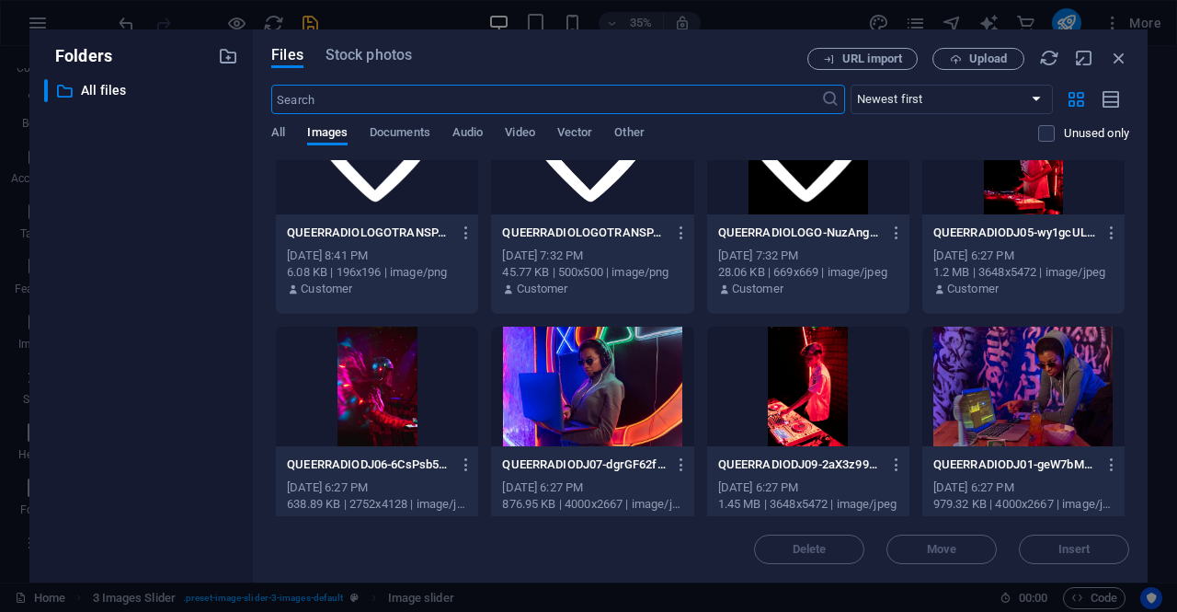
scroll to position [92, 0]
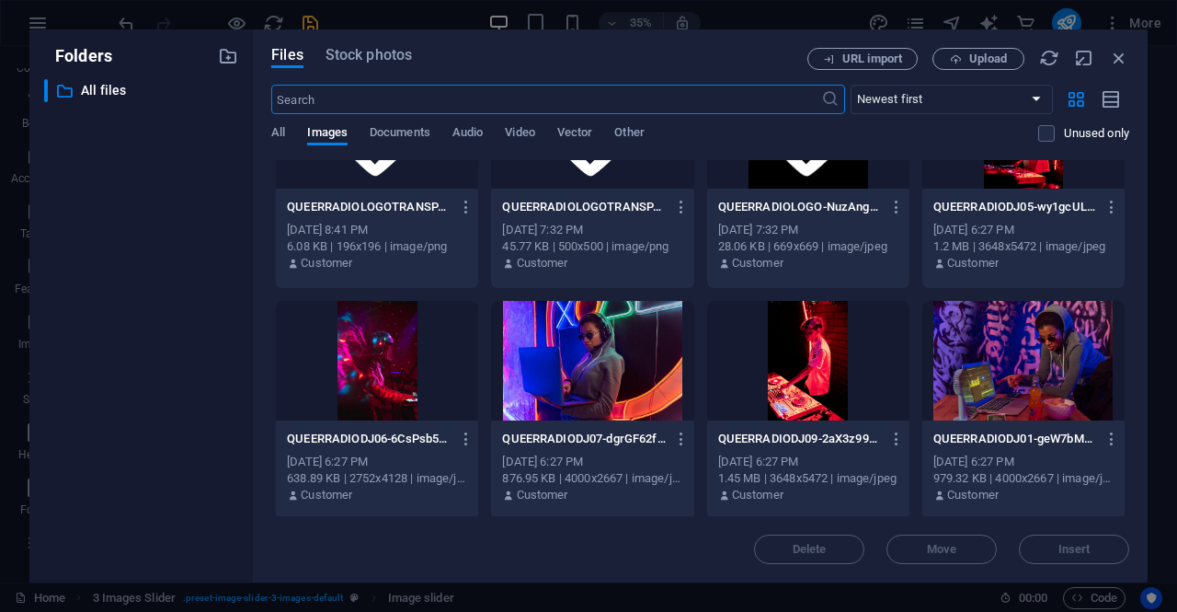
click at [804, 369] on div at bounding box center [808, 361] width 202 height 120
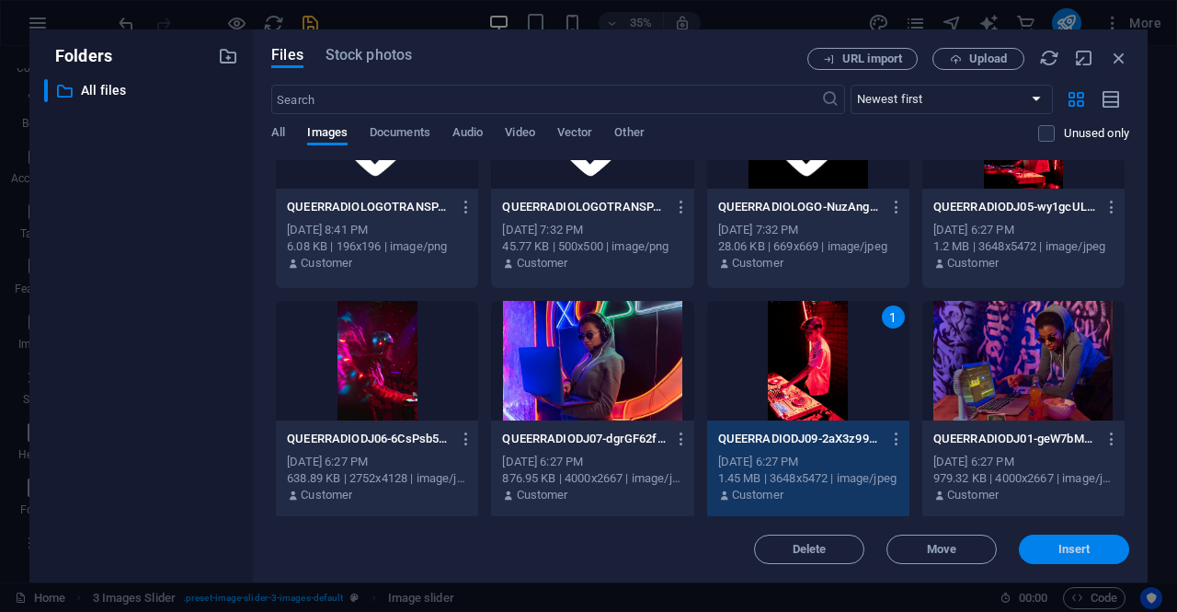
click at [1058, 541] on button "Insert" at bounding box center [1074, 548] width 110 height 29
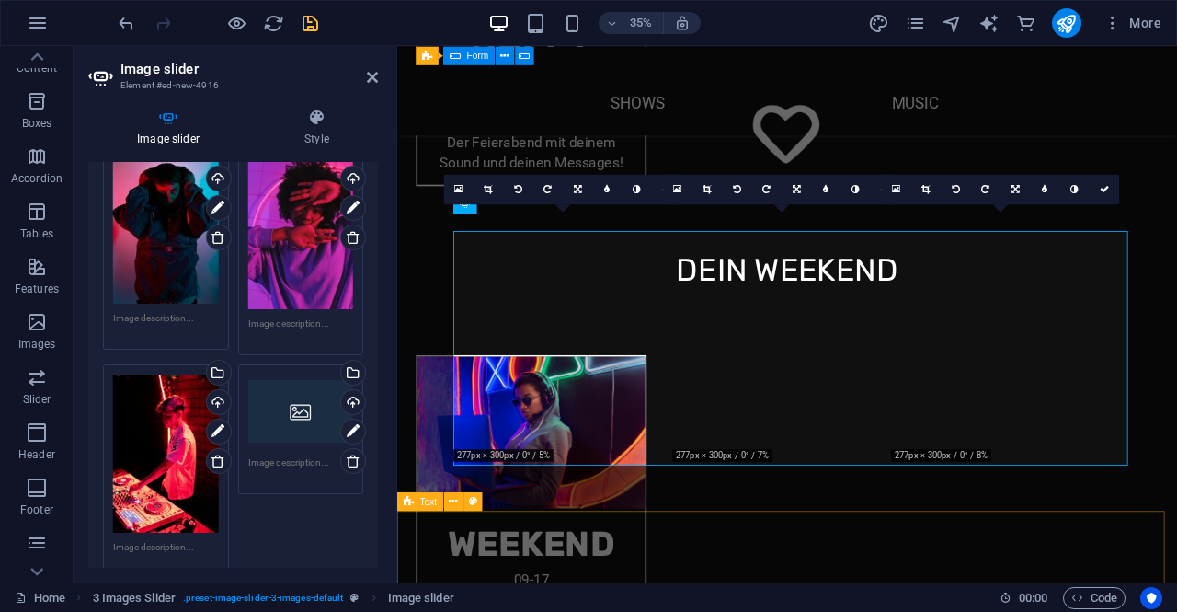
scroll to position [2383, 0]
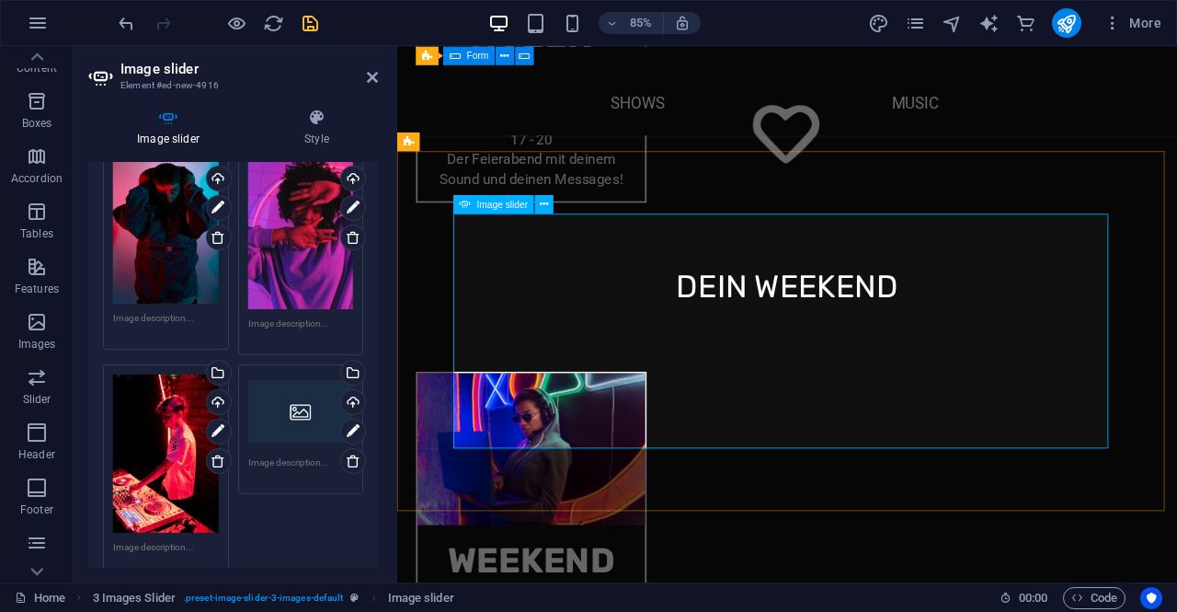
click at [283, 420] on div "Drag files here, click to choose files or select files from Files or our free s…" at bounding box center [301, 411] width 106 height 74
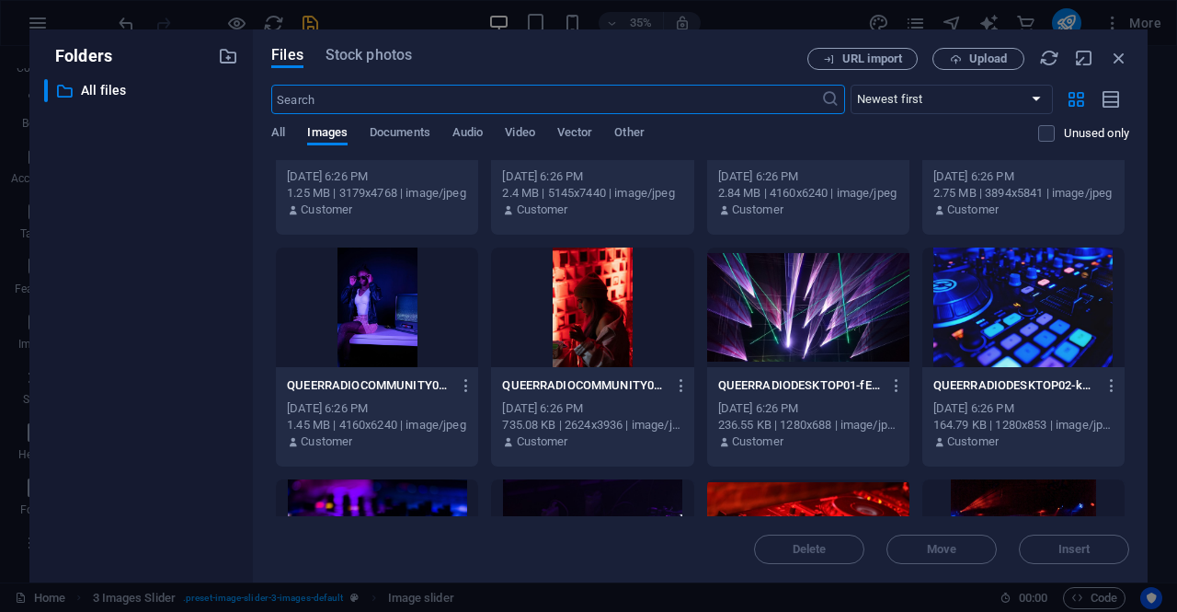
scroll to position [828, 0]
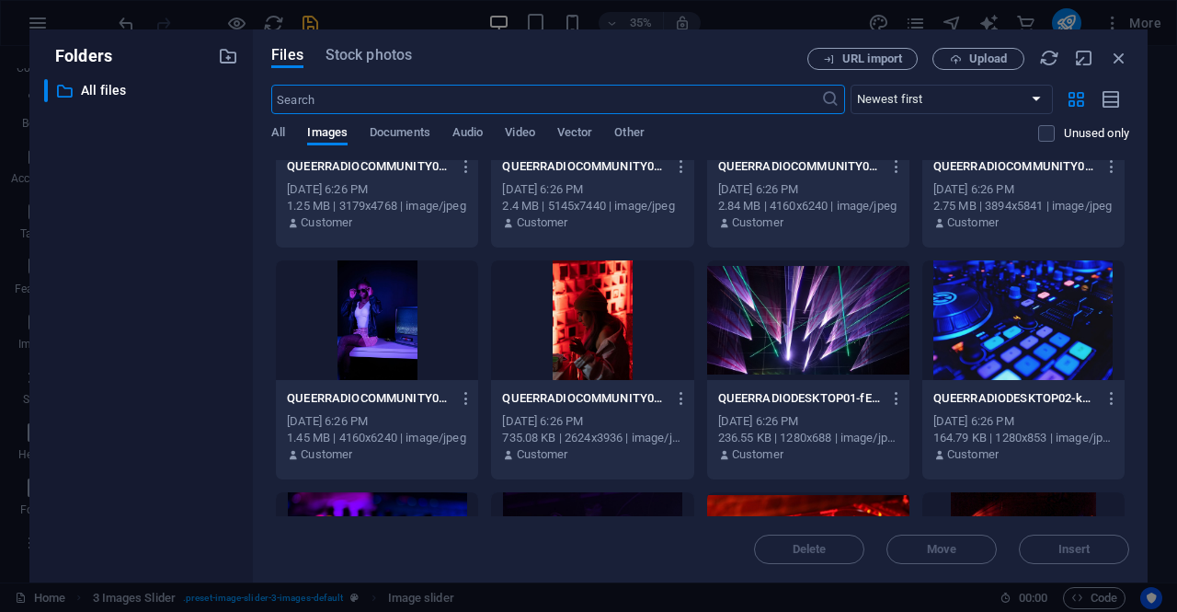
click at [594, 315] on div at bounding box center [592, 320] width 202 height 120
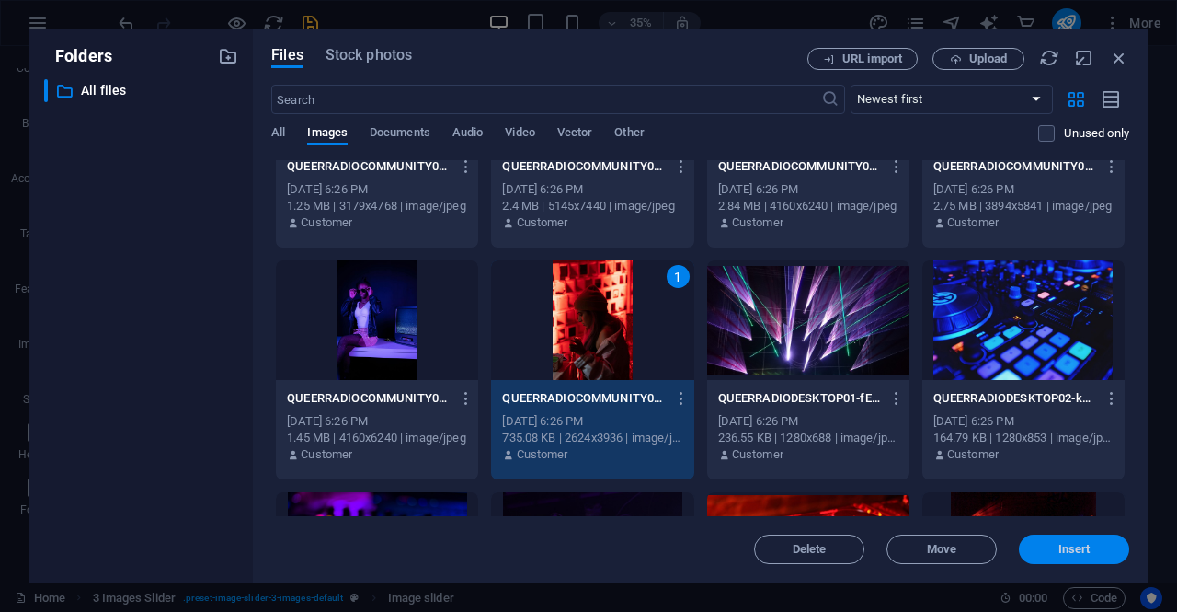
click at [1072, 535] on button "Insert" at bounding box center [1074, 548] width 110 height 29
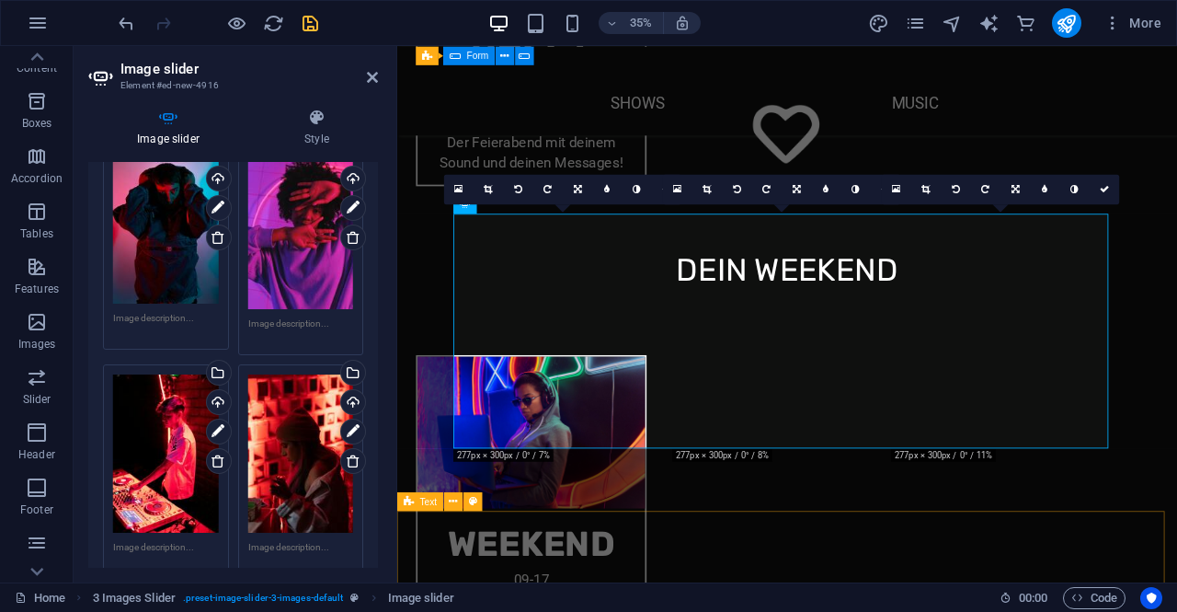
scroll to position [2383, 0]
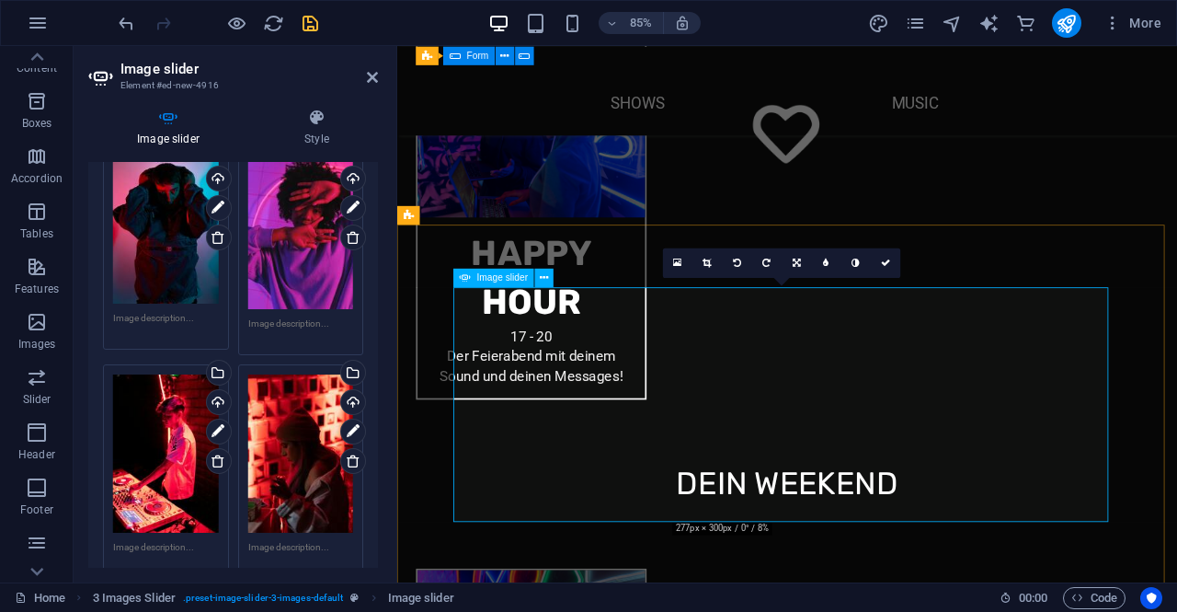
scroll to position [2107, 0]
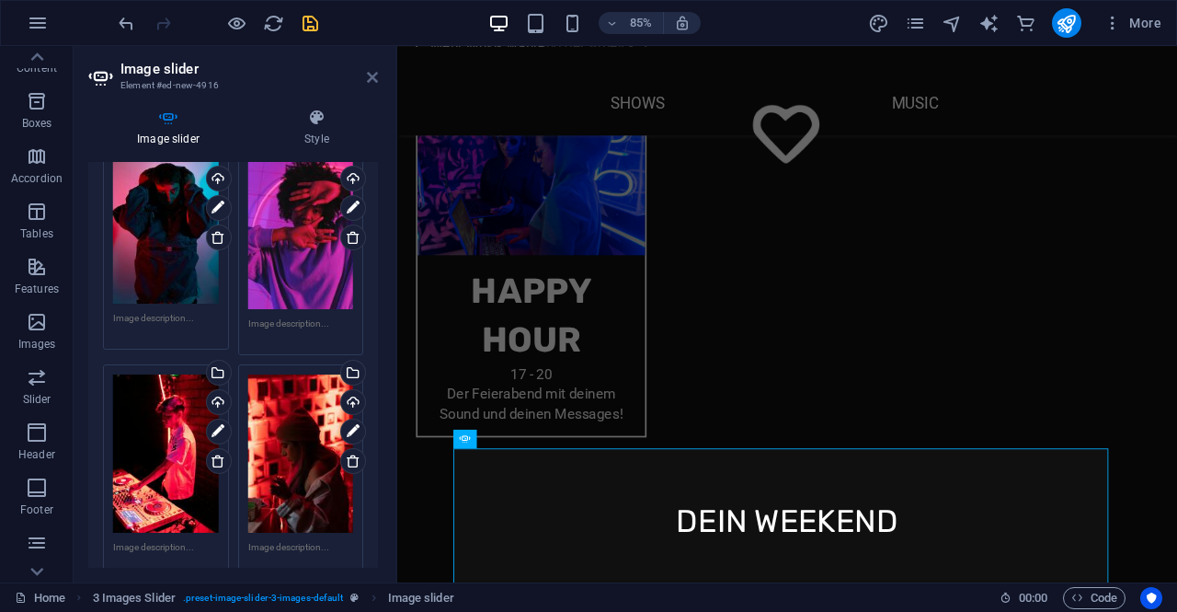
click at [377, 80] on icon at bounding box center [372, 77] width 11 height 15
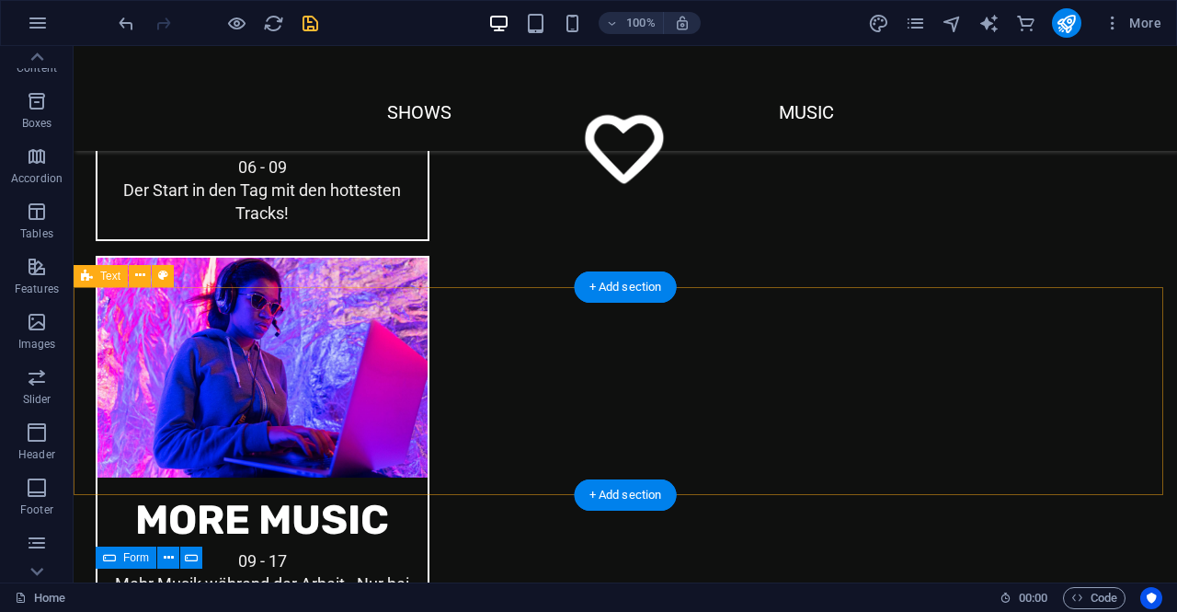
scroll to position [1691, 0]
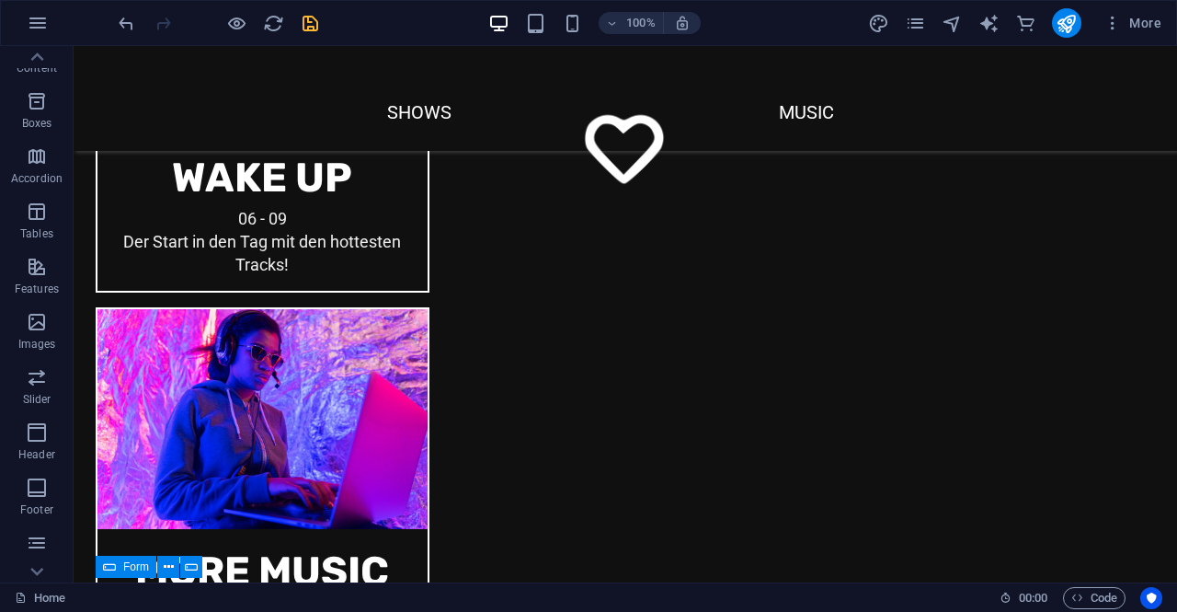
click at [315, 21] on icon "save" at bounding box center [310, 23] width 21 height 21
checkbox input "false"
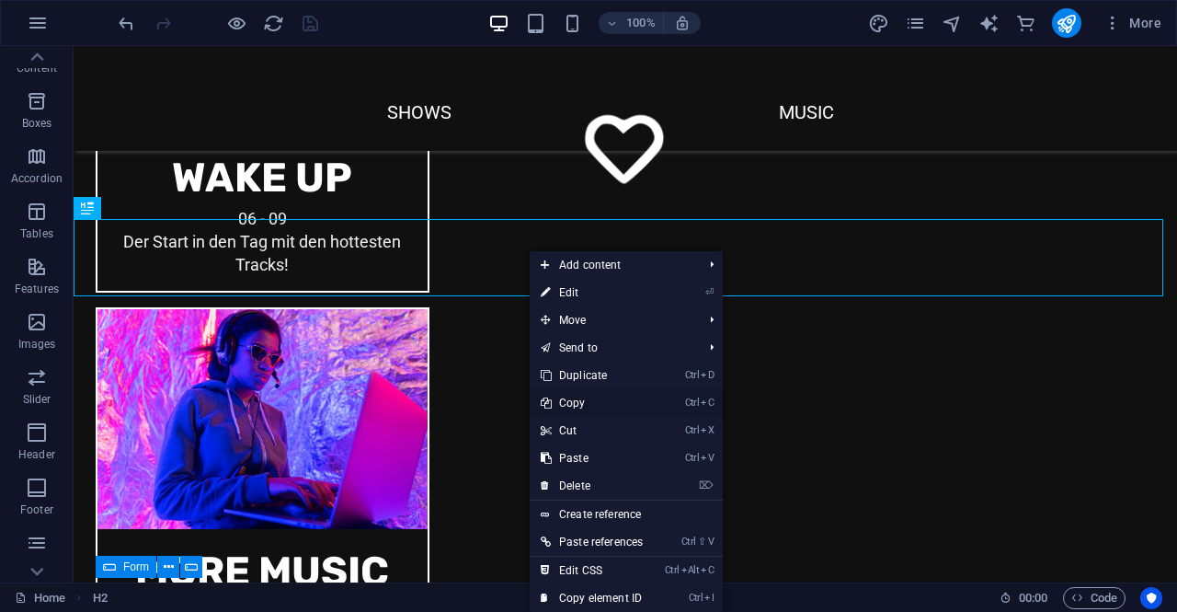
click at [591, 398] on link "Ctrl C Copy" at bounding box center [592, 403] width 124 height 28
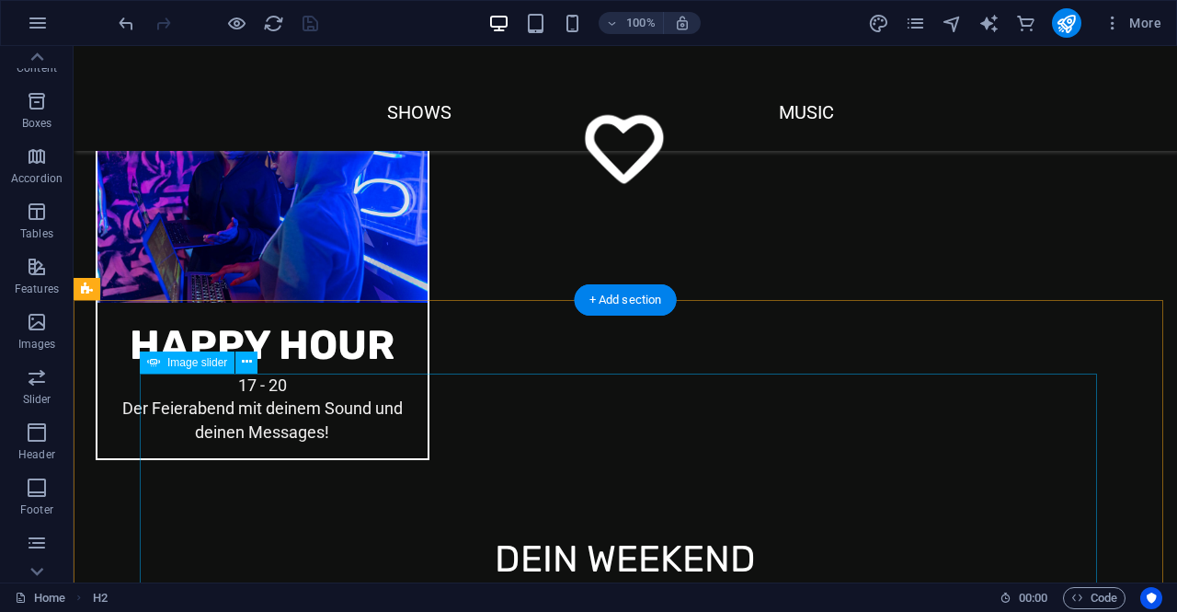
scroll to position [2427, 0]
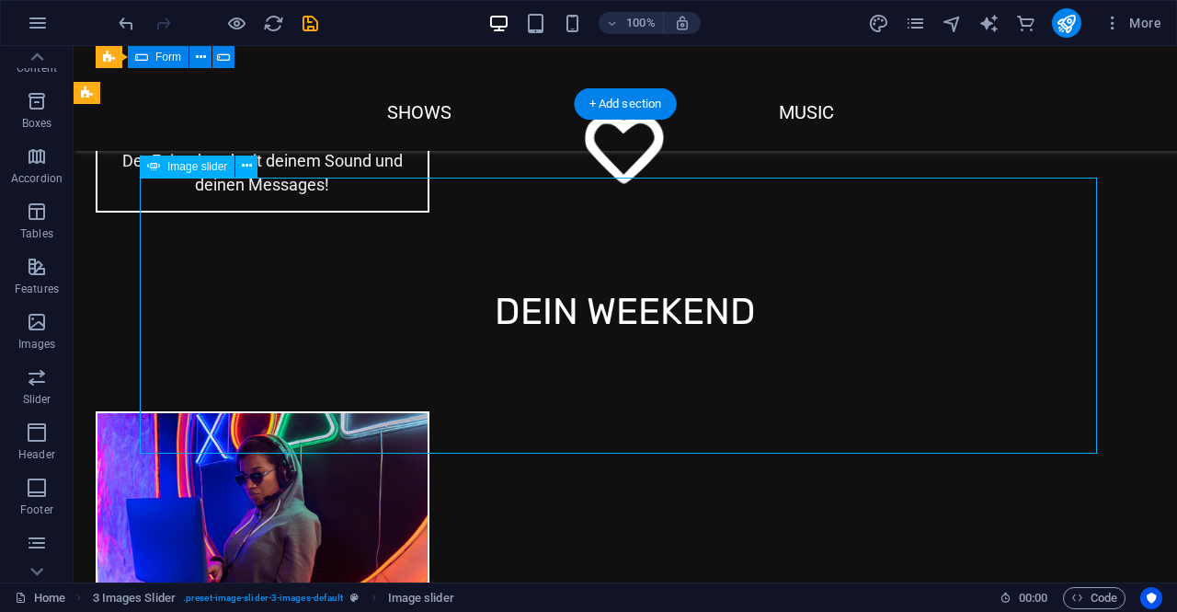
scroll to position [2703, 0]
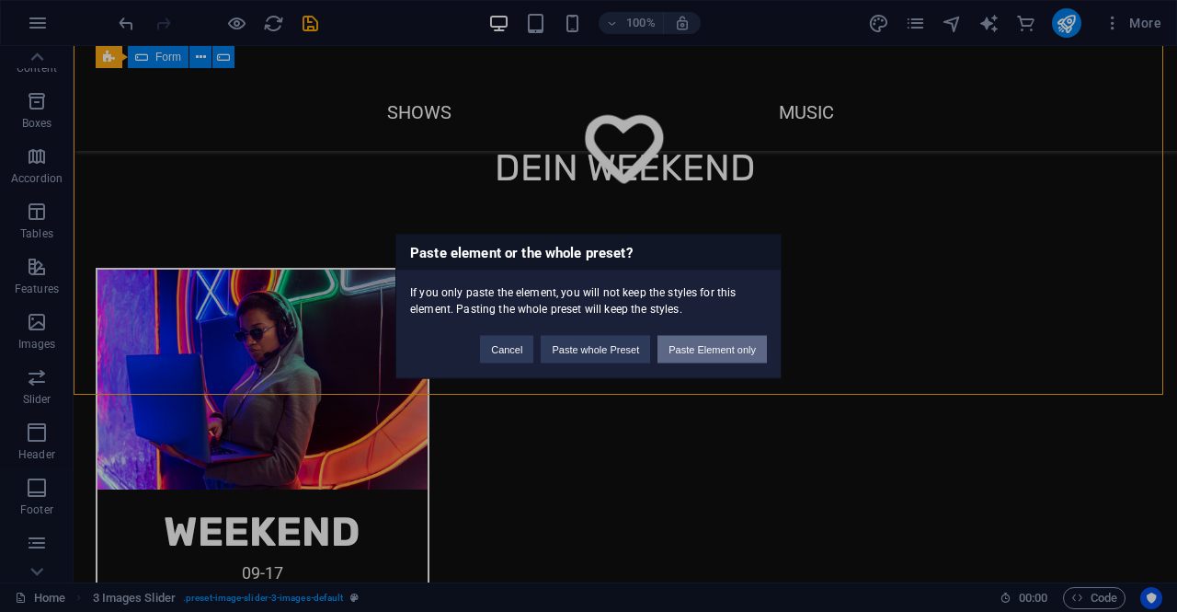
click at [701, 349] on button "Paste Element only" at bounding box center [712, 349] width 109 height 28
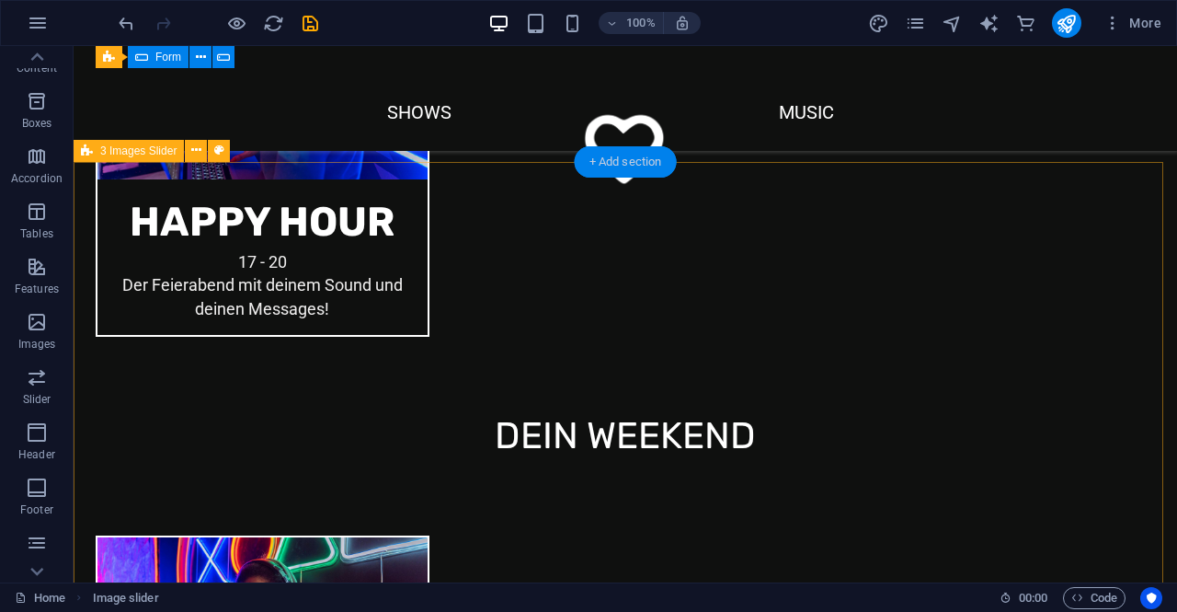
scroll to position [2335, 0]
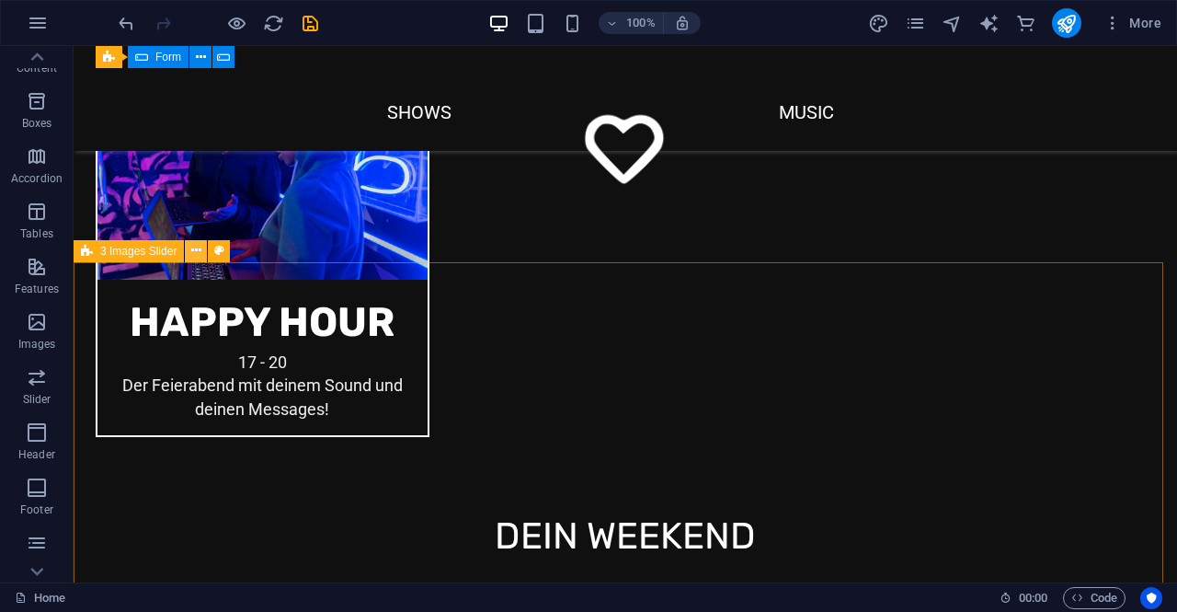
click at [193, 255] on icon at bounding box center [196, 250] width 10 height 19
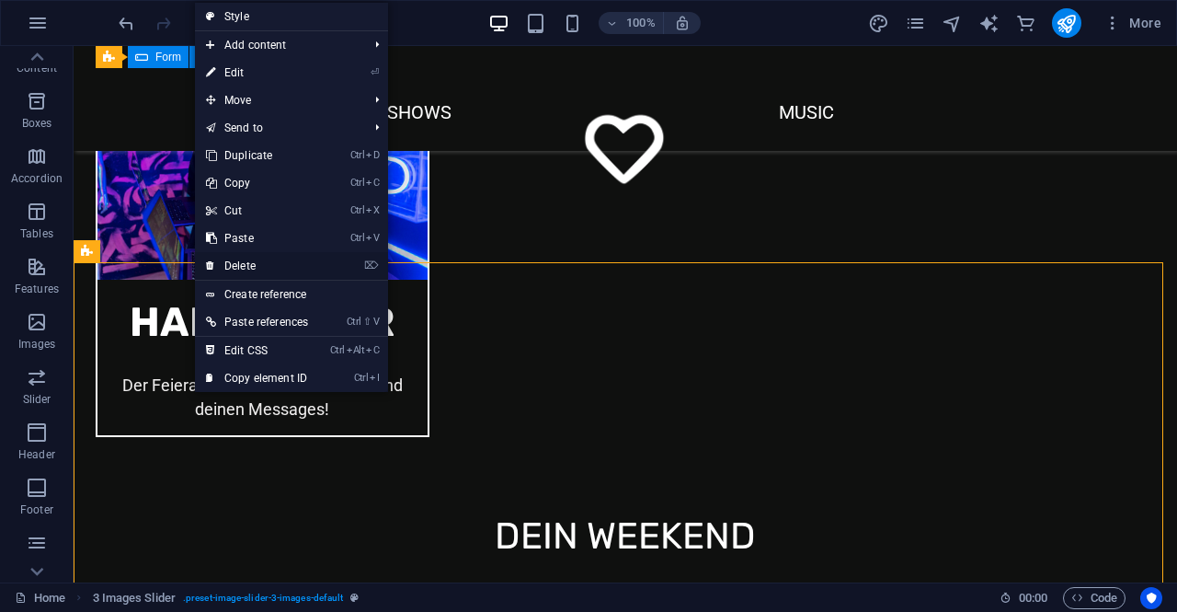
click at [257, 268] on link "⌦ Delete" at bounding box center [257, 266] width 124 height 28
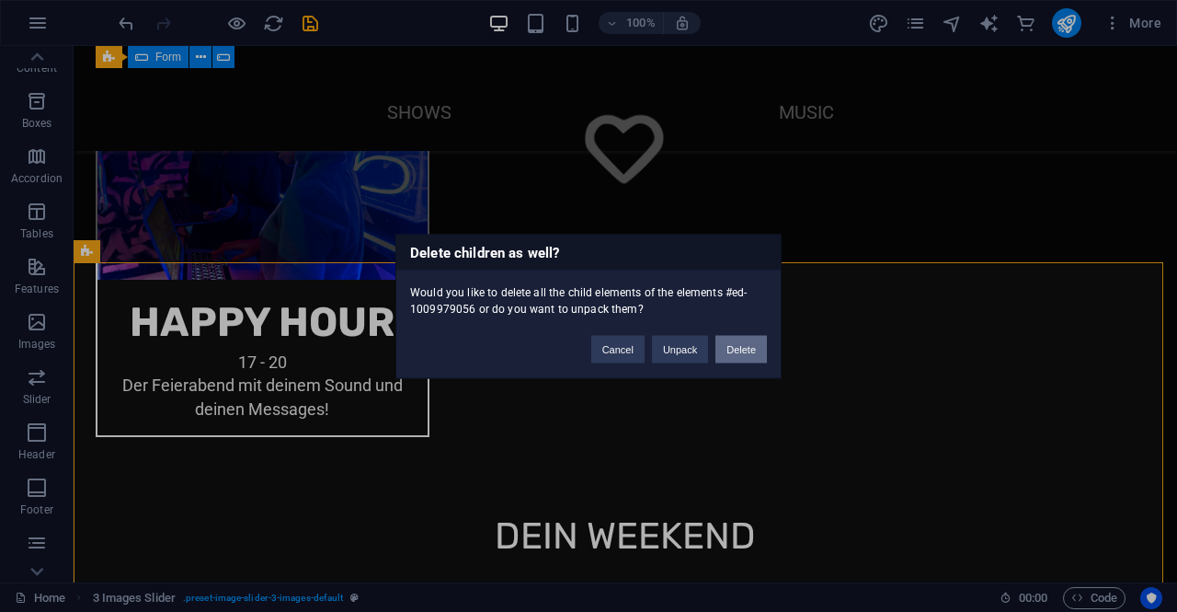
click at [746, 342] on button "Delete" at bounding box center [740, 349] width 51 height 28
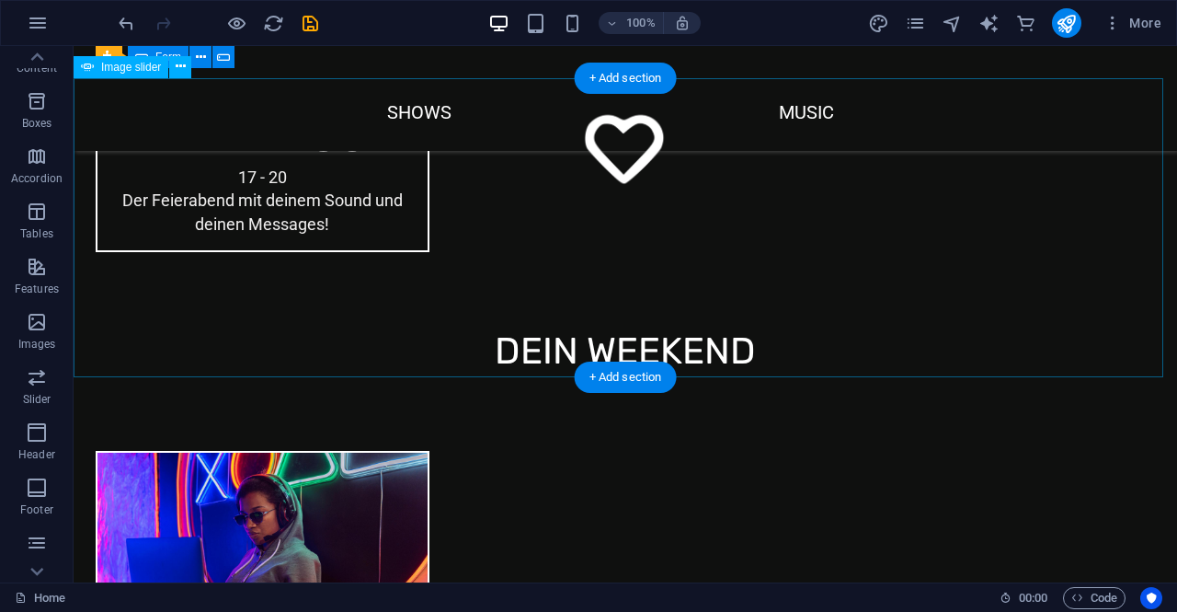
scroll to position [2611, 0]
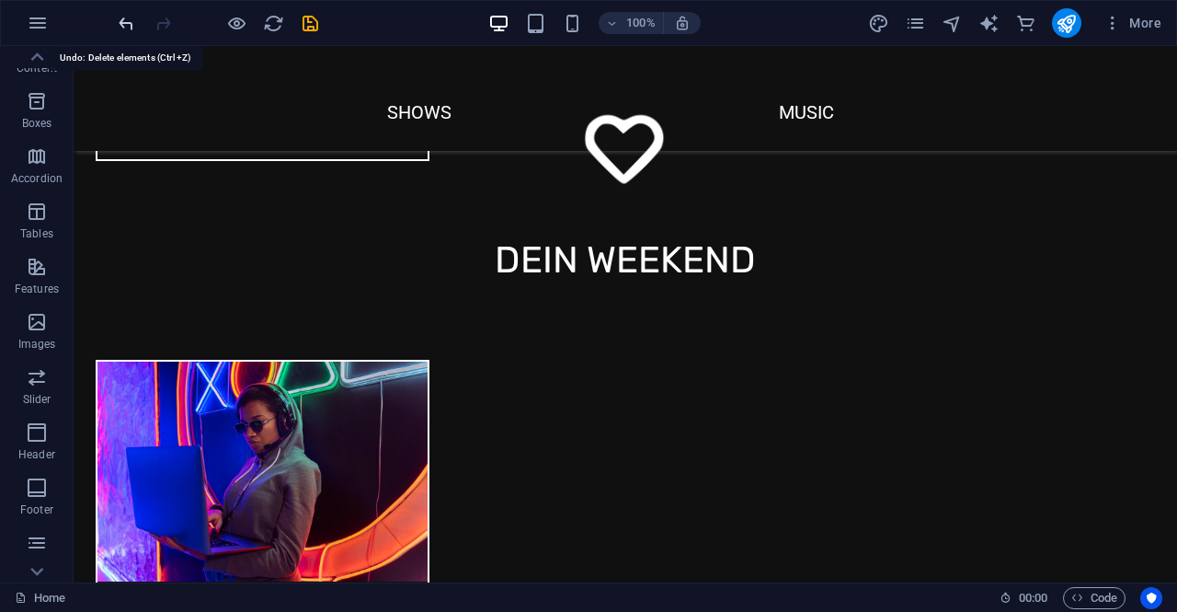
click at [121, 18] on icon "undo" at bounding box center [126, 23] width 21 height 21
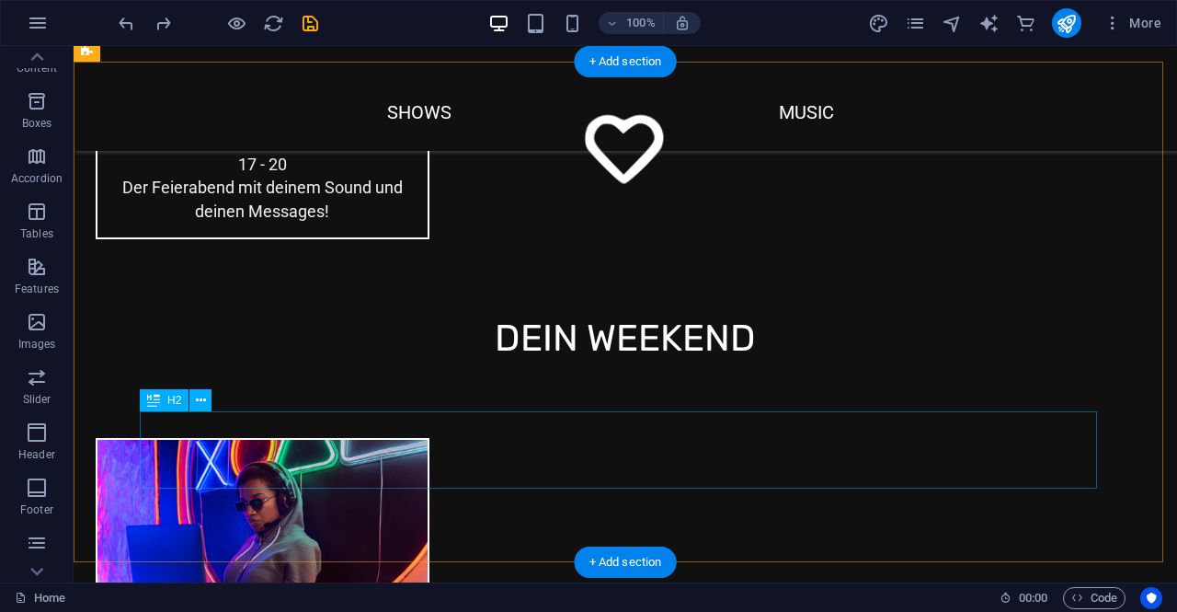
scroll to position [2625, 0]
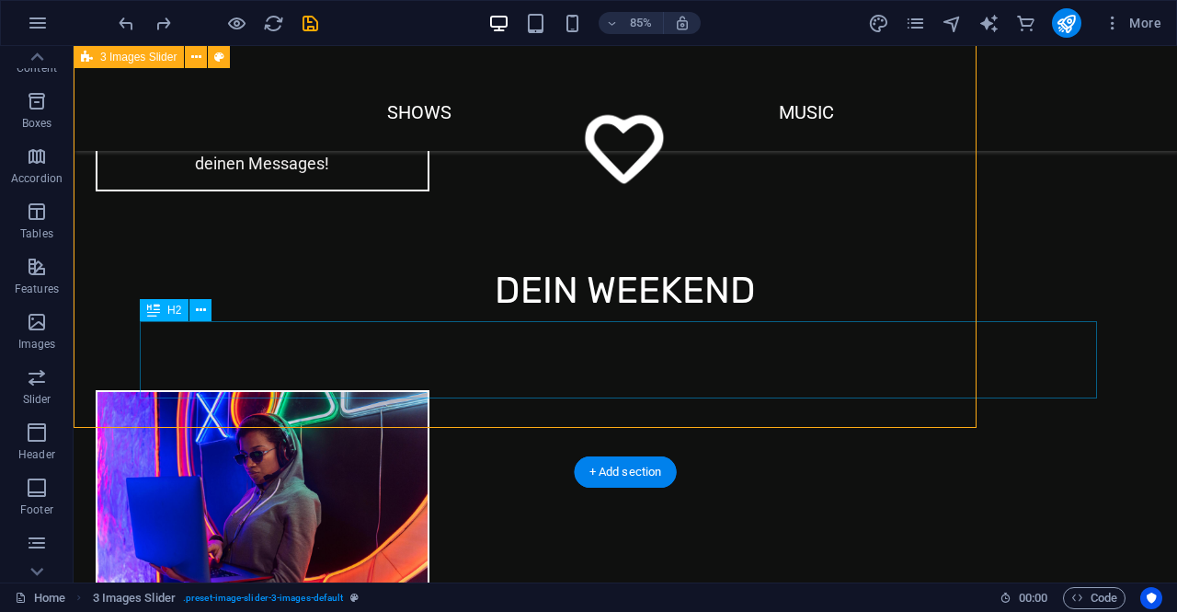
scroll to position [2625, 0]
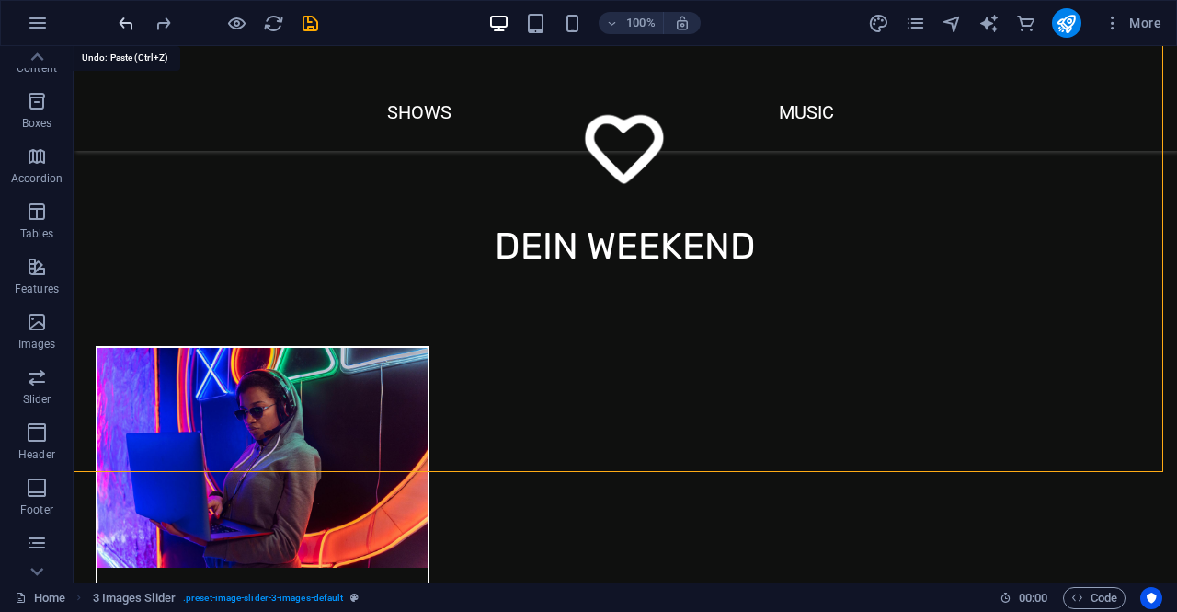
click at [131, 17] on icon "undo" at bounding box center [126, 23] width 21 height 21
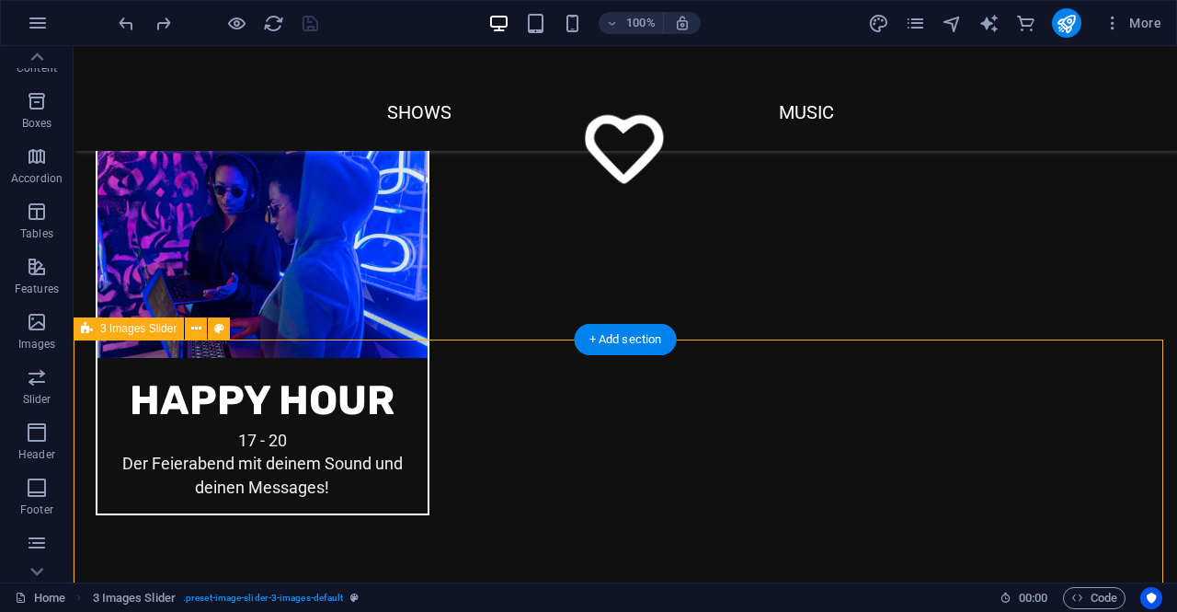
scroll to position [2441, 0]
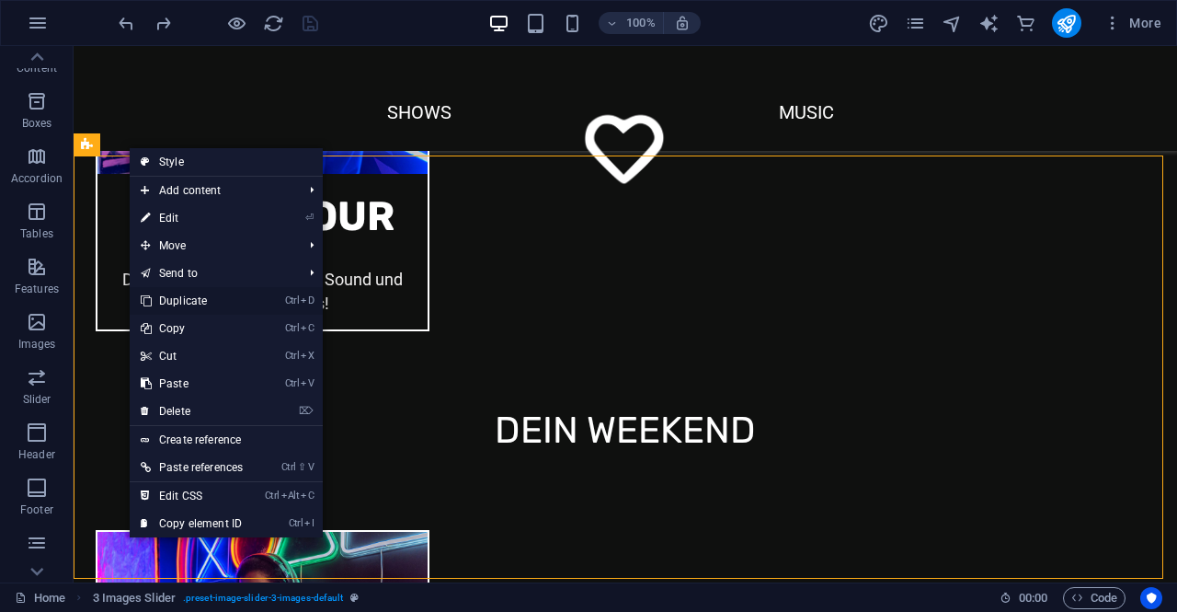
click at [212, 303] on link "Ctrl D Duplicate" at bounding box center [192, 301] width 124 height 28
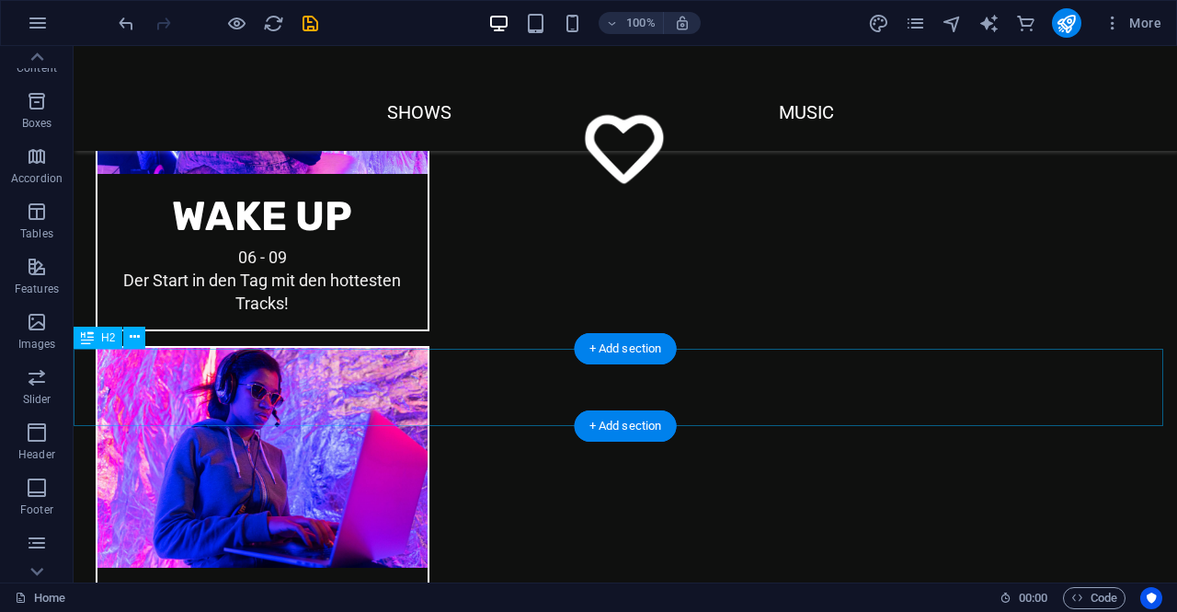
scroll to position [1521, 0]
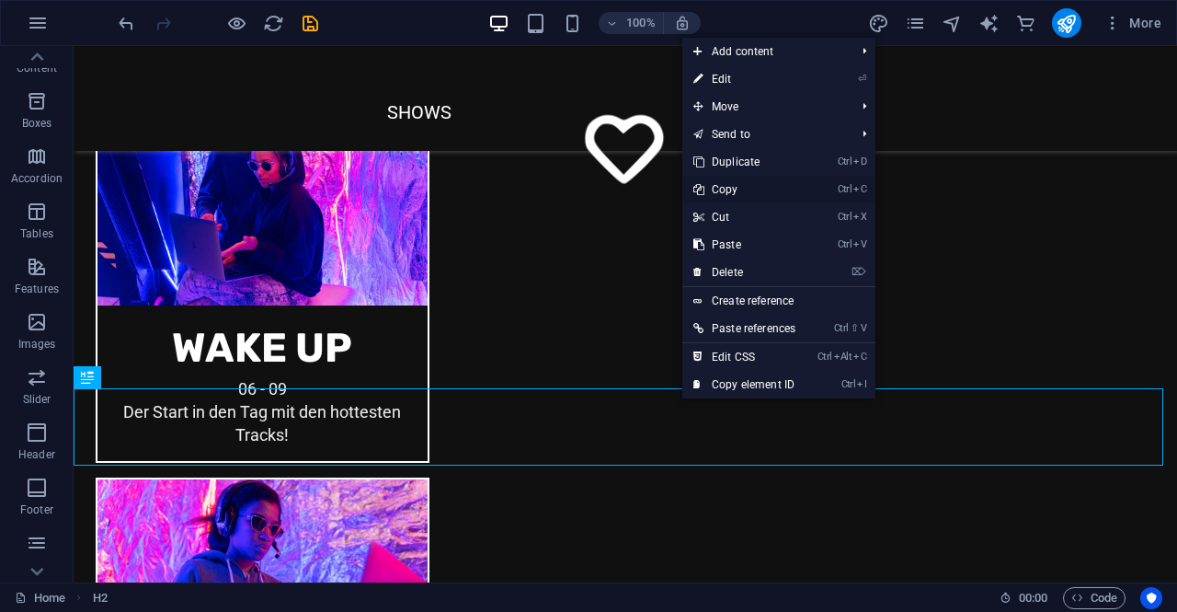
click at [749, 194] on link "Ctrl C Copy" at bounding box center [744, 190] width 124 height 28
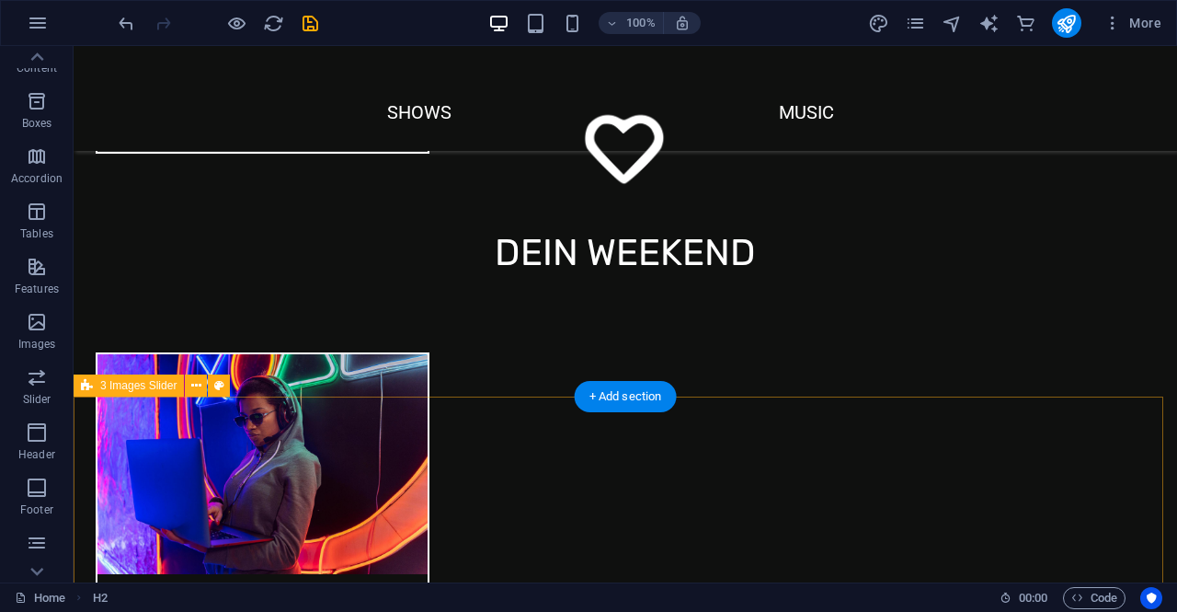
scroll to position [2625, 0]
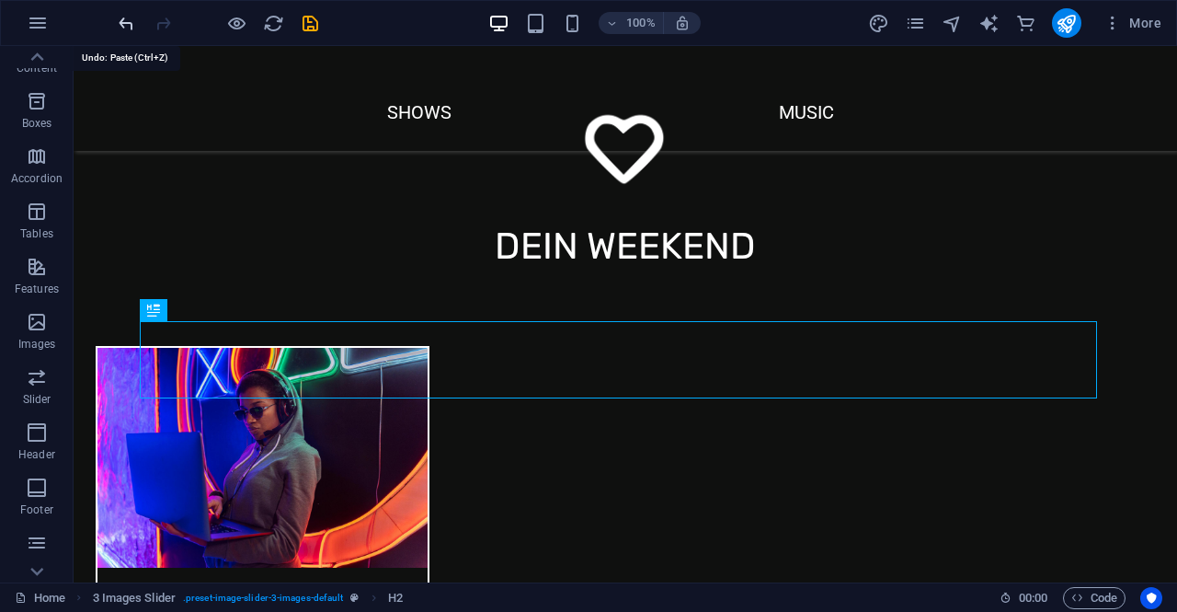
click at [129, 23] on icon "undo" at bounding box center [126, 23] width 21 height 21
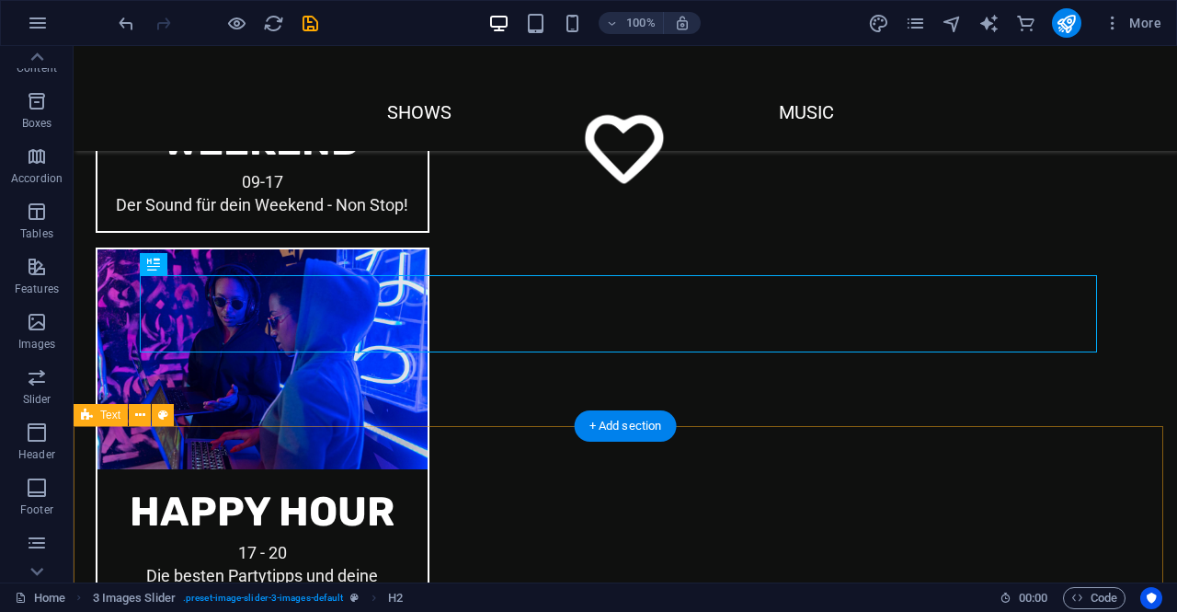
scroll to position [2910, 0]
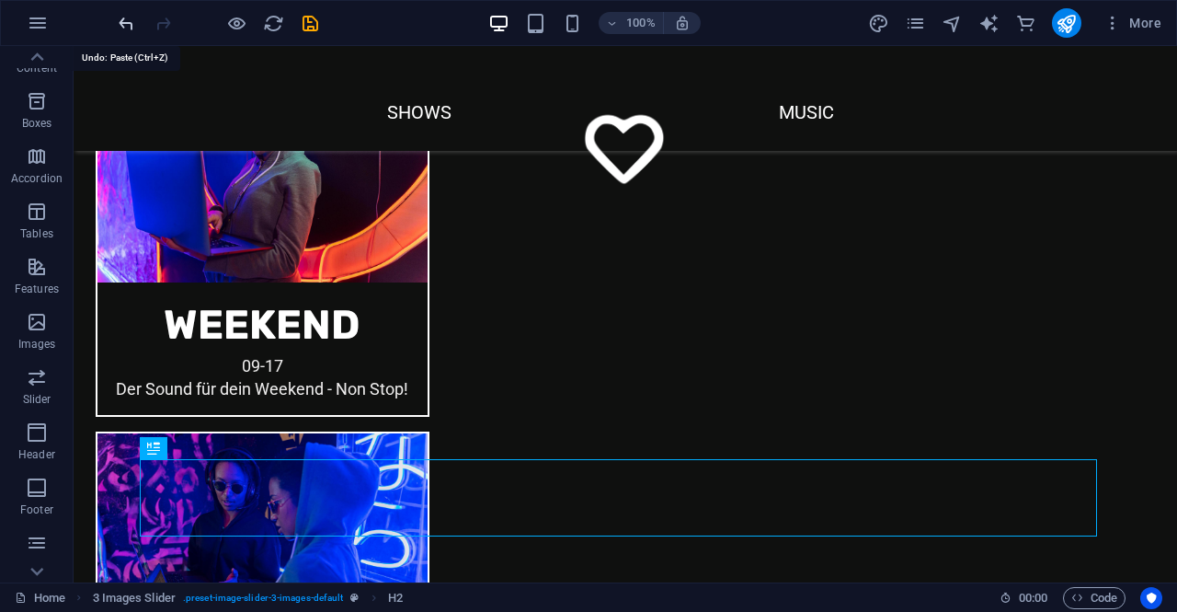
click at [127, 25] on icon "undo" at bounding box center [126, 23] width 21 height 21
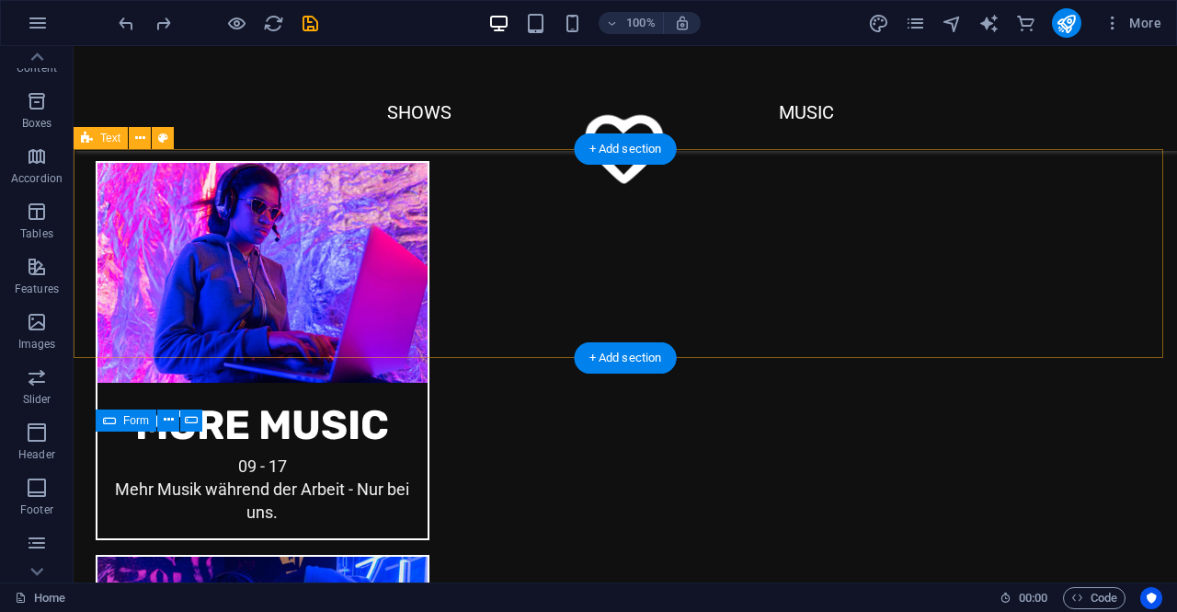
scroll to position [1622, 0]
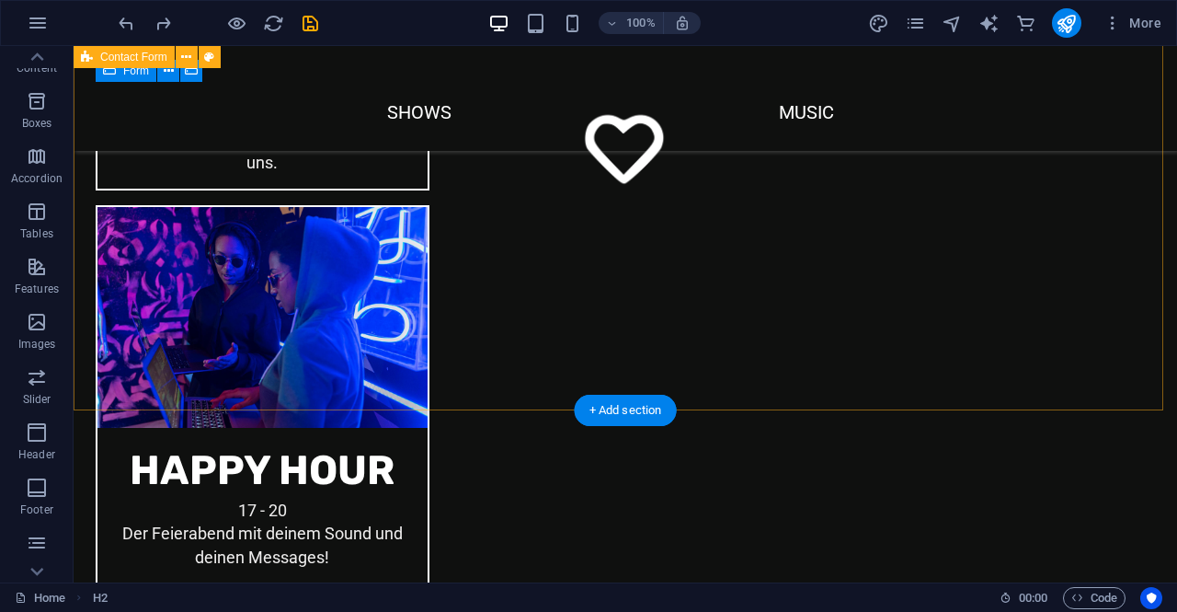
scroll to position [2266, 0]
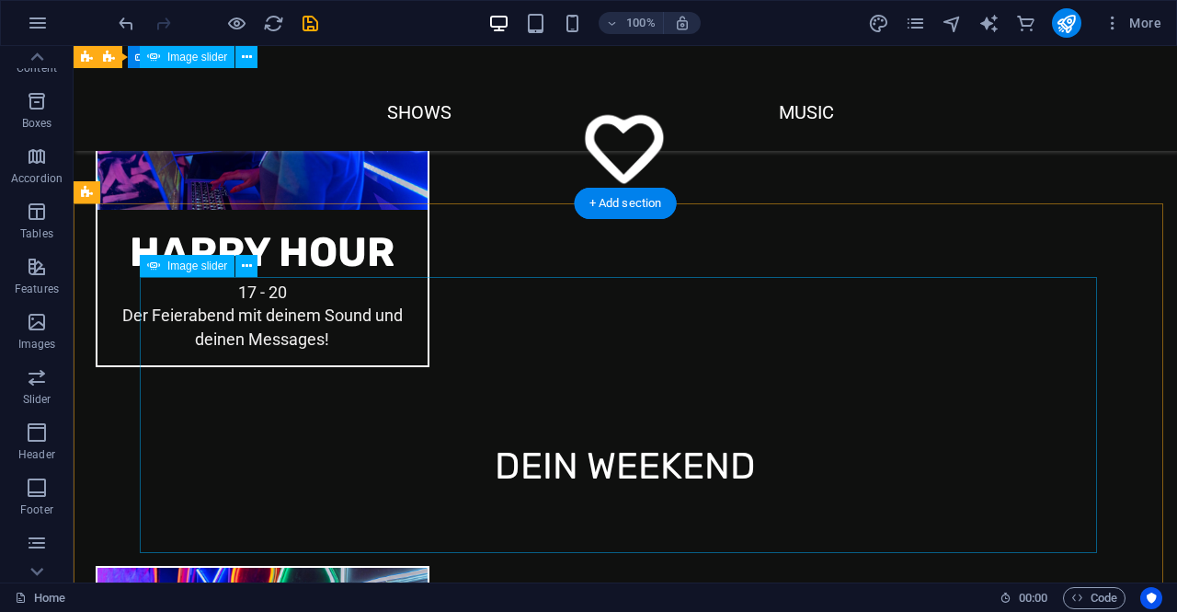
scroll to position [2376, 0]
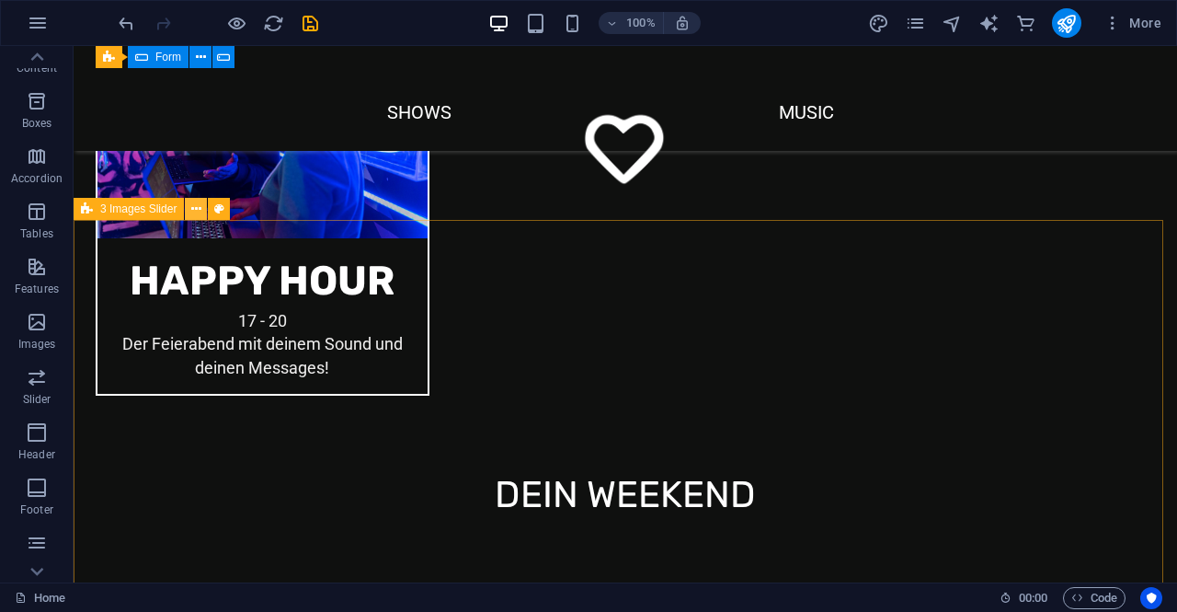
click at [189, 206] on button at bounding box center [196, 209] width 22 height 22
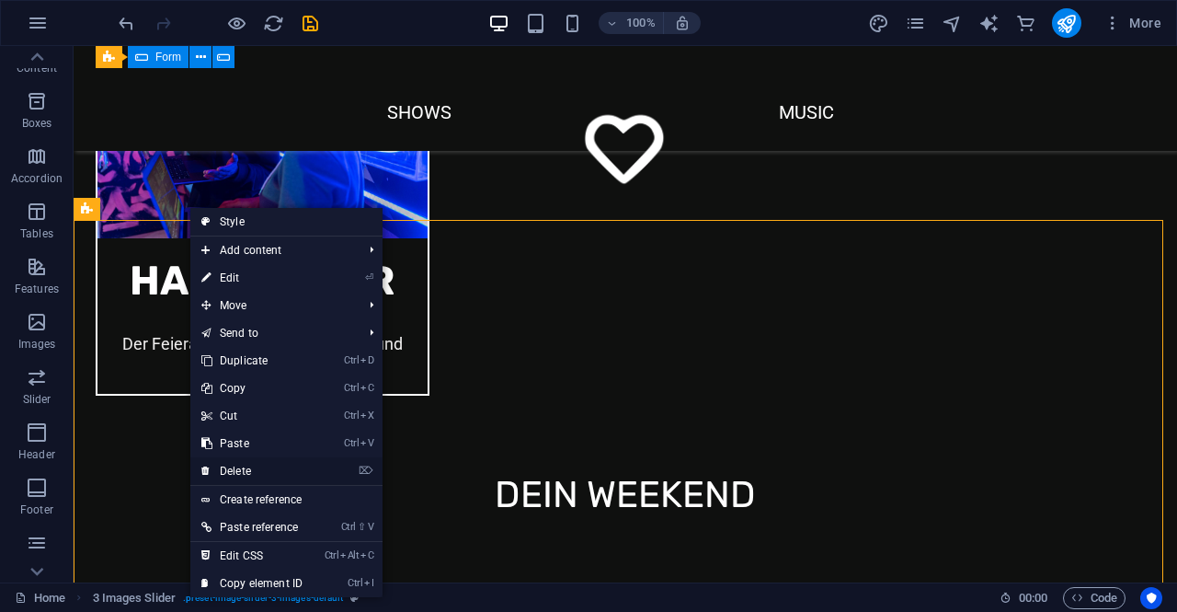
click at [239, 472] on link "⌦ Delete" at bounding box center [251, 471] width 123 height 28
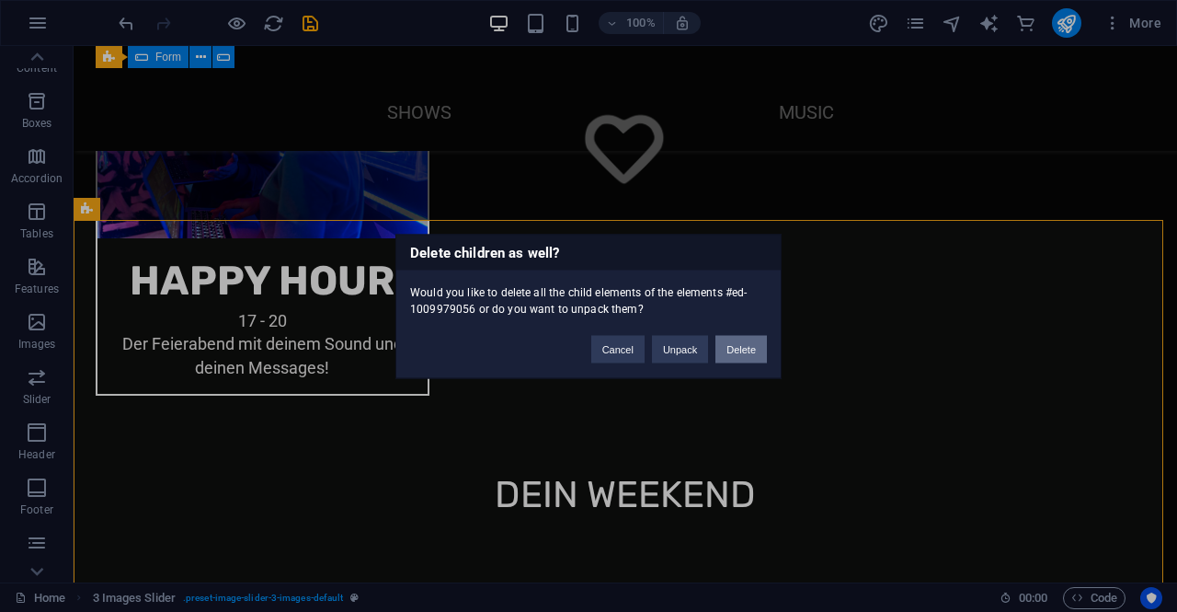
click at [741, 355] on button "Delete" at bounding box center [740, 349] width 51 height 28
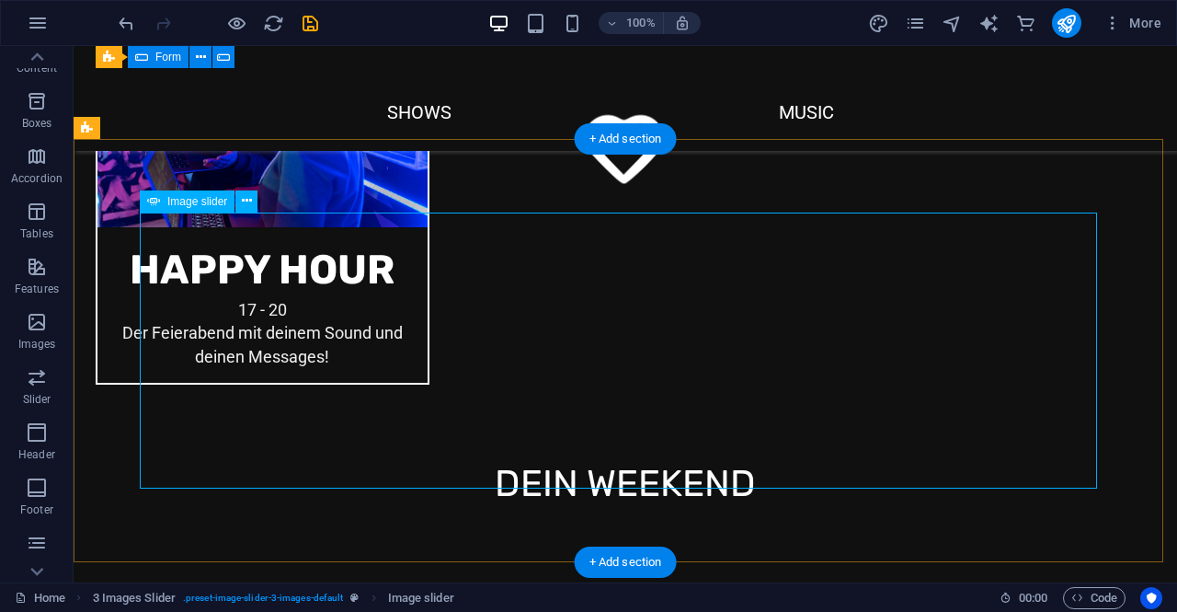
scroll to position [2376, 0]
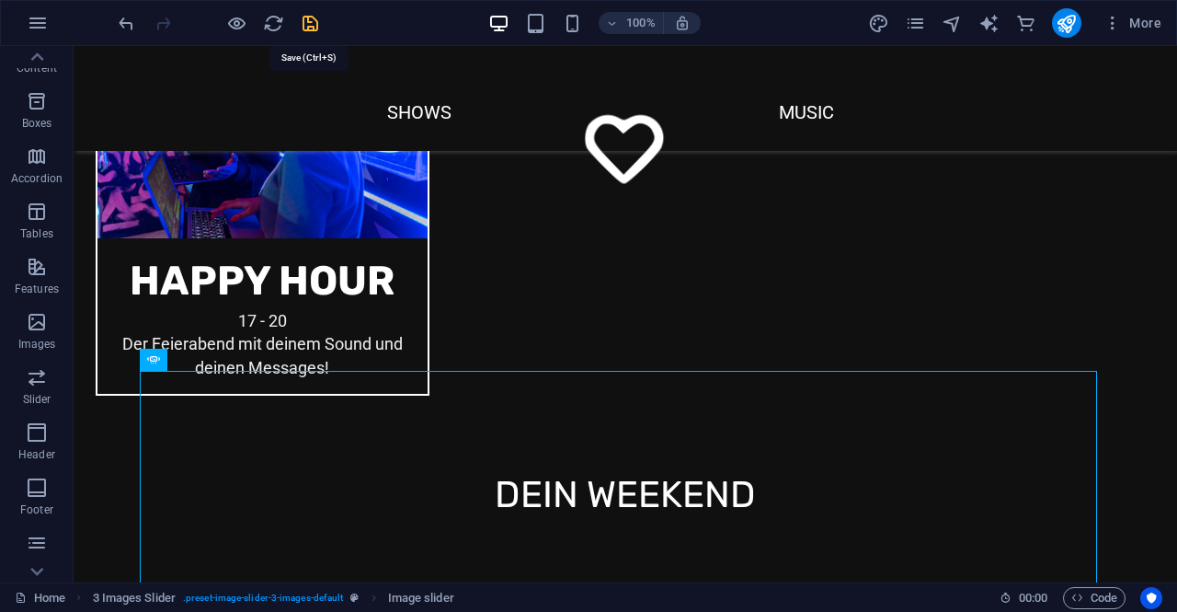
click at [309, 29] on icon "save" at bounding box center [310, 23] width 21 height 21
checkbox input "false"
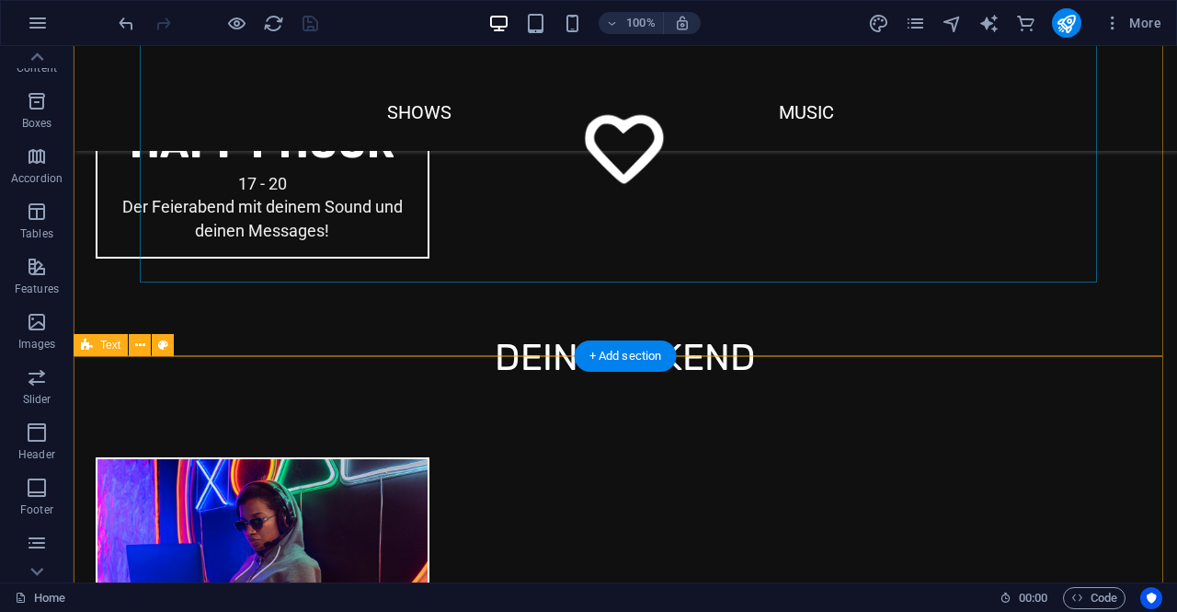
scroll to position [2468, 0]
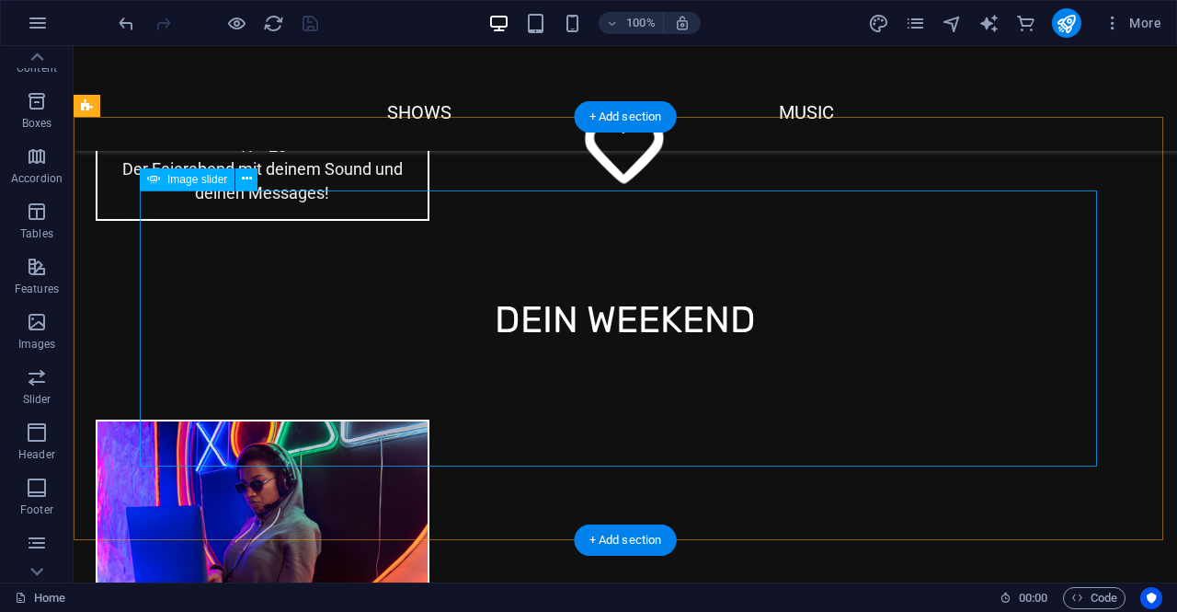
scroll to position [2560, 0]
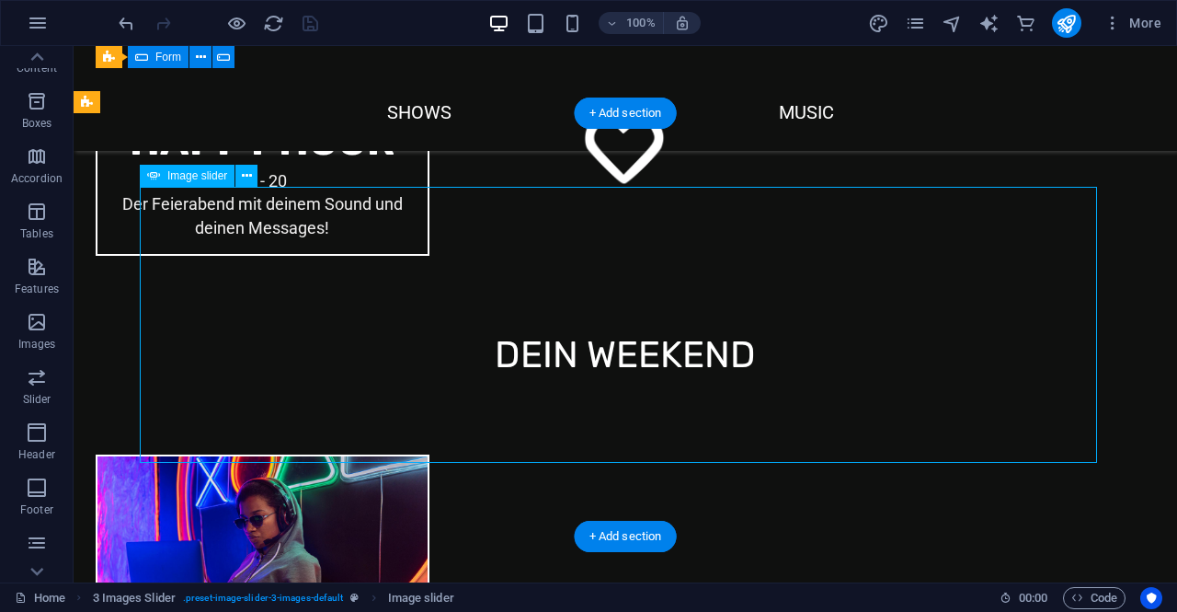
select select "px"
select select "ms"
select select "s"
select select "progressive"
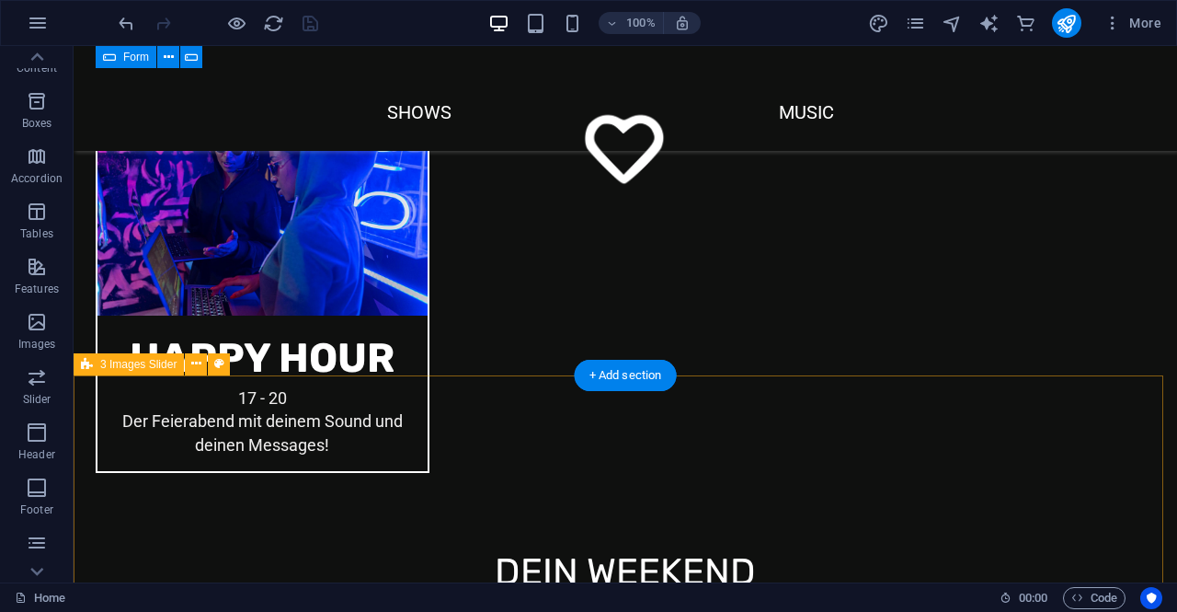
scroll to position [2483, 0]
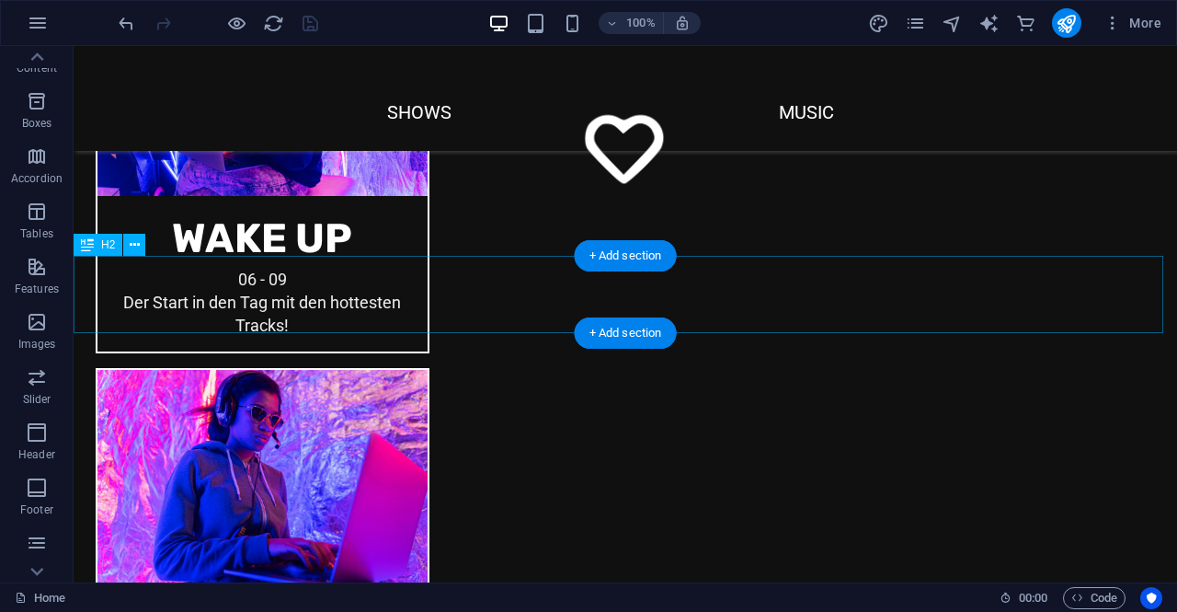
scroll to position [1655, 0]
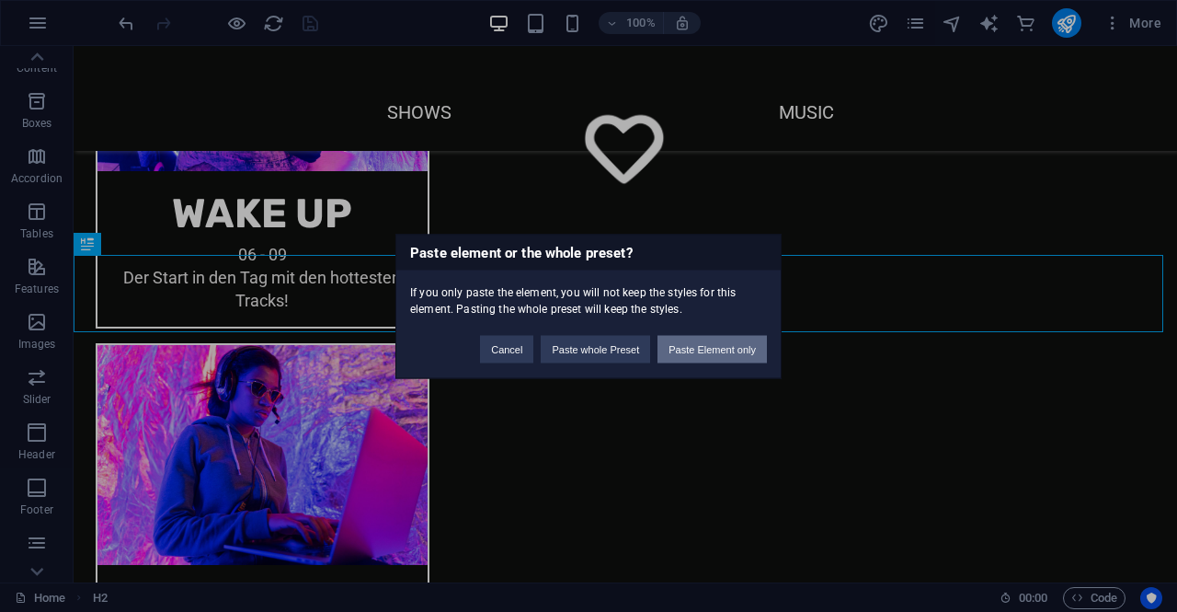
click at [684, 336] on button "Paste Element only" at bounding box center [712, 349] width 109 height 28
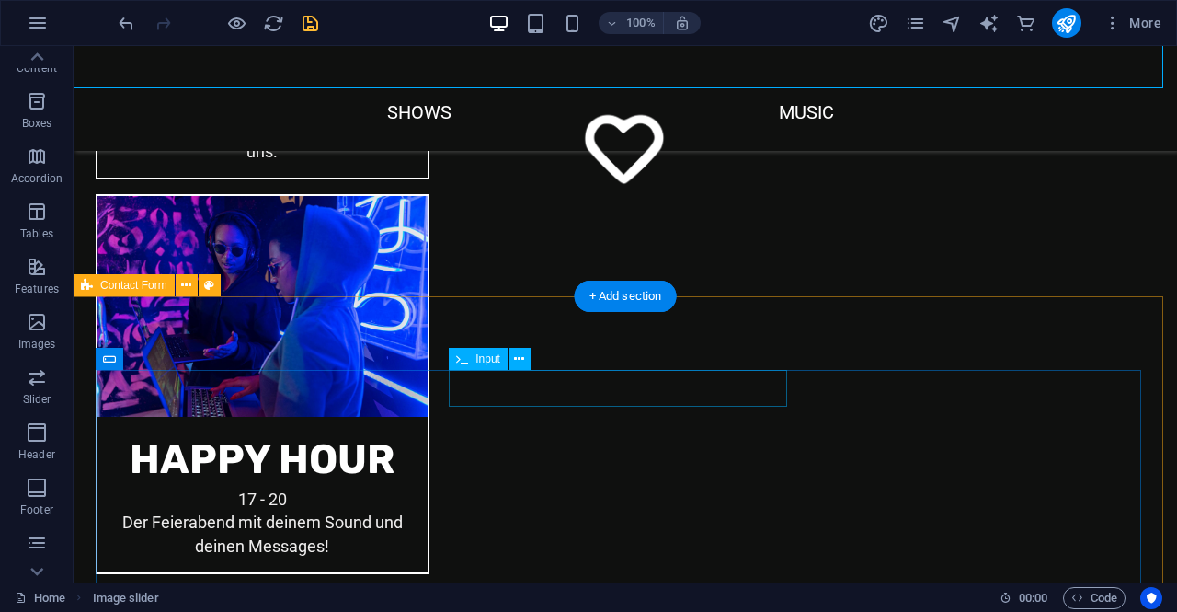
scroll to position [2299, 0]
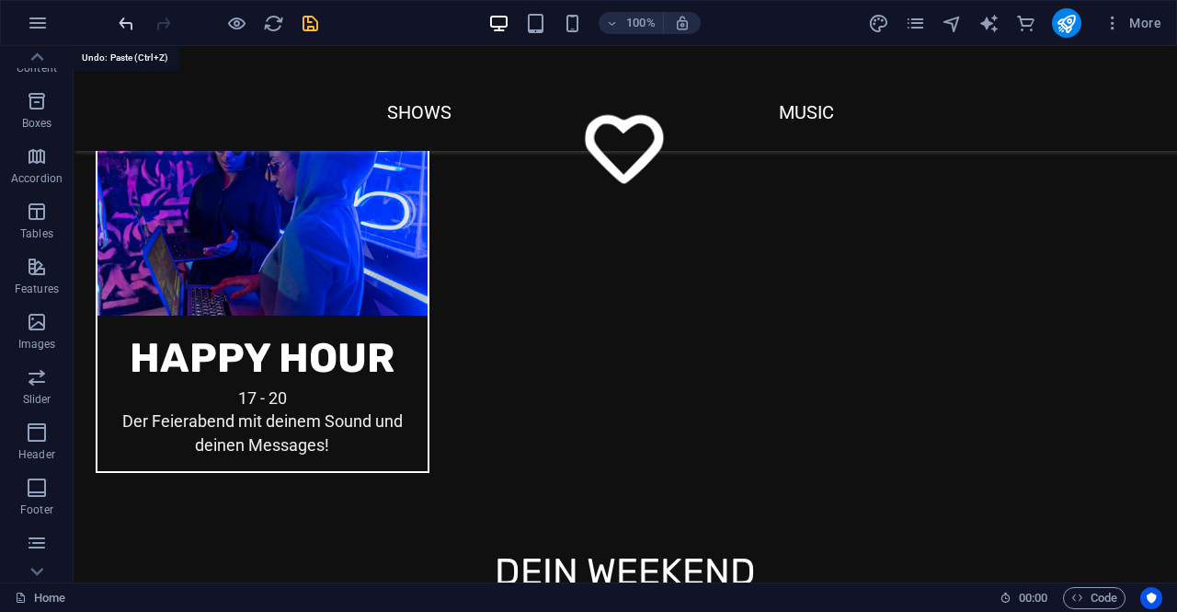
click at [116, 21] on icon "undo" at bounding box center [126, 23] width 21 height 21
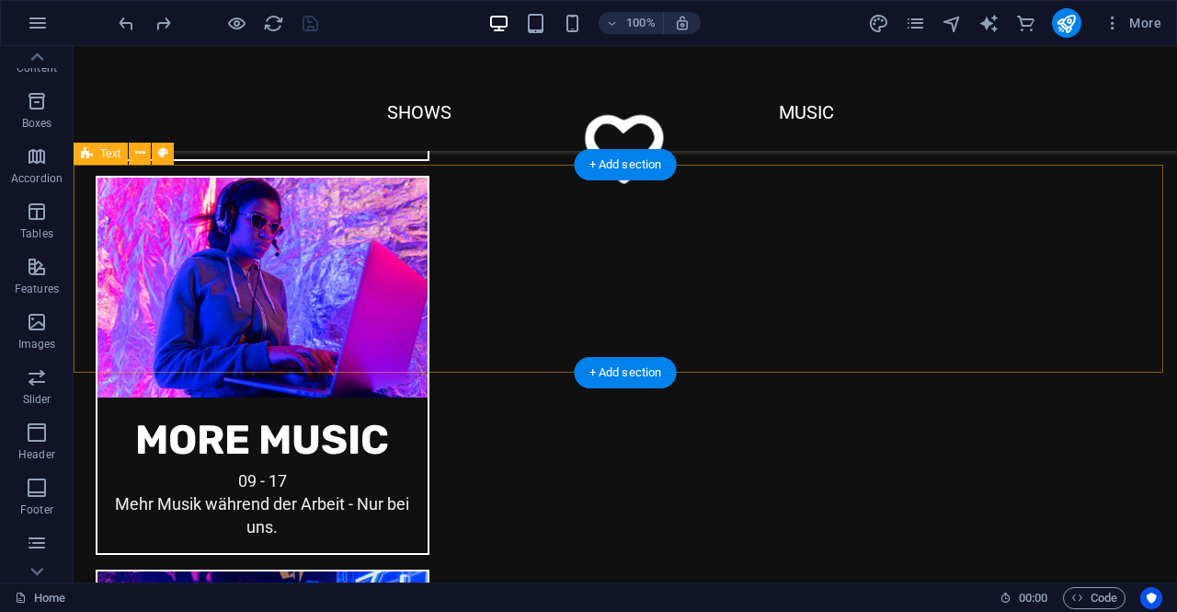
scroll to position [1455, 0]
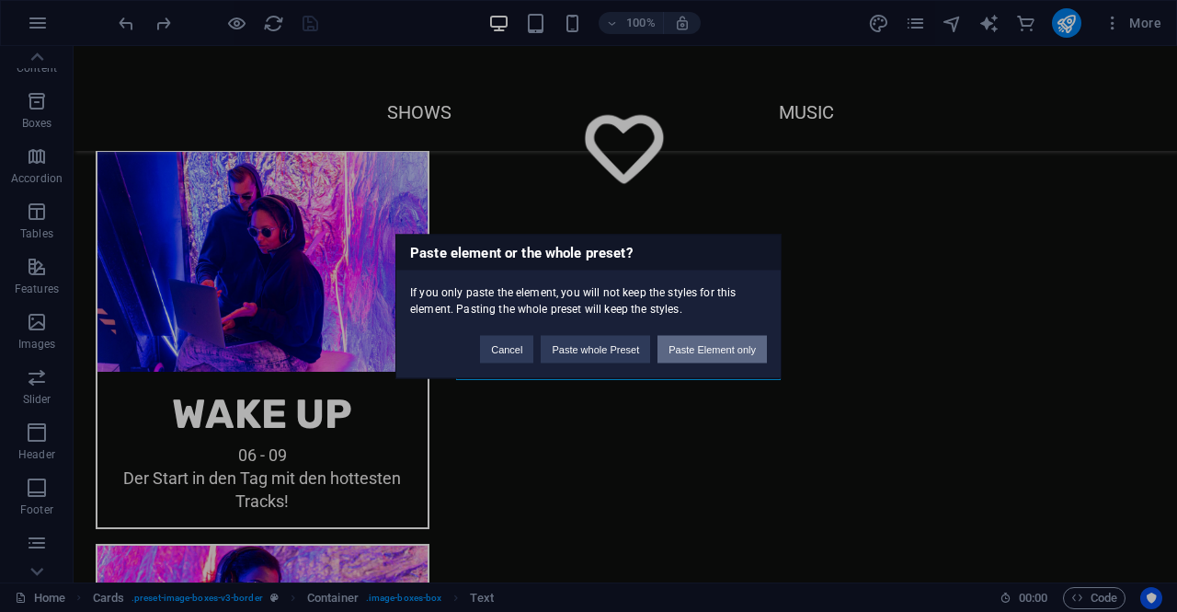
click at [717, 345] on button "Paste Element only" at bounding box center [712, 349] width 109 height 28
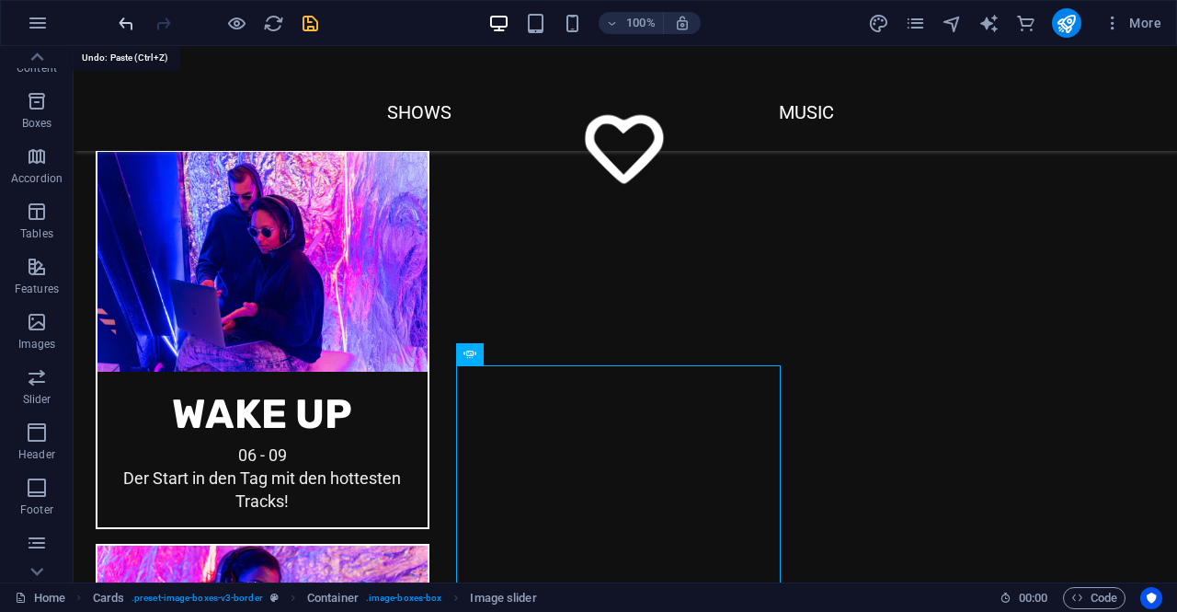
click at [120, 27] on icon "undo" at bounding box center [126, 23] width 21 height 21
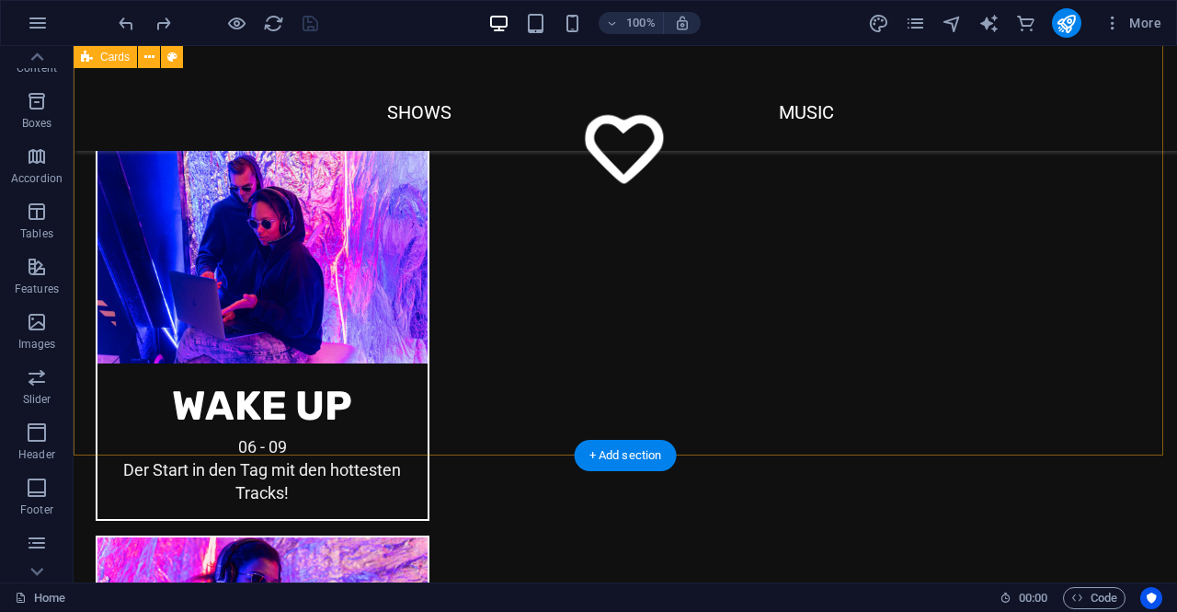
scroll to position [1731, 0]
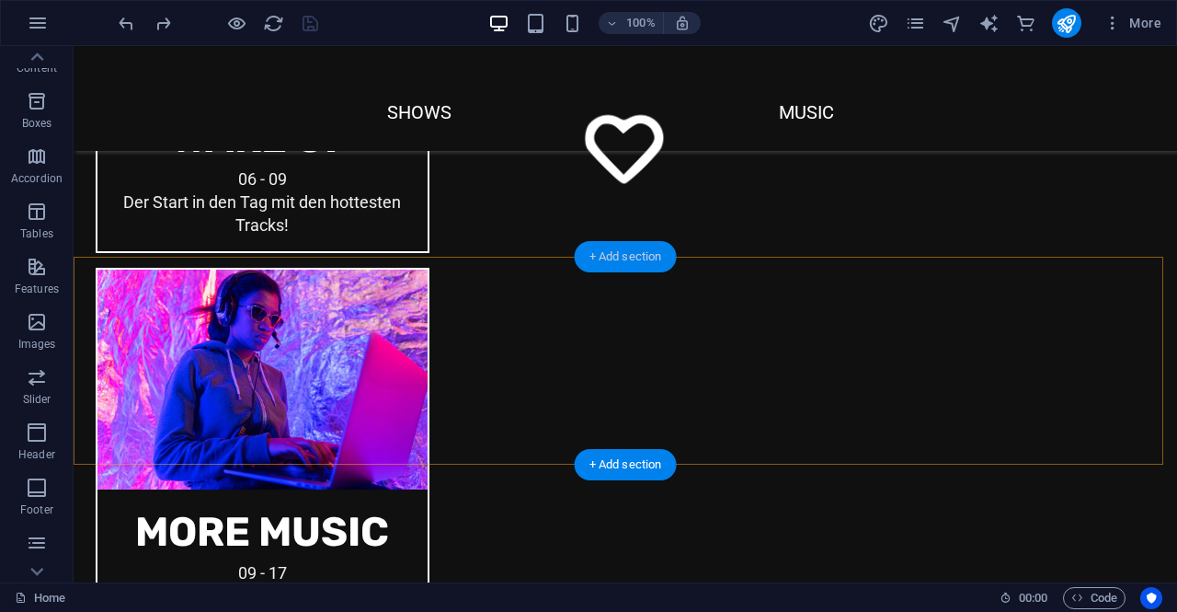
click at [581, 258] on div "+ Add section" at bounding box center [626, 256] width 102 height 31
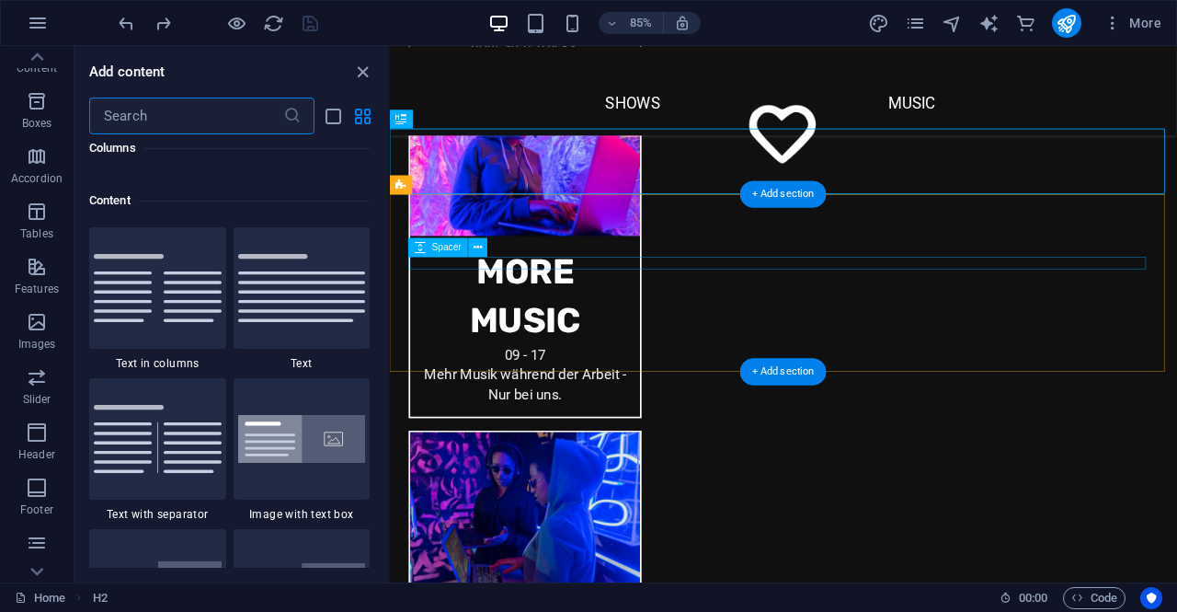
scroll to position [3218, 0]
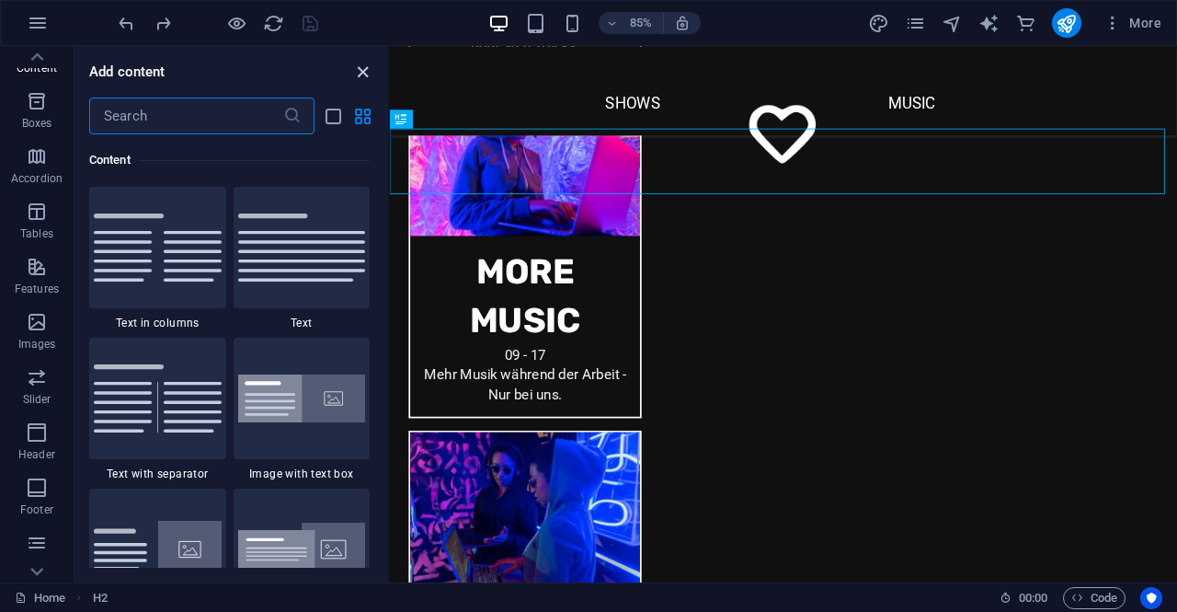
click at [362, 71] on icon "close panel" at bounding box center [362, 72] width 21 height 21
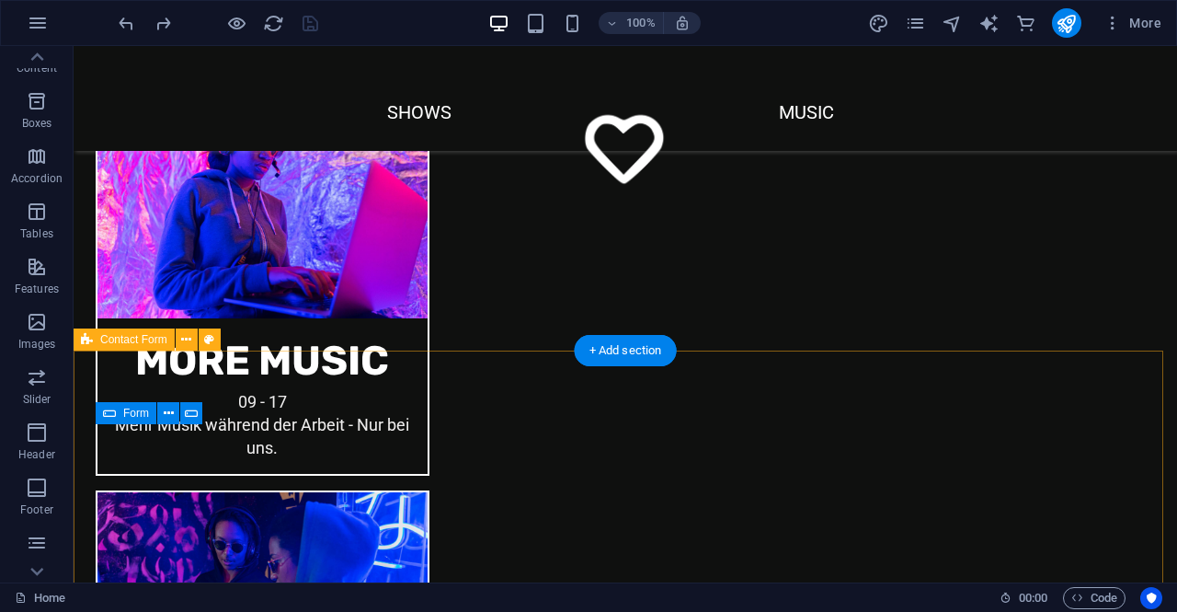
scroll to position [1931, 0]
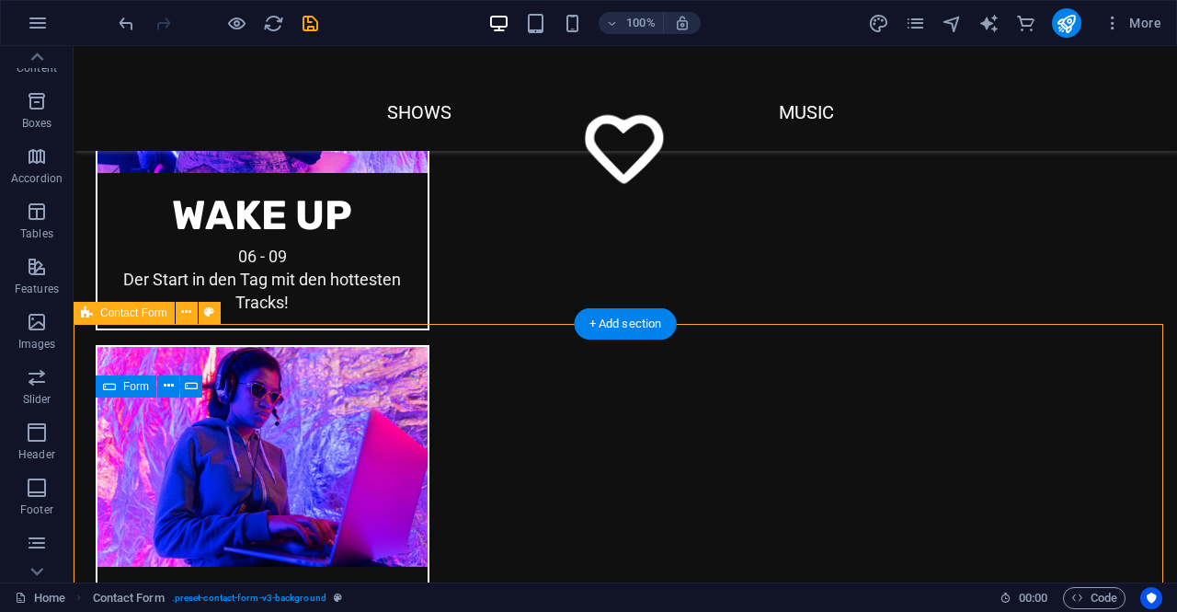
scroll to position [1653, 0]
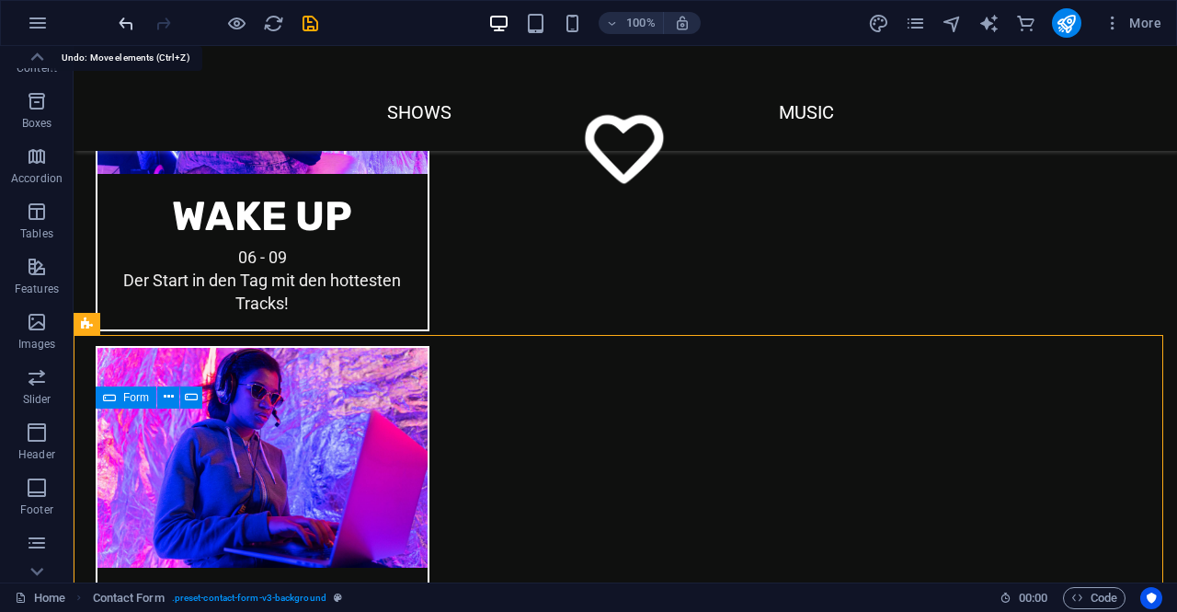
click at [121, 20] on icon "undo" at bounding box center [126, 23] width 21 height 21
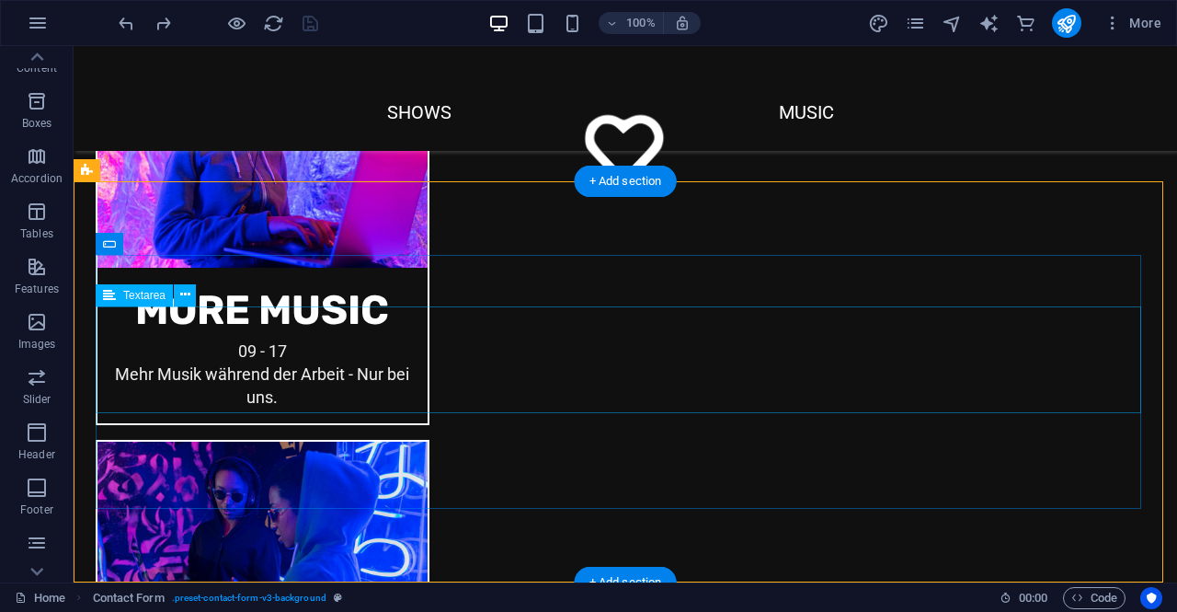
scroll to position [1928, 0]
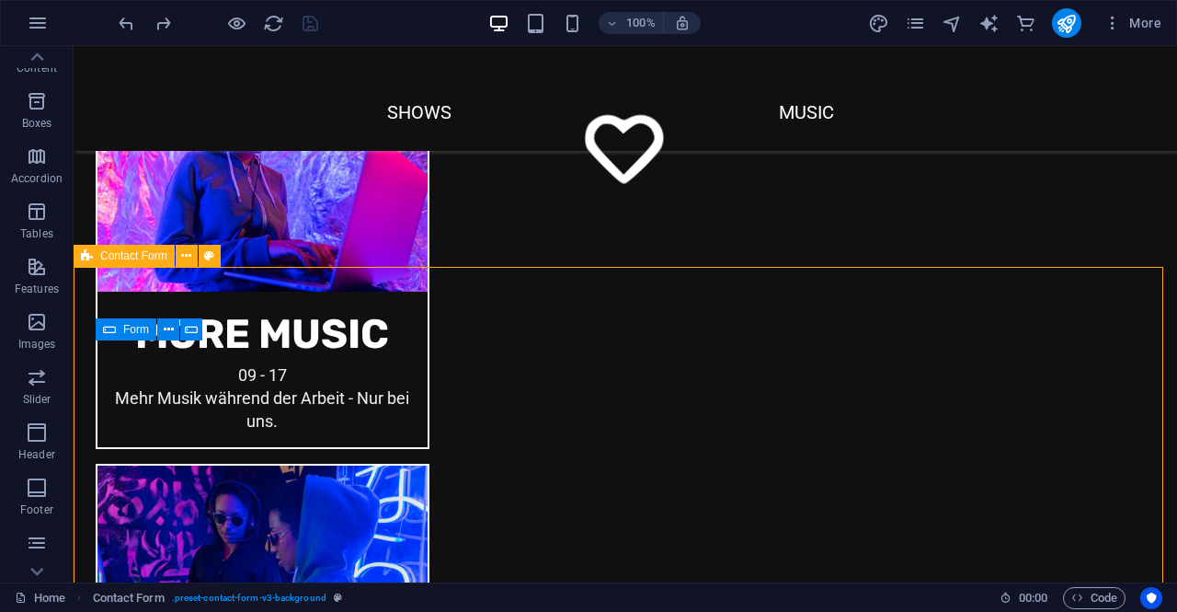
click at [120, 255] on span "Contact Form" at bounding box center [133, 255] width 67 height 11
select select "rem"
select select "preset-contact-form-v3-background"
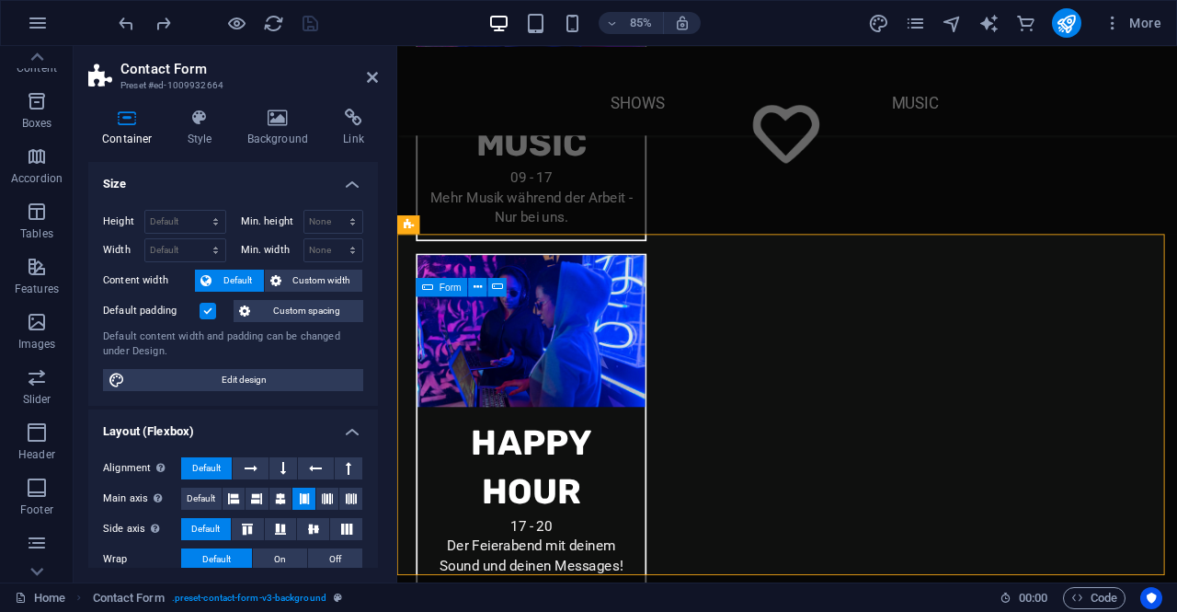
scroll to position [1884, 0]
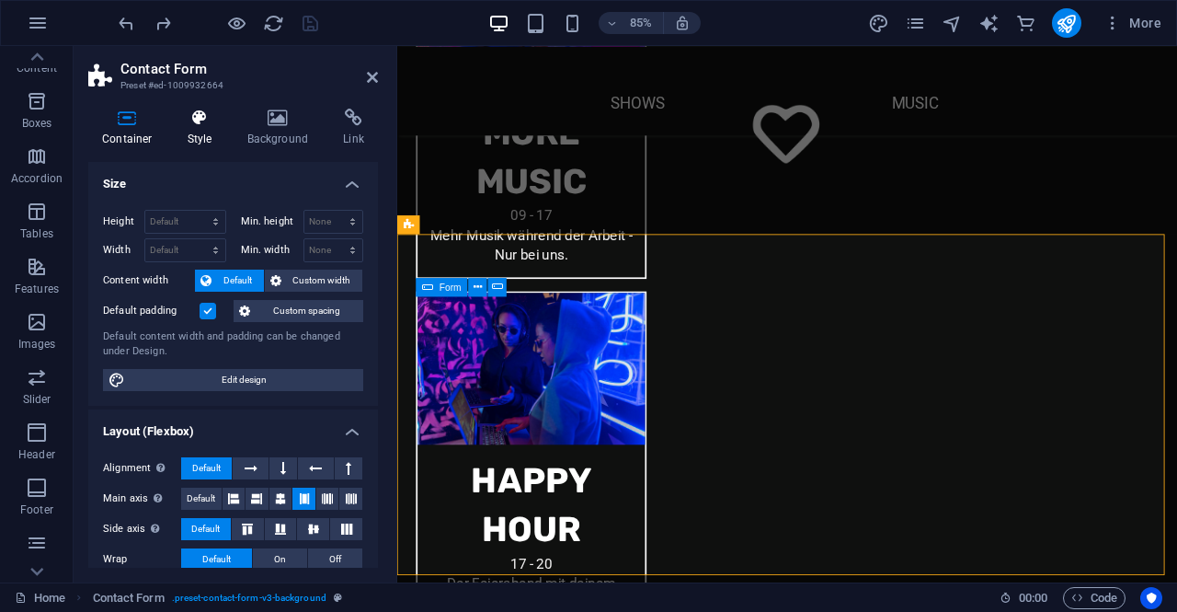
click at [209, 124] on icon at bounding box center [200, 118] width 52 height 18
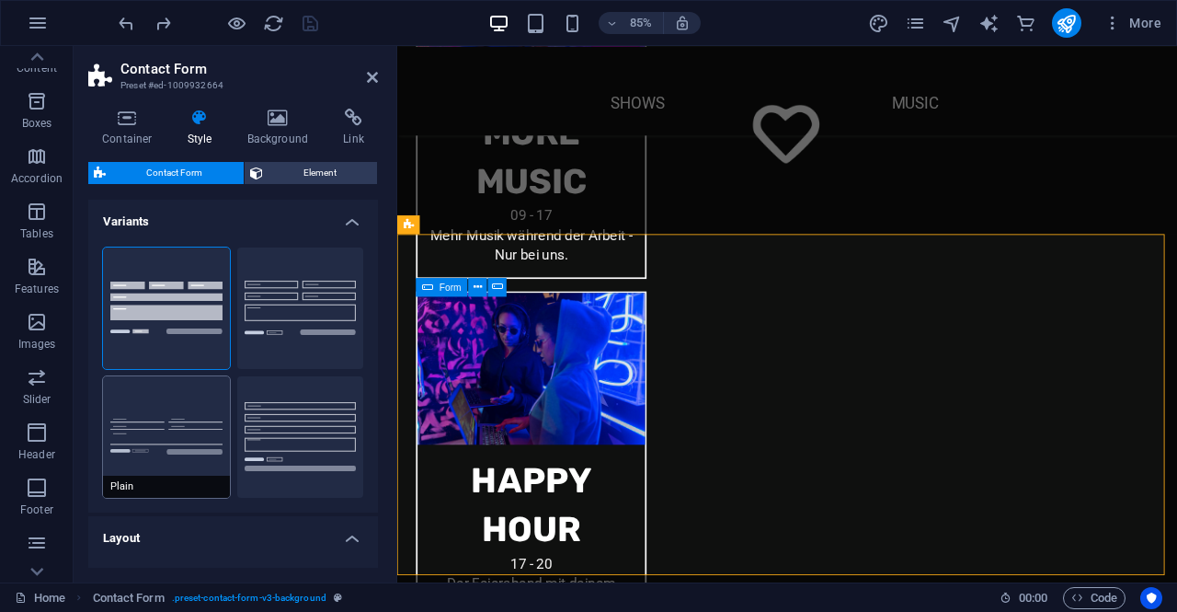
click at [210, 423] on button "Plain" at bounding box center [166, 436] width 127 height 121
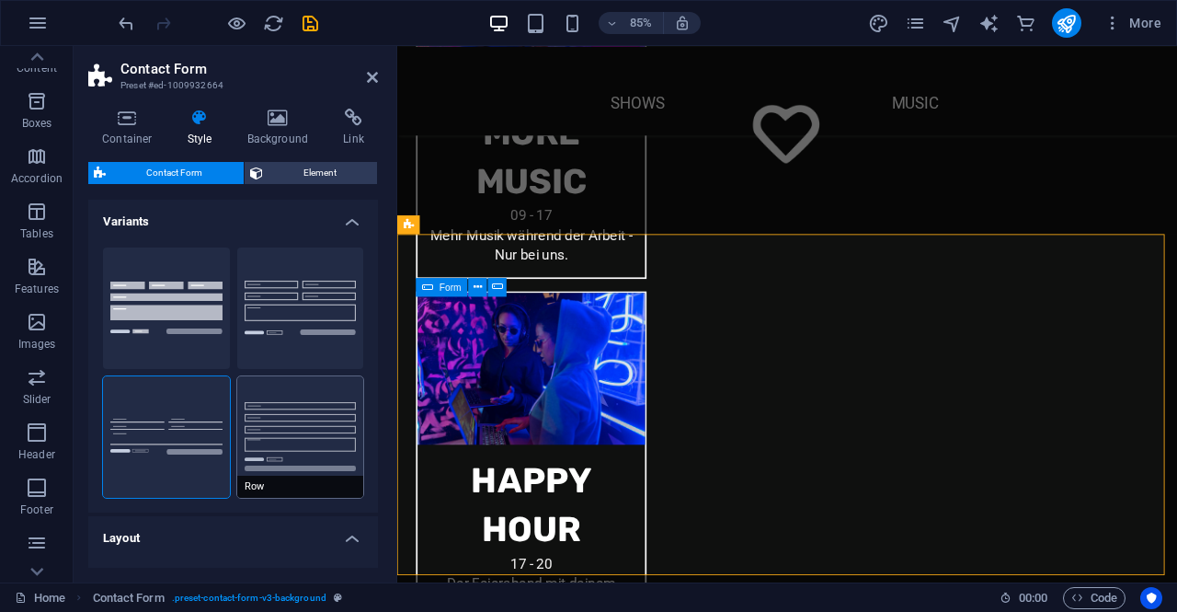
click at [315, 420] on button "Row" at bounding box center [300, 436] width 127 height 121
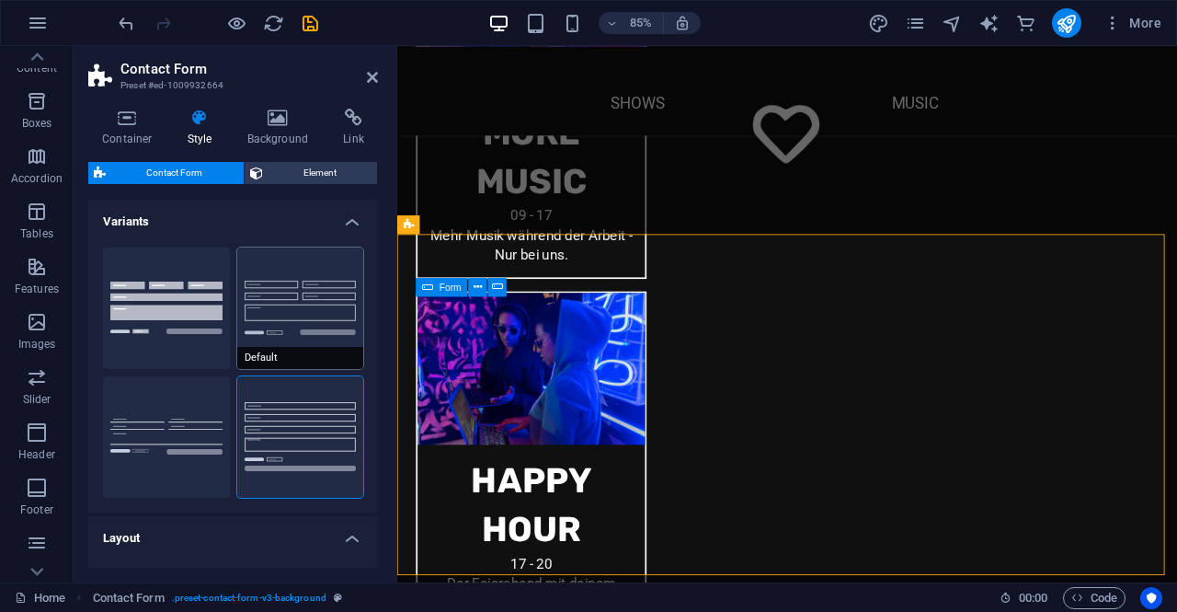
click at [289, 298] on button "Default" at bounding box center [300, 307] width 127 height 121
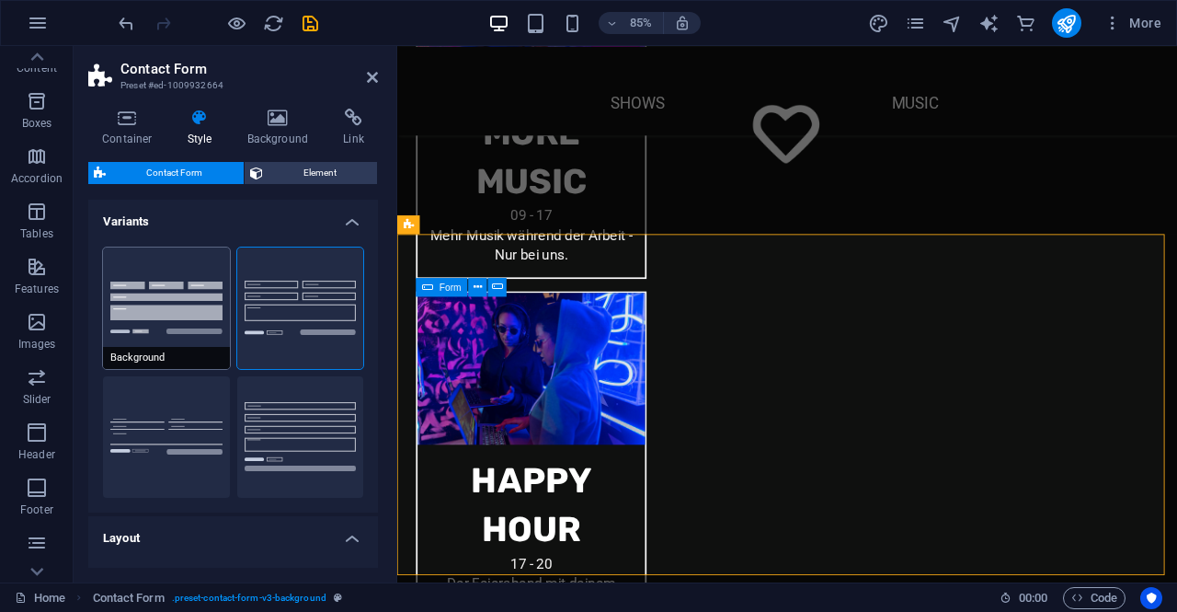
click at [204, 302] on button "Background" at bounding box center [166, 307] width 127 height 121
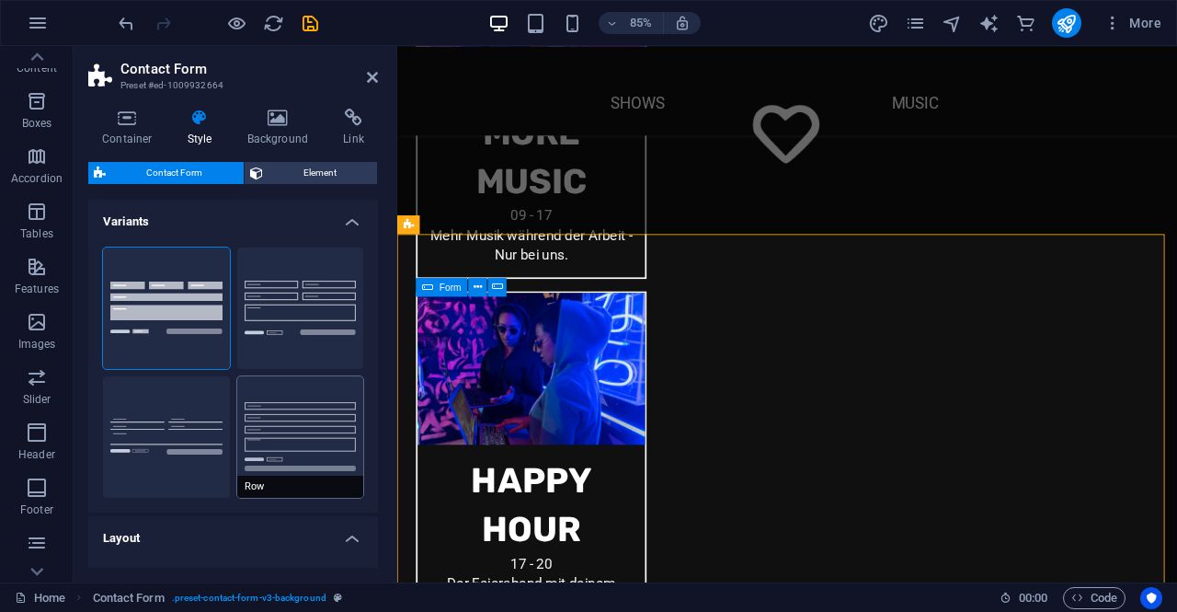
click at [305, 433] on button "Row" at bounding box center [300, 436] width 127 height 121
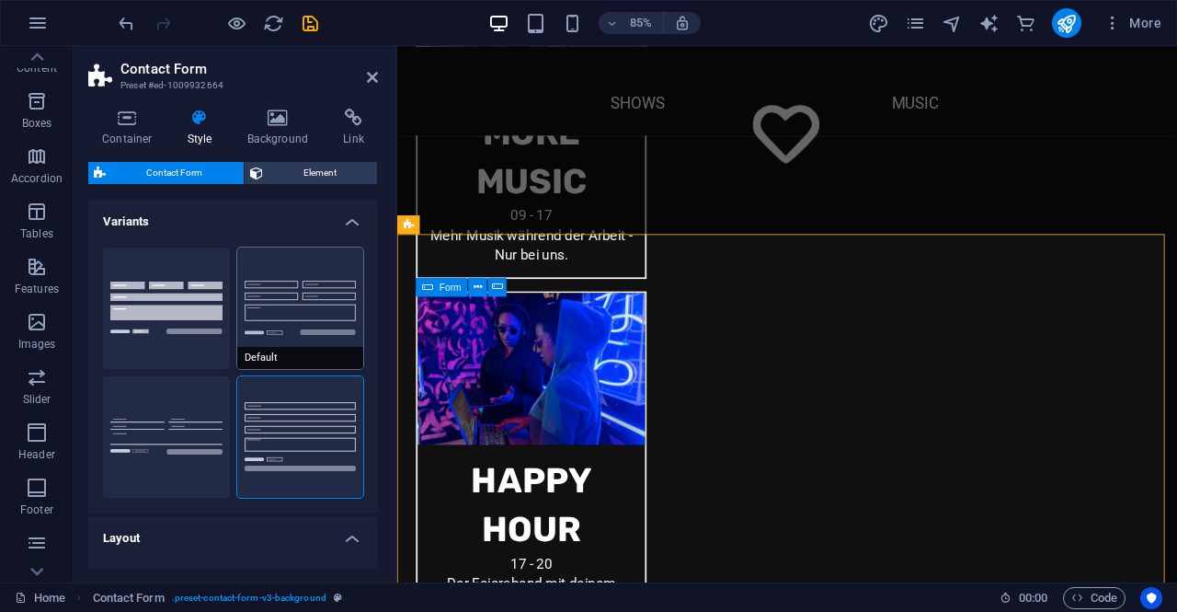
click at [284, 317] on button "Default" at bounding box center [300, 307] width 127 height 121
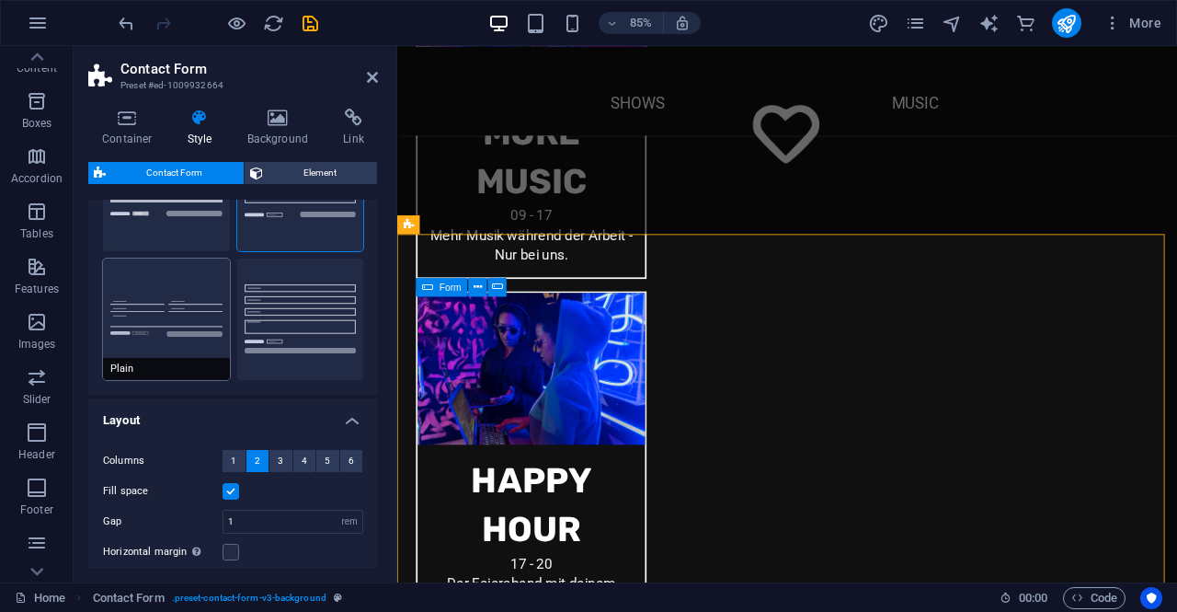
scroll to position [184, 0]
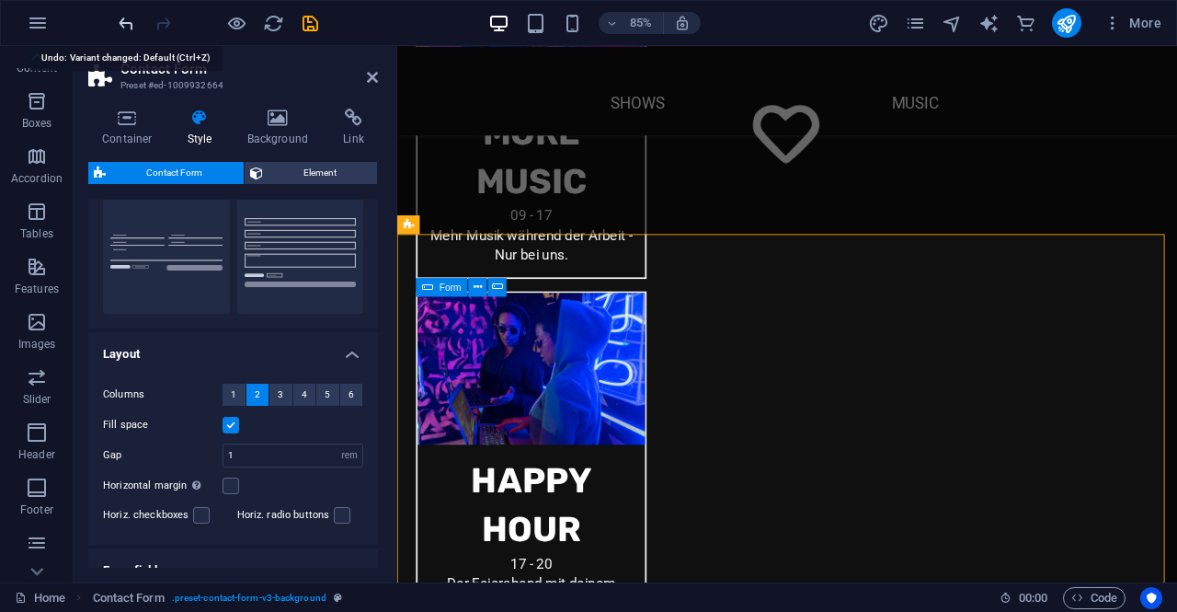
click at [131, 27] on icon "undo" at bounding box center [126, 23] width 21 height 21
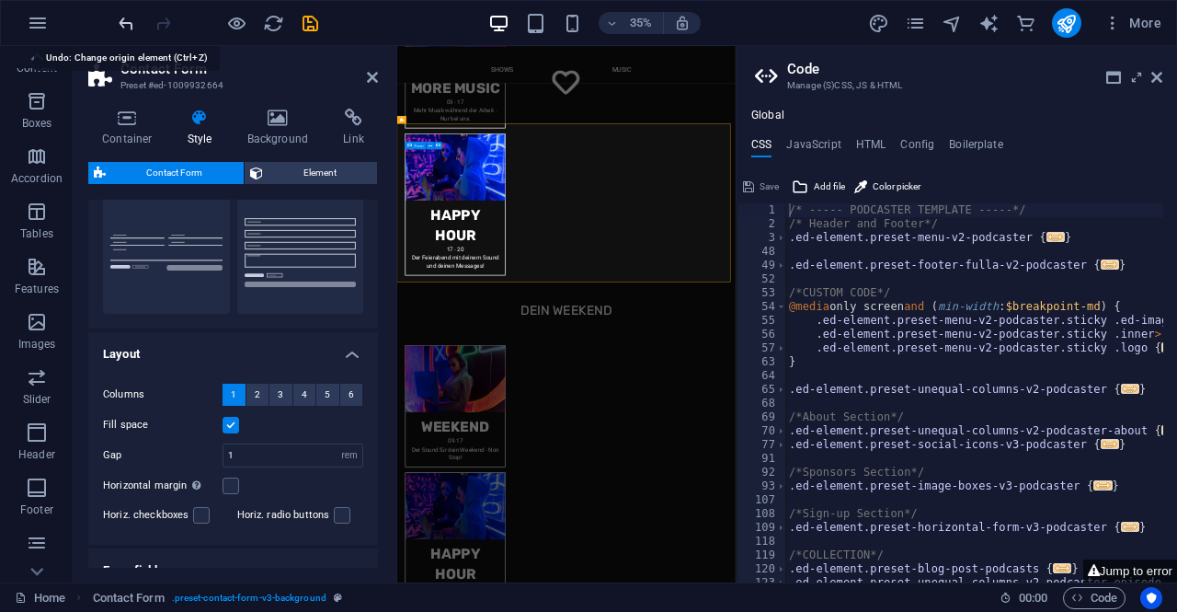
click at [131, 27] on icon "undo" at bounding box center [126, 23] width 21 height 21
click at [132, 27] on icon "undo" at bounding box center [126, 23] width 21 height 21
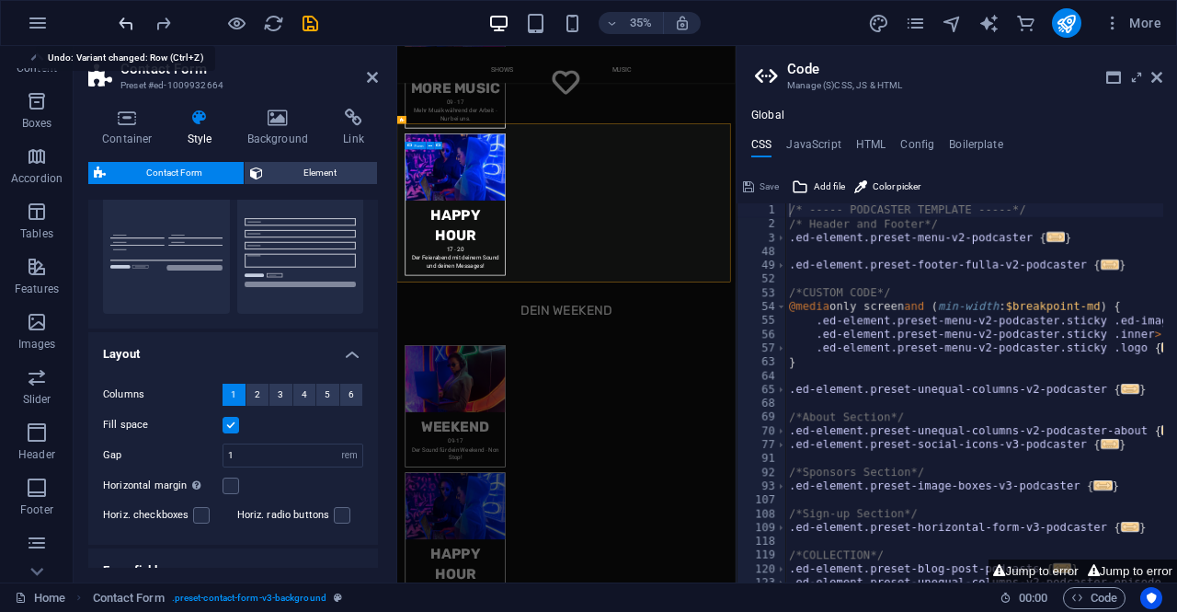
click at [131, 27] on icon "undo" at bounding box center [126, 23] width 21 height 21
click at [380, 80] on aside "Contact Form Preset #ed-1009932664 Container Style Background Link Size Height …" at bounding box center [236, 314] width 324 height 536
click at [370, 76] on icon at bounding box center [372, 77] width 11 height 15
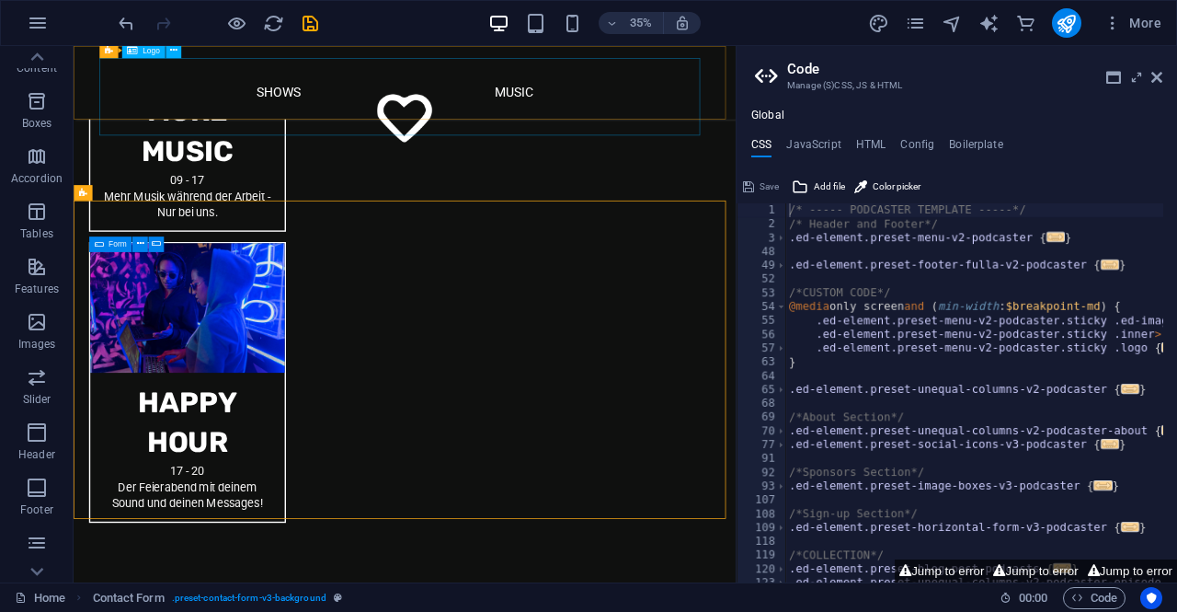
scroll to position [1909, 0]
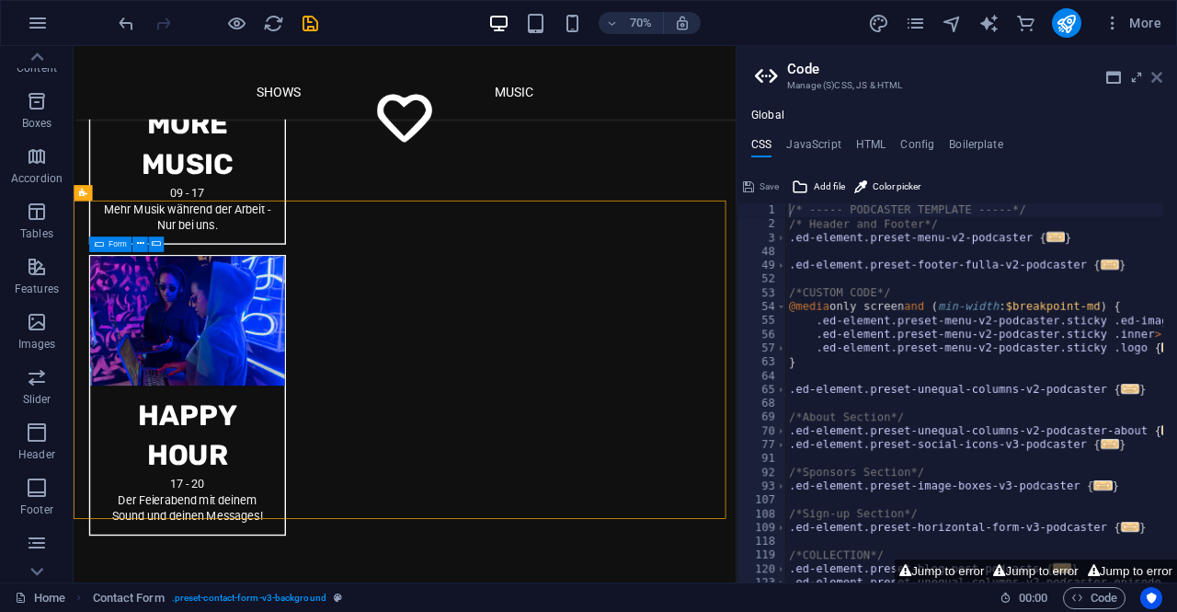
click at [1153, 76] on icon at bounding box center [1156, 77] width 11 height 15
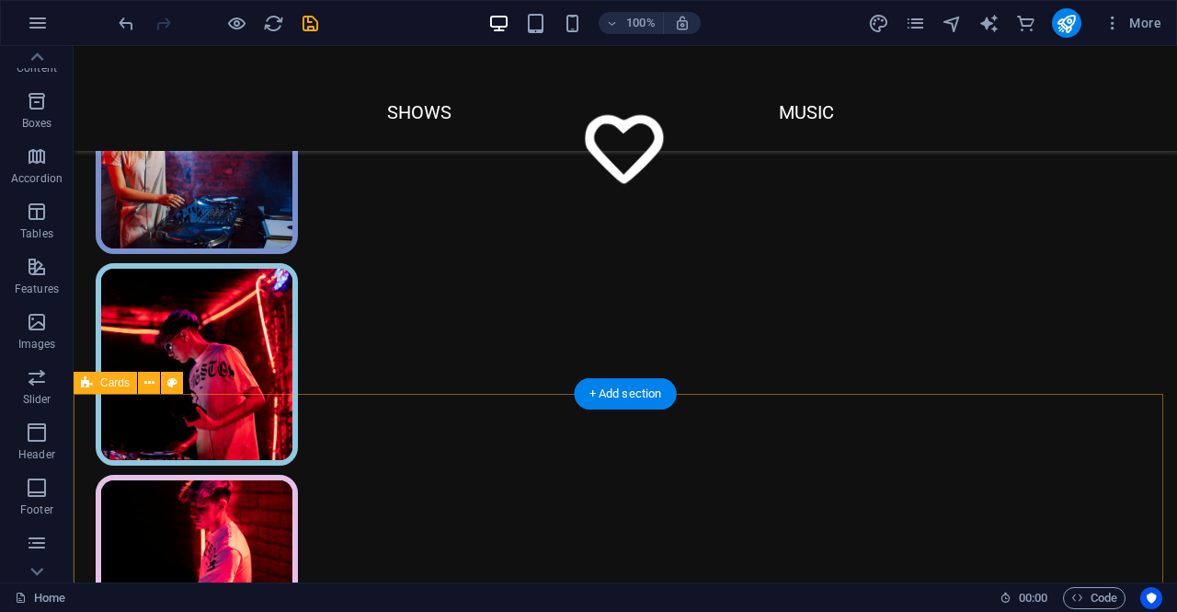
scroll to position [460, 0]
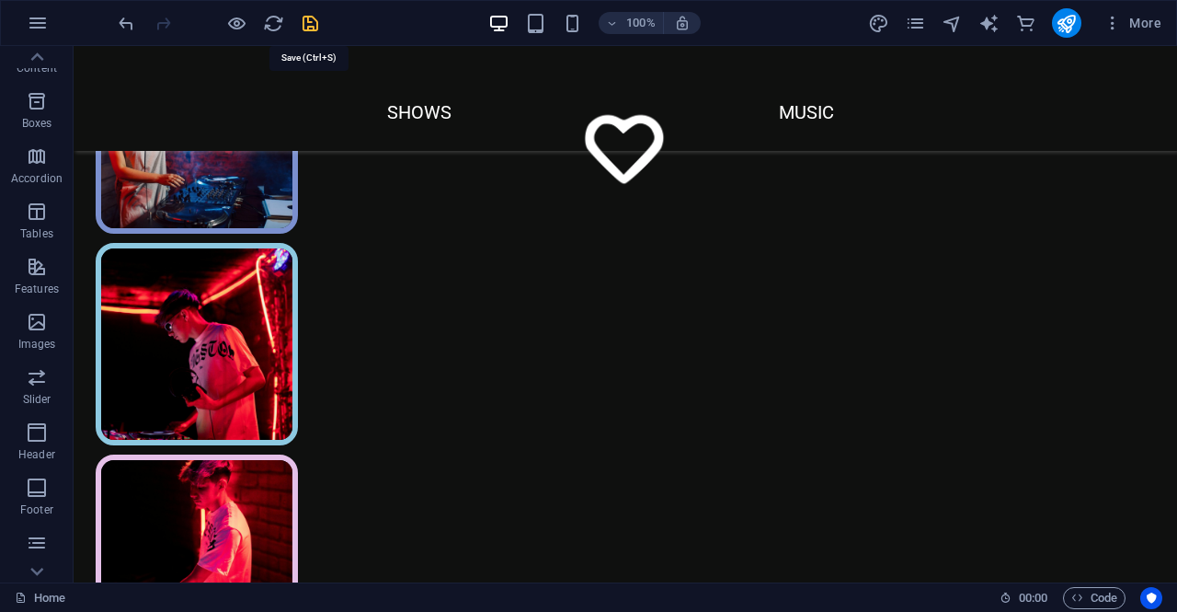
click at [311, 24] on icon "save" at bounding box center [310, 23] width 21 height 21
checkbox input "false"
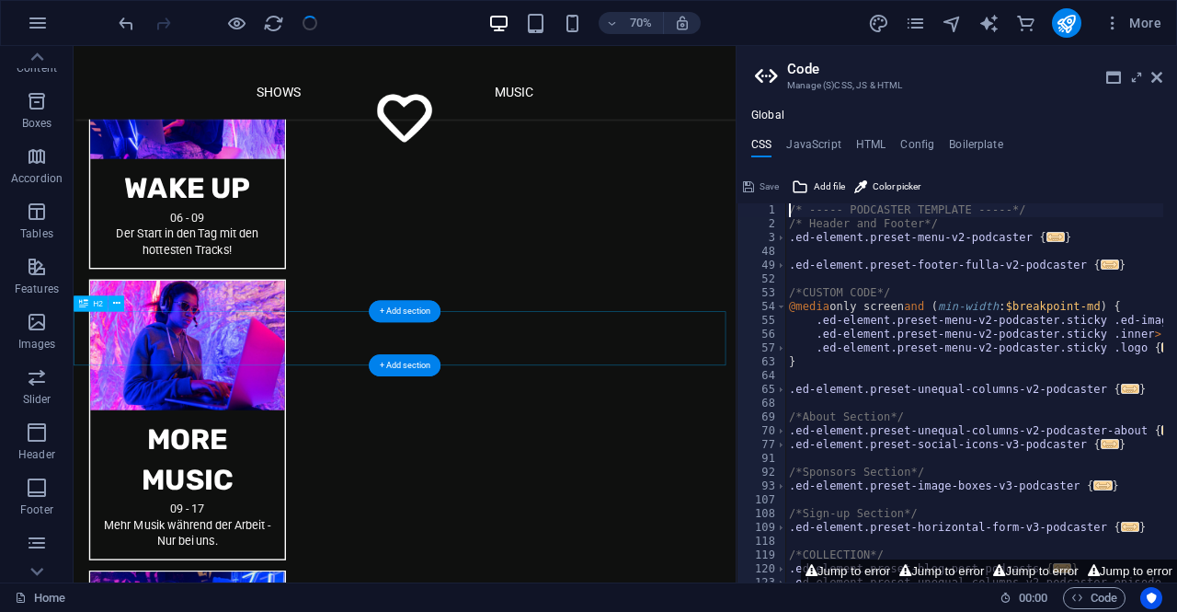
scroll to position [1465, 0]
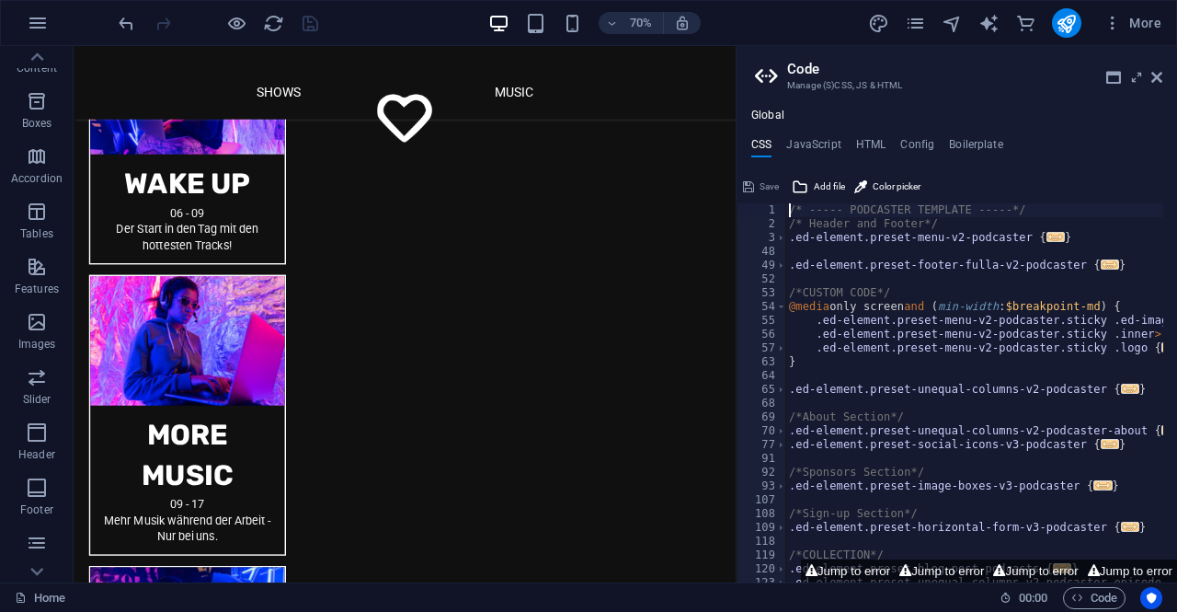
click at [1150, 87] on header "Code Manage (S)CSS, JS & HTML" at bounding box center [958, 70] width 407 height 48
click at [1155, 80] on icon at bounding box center [1156, 77] width 11 height 15
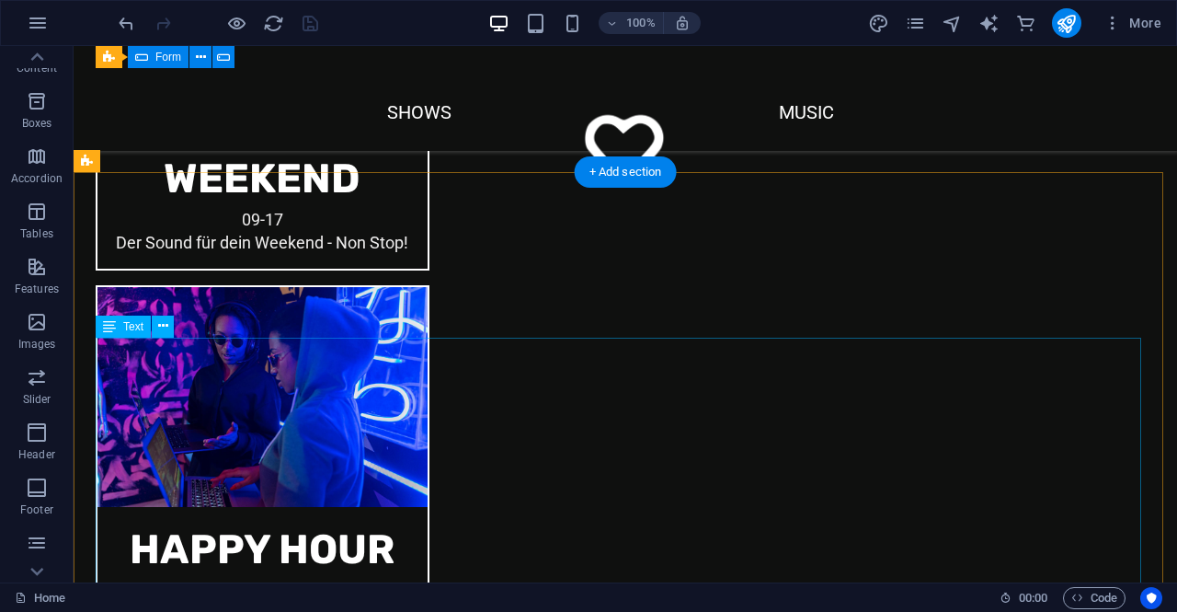
scroll to position [3162, 0]
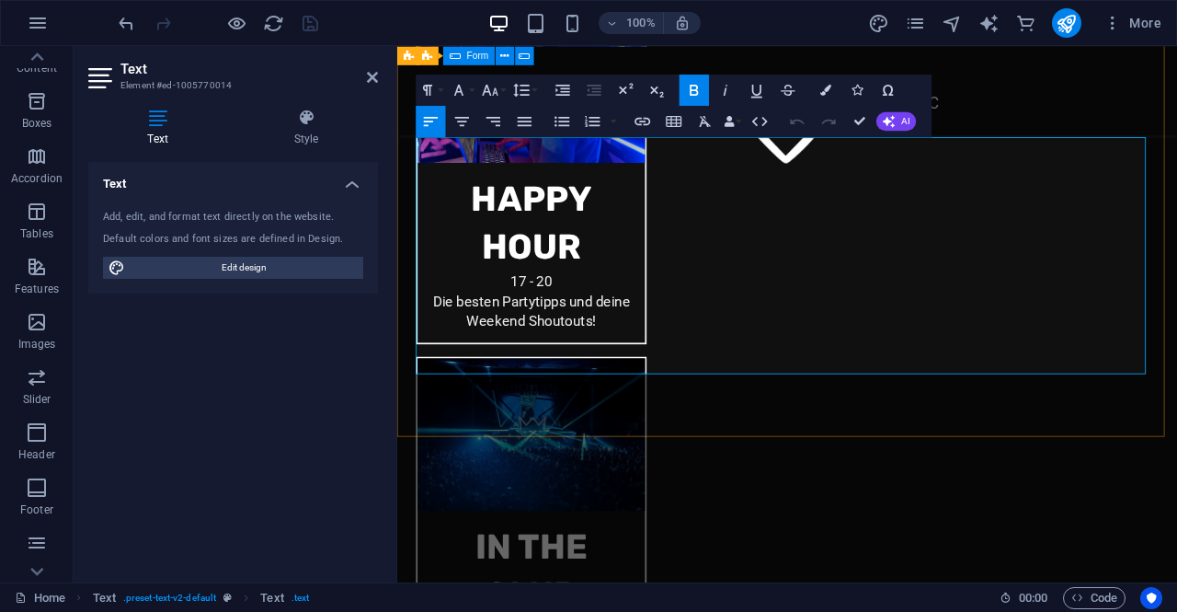
scroll to position [3118, 0]
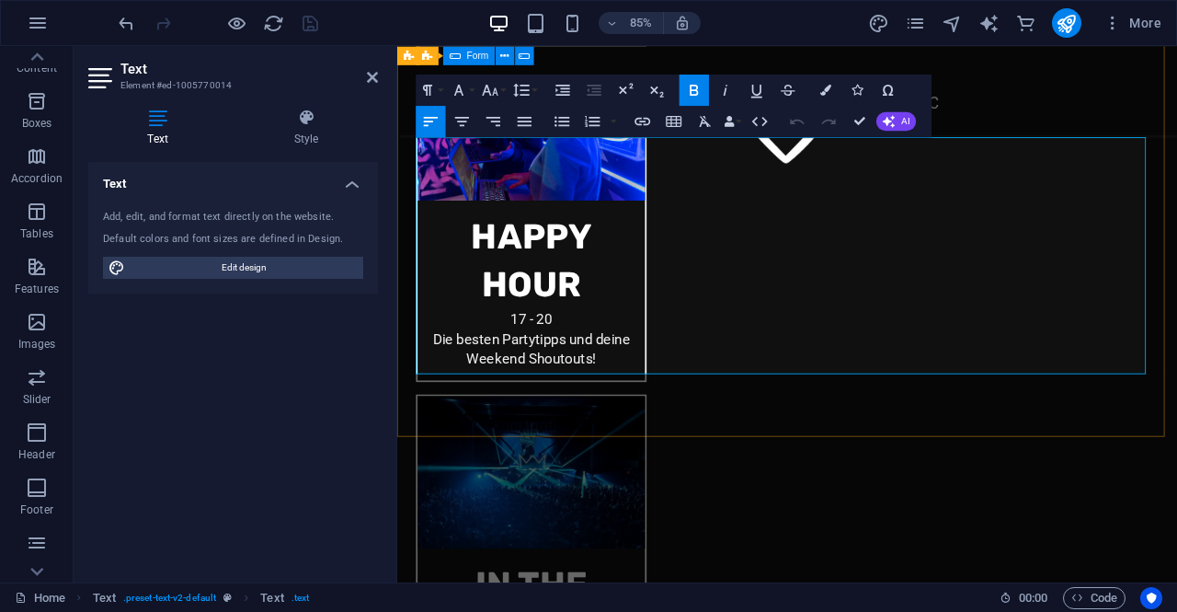
drag, startPoint x: 1003, startPoint y: 372, endPoint x: 1103, endPoint y: 368, distance: 99.4
click at [374, 80] on icon at bounding box center [372, 77] width 11 height 15
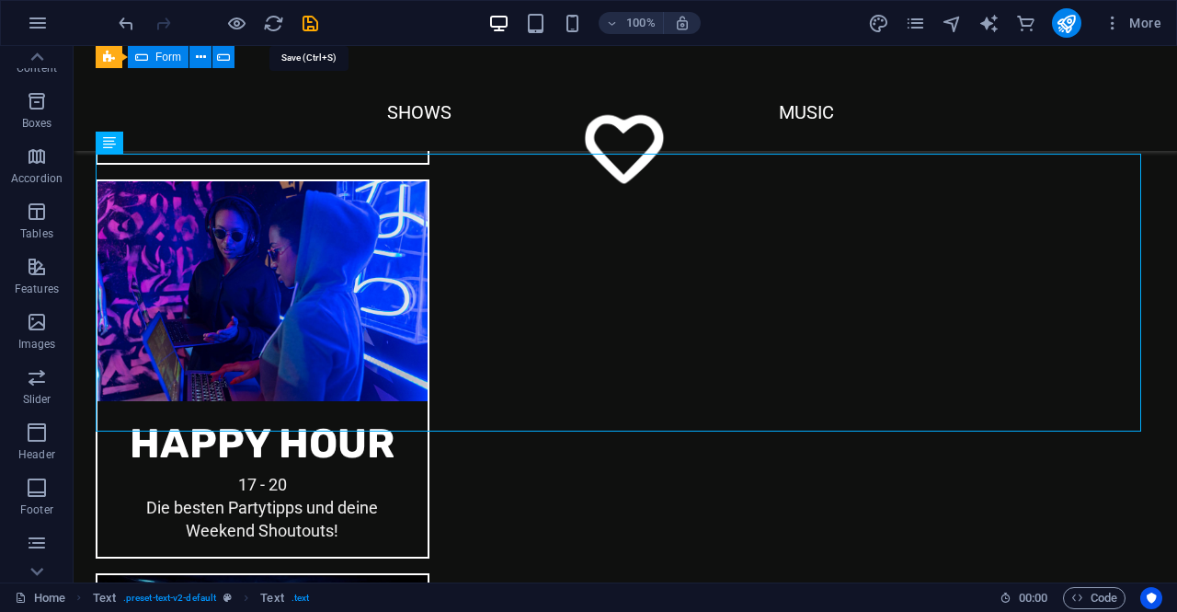
click at [306, 17] on icon "save" at bounding box center [310, 23] width 21 height 21
checkbox input "false"
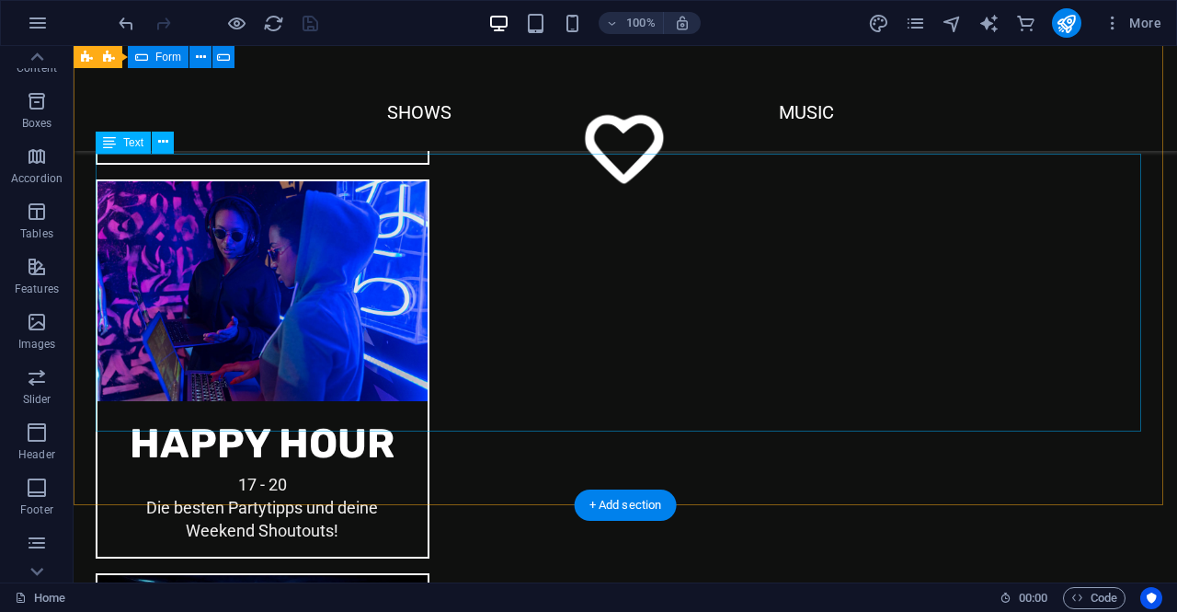
scroll to position [3141, 0]
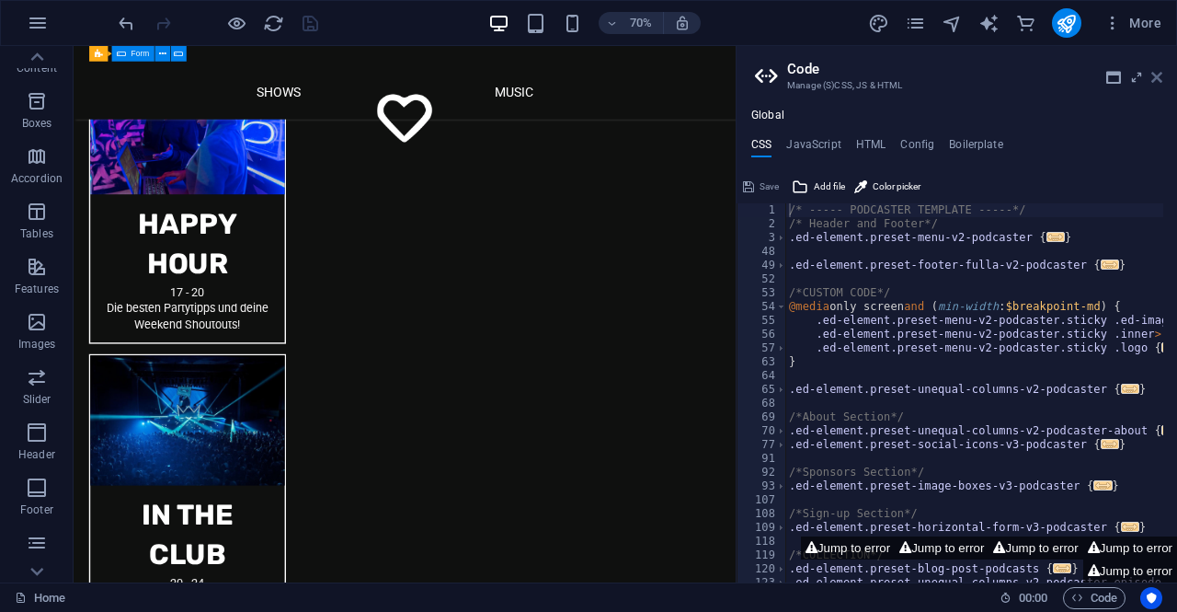
click at [1157, 80] on icon at bounding box center [1156, 77] width 11 height 15
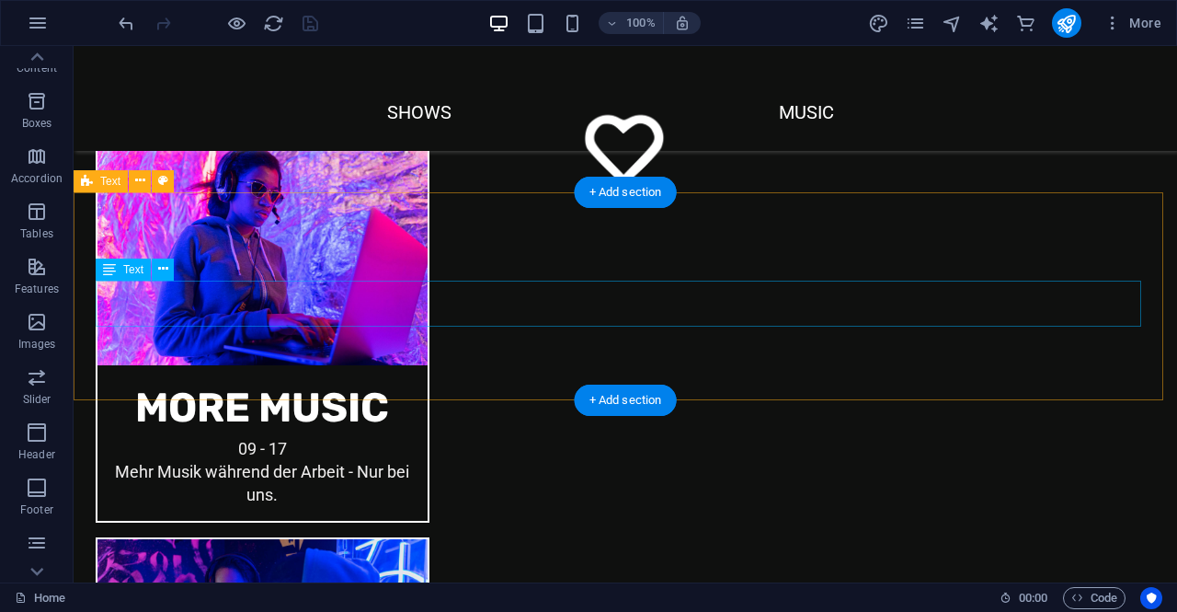
scroll to position [1792, 0]
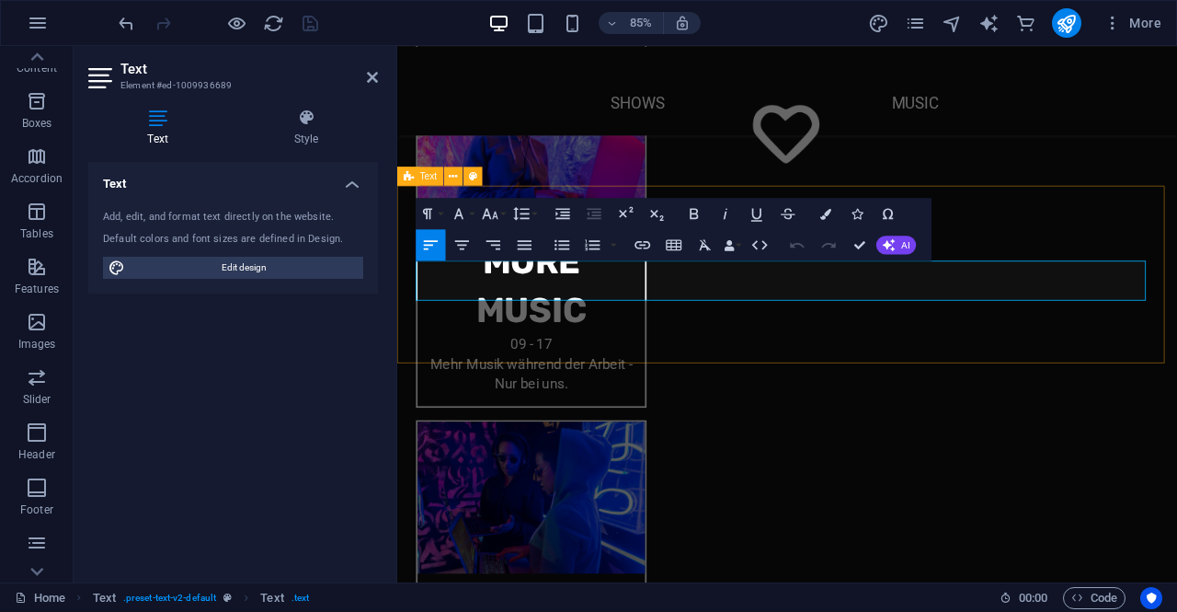
click at [369, 75] on icon at bounding box center [372, 77] width 11 height 15
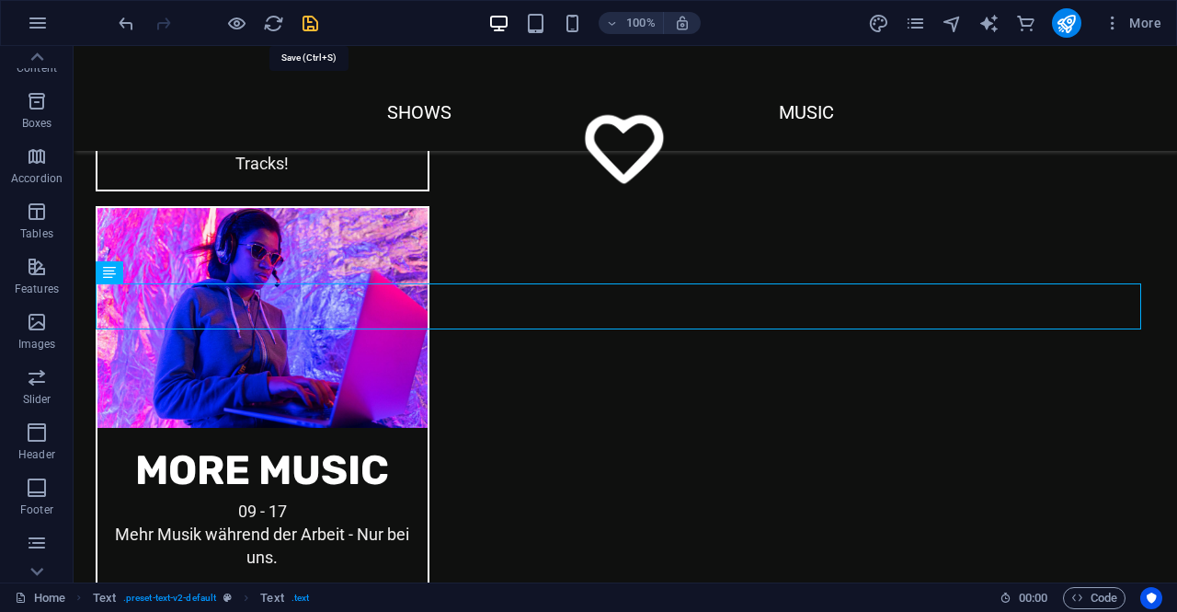
click at [307, 23] on icon "save" at bounding box center [310, 23] width 21 height 21
checkbox input "false"
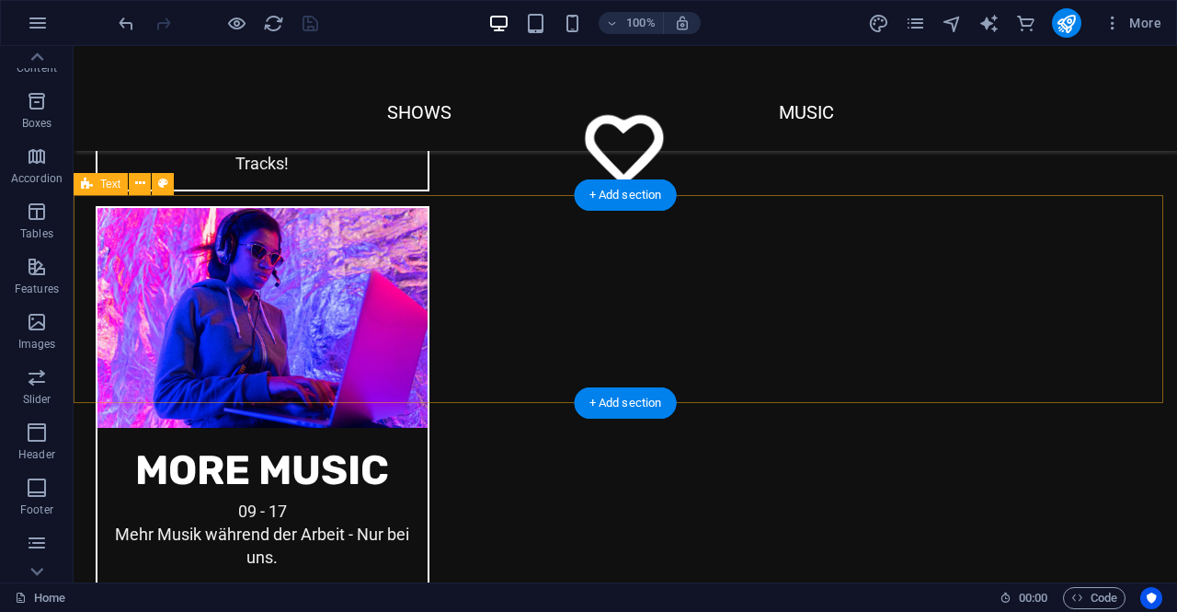
scroll to position [1751, 0]
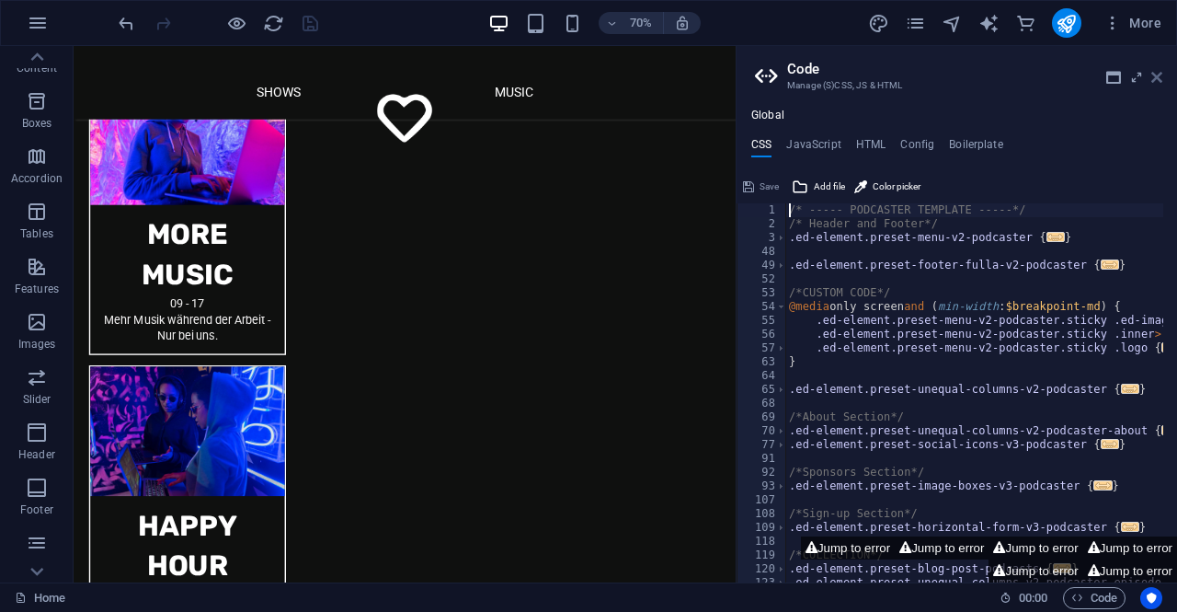
click at [1152, 72] on icon at bounding box center [1156, 77] width 11 height 15
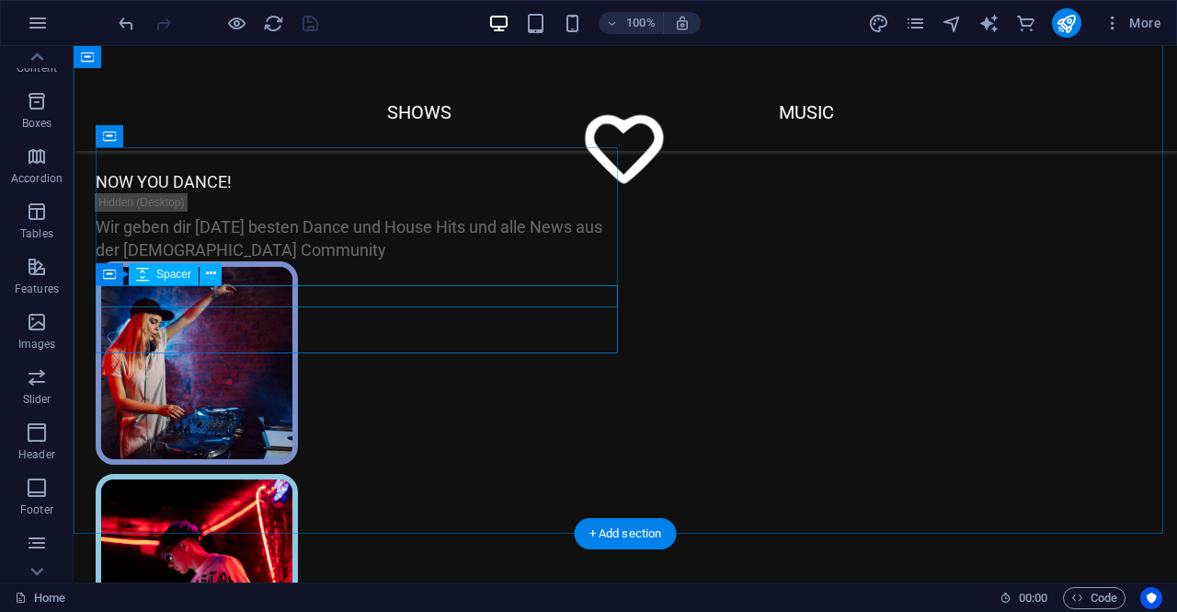
scroll to position [0, 0]
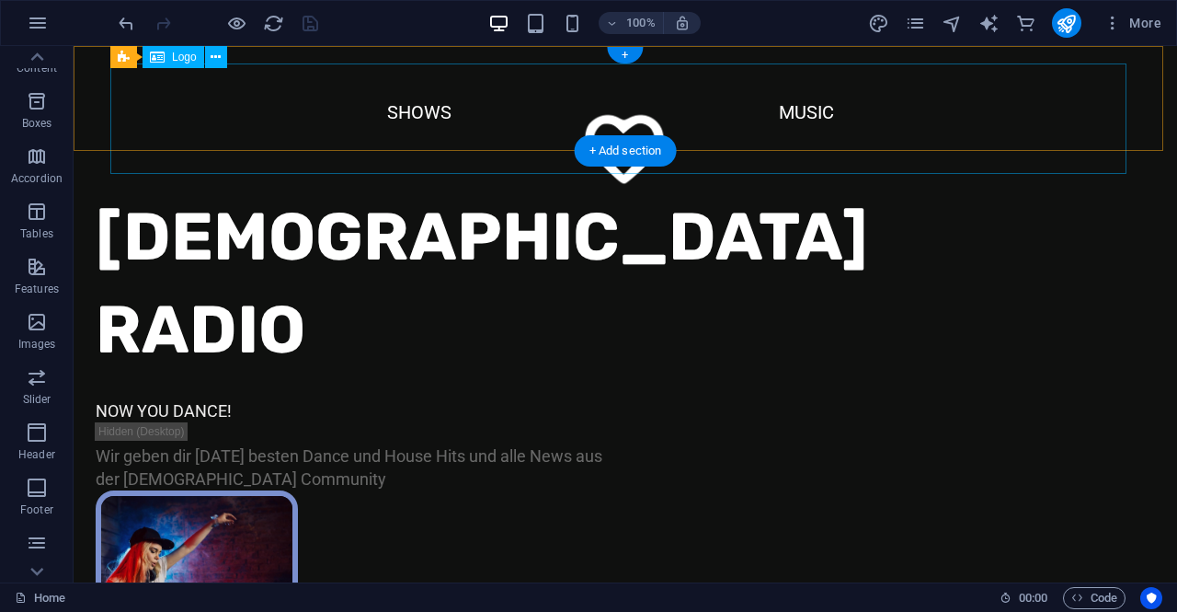
click at [427, 107] on div at bounding box center [625, 156] width 1030 height 110
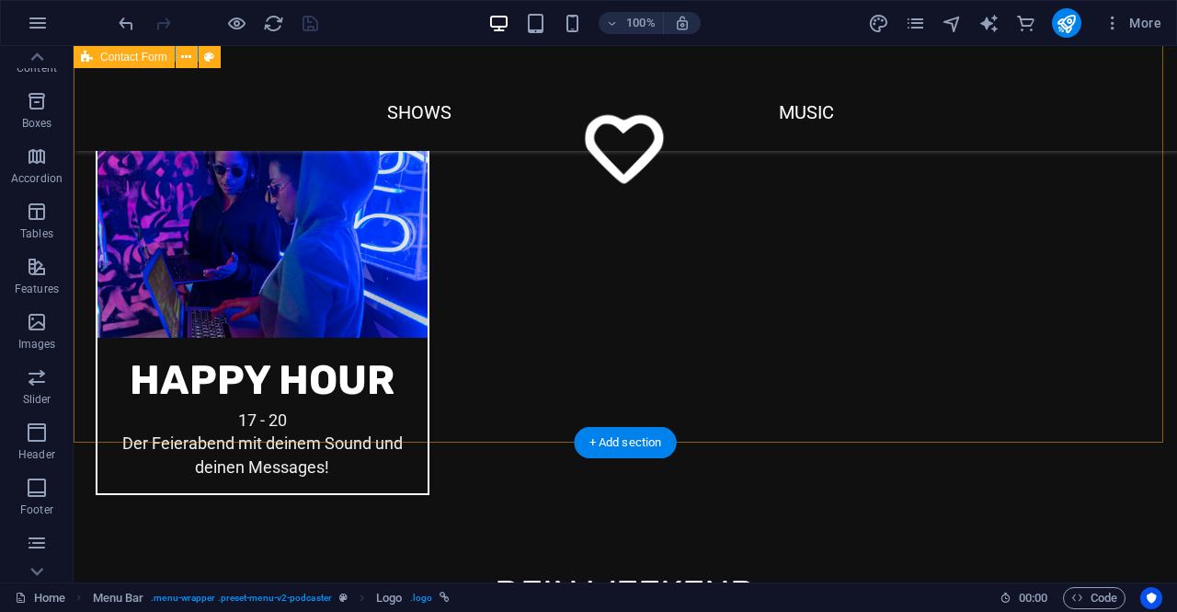
scroll to position [2299, 0]
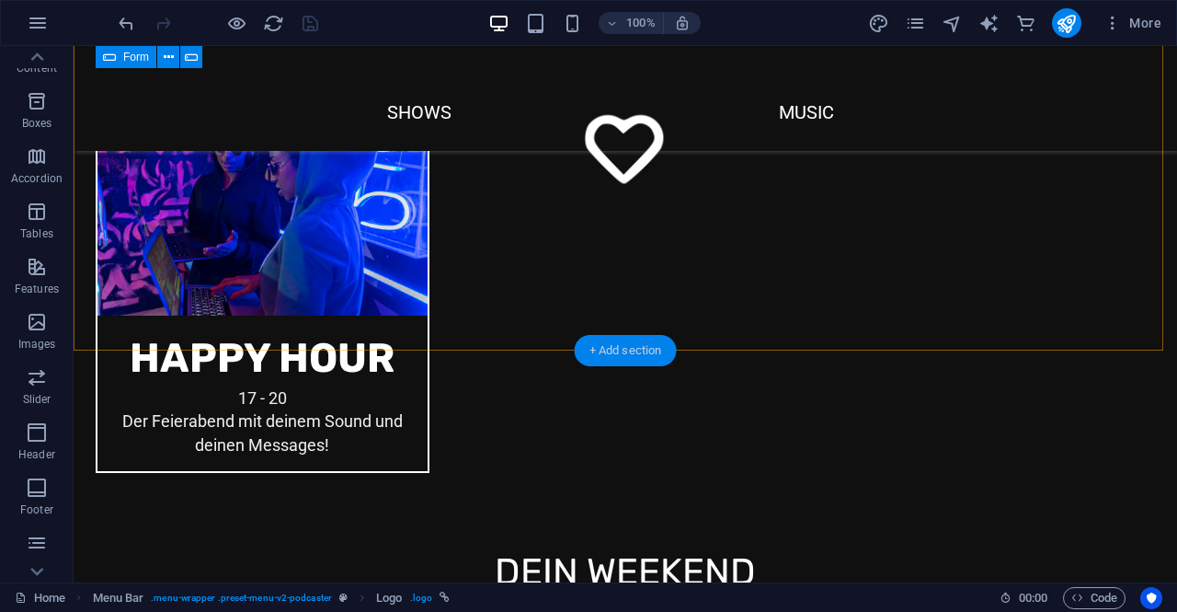
click at [599, 347] on div "+ Add section" at bounding box center [626, 350] width 102 height 31
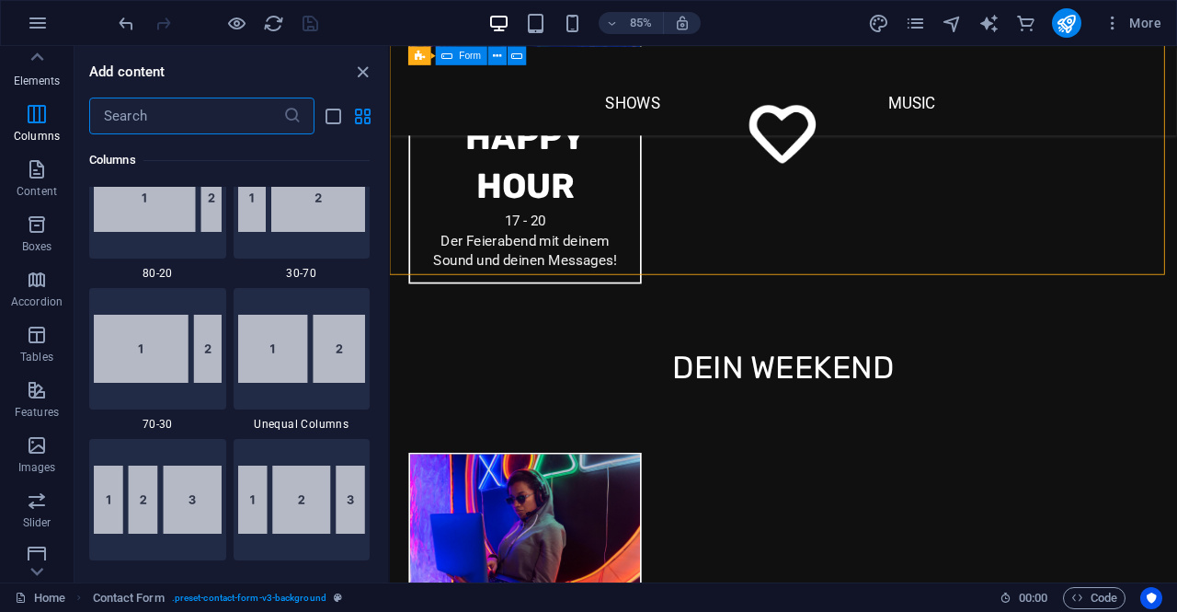
scroll to position [0, 0]
click at [39, 126] on icon "button" at bounding box center [37, 120] width 22 height 22
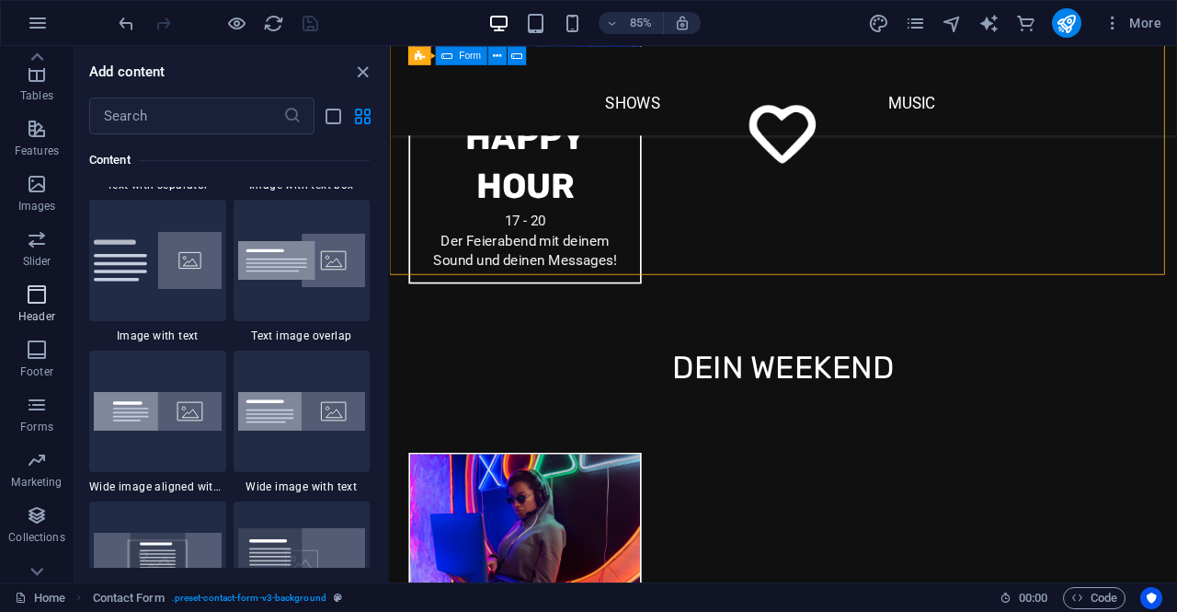
scroll to position [346, 0]
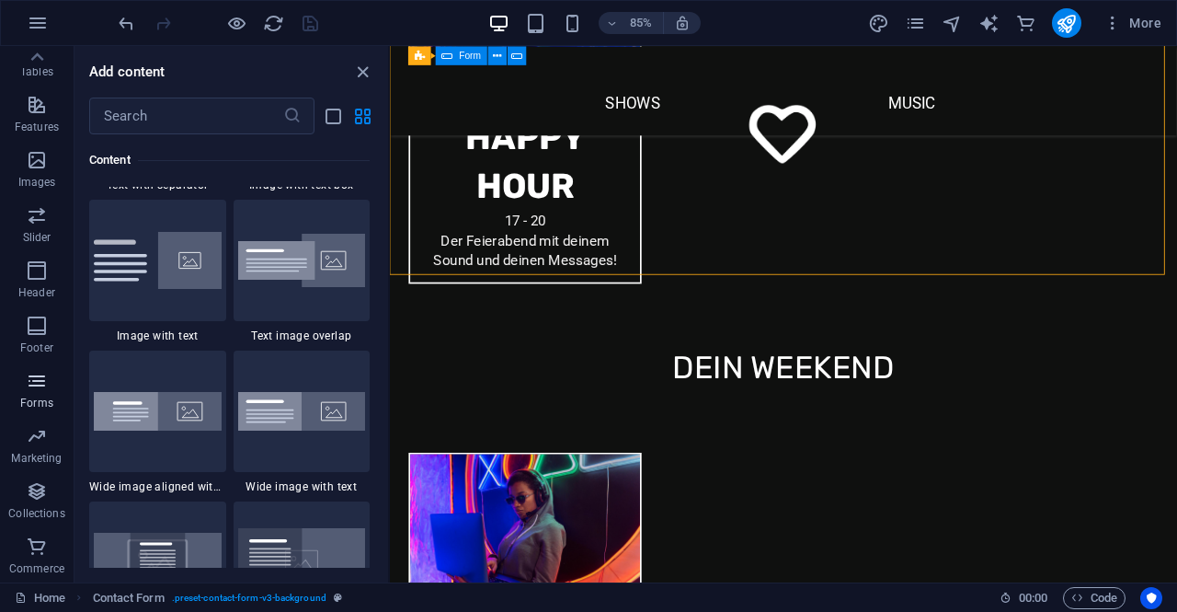
click at [40, 385] on icon "button" at bounding box center [37, 381] width 22 height 22
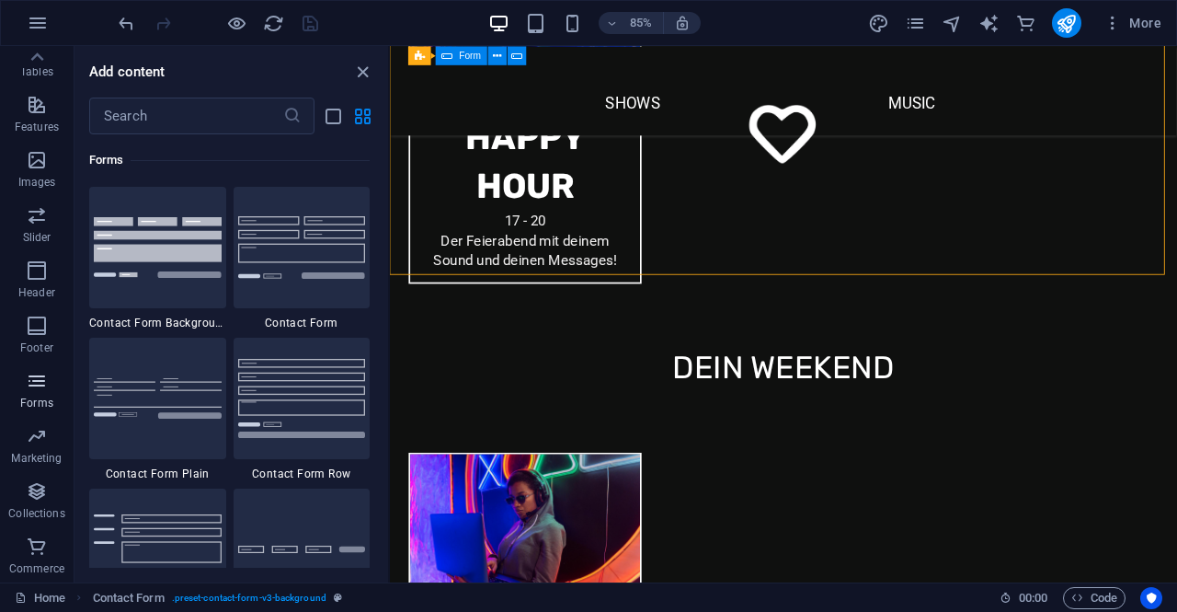
scroll to position [13427, 0]
click at [40, 321] on icon "button" at bounding box center [37, 326] width 22 height 22
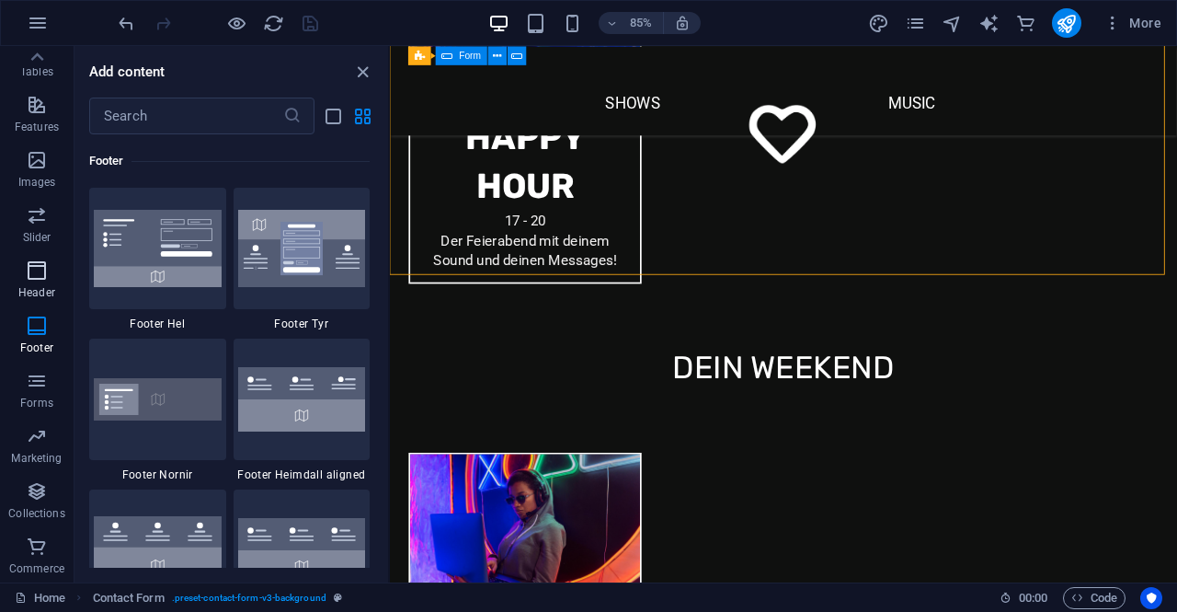
click at [37, 274] on icon "button" at bounding box center [37, 270] width 22 height 22
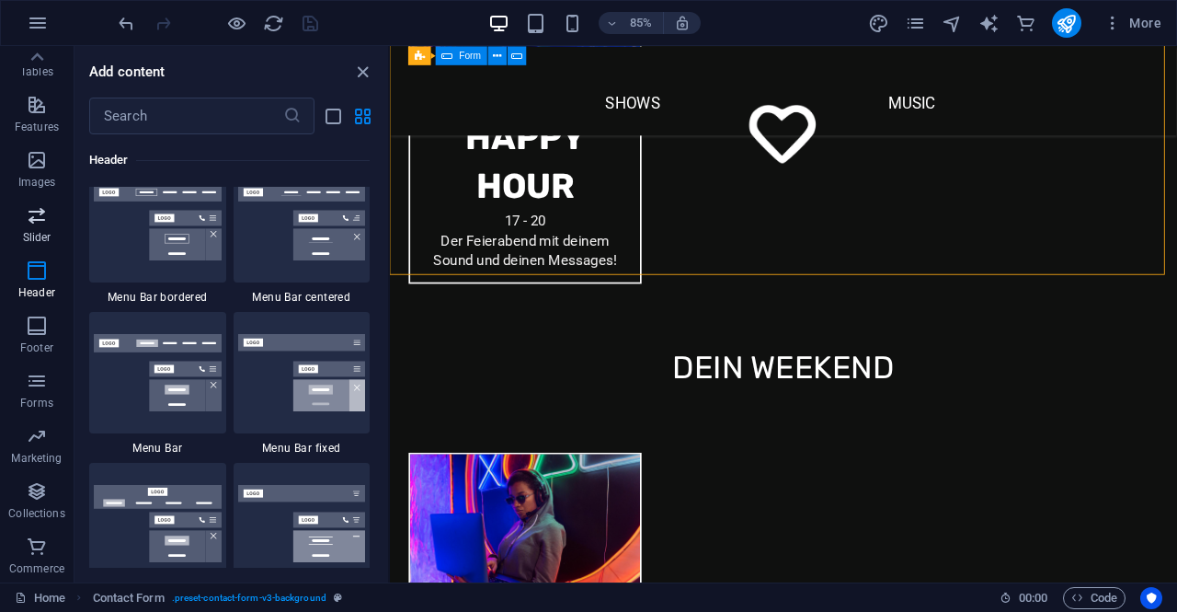
click at [44, 216] on icon "button" at bounding box center [37, 215] width 22 height 22
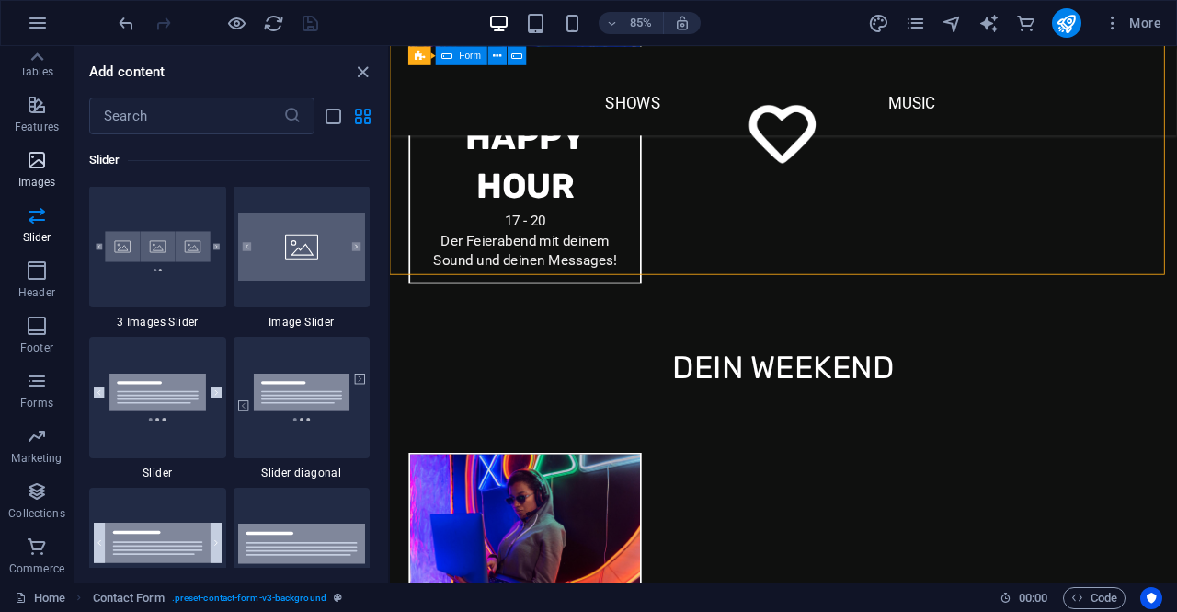
click at [35, 155] on icon "button" at bounding box center [37, 160] width 22 height 22
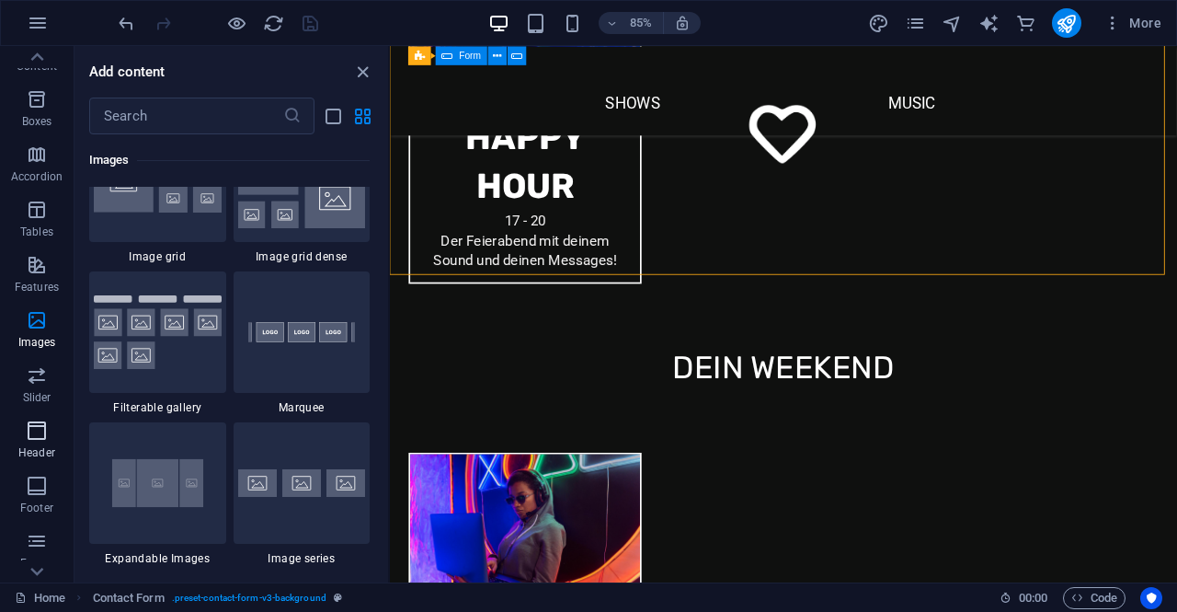
scroll to position [162, 0]
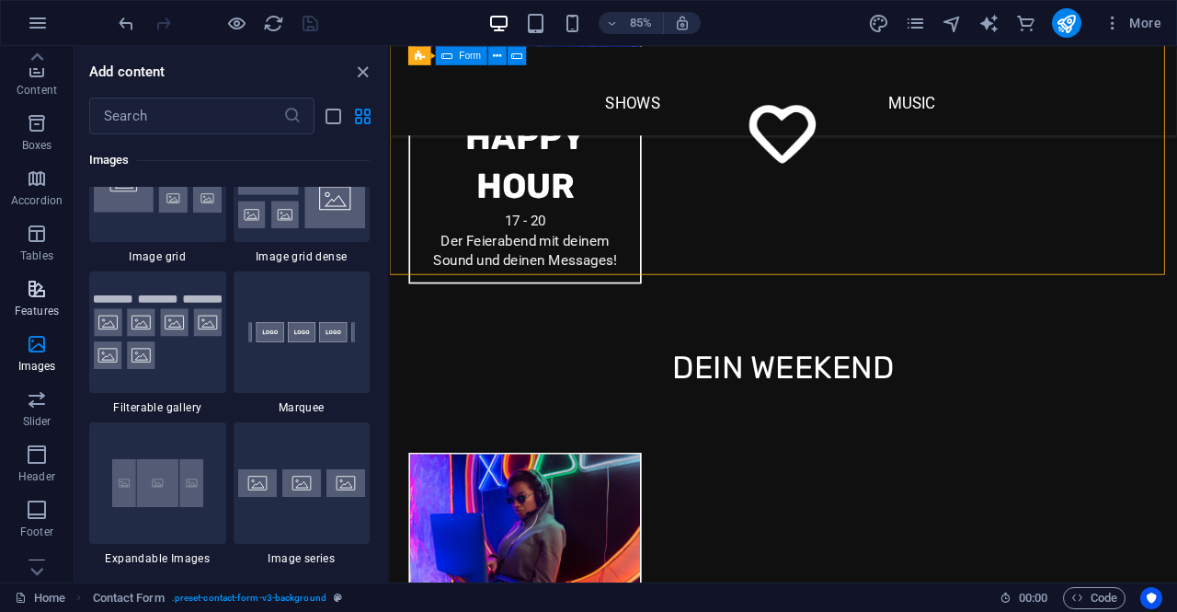
click at [37, 302] on span "Features" at bounding box center [37, 300] width 74 height 44
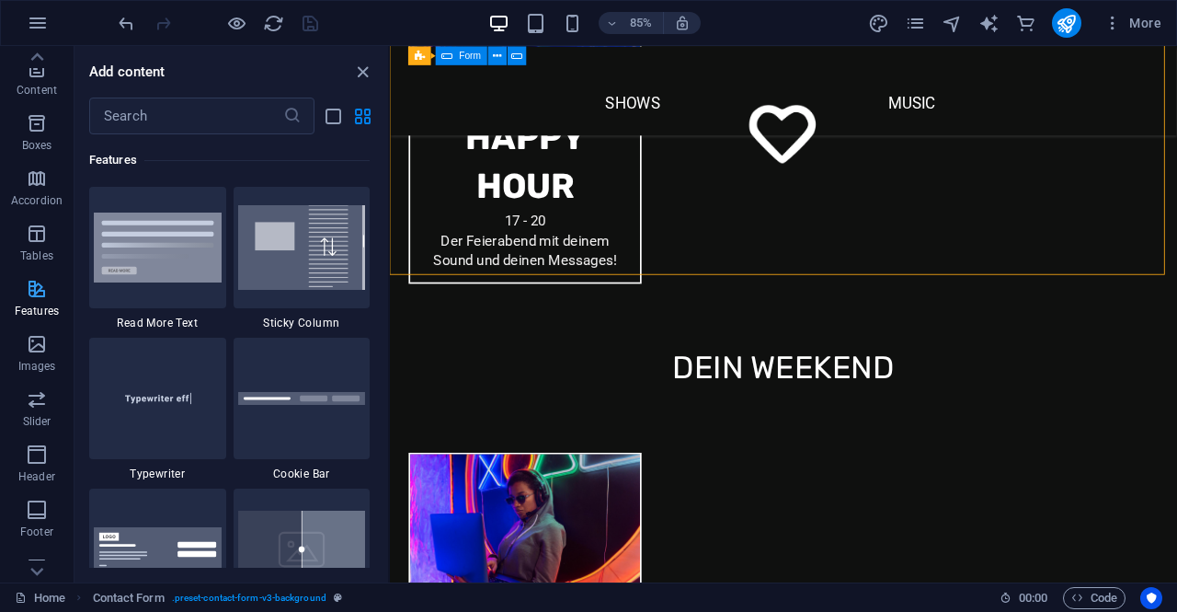
scroll to position [7169, 0]
click at [36, 251] on p "Tables" at bounding box center [36, 255] width 33 height 15
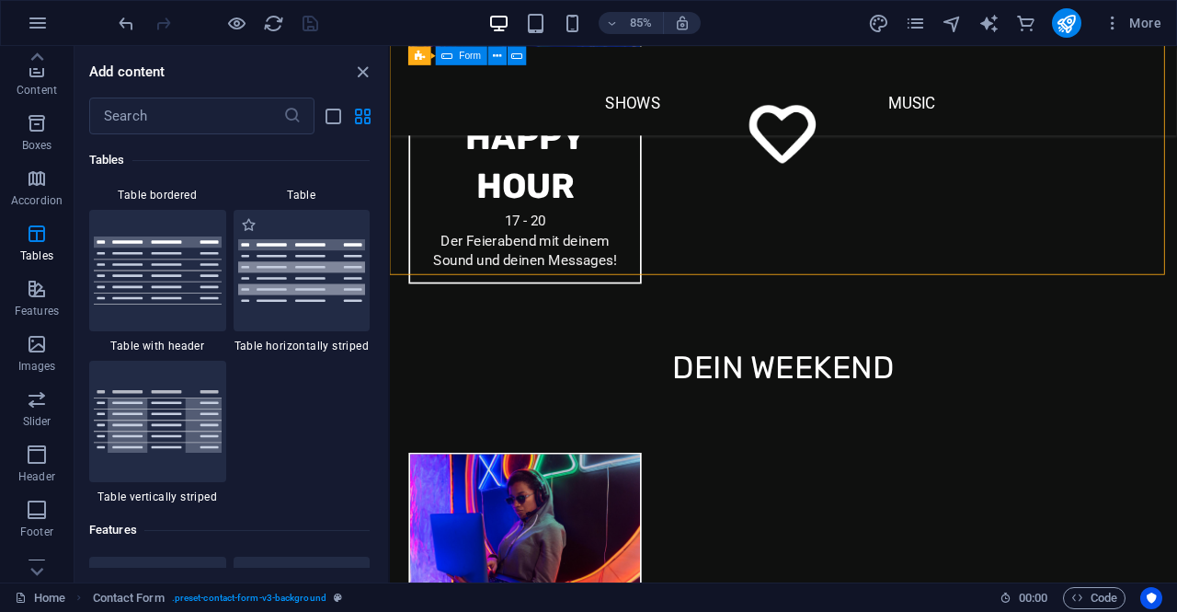
scroll to position [6829, 0]
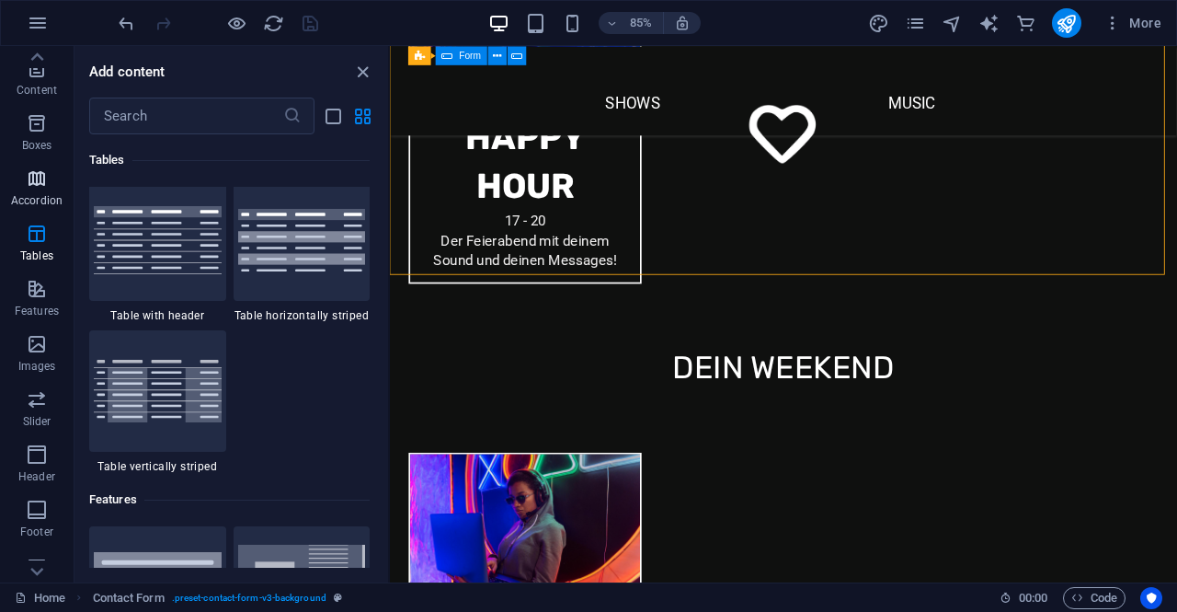
click at [27, 181] on icon "button" at bounding box center [37, 178] width 22 height 22
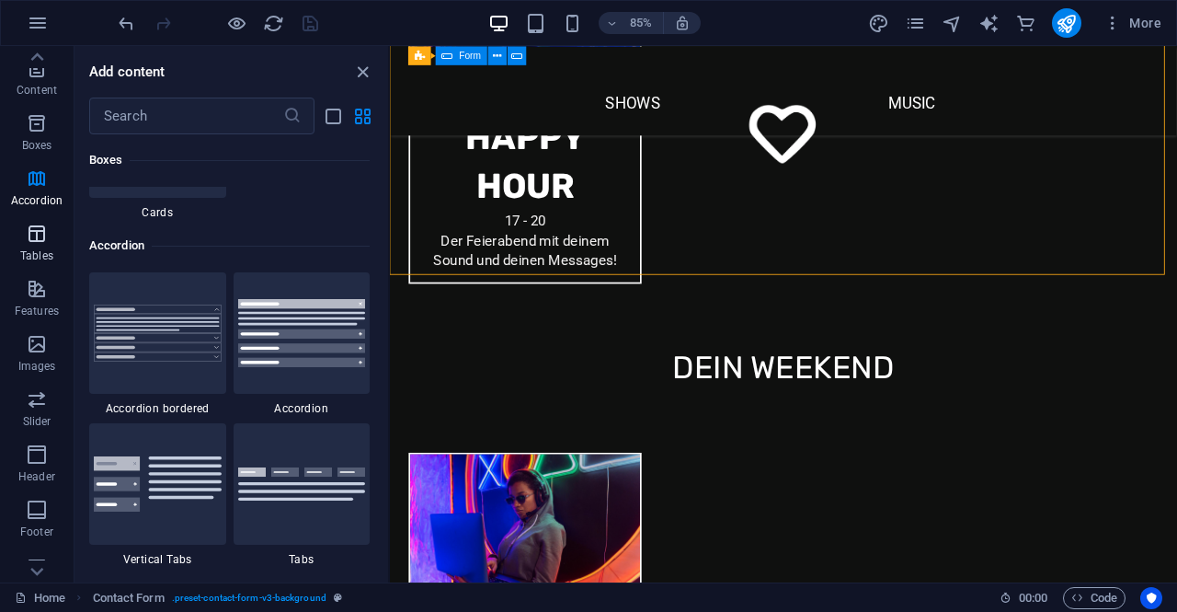
scroll to position [5687, 0]
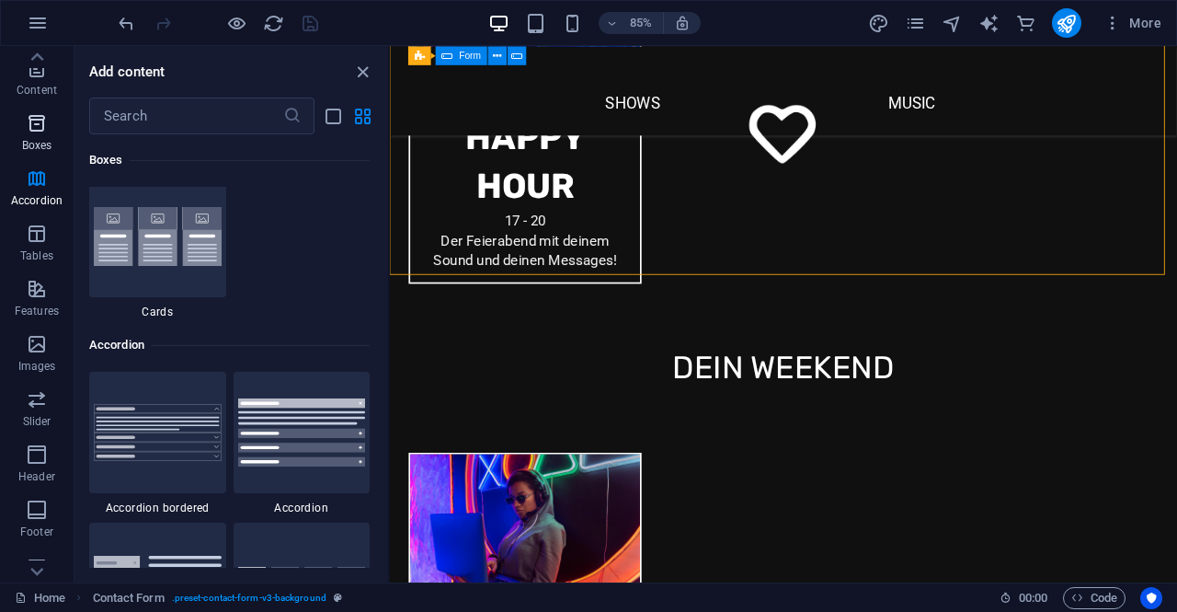
click at [35, 132] on icon "button" at bounding box center [37, 123] width 22 height 22
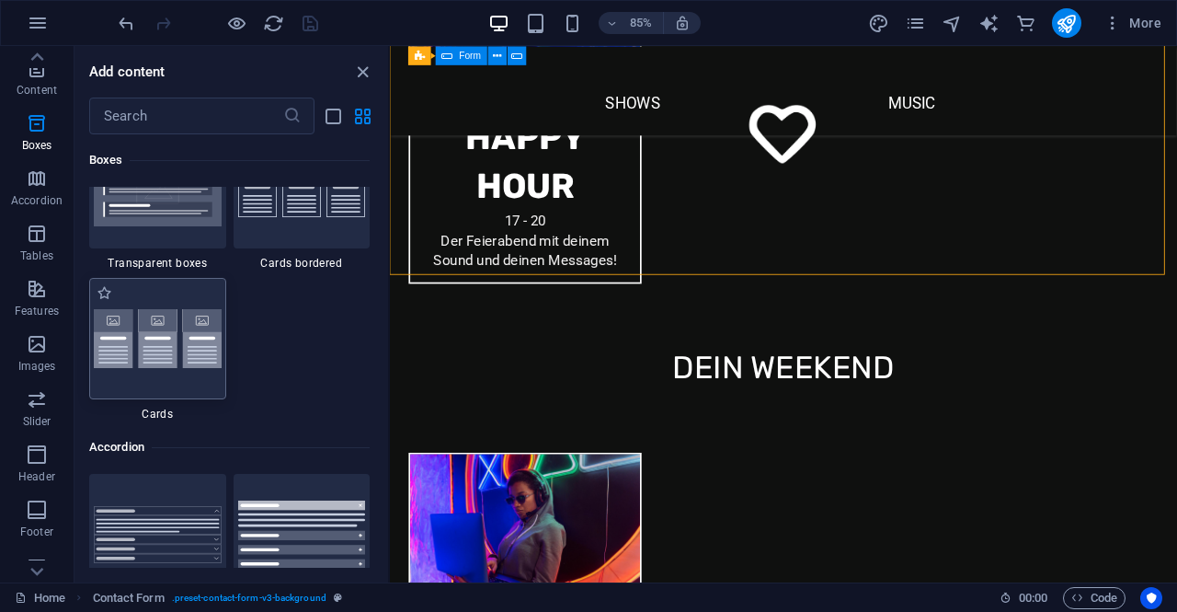
scroll to position [5503, 0]
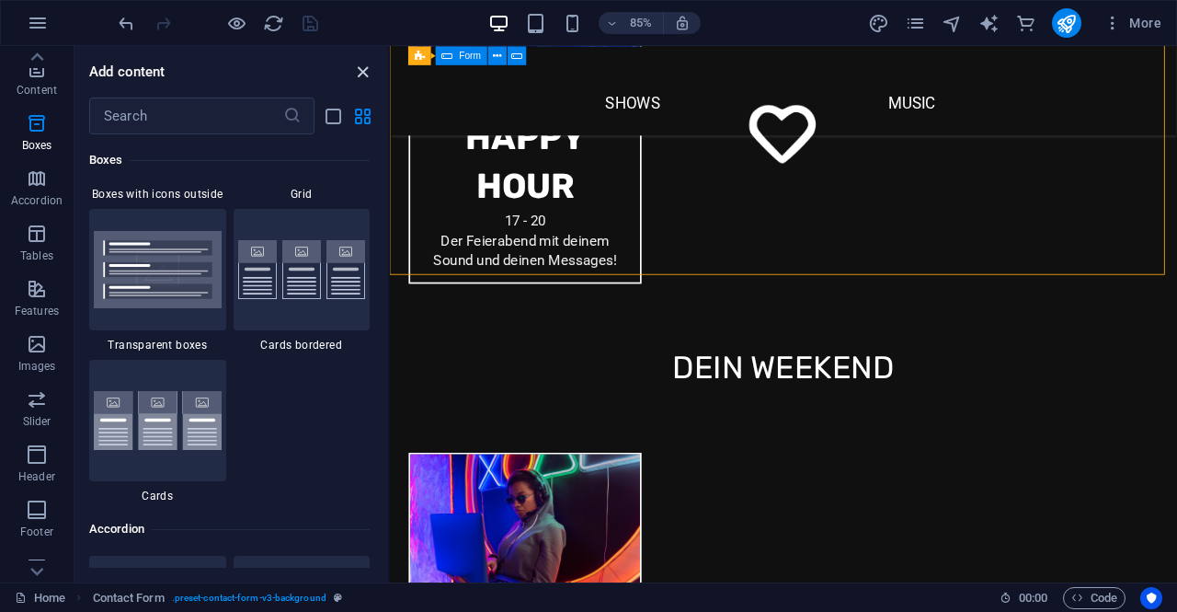
drag, startPoint x: 354, startPoint y: 69, endPoint x: 276, endPoint y: 26, distance: 89.3
click at [354, 69] on icon "close panel" at bounding box center [362, 72] width 21 height 21
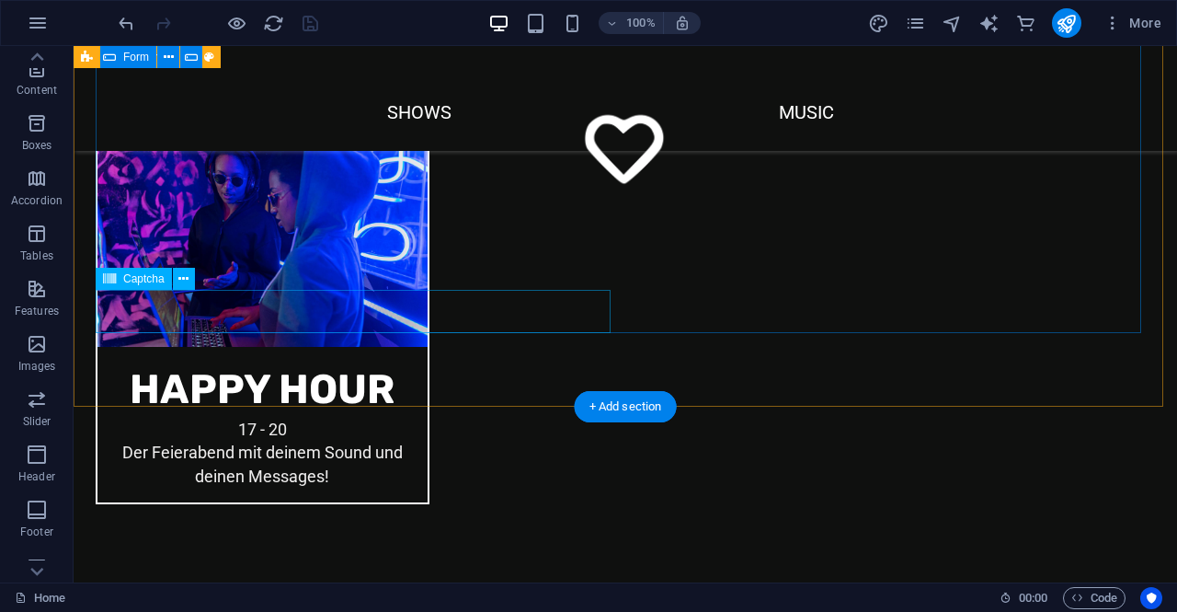
scroll to position [2243, 0]
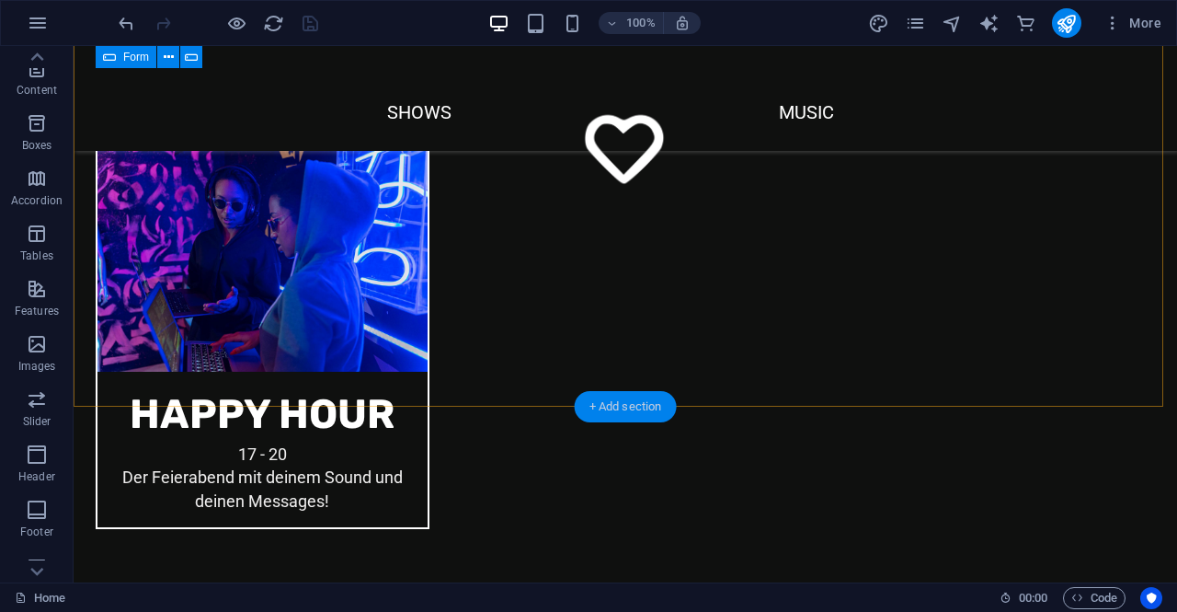
click at [603, 404] on div "+ Add section" at bounding box center [626, 406] width 102 height 31
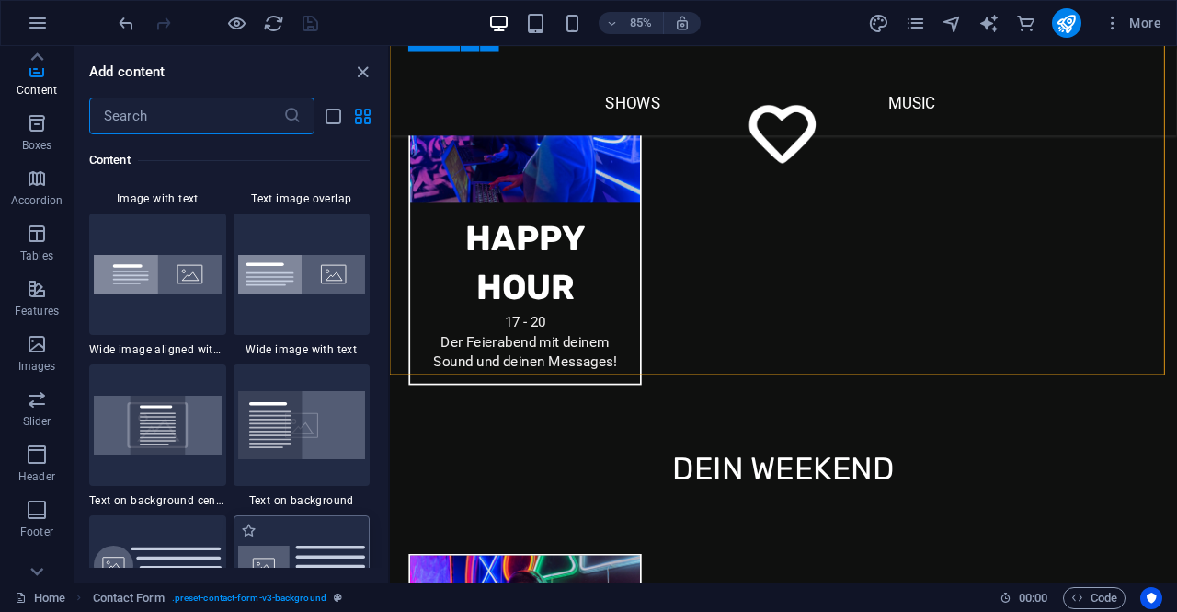
scroll to position [3494, 0]
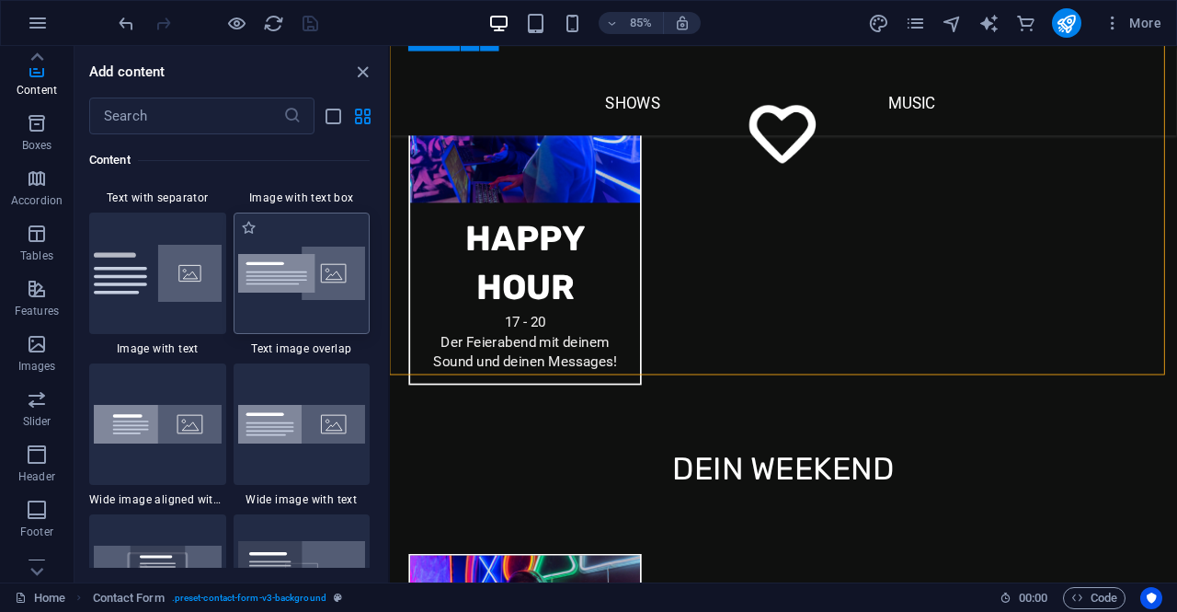
click at [303, 287] on img at bounding box center [302, 273] width 128 height 54
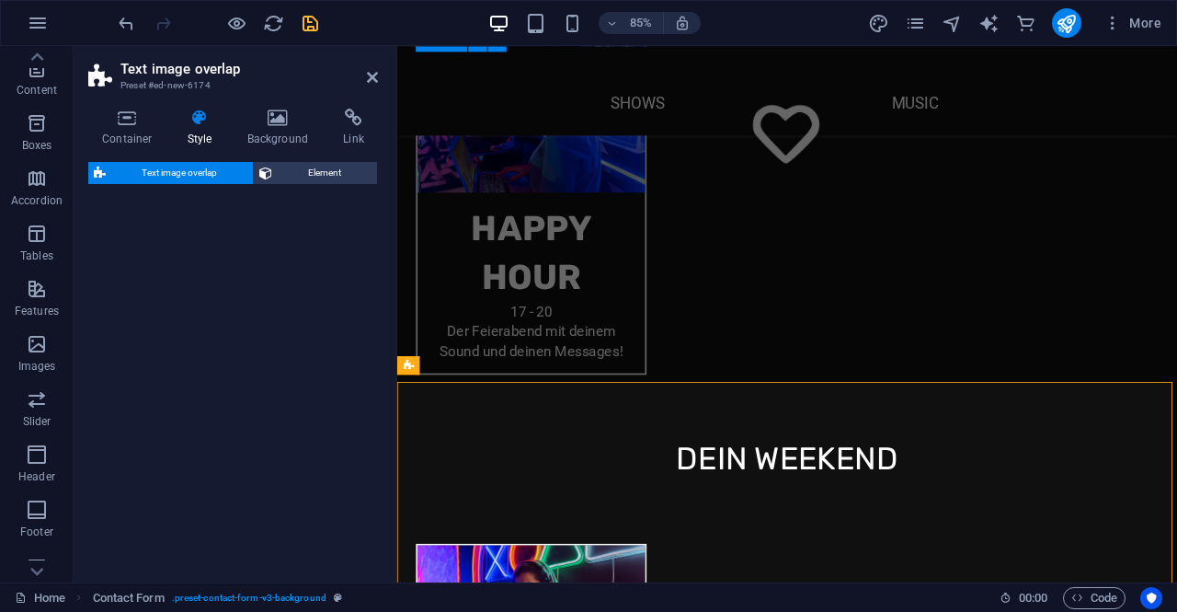
scroll to position [2172, 0]
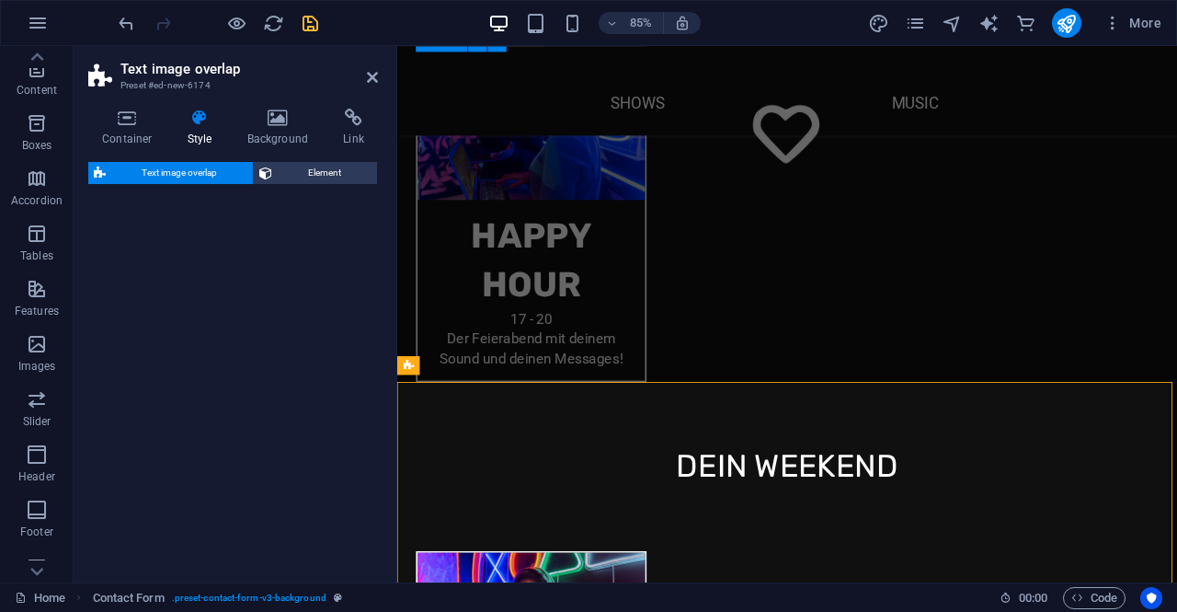
select select "rem"
select select "px"
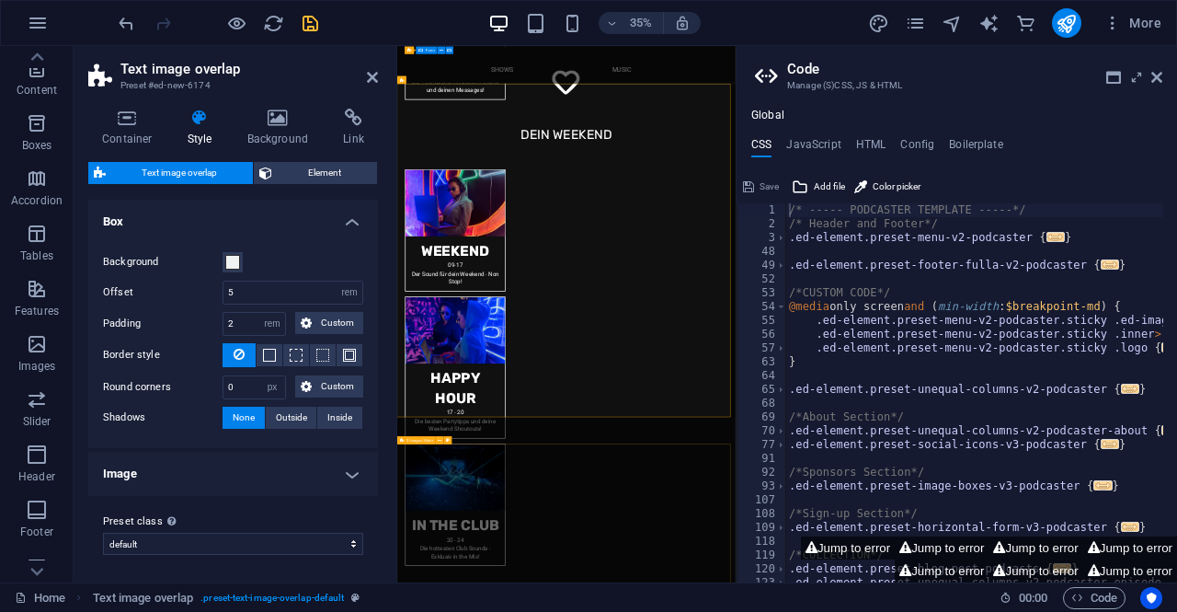
scroll to position [2494, 0]
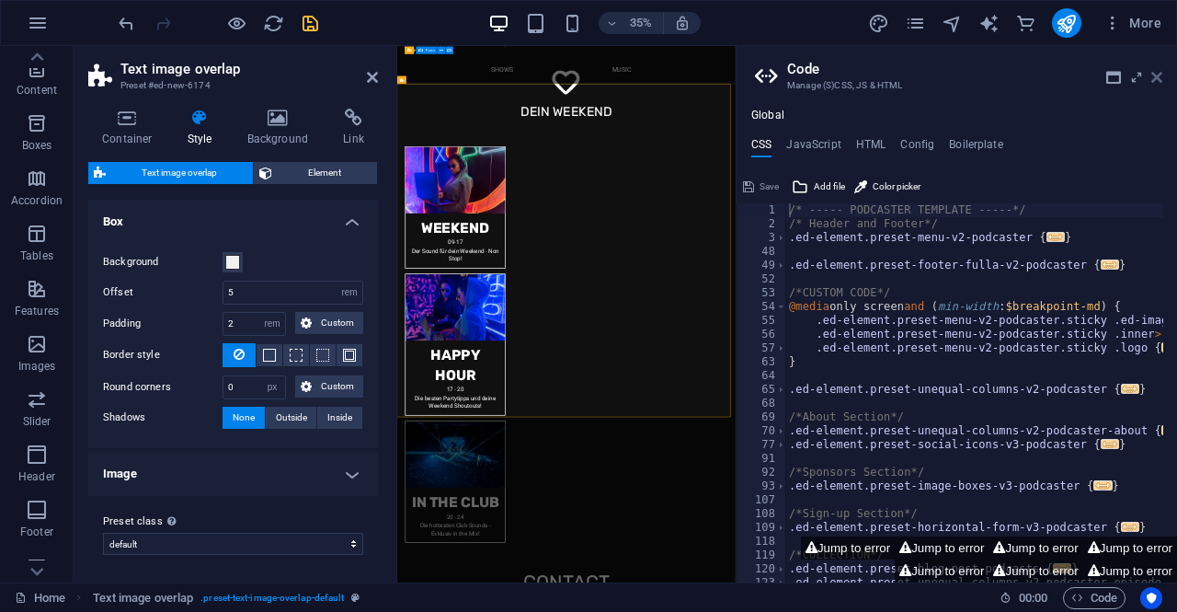
click at [1155, 76] on icon at bounding box center [1156, 77] width 11 height 15
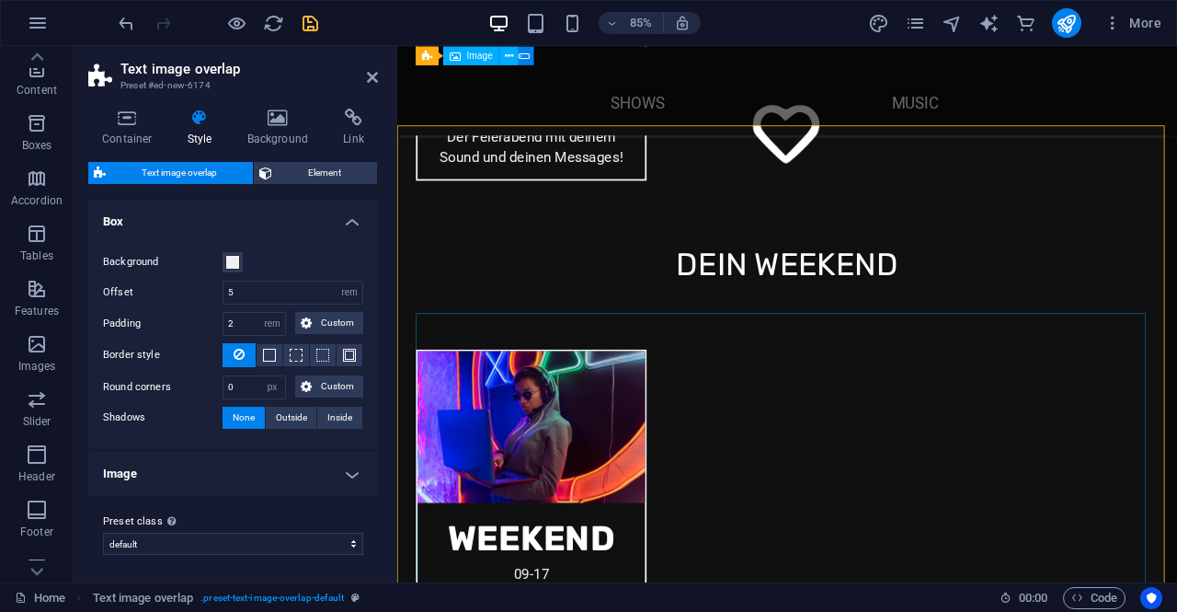
scroll to position [2361, 0]
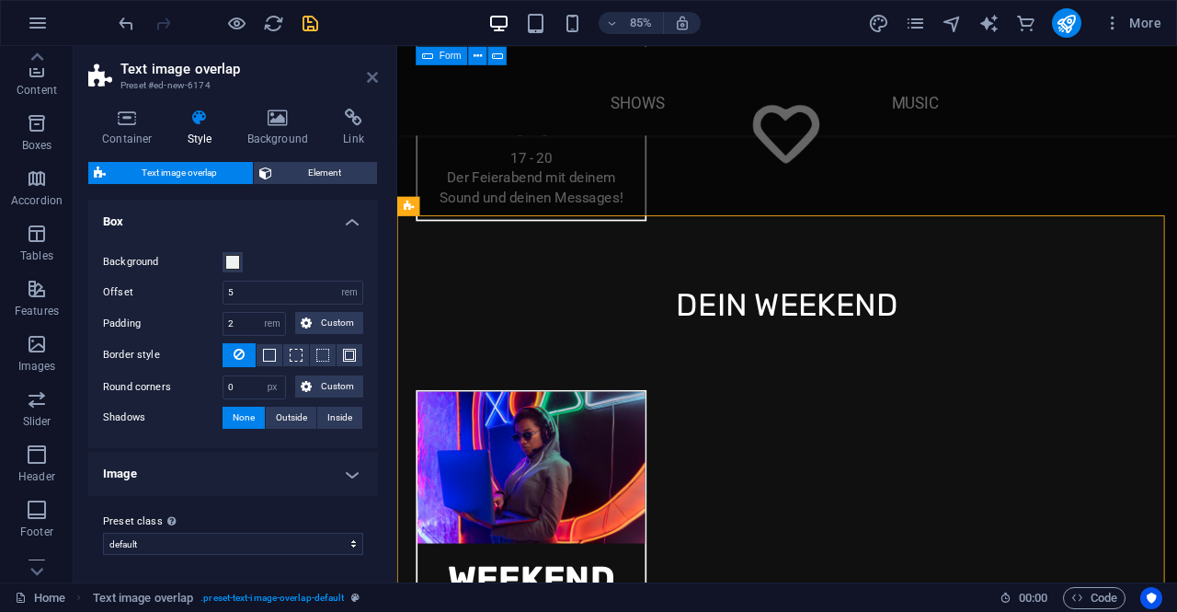
click at [368, 73] on icon at bounding box center [372, 77] width 11 height 15
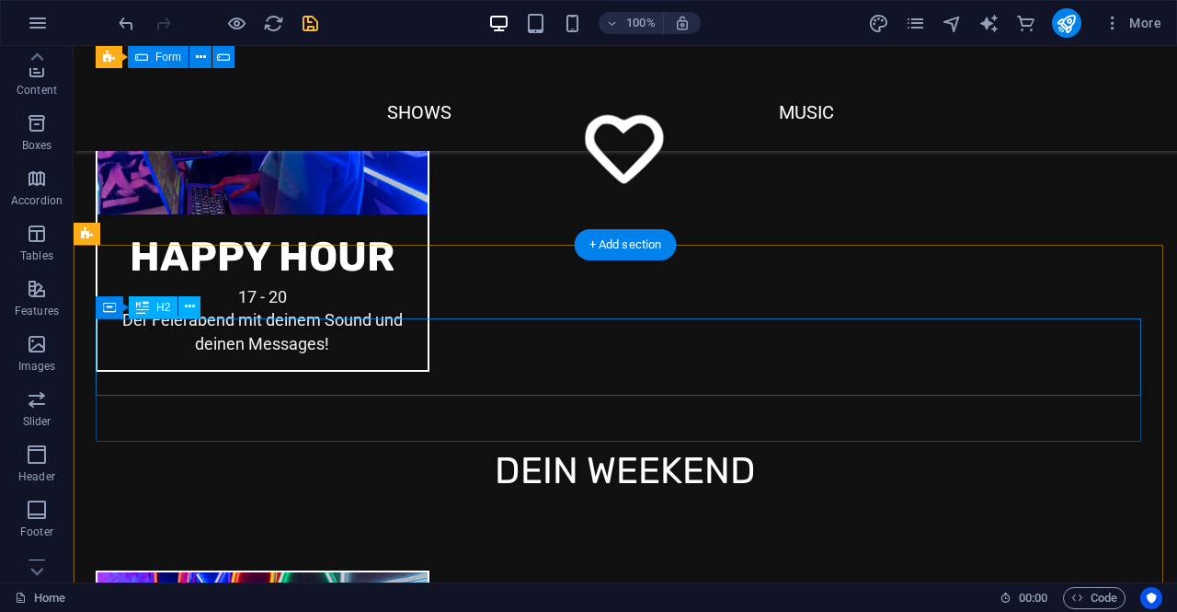
scroll to position [2405, 0]
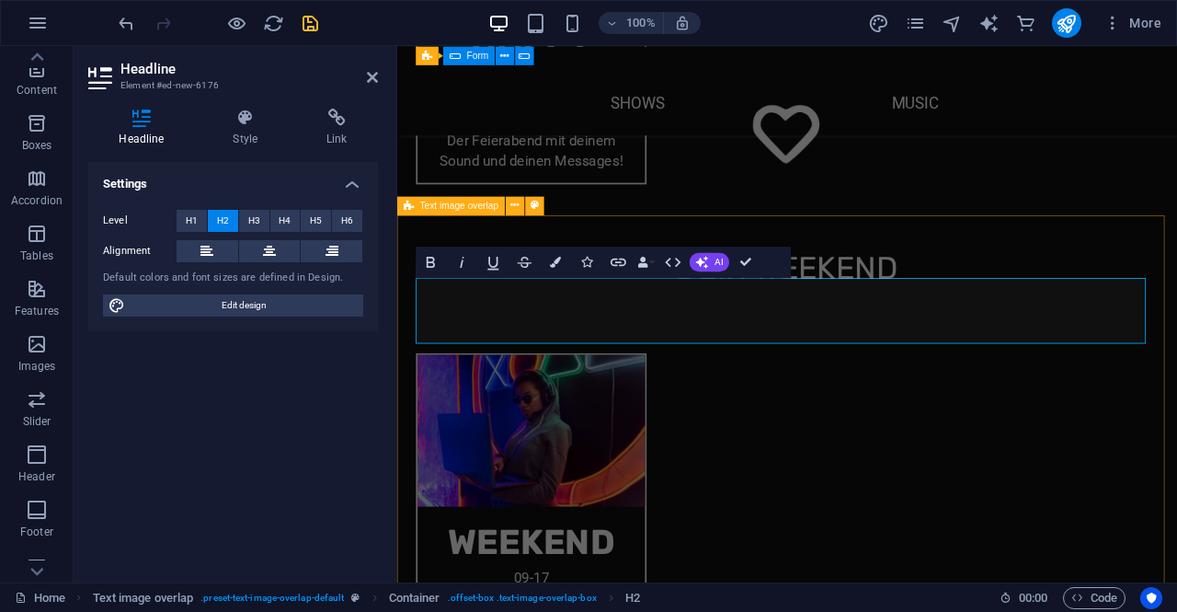
scroll to position [2361, 0]
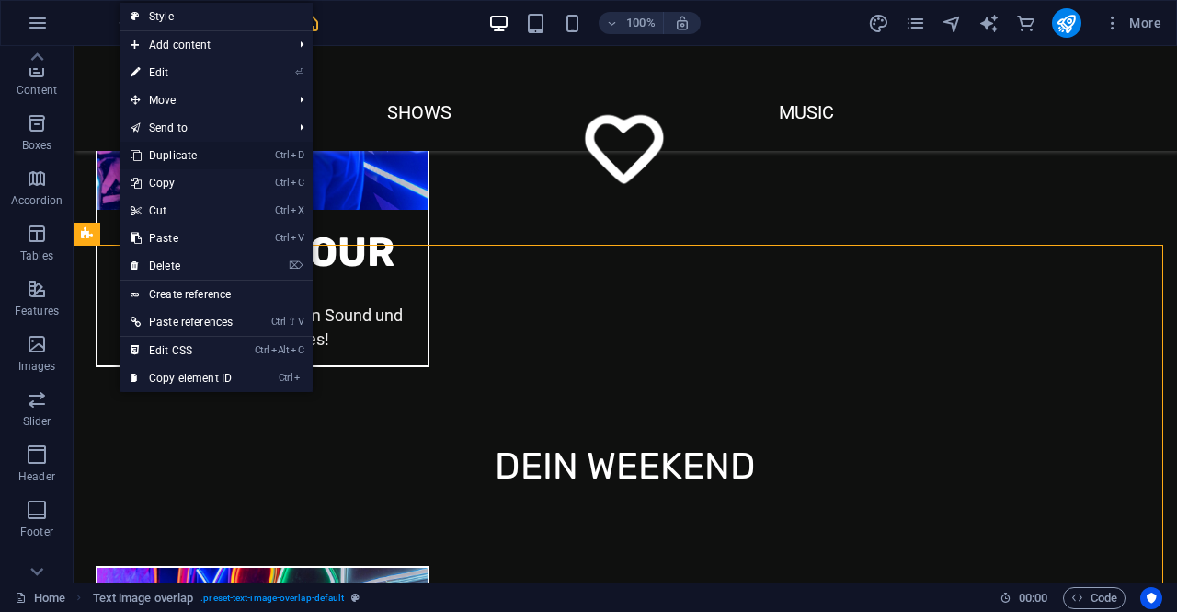
click at [182, 158] on link "Ctrl D Duplicate" at bounding box center [182, 156] width 124 height 28
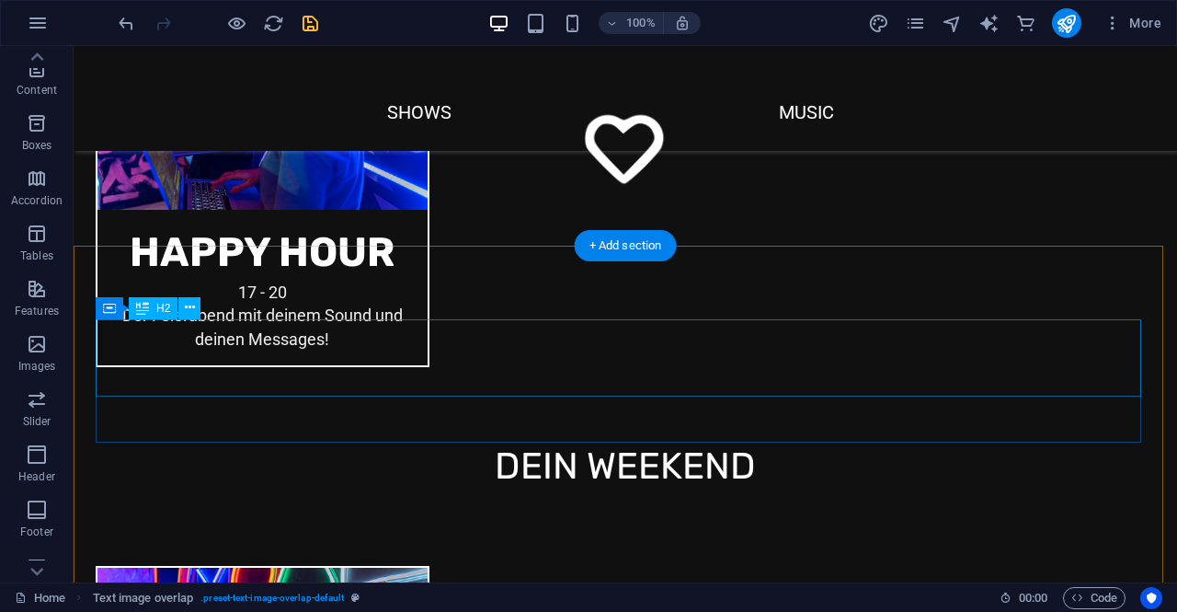
scroll to position [2404, 0]
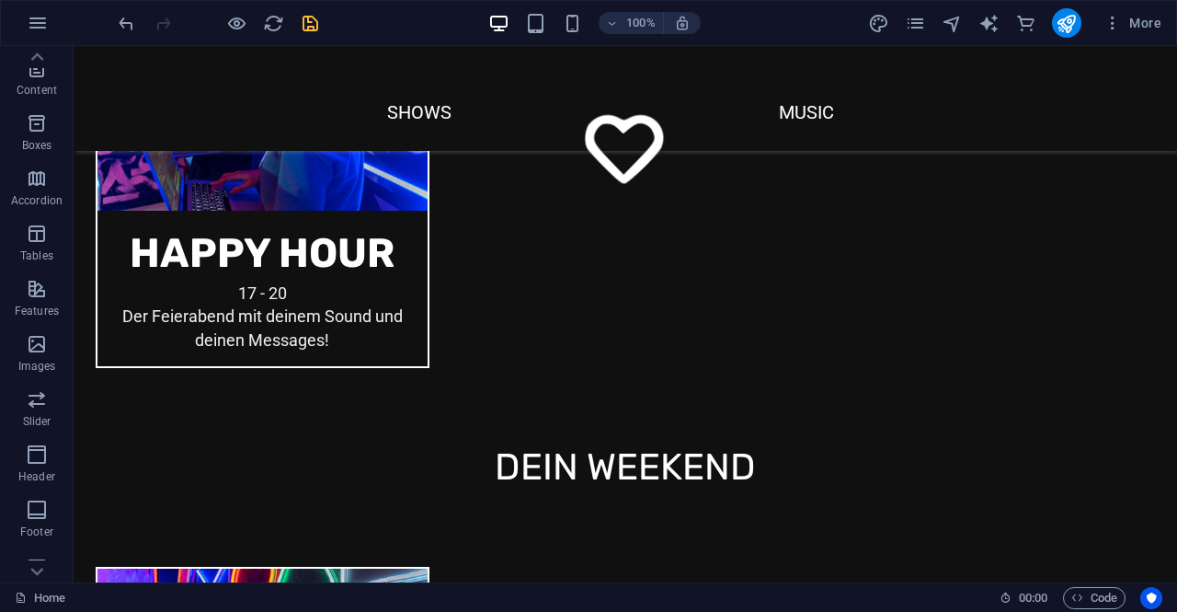
click at [110, 20] on div "100% More" at bounding box center [588, 23] width 1175 height 44
click at [127, 21] on icon "undo" at bounding box center [126, 23] width 21 height 21
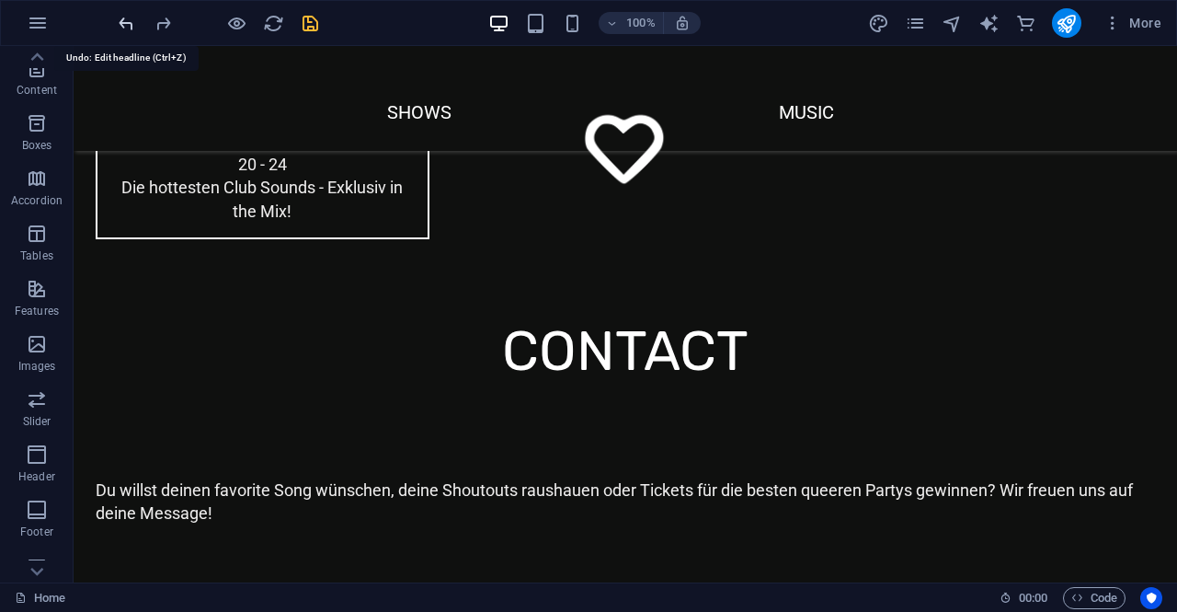
click at [128, 21] on icon "undo" at bounding box center [126, 23] width 21 height 21
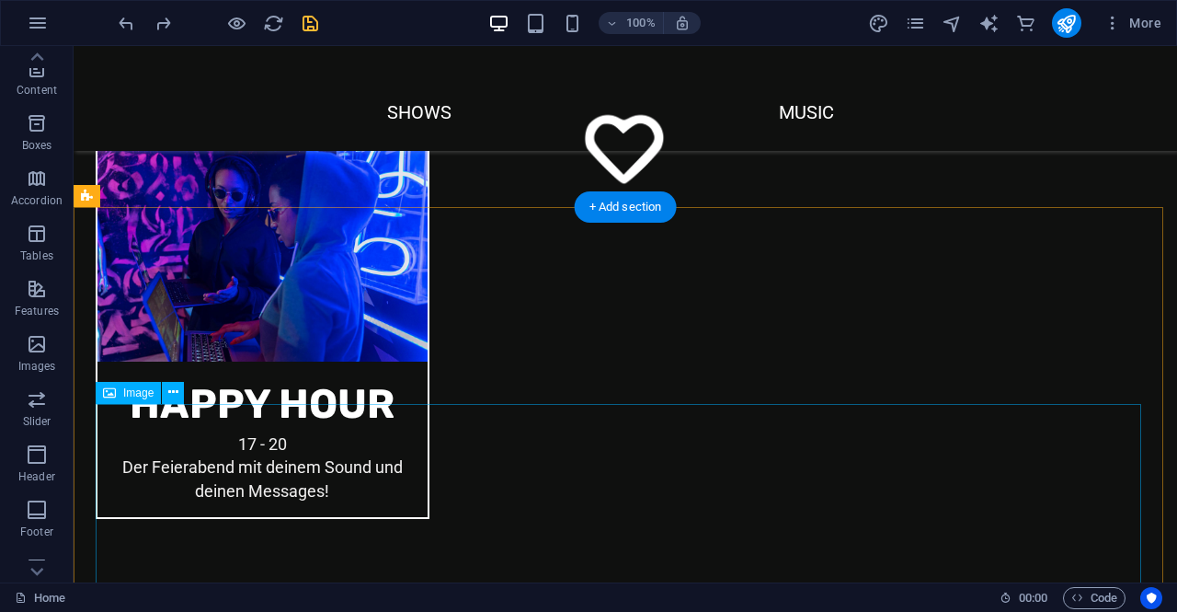
scroll to position [2172, 0]
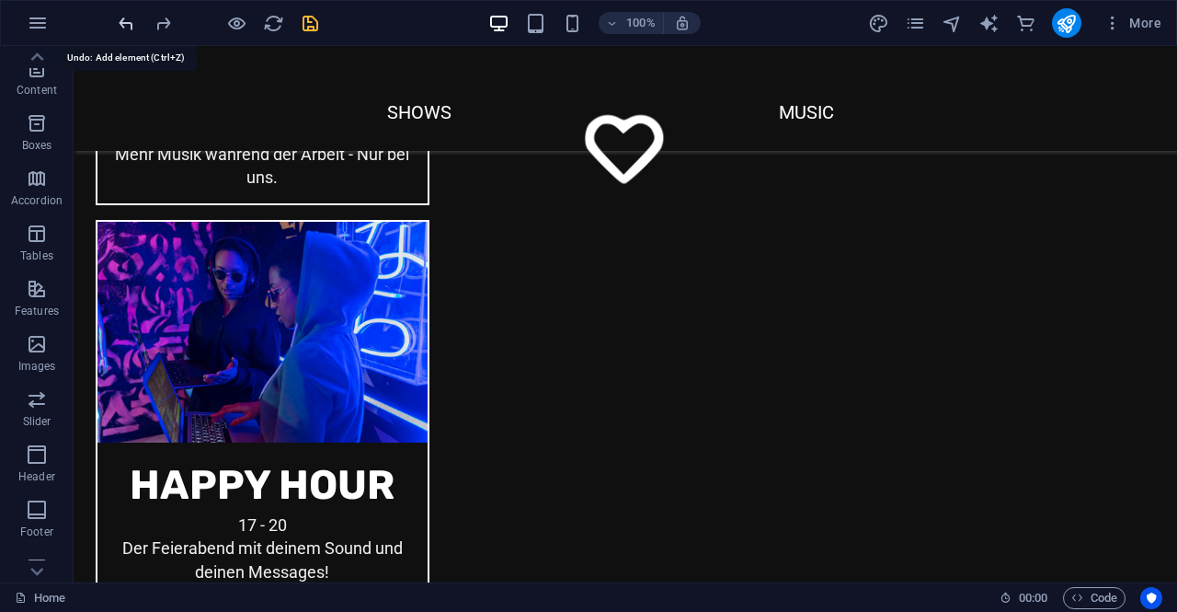
click at [129, 17] on icon "undo" at bounding box center [126, 23] width 21 height 21
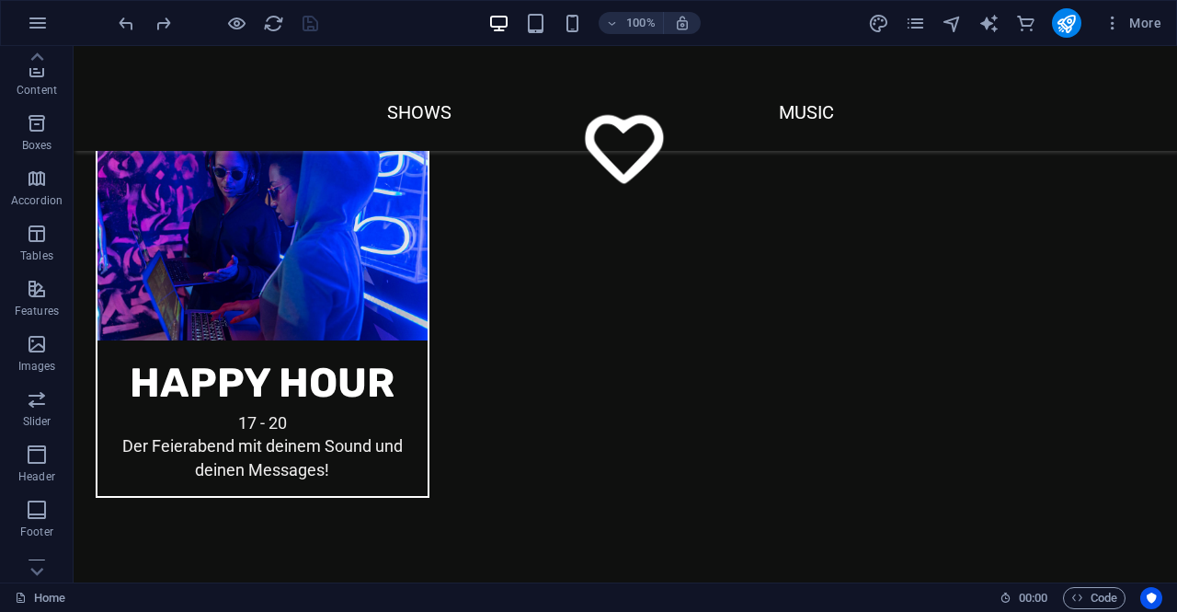
scroll to position [2299, 0]
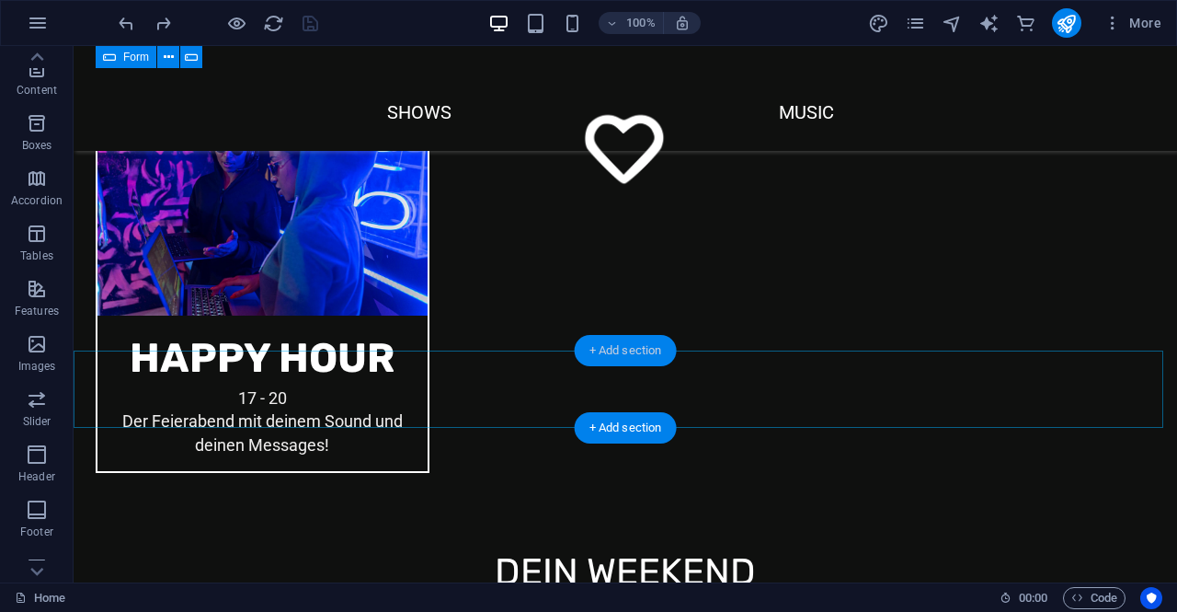
click at [597, 349] on div "+ Add section" at bounding box center [626, 350] width 102 height 31
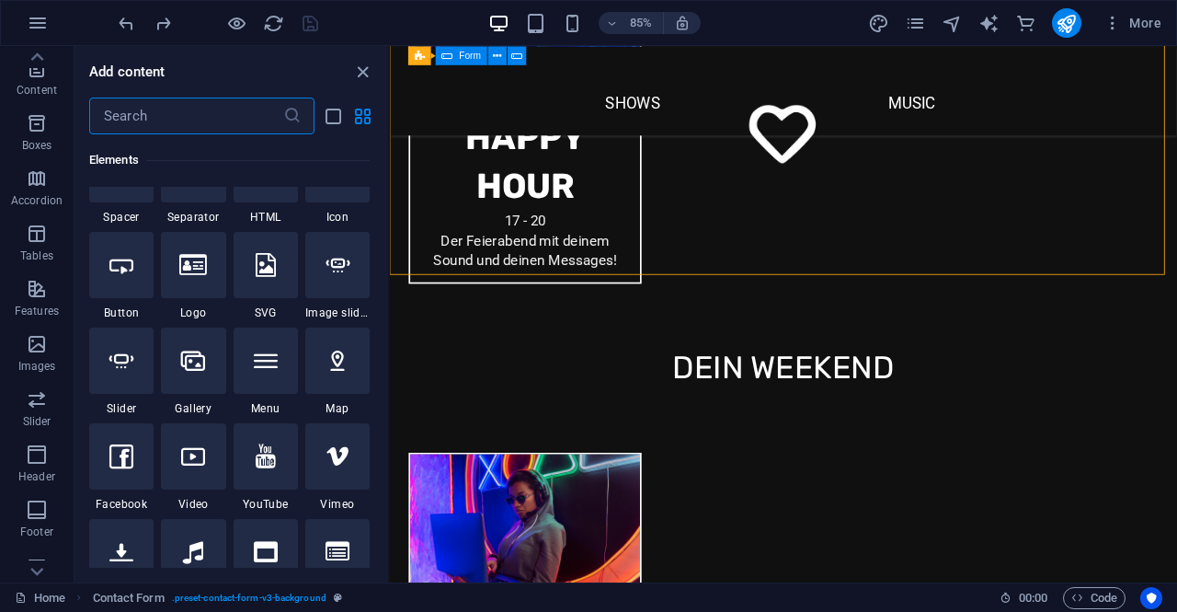
scroll to position [368, 0]
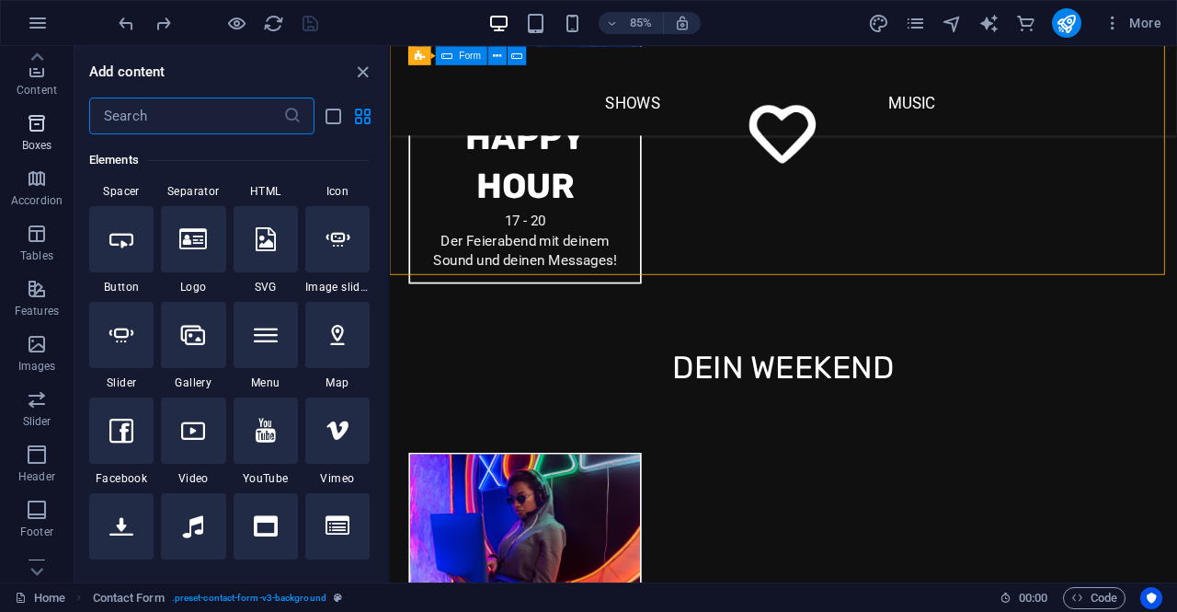
click at [31, 144] on p "Boxes" at bounding box center [37, 145] width 30 height 15
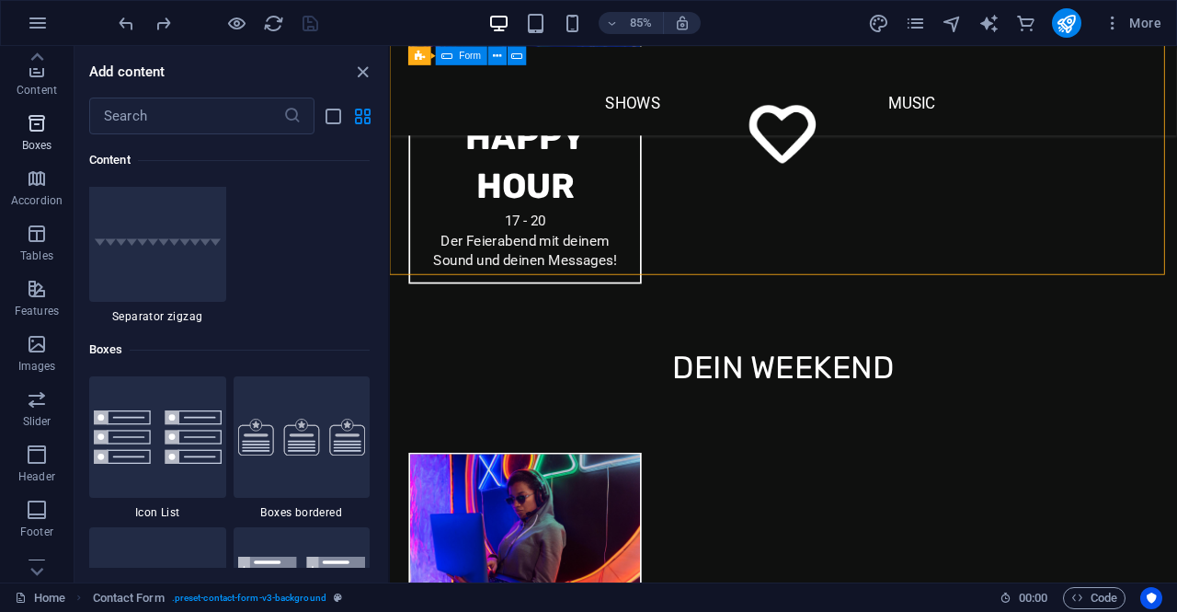
scroll to position [5073, 0]
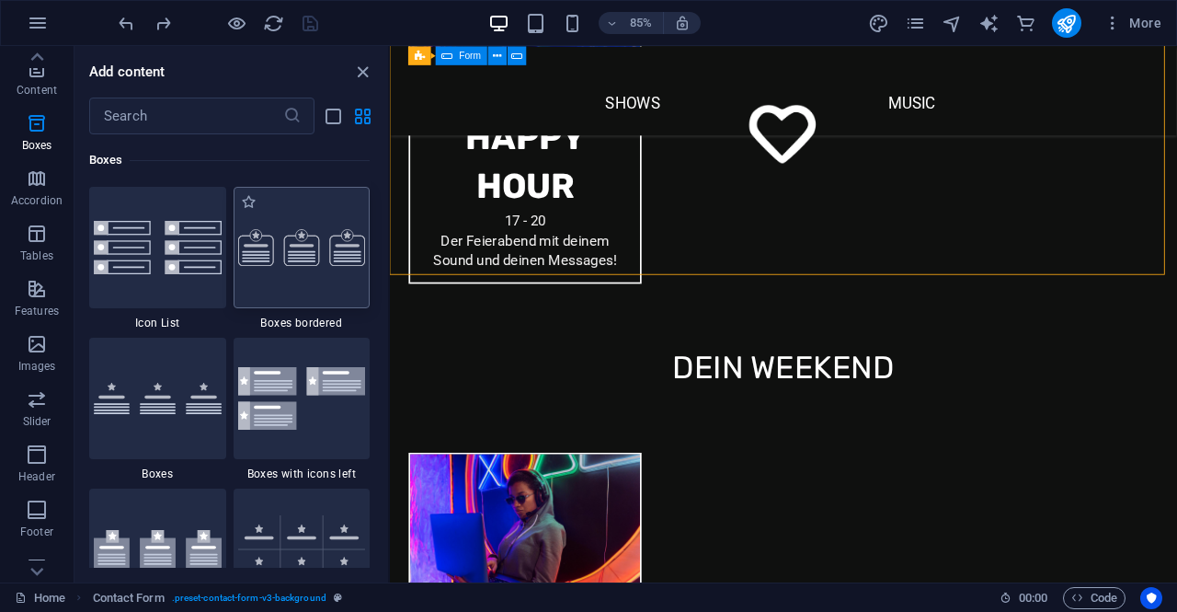
click at [307, 252] on img at bounding box center [302, 247] width 128 height 37
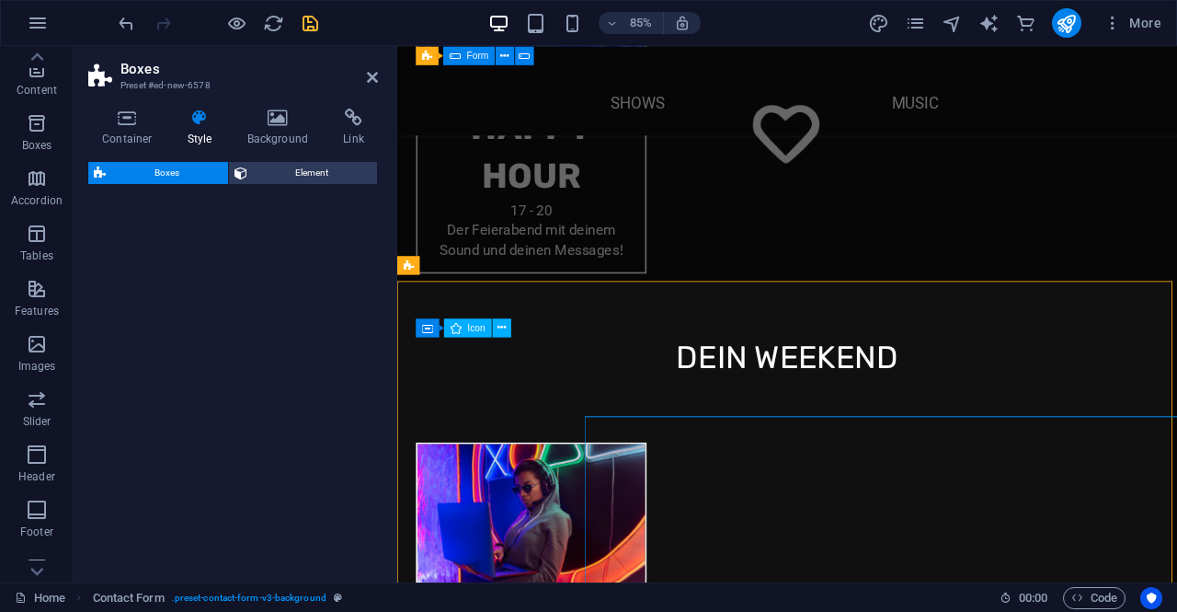
select select "rem"
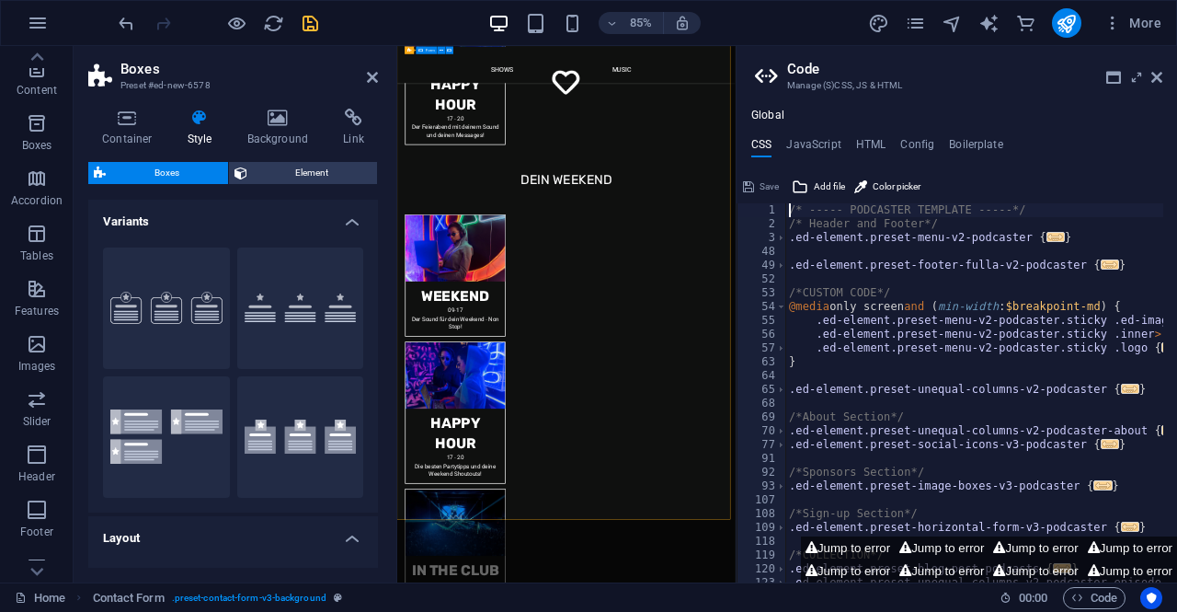
scroll to position [4314, 0]
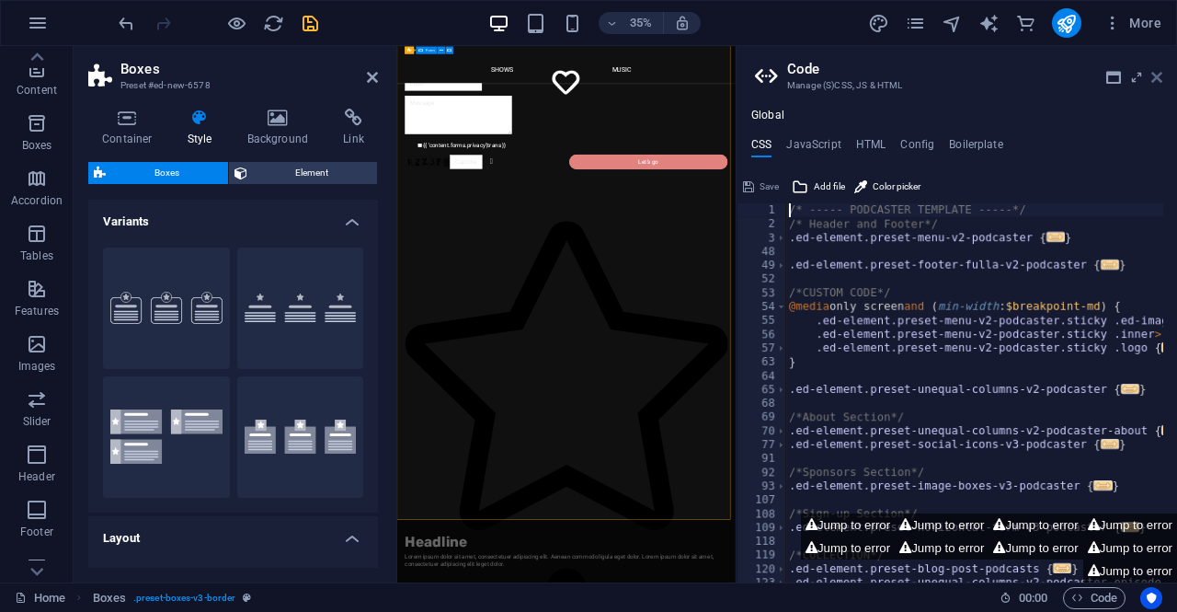
click at [1158, 76] on icon at bounding box center [1156, 77] width 11 height 15
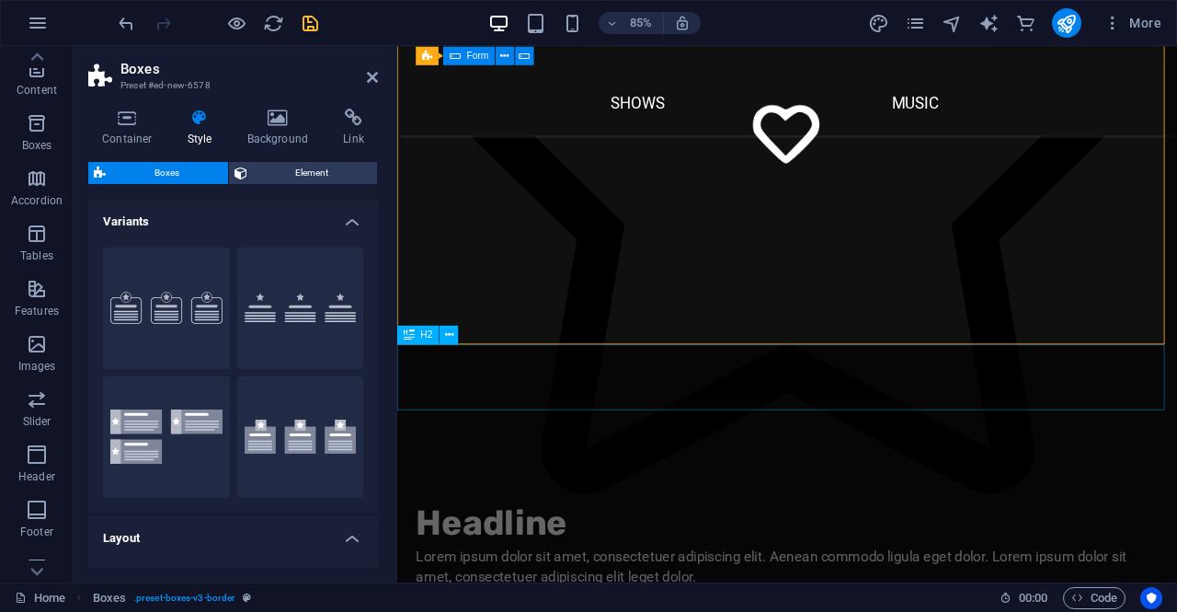
scroll to position [5144, 0]
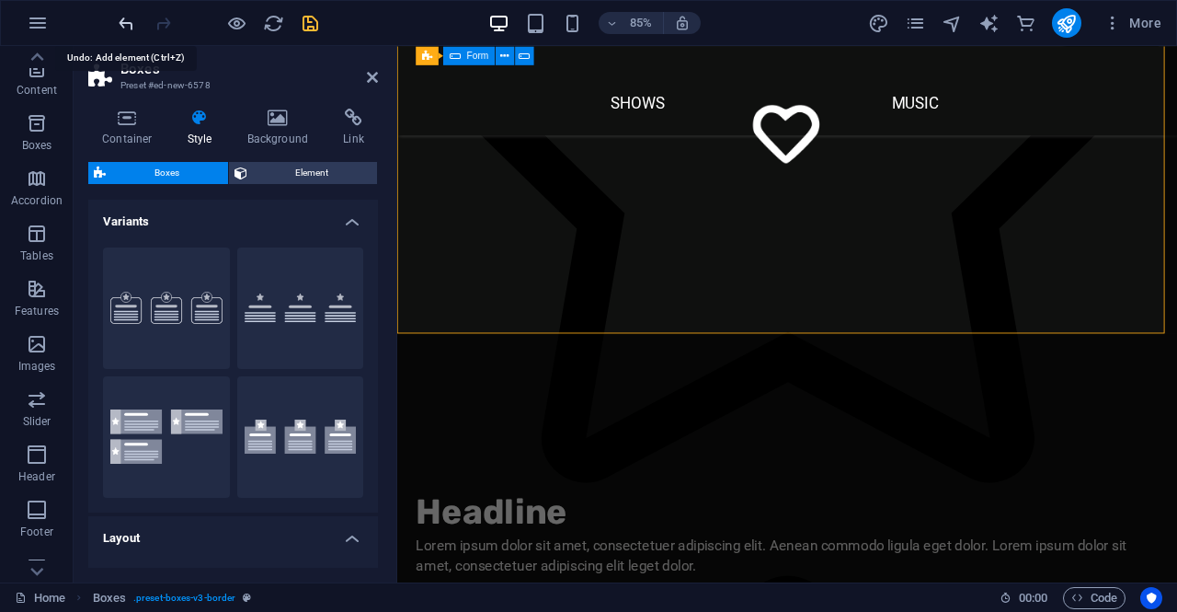
click at [128, 21] on icon "undo" at bounding box center [126, 23] width 21 height 21
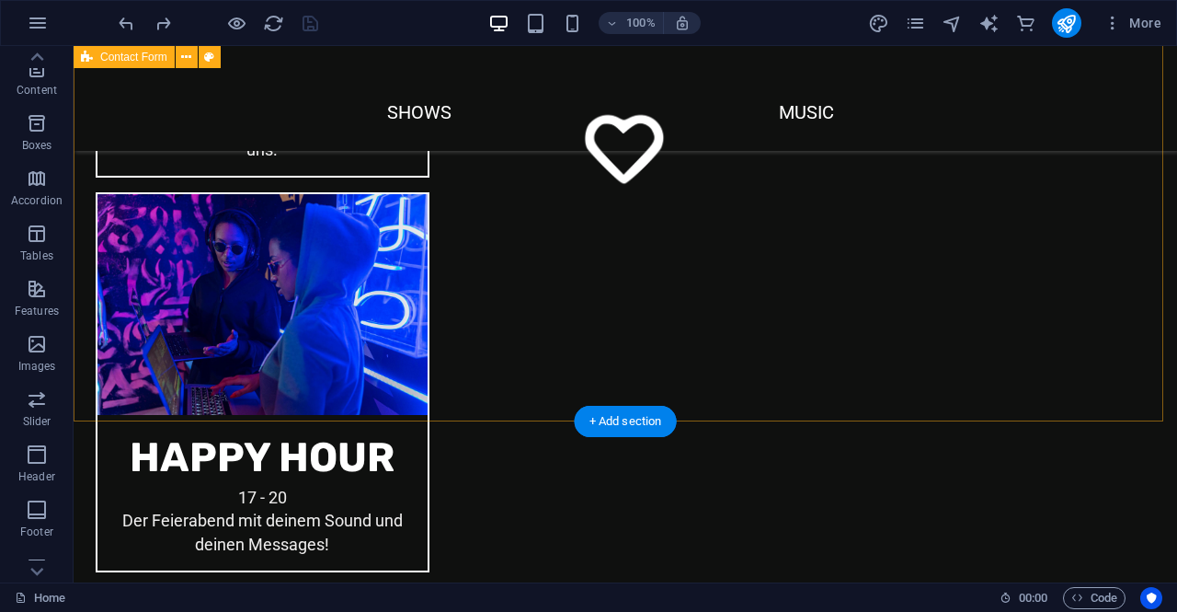
scroll to position [2363, 0]
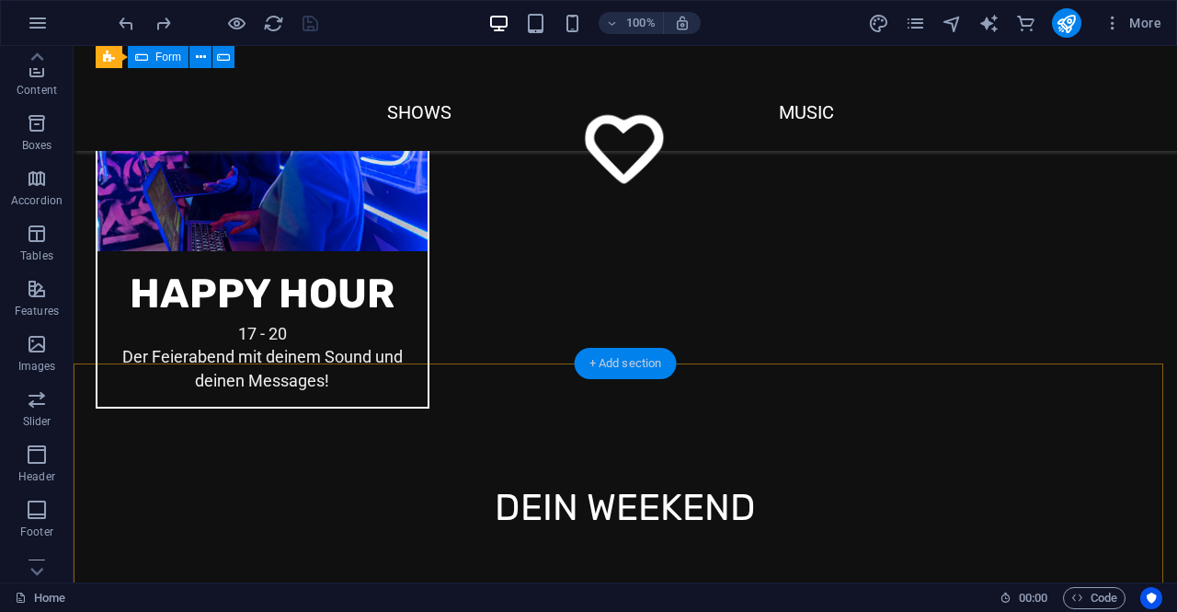
click at [606, 357] on div "+ Add section" at bounding box center [626, 363] width 102 height 31
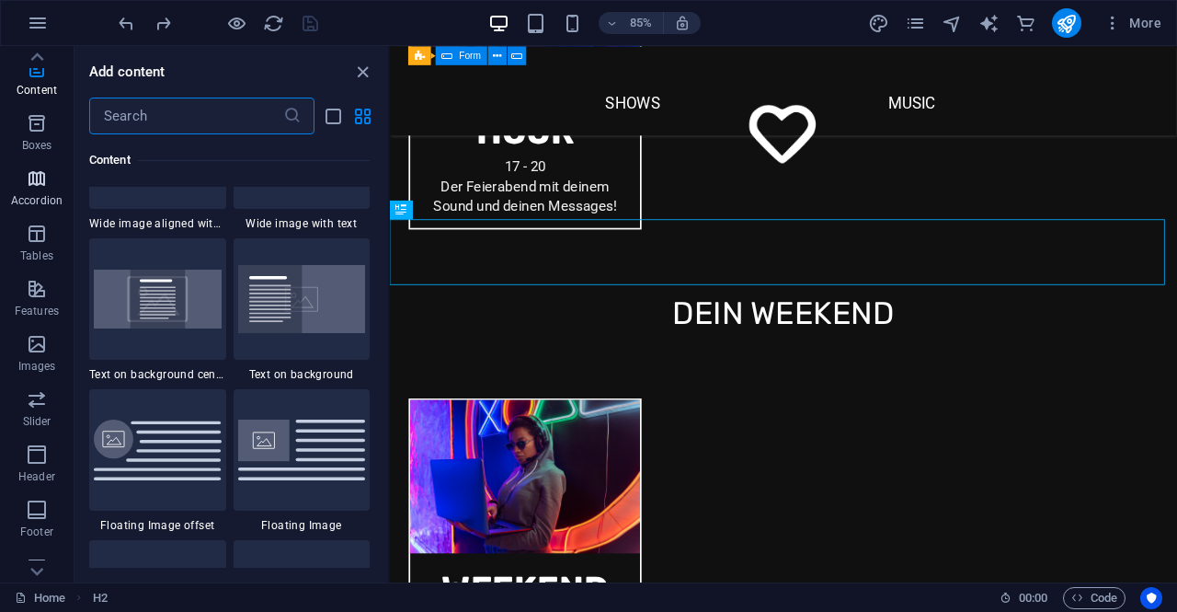
click at [37, 181] on icon "button" at bounding box center [37, 178] width 22 height 22
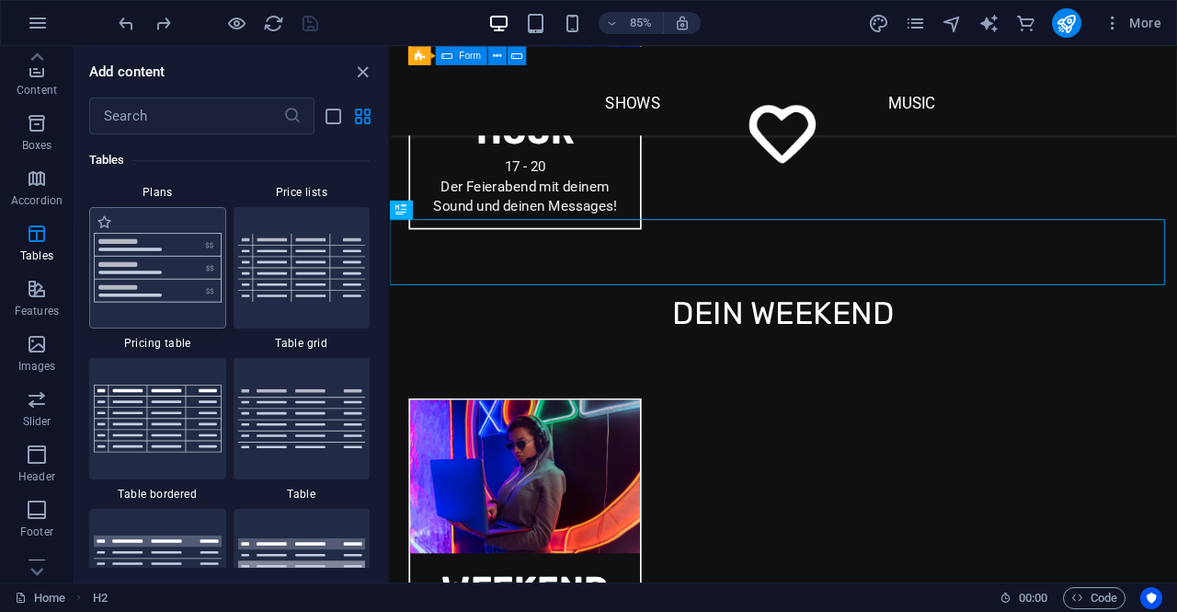
scroll to position [6516, 0]
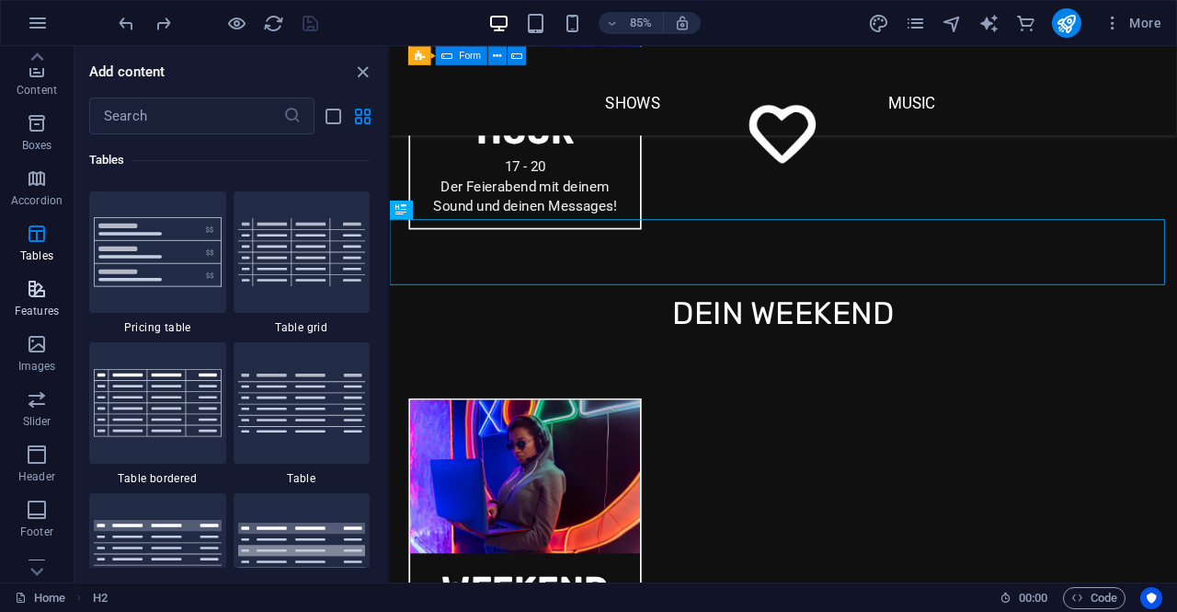
click at [37, 295] on icon "button" at bounding box center [37, 289] width 22 height 22
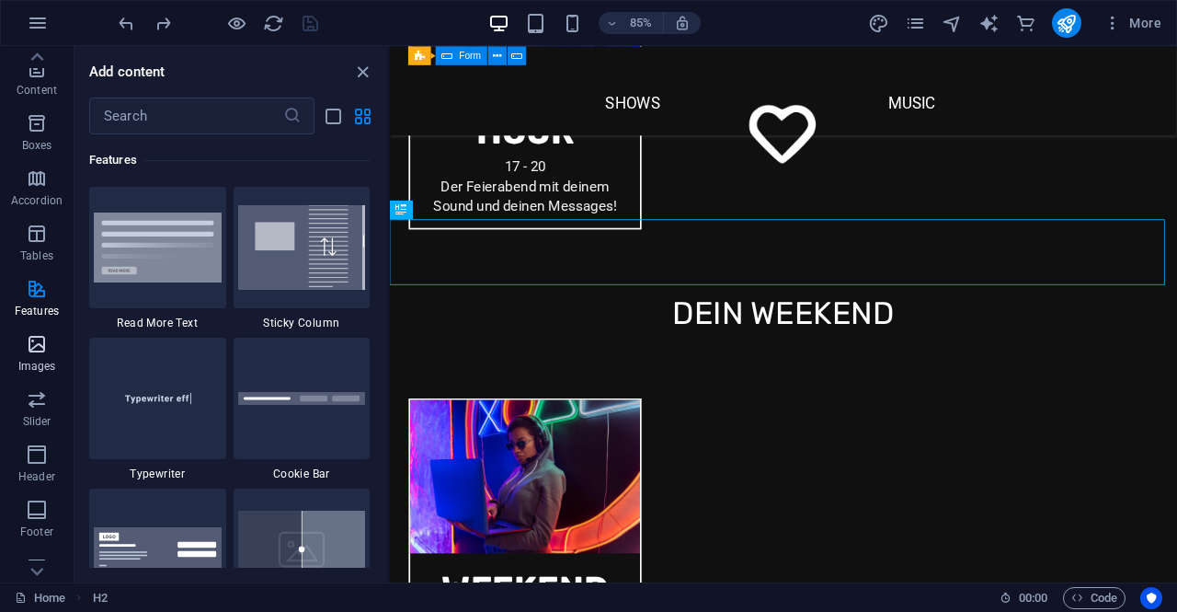
click at [39, 365] on p "Images" at bounding box center [37, 366] width 38 height 15
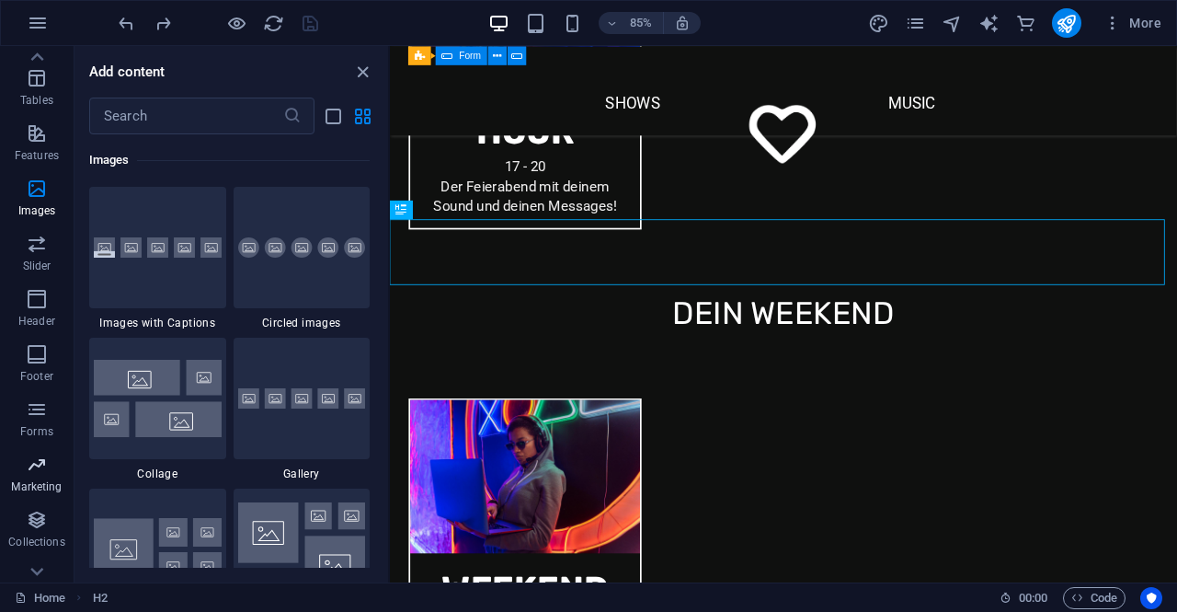
scroll to position [346, 0]
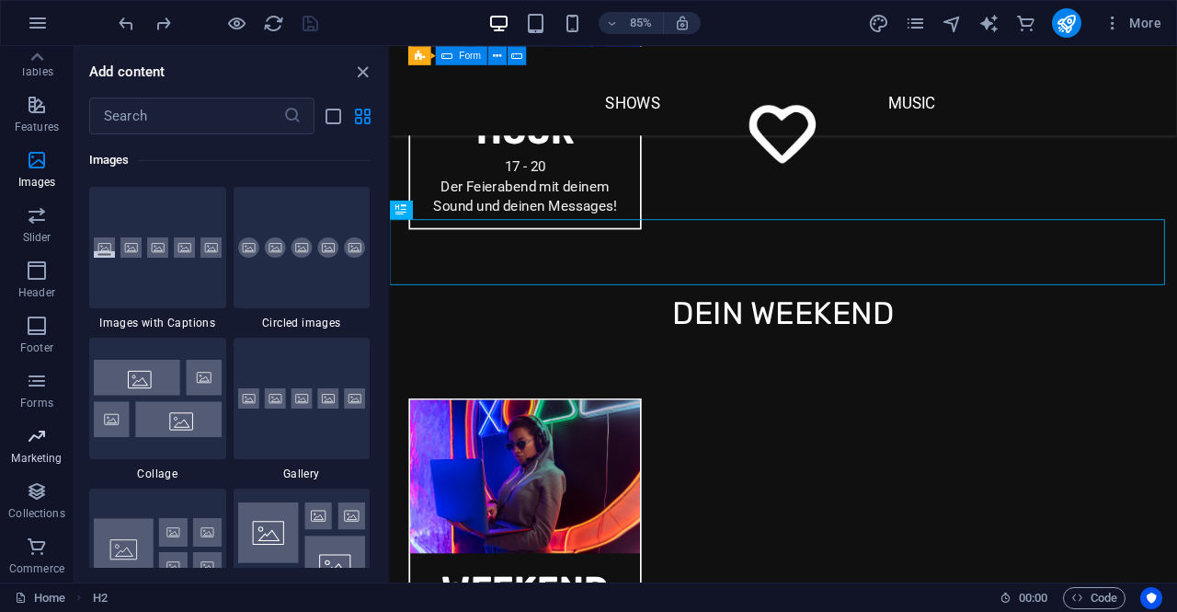
click at [28, 435] on icon "button" at bounding box center [37, 436] width 22 height 22
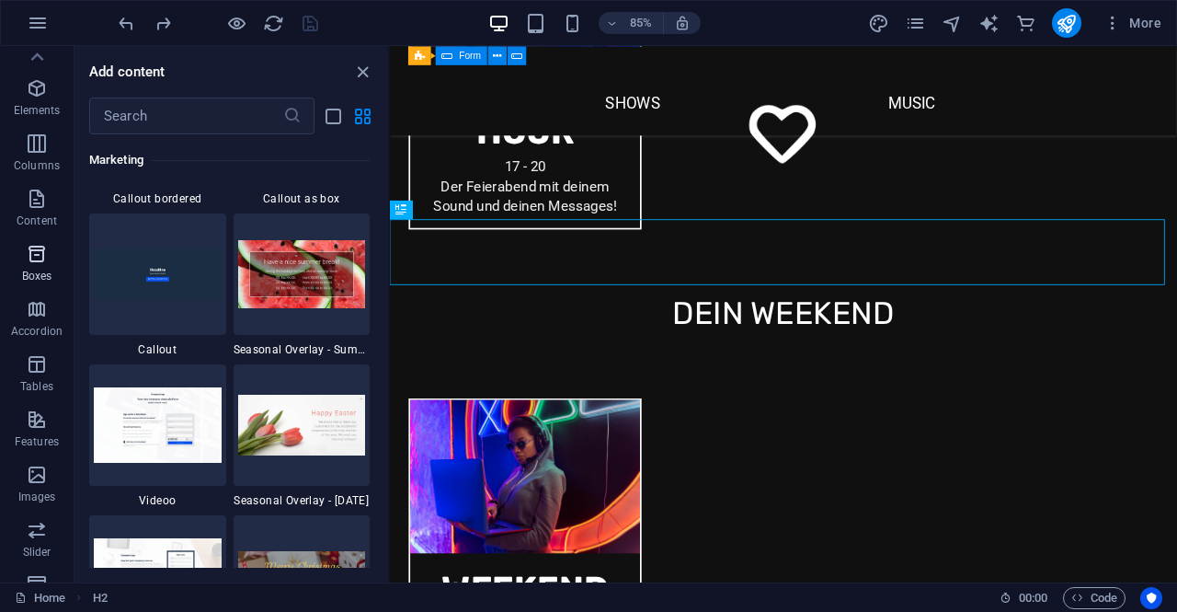
scroll to position [0, 0]
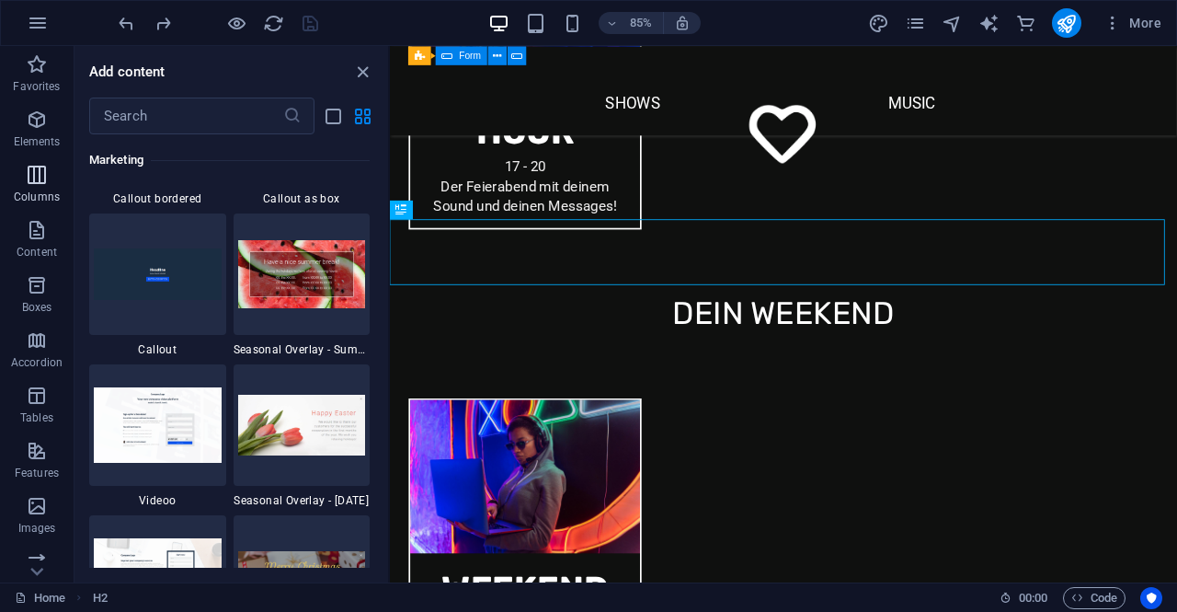
click at [45, 192] on p "Columns" at bounding box center [37, 196] width 46 height 15
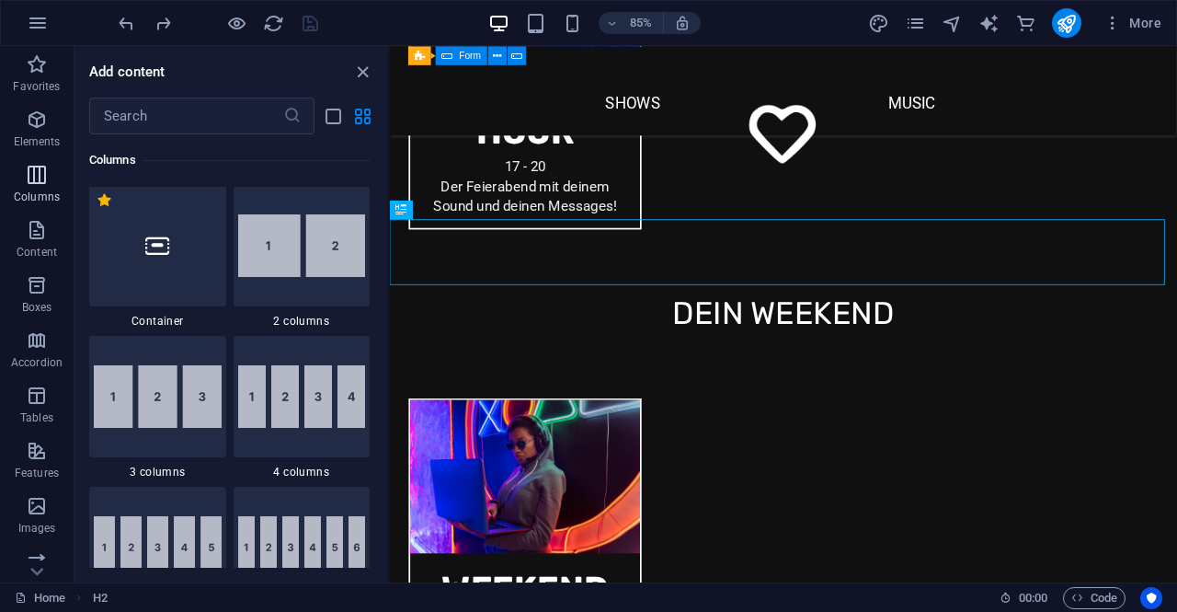
scroll to position [910, 0]
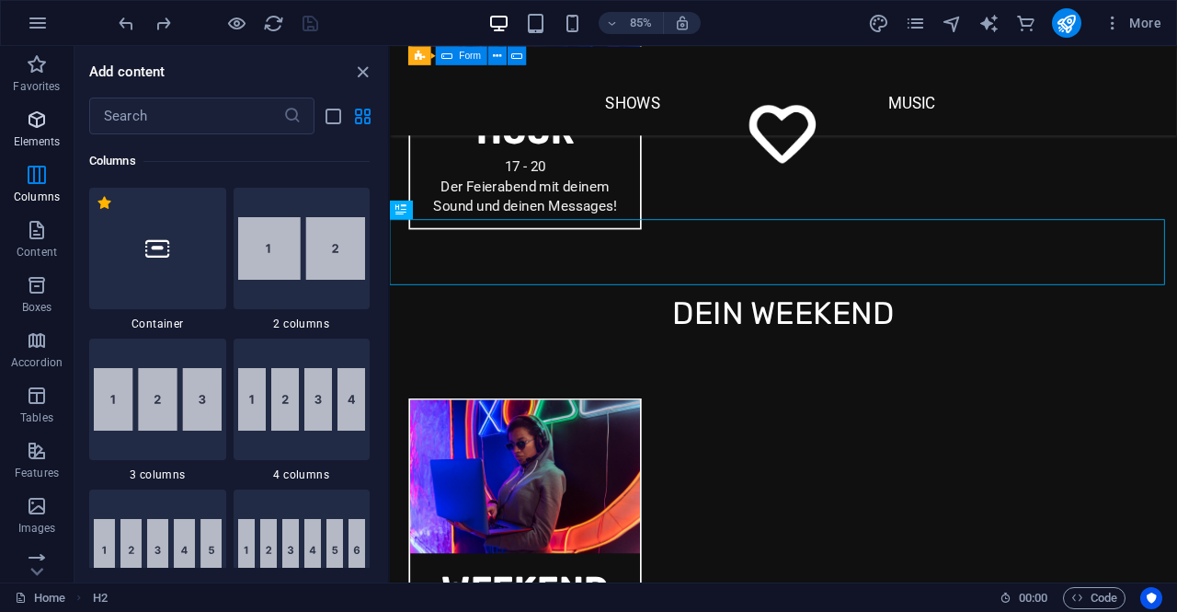
click at [36, 136] on p "Elements" at bounding box center [37, 141] width 47 height 15
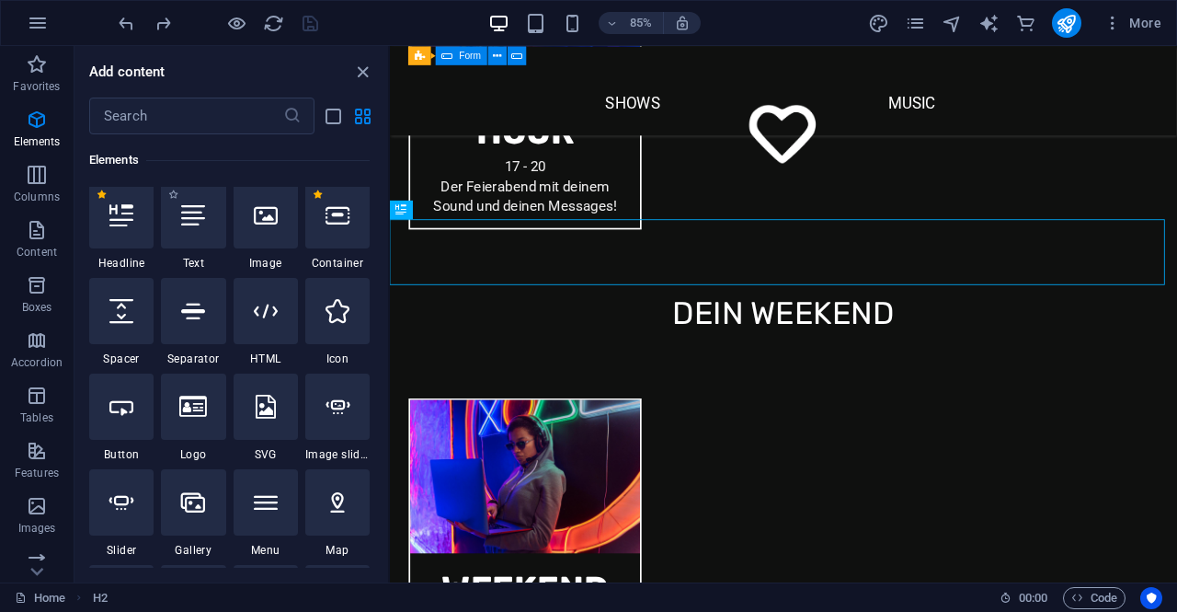
scroll to position [196, 0]
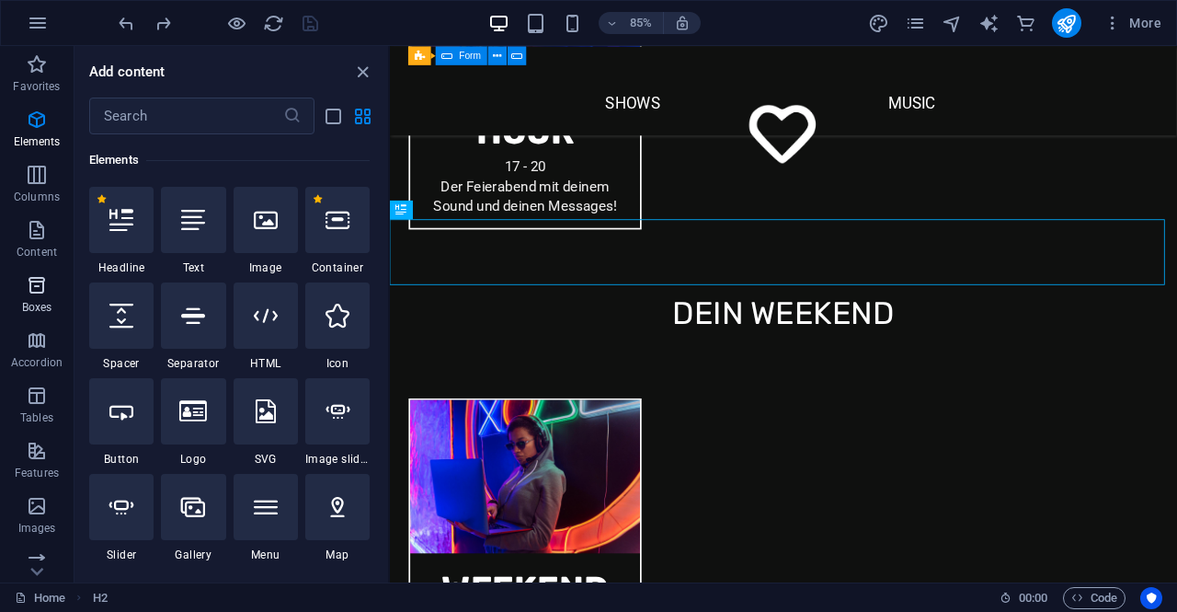
click at [33, 299] on span "Boxes" at bounding box center [37, 296] width 74 height 44
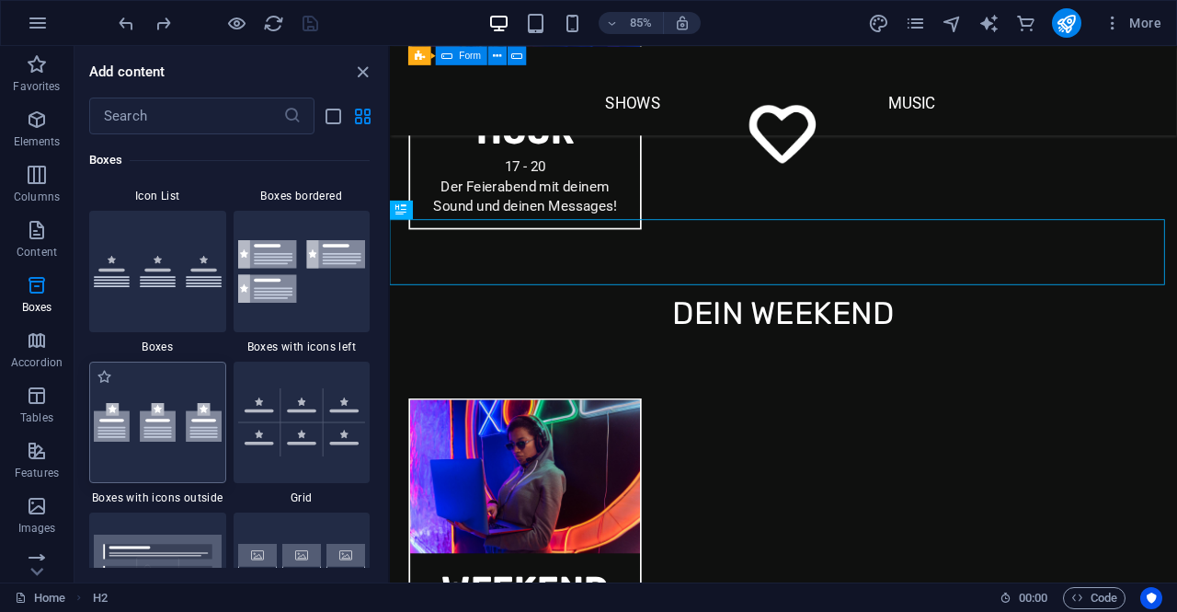
scroll to position [5349, 0]
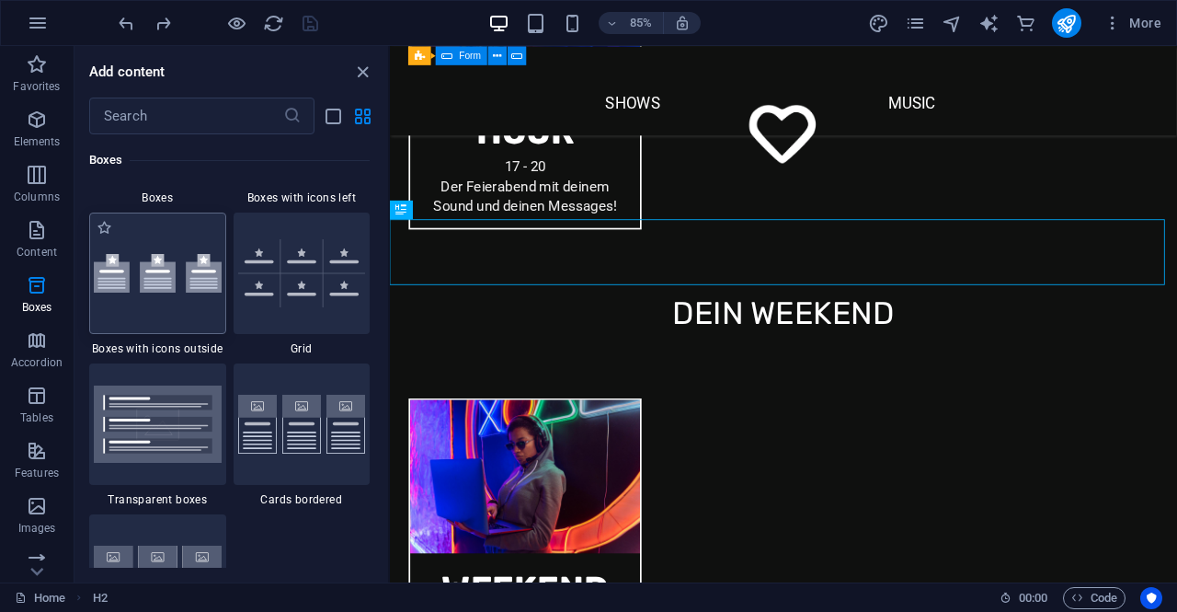
click at [200, 299] on div at bounding box center [157, 272] width 137 height 121
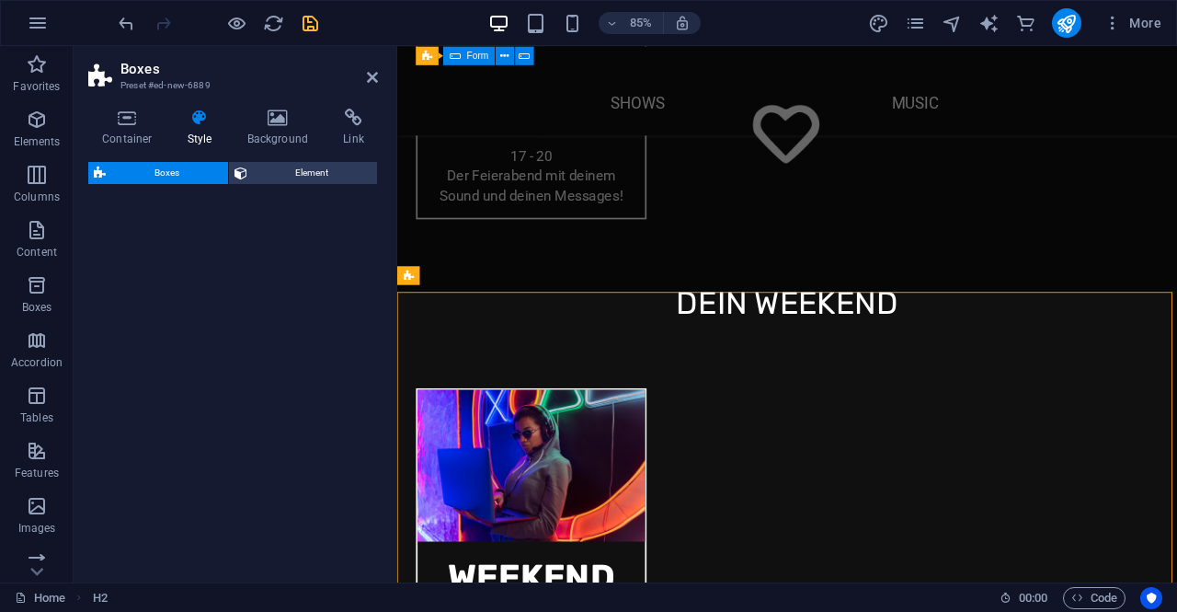
scroll to position [4401, 0]
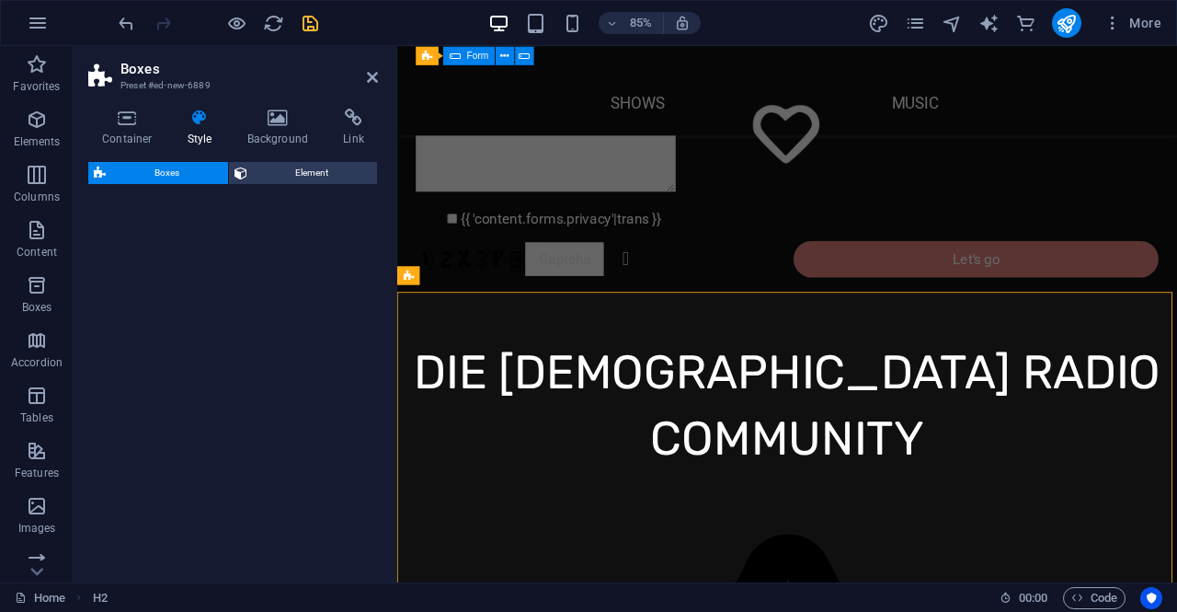
select select "rem"
select select "preset-boxes-v3-icons-outside"
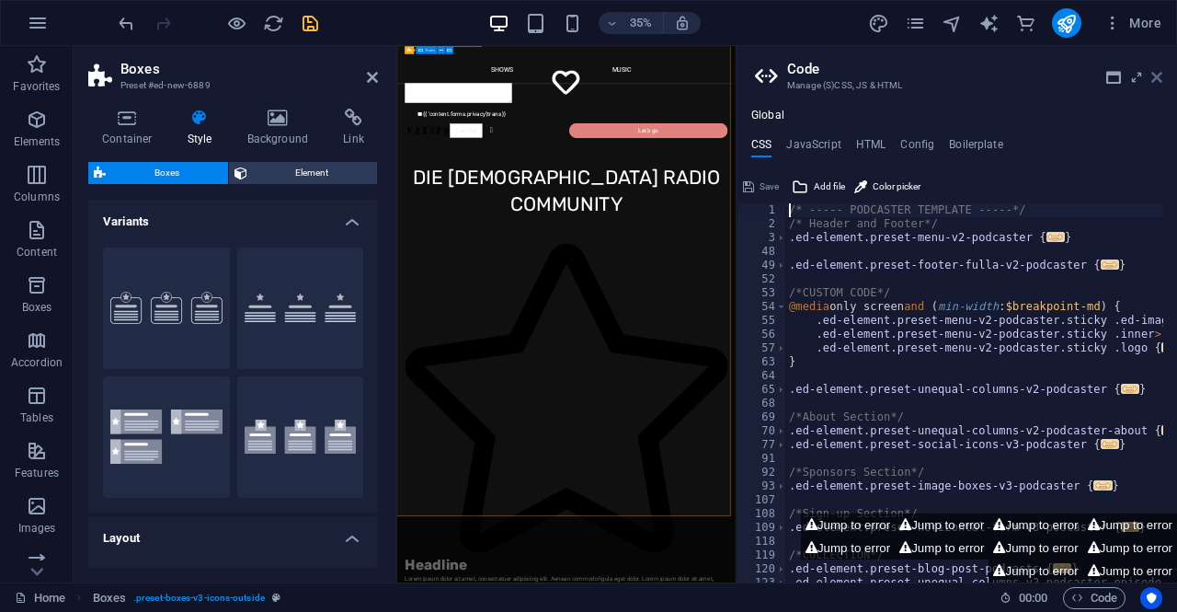
click at [1159, 81] on icon at bounding box center [1156, 77] width 11 height 15
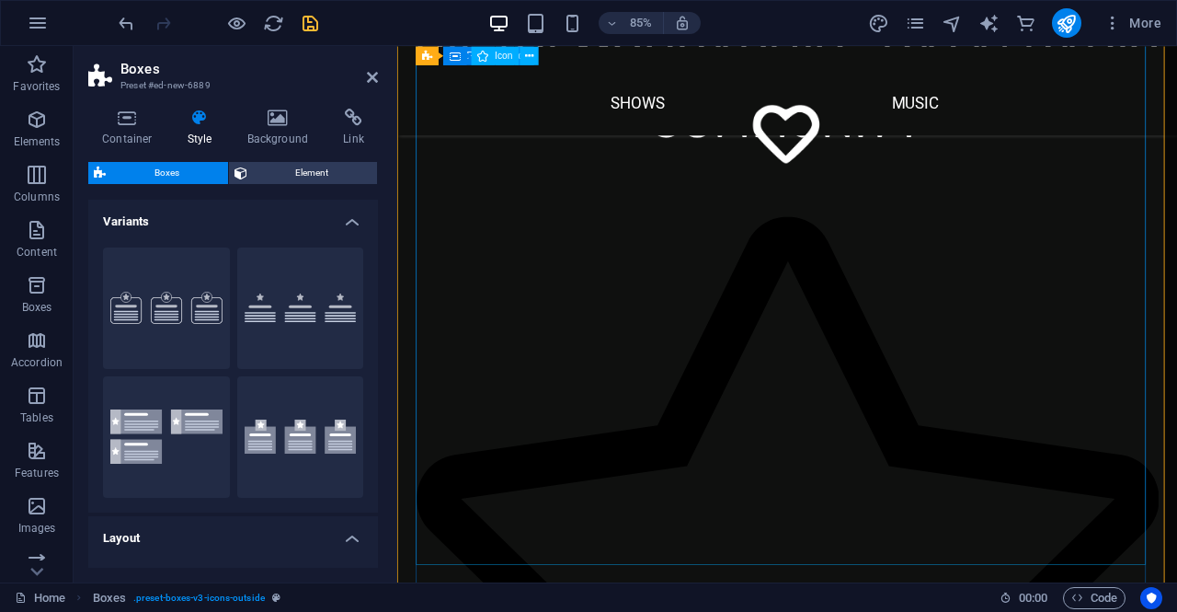
scroll to position [4772, 0]
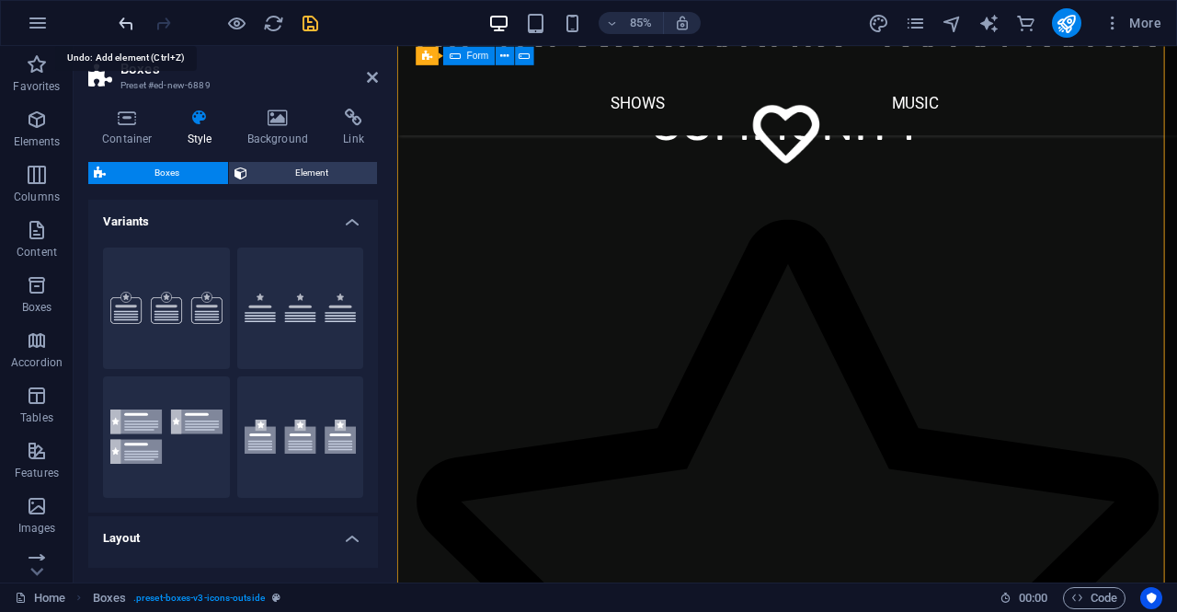
click at [120, 21] on icon "undo" at bounding box center [126, 23] width 21 height 21
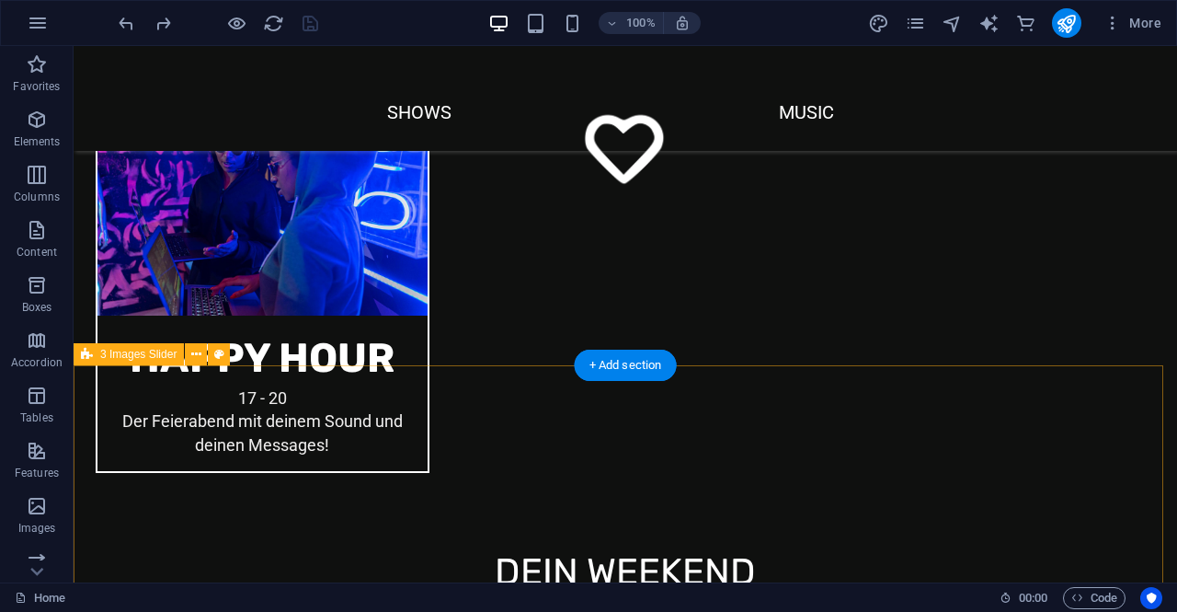
scroll to position [2391, 0]
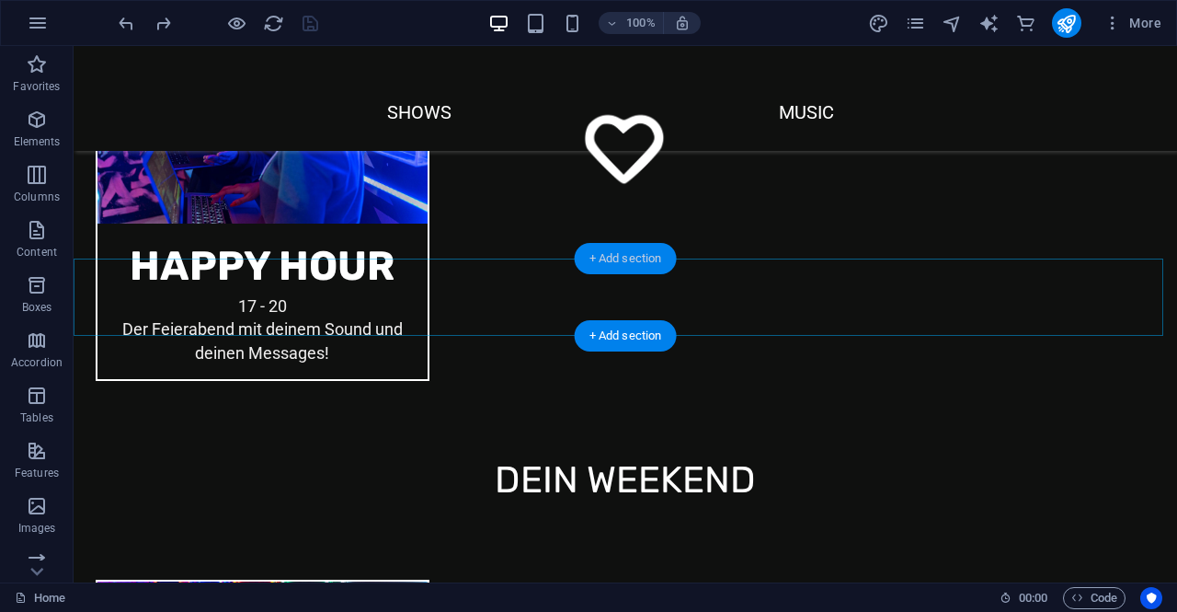
click at [618, 260] on div "+ Add section" at bounding box center [626, 258] width 102 height 31
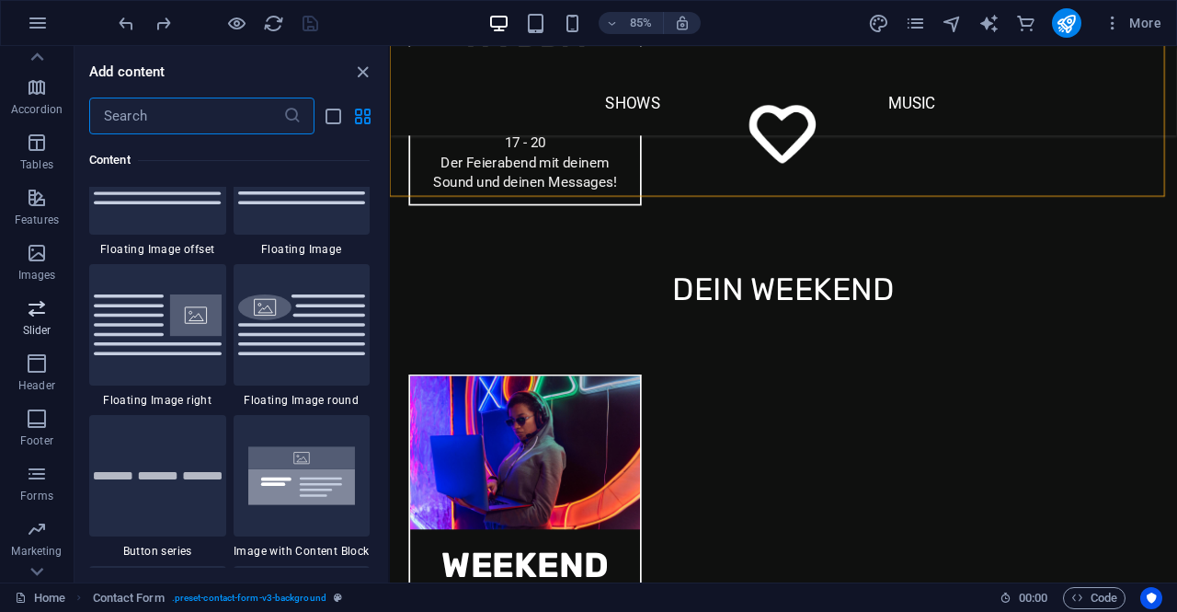
scroll to position [276, 0]
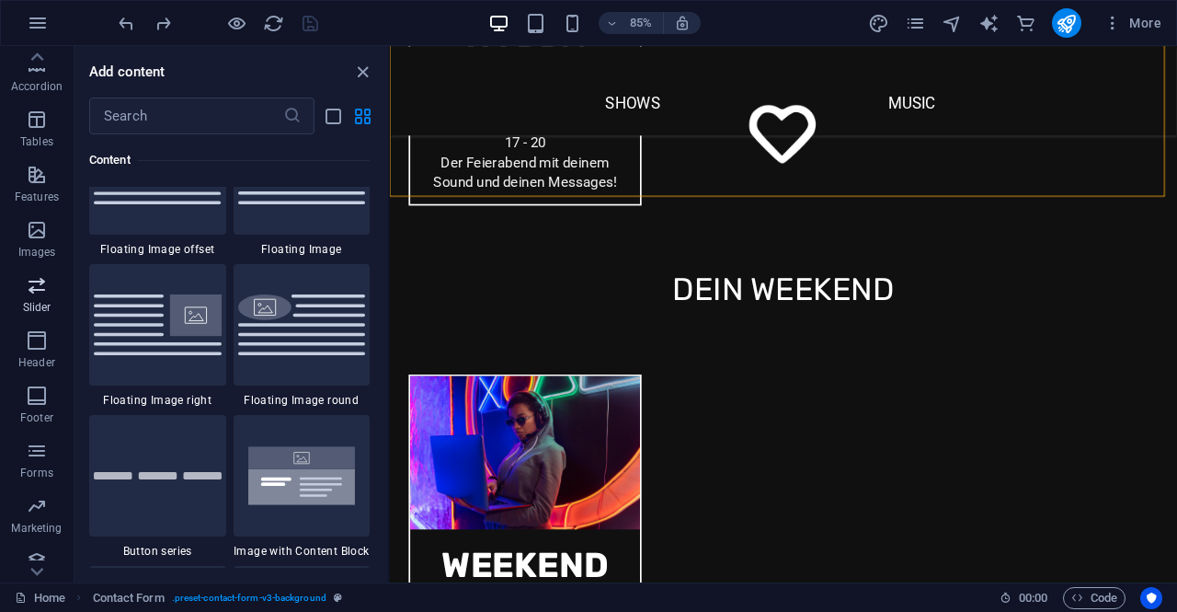
click at [46, 304] on p "Slider" at bounding box center [37, 307] width 29 height 15
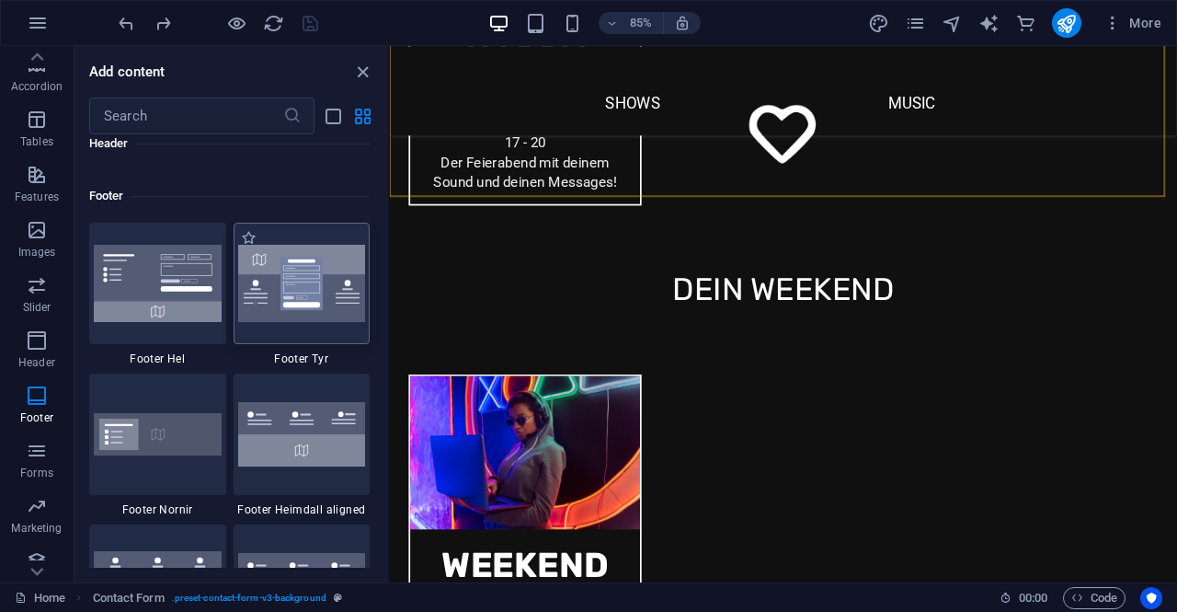
scroll to position [12173, 0]
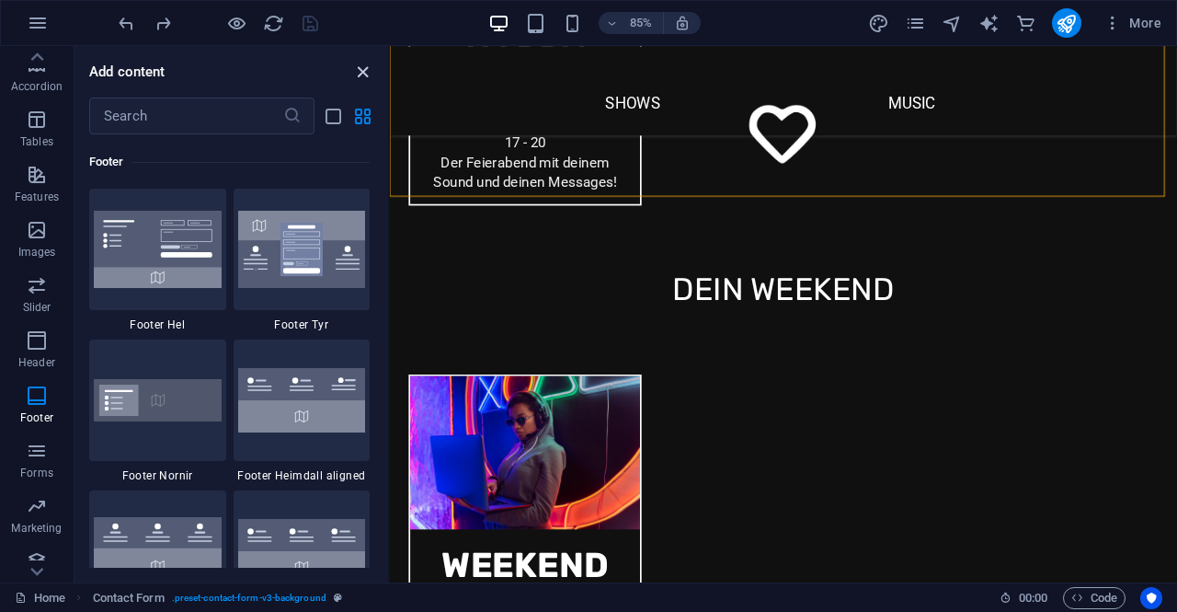
click at [362, 70] on icon "close panel" at bounding box center [362, 72] width 21 height 21
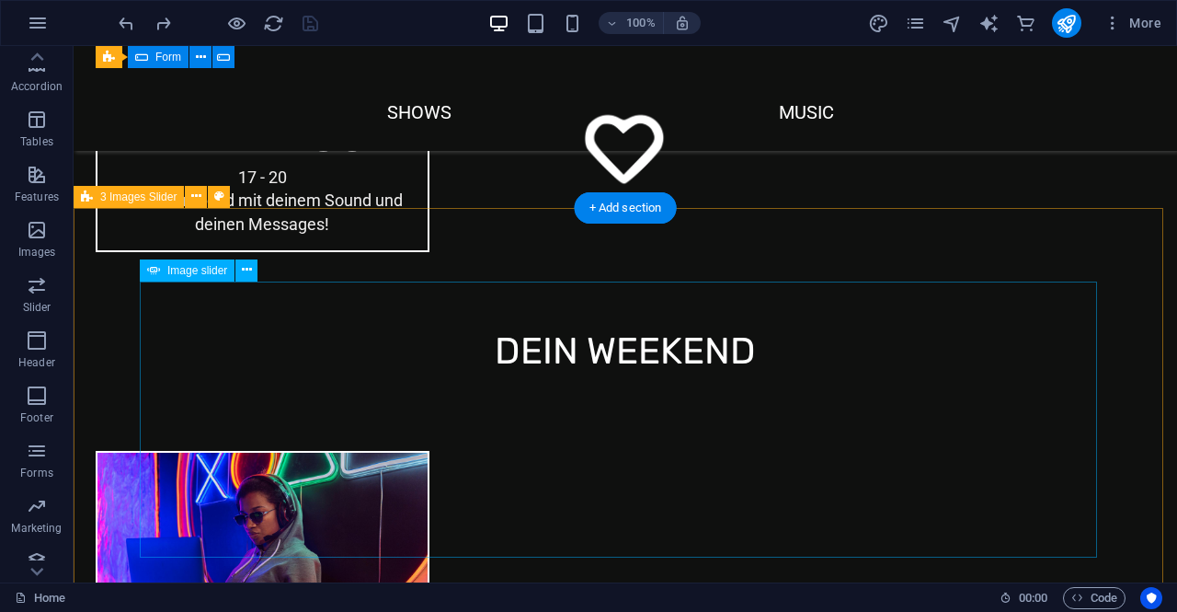
scroll to position [2519, 0]
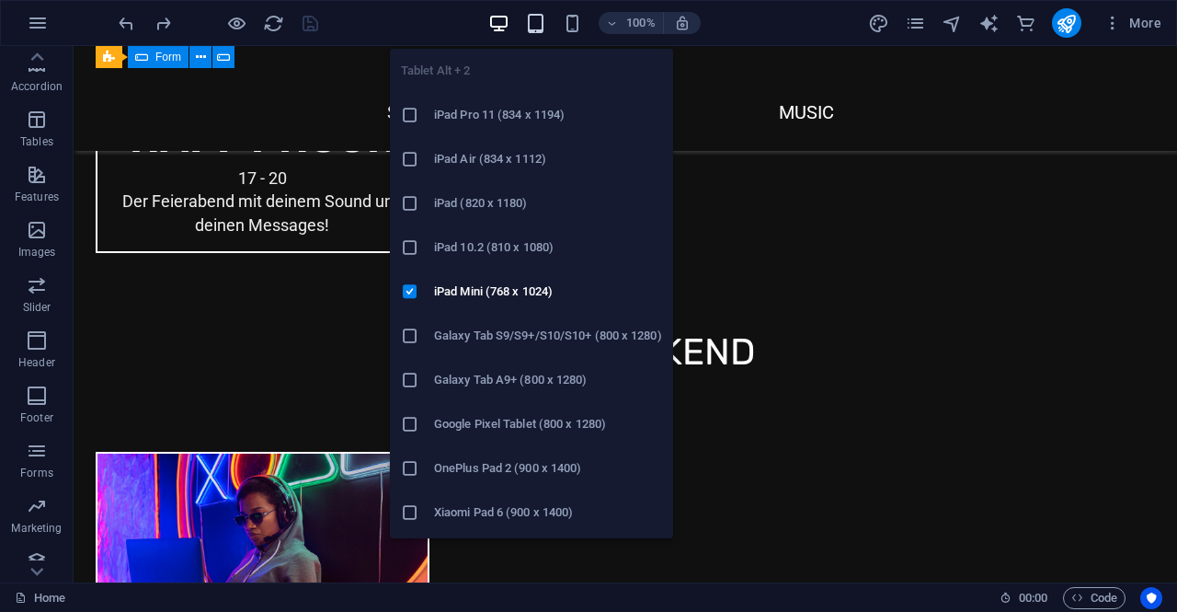
click at [527, 23] on icon "button" at bounding box center [535, 23] width 21 height 21
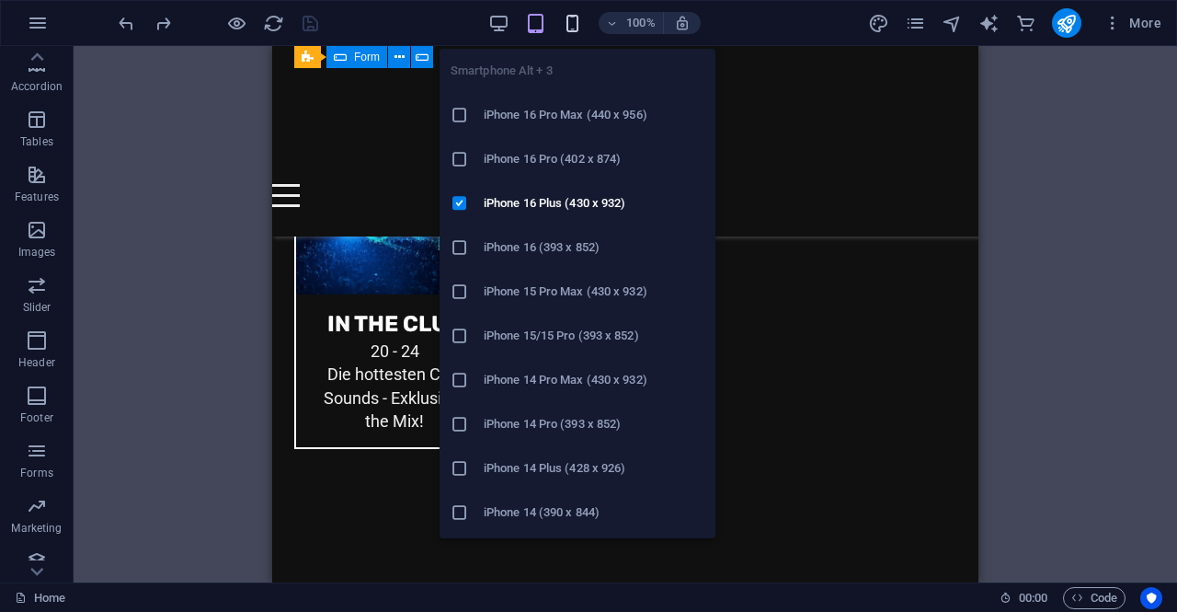
click at [566, 20] on icon "button" at bounding box center [572, 23] width 21 height 21
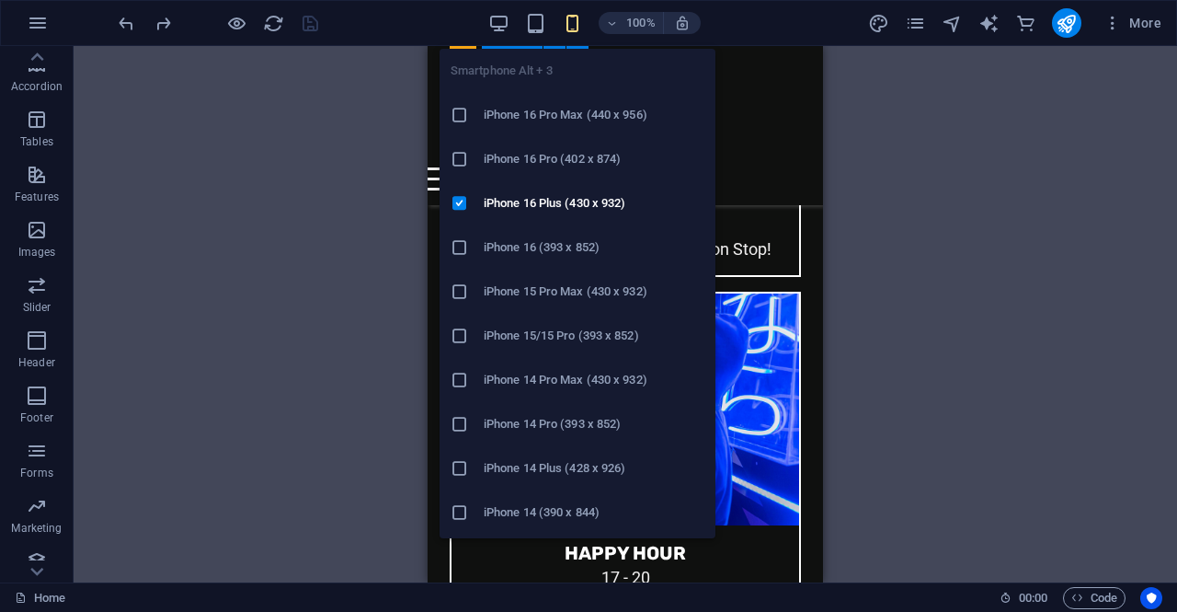
scroll to position [4651, 0]
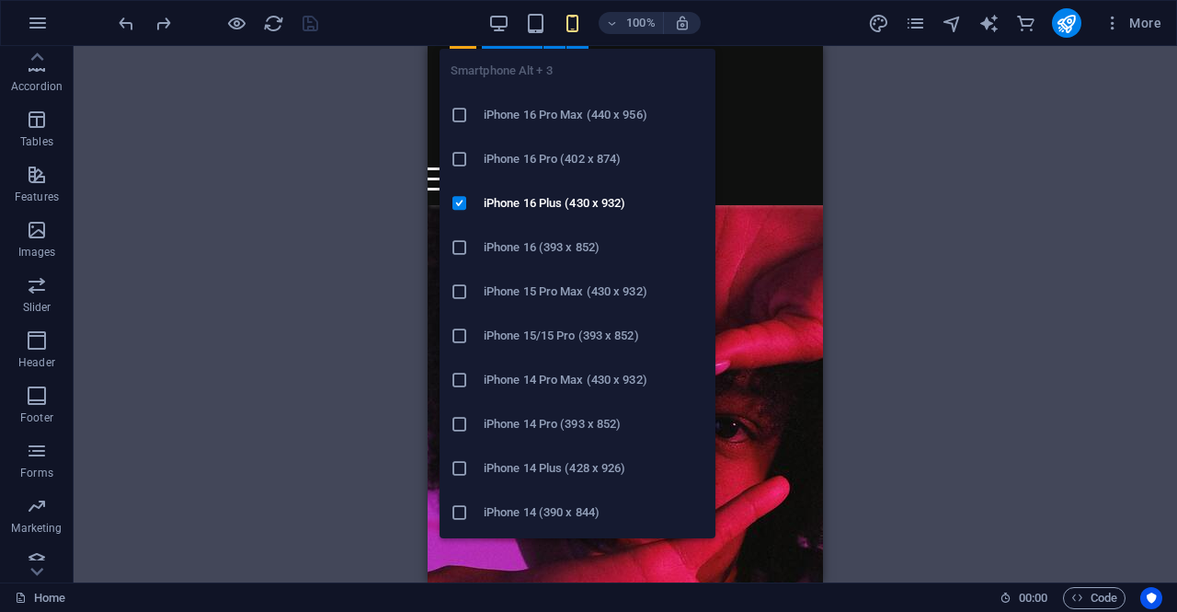
click at [542, 111] on h6 "iPhone 16 Pro Max (440 x 956)" at bounding box center [594, 115] width 221 height 22
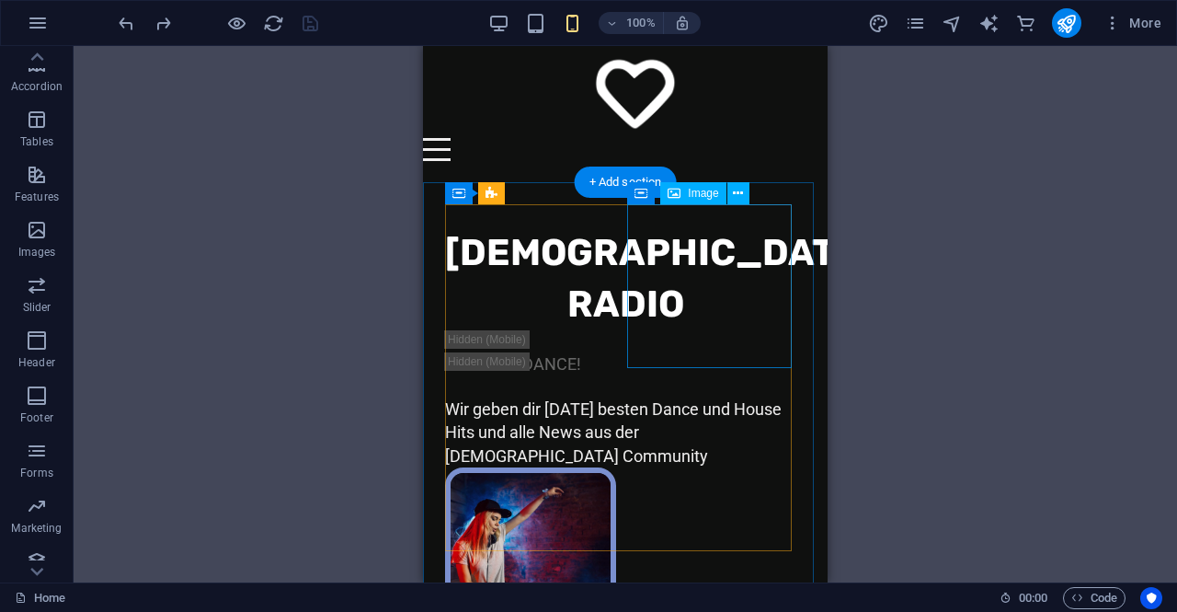
scroll to position [0, 0]
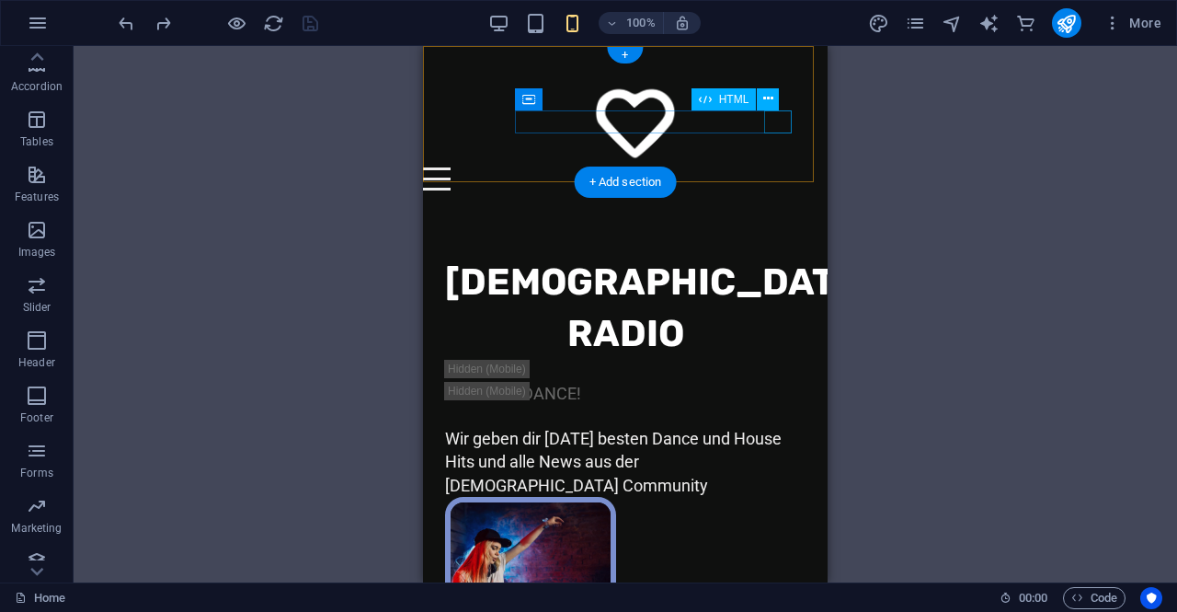
click at [778, 167] on div "Menu" at bounding box center [614, 178] width 383 height 23
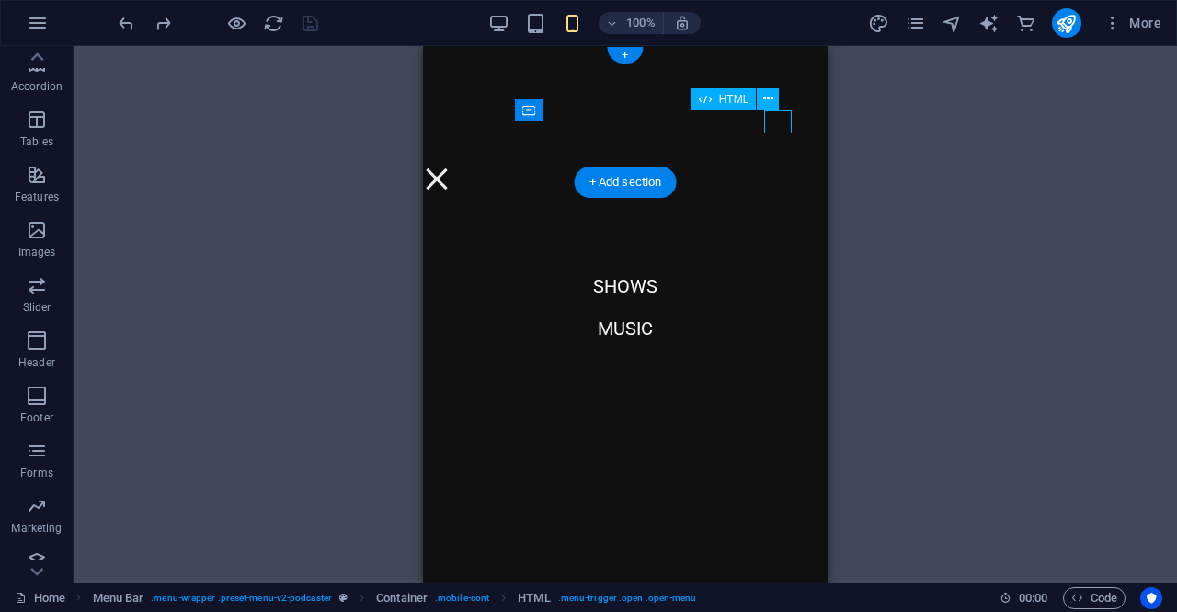
click at [451, 167] on div "Menu" at bounding box center [437, 178] width 28 height 23
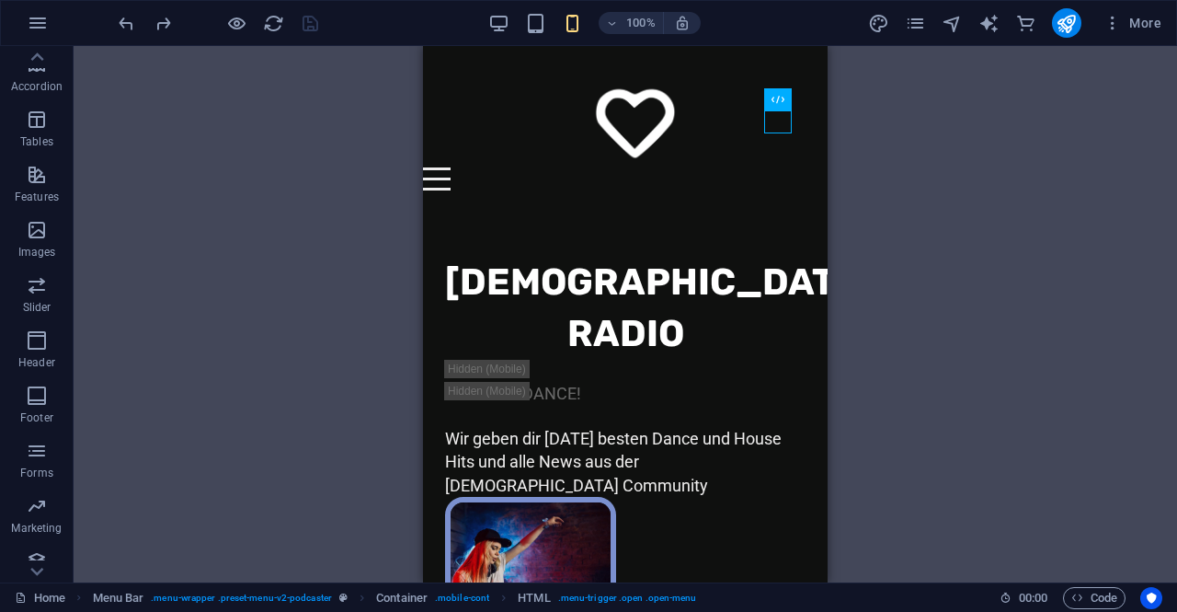
click at [522, 19] on div "100%" at bounding box center [594, 22] width 212 height 29
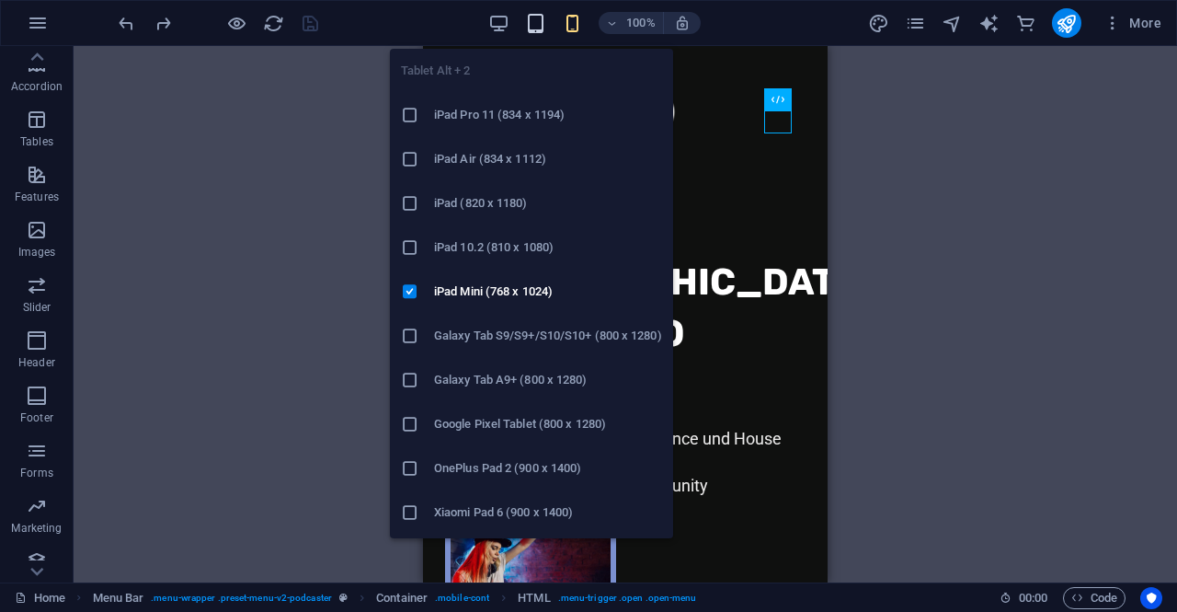
click at [528, 21] on icon "button" at bounding box center [535, 23] width 21 height 21
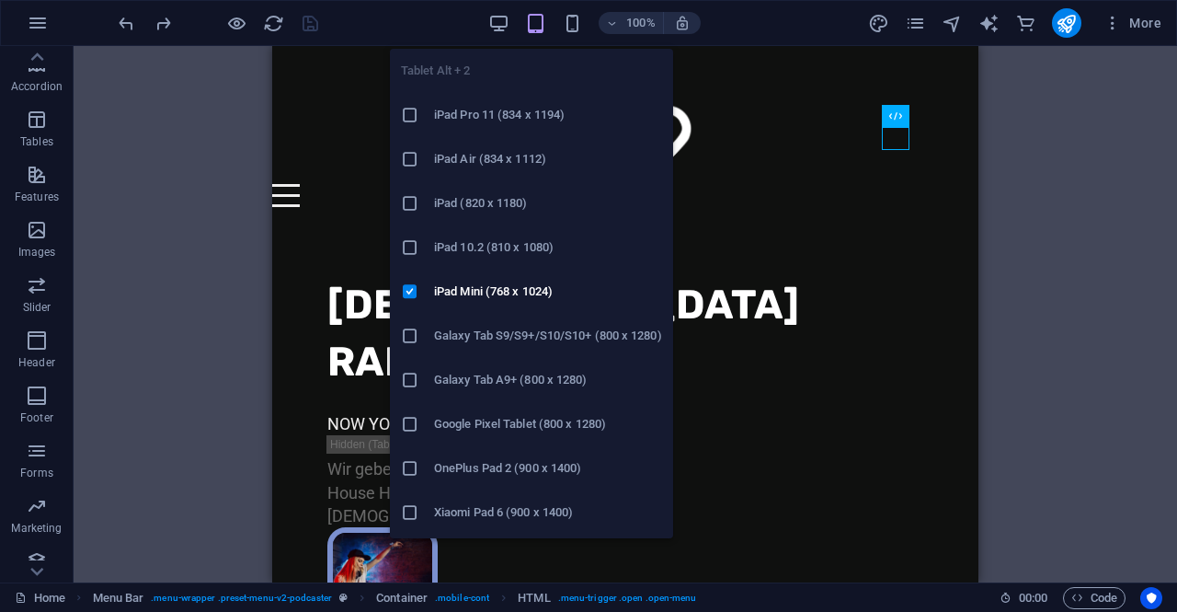
drag, startPoint x: 511, startPoint y: 113, endPoint x: 269, endPoint y: 68, distance: 246.0
click at [511, 113] on h6 "iPad Pro 11 (834 x 1194)" at bounding box center [548, 115] width 228 height 22
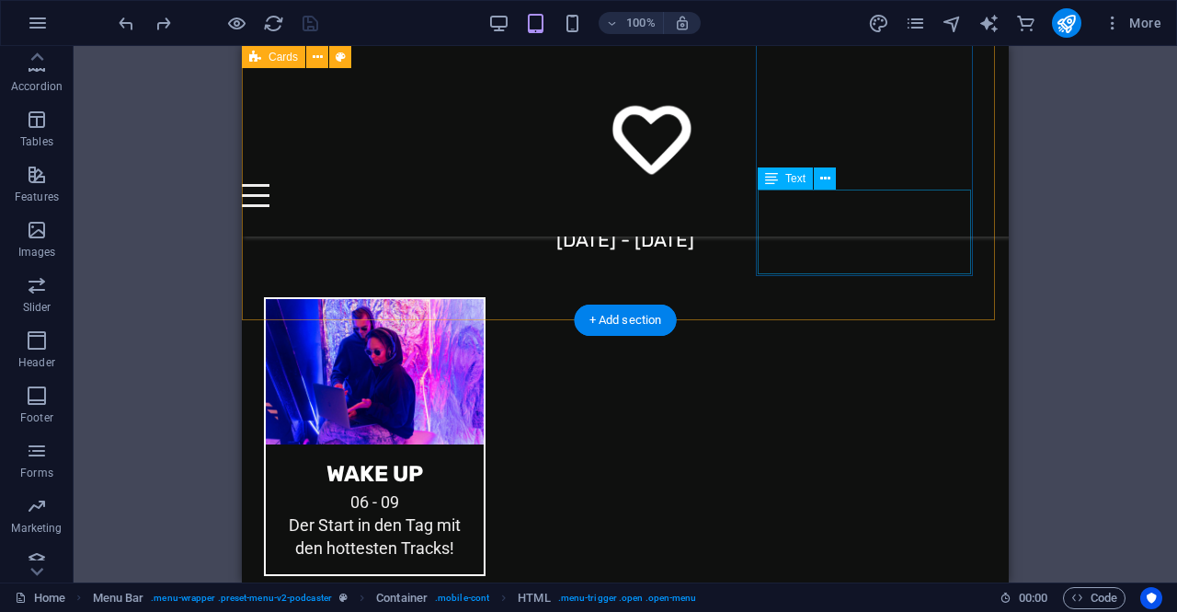
scroll to position [552, 0]
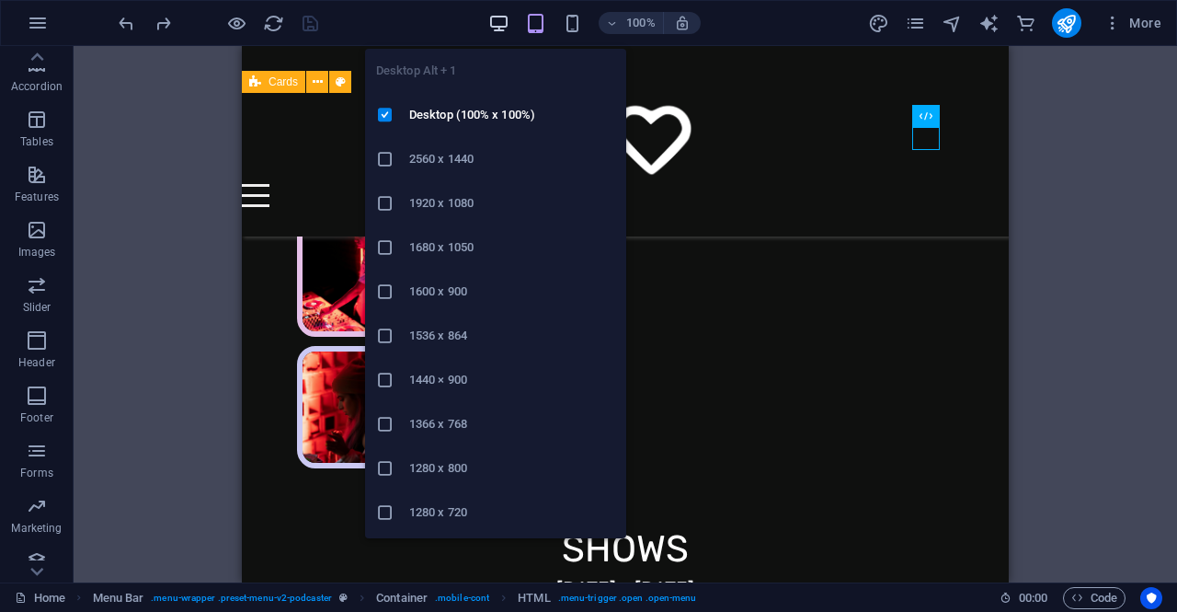
drag, startPoint x: 494, startPoint y: 16, endPoint x: 747, endPoint y: 74, distance: 259.7
click at [494, 16] on icon "button" at bounding box center [498, 23] width 21 height 21
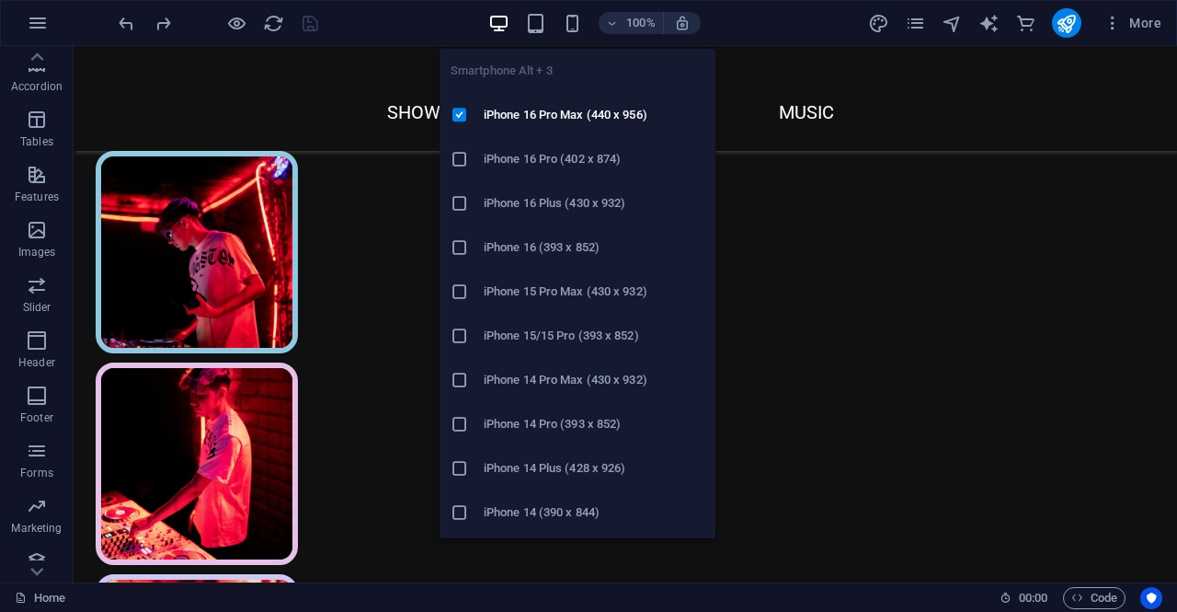
drag, startPoint x: 571, startPoint y: 17, endPoint x: 867, endPoint y: 233, distance: 366.1
click at [572, 17] on icon "button" at bounding box center [572, 23] width 21 height 21
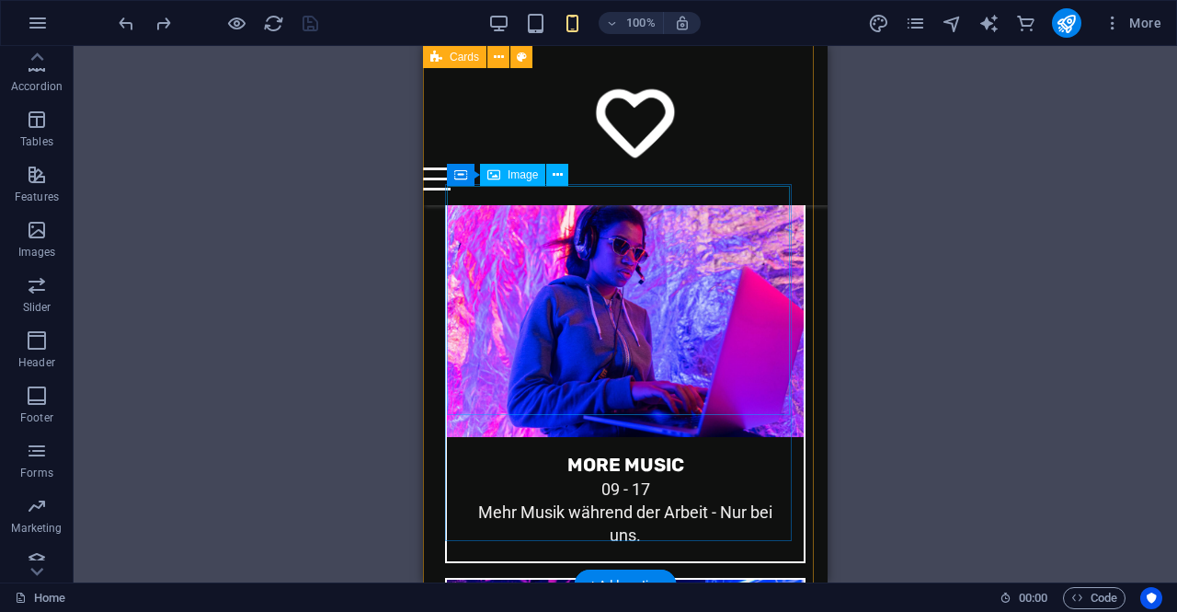
scroll to position [1490, 0]
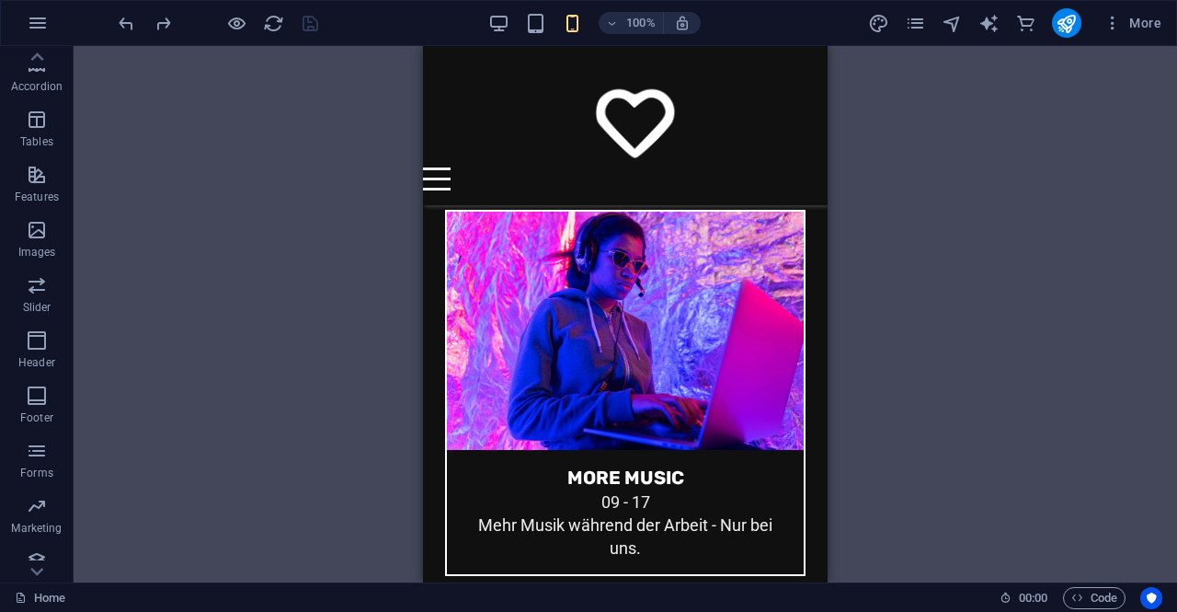
click at [486, 12] on div "100% More" at bounding box center [642, 22] width 1054 height 29
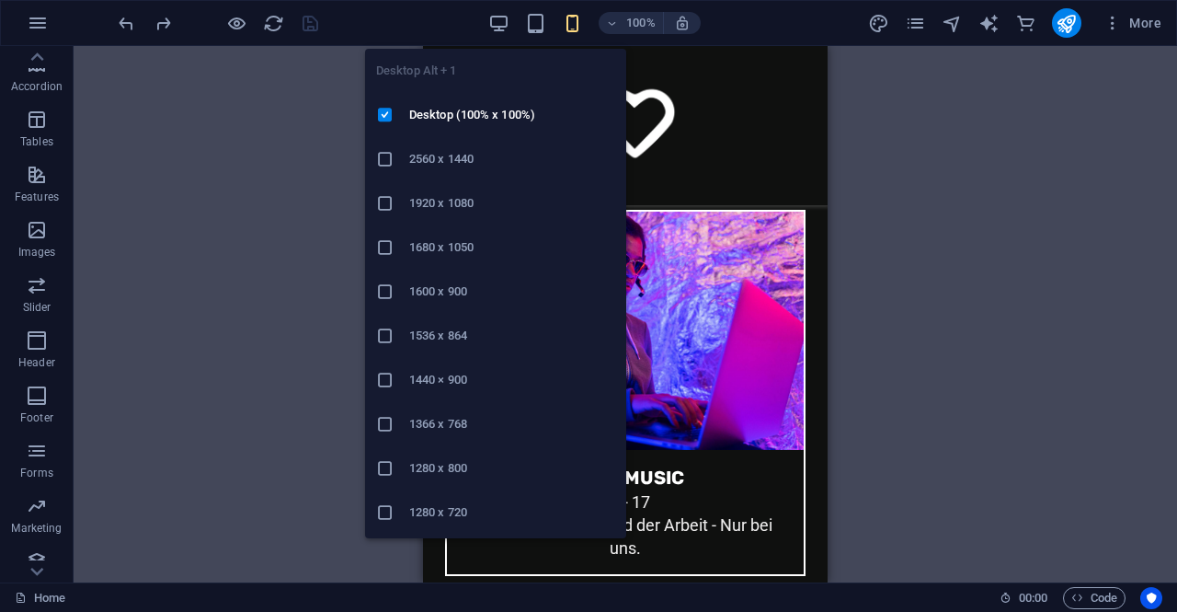
click at [504, 34] on div "Desktop Alt + 1 Desktop (100% x 100%) 2560 x 1440 1920 x 1080 1680 x 1050 1600 …" at bounding box center [495, 286] width 261 height 504
drag, startPoint x: 502, startPoint y: 25, endPoint x: 510, endPoint y: 72, distance: 47.6
click at [500, 24] on icon "button" at bounding box center [498, 23] width 21 height 21
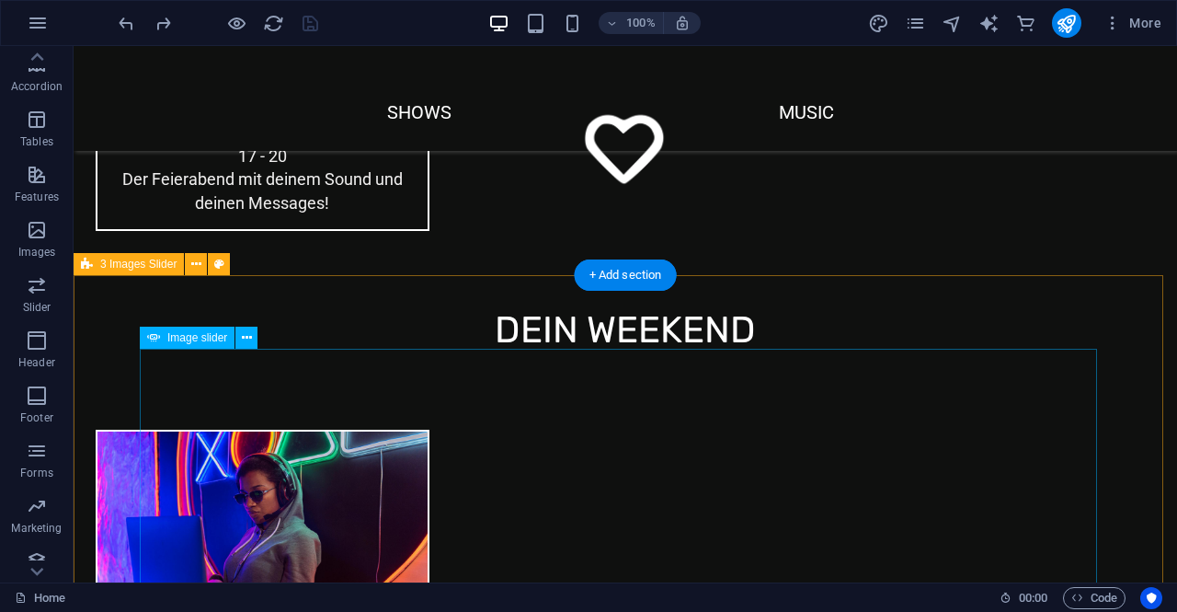
scroll to position [2575, 0]
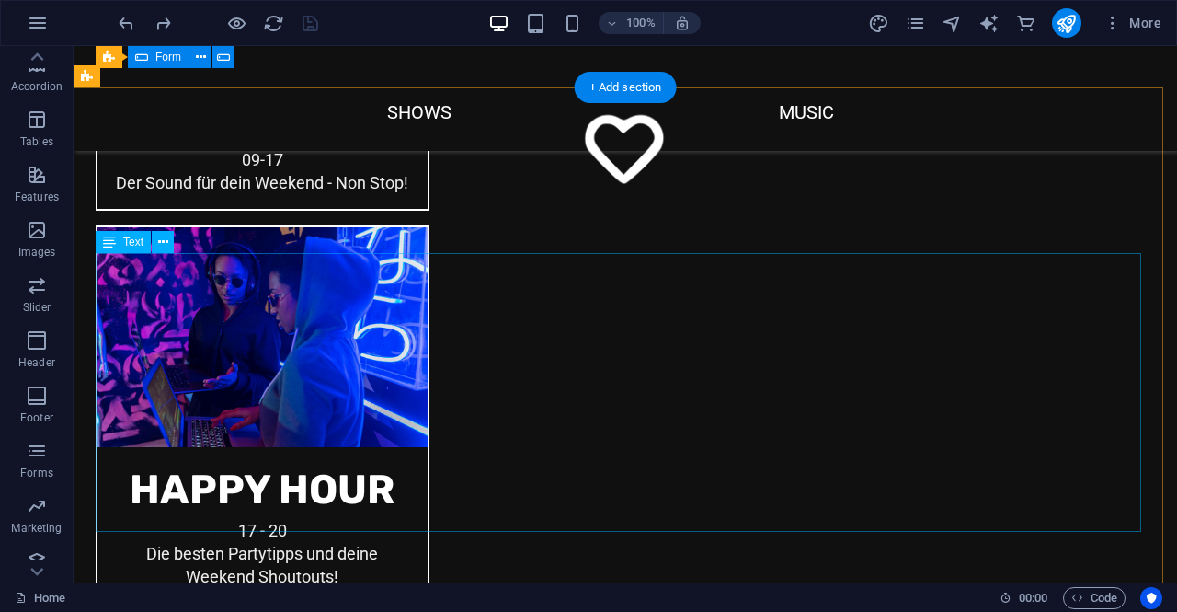
scroll to position [3127, 0]
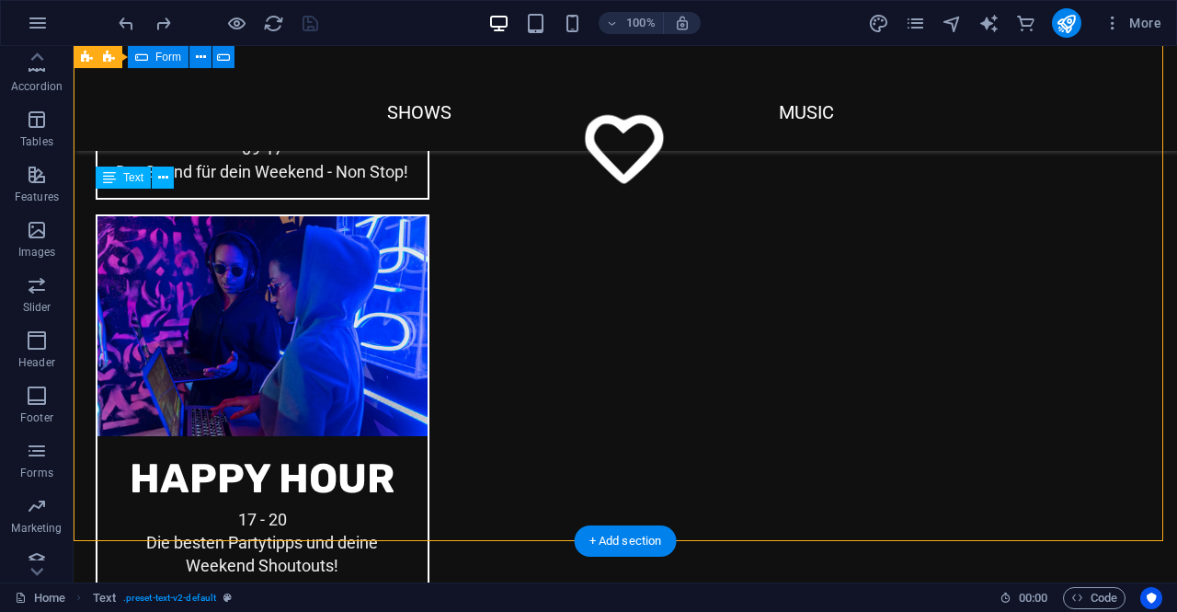
drag, startPoint x: 361, startPoint y: 455, endPoint x: 219, endPoint y: 424, distance: 145.9
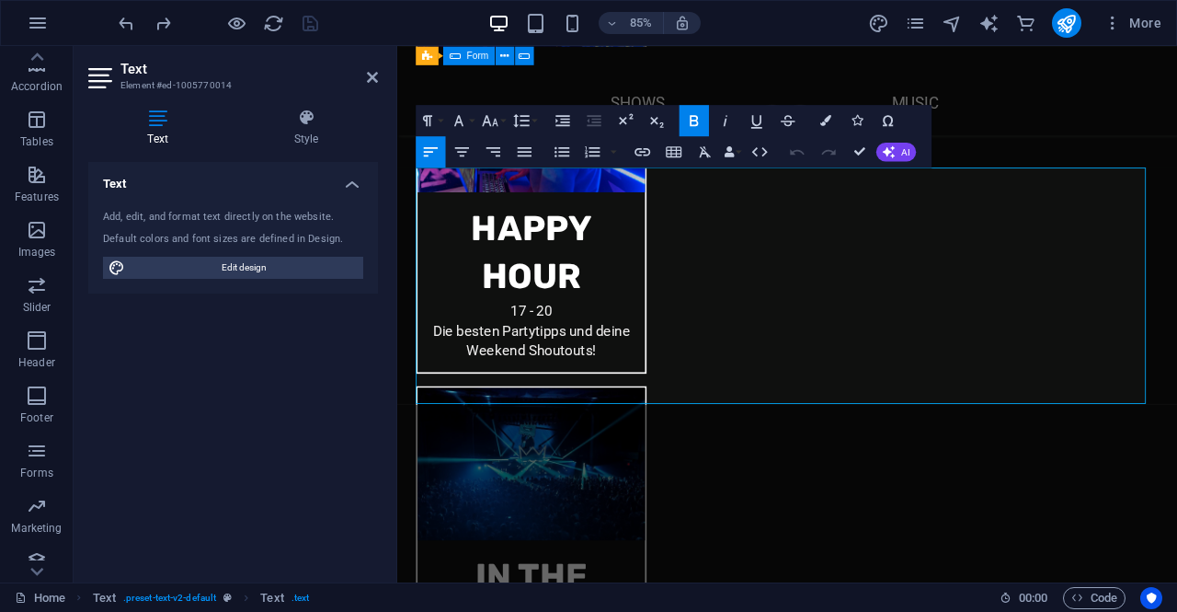
scroll to position [3083, 0]
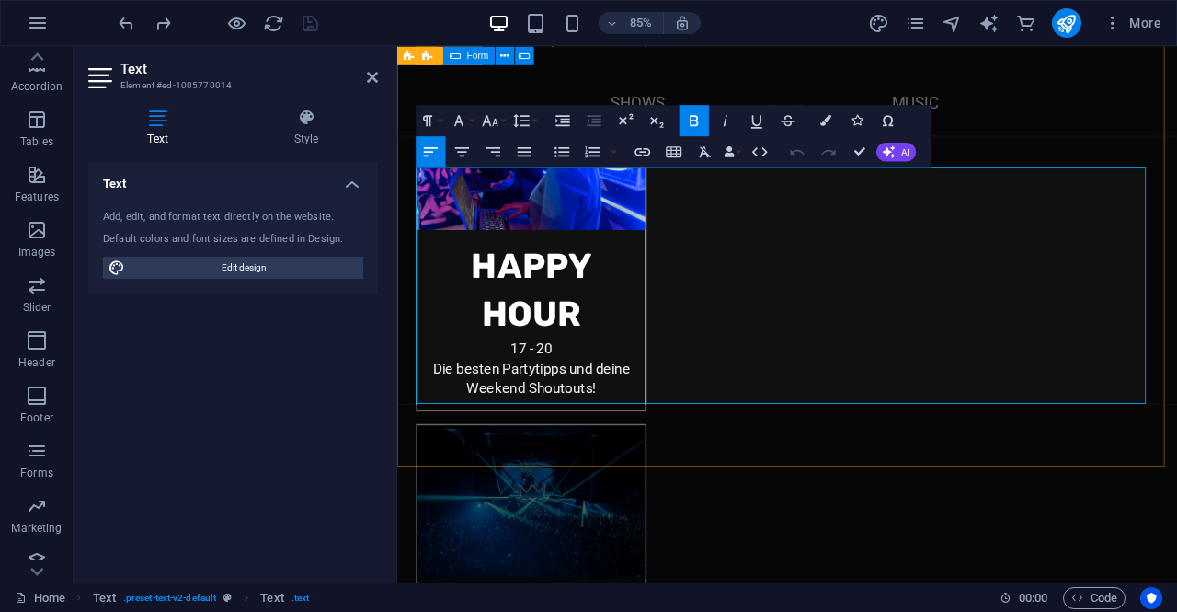
drag, startPoint x: 692, startPoint y: 455, endPoint x: 417, endPoint y: 177, distance: 392.1
copy div "Lesbisch? Schwul? Bi? Trans? Non-binär? Pan? Oder ganz ohne Label? Du bist gena…"
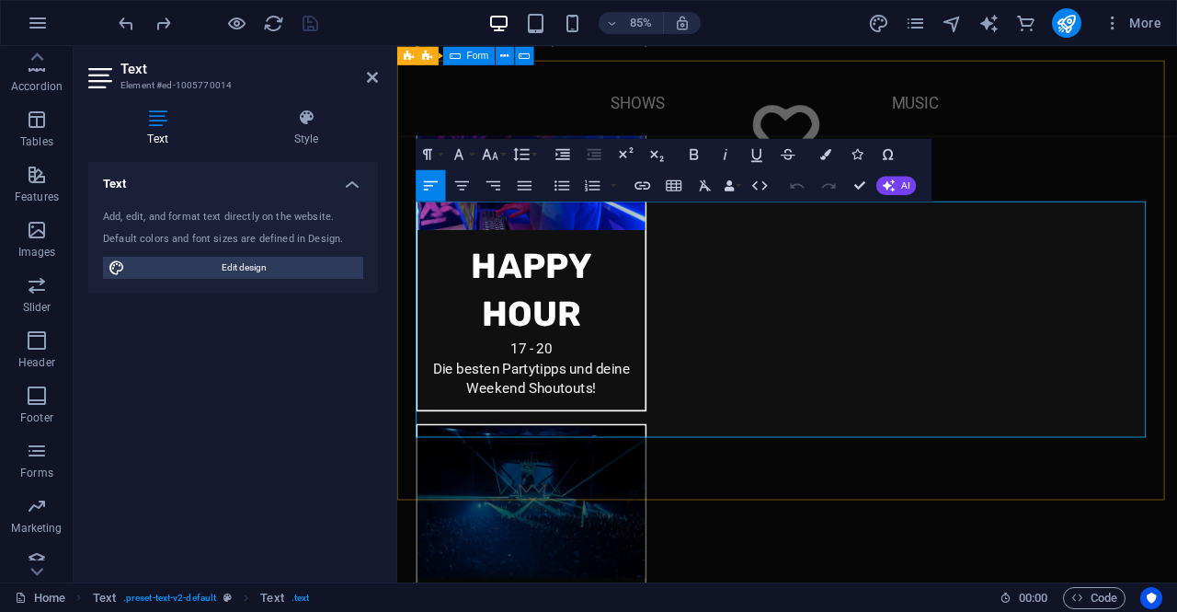
scroll to position [2899, 0]
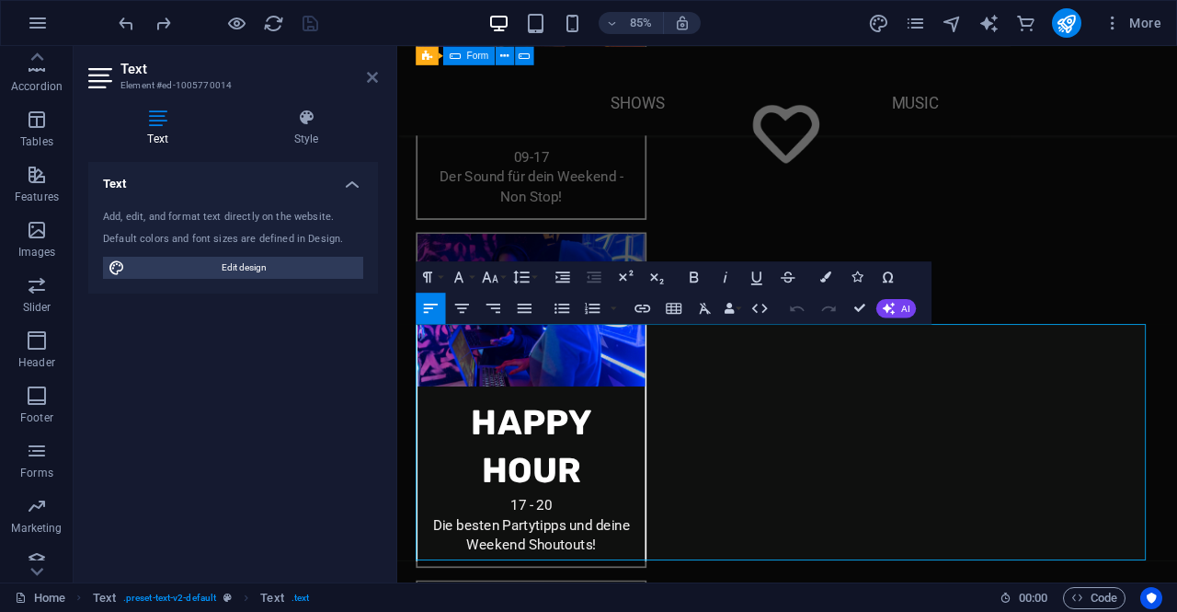
click at [372, 74] on icon at bounding box center [372, 77] width 11 height 15
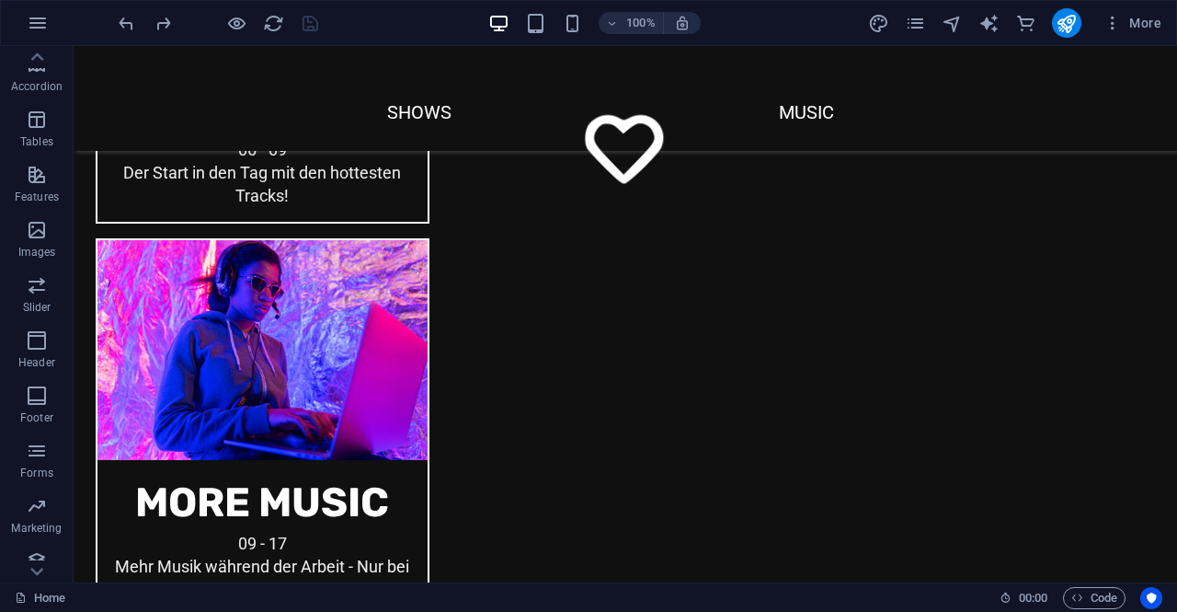
scroll to position [1839, 0]
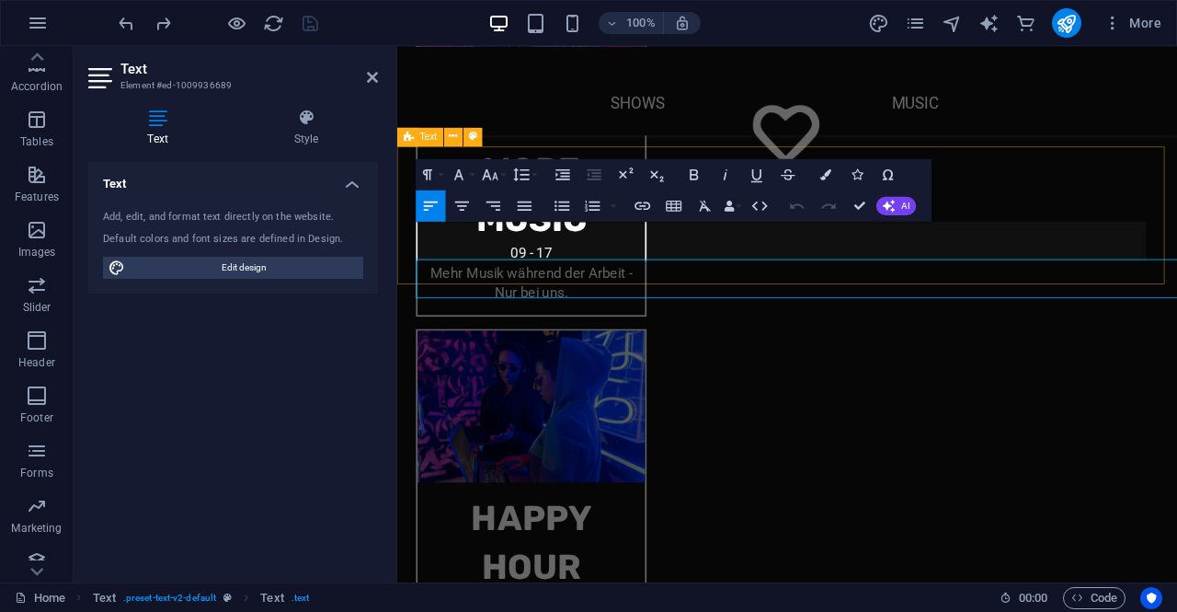
scroll to position [1780, 0]
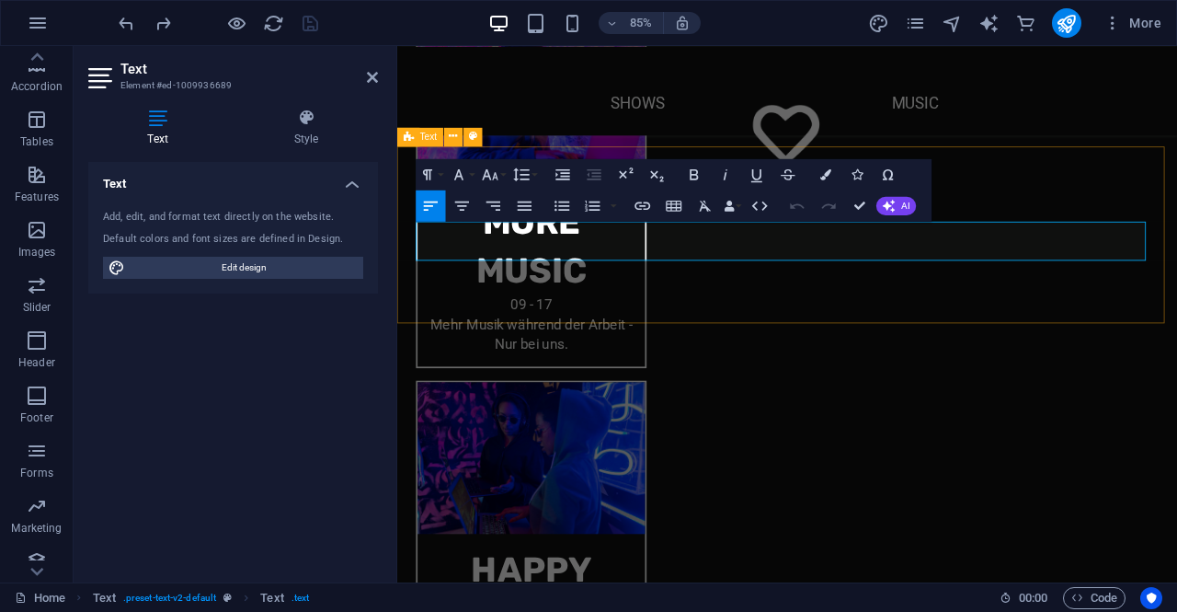
drag, startPoint x: 372, startPoint y: 78, endPoint x: 298, endPoint y: 36, distance: 84.9
click at [372, 78] on icon at bounding box center [372, 77] width 11 height 15
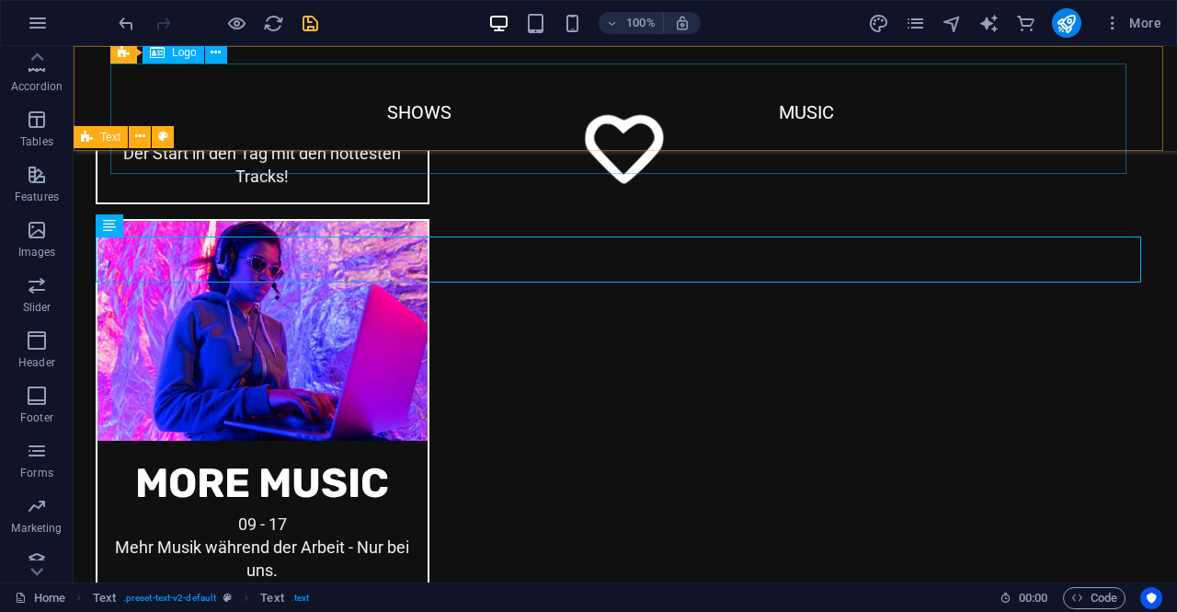
scroll to position [1839, 0]
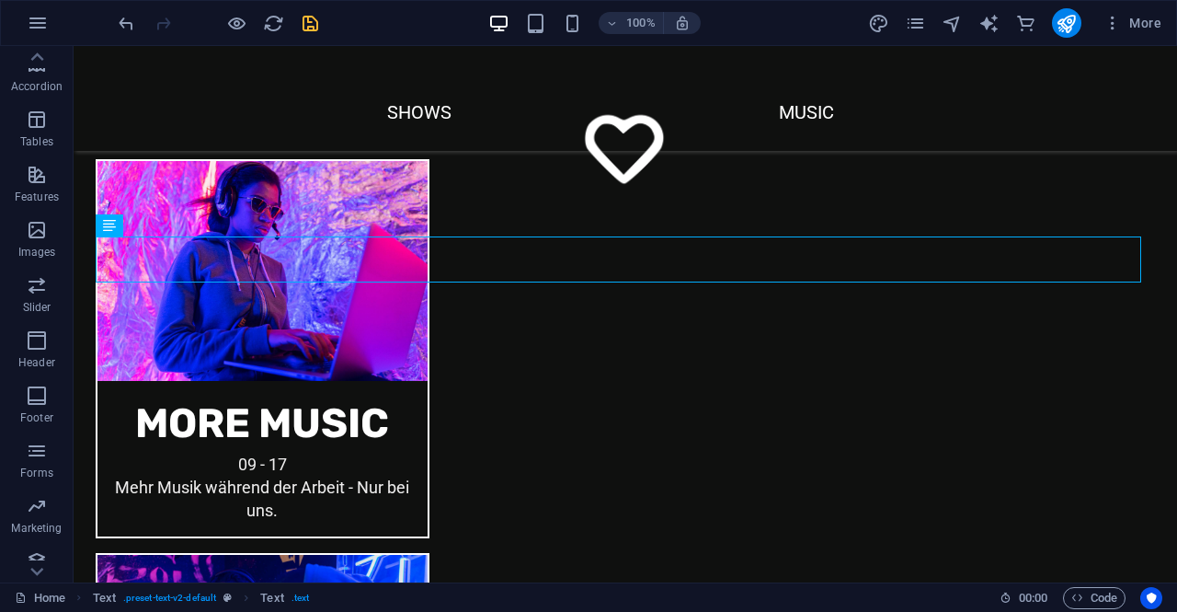
click at [311, 23] on icon "save" at bounding box center [310, 23] width 21 height 21
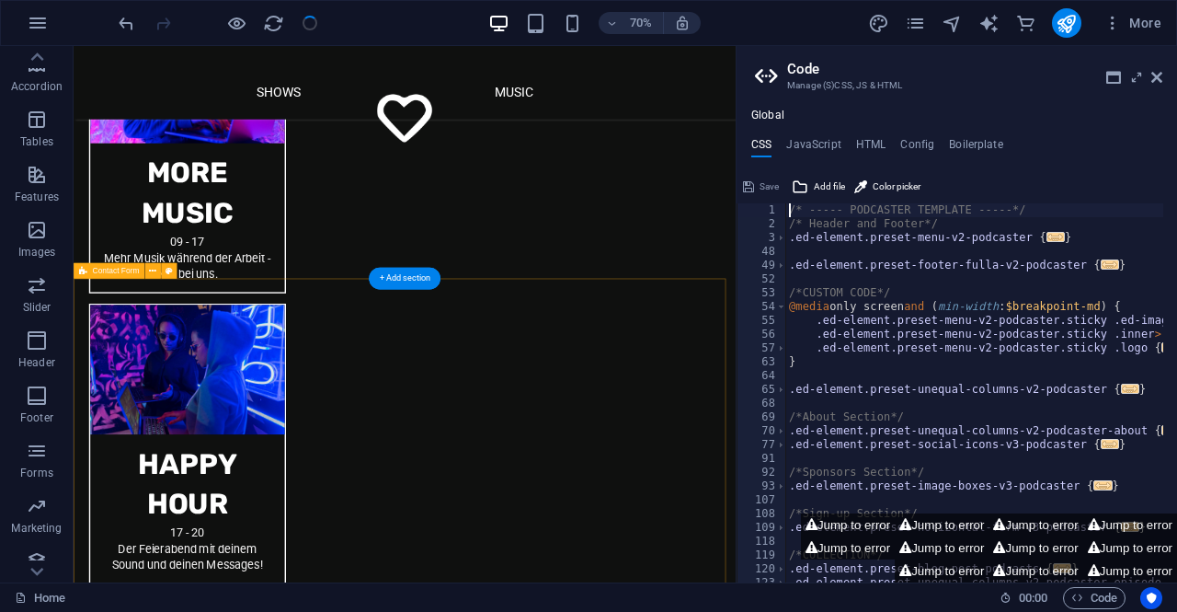
scroll to position [1797, 0]
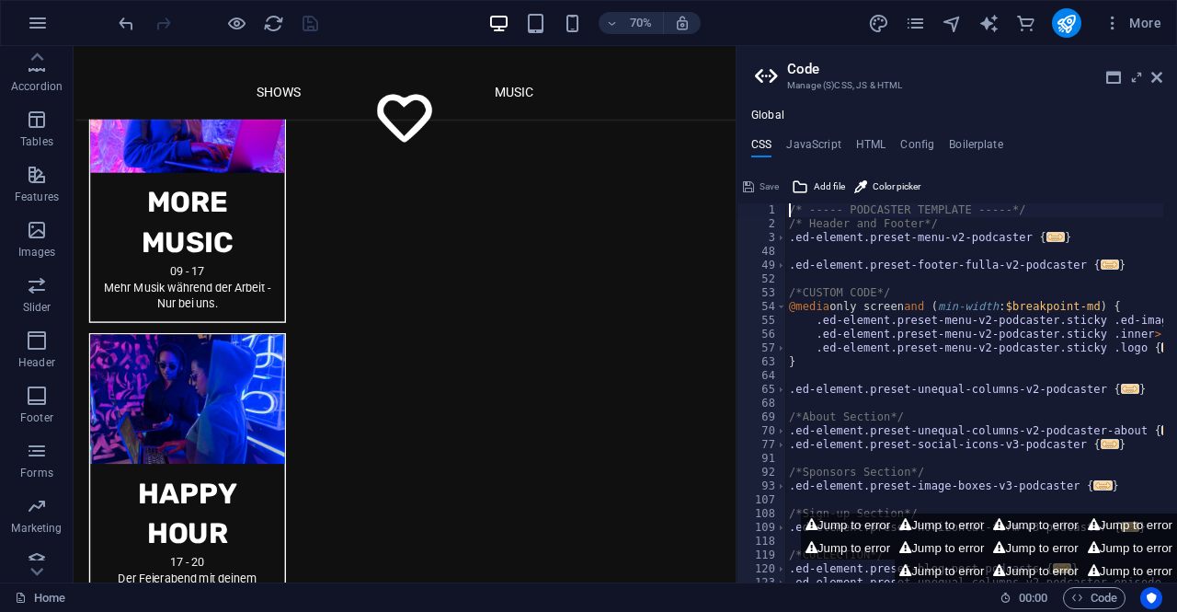
click at [1163, 82] on aside "Code Manage (S)CSS, JS & HTML Global CSS JavaScript HTML Config Boilerplate /* …" at bounding box center [956, 314] width 441 height 536
click at [1154, 74] on icon at bounding box center [1156, 77] width 11 height 15
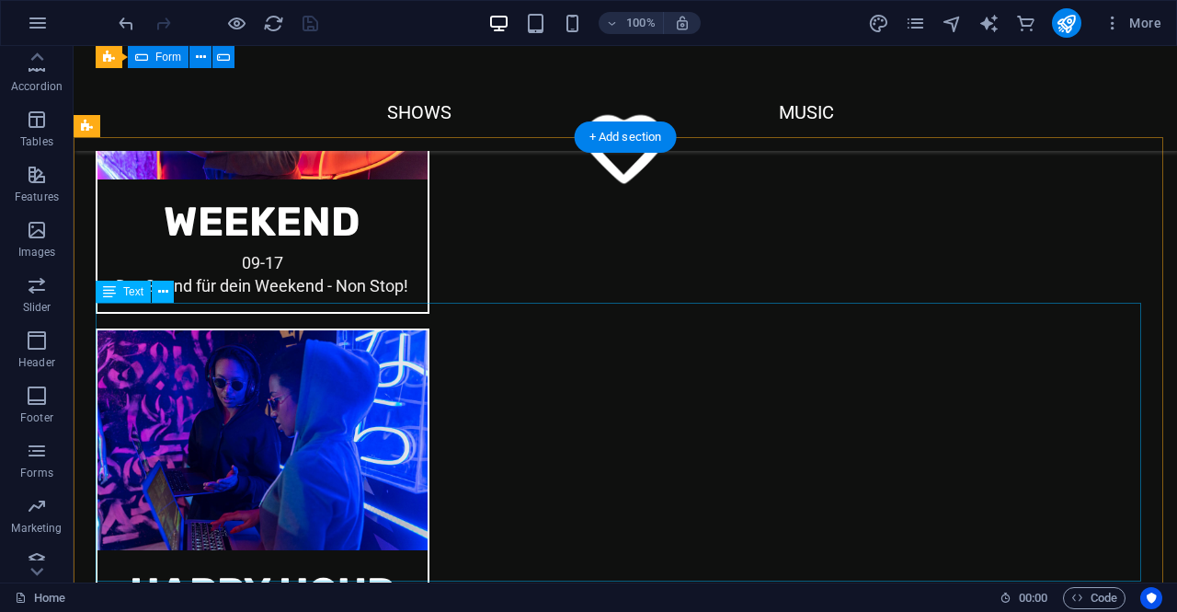
scroll to position [3035, 0]
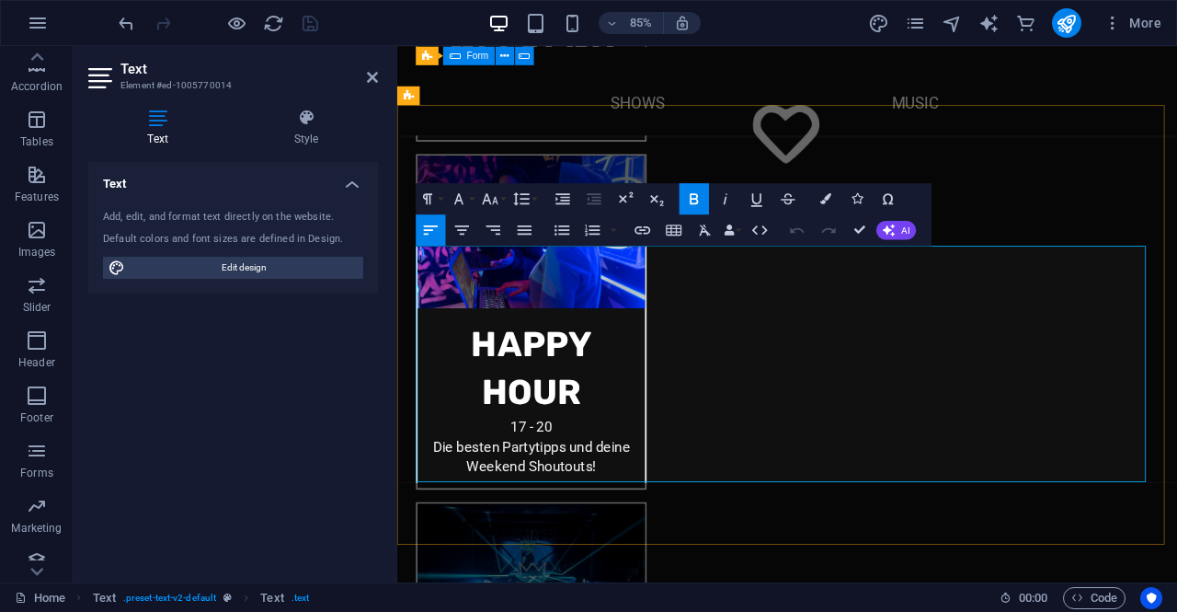
drag, startPoint x: 856, startPoint y: 289, endPoint x: 817, endPoint y: 289, distance: 39.5
click at [372, 76] on icon at bounding box center [372, 77] width 11 height 15
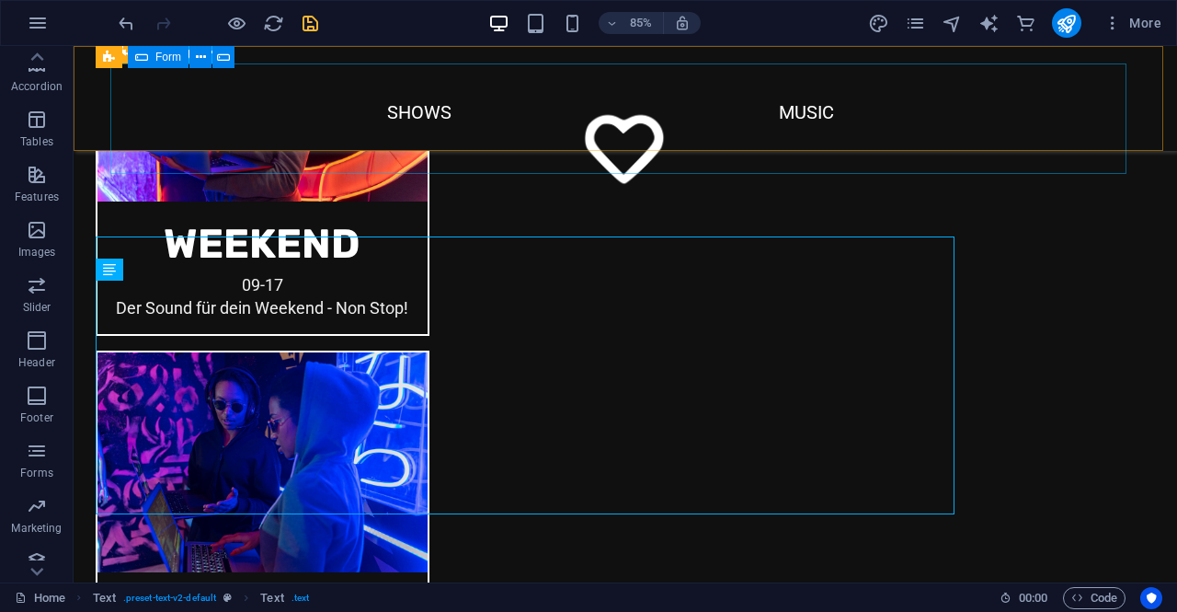
scroll to position [3035, 0]
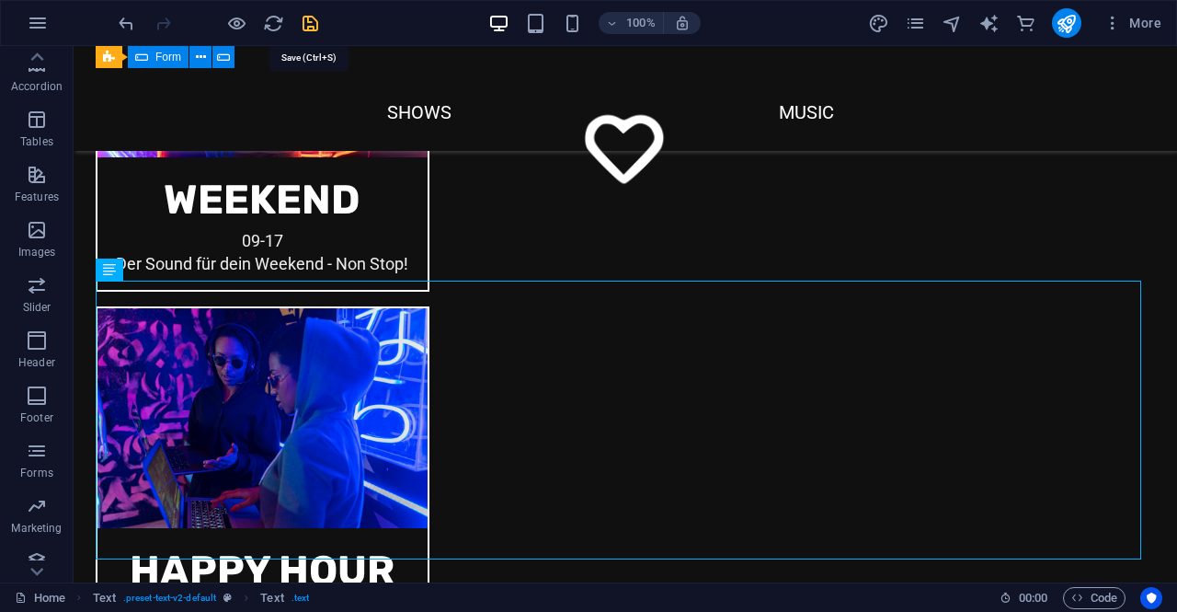
click at [318, 16] on icon "save" at bounding box center [310, 23] width 21 height 21
checkbox input "false"
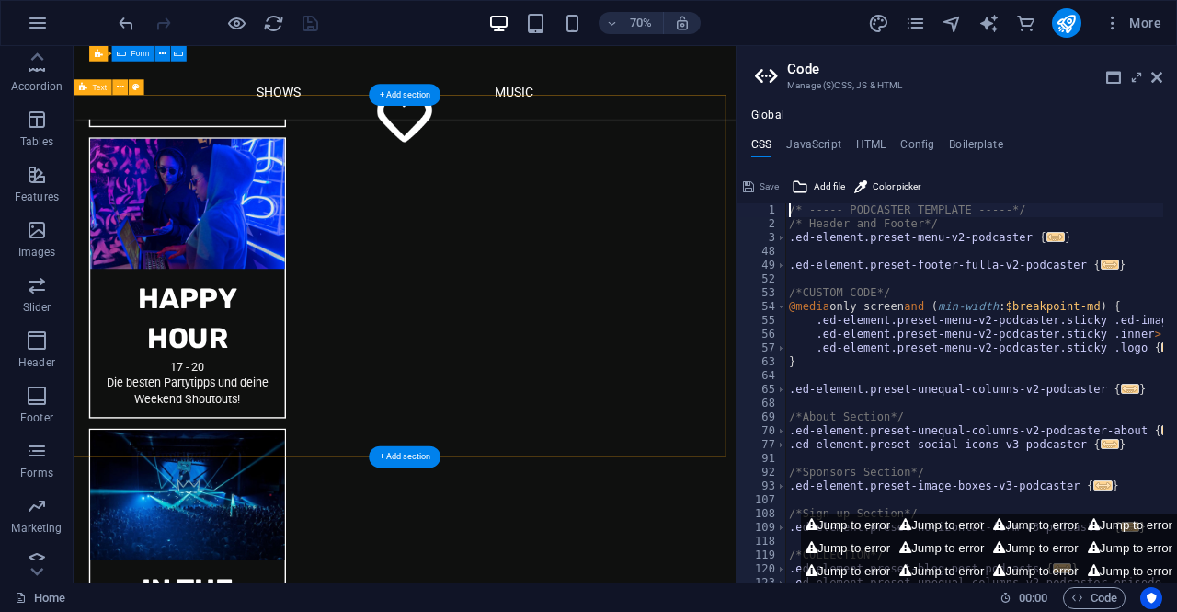
scroll to position [3015, 0]
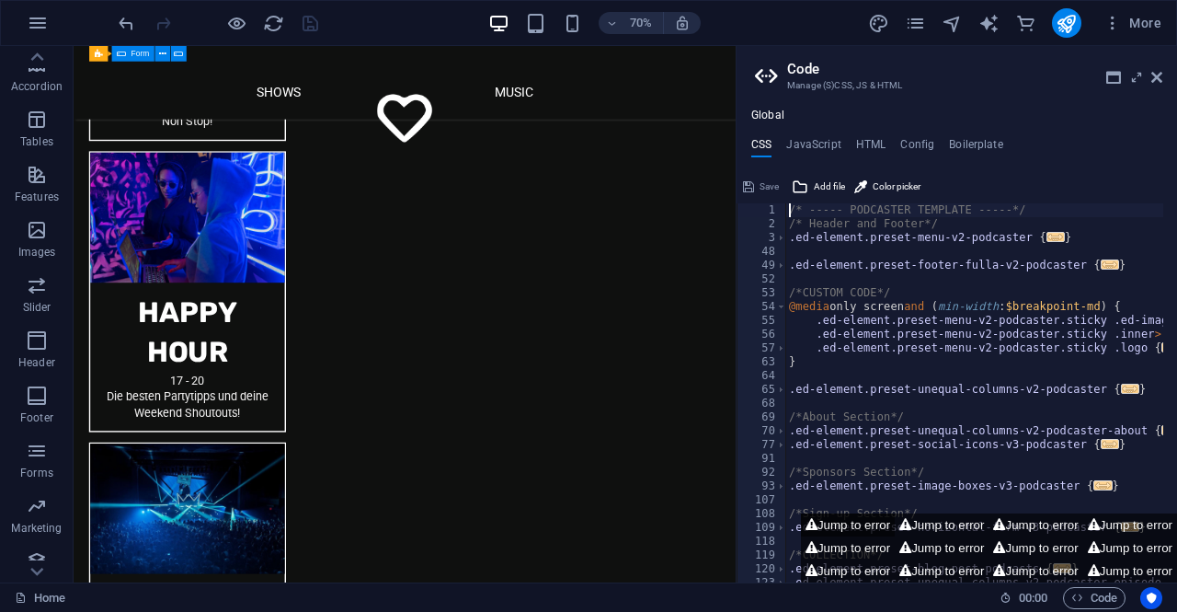
click at [863, 527] on button "Jump to error" at bounding box center [848, 524] width 94 height 23
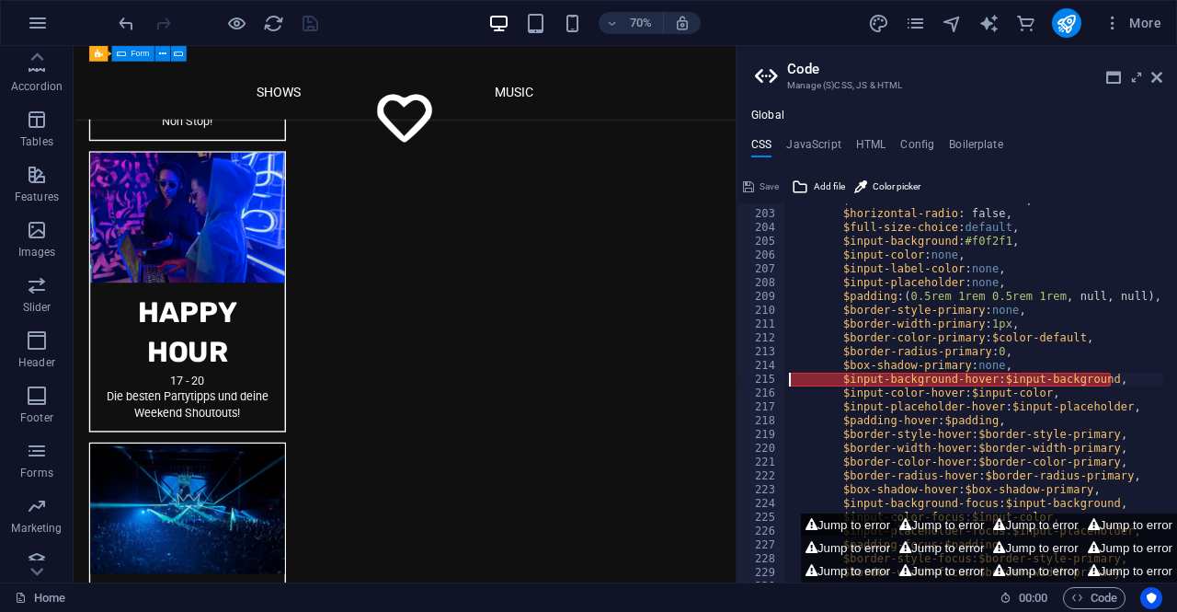
type textarea "$input-background-hover: $input-background,"
drag, startPoint x: 1159, startPoint y: 75, endPoint x: 1047, endPoint y: 35, distance: 118.4
click at [1159, 75] on icon at bounding box center [1156, 77] width 11 height 15
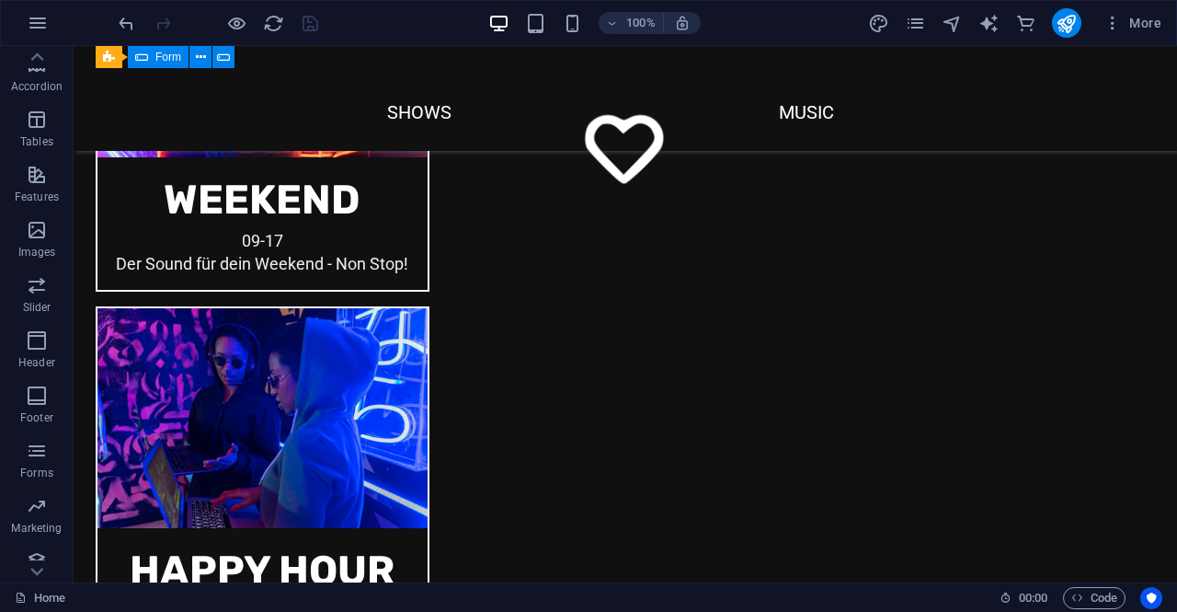
click at [305, 21] on div at bounding box center [218, 22] width 206 height 29
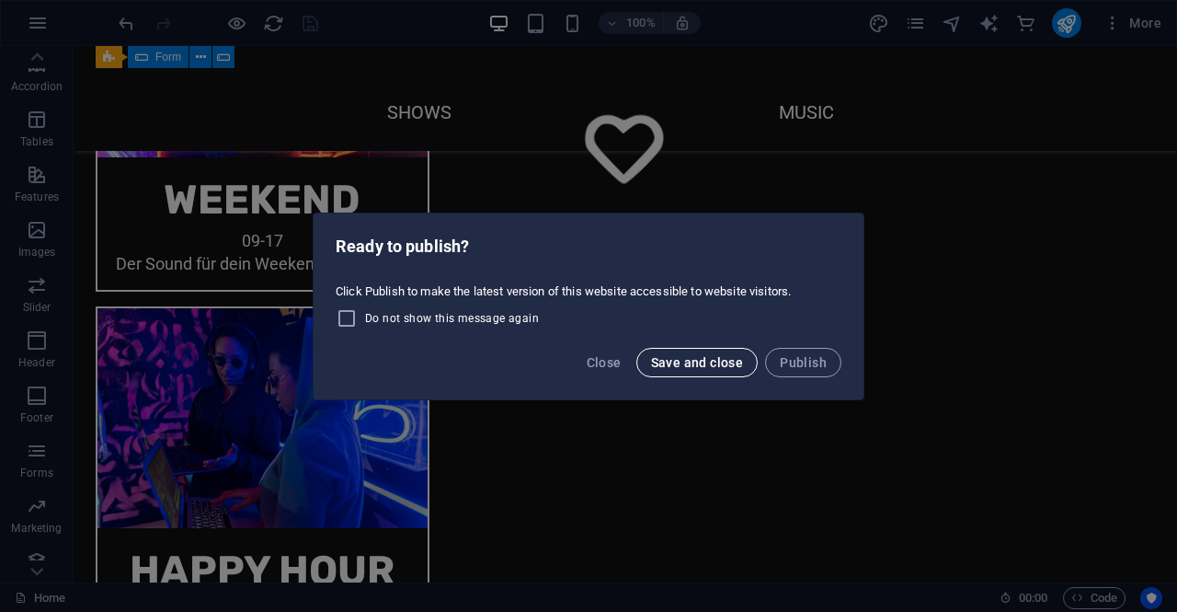
click at [714, 367] on span "Save and close" at bounding box center [697, 362] width 93 height 15
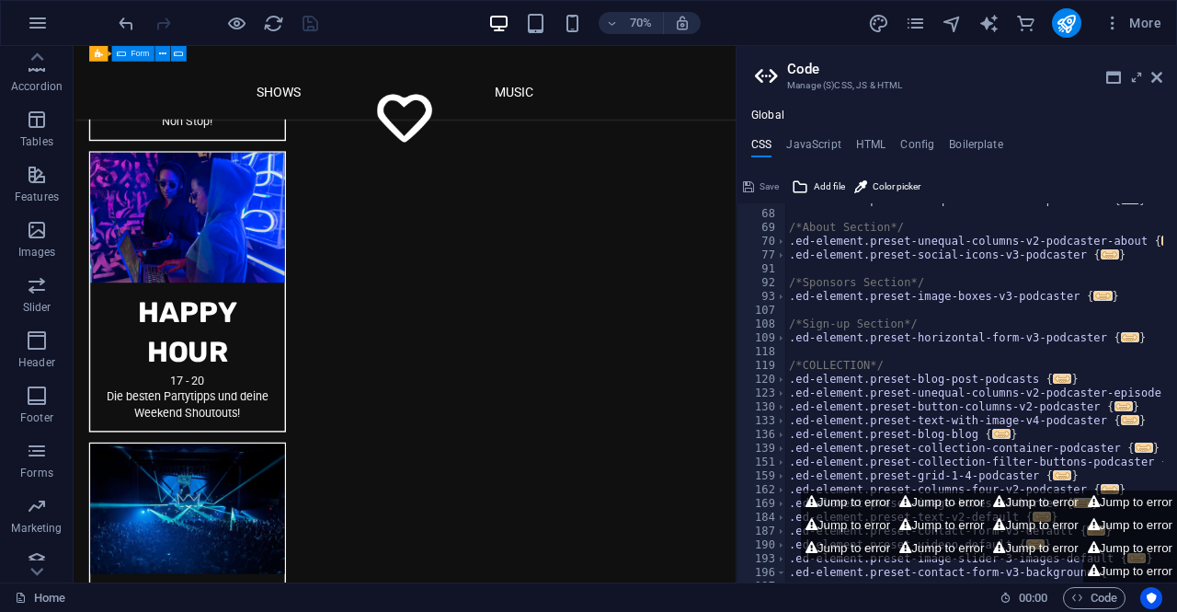
scroll to position [0, 0]
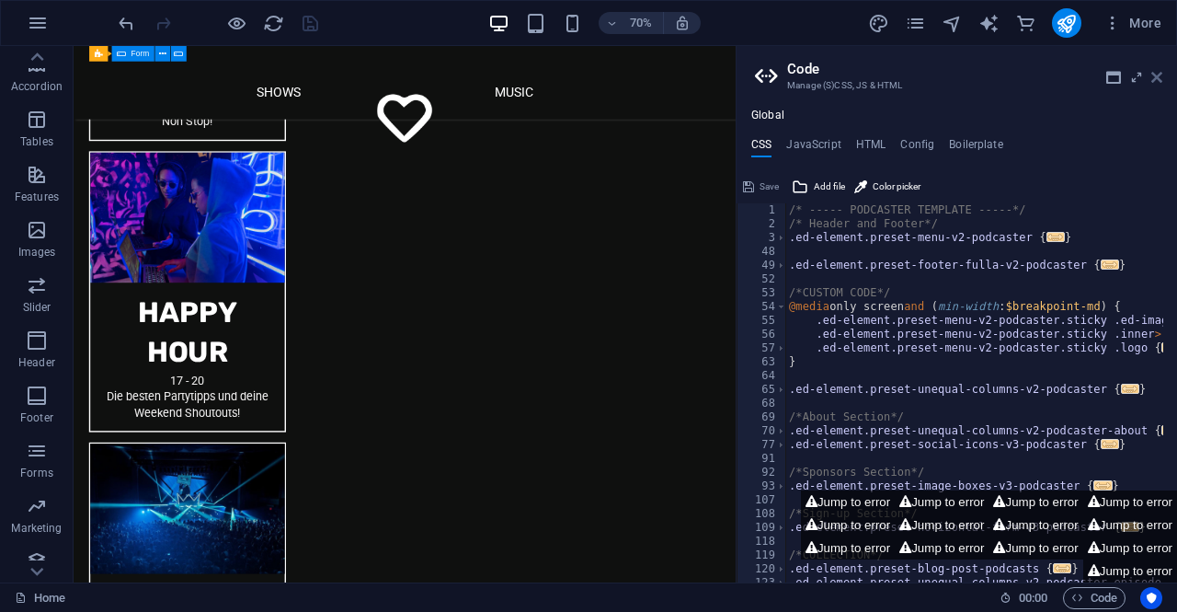
click at [1162, 76] on icon at bounding box center [1156, 77] width 11 height 15
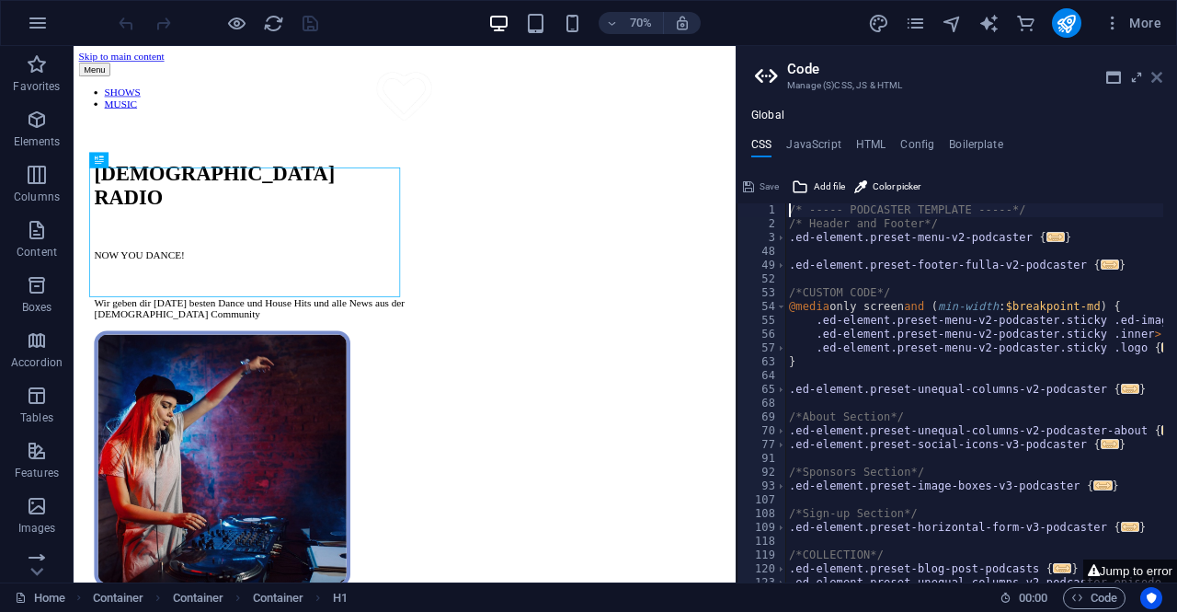
click at [1157, 80] on icon at bounding box center [1156, 77] width 11 height 15
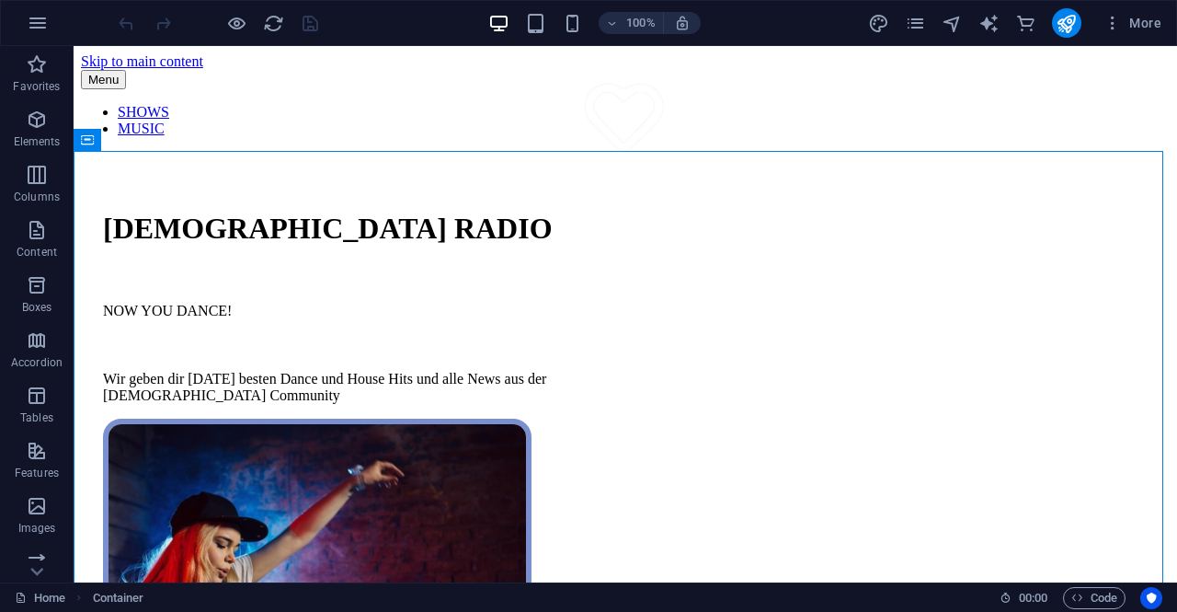
click at [305, 19] on div at bounding box center [218, 22] width 206 height 29
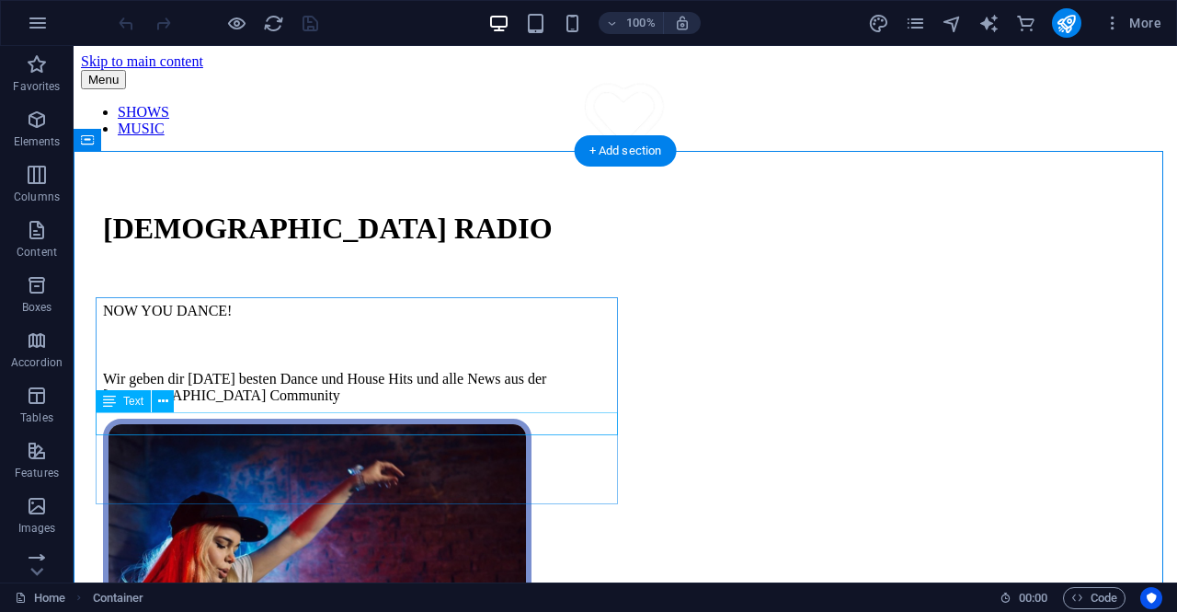
click at [267, 319] on div "NOW YOU DANCE!" at bounding box center [364, 311] width 522 height 17
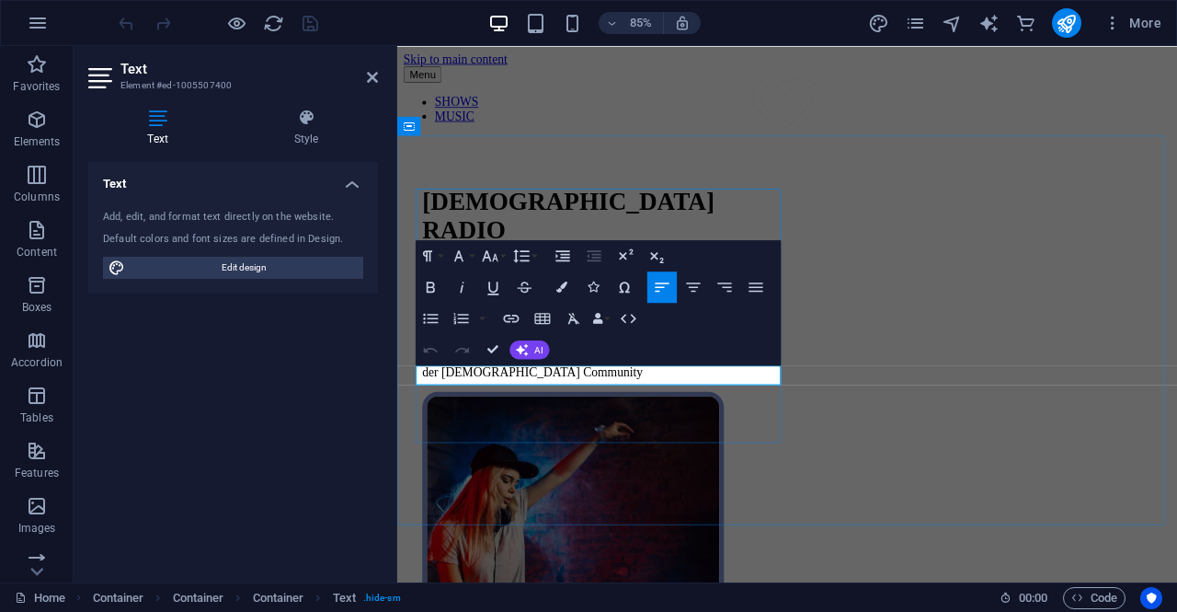
click at [578, 353] on p "NOW YOU DANCE!" at bounding box center [641, 345] width 429 height 17
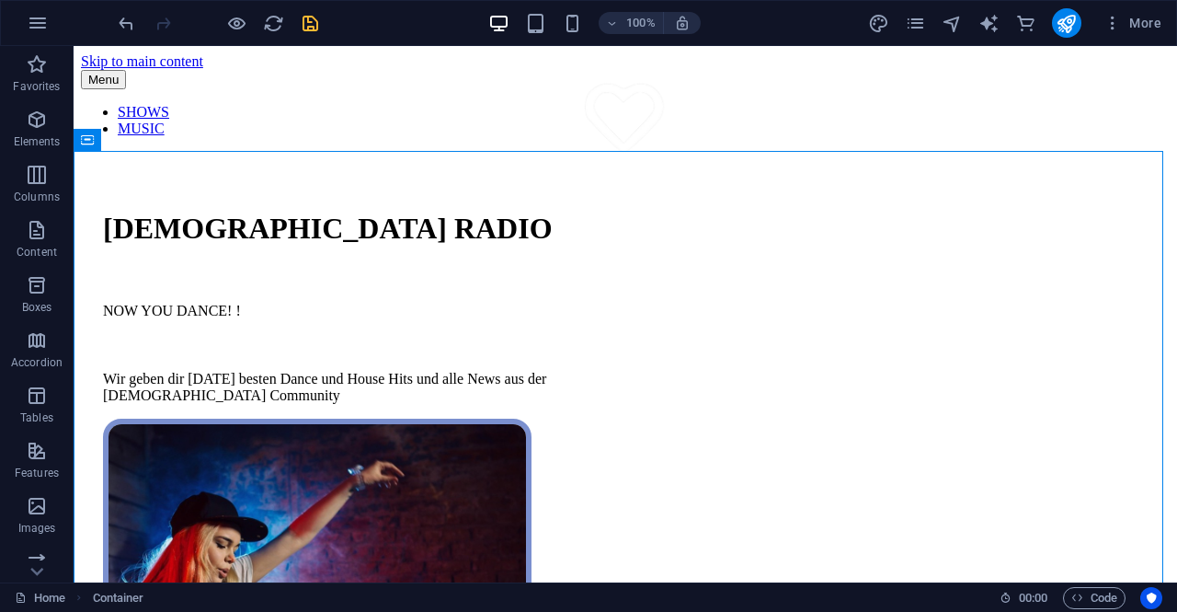
click at [319, 27] on icon "save" at bounding box center [310, 23] width 21 height 21
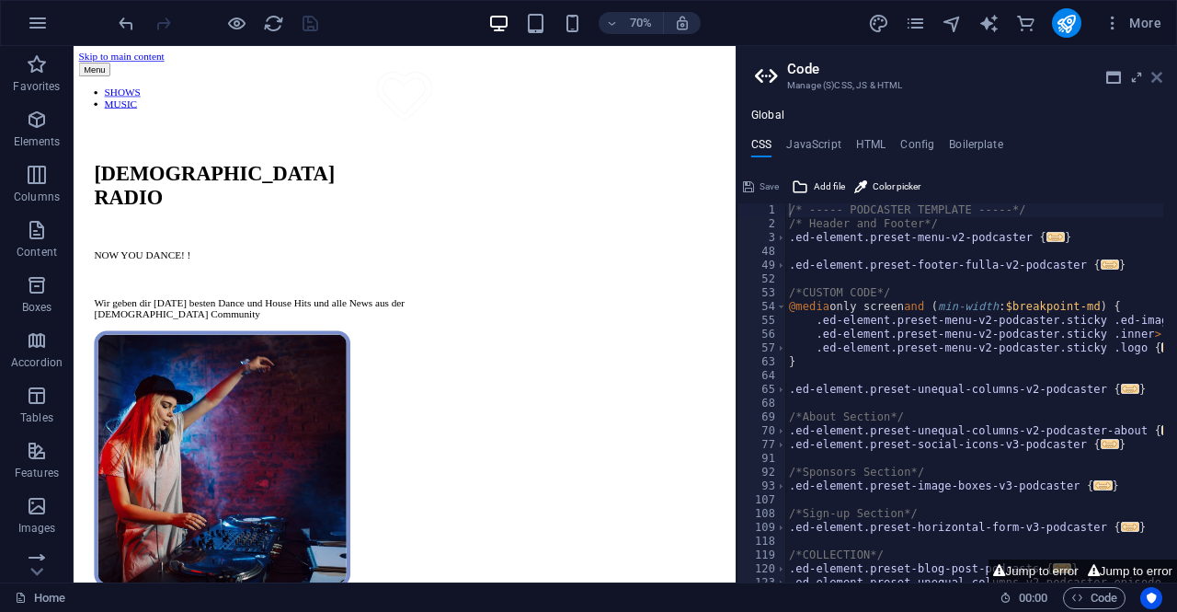
click at [1155, 76] on icon at bounding box center [1156, 77] width 11 height 15
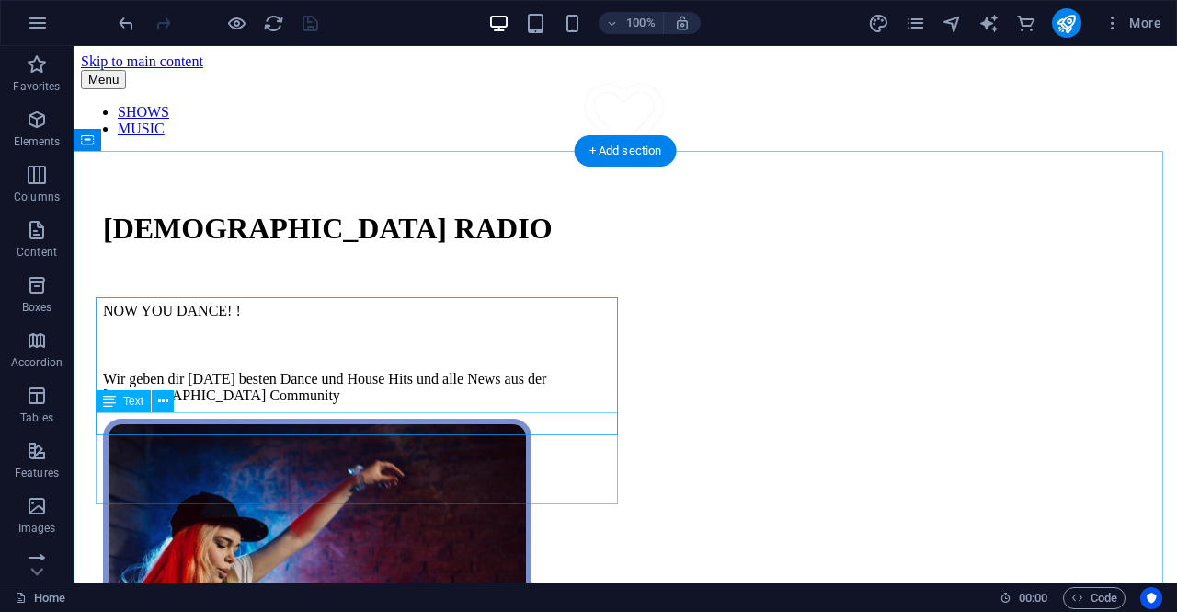
click at [250, 319] on div "NOW YOU DANCE! !" at bounding box center [364, 311] width 522 height 17
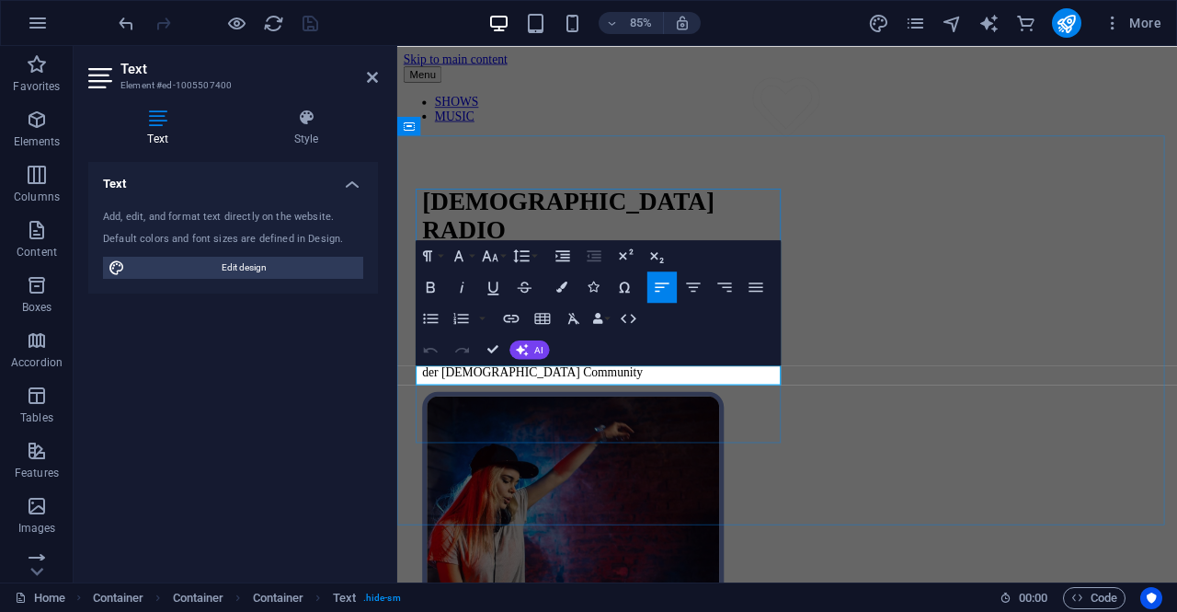
click at [617, 353] on p "NOW YOU DANCE! !" at bounding box center [641, 345] width 429 height 17
click at [566, 134] on div at bounding box center [856, 118] width 844 height 96
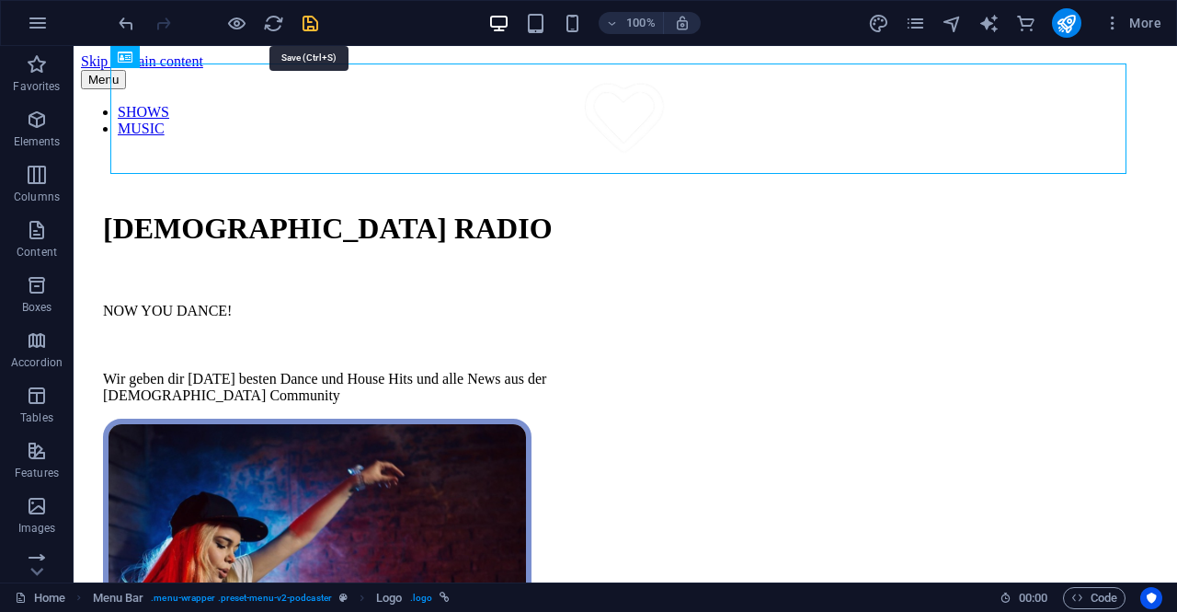
click at [310, 22] on icon "save" at bounding box center [310, 23] width 21 height 21
checkbox input "false"
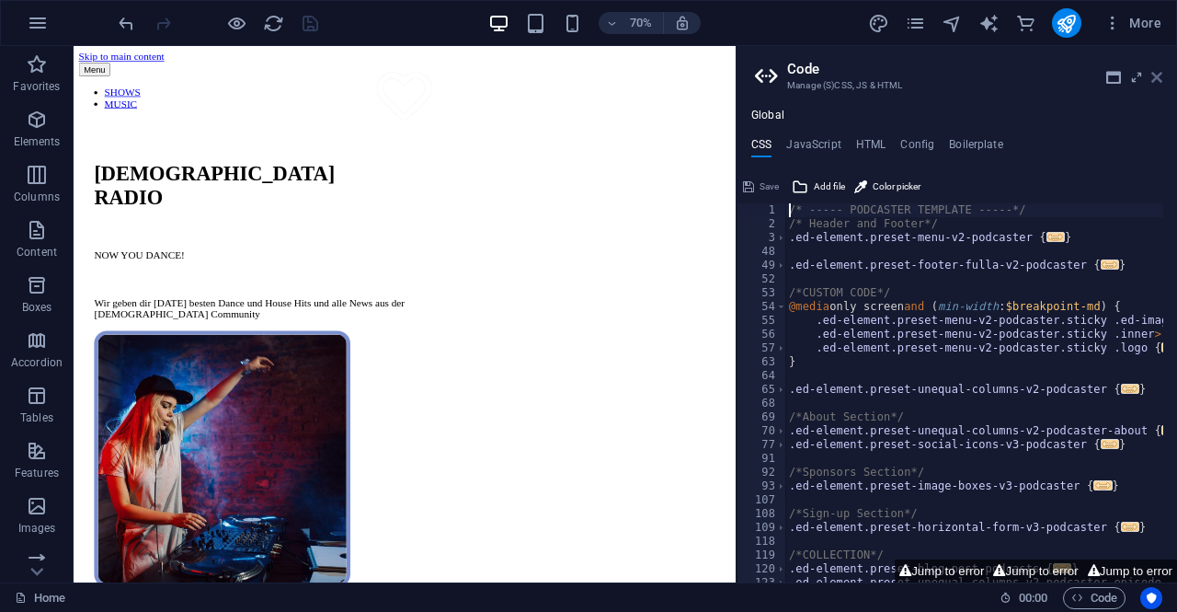
click at [1153, 76] on icon at bounding box center [1156, 77] width 11 height 15
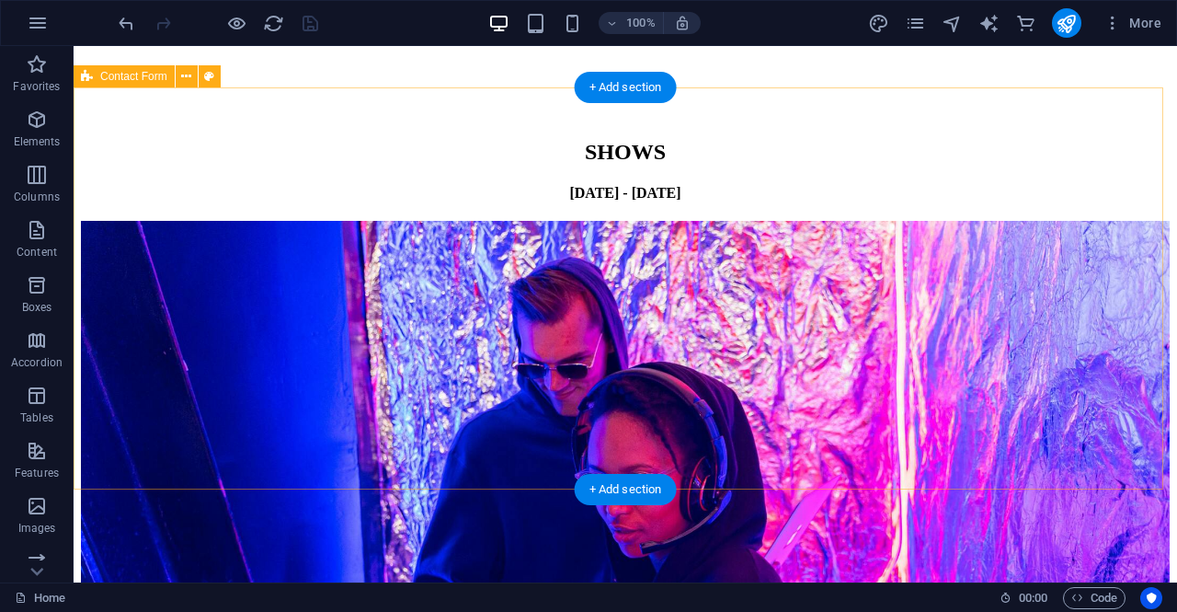
scroll to position [2115, 0]
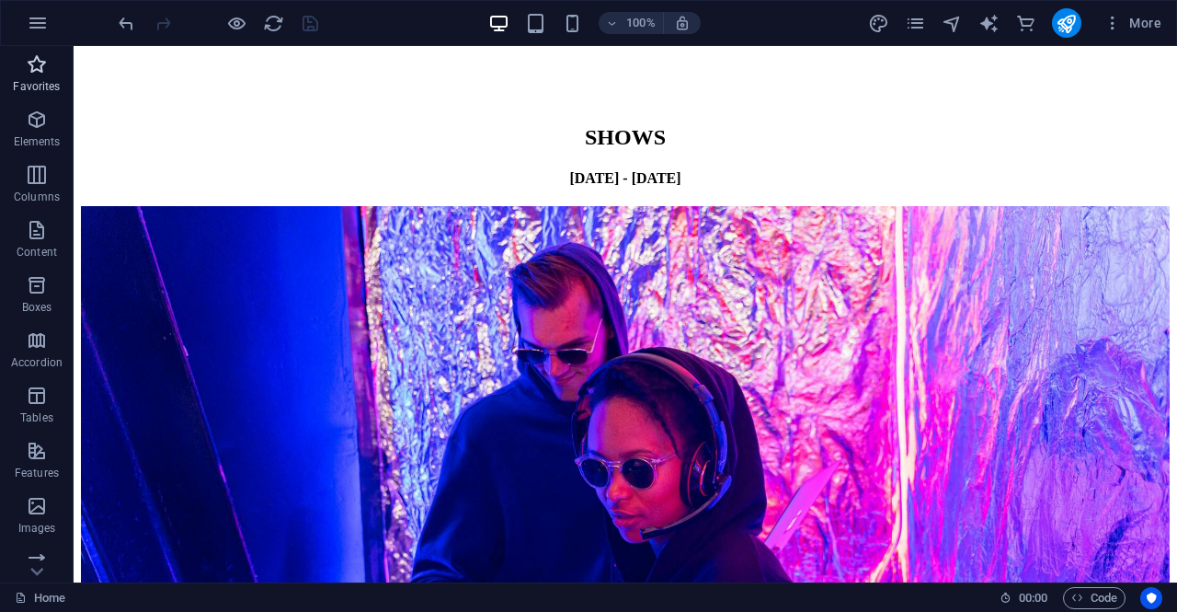
click at [37, 79] on p "Favorites" at bounding box center [36, 86] width 47 height 15
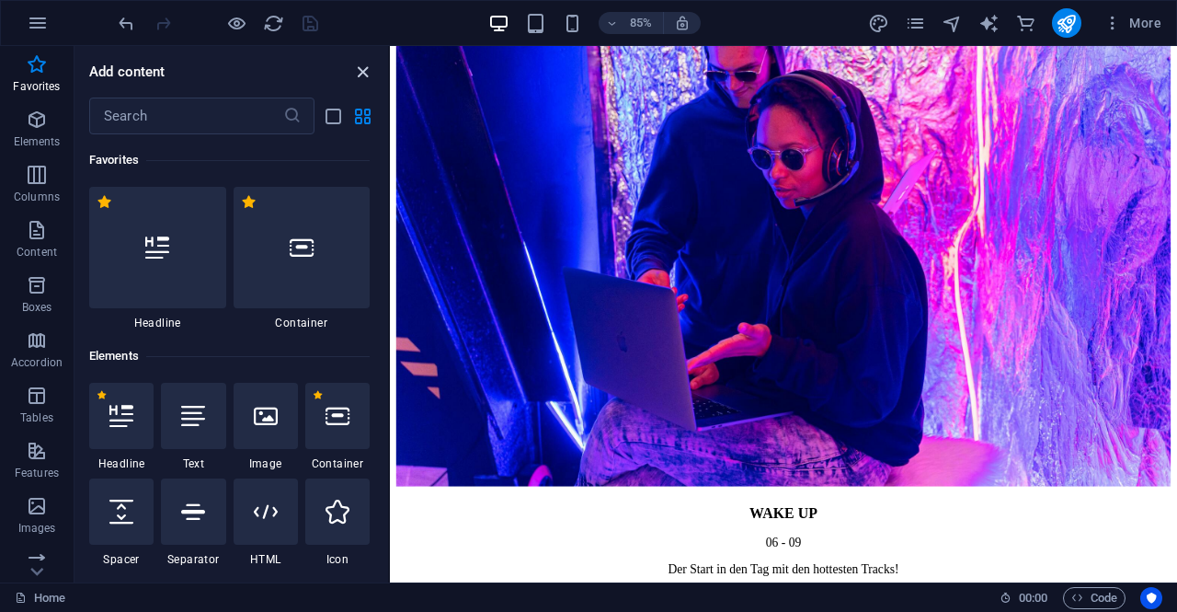
click at [358, 74] on icon "close panel" at bounding box center [362, 72] width 21 height 21
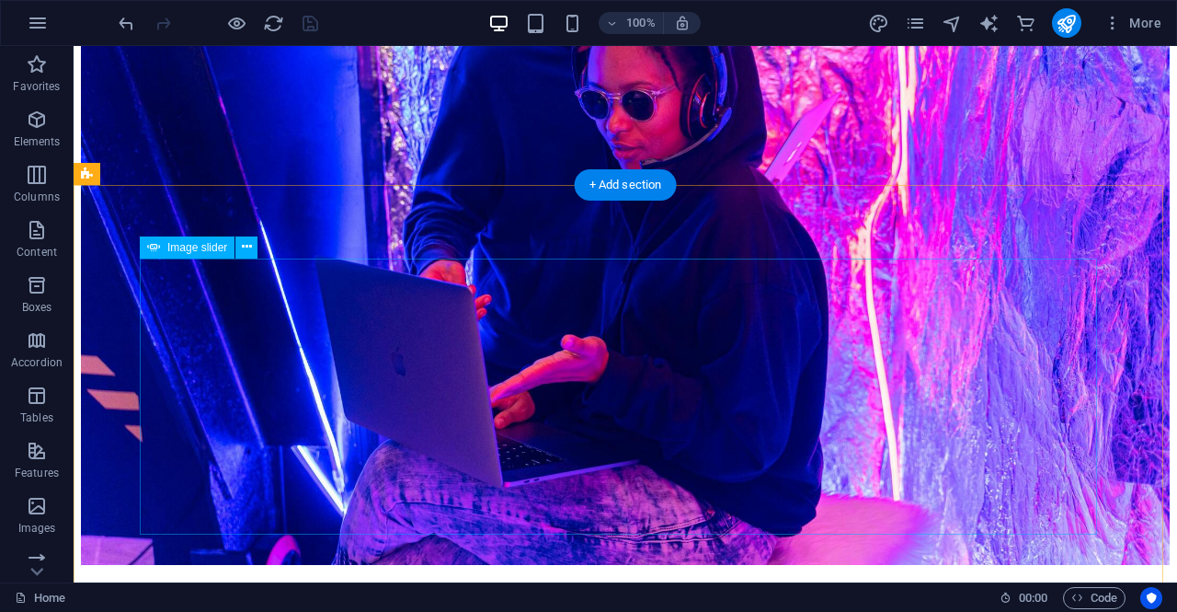
scroll to position [2575, 0]
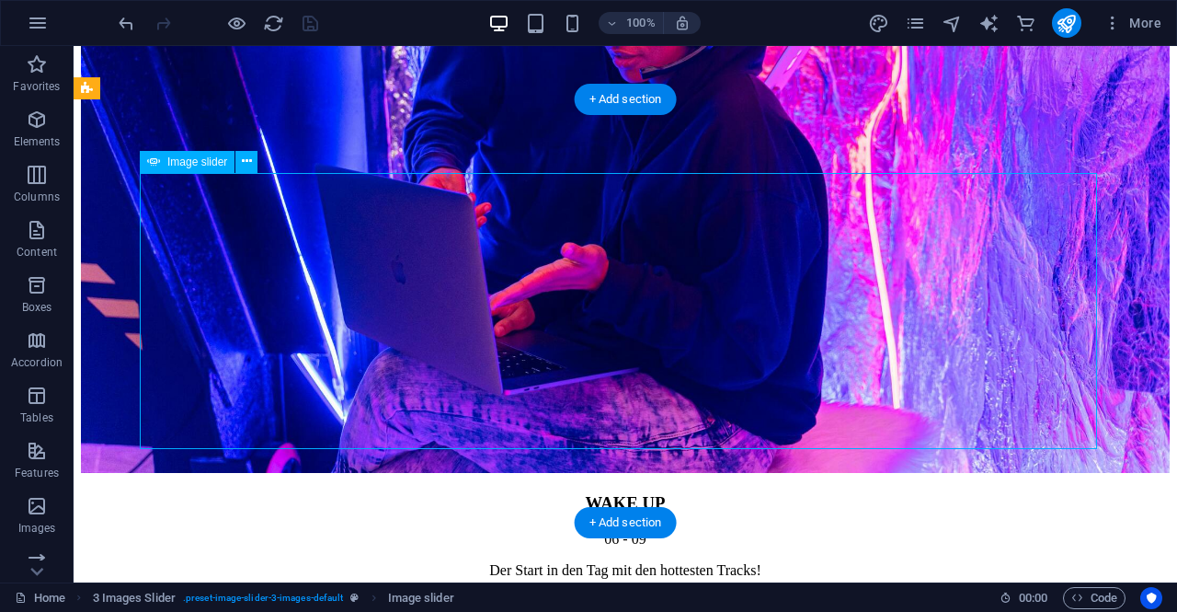
scroll to position [2531, 0]
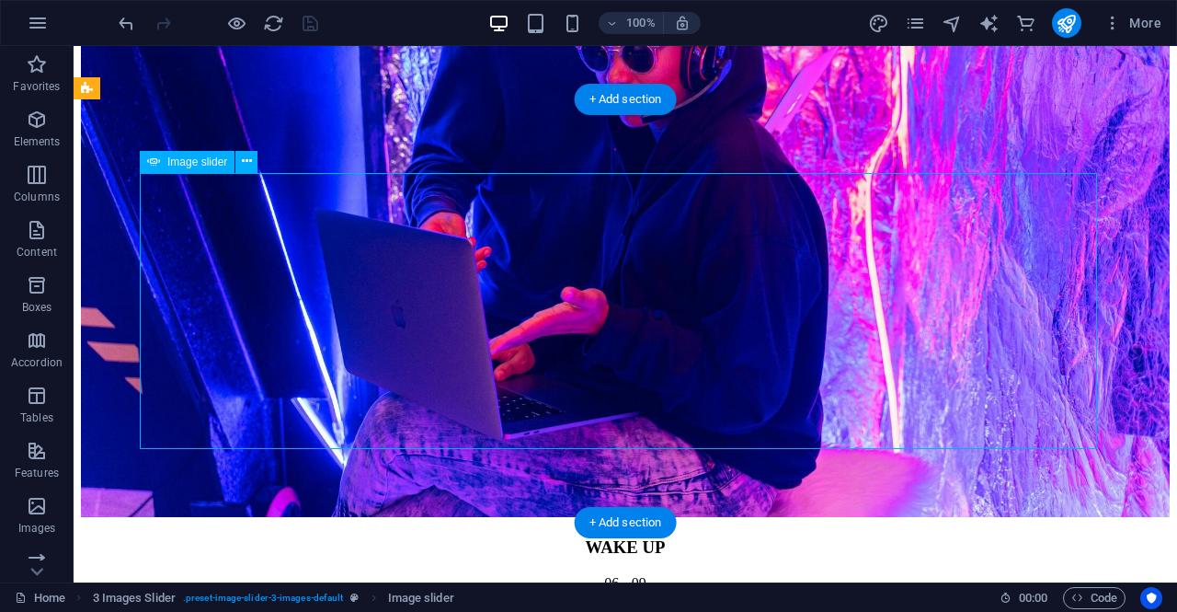
select select "px"
select select "ms"
select select "s"
select select "progressive"
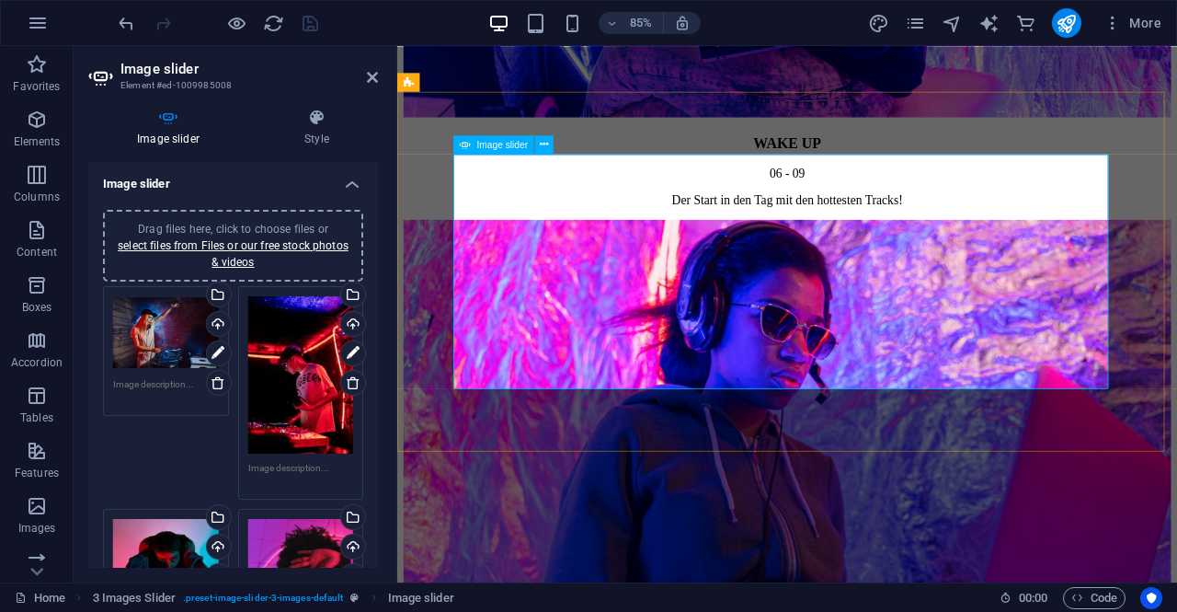
click at [381, 75] on aside "Image slider Element #ed-1009985008 Image slider Style Image slider Drag files …" at bounding box center [236, 314] width 324 height 536
click at [375, 75] on icon at bounding box center [372, 77] width 11 height 15
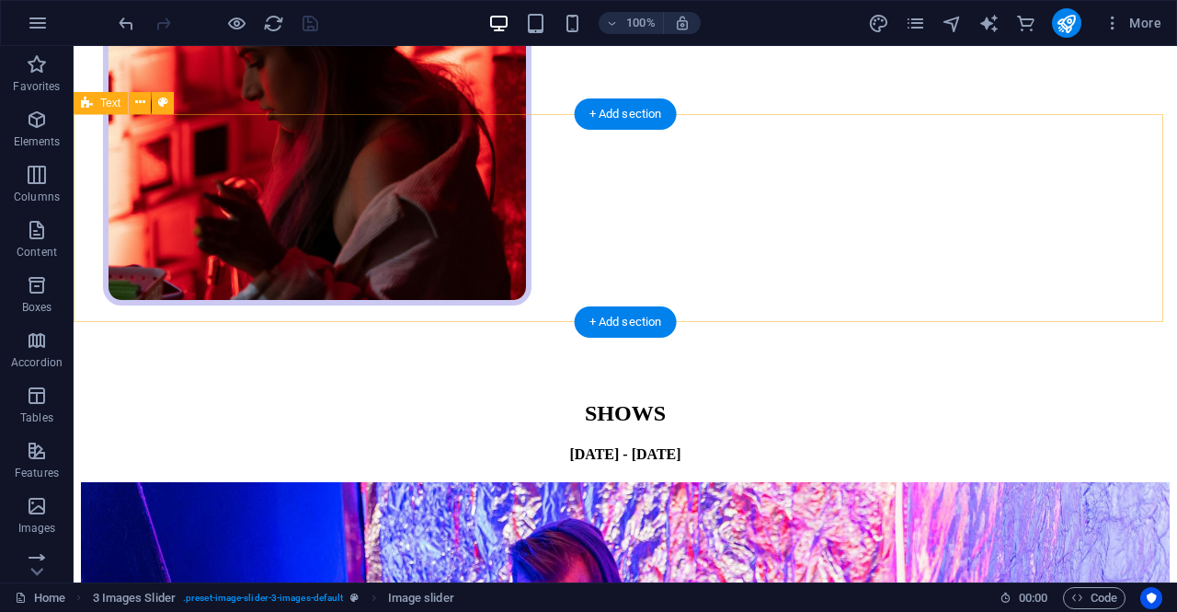
scroll to position [1839, 0]
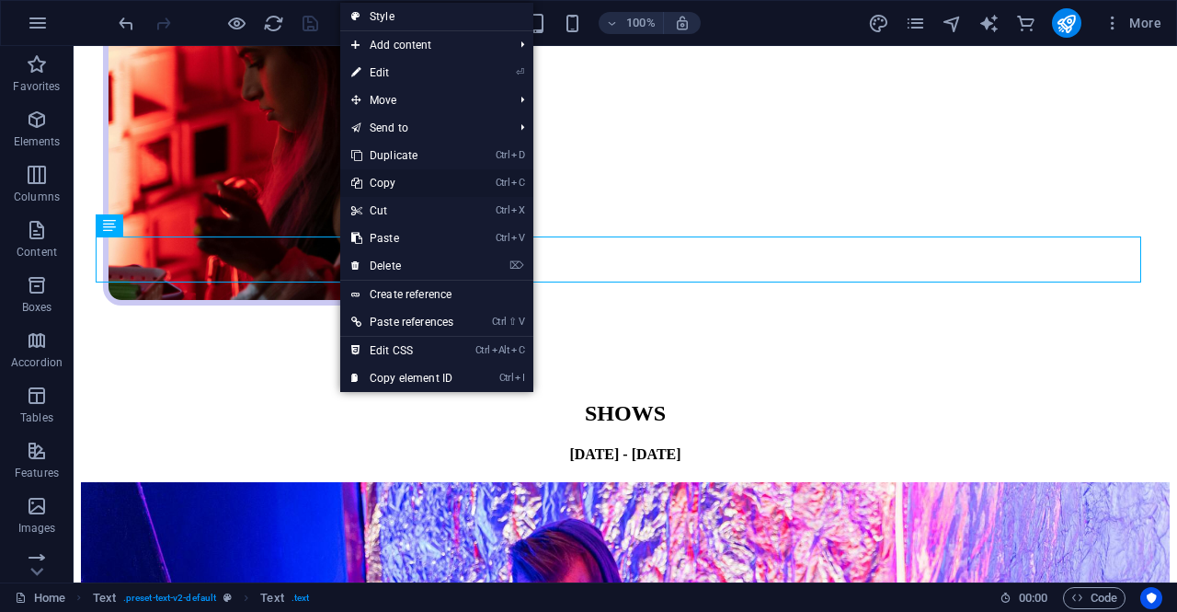
click at [398, 186] on link "Ctrl C Copy" at bounding box center [402, 183] width 124 height 28
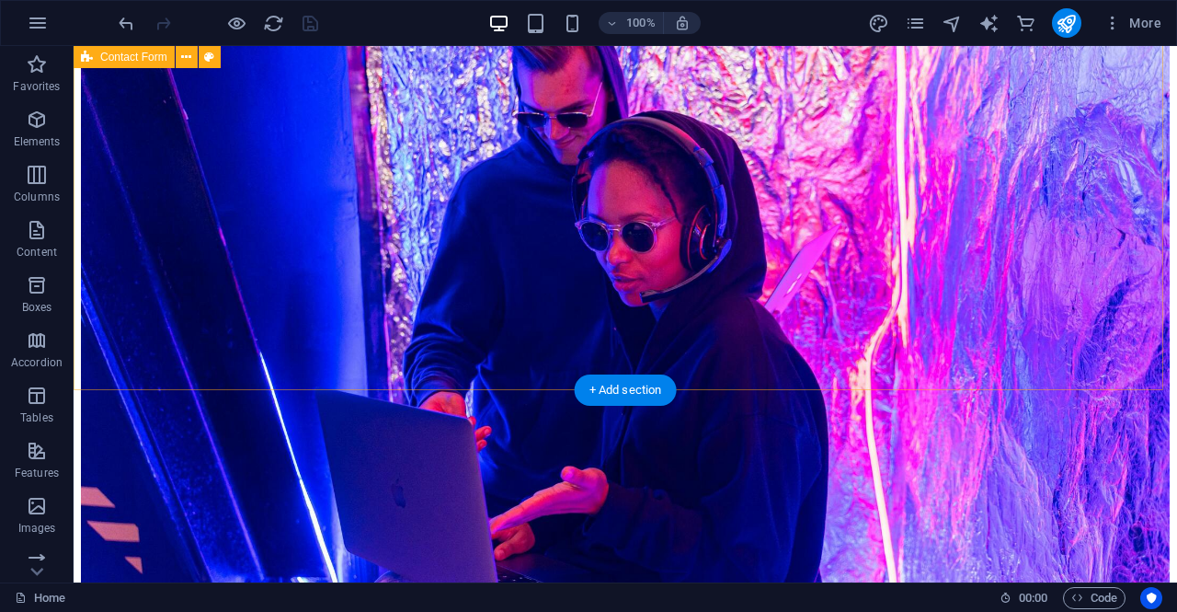
scroll to position [2483, 0]
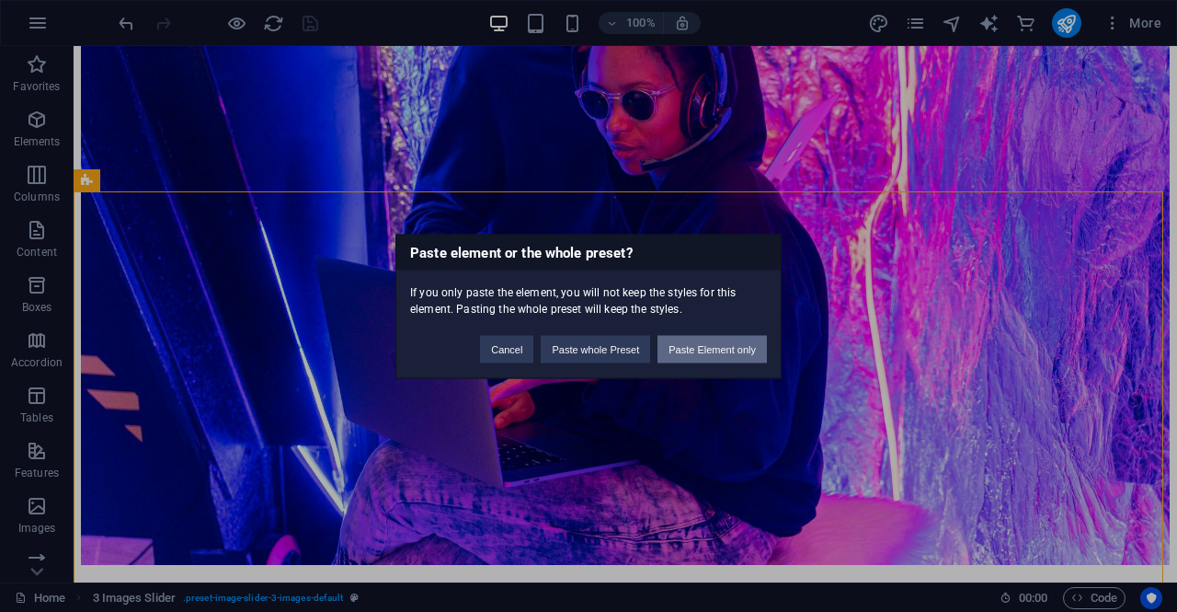
click at [689, 338] on button "Paste Element only" at bounding box center [712, 349] width 109 height 28
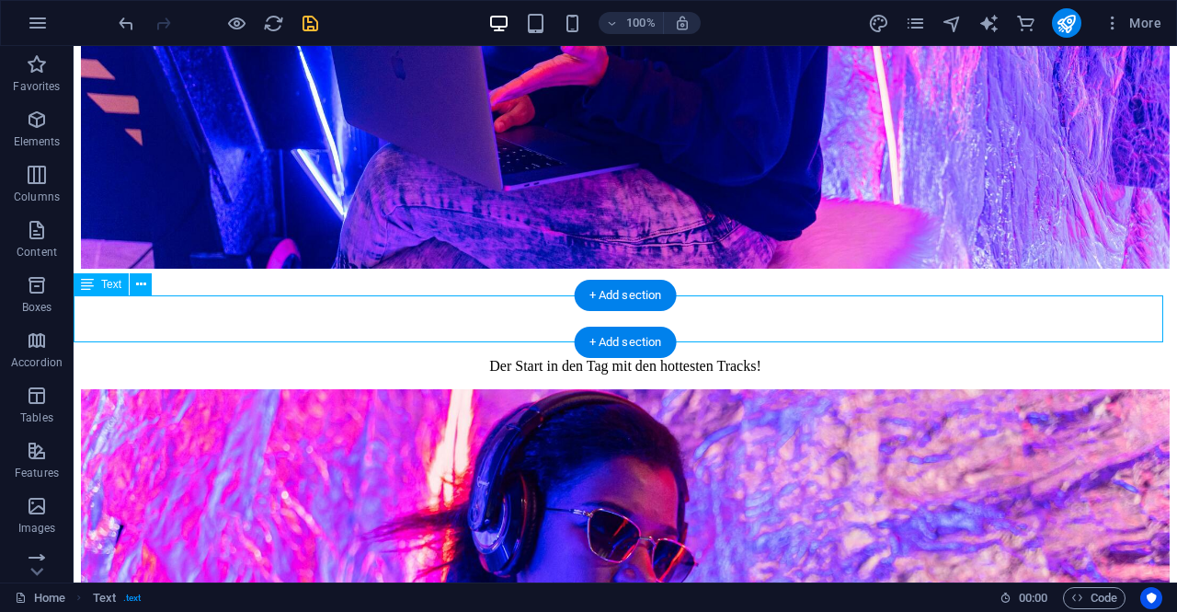
scroll to position [2806, 0]
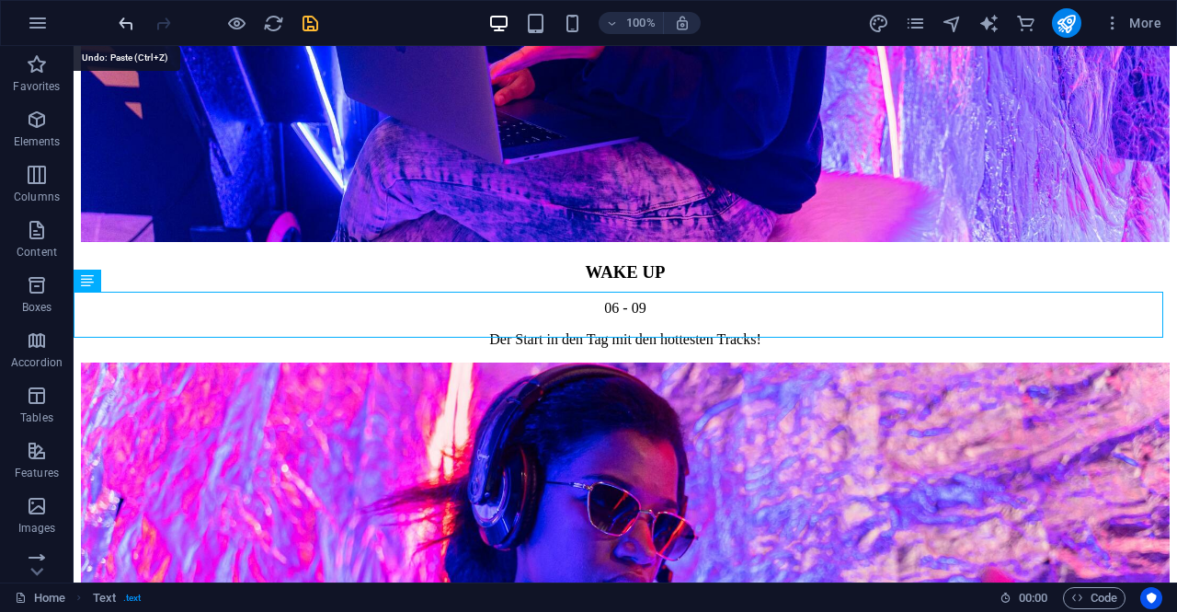
click at [122, 15] on icon "undo" at bounding box center [126, 23] width 21 height 21
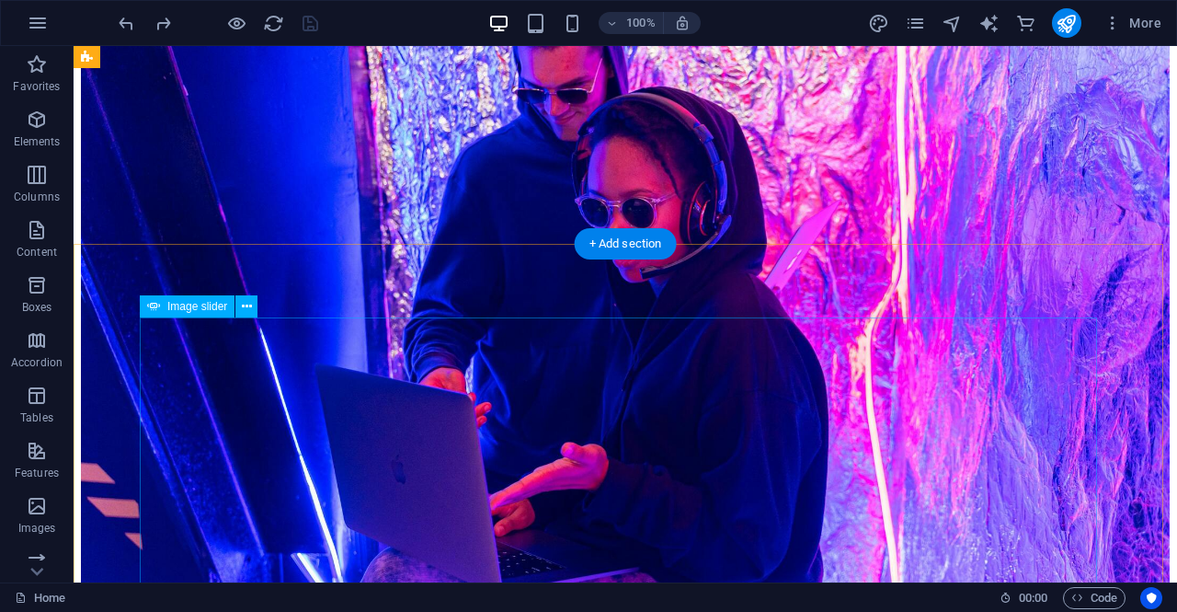
scroll to position [2346, 0]
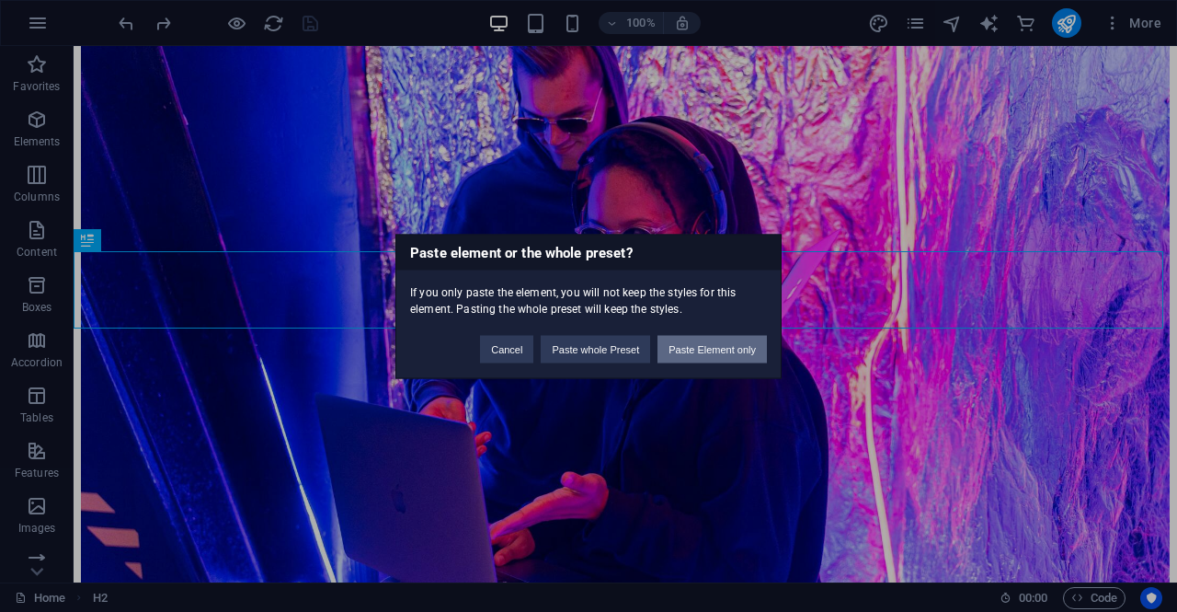
click at [713, 349] on button "Paste Element only" at bounding box center [712, 349] width 109 height 28
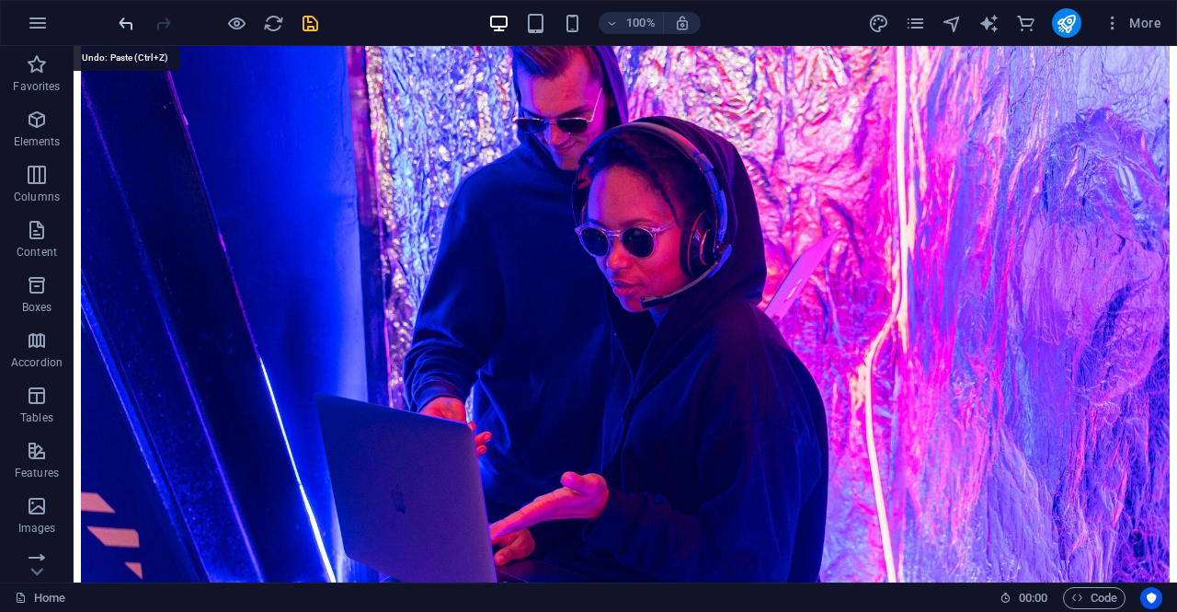
click at [125, 20] on icon "undo" at bounding box center [126, 23] width 21 height 21
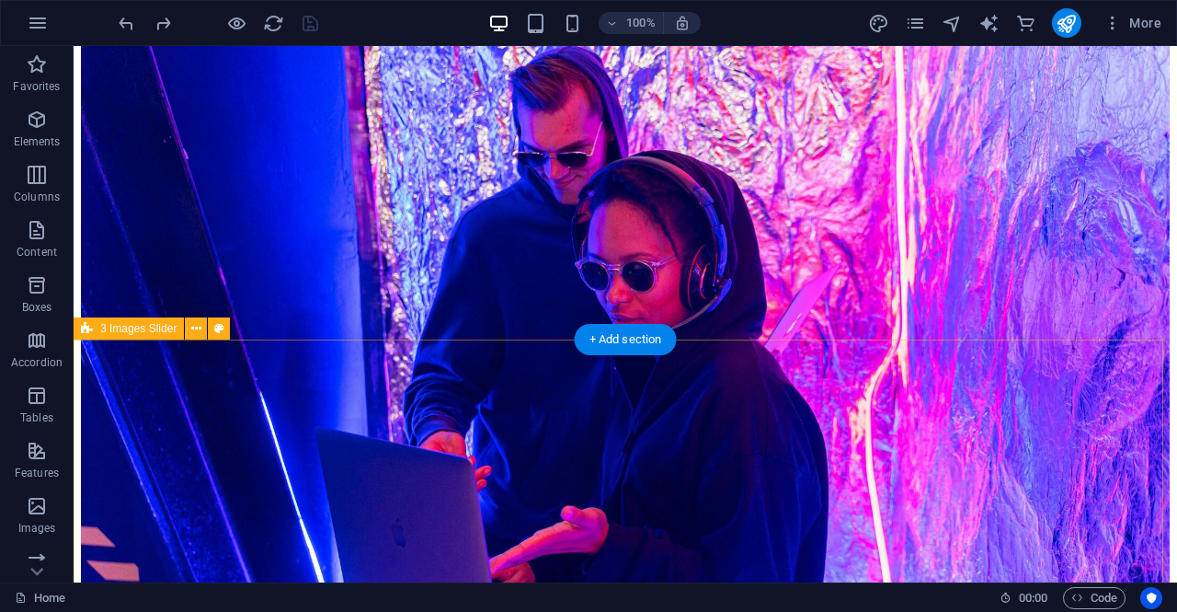
scroll to position [2391, 0]
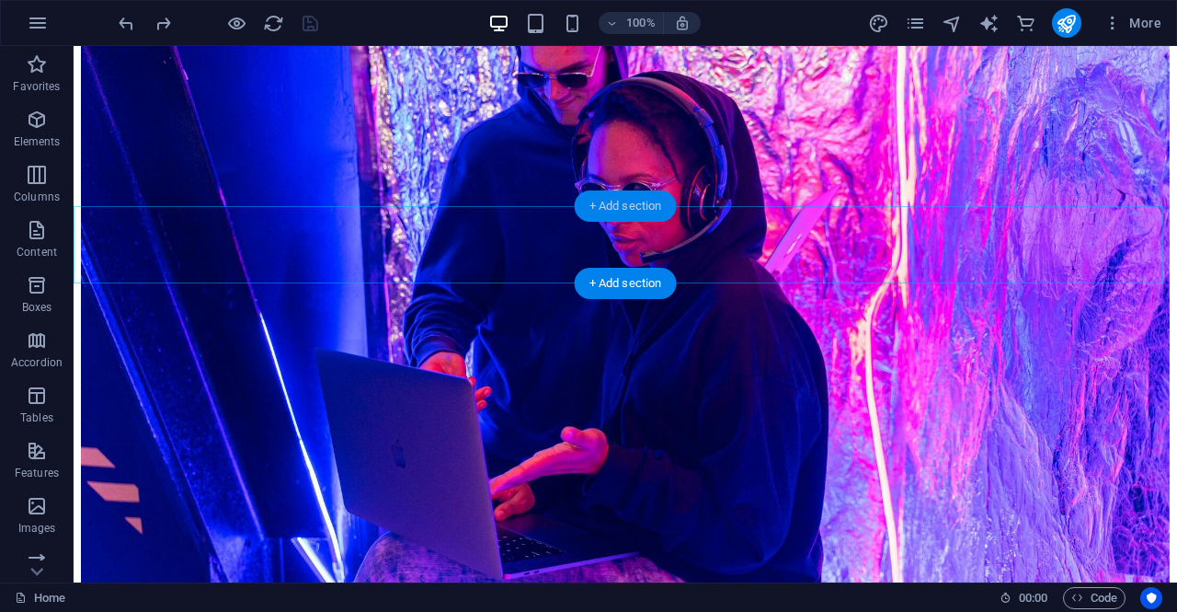
click at [615, 205] on div "+ Add section" at bounding box center [626, 205] width 102 height 31
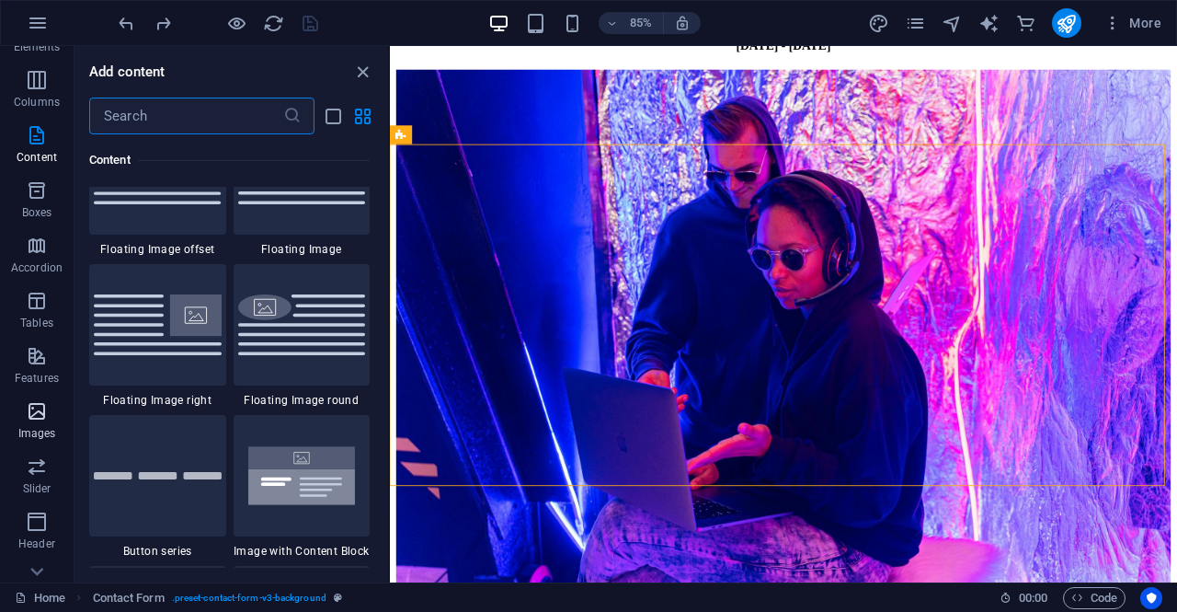
scroll to position [276, 0]
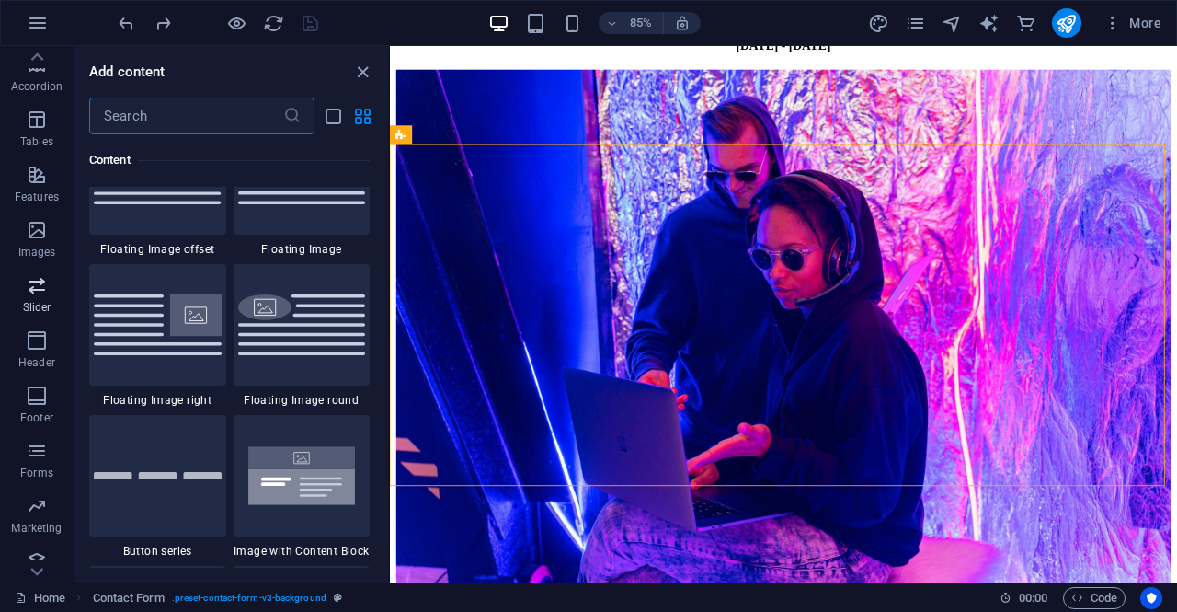
click at [39, 288] on icon "button" at bounding box center [37, 285] width 22 height 22
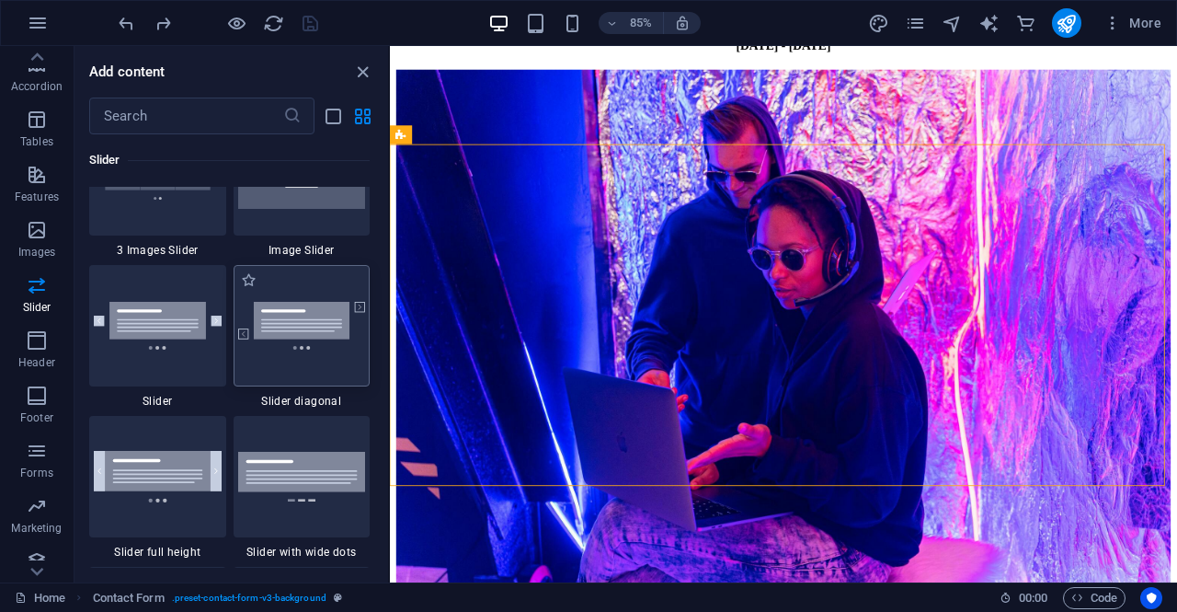
scroll to position [10518, 0]
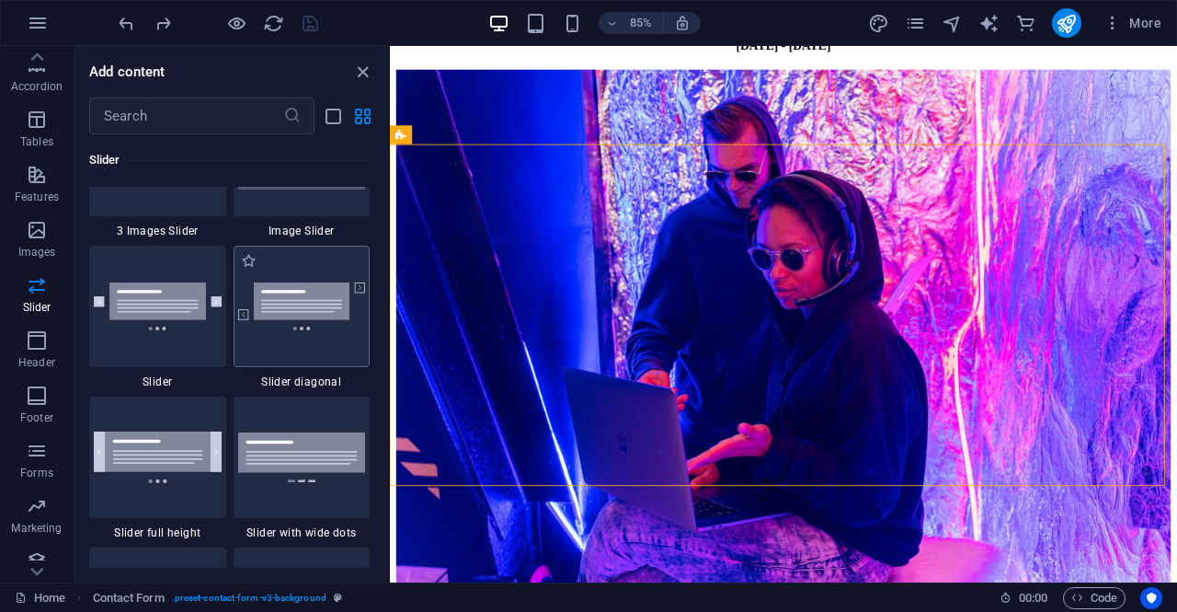
click at [304, 311] on img at bounding box center [302, 306] width 128 height 48
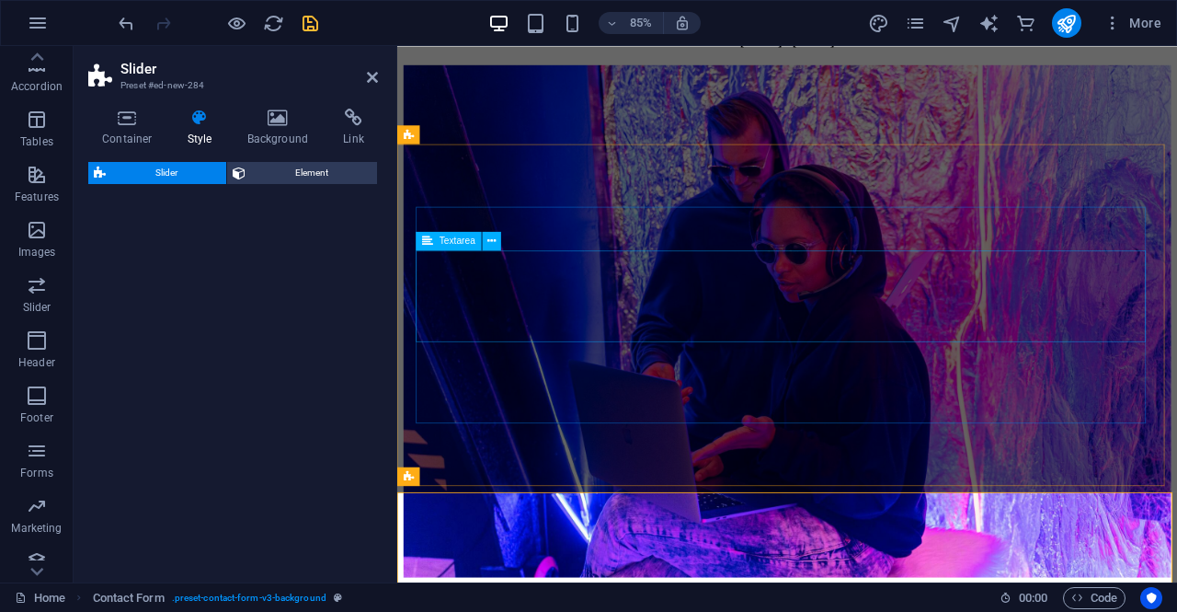
select select "rem"
select select "px"
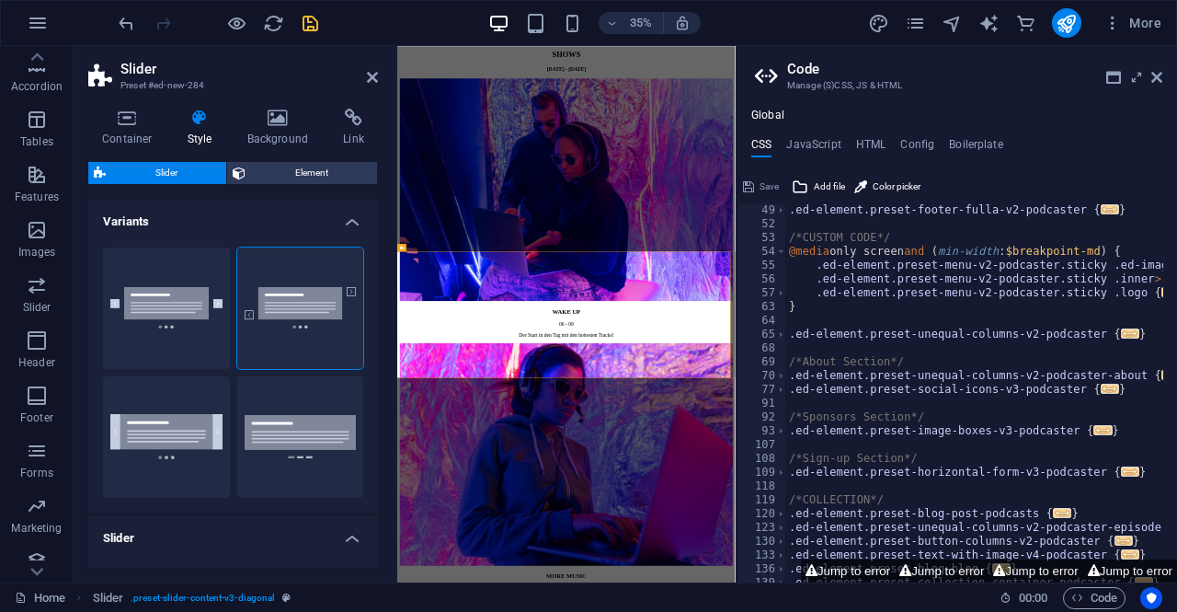
scroll to position [55, 0]
click at [1153, 76] on icon at bounding box center [1156, 77] width 11 height 15
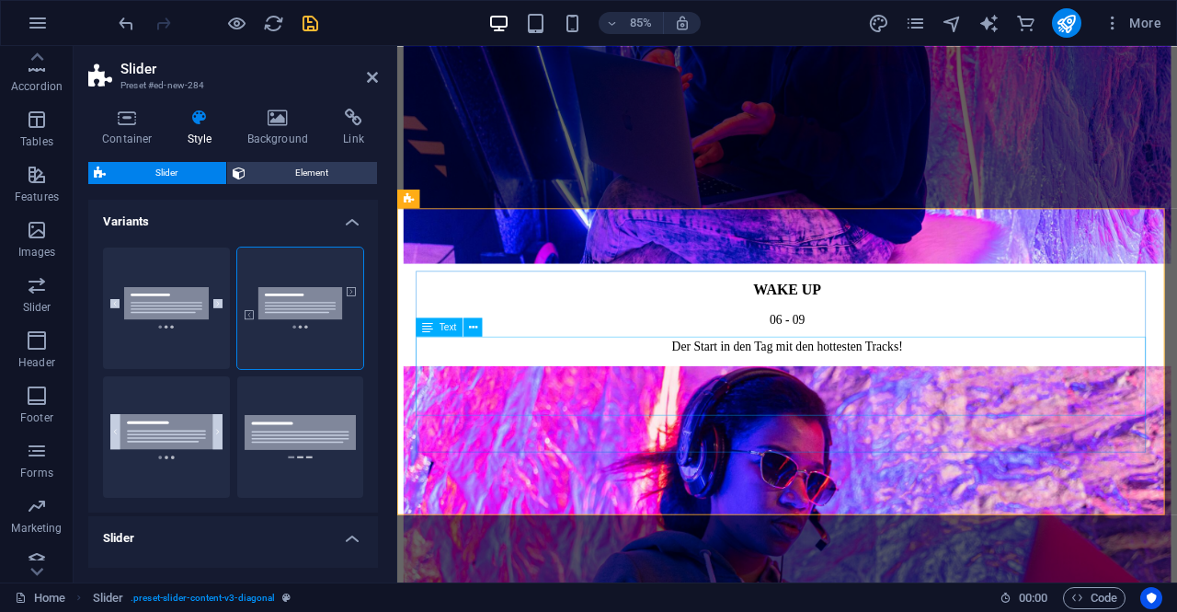
scroll to position [2380, 0]
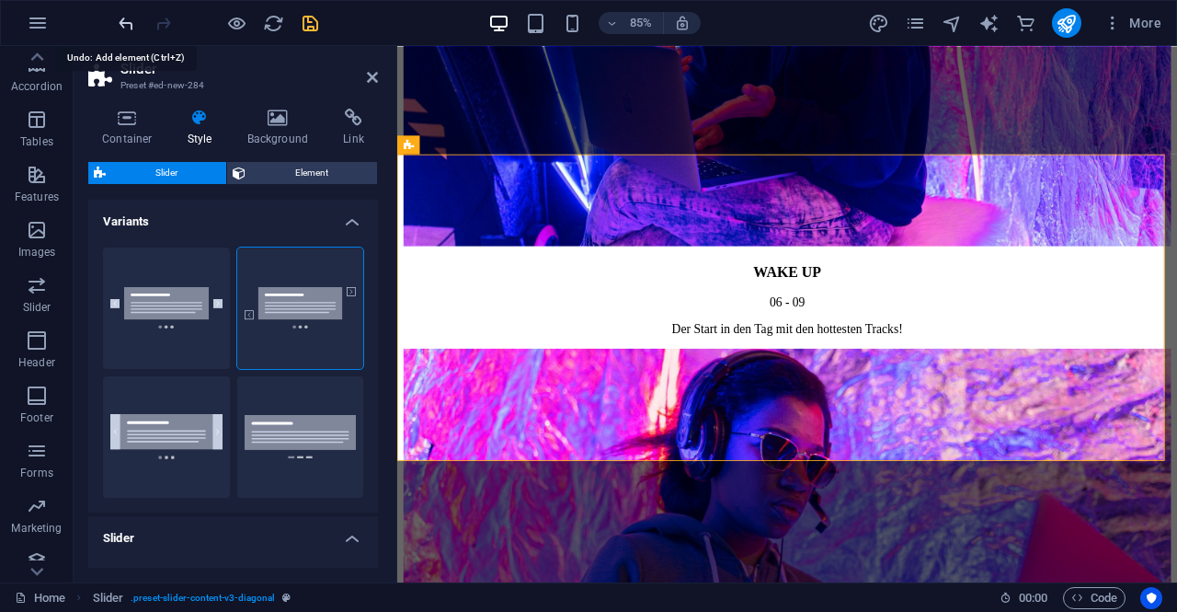
click at [123, 24] on icon "undo" at bounding box center [126, 23] width 21 height 21
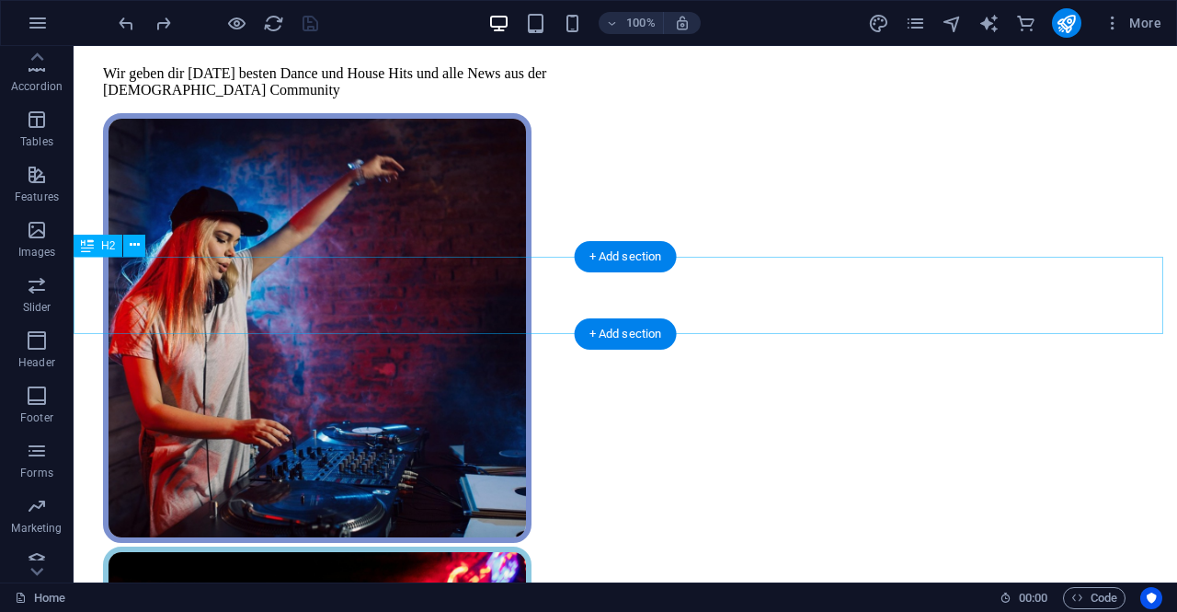
scroll to position [0, 0]
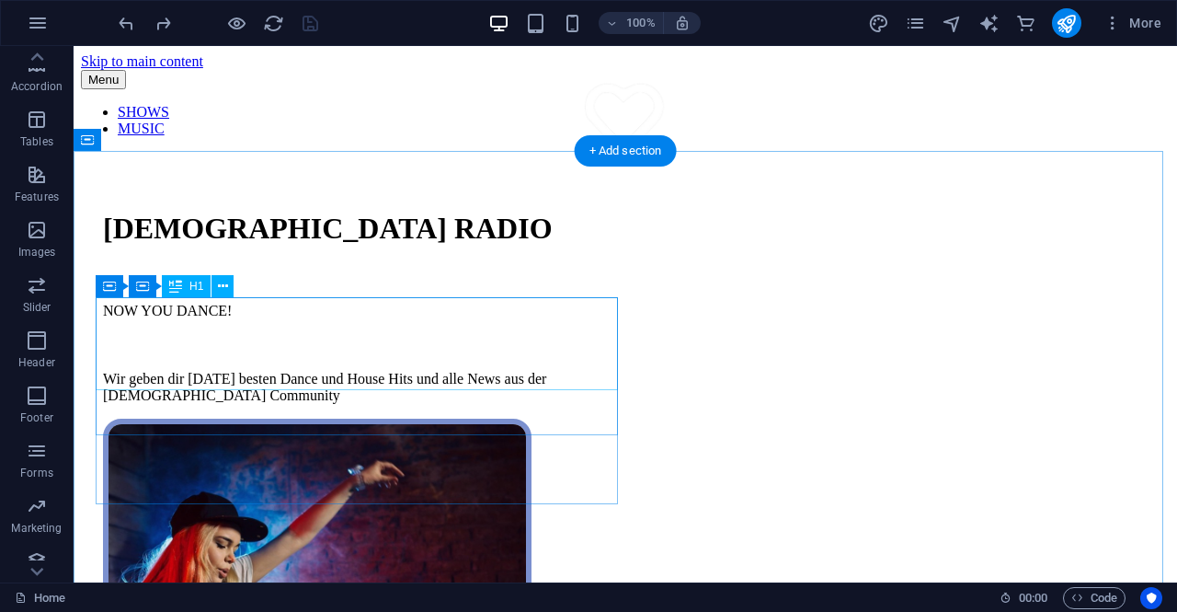
click at [439, 246] on div "[DEMOGRAPHIC_DATA] RADIO" at bounding box center [364, 229] width 522 height 34
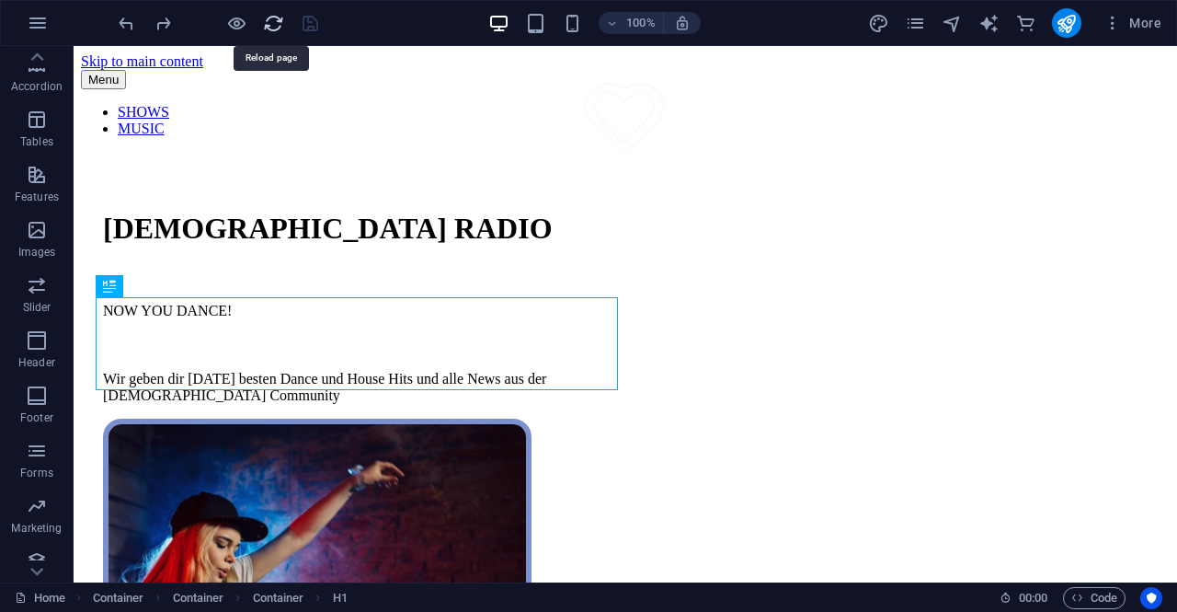
click at [270, 22] on icon "reload" at bounding box center [273, 23] width 21 height 21
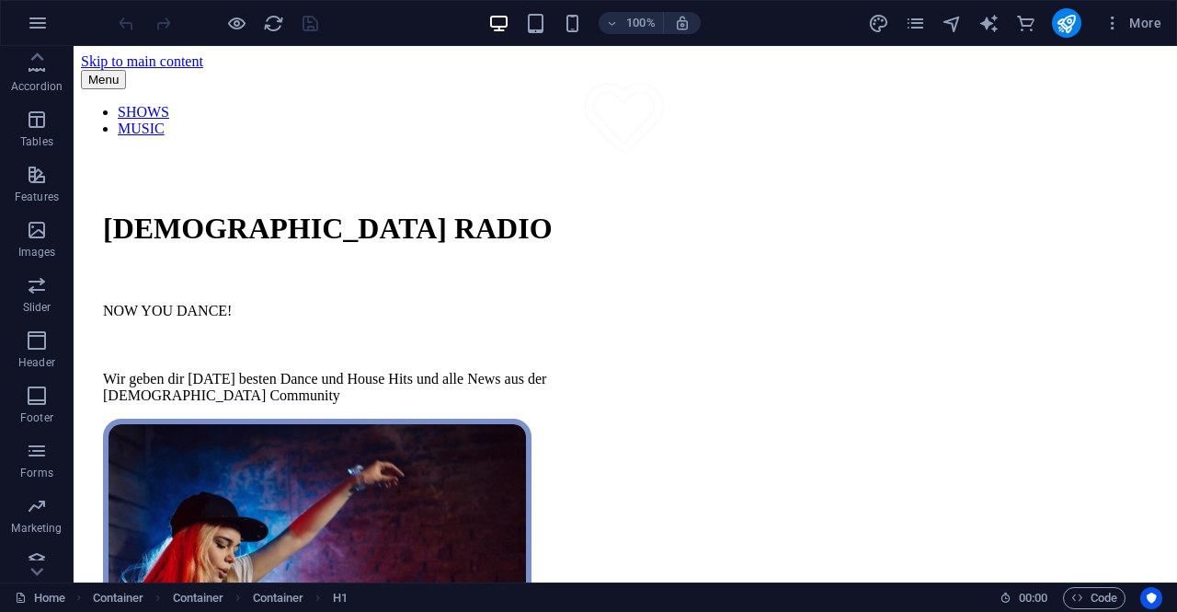
click at [312, 22] on div at bounding box center [218, 22] width 206 height 29
click at [307, 23] on div at bounding box center [218, 22] width 206 height 29
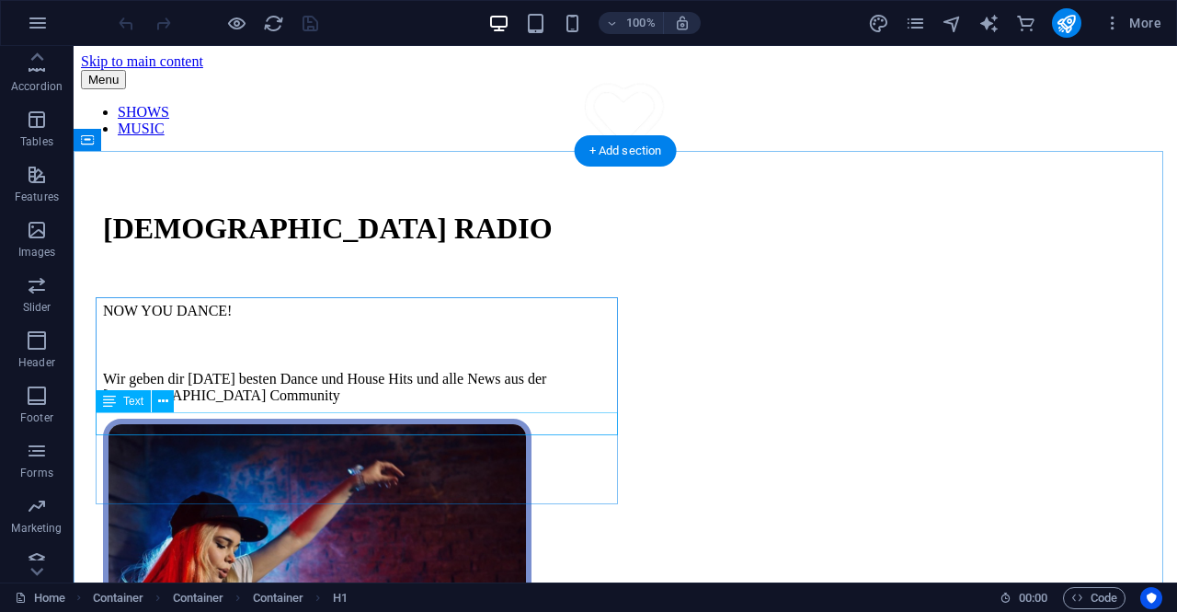
click at [303, 319] on div "NOW YOU DANCE!" at bounding box center [364, 311] width 522 height 17
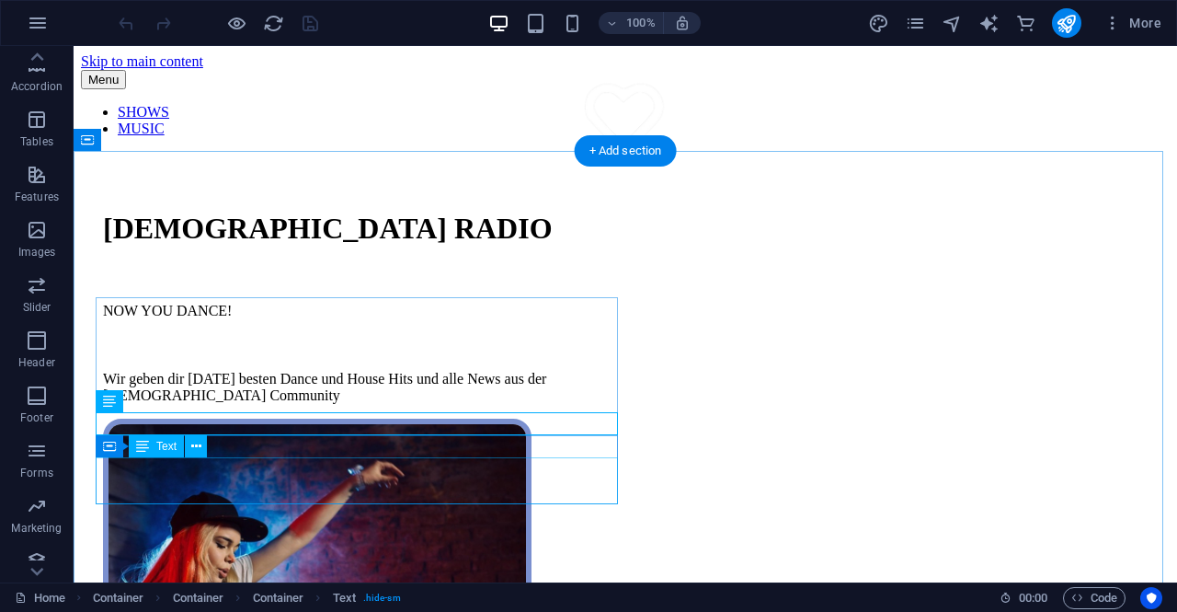
click at [257, 404] on div "Wir geben dir 24/7 die besten Dance und House Hits und alle News aus der LGBT+ …" at bounding box center [364, 387] width 522 height 33
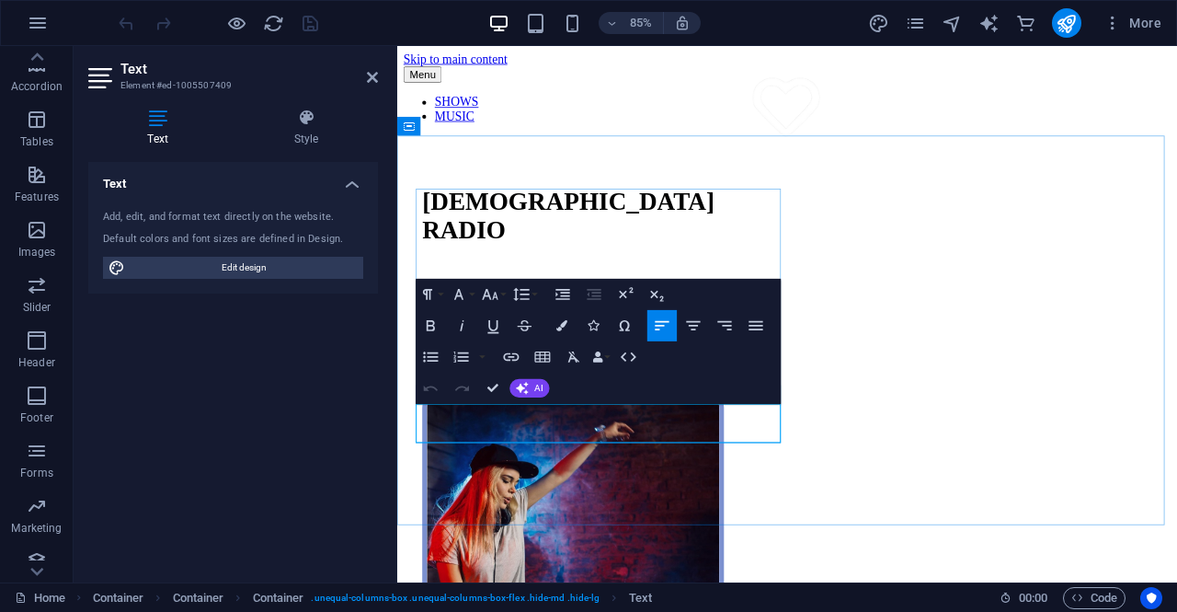
click at [709, 438] on p "Wir geben dir 24/7 die besten Dance und House Hits und alle News aus der LGBT+ …" at bounding box center [641, 421] width 429 height 33
click at [368, 76] on icon at bounding box center [372, 77] width 11 height 15
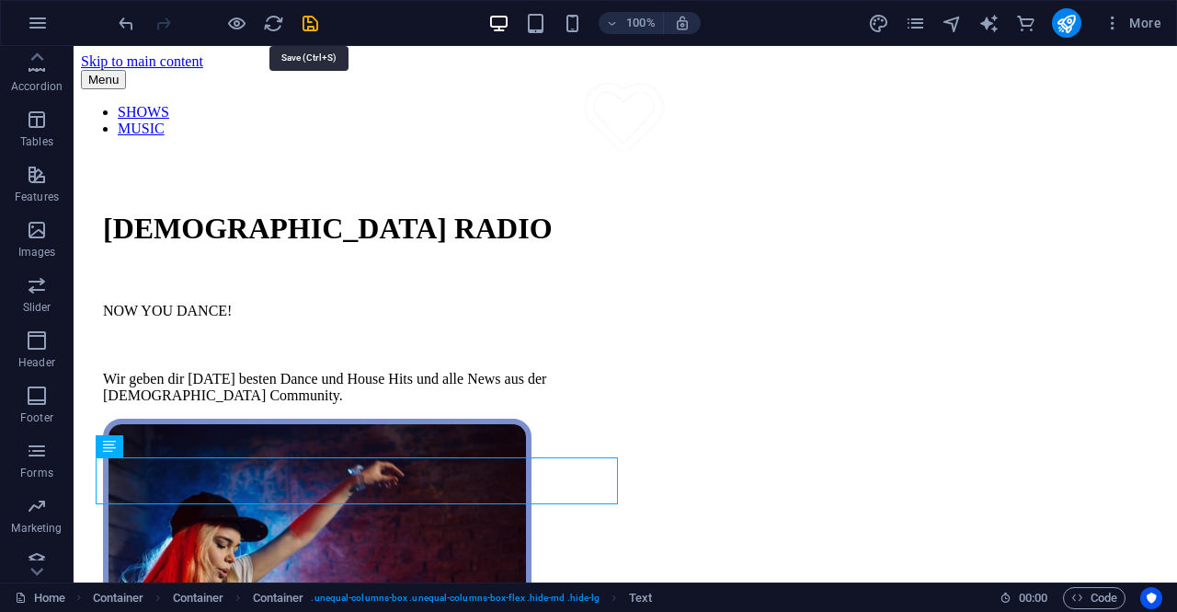
click at [312, 19] on icon "save" at bounding box center [310, 23] width 21 height 21
checkbox input "false"
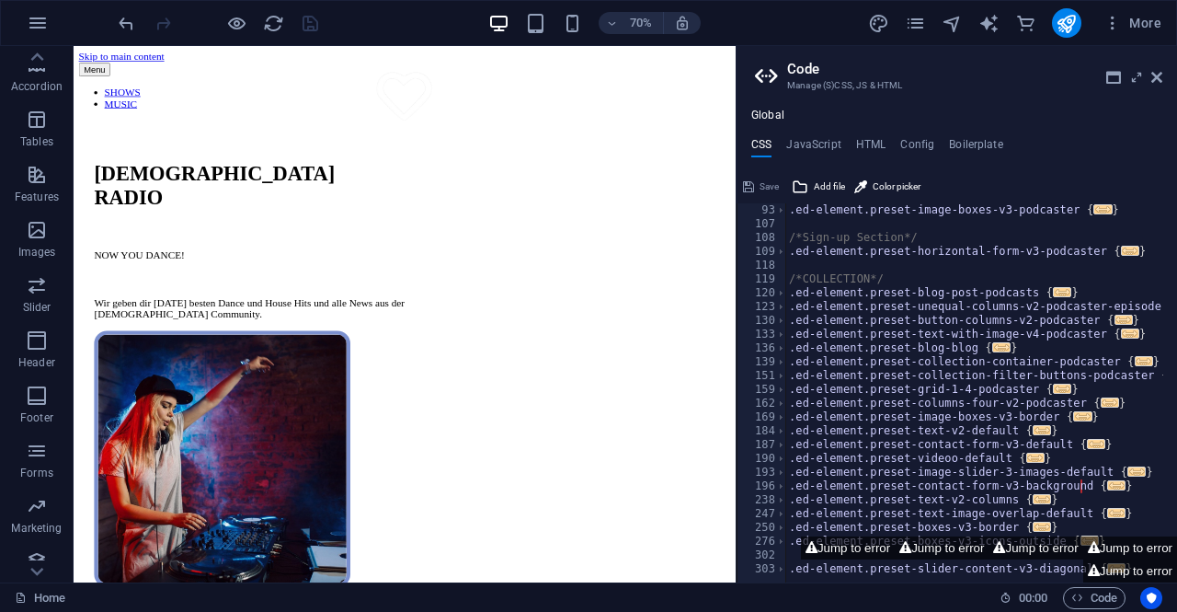
scroll to position [283, 0]
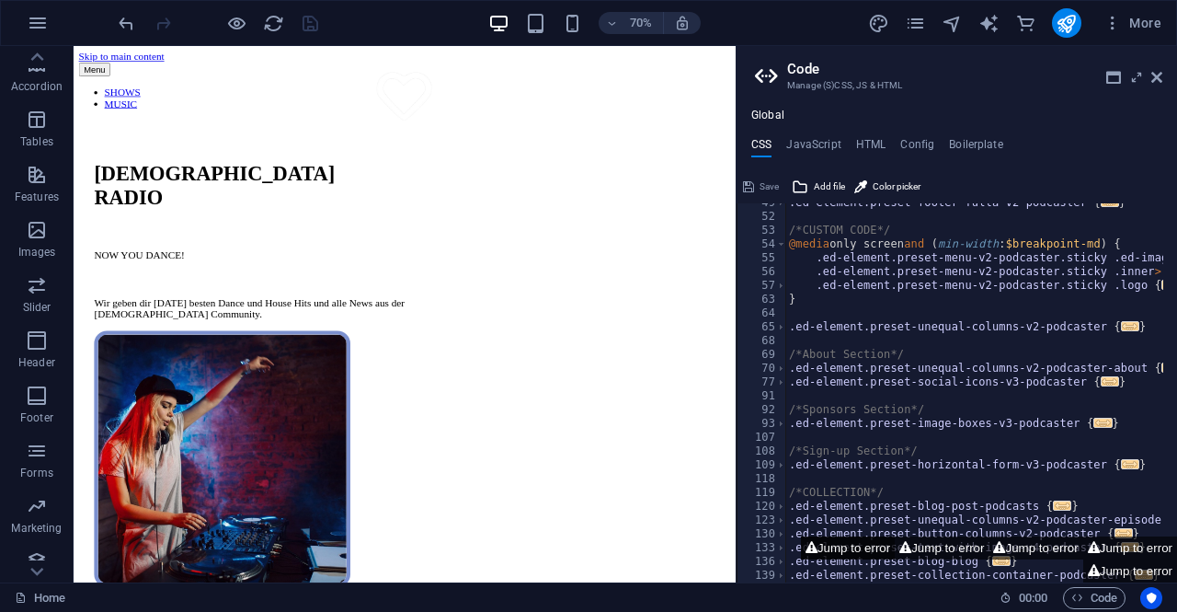
click at [849, 547] on button "Jump to error" at bounding box center [848, 547] width 94 height 23
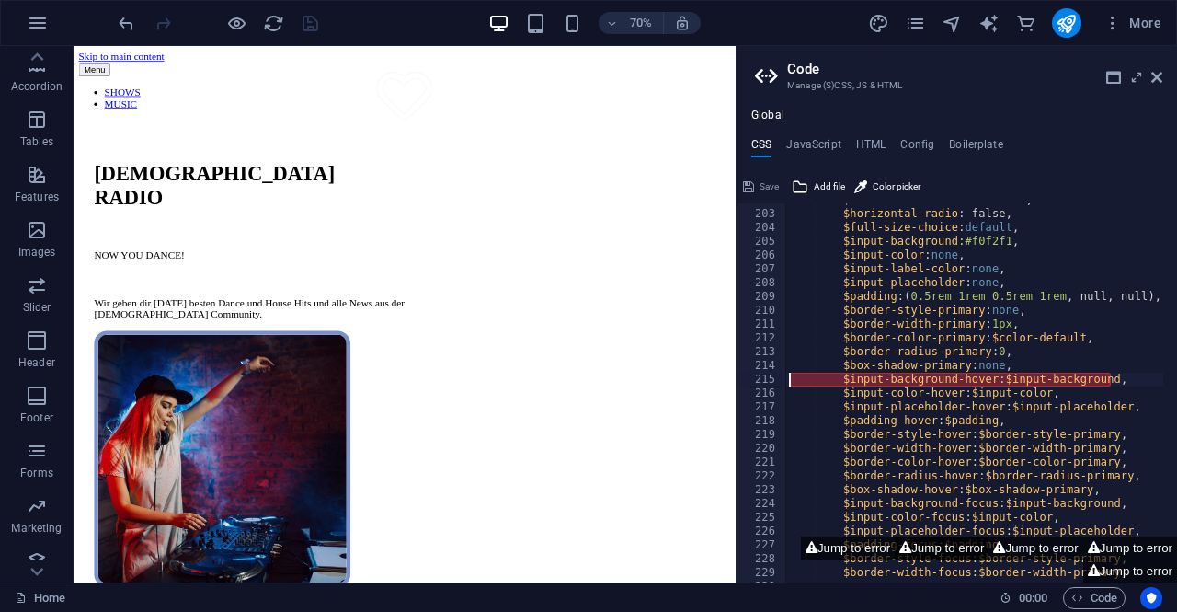
click at [910, 545] on button "Jump to error" at bounding box center [942, 547] width 94 height 23
click at [1016, 545] on button "Jump to error" at bounding box center [1036, 547] width 94 height 23
click at [1093, 545] on icon at bounding box center [1094, 548] width 12 height 12
click at [1157, 544] on button "Jump to error" at bounding box center [1130, 547] width 94 height 23
drag, startPoint x: 1105, startPoint y: 381, endPoint x: 835, endPoint y: 376, distance: 270.4
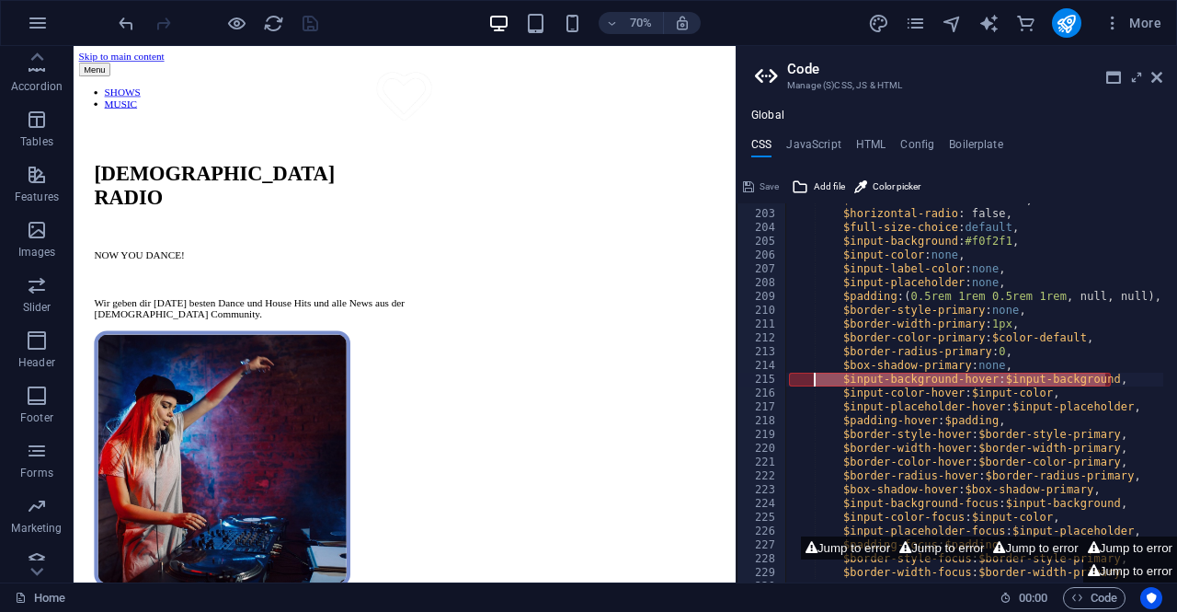
click at [835, 376] on div "$horizontal-checkbox : false, $horizontal-radio : false, $full-size-choice : de…" at bounding box center [984, 389] width 398 height 393
click at [1106, 378] on div "$horizontal-checkbox : false, $horizontal-radio : false, $full-size-choice : de…" at bounding box center [974, 392] width 378 height 379
type textarea "$input-background-hover: $input-background"
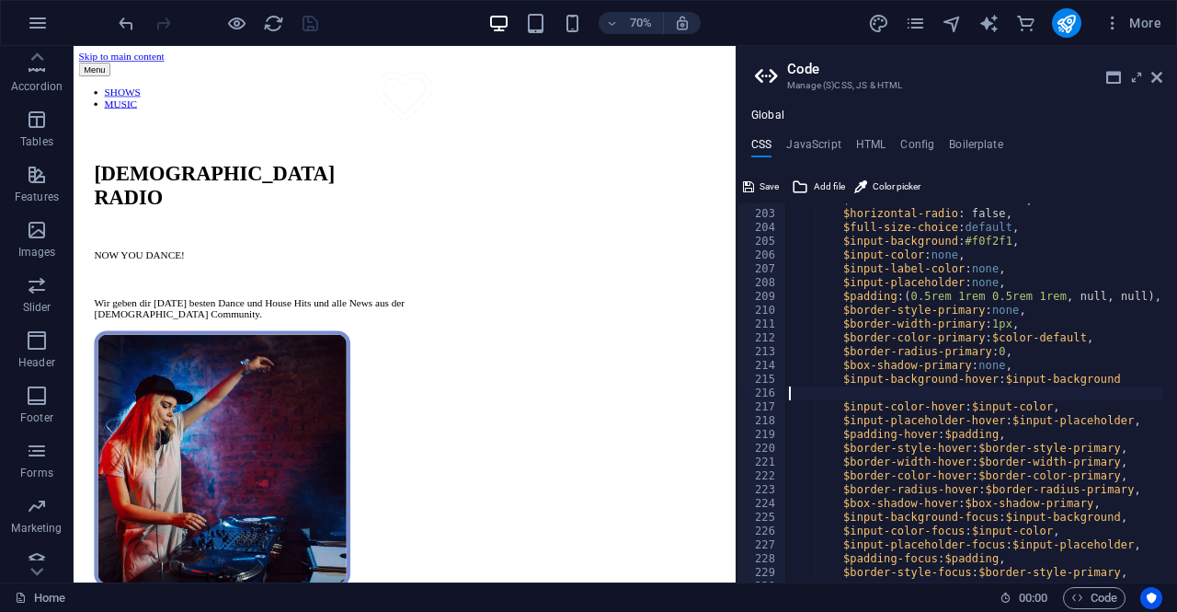
scroll to position [0, 0]
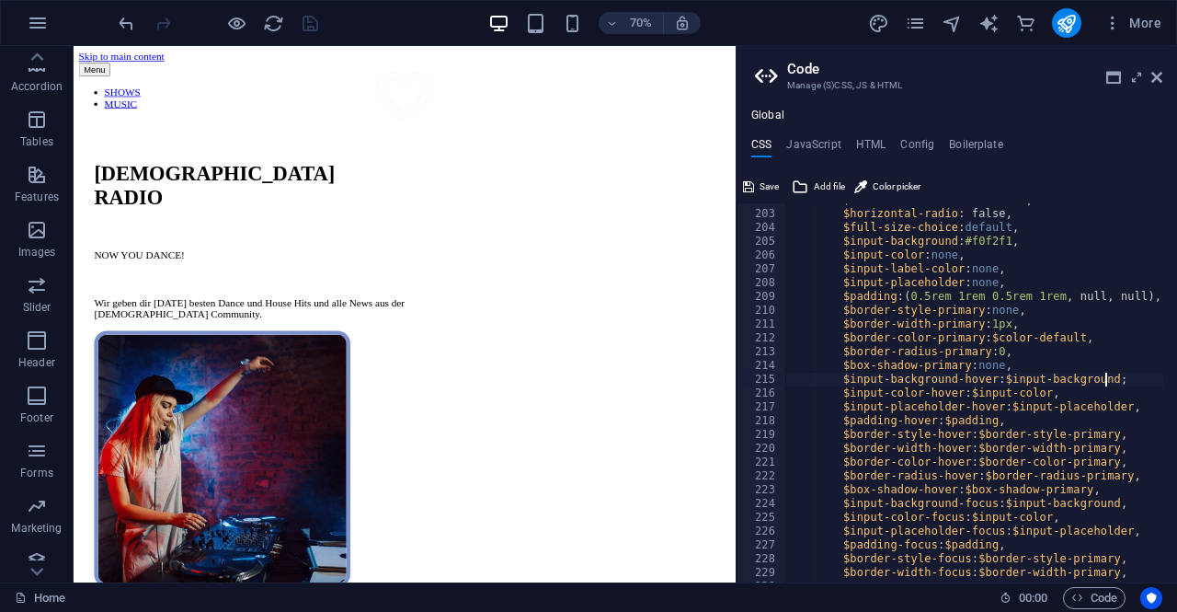
type textarea "$input-background-hover: $input-background;"
click at [997, 262] on div "$horizontal-checkbox : false, $horizontal-radio : false, $full-size-choice : de…" at bounding box center [984, 389] width 398 height 393
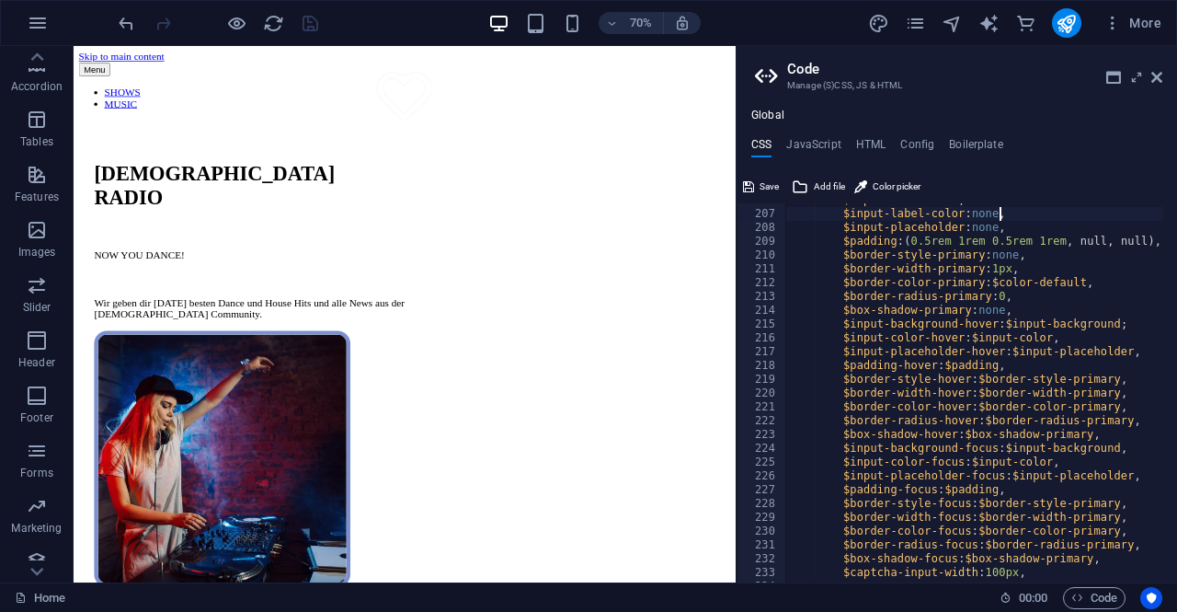
scroll to position [848, 0]
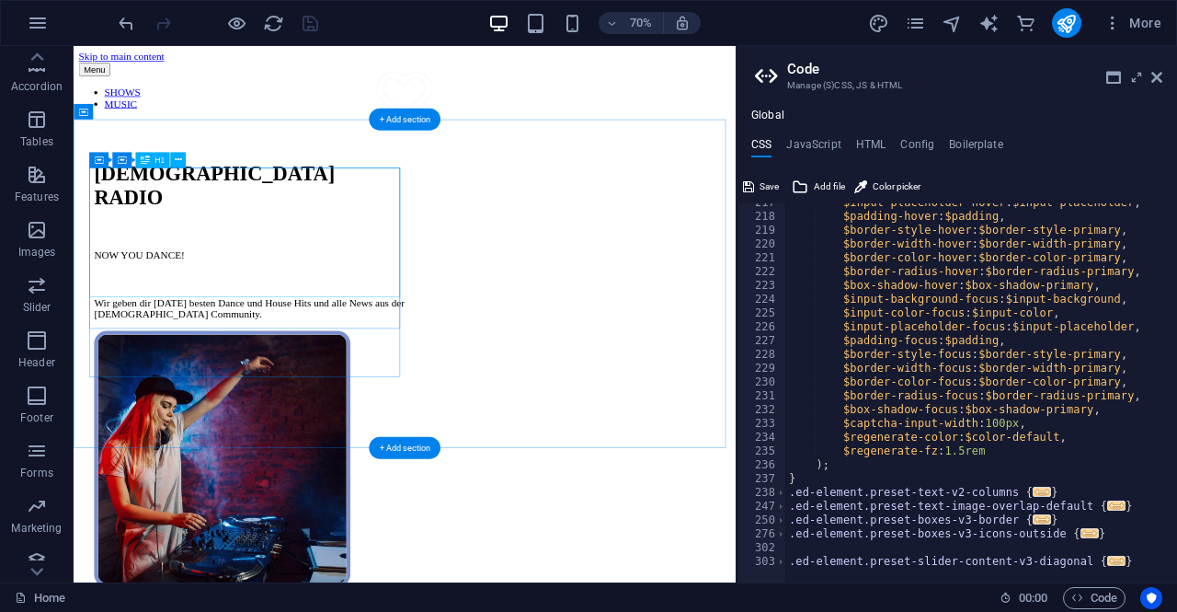
type textarea "$input-label-color: none,"
click at [430, 280] on div "[DEMOGRAPHIC_DATA] RADIO" at bounding box center [325, 246] width 444 height 68
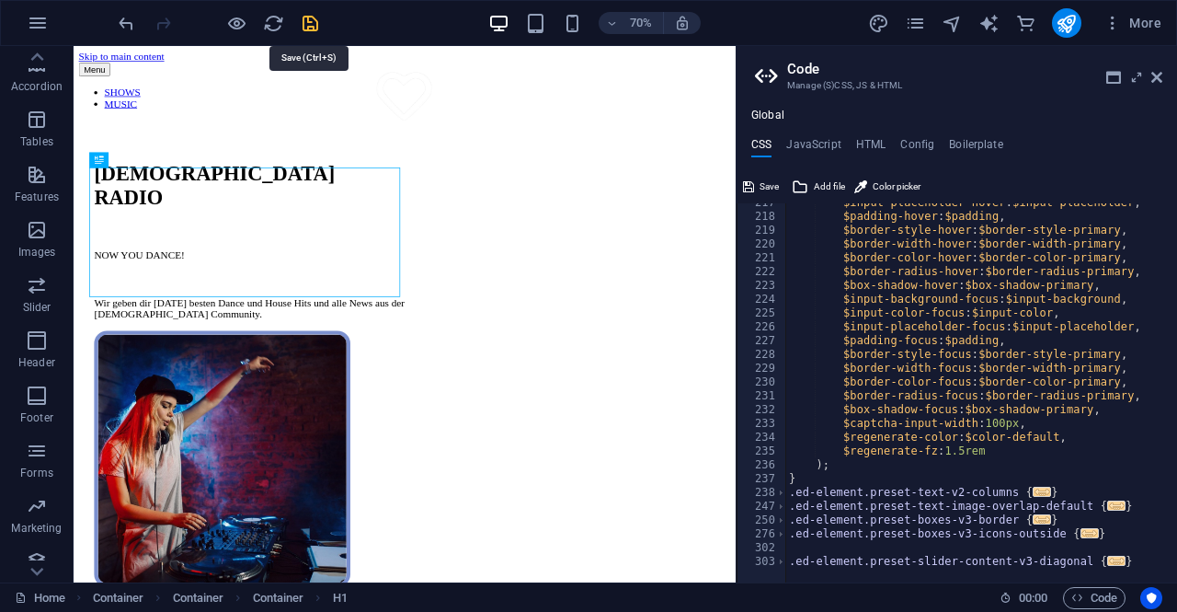
click at [303, 23] on icon "save" at bounding box center [310, 23] width 21 height 21
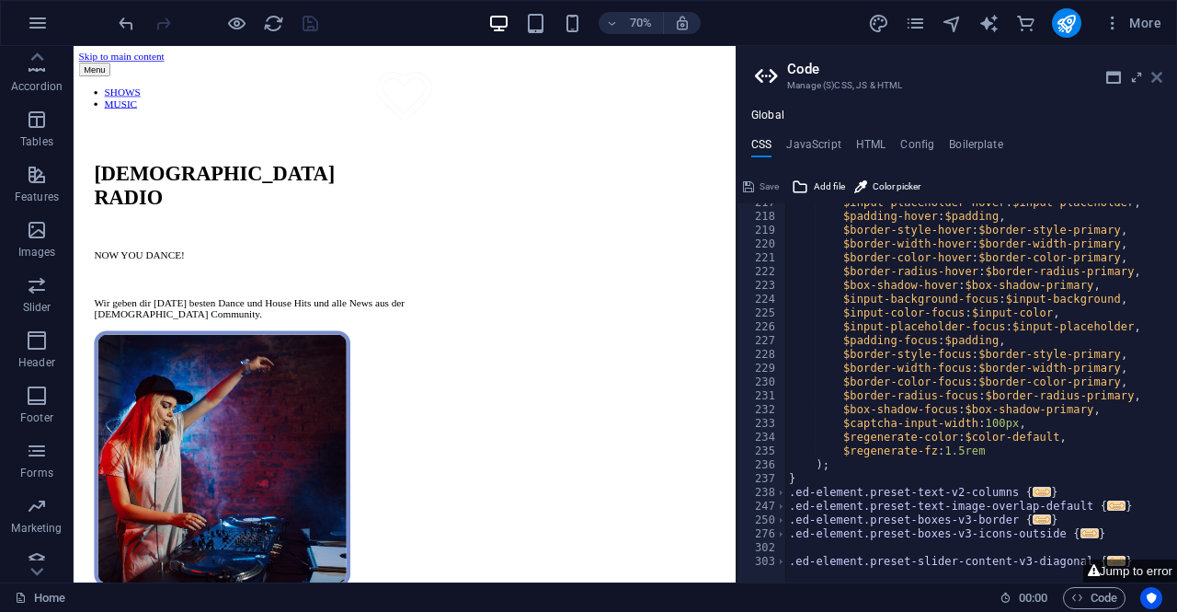
click at [1156, 80] on icon at bounding box center [1156, 77] width 11 height 15
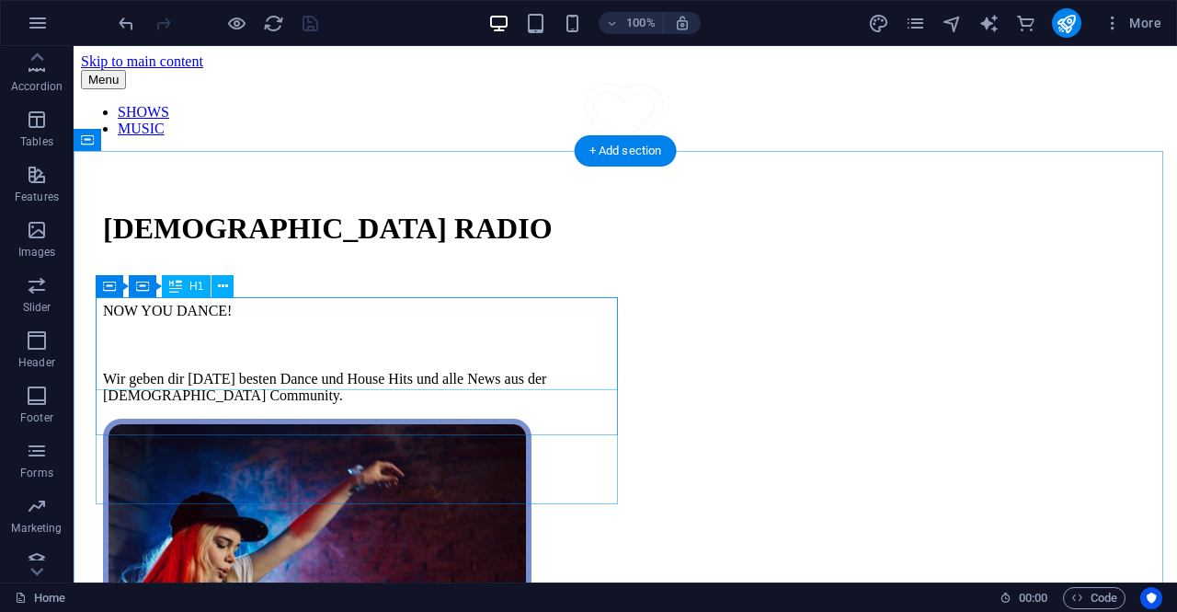
click at [447, 246] on div "[DEMOGRAPHIC_DATA] RADIO" at bounding box center [364, 229] width 522 height 34
click at [399, 246] on div "[DEMOGRAPHIC_DATA] RADIO" at bounding box center [364, 229] width 522 height 34
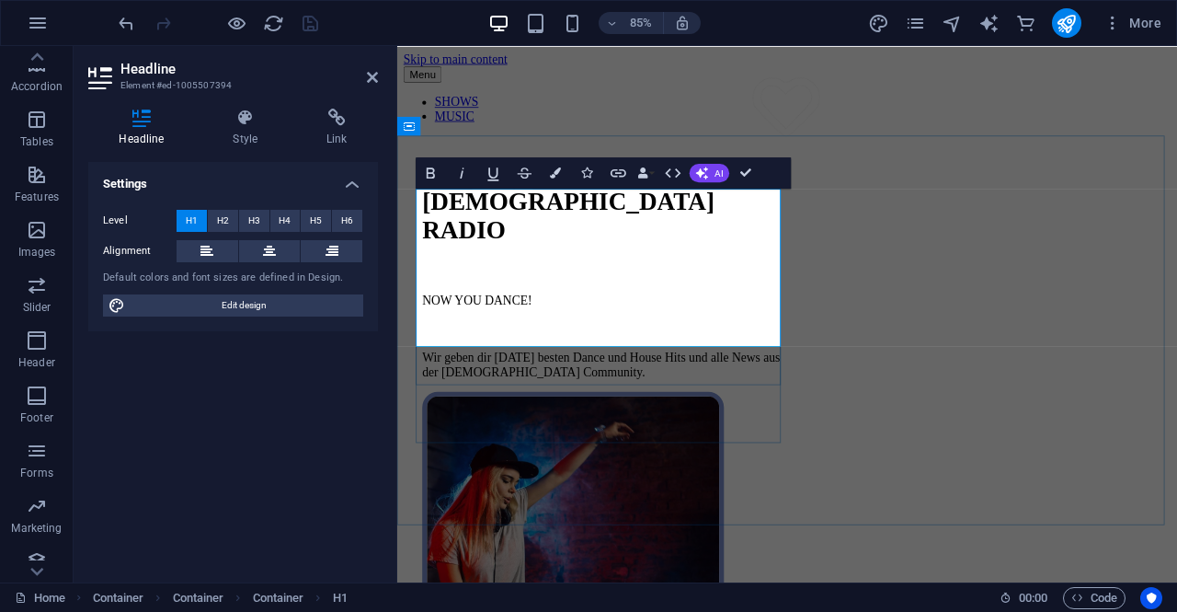
click at [667, 280] on h1 "[DEMOGRAPHIC_DATA] RADIO" at bounding box center [641, 246] width 429 height 68
click at [741, 438] on div "Wir geben dir [DATE] besten Dance und House Hits und alle News aus der [DEMOGRA…" at bounding box center [641, 421] width 429 height 33
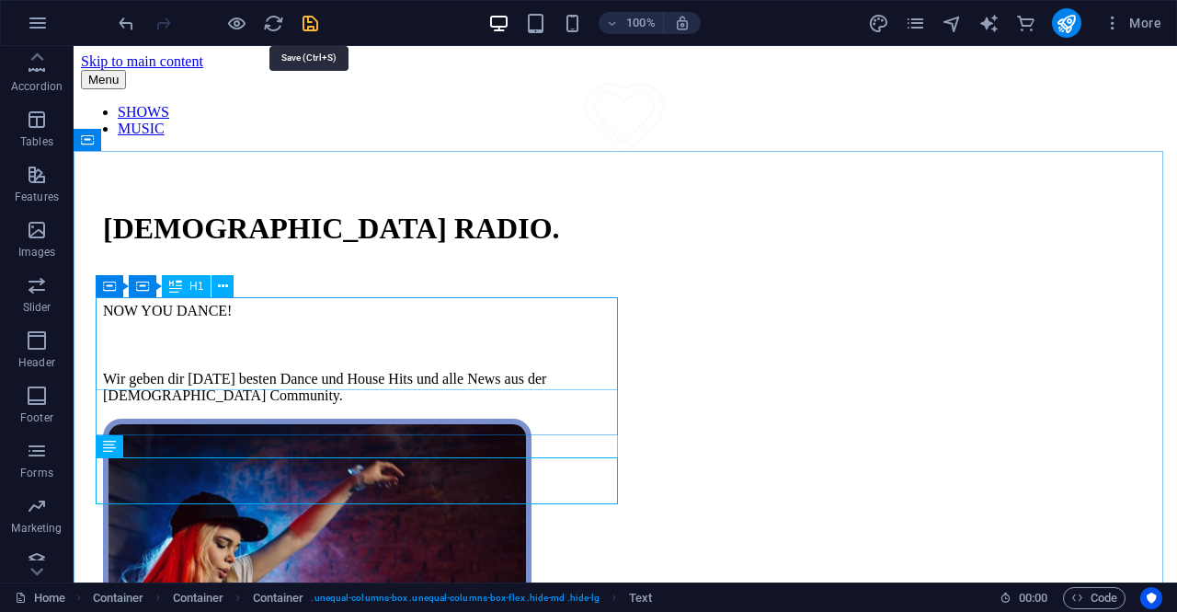
click at [315, 20] on icon "save" at bounding box center [310, 23] width 21 height 21
checkbox input "false"
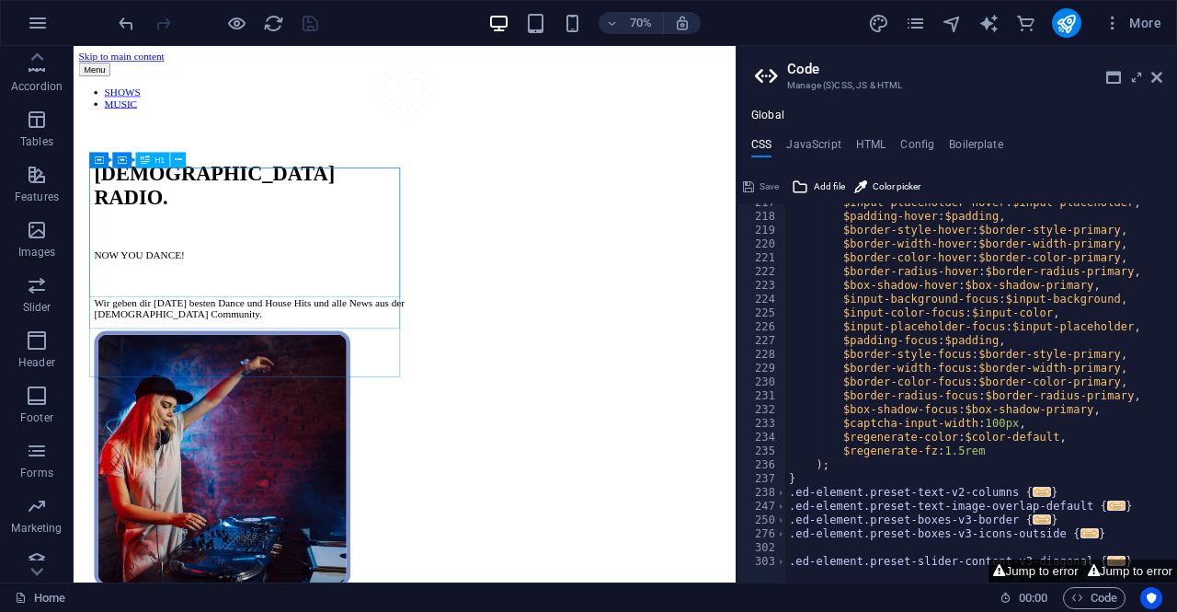
click at [1023, 567] on button "Jump to error" at bounding box center [1036, 570] width 94 height 23
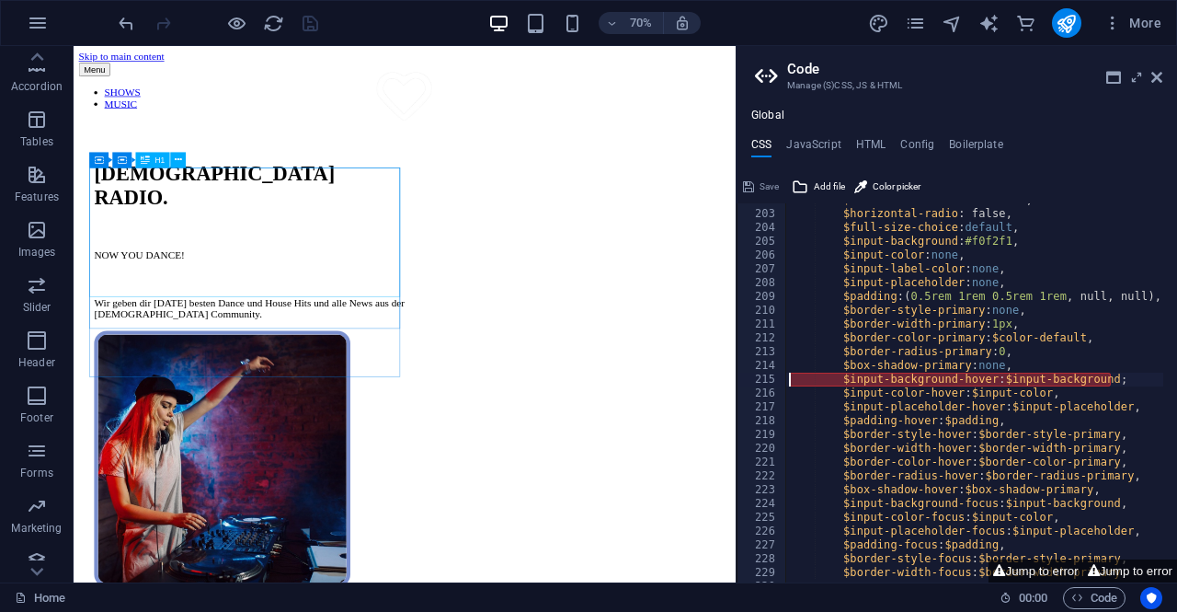
click at [1105, 382] on div "$horizontal-checkbox : false, $horizontal-radio : false, $full-size-choice : de…" at bounding box center [984, 389] width 398 height 393
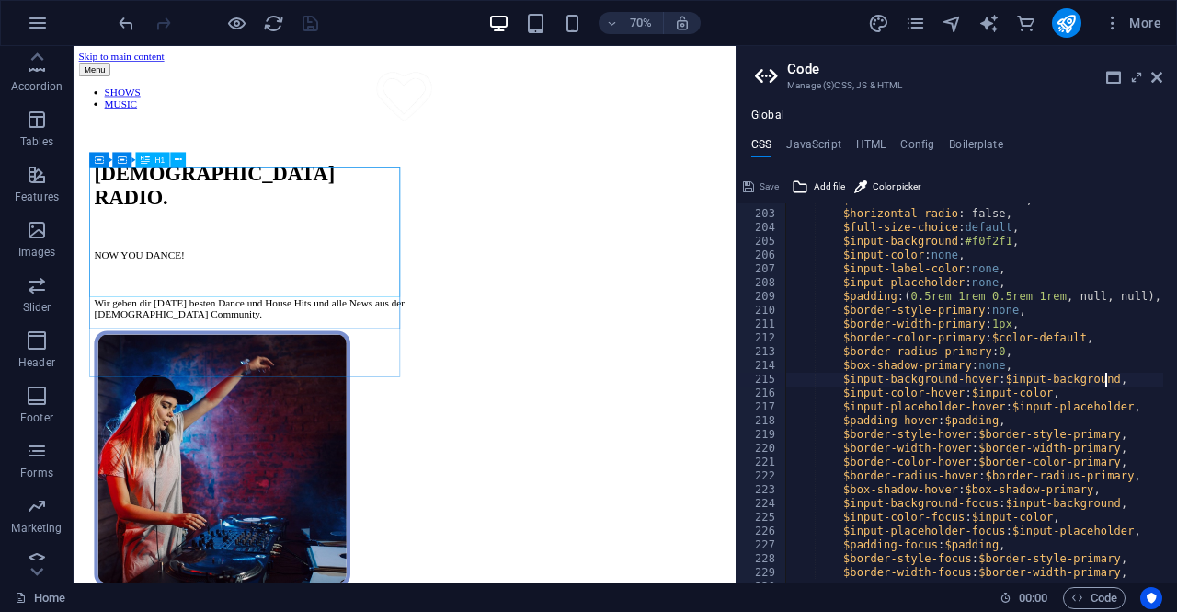
scroll to position [0, 29]
click at [1048, 431] on div "$horizontal-checkbox : false, $horizontal-radio : false, $full-size-choice : de…" at bounding box center [984, 389] width 398 height 393
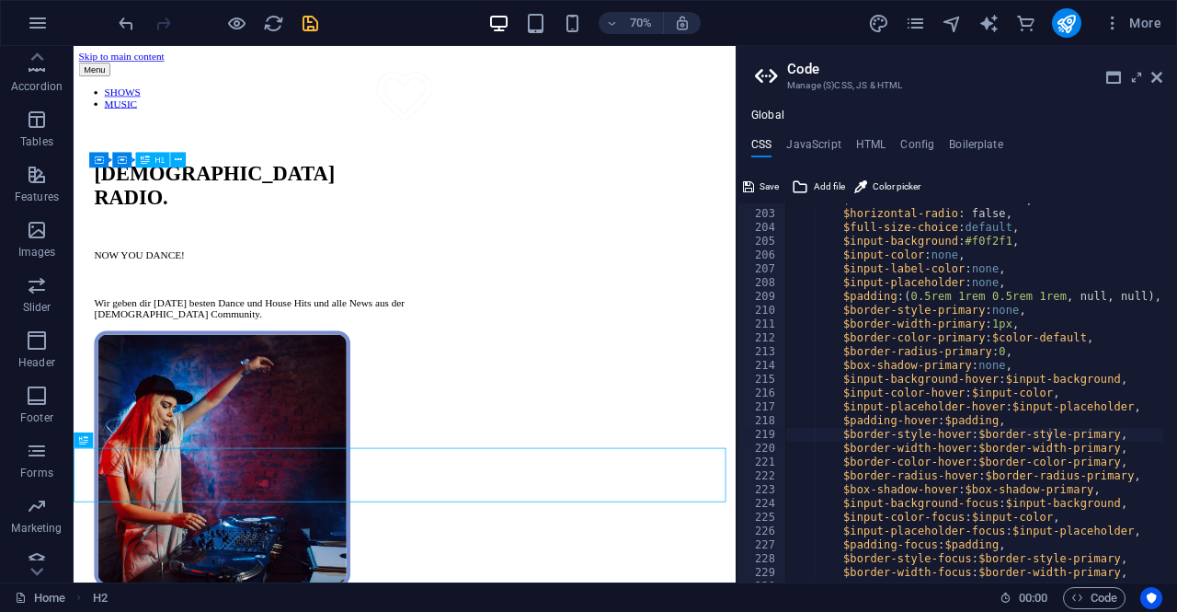
type textarea "$border-radius-primary: 0,"
click at [1004, 349] on div "$horizontal-checkbox : false, $horizontal-radio : false, $full-size-choice : de…" at bounding box center [984, 389] width 398 height 393
click at [311, 24] on icon "save" at bounding box center [310, 23] width 21 height 21
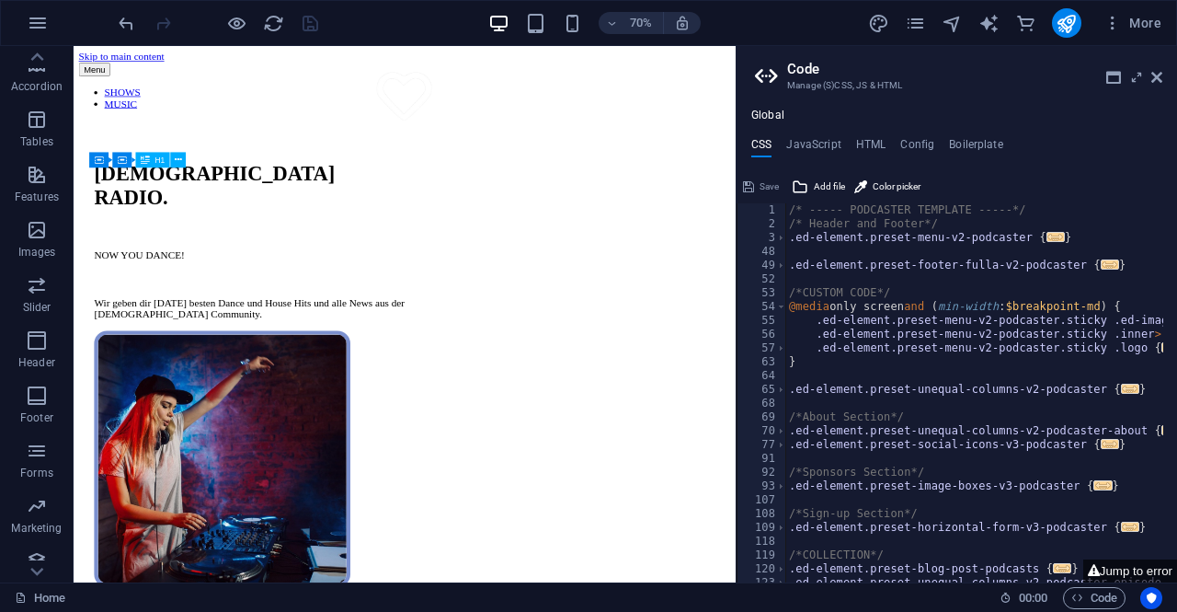
scroll to position [0, 0]
drag, startPoint x: 785, startPoint y: 209, endPoint x: 966, endPoint y: 279, distance: 193.3
click at [1006, 308] on div "$border-radius-primary: 0, 1 2 3 48 49 52 53 54 55 56 57 63 64 65 68 69 70 77 9…" at bounding box center [957, 392] width 441 height 379
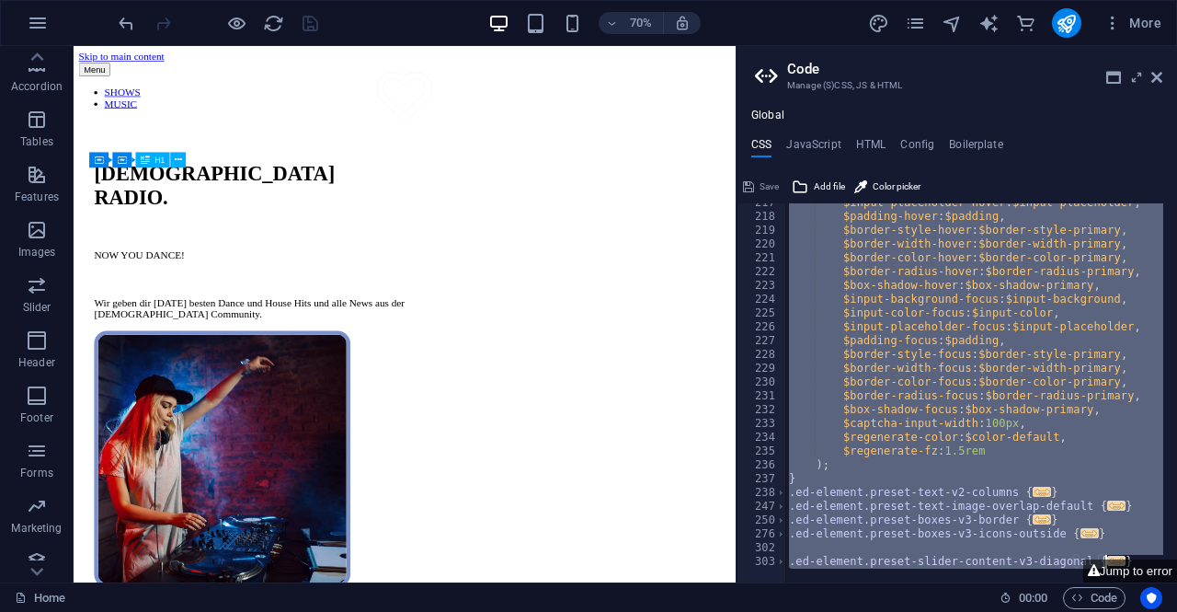
scroll to position [848, 0]
drag, startPoint x: 790, startPoint y: 211, endPoint x: 1176, endPoint y: 617, distance: 560.7
click at [1176, 611] on html "queer-radio.com Home Favorites Elements Columns Content Boxes Accordion Tables …" at bounding box center [588, 306] width 1177 height 612
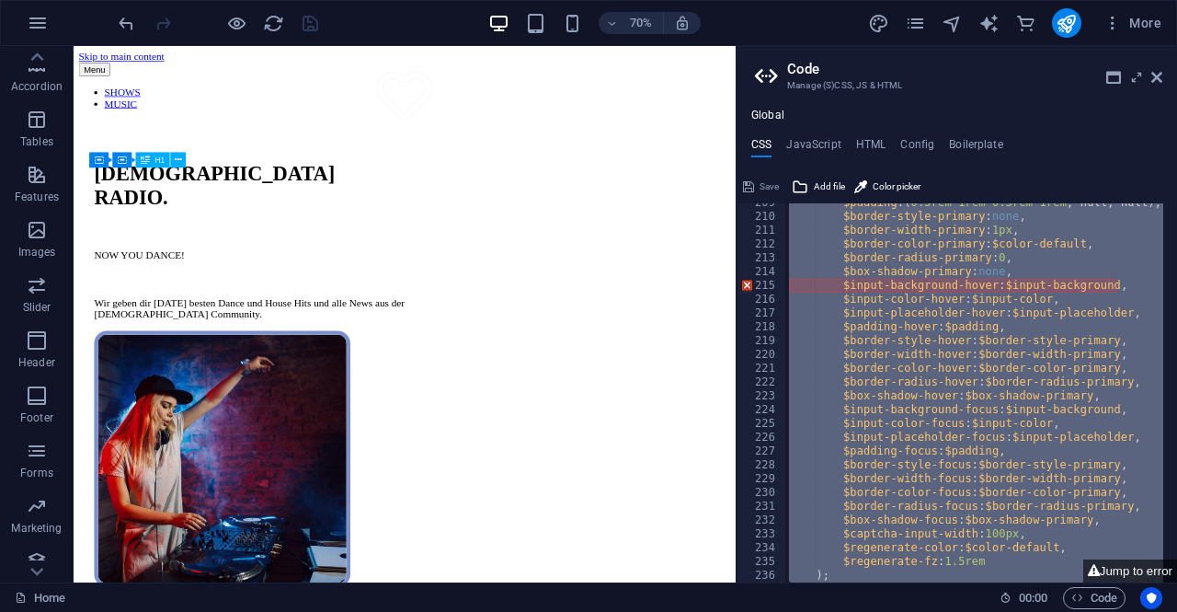
click at [1102, 286] on div "$padding : ( 0.5rem 1rem 0.5rem 1rem , null, null ) , $border-style-primary : n…" at bounding box center [974, 392] width 378 height 379
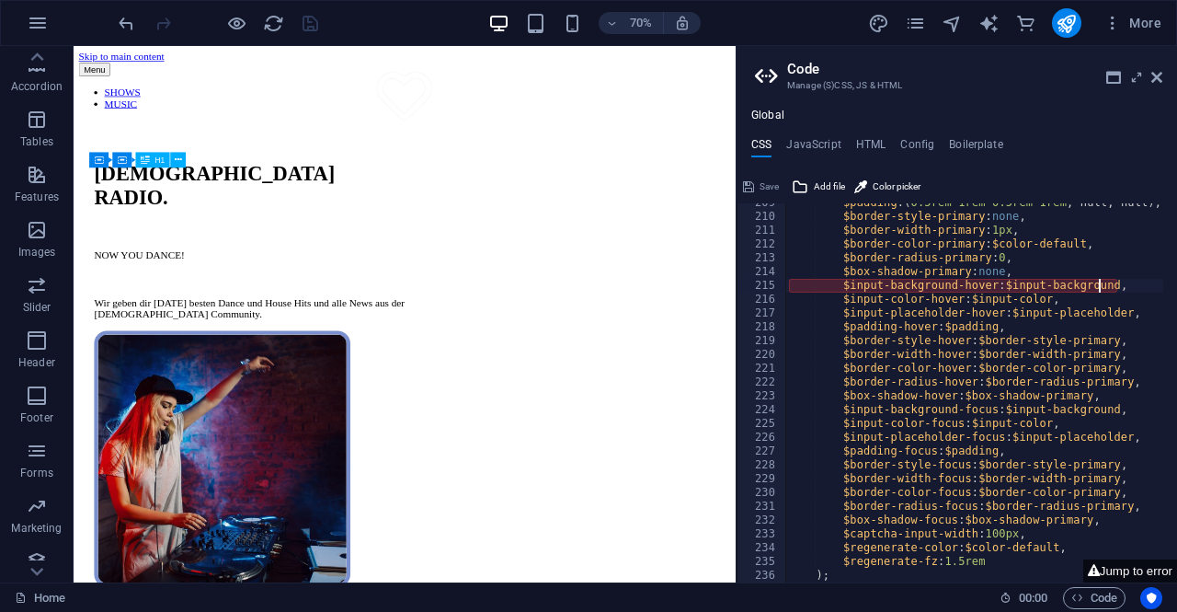
click at [1104, 283] on div "$padding : ( 0.5rem 1rem 0.5rem 1rem , null, null ) , $border-style-primary : n…" at bounding box center [984, 392] width 398 height 393
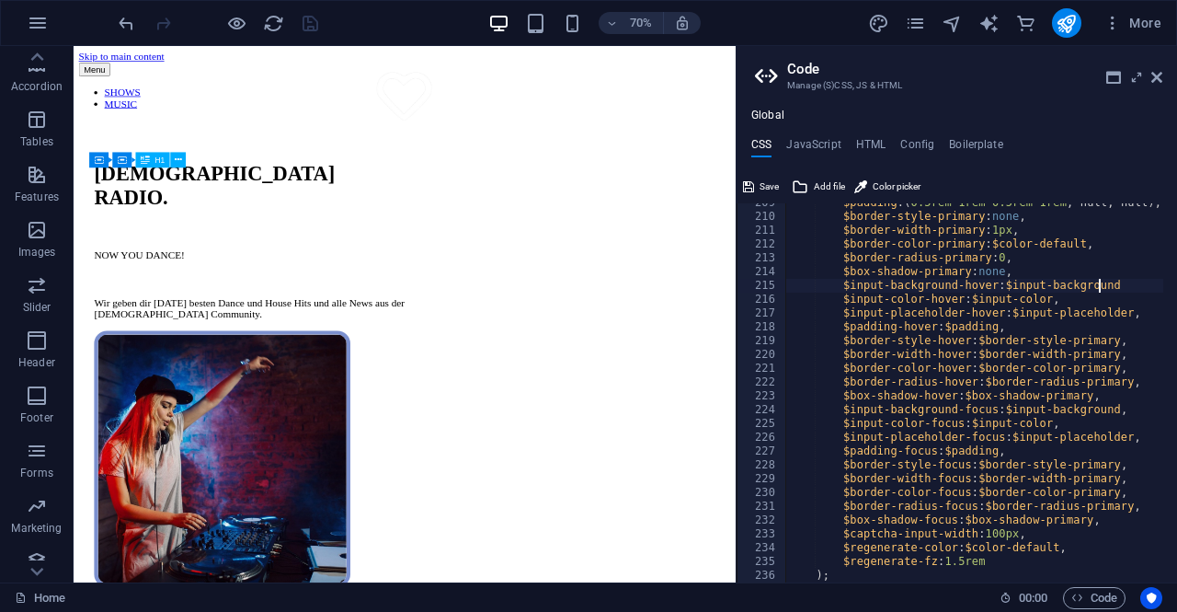
scroll to position [0, 29]
click at [1024, 335] on div "$padding : ( 0.5rem 1rem 0.5rem 1rem , null, null ) , $border-style-primary : n…" at bounding box center [984, 392] width 398 height 393
click at [1001, 457] on div "$padding : ( 0.5rem 1rem 0.5rem 1rem , null, null ) , $border-style-primary : n…" at bounding box center [984, 392] width 398 height 393
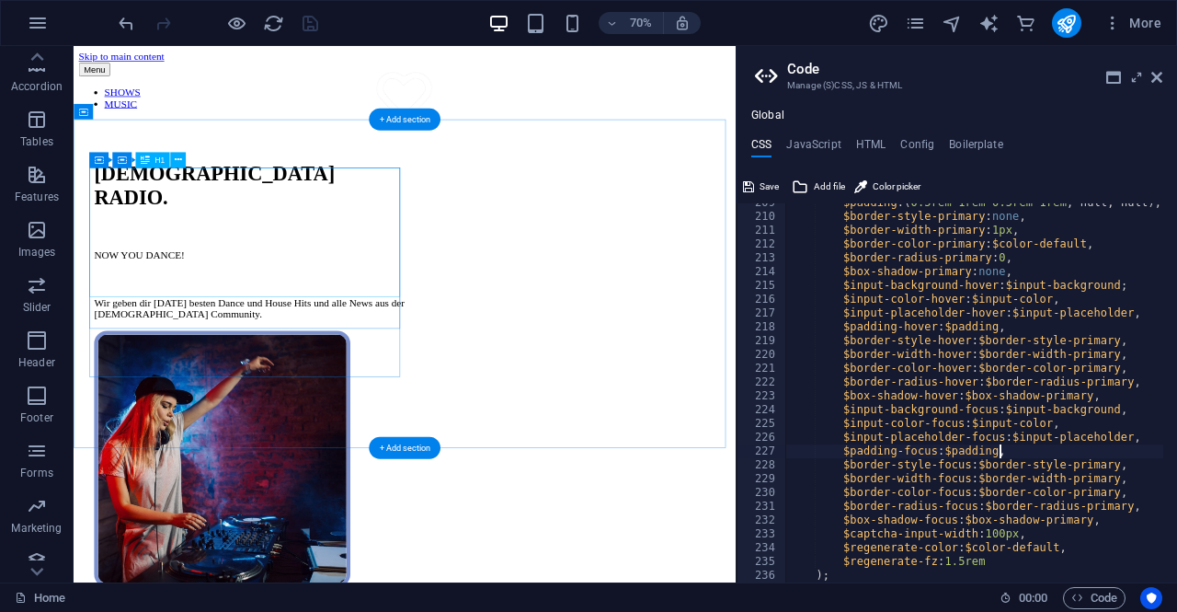
type textarea "$padding-focus: $padding,"
click at [389, 280] on div "QUEER RADIO." at bounding box center [325, 246] width 444 height 68
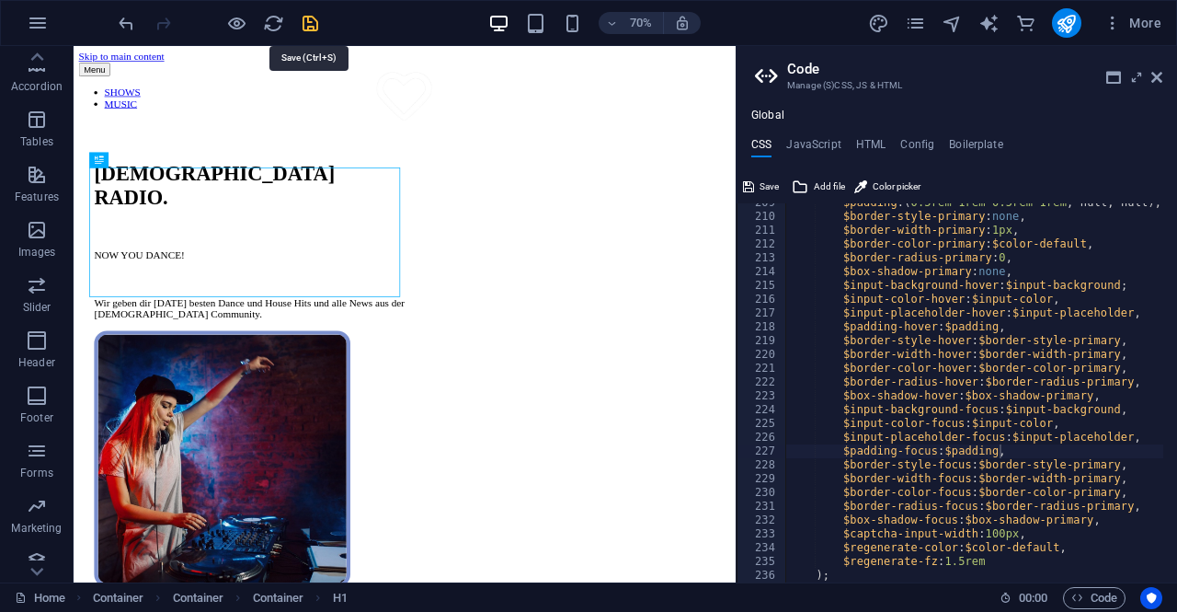
click at [304, 15] on icon "save" at bounding box center [310, 23] width 21 height 21
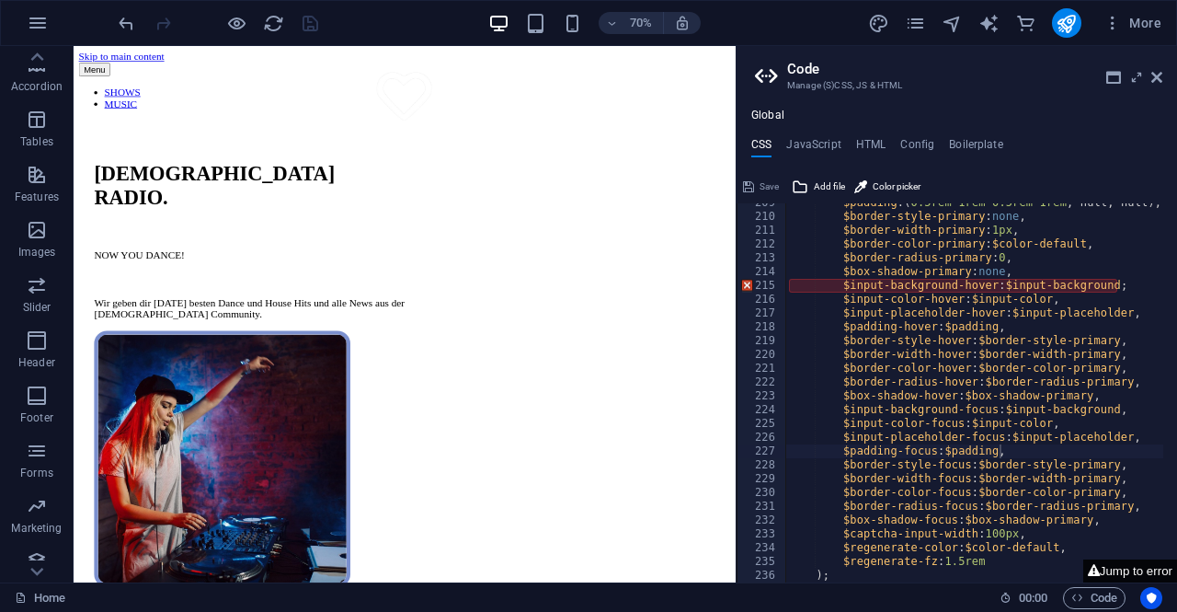
click at [1148, 569] on button "Jump to error" at bounding box center [1130, 570] width 94 height 23
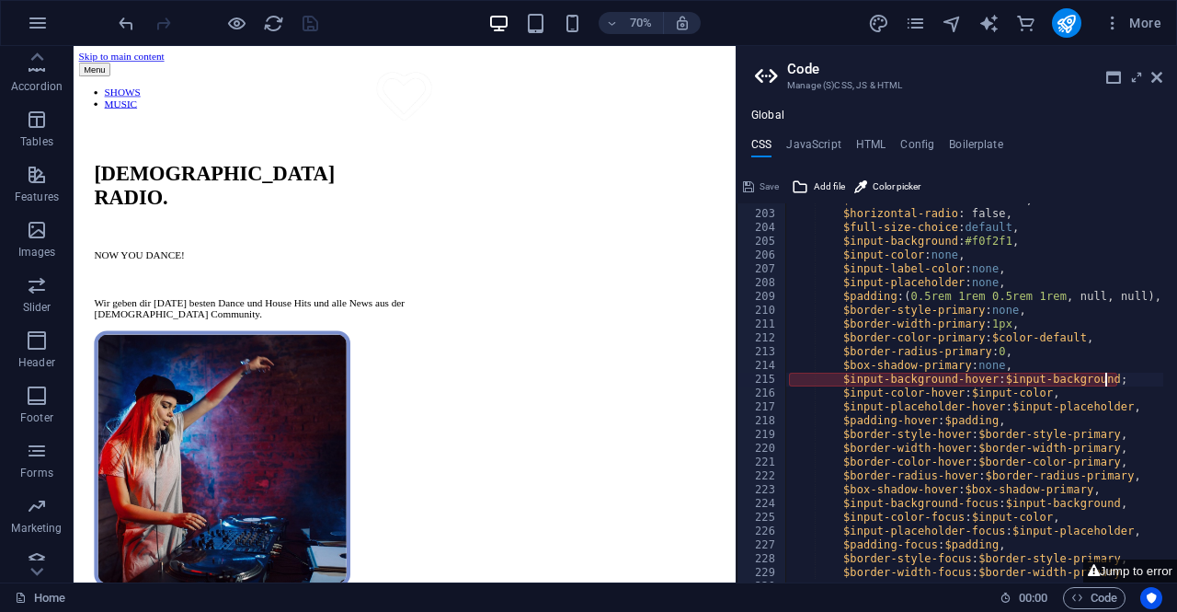
click at [1103, 378] on div "$horizontal-checkbox : false, $horizontal-radio : false, $full-size-choice : de…" at bounding box center [984, 389] width 398 height 393
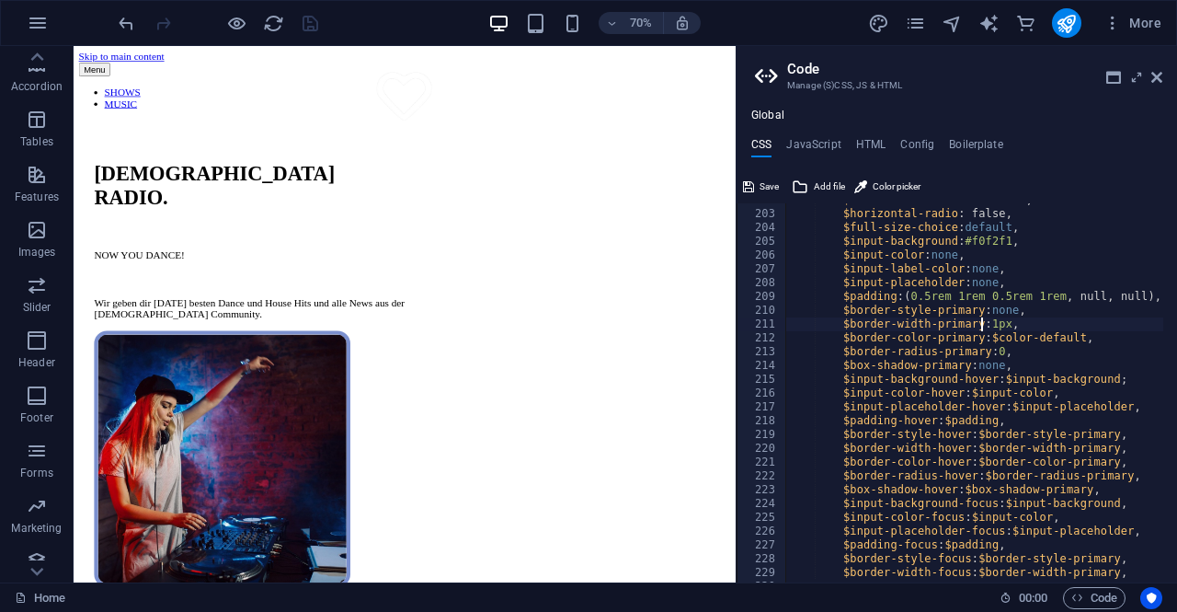
click at [984, 323] on div "$horizontal-checkbox : false, $horizontal-radio : false, $full-size-choice : de…" at bounding box center [984, 389] width 398 height 393
click at [1013, 498] on div "$horizontal-checkbox : false, $horizontal-radio : false, $full-size-choice : de…" at bounding box center [984, 389] width 398 height 393
click at [1013, 382] on div "$horizontal-checkbox : false, $horizontal-radio : false, $full-size-choice : de…" at bounding box center [984, 389] width 398 height 393
click at [966, 255] on div "$horizontal-checkbox : false, $horizontal-radio : false, $full-size-choice : de…" at bounding box center [984, 389] width 398 height 393
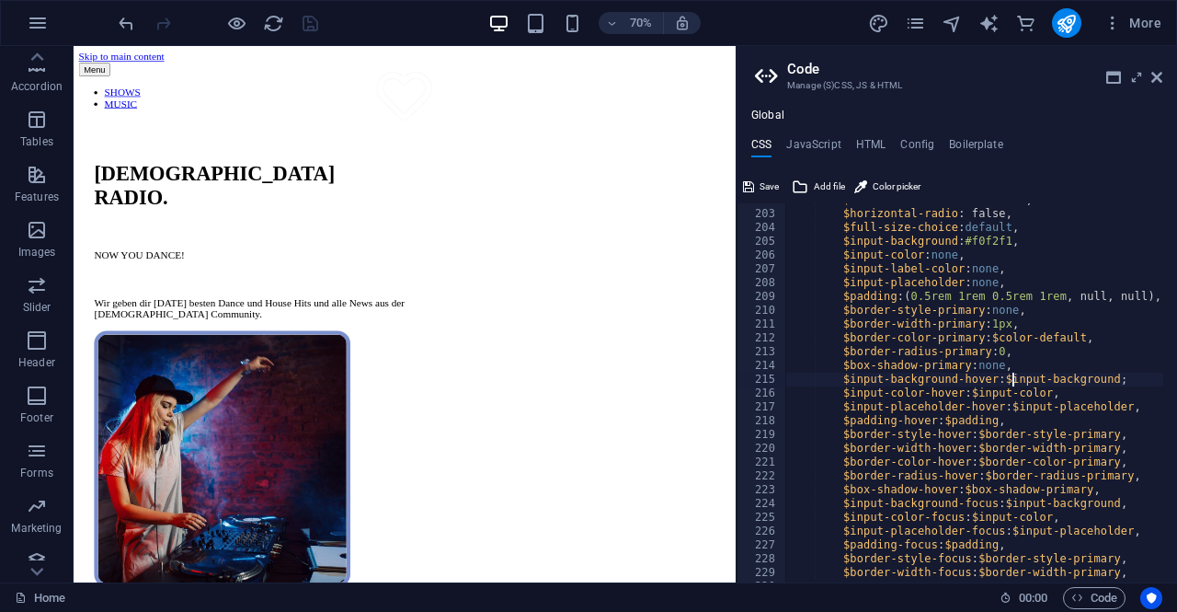
scroll to position [0, 17]
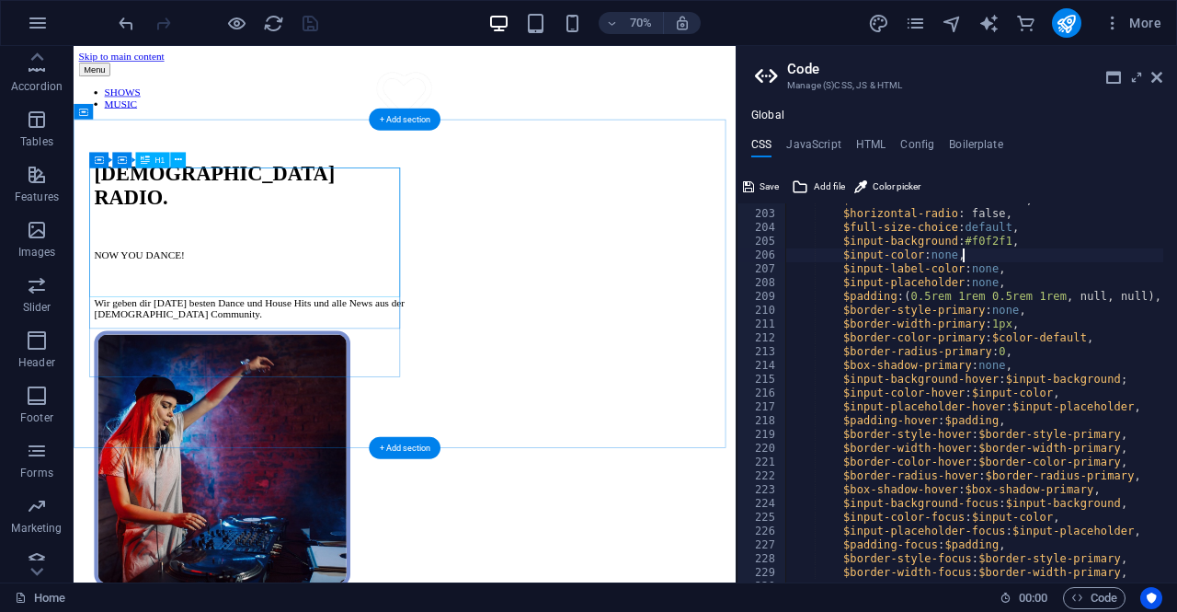
type textarea "$input-color: none,"
click at [447, 280] on div "QUEER RADIO." at bounding box center [325, 246] width 444 height 68
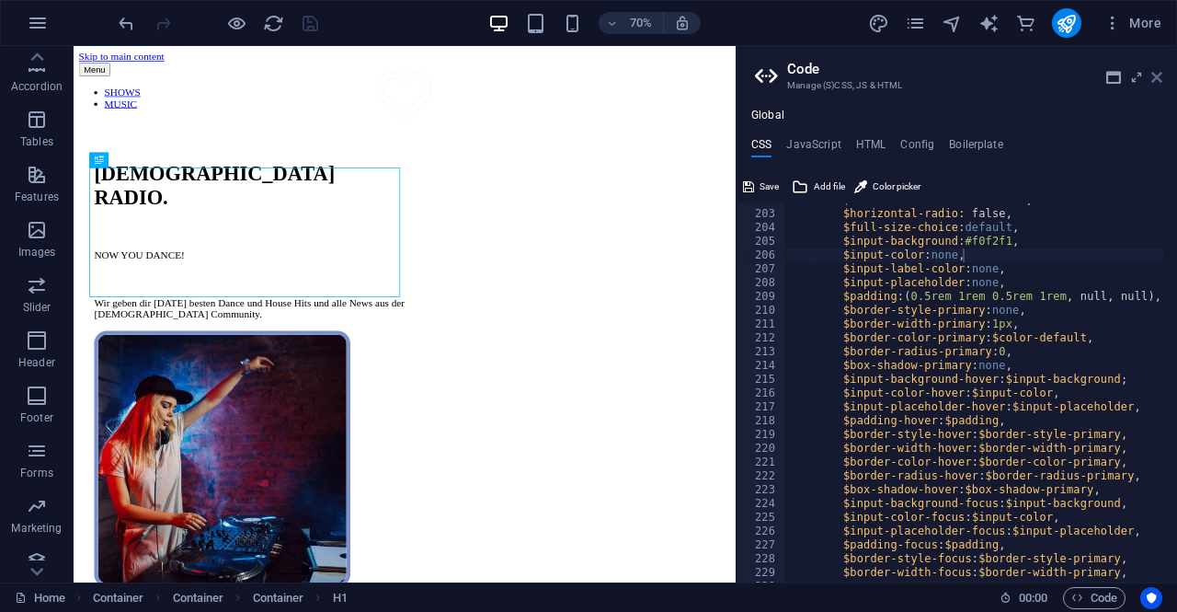
click at [1153, 80] on icon at bounding box center [1156, 77] width 11 height 15
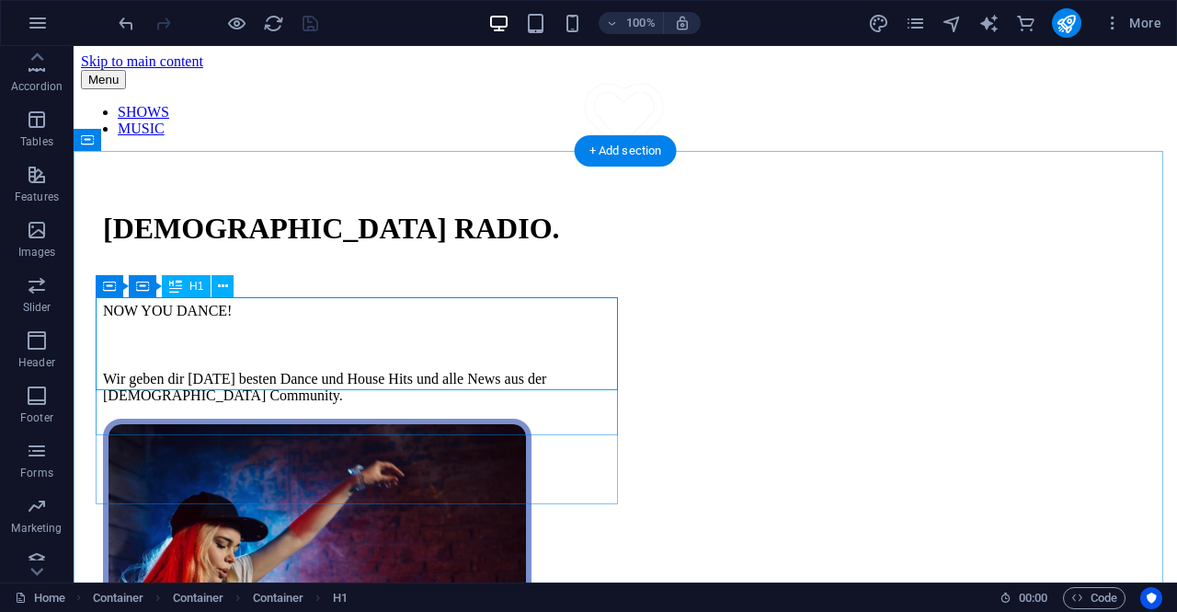
click at [406, 246] on div "QUEER RADIO." at bounding box center [364, 229] width 522 height 34
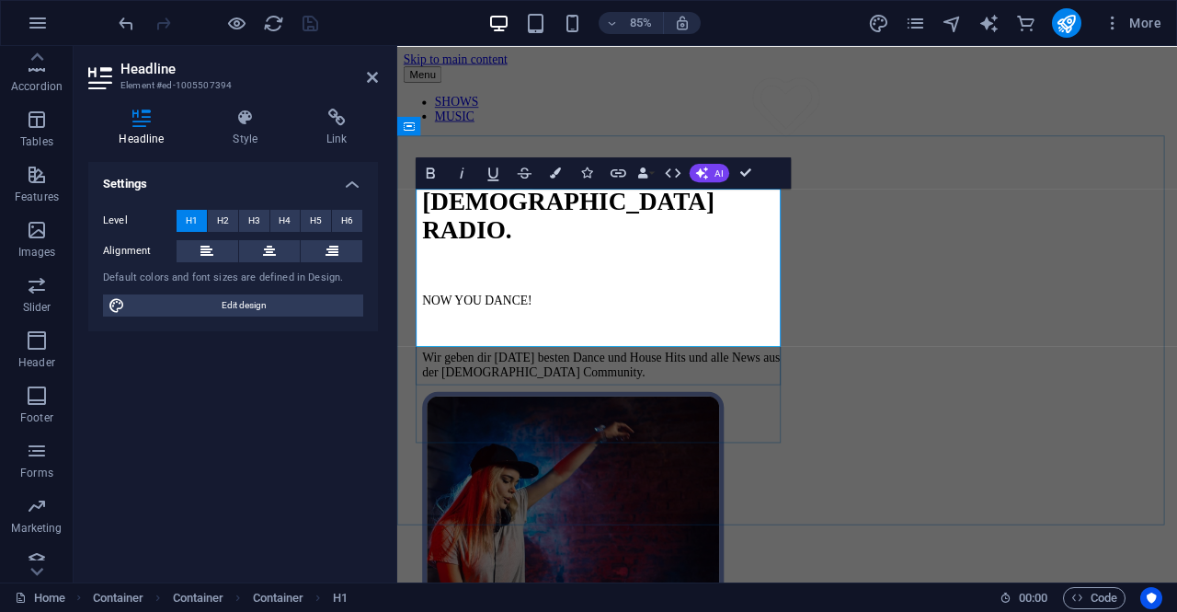
click at [658, 280] on h1 "QUEER RADIO." at bounding box center [641, 246] width 429 height 68
click at [587, 438] on div "Wir geben dir [DATE] besten Dance und House Hits und alle News aus der [DEMOGRA…" at bounding box center [641, 421] width 429 height 33
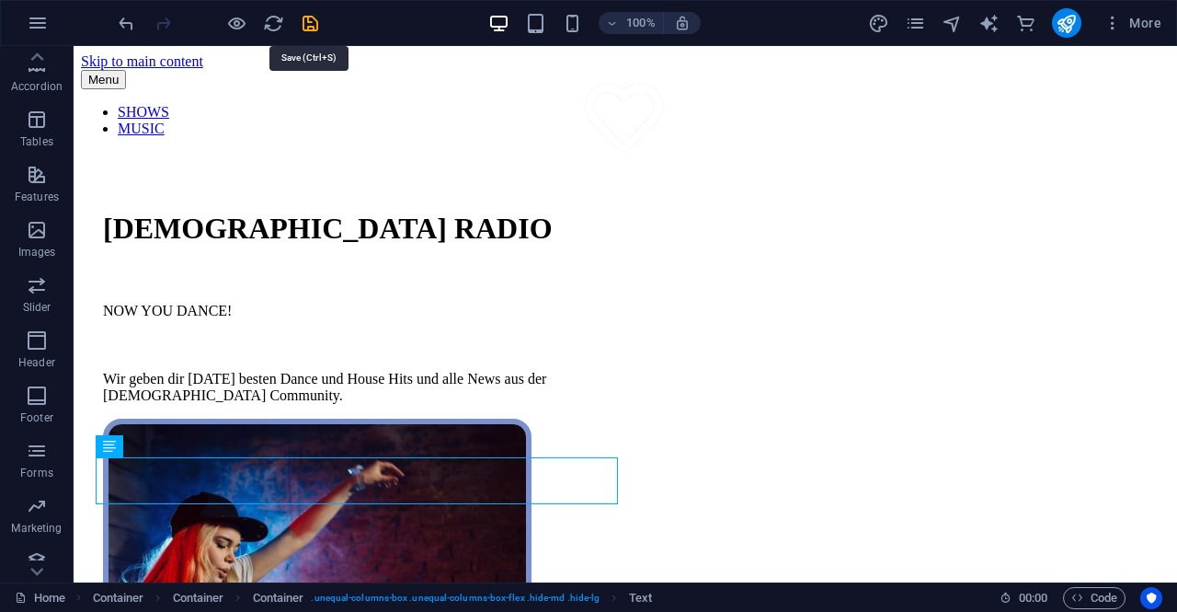
click at [312, 23] on icon "save" at bounding box center [310, 23] width 21 height 21
checkbox input "false"
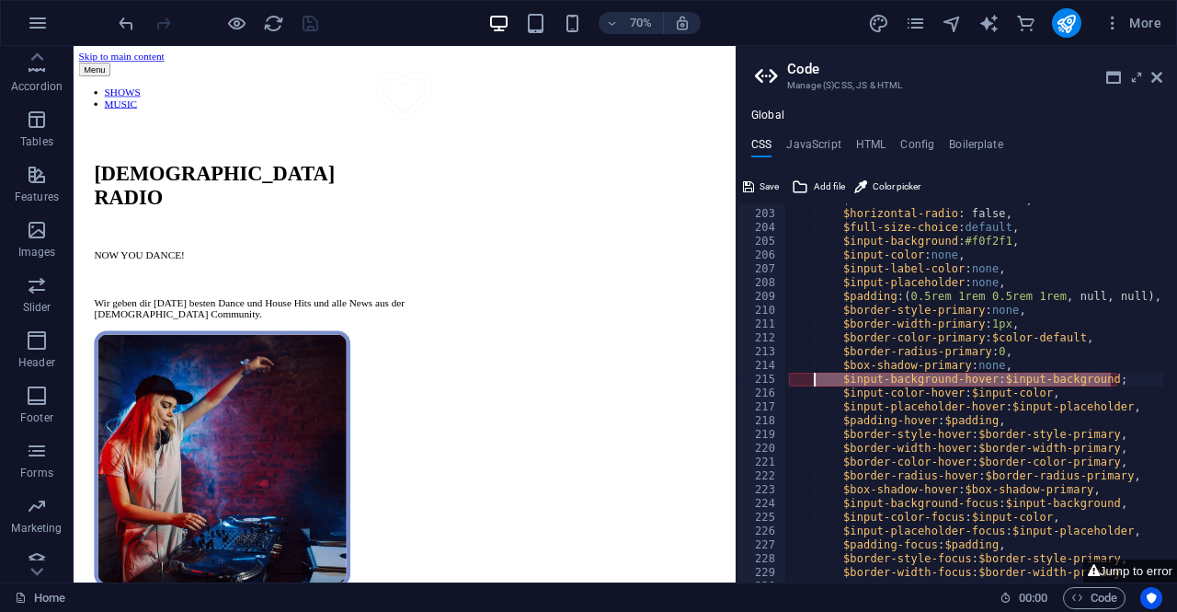
drag, startPoint x: 1111, startPoint y: 382, endPoint x: 834, endPoint y: 374, distance: 276.9
click at [834, 374] on div "$horizontal-checkbox : false, $horizontal-radio : false, $full-size-choice : de…" at bounding box center [984, 389] width 398 height 393
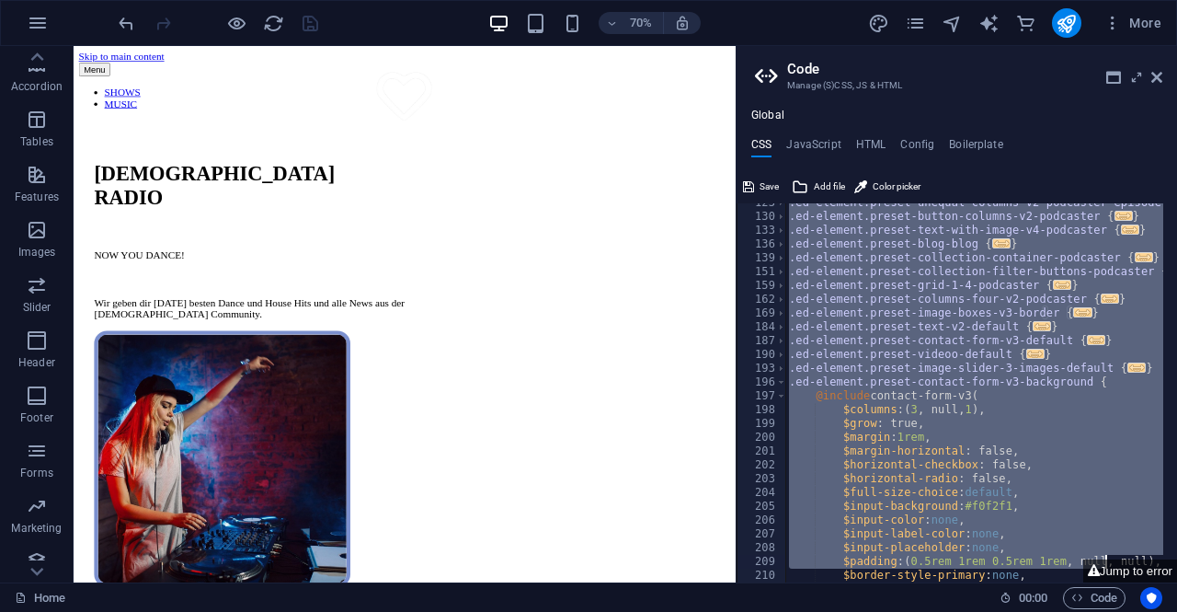
scroll to position [848, 0]
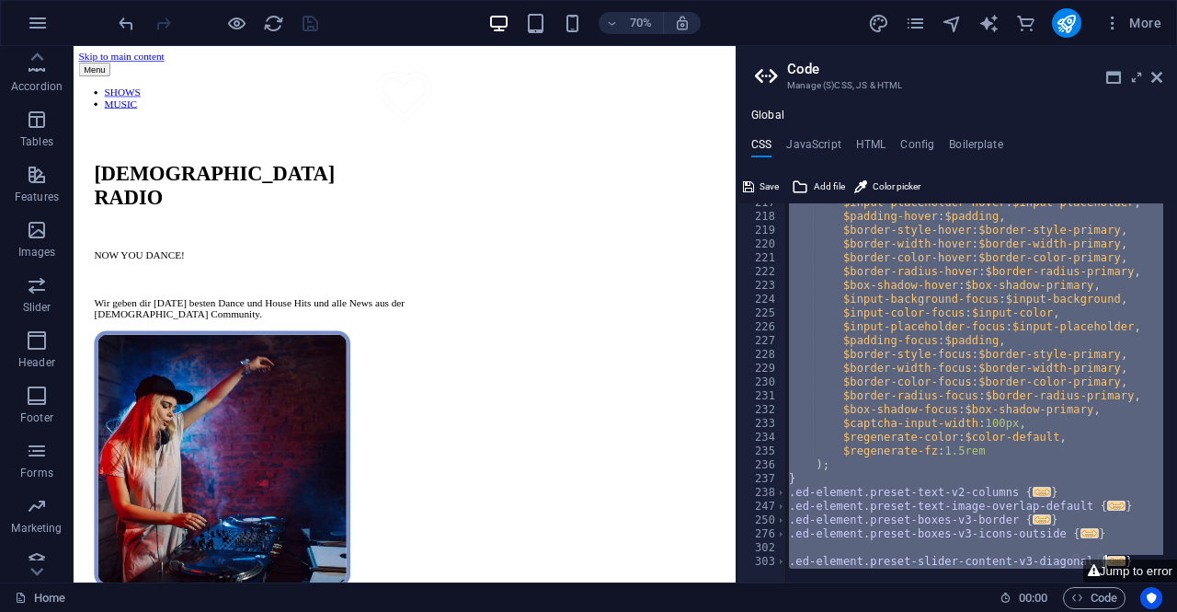
drag, startPoint x: 789, startPoint y: 206, endPoint x: 1176, endPoint y: 615, distance: 563.4
click at [1176, 611] on html "queer-radio.com Home Favorites Elements Columns Content Boxes Accordion Tables …" at bounding box center [588, 306] width 1177 height 612
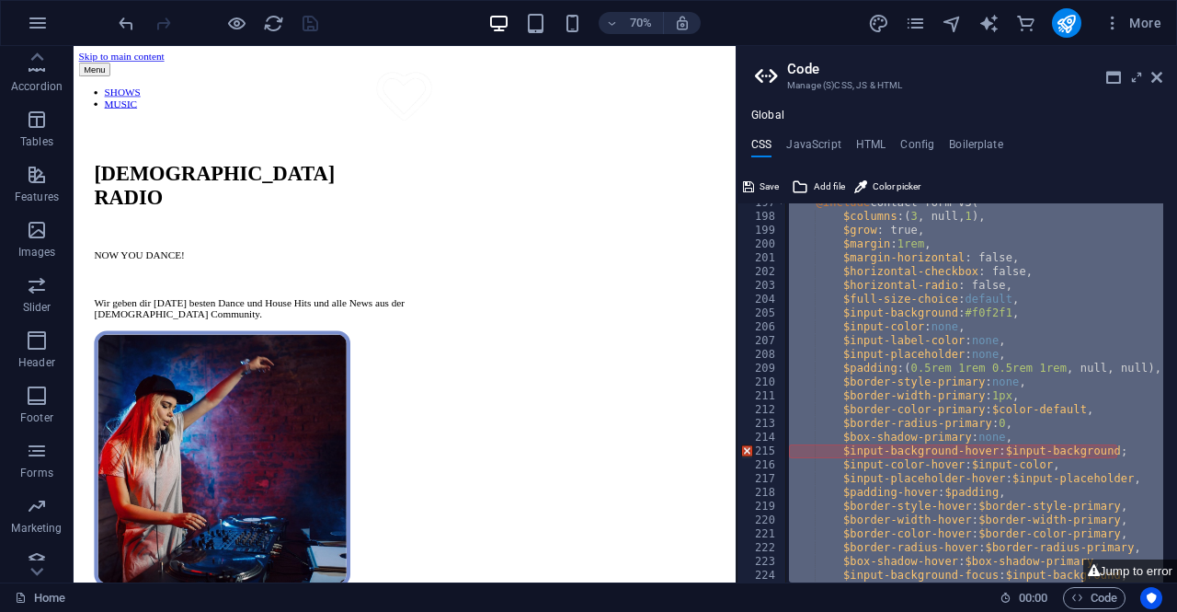
scroll to position [573, 0]
click at [1072, 449] on div "@include contact-form-v3 ( $columns : ( 3 , null, 1 ) , $grow : true, $margin :…" at bounding box center [974, 392] width 378 height 379
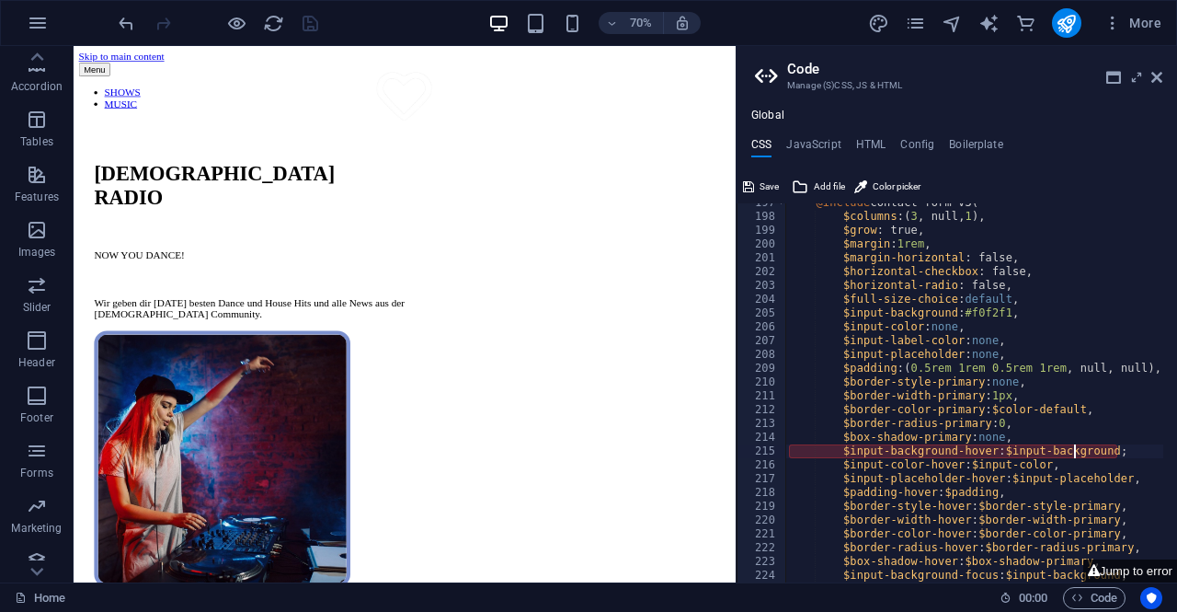
drag, startPoint x: 1104, startPoint y: 452, endPoint x: 1100, endPoint y: 482, distance: 29.7
click at [1103, 452] on div "@include contact-form-v3 ( $columns : ( 3 , null, 1 ) , $grow : true, $margin :…" at bounding box center [984, 392] width 398 height 393
click at [978, 340] on div "@include contact-form-v3 ( $columns : ( 3 , null, 1 ) , $grow : true, $margin :…" at bounding box center [984, 392] width 398 height 393
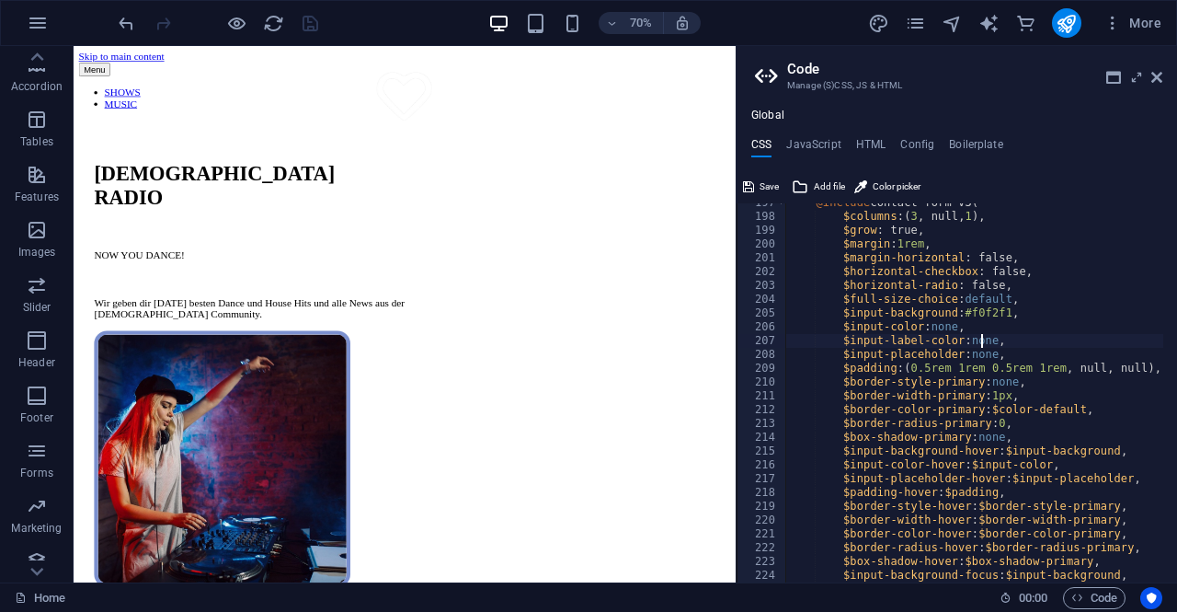
scroll to position [0, 20]
type textarea "$input-label-color: none,"
click at [1114, 76] on icon at bounding box center [1113, 77] width 15 height 15
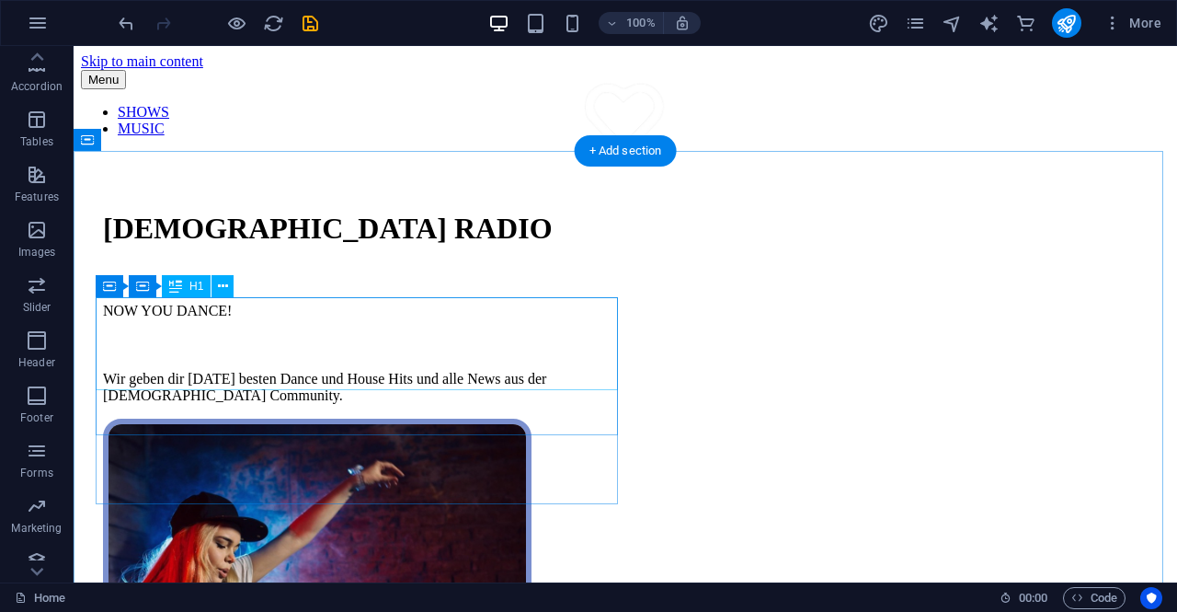
click at [261, 246] on div "[DEMOGRAPHIC_DATA] RADIO" at bounding box center [364, 229] width 522 height 34
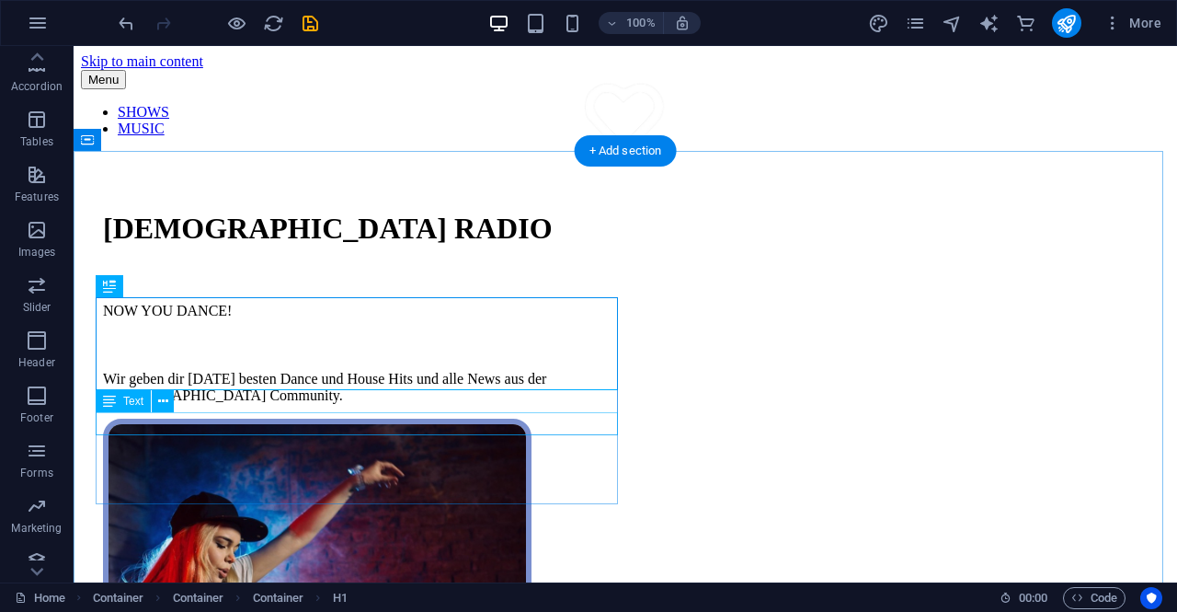
click at [253, 319] on div "NOW YOU DANCE!" at bounding box center [364, 311] width 522 height 17
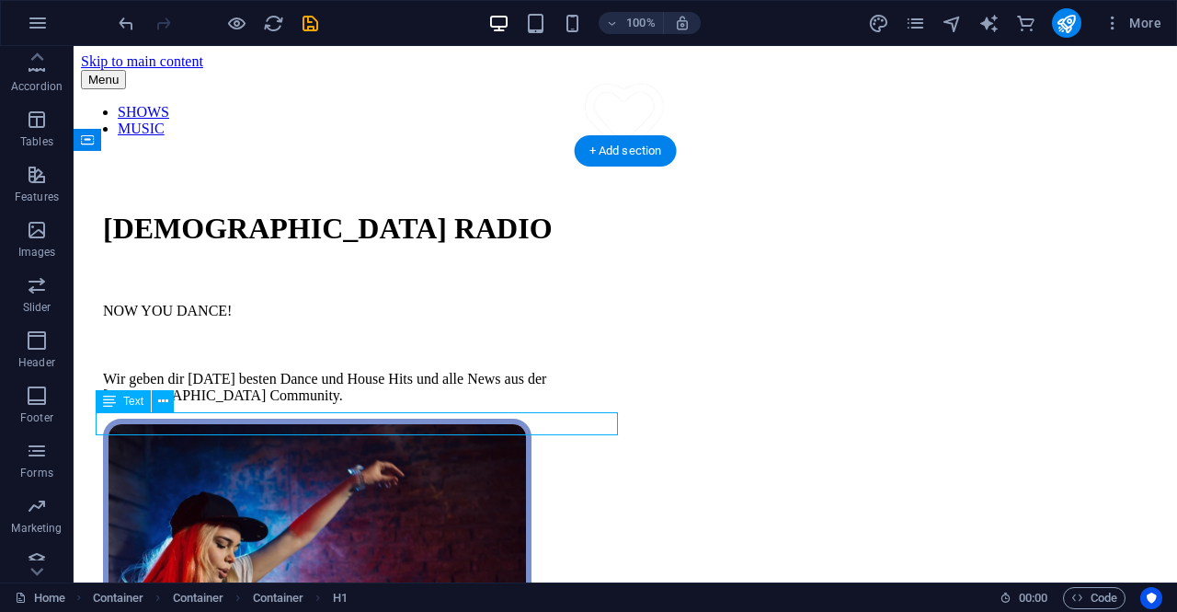
click at [253, 319] on div "NOW YOU DANCE!" at bounding box center [364, 311] width 522 height 17
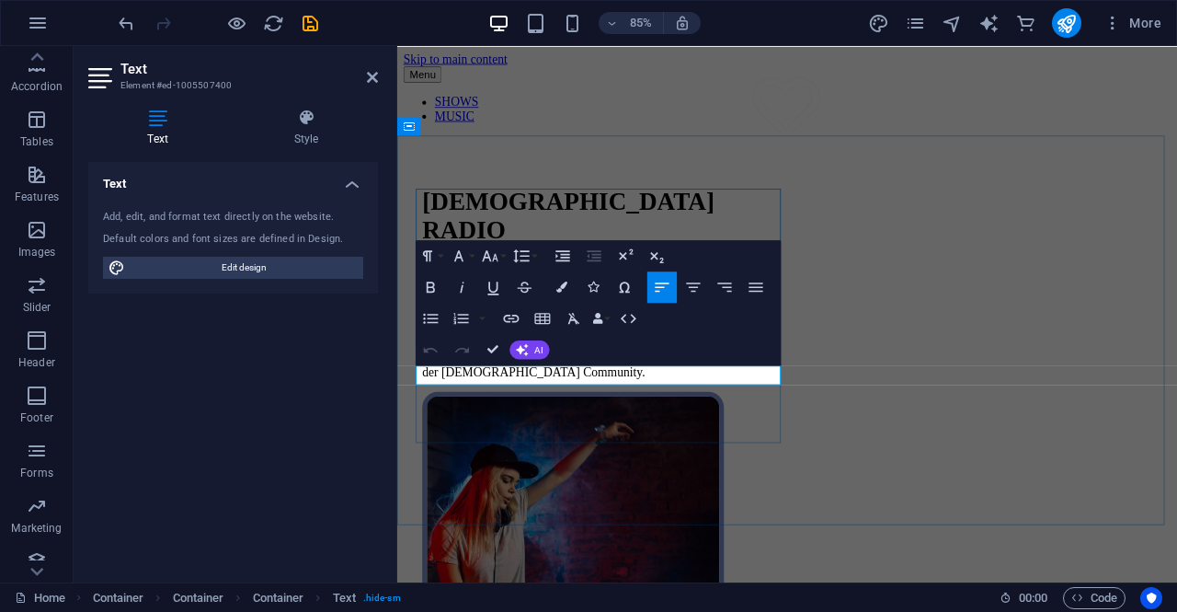
click at [575, 353] on p "NOW YOU DANCE!" at bounding box center [641, 345] width 429 height 17
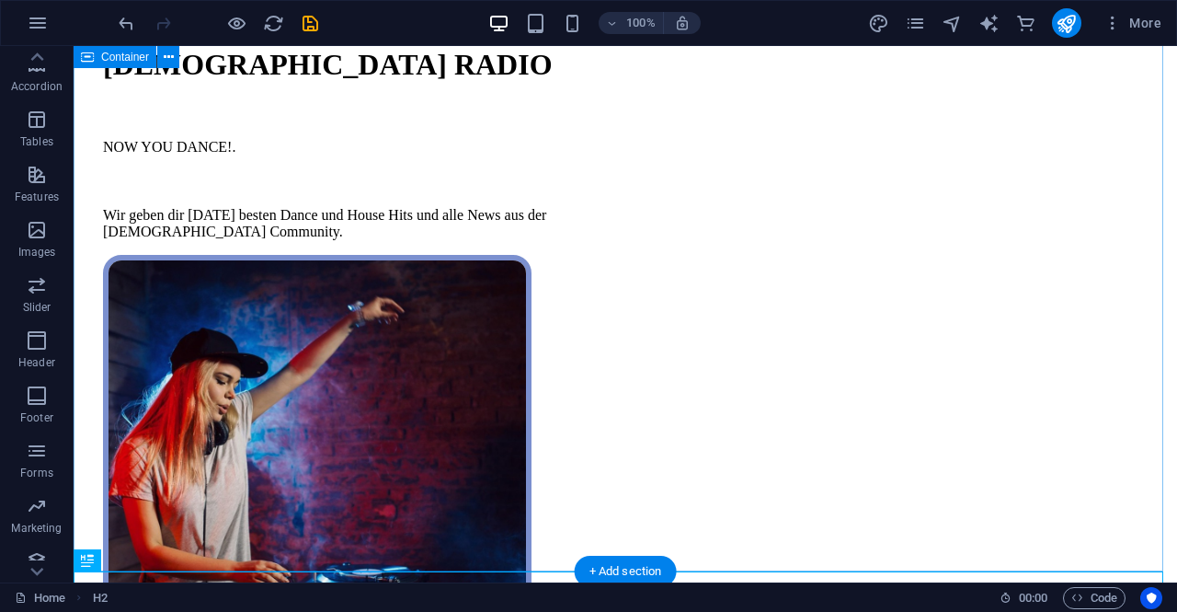
scroll to position [109, 0]
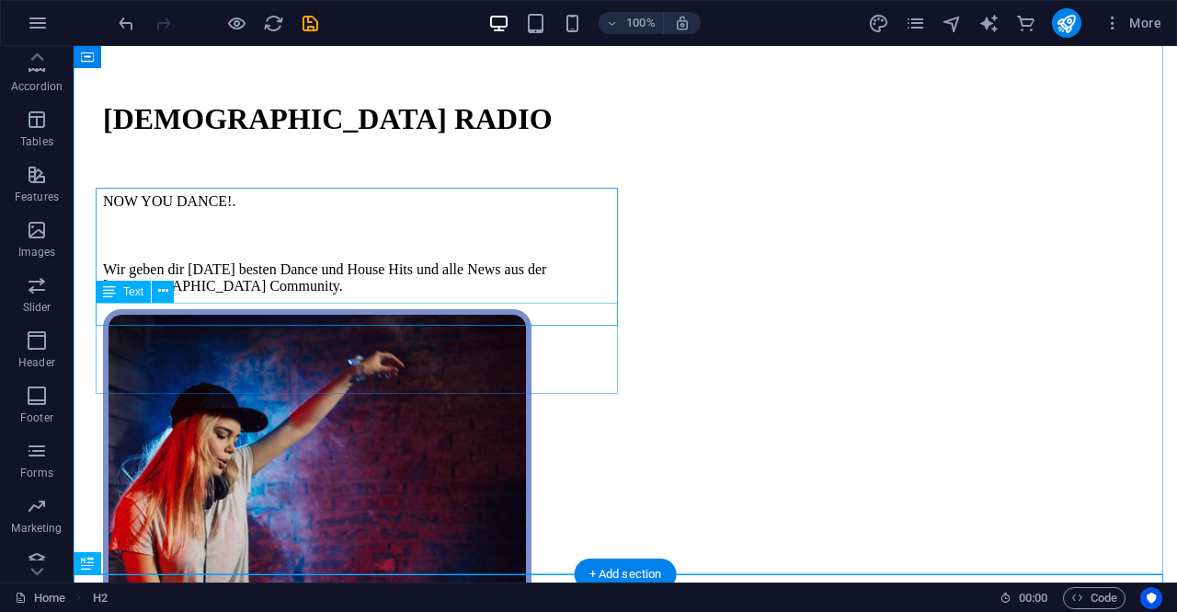
click at [243, 210] on div "NOW YOU DANCE!." at bounding box center [364, 201] width 522 height 17
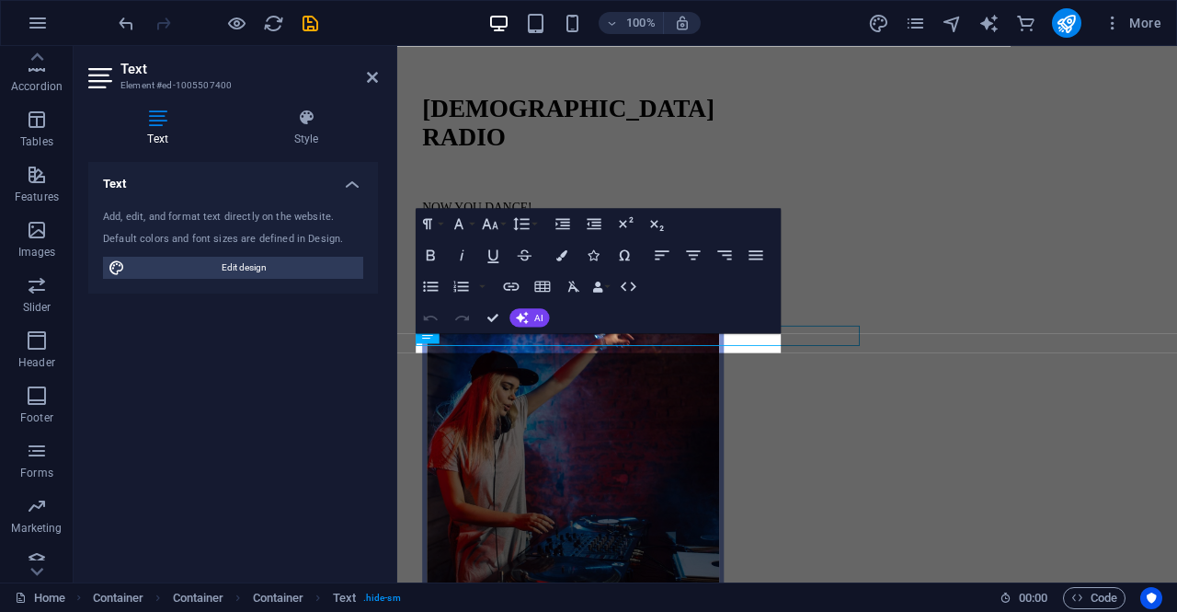
scroll to position [26, 0]
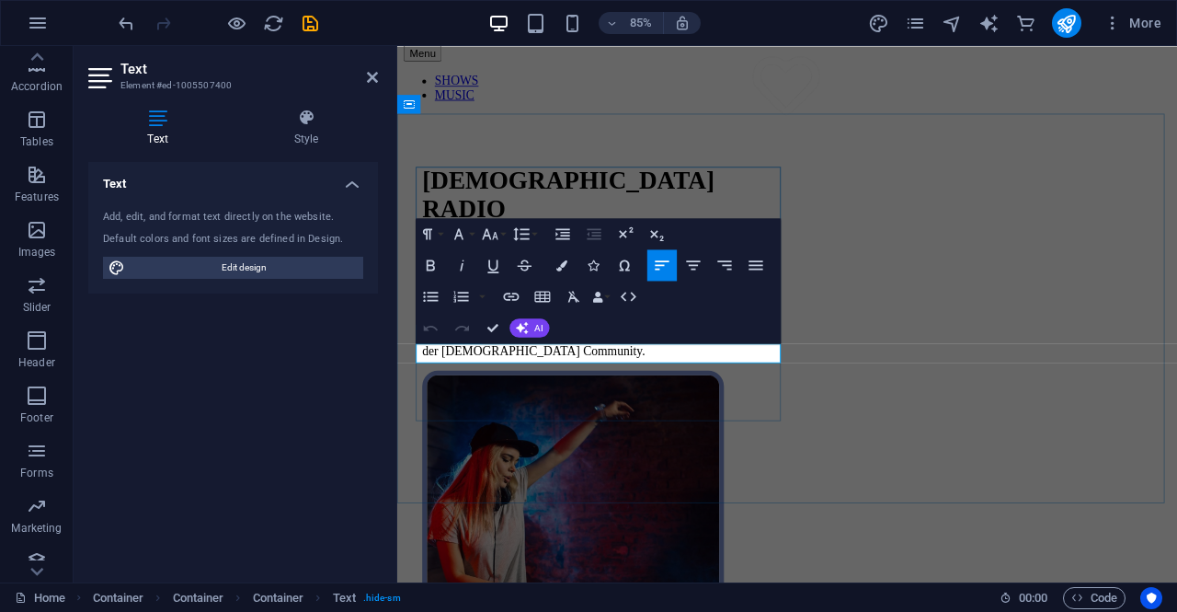
click at [574, 327] on p "NOW YOU DANCE!." at bounding box center [641, 319] width 429 height 17
click at [639, 412] on div "Wir geben dir [DATE] besten Dance und House Hits und alle News aus der [DEMOGRA…" at bounding box center [641, 395] width 429 height 33
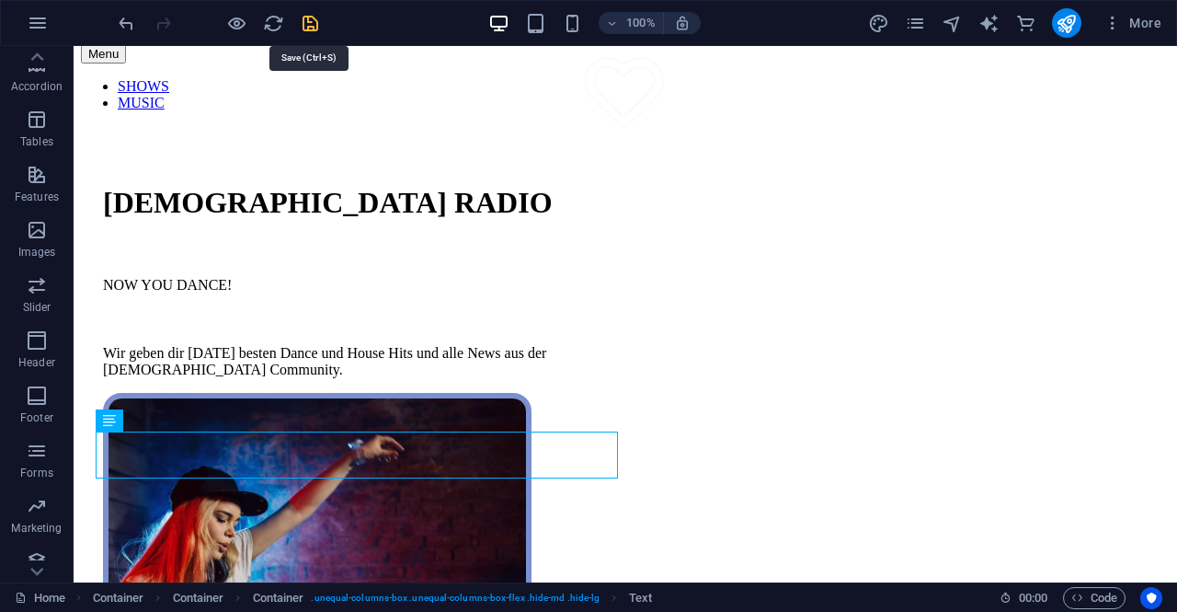
click at [300, 17] on icon "save" at bounding box center [310, 23] width 21 height 21
checkbox input "false"
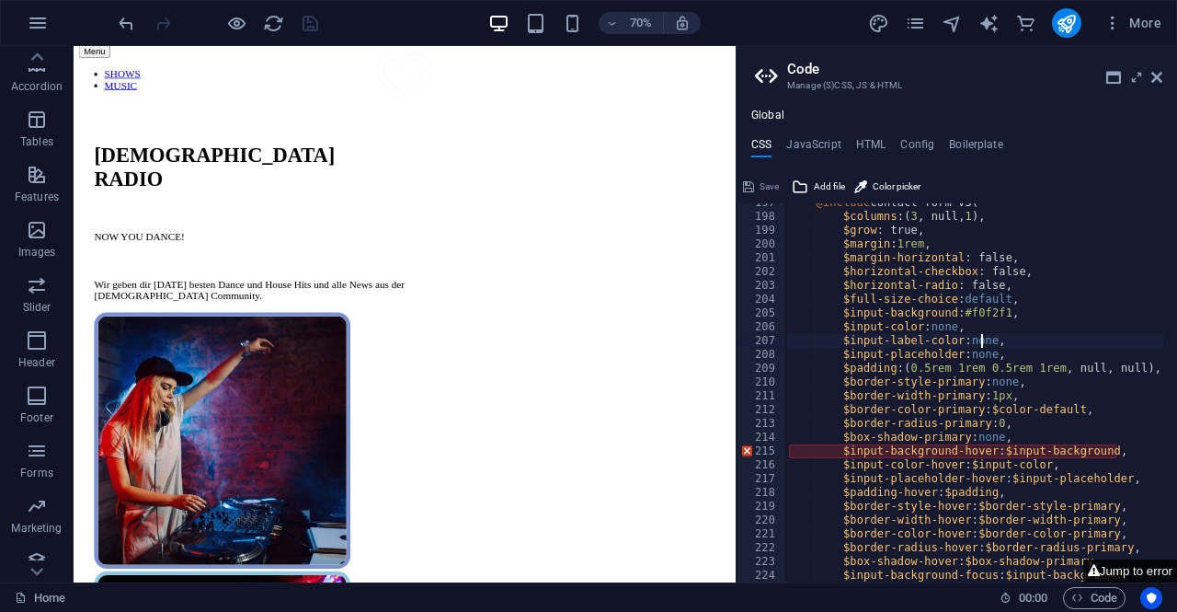
click at [1153, 568] on button "Jump to error" at bounding box center [1130, 570] width 94 height 23
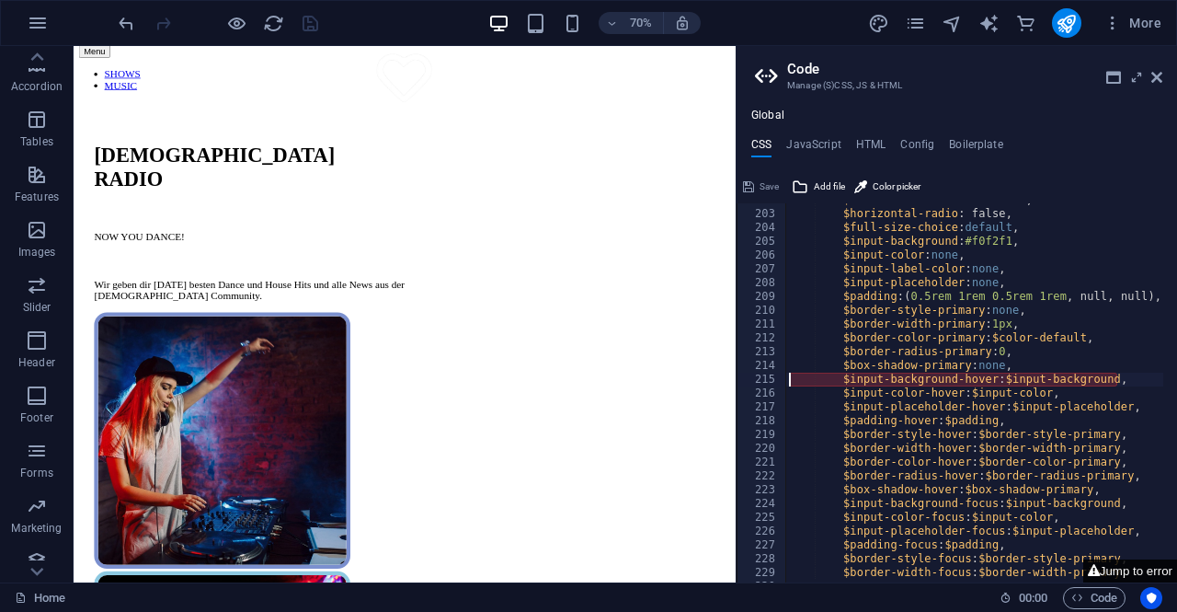
scroll to position [645, 0]
click at [1161, 569] on button "Jump to error" at bounding box center [1130, 570] width 94 height 23
click at [1100, 382] on div "$horizontal-checkbox : false, $horizontal-radio : false, $full-size-choice : de…" at bounding box center [984, 389] width 398 height 393
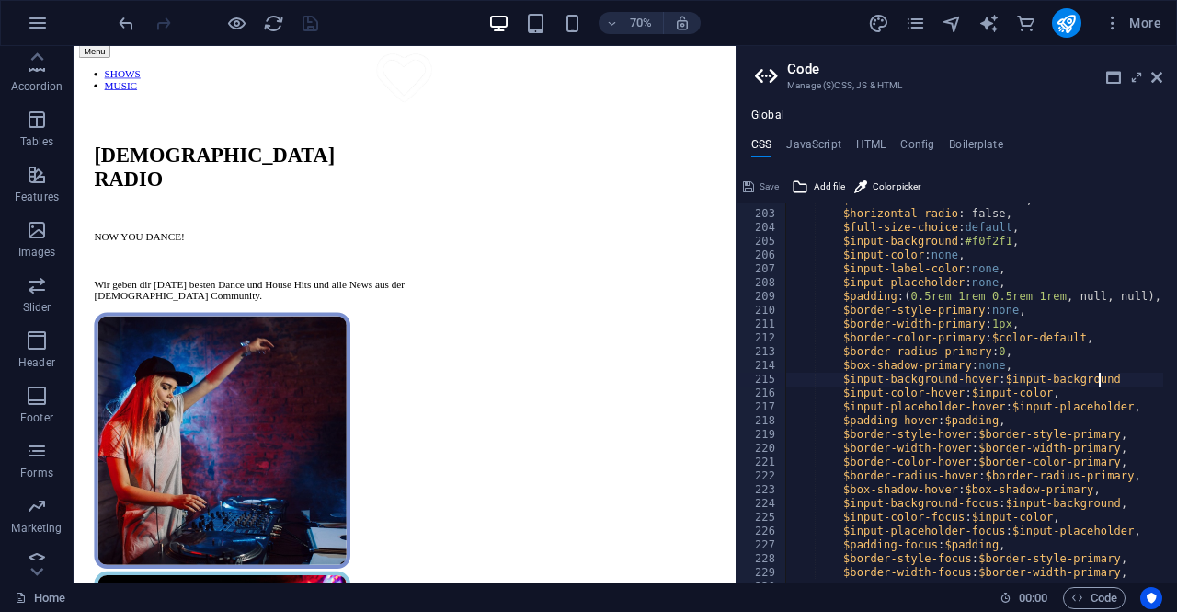
scroll to position [0, 29]
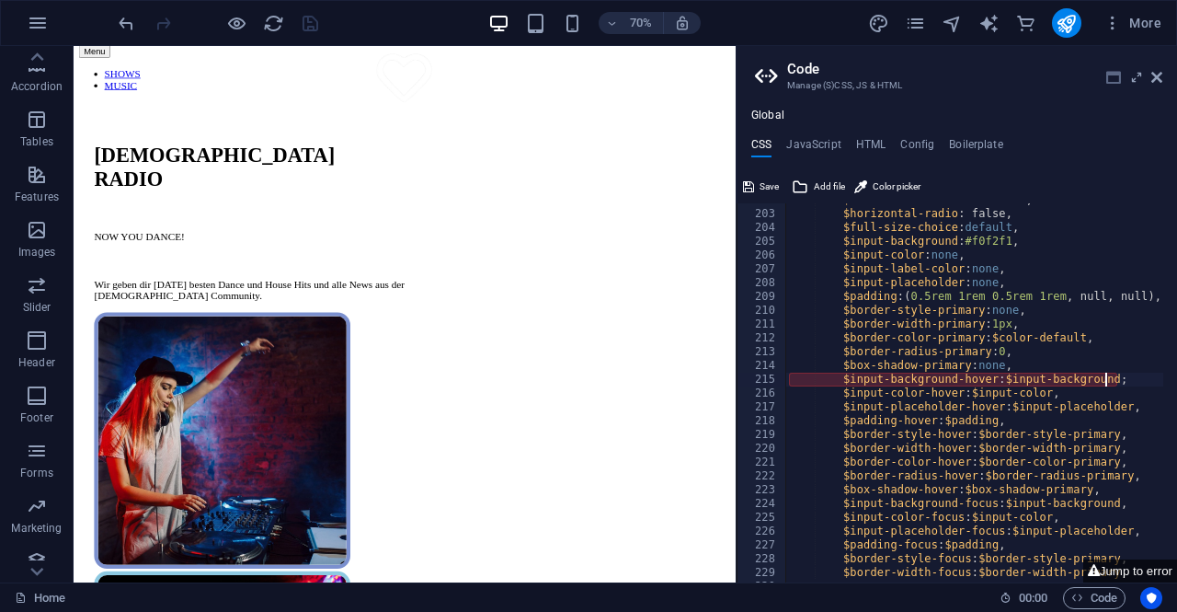
type textarea "$input-background-hover: $input-background;"
click at [1107, 71] on icon at bounding box center [1113, 77] width 15 height 15
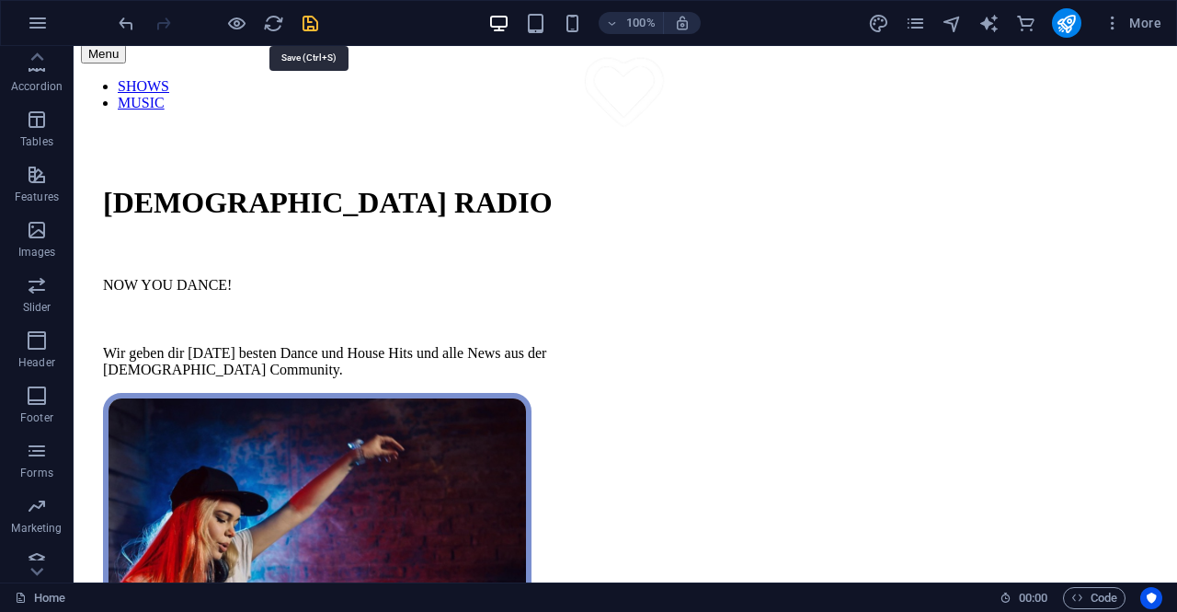
click at [306, 23] on icon "save" at bounding box center [310, 23] width 21 height 21
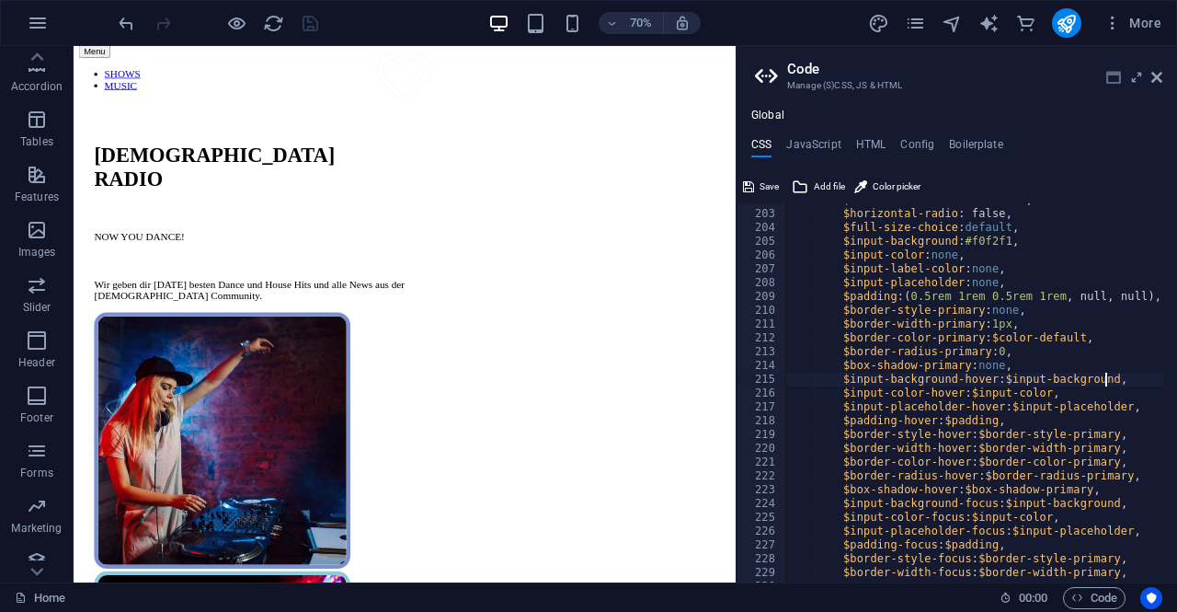
type textarea "$input-background-hover: $input-background,"
click at [1120, 77] on icon at bounding box center [1113, 77] width 15 height 15
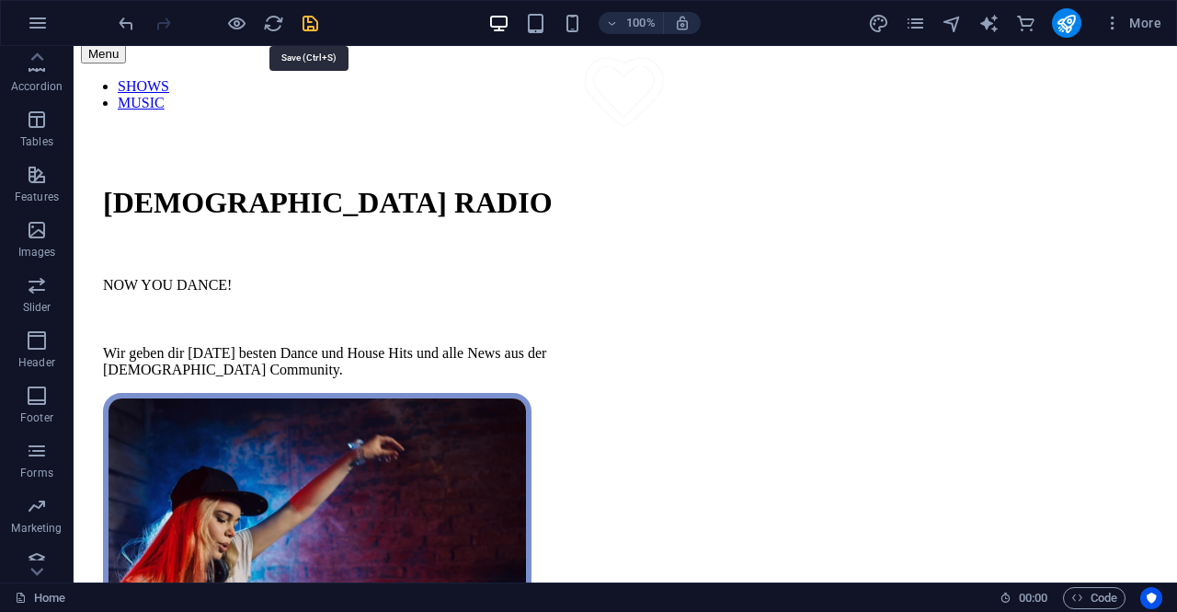
click at [313, 25] on icon "save" at bounding box center [310, 23] width 21 height 21
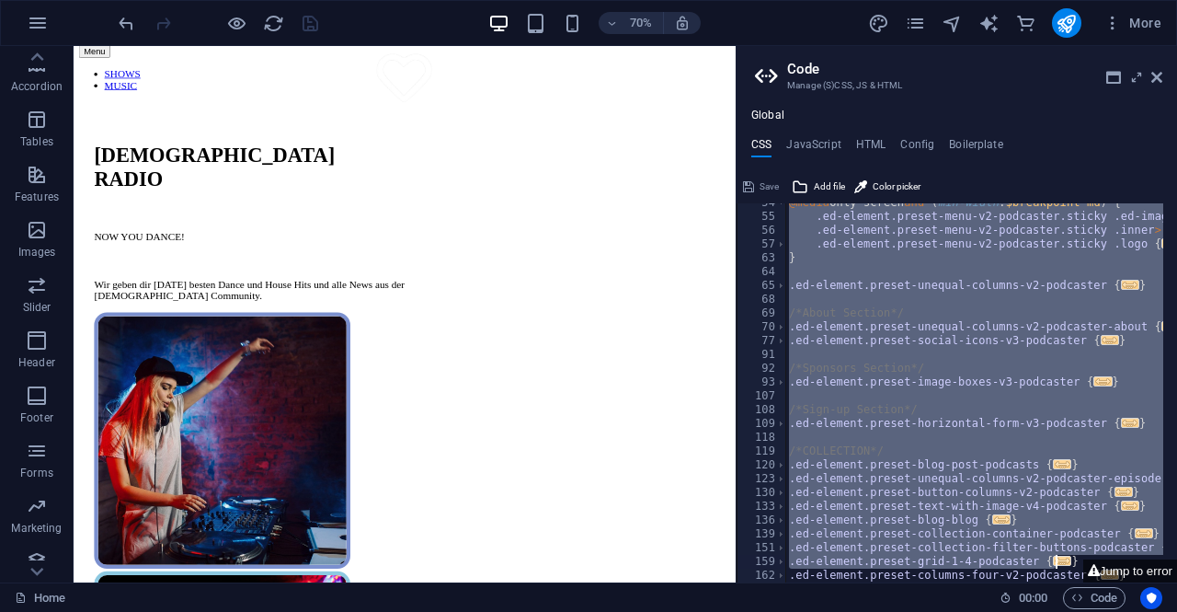
scroll to position [848, 0]
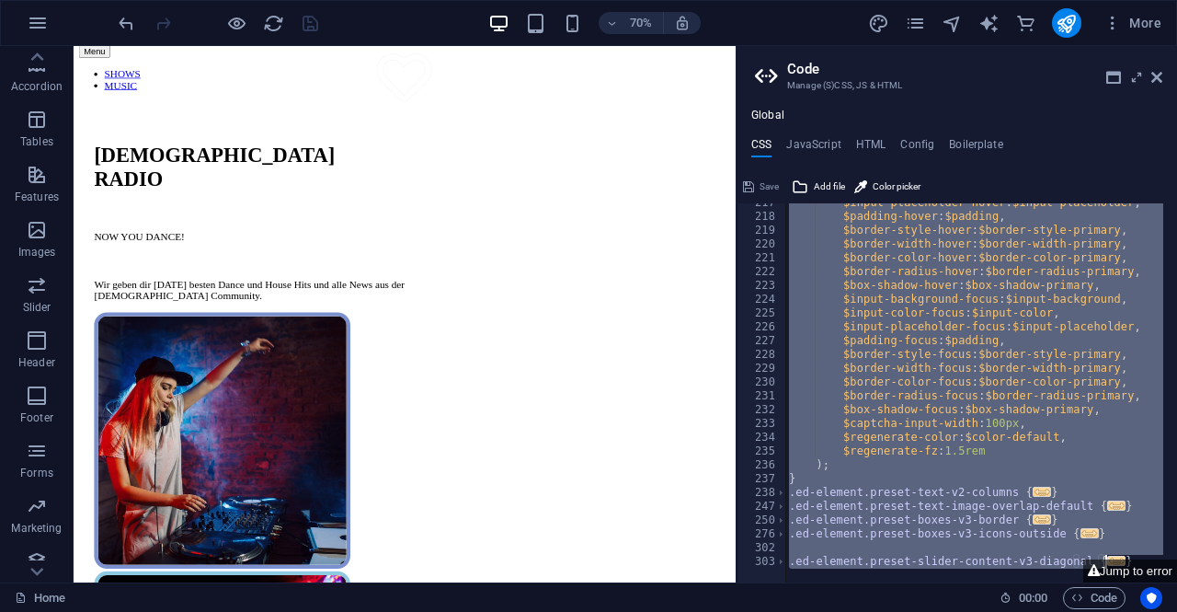
drag, startPoint x: 787, startPoint y: 208, endPoint x: 1176, endPoint y: 630, distance: 574.0
click at [1176, 611] on html "queer-radio.com Home Favorites Elements Columns Content Boxes Accordion Tables …" at bounding box center [588, 306] width 1177 height 612
type textarea "); }"
click at [1151, 78] on icon at bounding box center [1156, 77] width 11 height 15
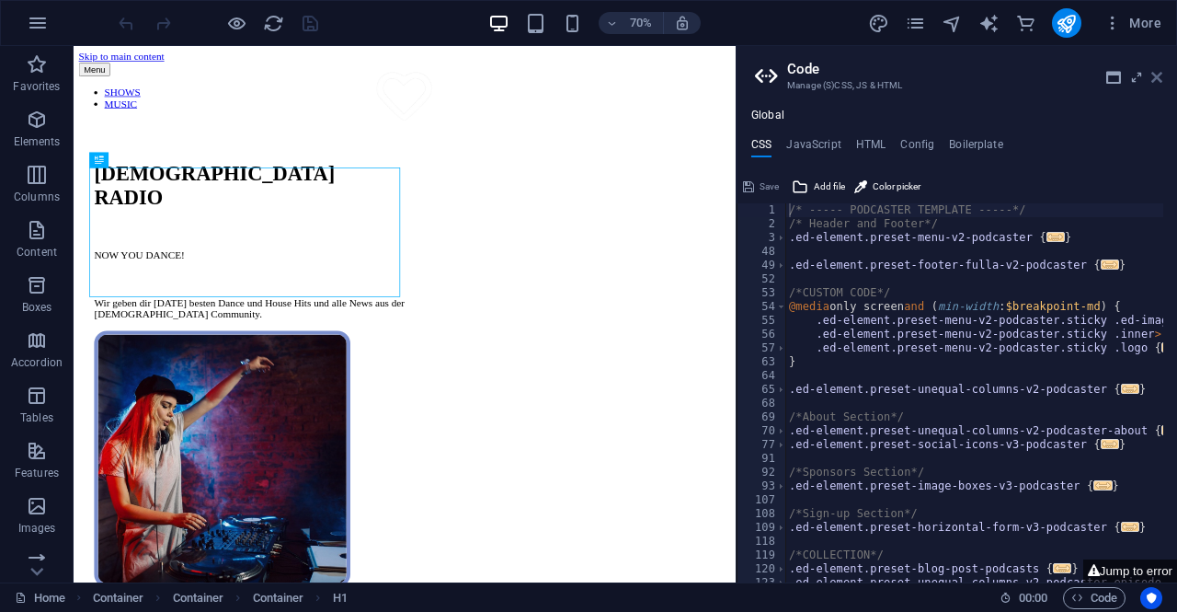
click at [1157, 74] on icon at bounding box center [1156, 77] width 11 height 15
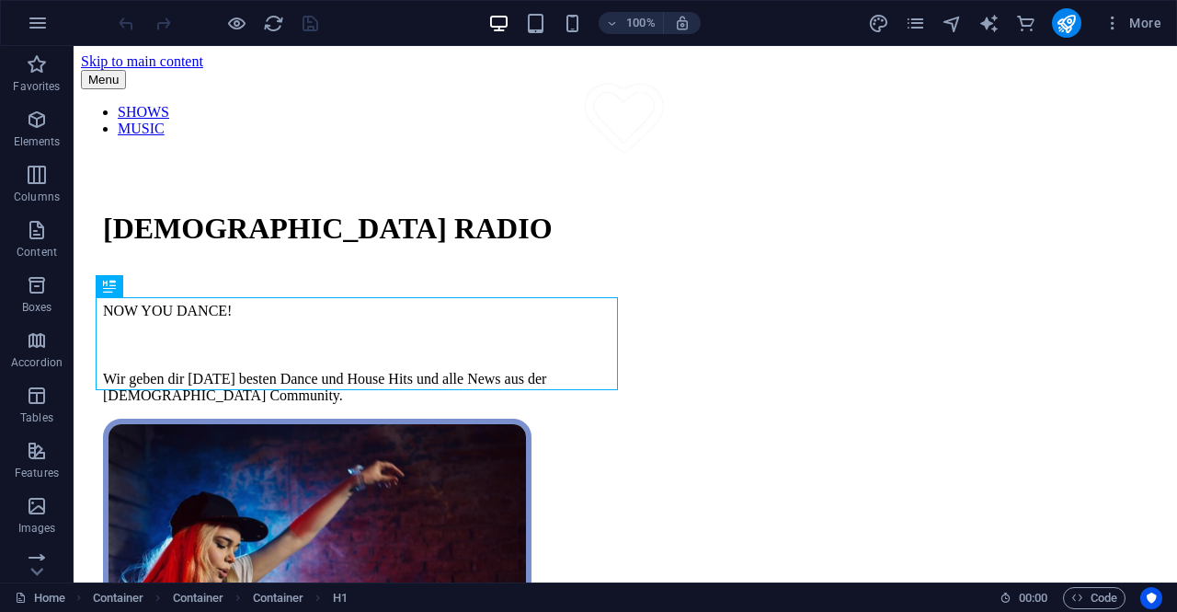
click at [303, 21] on div at bounding box center [218, 22] width 206 height 29
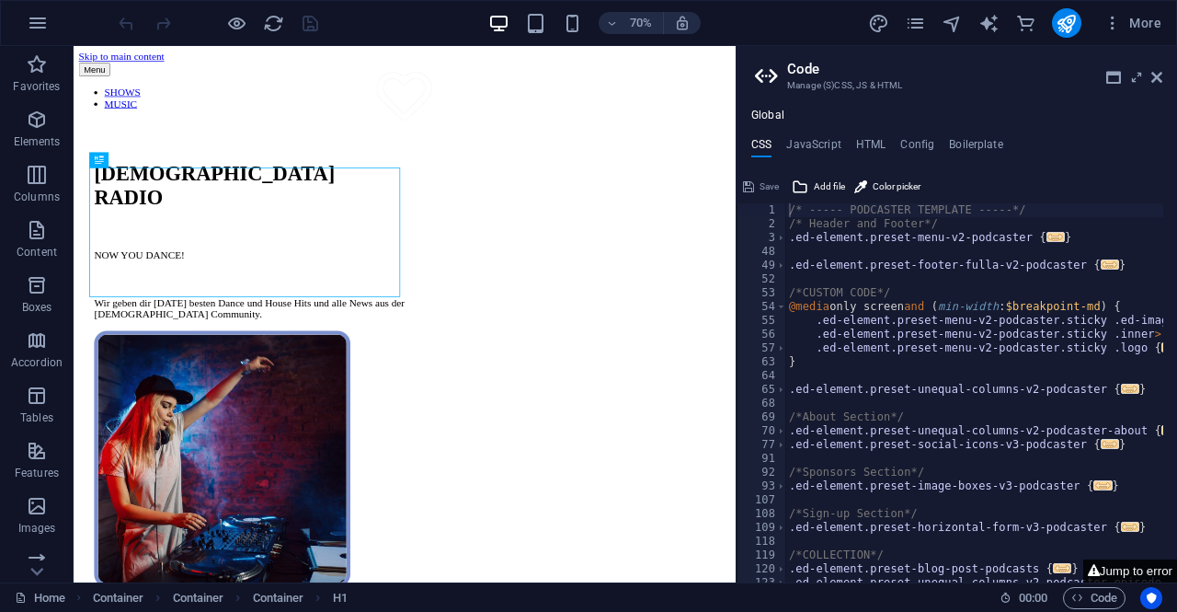
click at [1112, 573] on button "Jump to error" at bounding box center [1130, 570] width 94 height 23
type textarea "$input-background-hover: $input-background,"
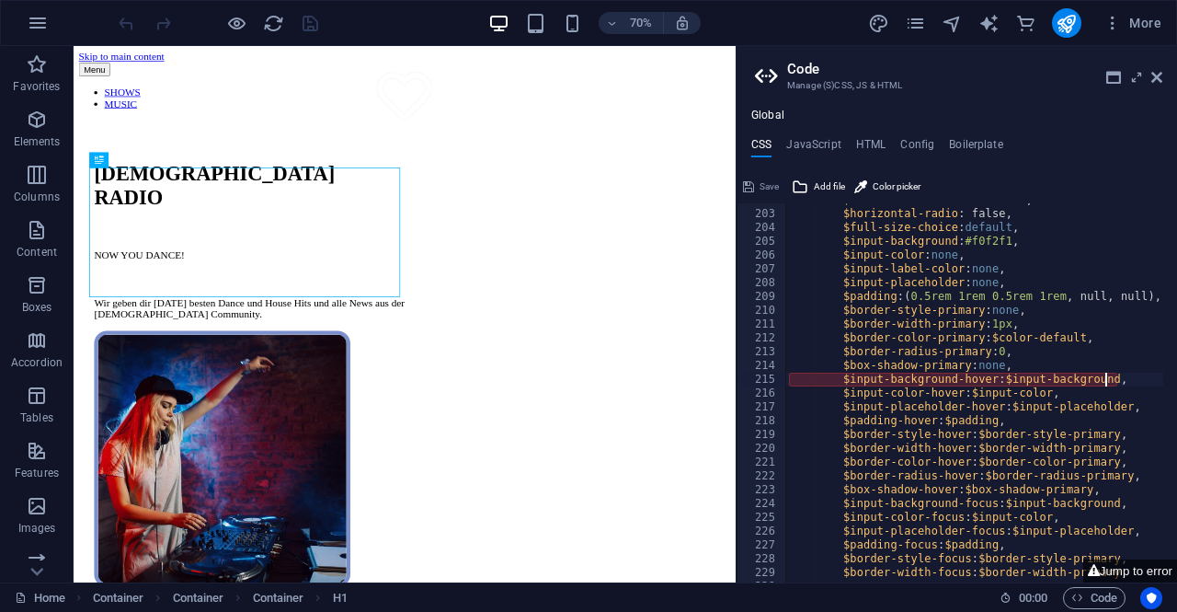
click at [1103, 382] on div "$horizontal-checkbox : false, $horizontal-radio : false, $full-size-choice : de…" at bounding box center [984, 389] width 398 height 393
drag, startPoint x: 1110, startPoint y: 381, endPoint x: 834, endPoint y: 381, distance: 275.9
click at [834, 381] on div "$horizontal-checkbox : false, $horizontal-radio : false, $full-size-choice : de…" at bounding box center [984, 389] width 398 height 393
click at [1094, 595] on span "Code" at bounding box center [1094, 598] width 46 height 22
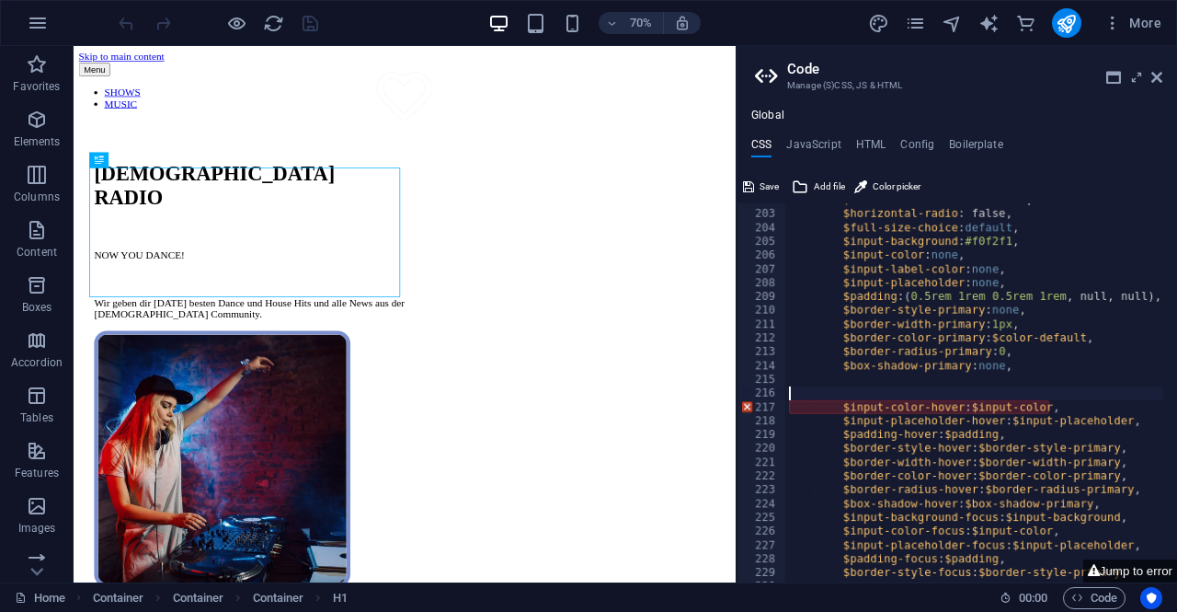
scroll to position [0, 0]
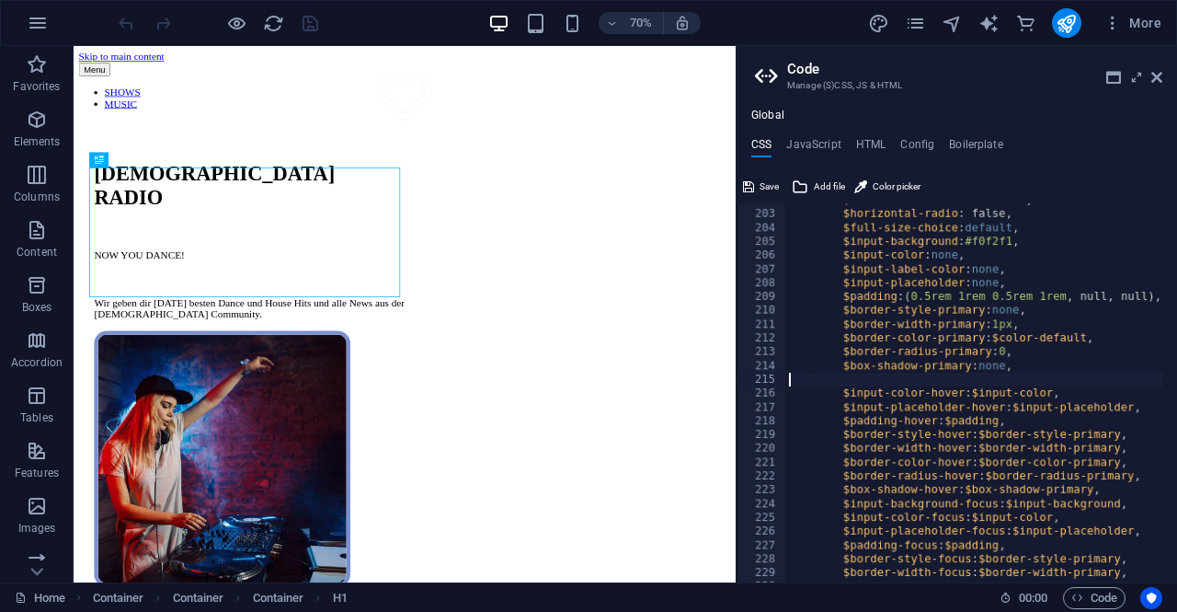
type textarea "$box-shadow-primary: none,"
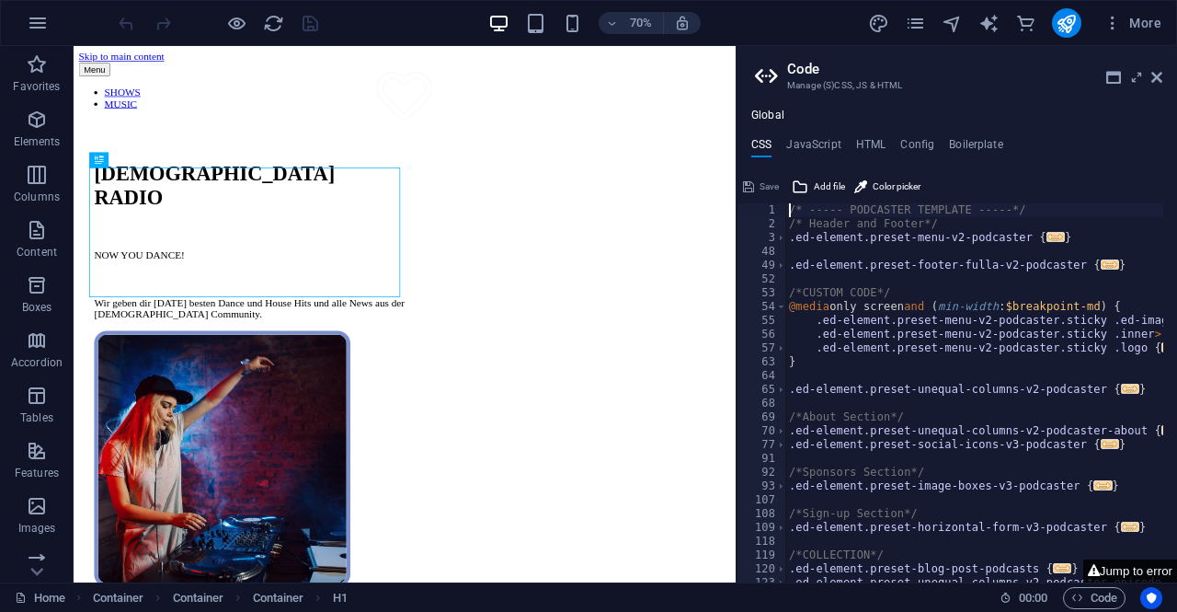
click at [1124, 572] on button "Jump to error" at bounding box center [1130, 570] width 94 height 23
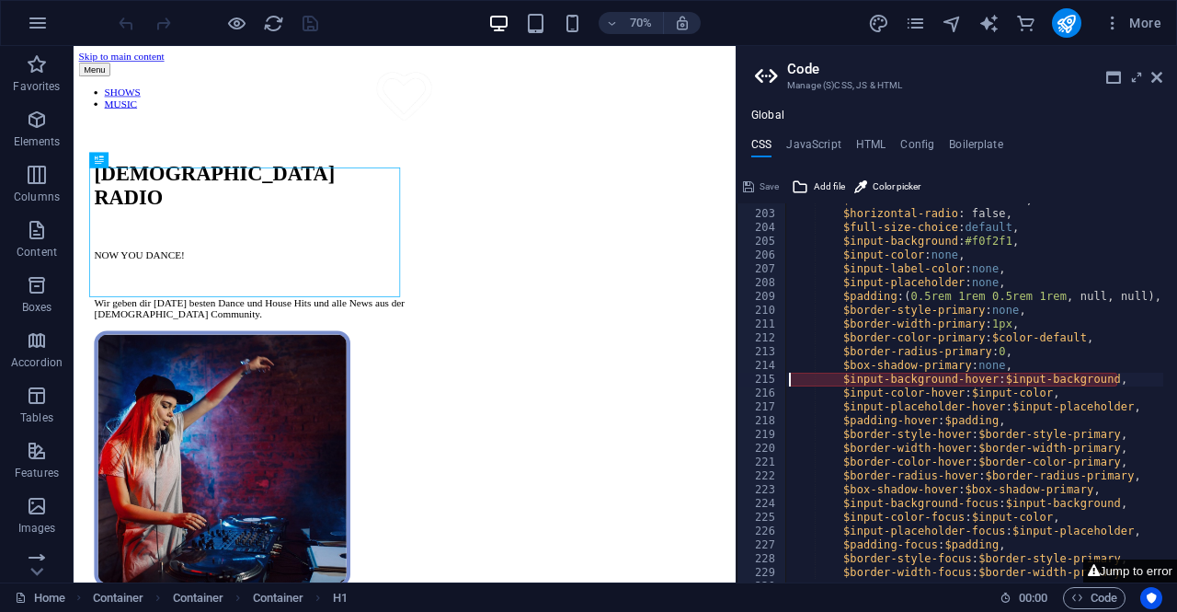
scroll to position [645, 0]
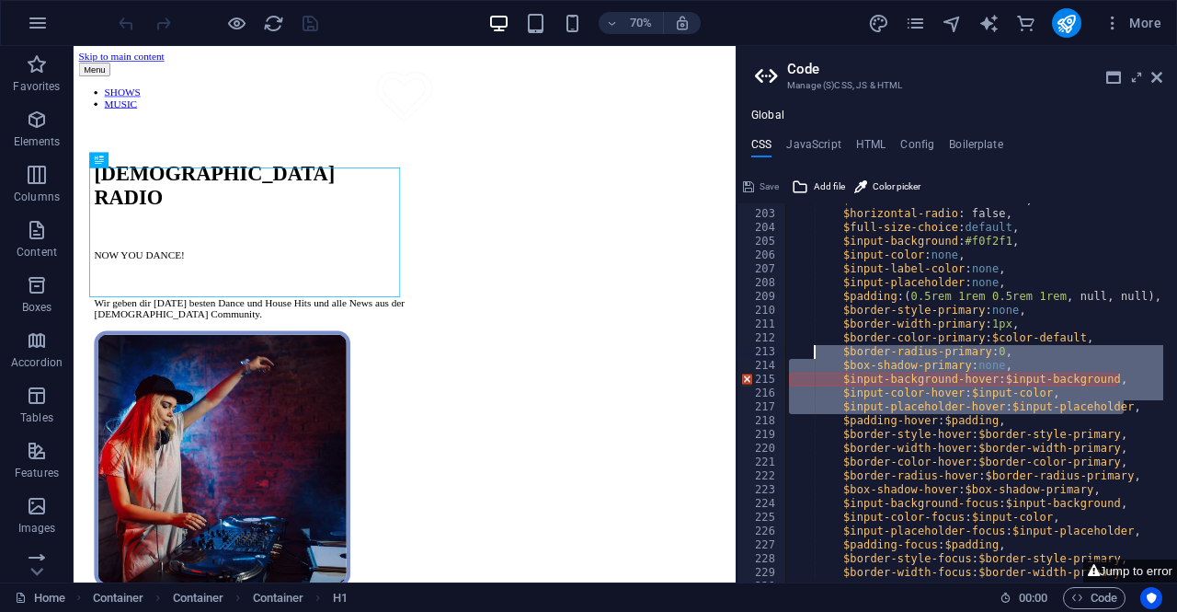
drag, startPoint x: 1121, startPoint y: 411, endPoint x: 827, endPoint y: 350, distance: 300.5
click at [827, 350] on div "$horizontal-checkbox : false, $horizontal-radio : false, $full-size-choice : de…" at bounding box center [984, 389] width 398 height 393
type textarea "$border-radius-primary: 0, $box-shadow-primary: none,"
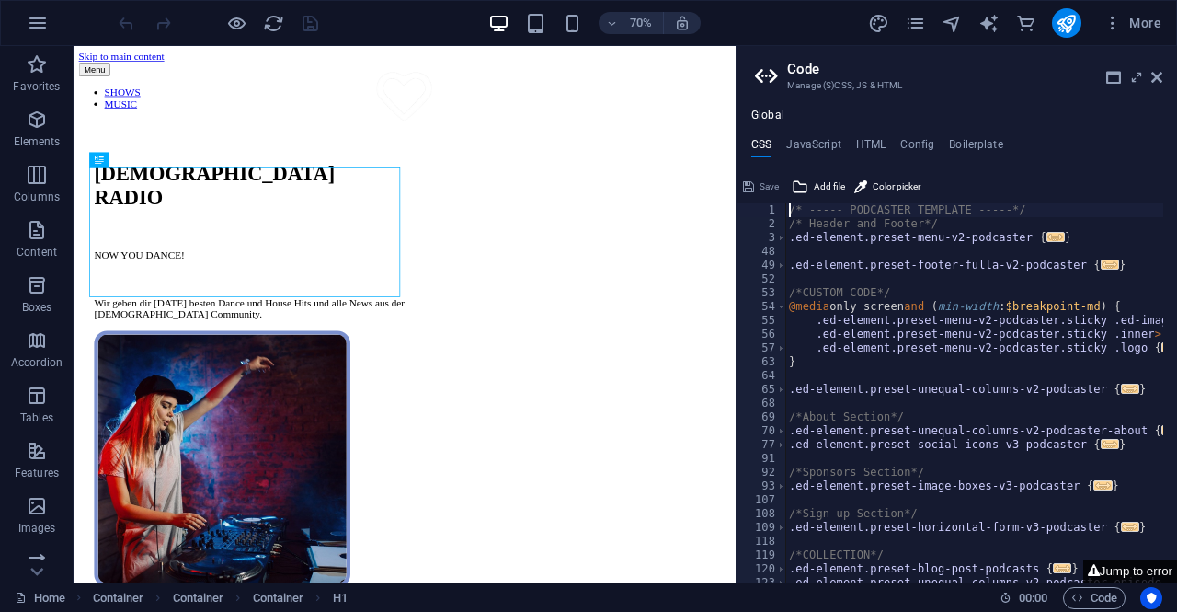
click at [1117, 572] on button "Jump to error" at bounding box center [1130, 570] width 94 height 23
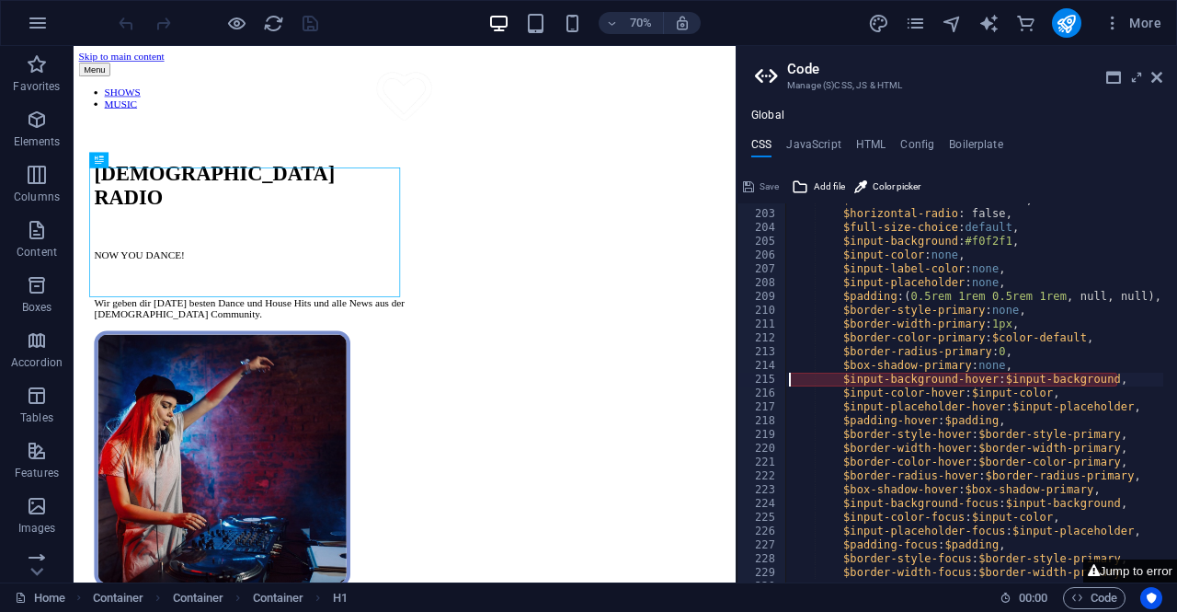
scroll to position [645, 0]
click at [1103, 378] on div "$horizontal-checkbox : false, $horizontal-radio : false, $full-size-choice : de…" at bounding box center [984, 389] width 398 height 393
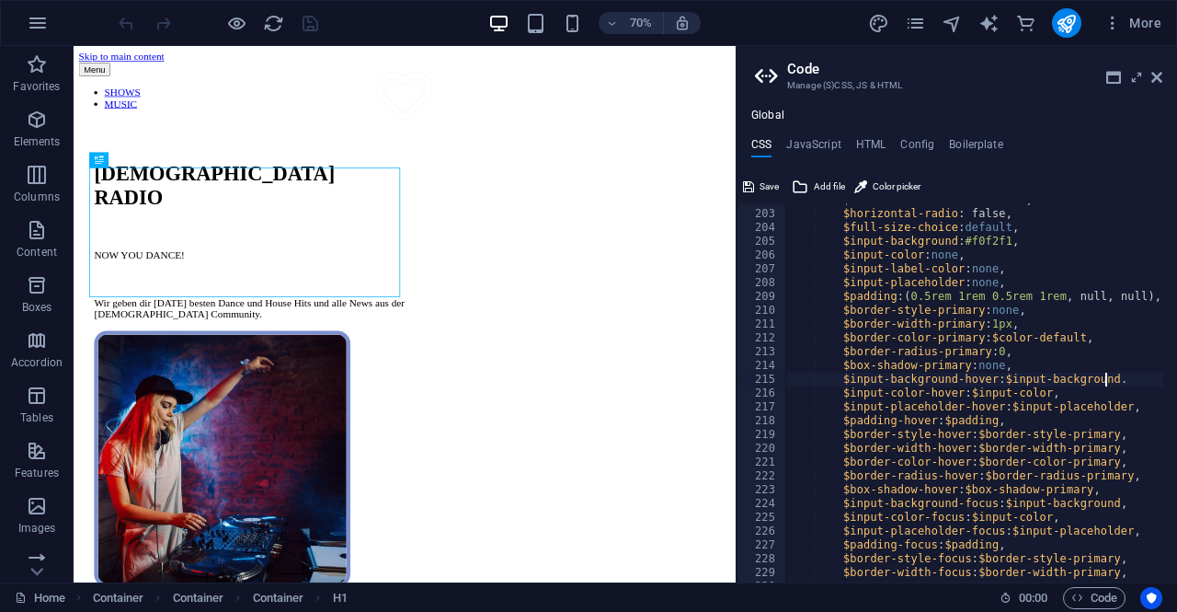
scroll to position [0, 29]
click at [1021, 303] on div "$horizontal-checkbox : false, $horizontal-radio : false, $full-size-choice : de…" at bounding box center [984, 389] width 398 height 393
type textarea "$padding: (0.5rem 1rem 0.5rem 1rem, null, null),"
click at [1113, 73] on icon at bounding box center [1113, 77] width 15 height 15
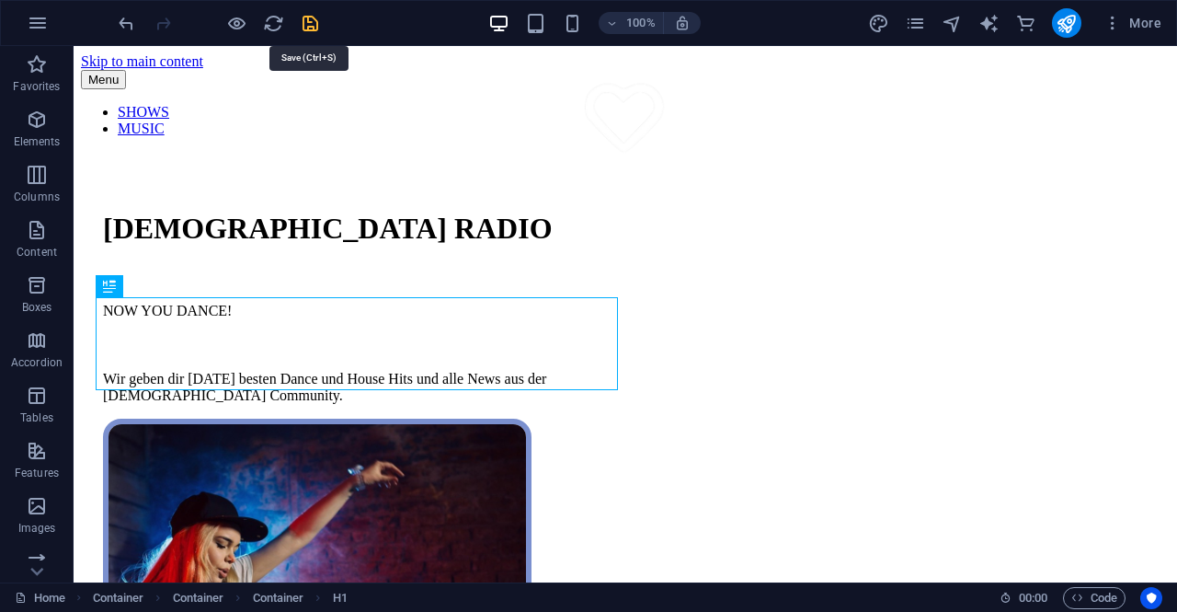
click at [313, 21] on icon "save" at bounding box center [310, 23] width 21 height 21
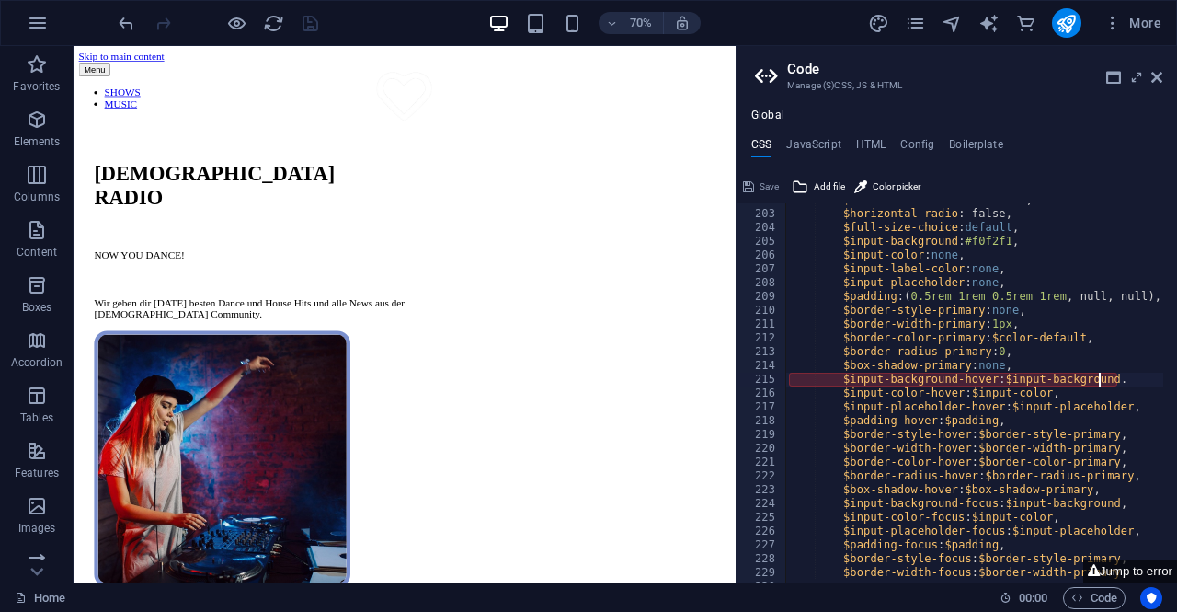
click at [1101, 378] on div "$horizontal-checkbox : false, $horizontal-radio : false, $full-size-choice : de…" at bounding box center [984, 389] width 398 height 393
click at [1103, 382] on div "$horizontal-checkbox : false, $horizontal-radio : false, $full-size-choice : de…" at bounding box center [984, 389] width 398 height 393
click at [1036, 395] on div "$horizontal-checkbox : false, $horizontal-radio : false, $full-size-choice : de…" at bounding box center [984, 389] width 398 height 393
click at [1104, 382] on div "$horizontal-checkbox : false, $horizontal-radio : false, $full-size-choice : de…" at bounding box center [984, 389] width 398 height 393
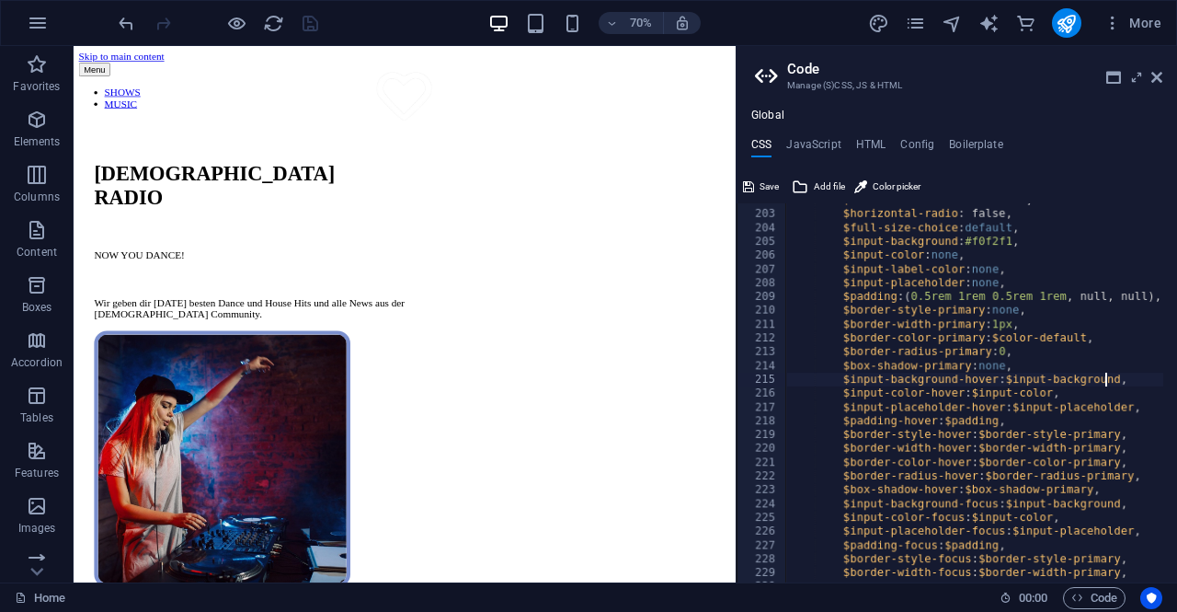
scroll to position [0, 29]
click at [1065, 427] on div "$horizontal-checkbox : false, $horizontal-radio : false, $full-size-choice : de…" at bounding box center [984, 389] width 398 height 393
click at [997, 485] on div "$horizontal-checkbox : false, $horizontal-radio : false, $full-size-choice : de…" at bounding box center [984, 389] width 398 height 393
click at [1004, 425] on div "$horizontal-checkbox : false, $horizontal-radio : false, $full-size-choice : de…" at bounding box center [984, 389] width 398 height 393
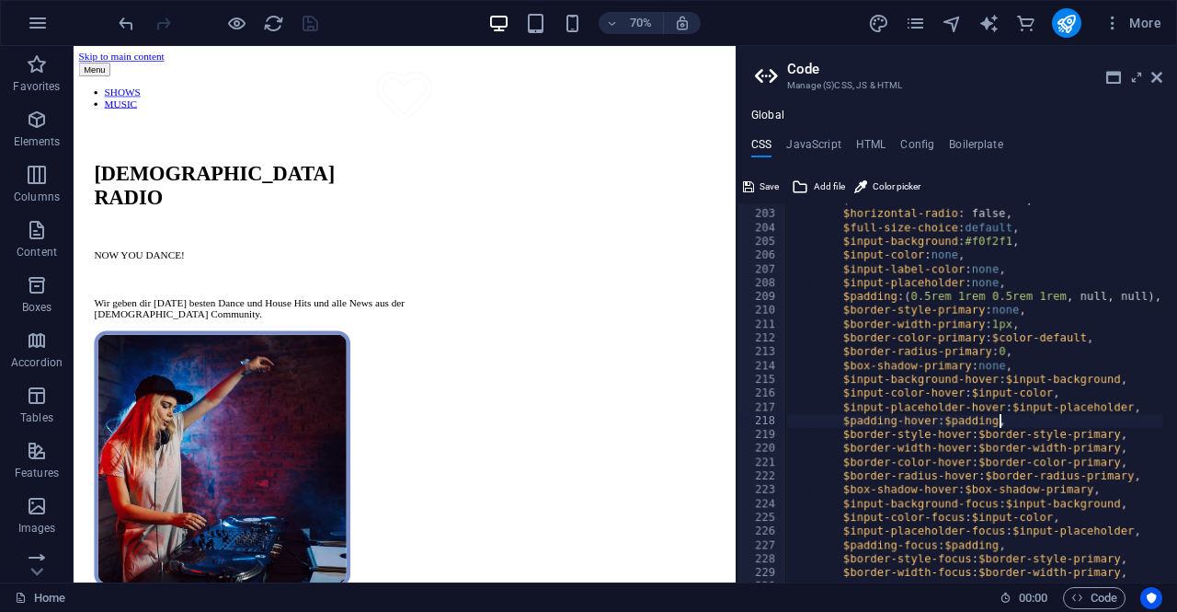
type textarea "$padding-hover: $padding,"
click at [306, 23] on div at bounding box center [218, 22] width 206 height 29
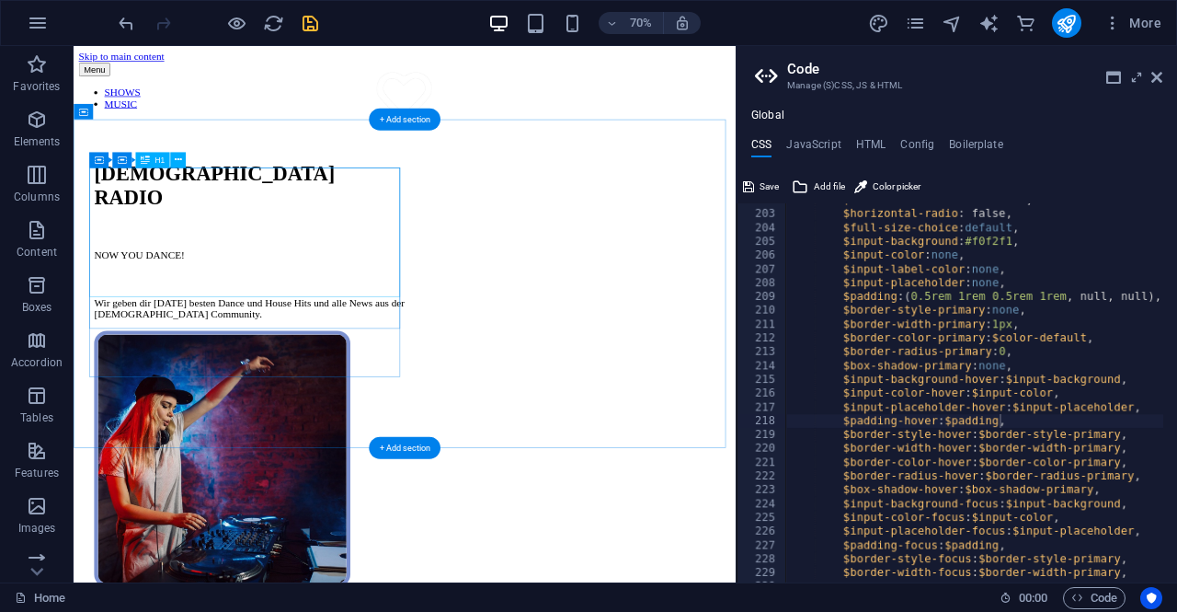
click at [466, 280] on div "[DEMOGRAPHIC_DATA] RADIO" at bounding box center [325, 246] width 444 height 68
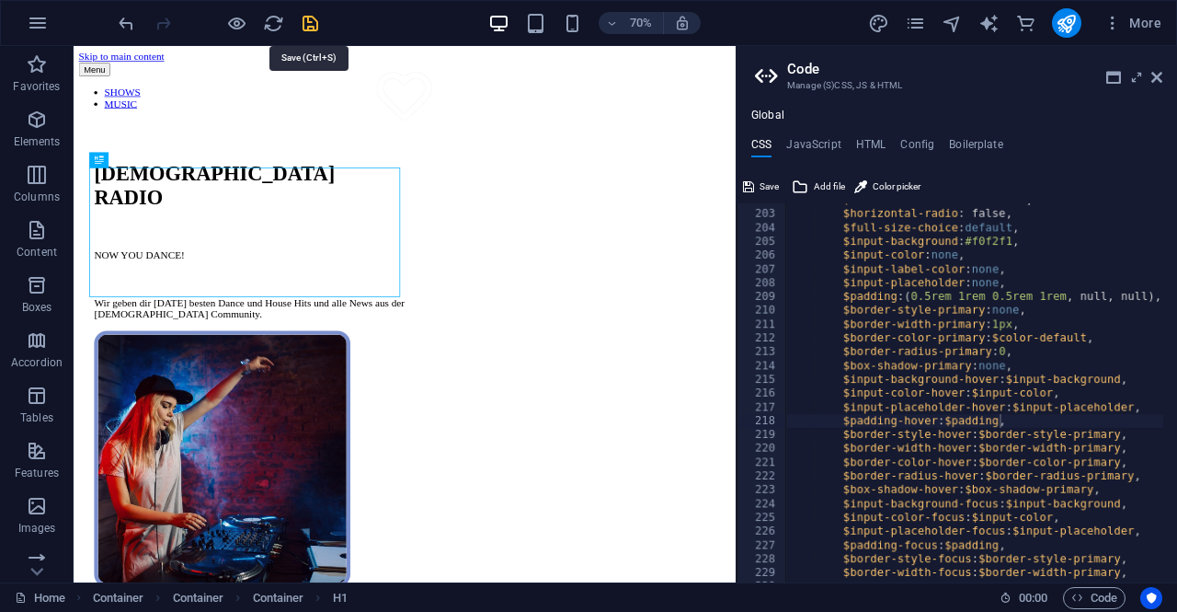
click at [309, 29] on icon "save" at bounding box center [310, 23] width 21 height 21
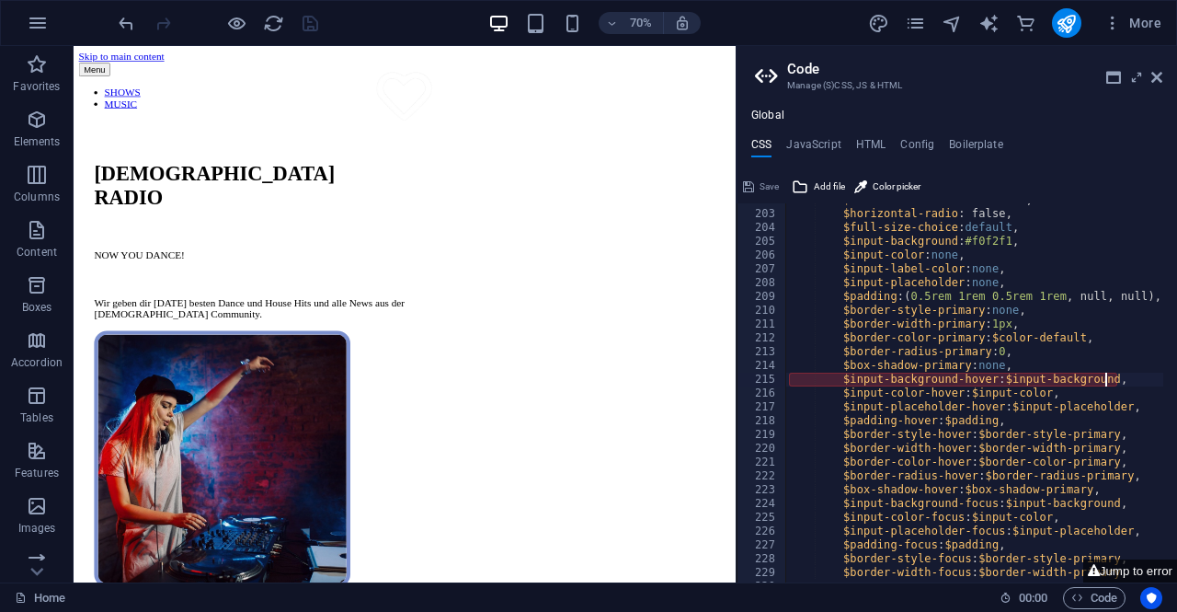
click at [1104, 378] on div "$horizontal-checkbox : false, $horizontal-radio : false, $full-size-choice : de…" at bounding box center [984, 389] width 398 height 393
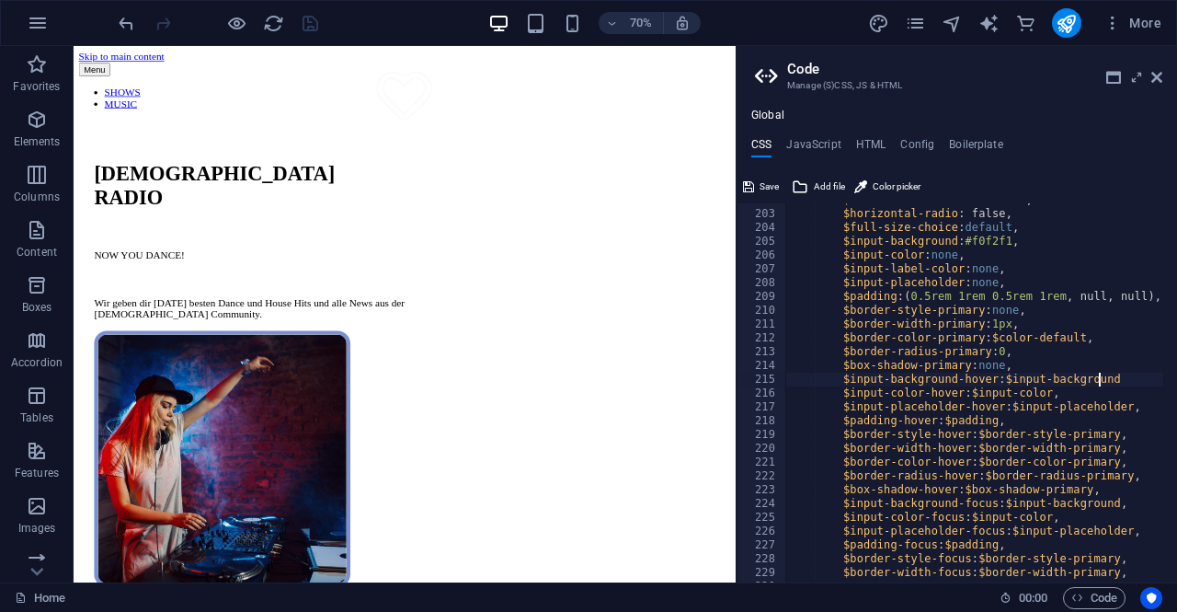
scroll to position [0, 29]
click at [1081, 457] on div "$horizontal-checkbox : false, $horizontal-radio : false, $full-size-choice : de…" at bounding box center [984, 389] width 398 height 393
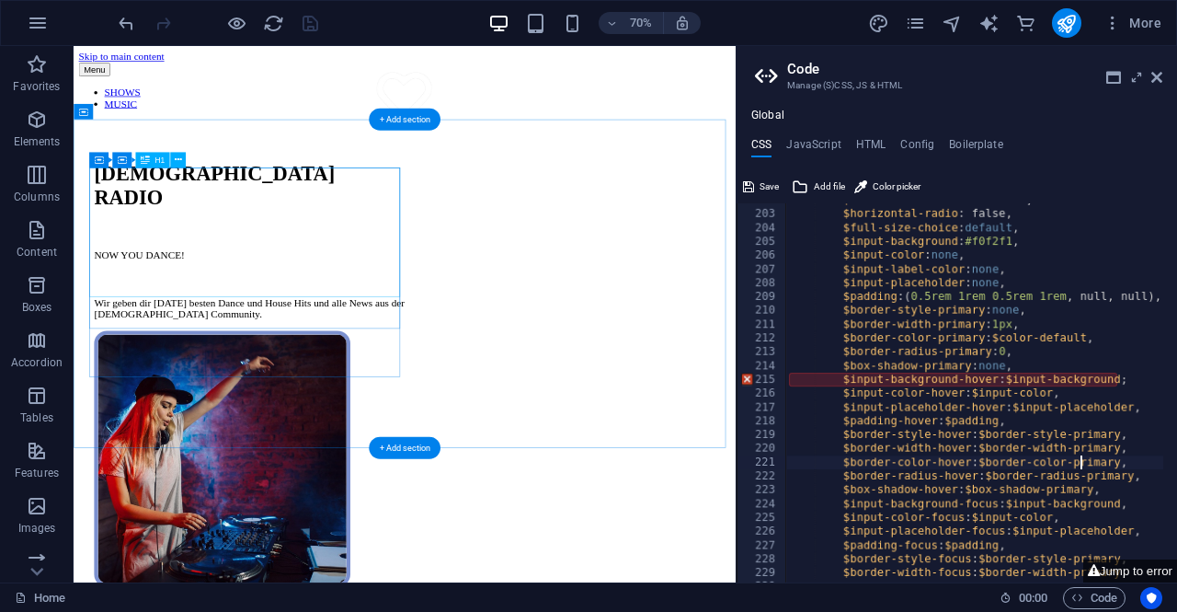
type textarea "$border-color-hover: $border-color-primary,"
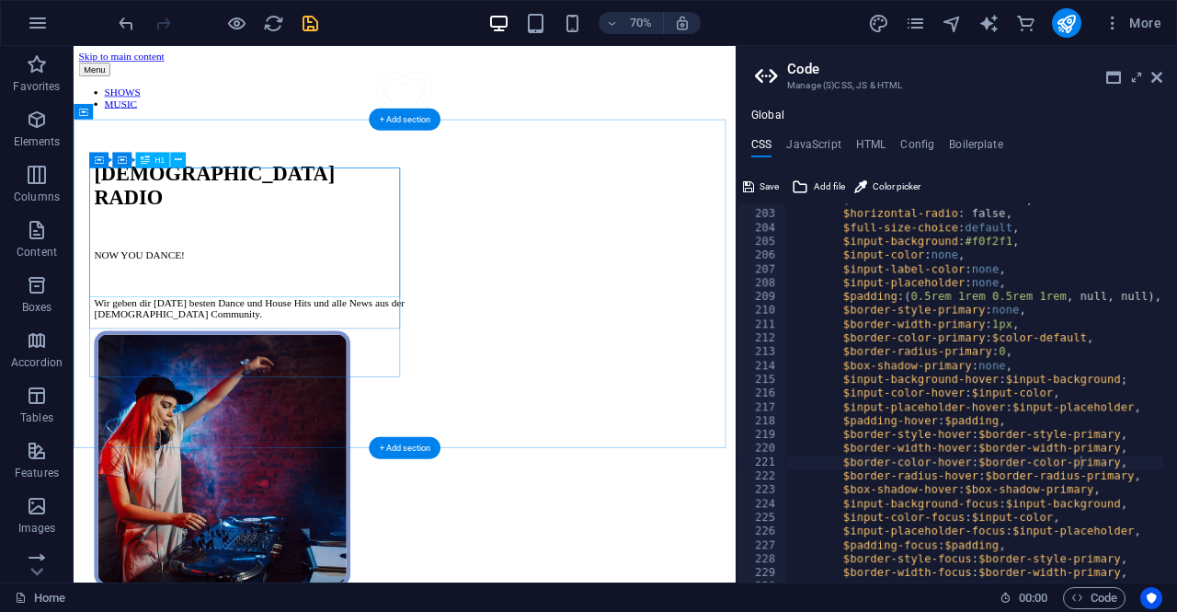
click at [509, 280] on div "[DEMOGRAPHIC_DATA] RADIO" at bounding box center [325, 246] width 444 height 68
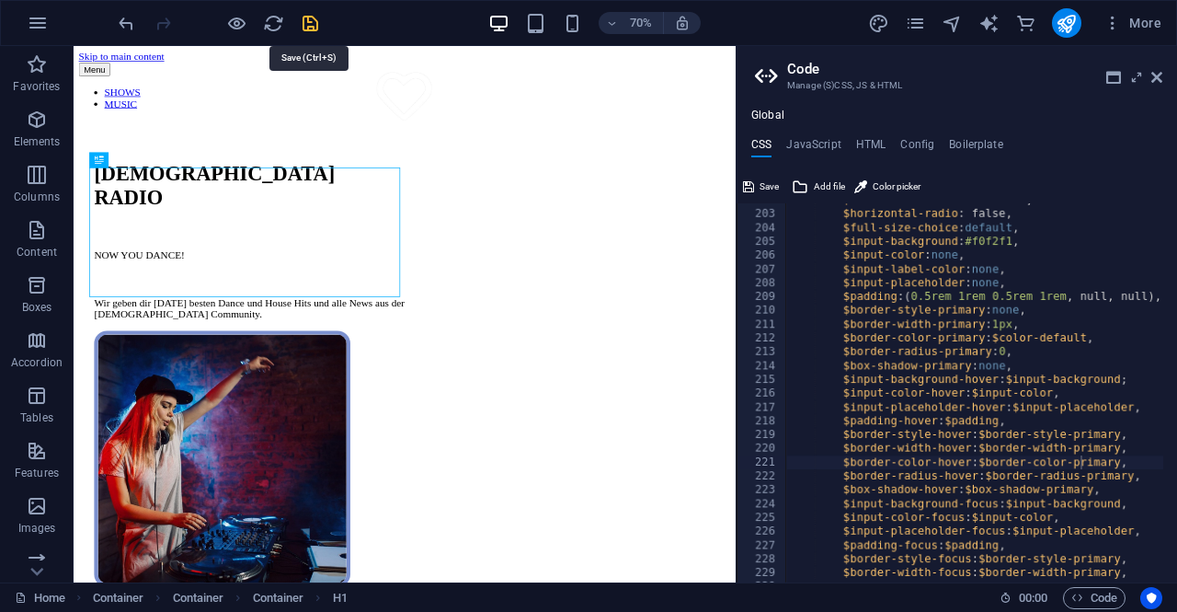
click at [310, 21] on icon "save" at bounding box center [310, 23] width 21 height 21
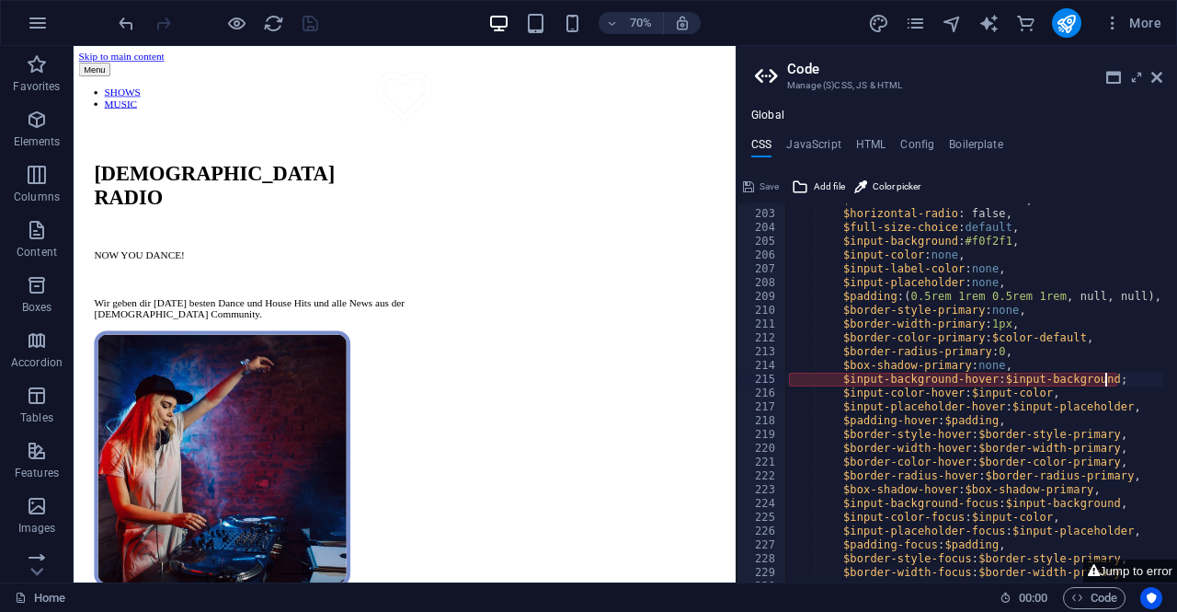
click at [1103, 384] on div "$horizontal-checkbox : false, $horizontal-radio : false, $full-size-choice : de…" at bounding box center [984, 389] width 398 height 393
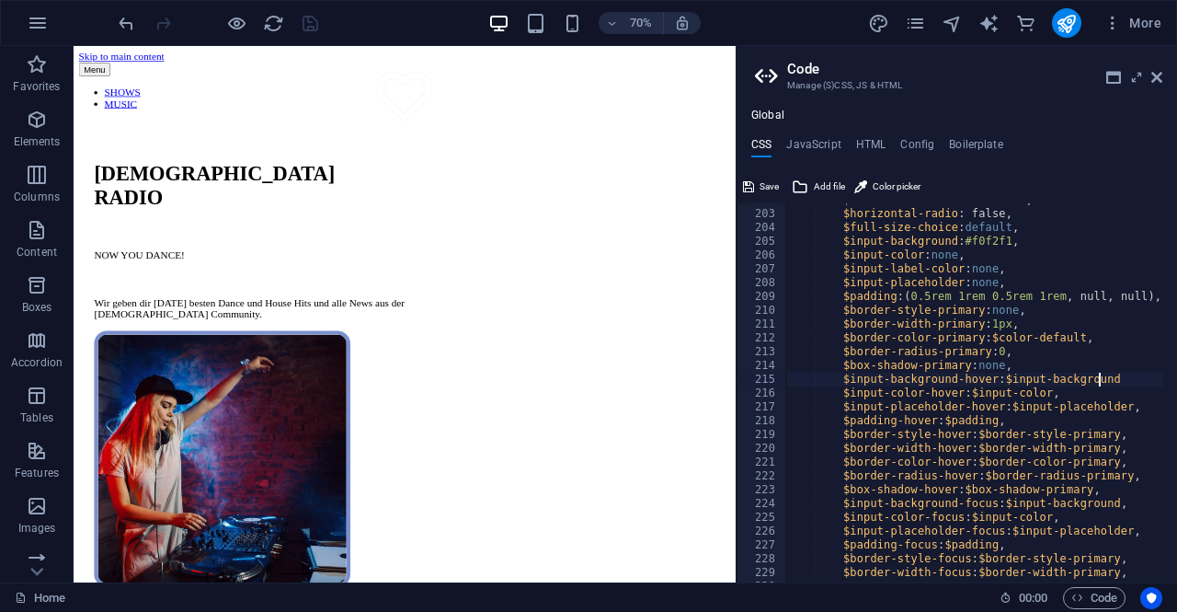
type textarea "$input-background-hover: $input-background."
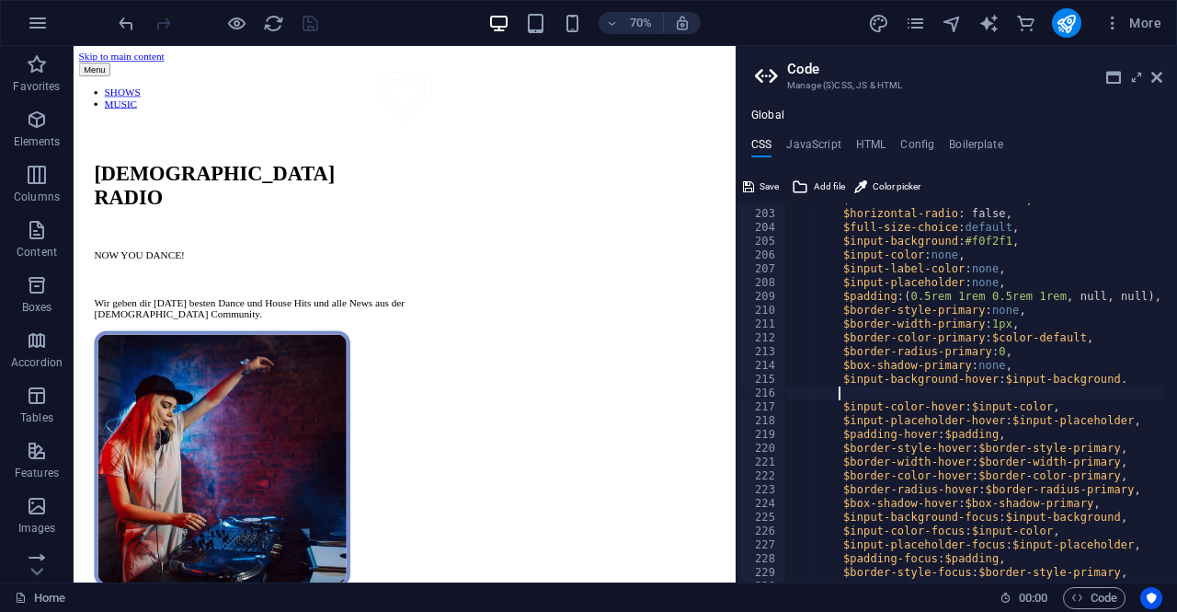
scroll to position [0, 3]
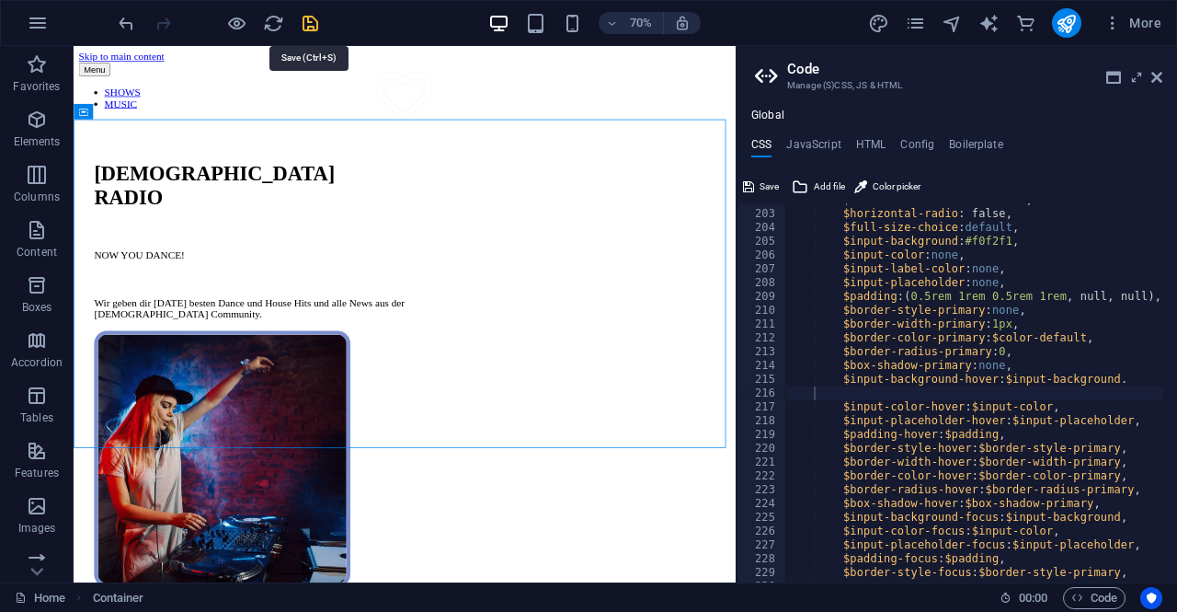
click at [307, 14] on icon "save" at bounding box center [310, 23] width 21 height 21
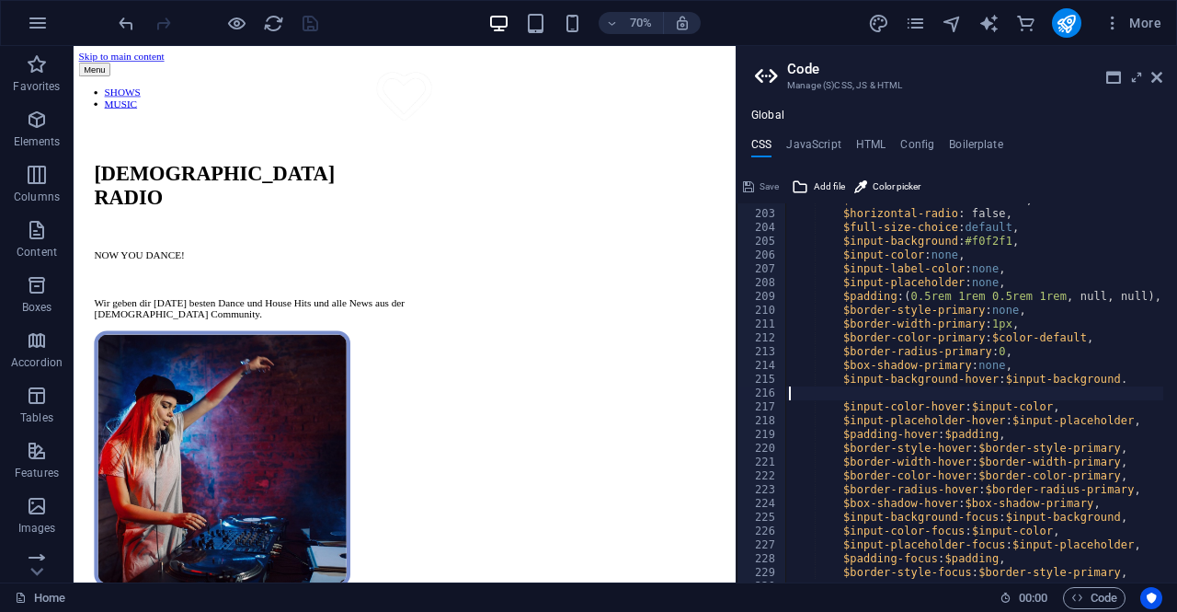
scroll to position [645, 0]
type textarea "$input-background-hover: $input-background."
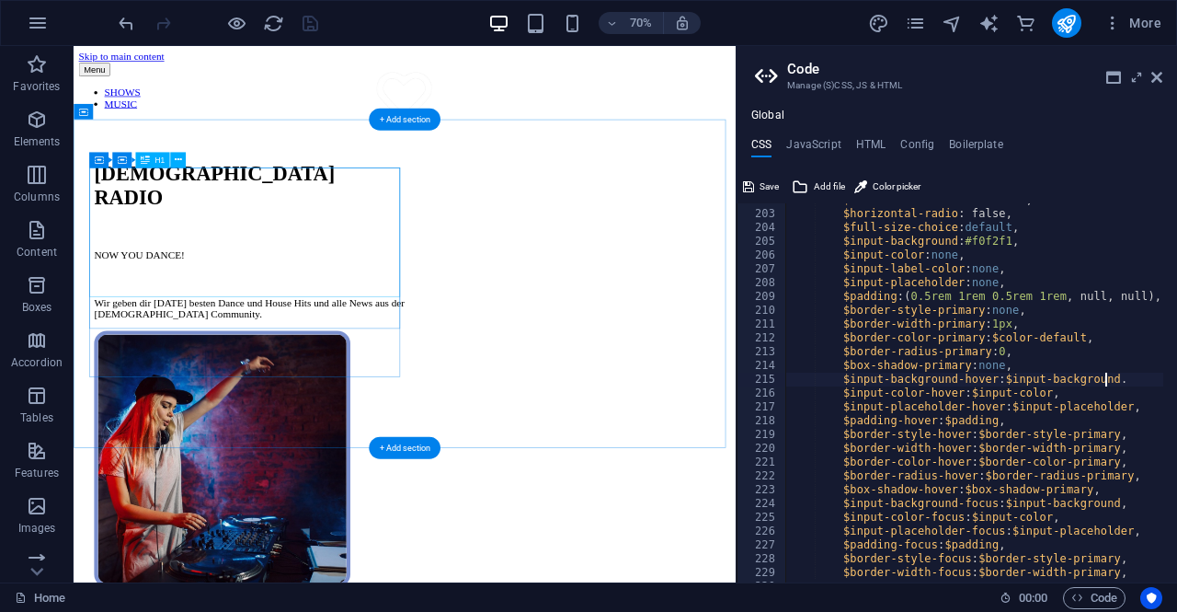
click at [418, 270] on div "[DEMOGRAPHIC_DATA] RADIO" at bounding box center [325, 246] width 444 height 68
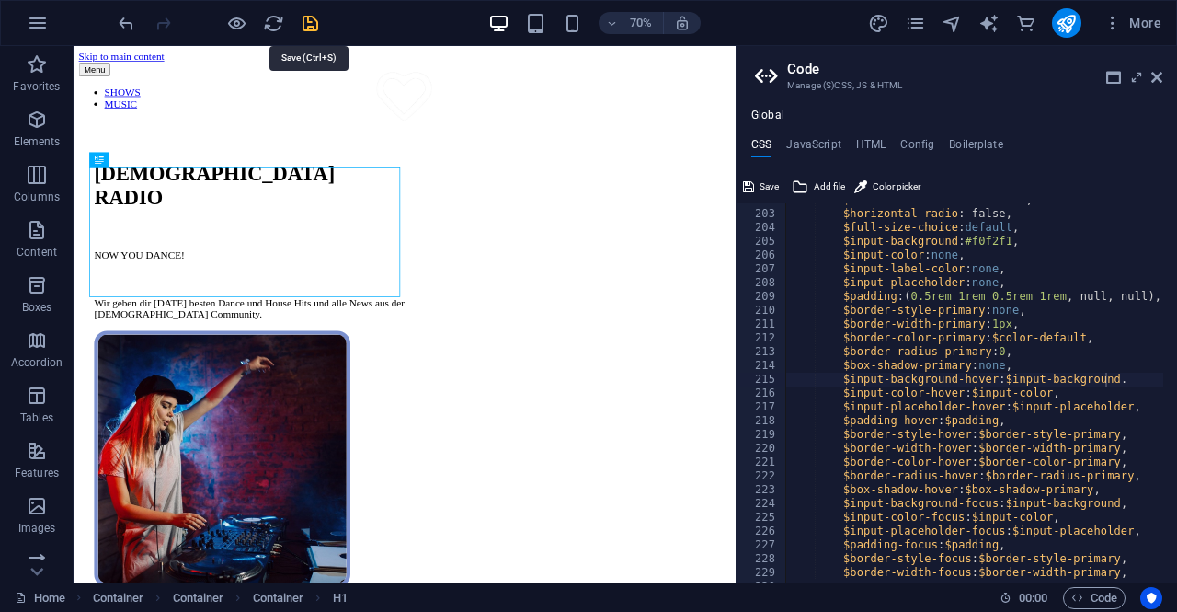
click at [311, 28] on icon "save" at bounding box center [310, 23] width 21 height 21
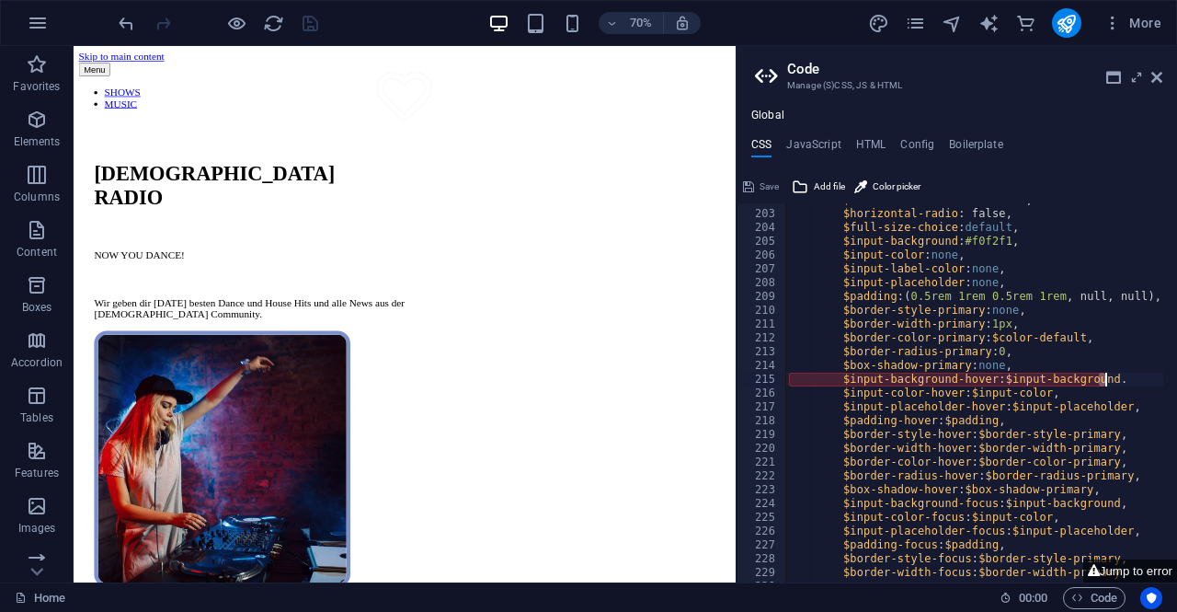
click at [1104, 382] on div "$horizontal-checkbox : false, $horizontal-radio : false, $full-size-choice : de…" at bounding box center [984, 389] width 398 height 393
click at [1151, 74] on icon at bounding box center [1156, 77] width 11 height 15
